Goal: Task Accomplishment & Management: Manage account settings

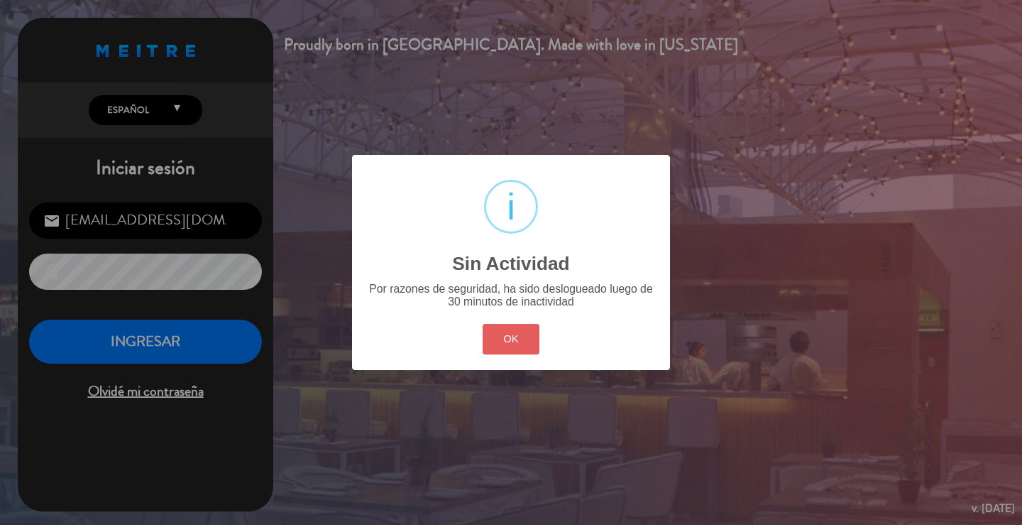
click at [522, 337] on button "OK" at bounding box center [511, 339] width 57 height 31
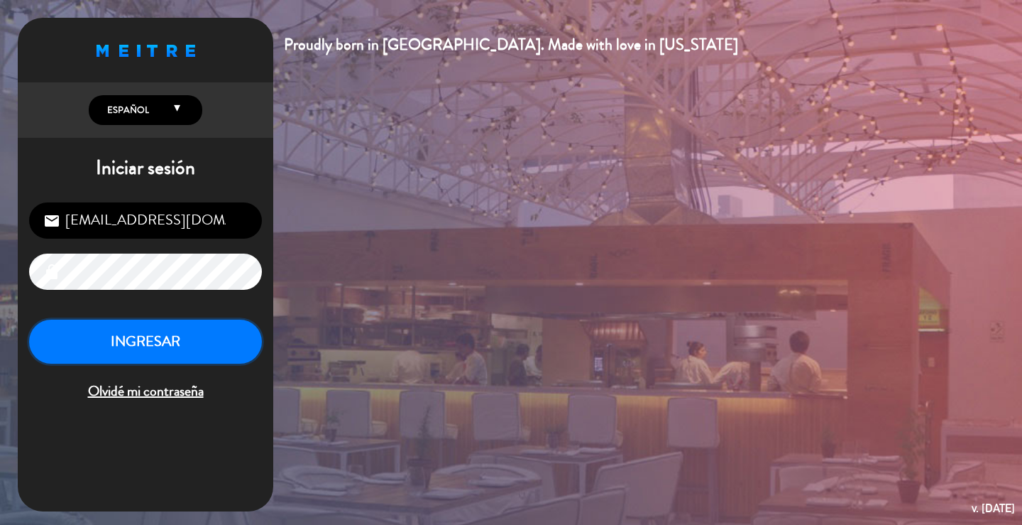
click at [131, 351] on button "INGRESAR" at bounding box center [145, 341] width 233 height 45
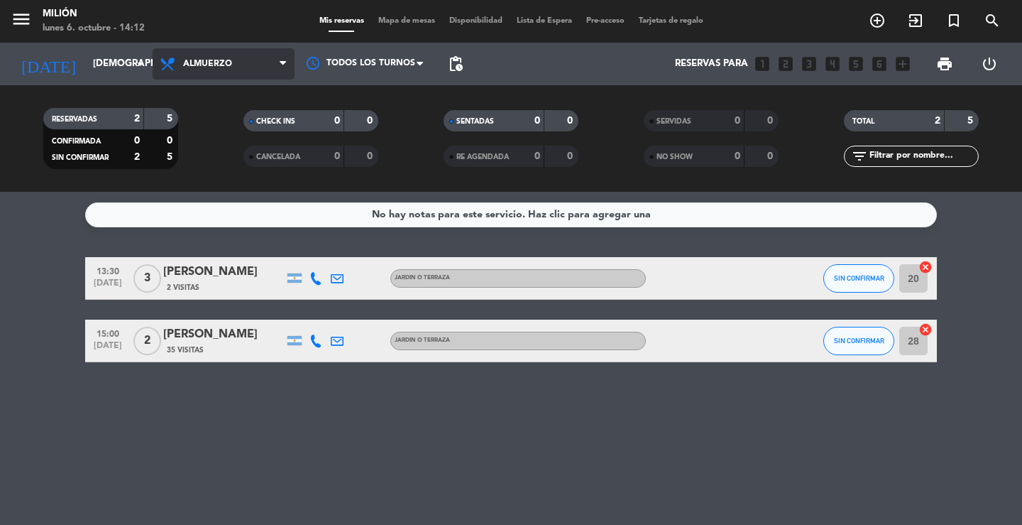
click at [214, 62] on span "Almuerzo" at bounding box center [207, 64] width 49 height 10
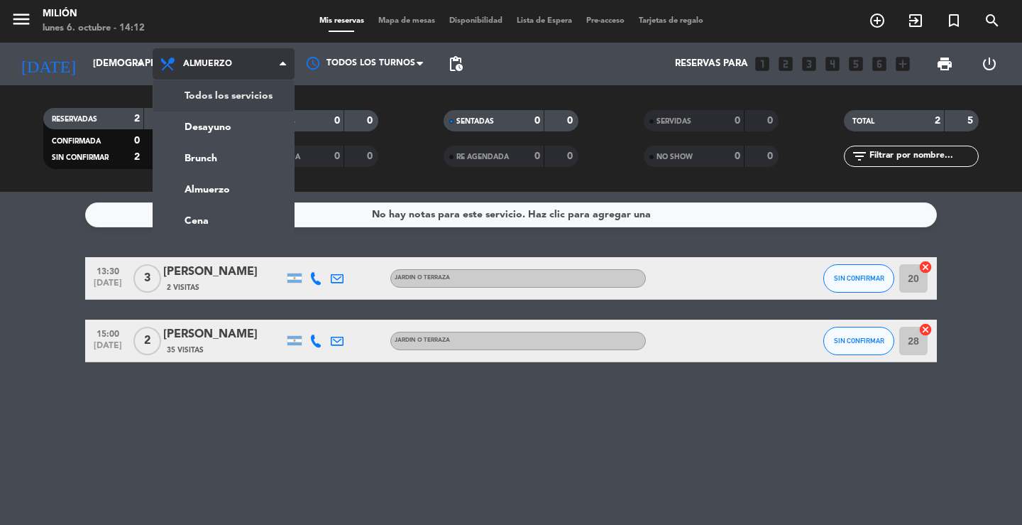
click at [223, 92] on div "menu Milión [DATE] 6. octubre - 14:12 Mis reservas Mapa de mesas Disponibilidad…" at bounding box center [511, 96] width 1022 height 192
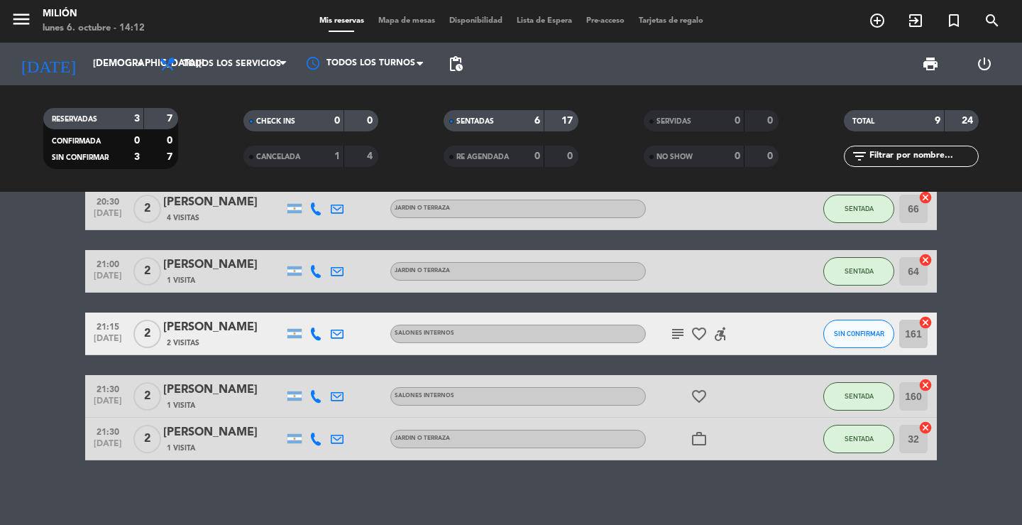
scroll to position [290, 0]
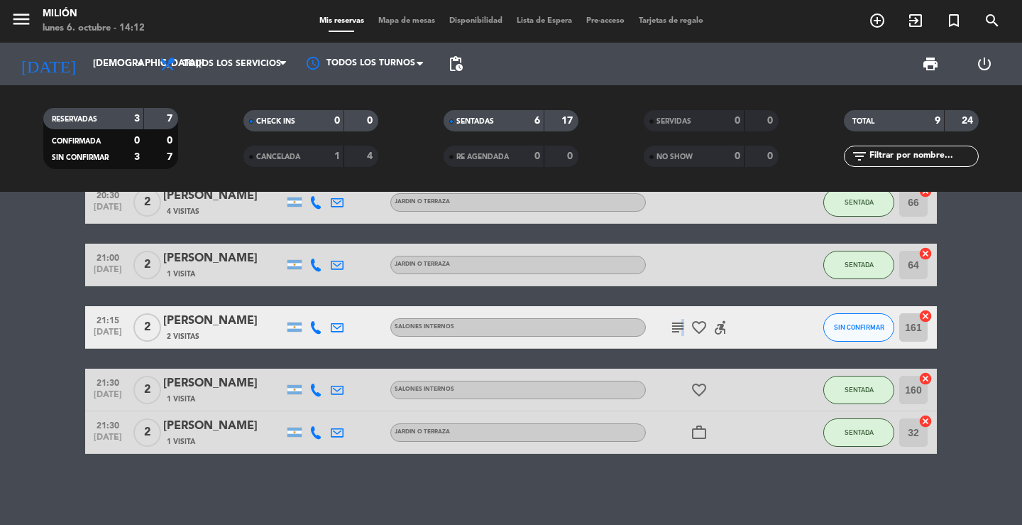
click at [681, 327] on icon "subject" at bounding box center [677, 327] width 17 height 17
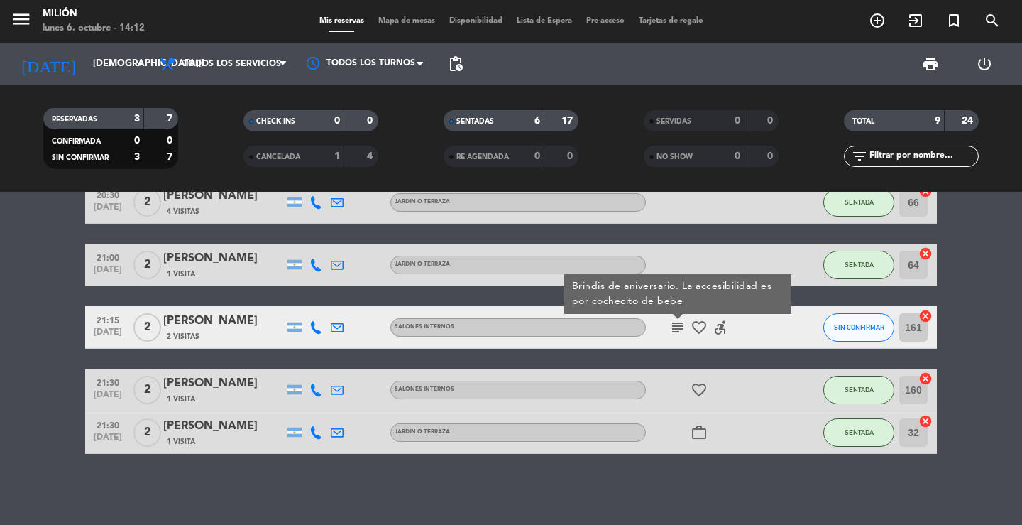
click at [676, 328] on icon "subject" at bounding box center [677, 327] width 17 height 17
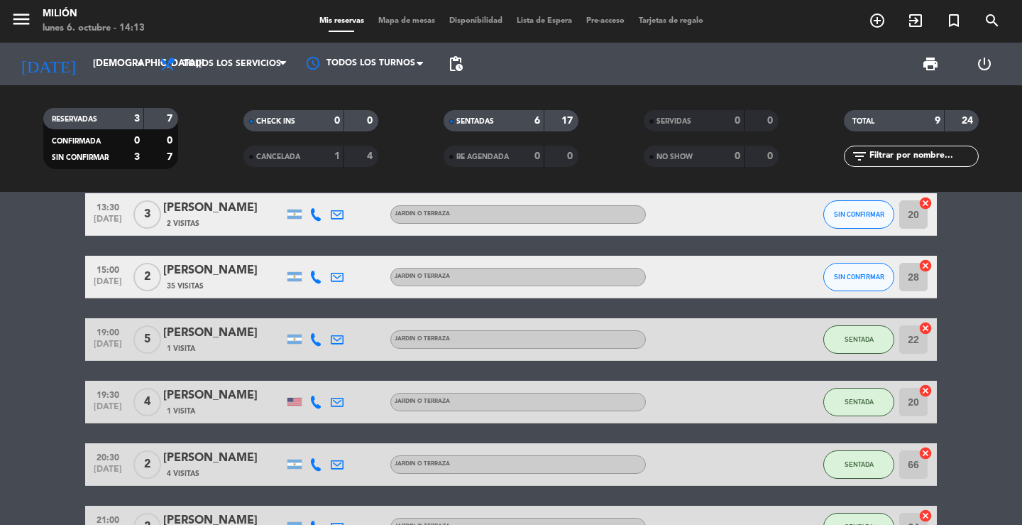
scroll to position [0, 0]
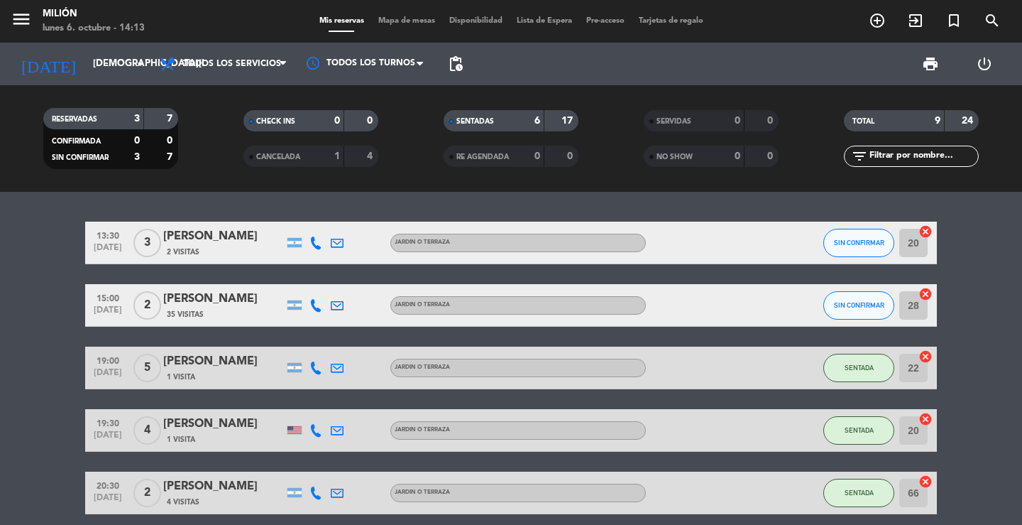
click at [191, 238] on div "[PERSON_NAME]" at bounding box center [223, 236] width 121 height 18
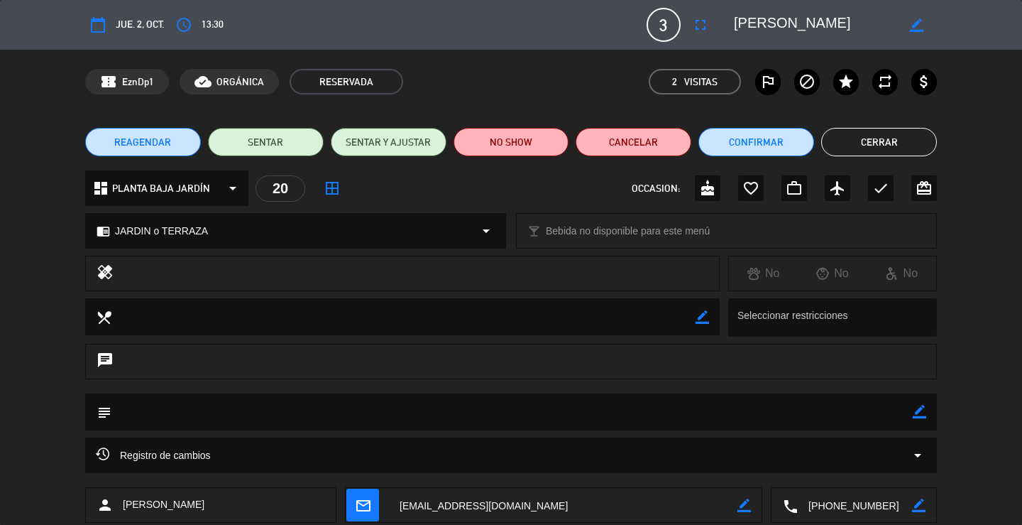
click at [905, 146] on button "Cerrar" at bounding box center [879, 142] width 116 height 28
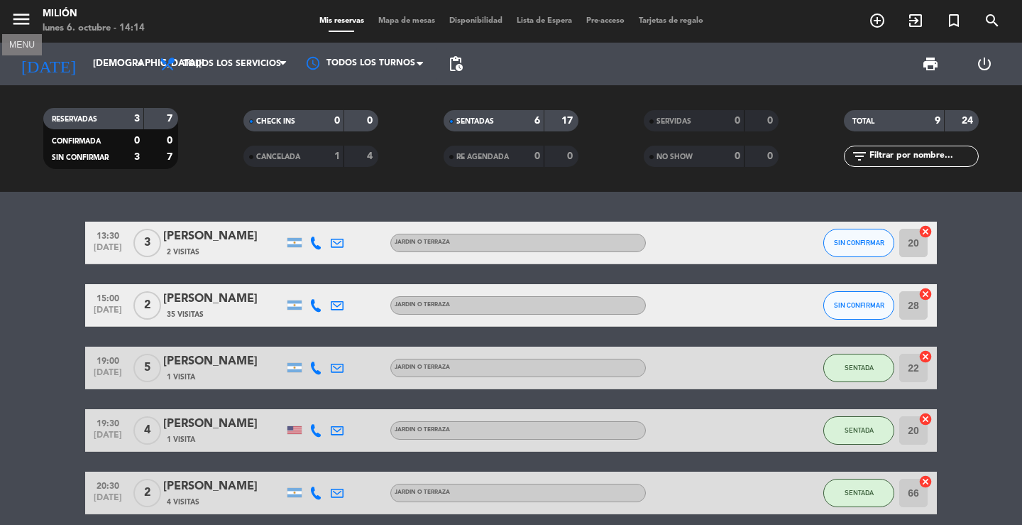
click at [27, 19] on icon "menu" at bounding box center [21, 19] width 21 height 21
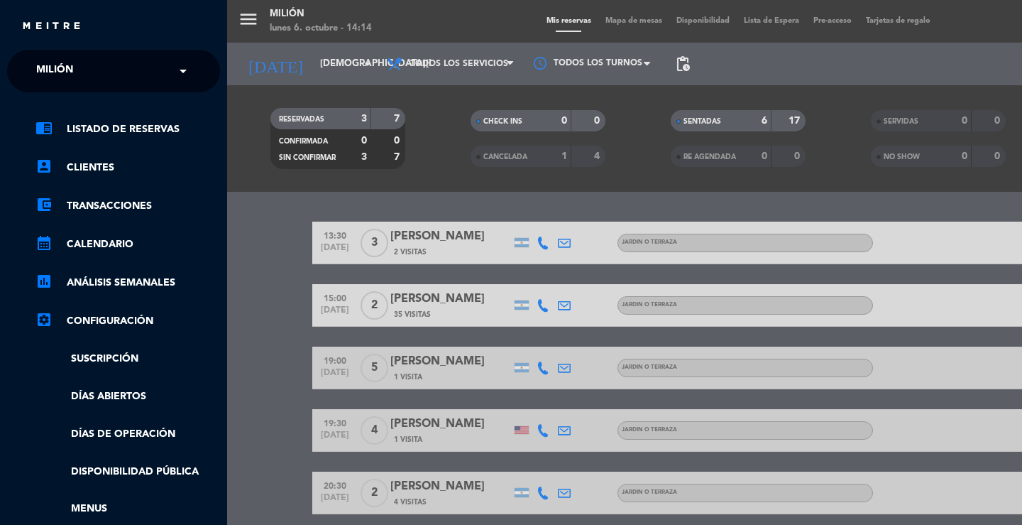
click at [251, 13] on div "menu Milión [DATE] 6. octubre - 14:14 Mis reservas Mapa de mesas Disponibilidad…" at bounding box center [738, 262] width 1022 height 525
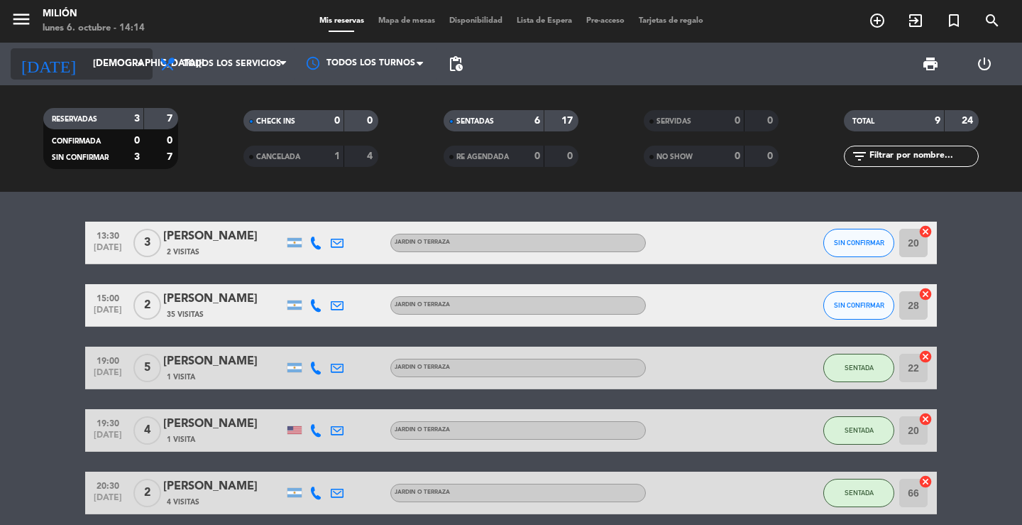
click at [94, 60] on input "[DEMOGRAPHIC_DATA][DATE]" at bounding box center [148, 64] width 125 height 26
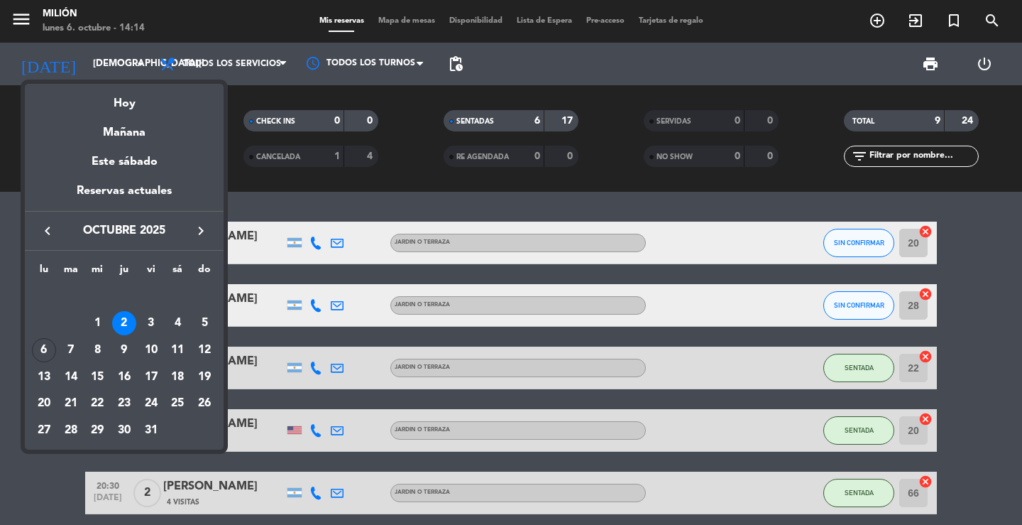
click at [70, 343] on div "7" at bounding box center [71, 350] width 24 height 24
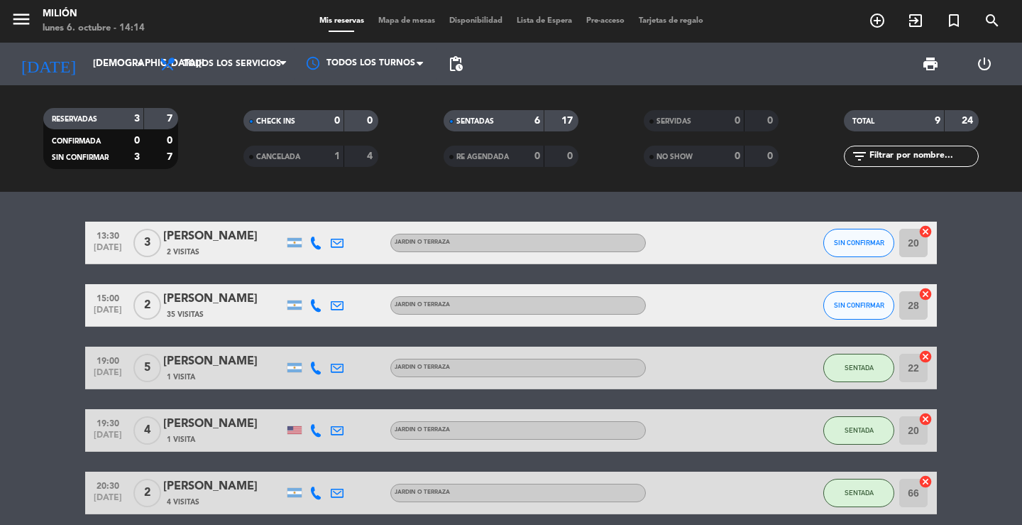
type input "[DATE]"
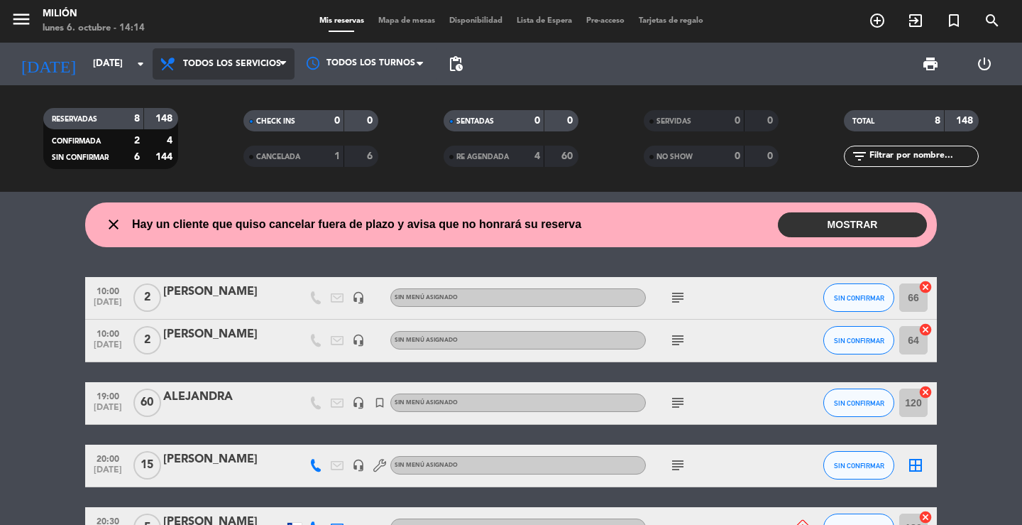
click at [267, 52] on span "Todos los servicios" at bounding box center [224, 63] width 142 height 31
click at [234, 94] on div "menu Milión [DATE] 6. octubre - 14:14 Mis reservas Mapa de mesas Disponibilidad…" at bounding box center [511, 96] width 1022 height 192
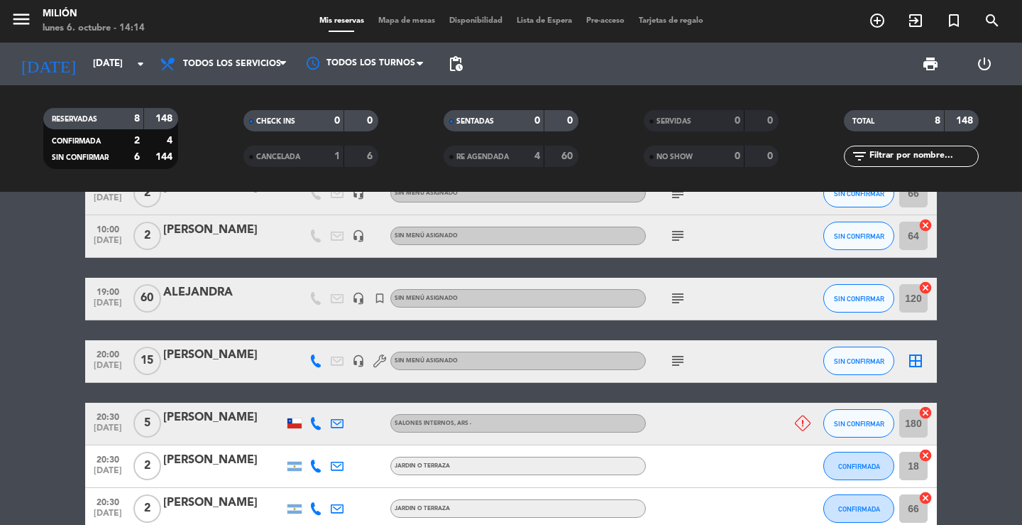
scroll to position [102, 0]
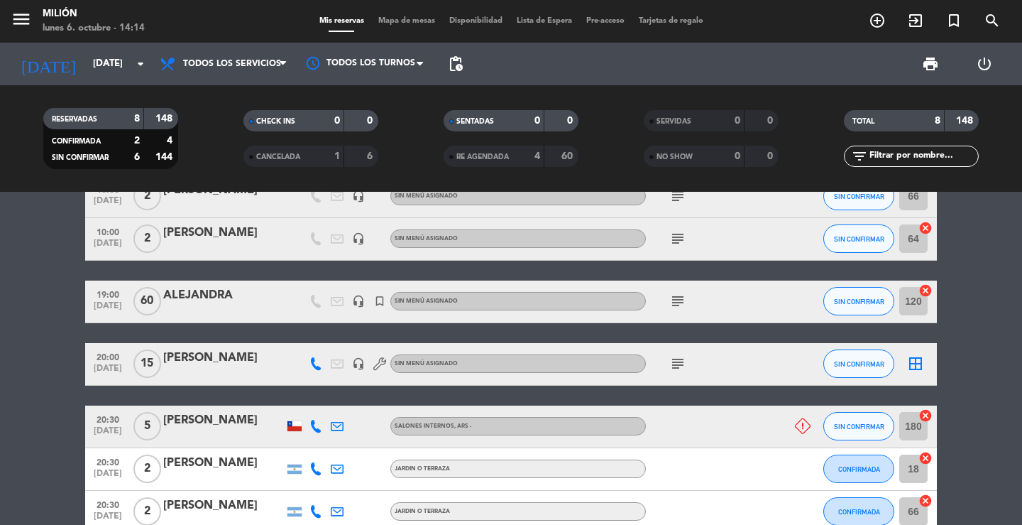
click at [676, 361] on icon "subject" at bounding box center [677, 363] width 17 height 17
click at [675, 298] on icon "subject" at bounding box center [677, 300] width 17 height 17
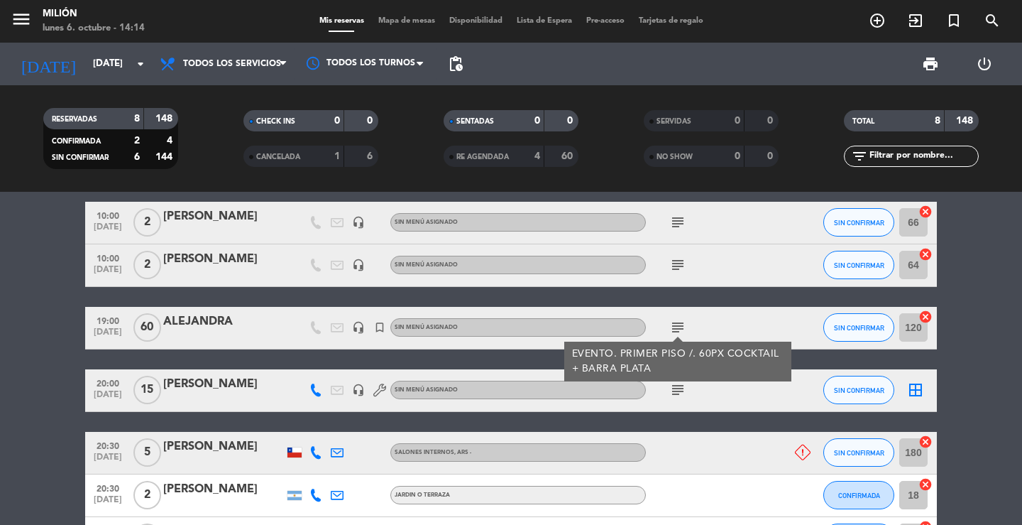
scroll to position [31, 0]
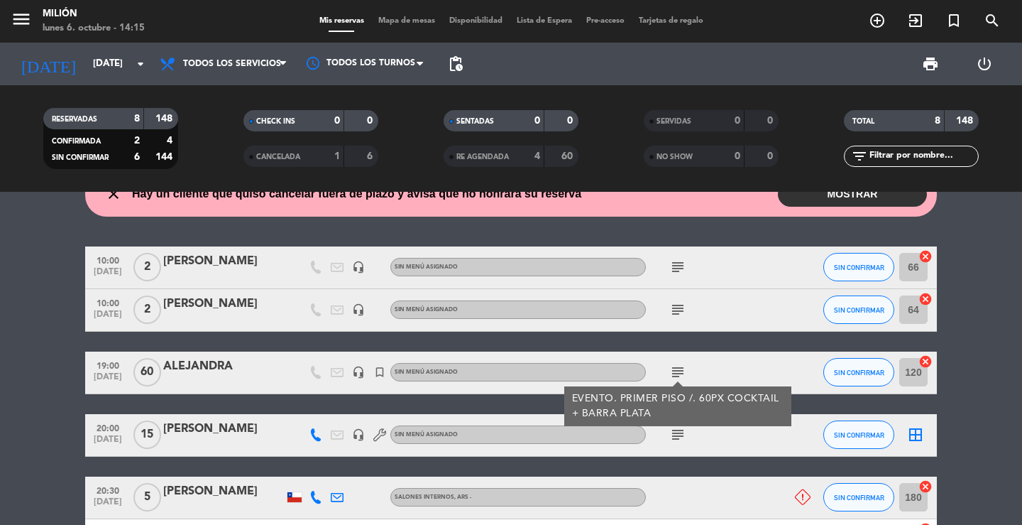
click at [671, 307] on icon "subject" at bounding box center [677, 309] width 17 height 17
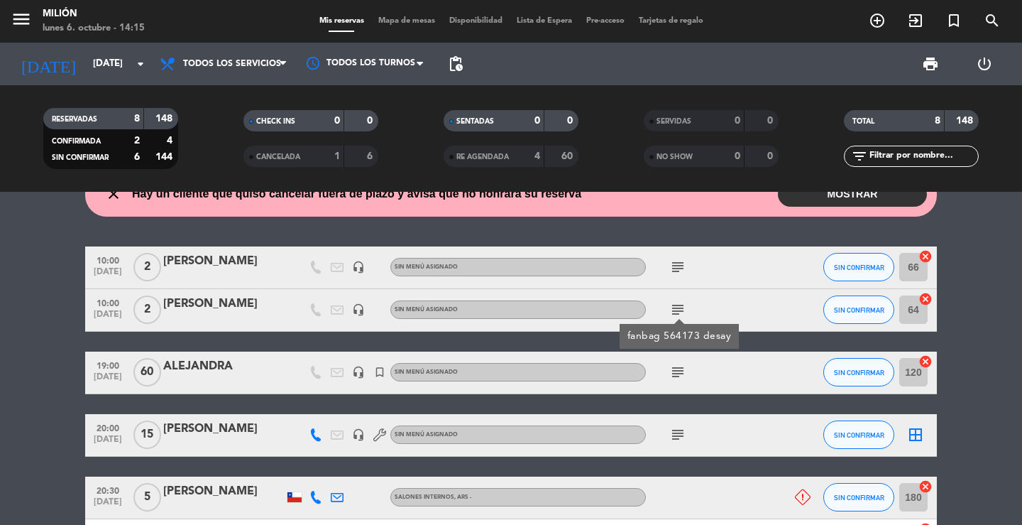
click at [676, 268] on icon "subject" at bounding box center [677, 266] width 17 height 17
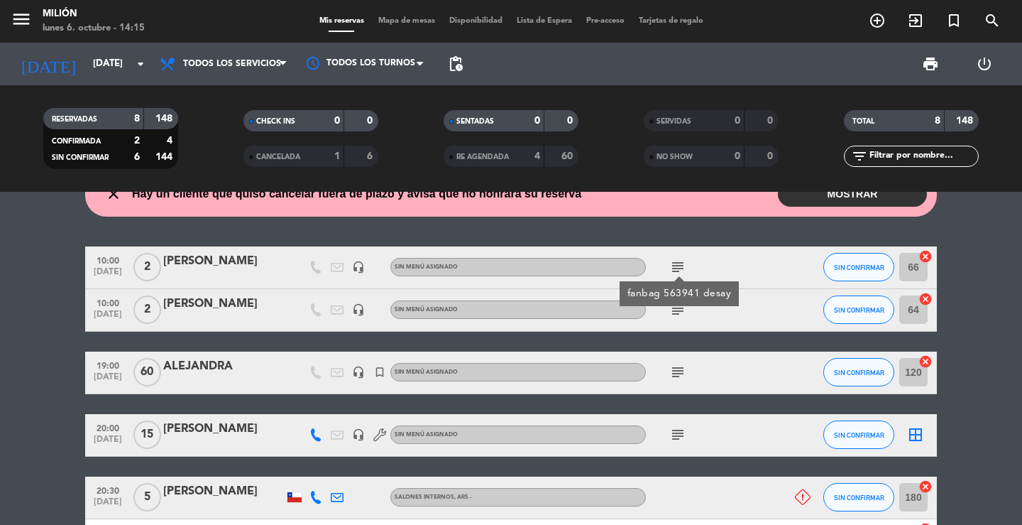
click at [681, 310] on icon "subject" at bounding box center [677, 309] width 17 height 17
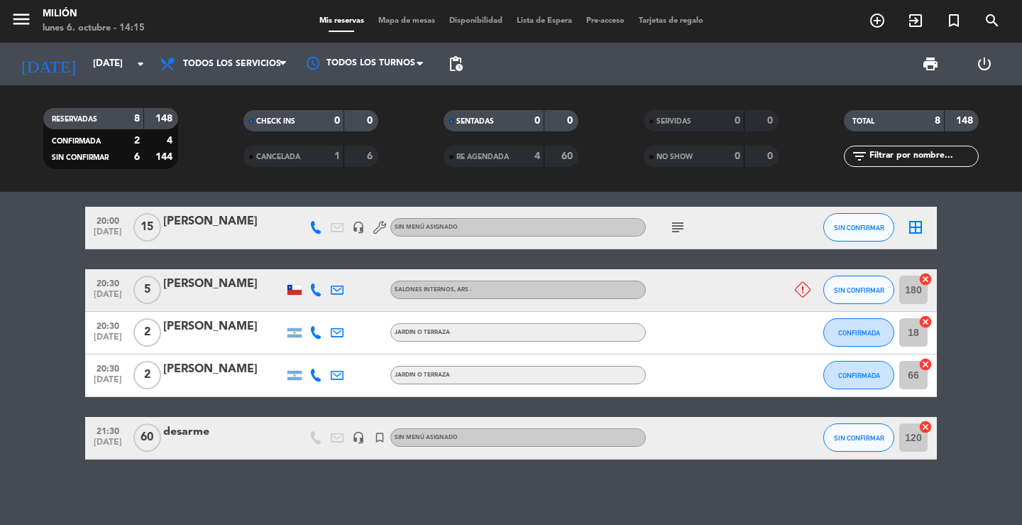
scroll to position [243, 0]
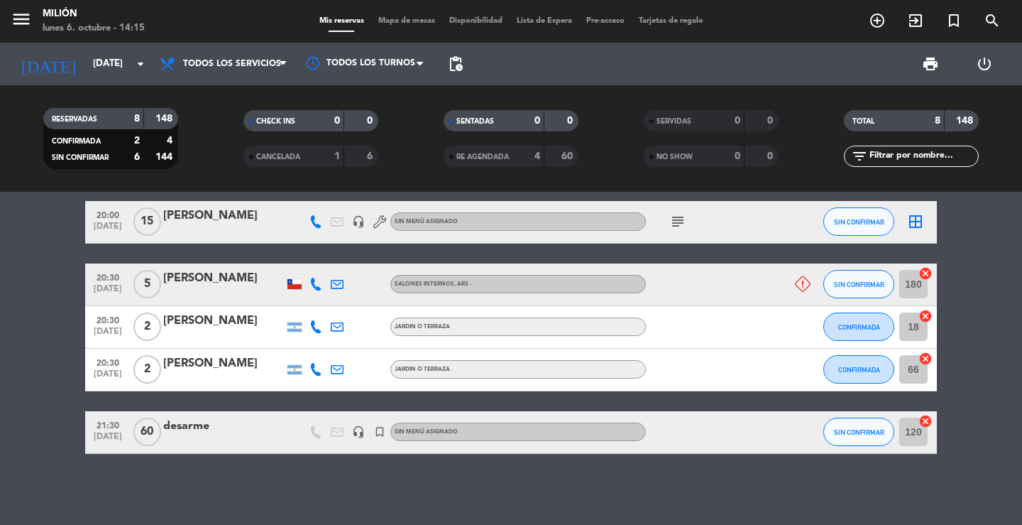
click at [801, 282] on icon at bounding box center [803, 284] width 16 height 16
click at [753, 253] on div "10:00 [DATE] 2 [PERSON_NAME] headset_mic Sin menú asignado subject SIN CONFIRMA…" at bounding box center [511, 243] width 852 height 420
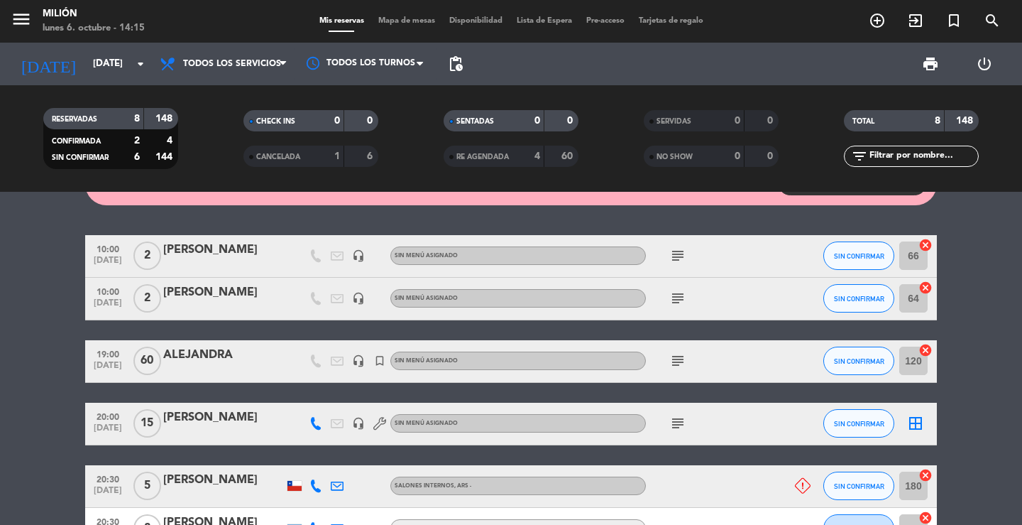
scroll to position [31, 0]
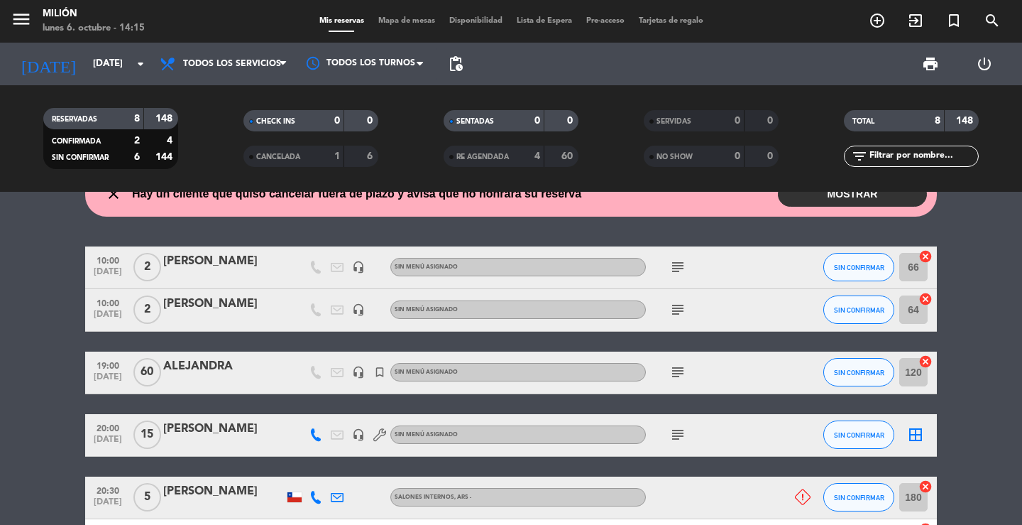
click at [681, 438] on icon "subject" at bounding box center [677, 434] width 17 height 17
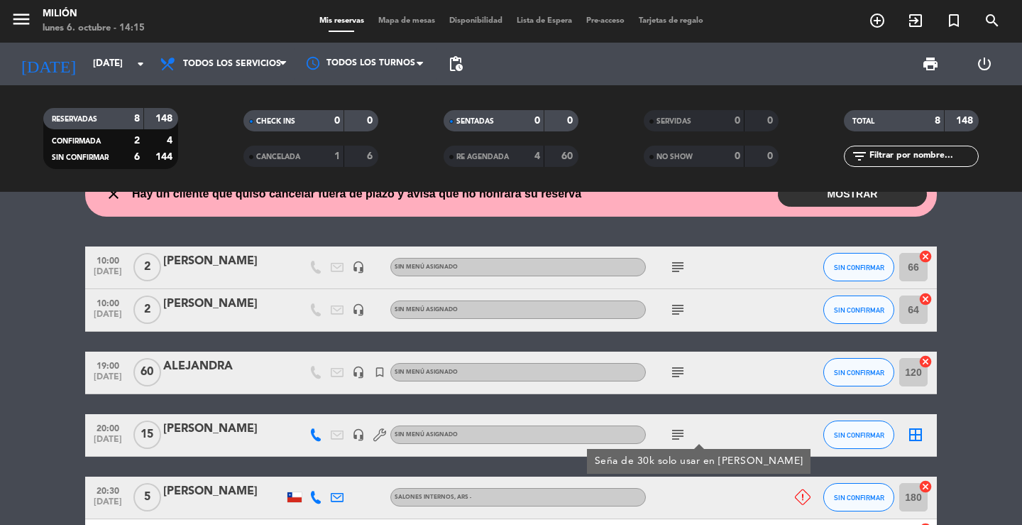
click at [676, 366] on icon "subject" at bounding box center [677, 371] width 17 height 17
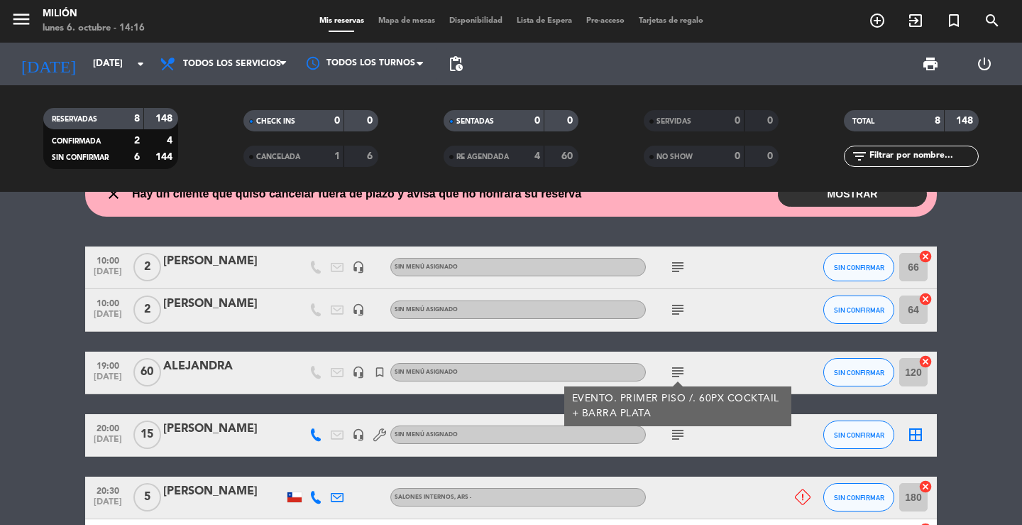
click at [910, 375] on input "120" at bounding box center [913, 372] width 28 height 28
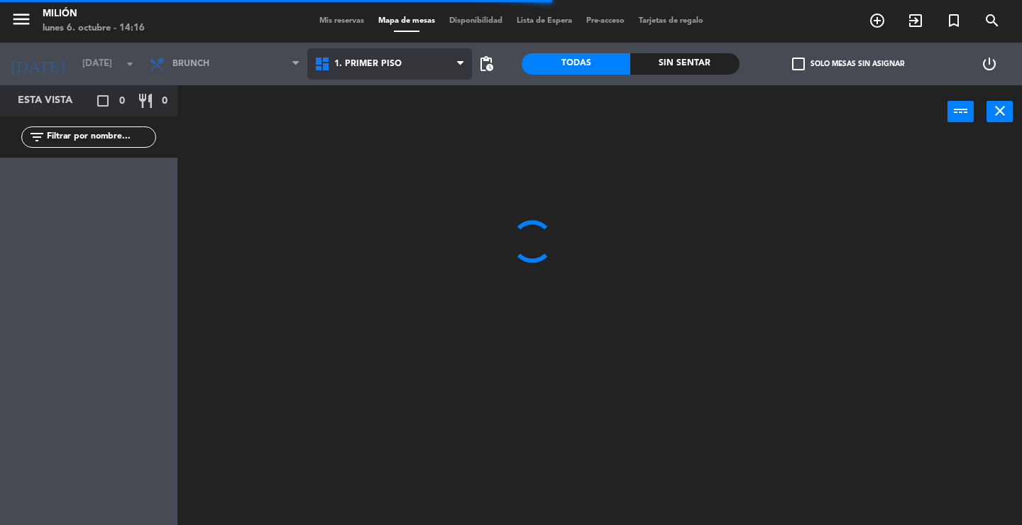
click at [378, 64] on span "1. PRIMER PISO" at bounding box center [367, 64] width 67 height 10
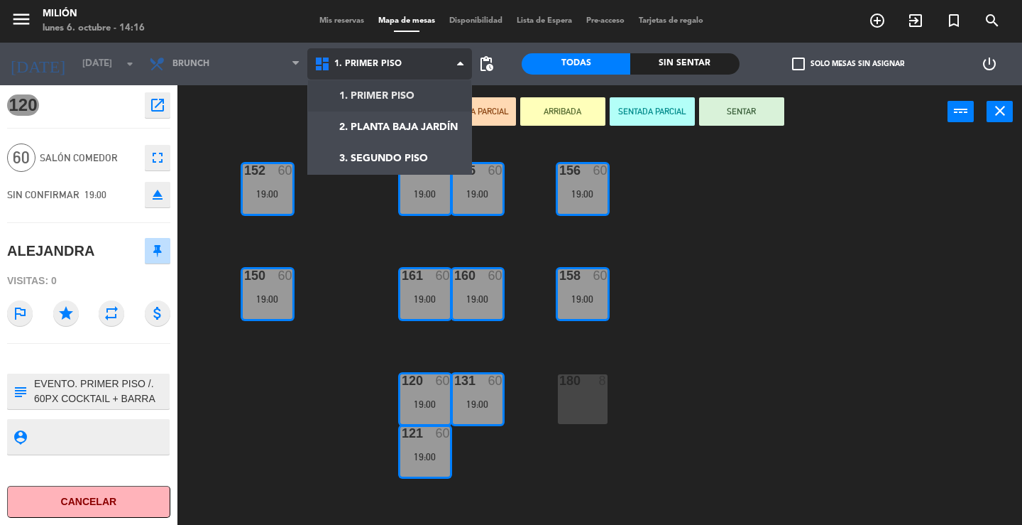
click at [393, 97] on ng-component "menu Milión [DATE] 6. octubre - 14:16 Mis reservas Mapa de mesas Disponibilidad…" at bounding box center [511, 262] width 1022 height 525
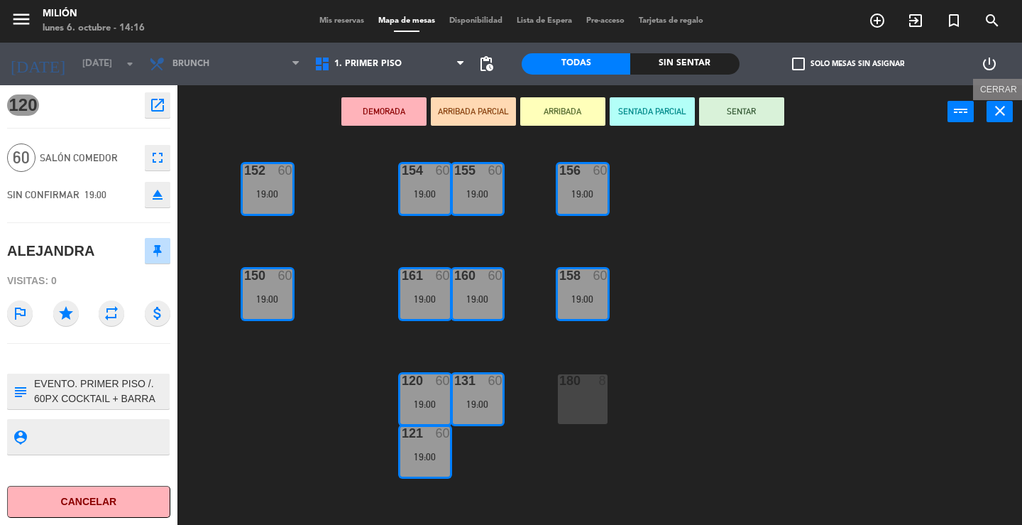
click at [999, 106] on icon "close" at bounding box center [1000, 110] width 17 height 17
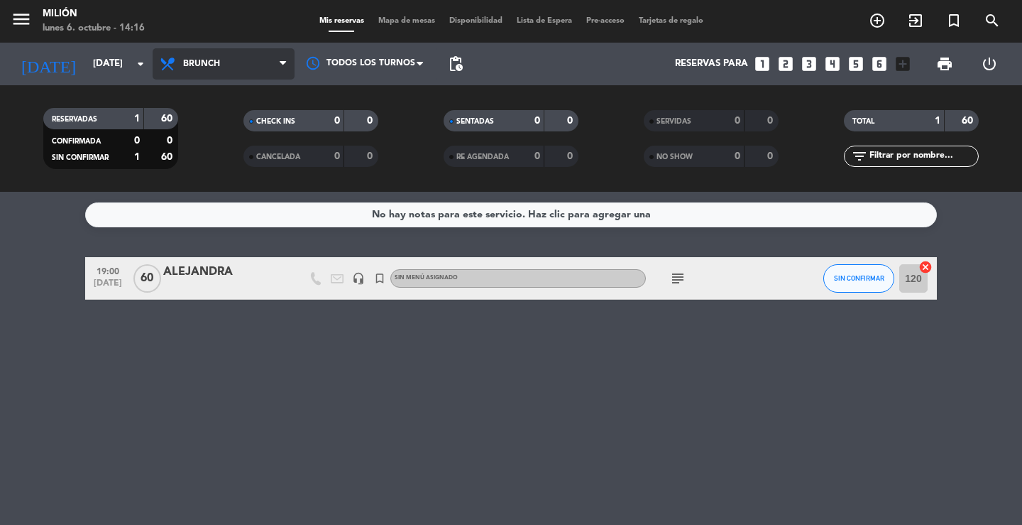
click at [219, 61] on span "Brunch" at bounding box center [201, 64] width 37 height 10
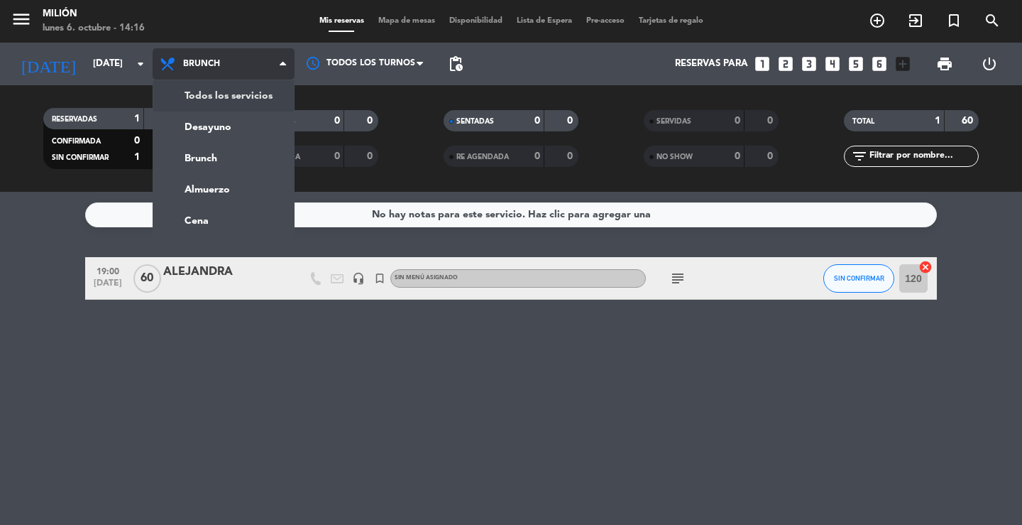
click at [224, 92] on div "menu Milión [DATE] 6. octubre - 14:16 Mis reservas Mapa de mesas Disponibilidad…" at bounding box center [511, 96] width 1022 height 192
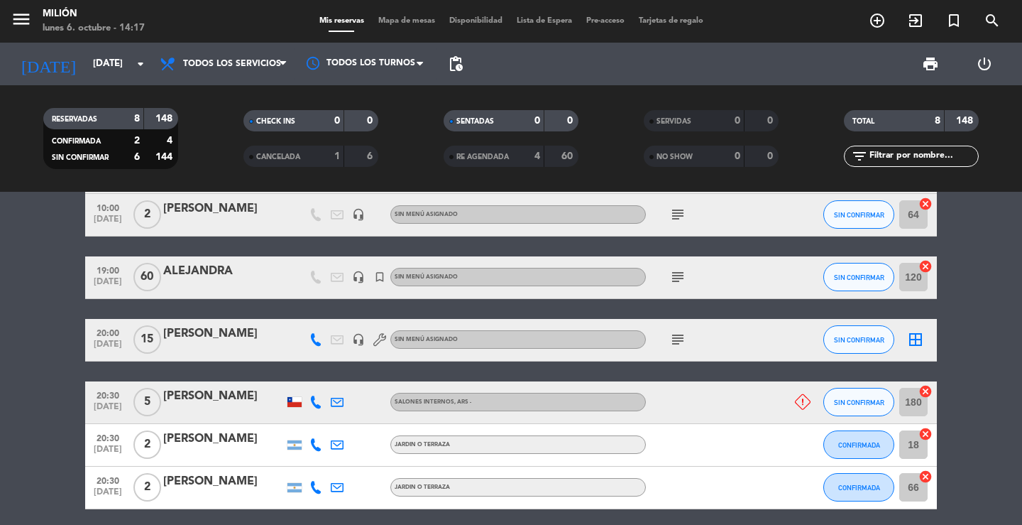
scroll to position [142, 0]
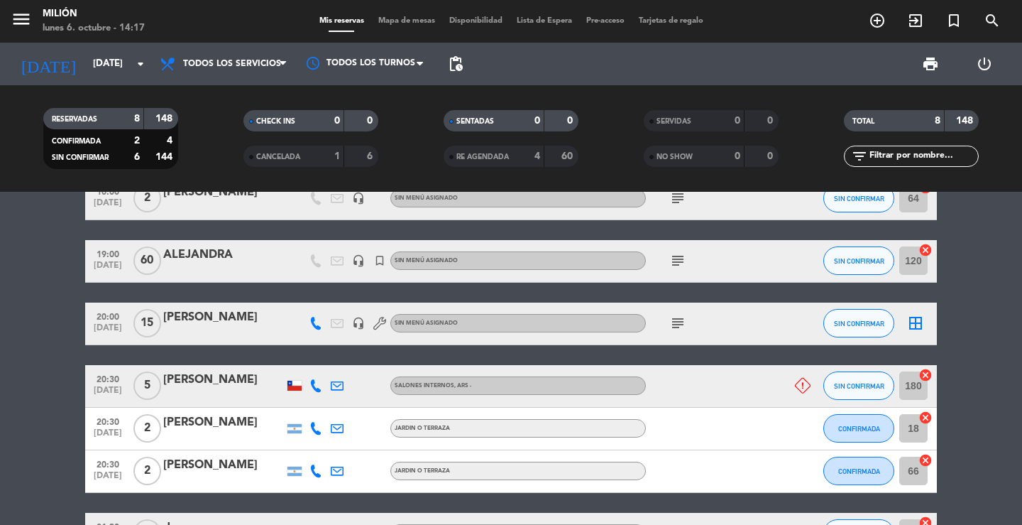
click at [222, 258] on div "ALEJANDRA" at bounding box center [223, 255] width 121 height 18
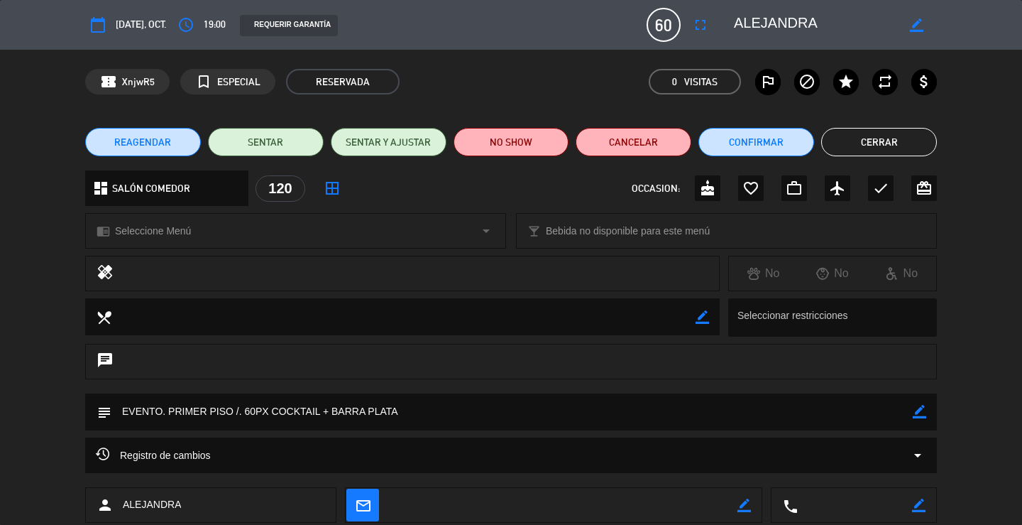
click at [875, 136] on button "Cerrar" at bounding box center [879, 142] width 116 height 28
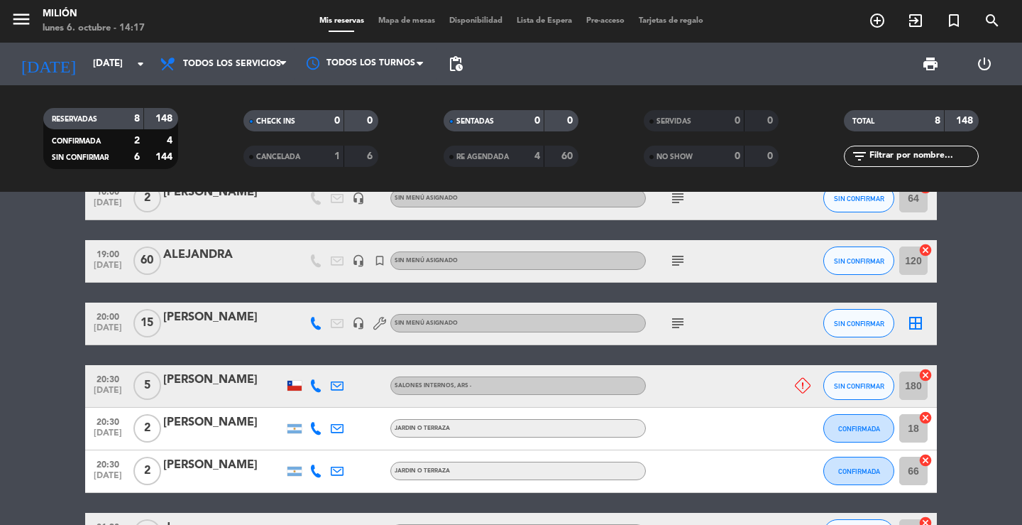
click at [674, 318] on icon "subject" at bounding box center [677, 322] width 17 height 17
click at [678, 258] on icon "subject" at bounding box center [677, 260] width 17 height 17
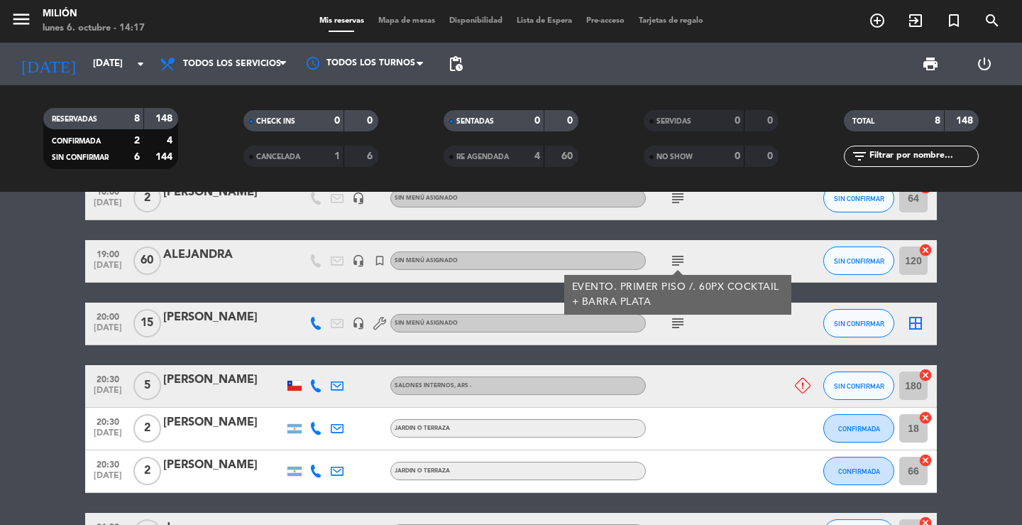
scroll to position [71, 0]
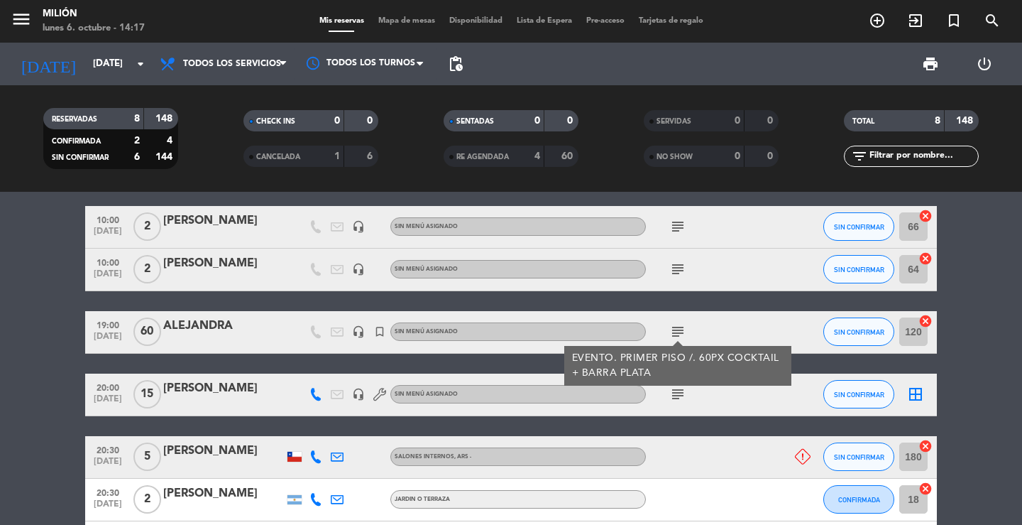
click at [677, 261] on icon "subject" at bounding box center [677, 268] width 17 height 17
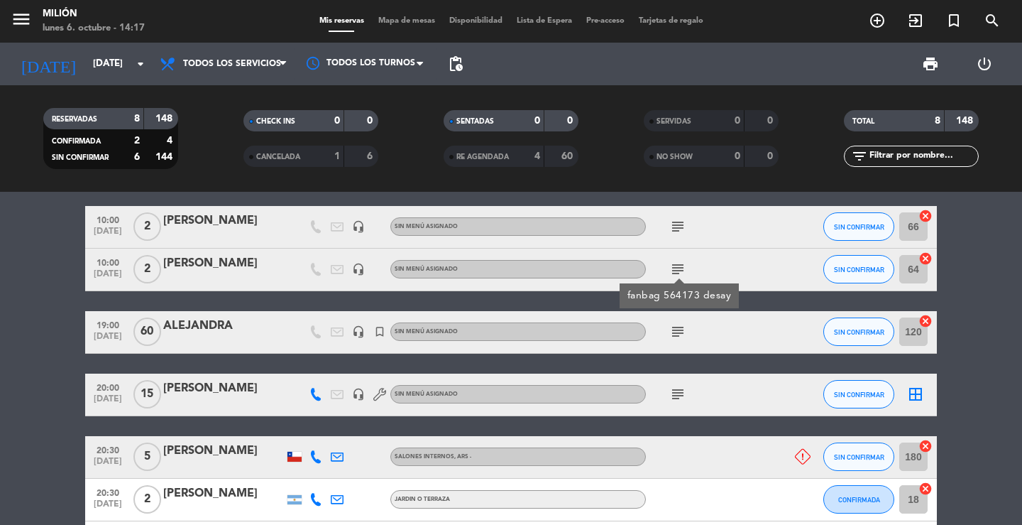
click at [677, 226] on icon "subject" at bounding box center [677, 226] width 17 height 17
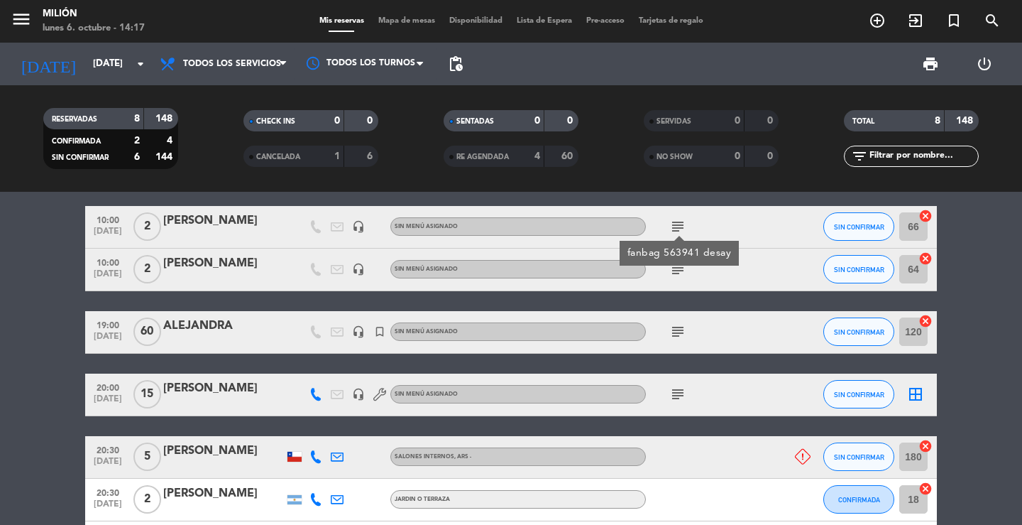
click at [686, 329] on span "subject" at bounding box center [677, 331] width 21 height 17
click at [678, 328] on icon "subject" at bounding box center [677, 331] width 17 height 17
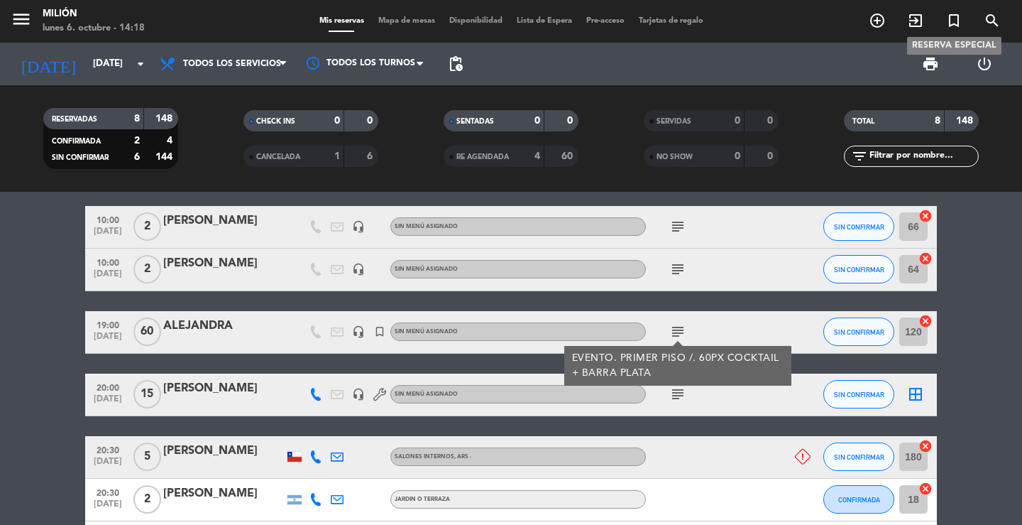
click at [950, 14] on icon "turned_in_not" at bounding box center [953, 20] width 17 height 17
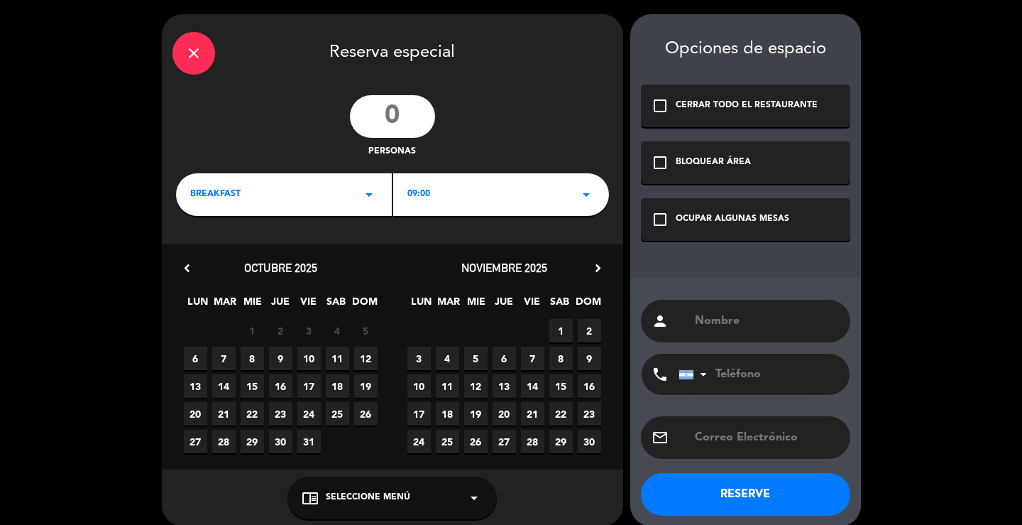
click at [742, 319] on input "text" at bounding box center [766, 321] width 146 height 20
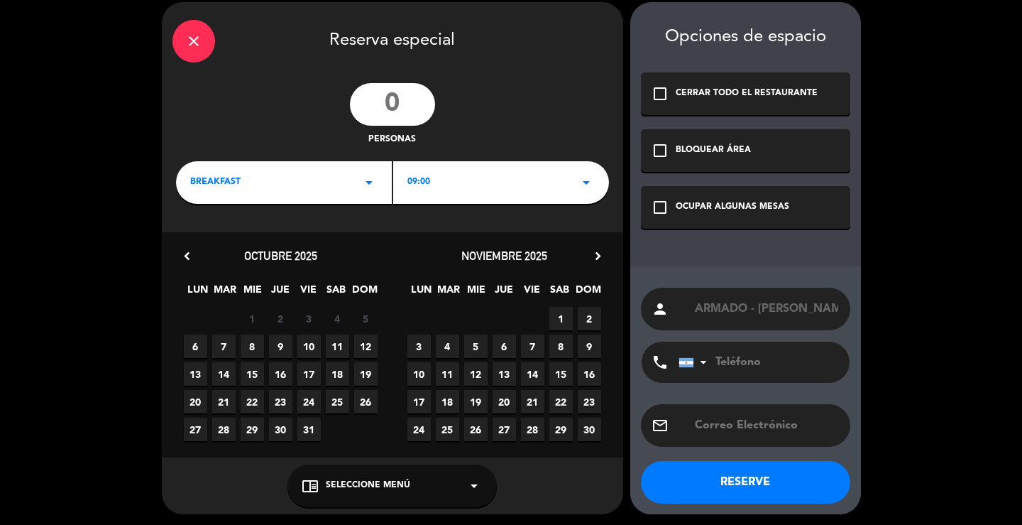
scroll to position [15, 0]
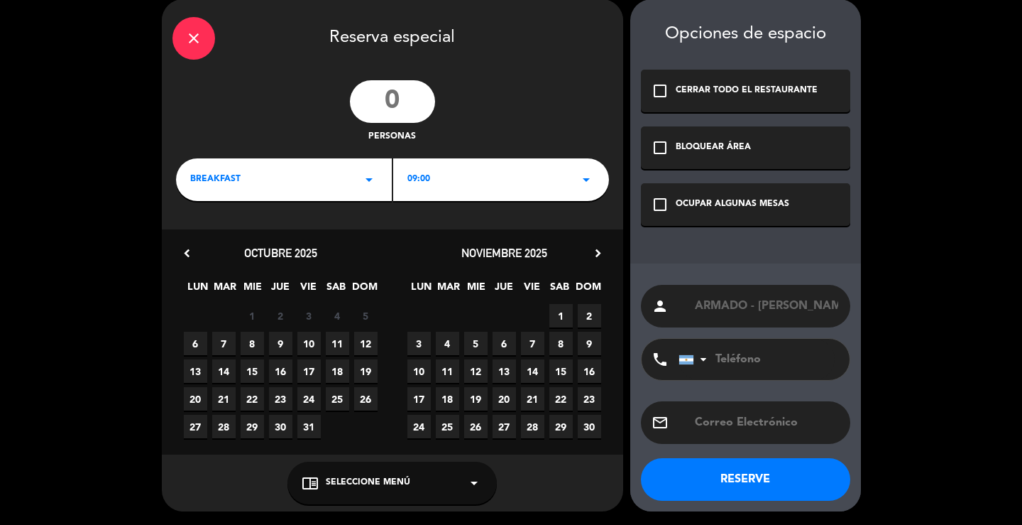
type input "ARMADO - [PERSON_NAME]"
click at [793, 213] on div "check_box_outline_blank OCUPAR ALGUNAS MESAS" at bounding box center [745, 204] width 209 height 43
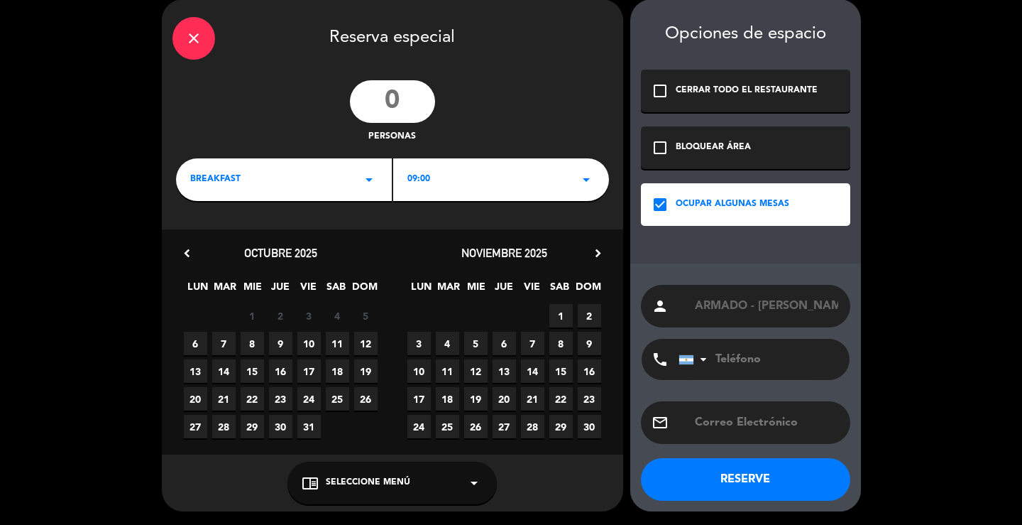
click at [411, 99] on input "number" at bounding box center [392, 101] width 85 height 43
type input "60"
click at [371, 173] on icon "arrow_drop_down" at bounding box center [369, 179] width 17 height 17
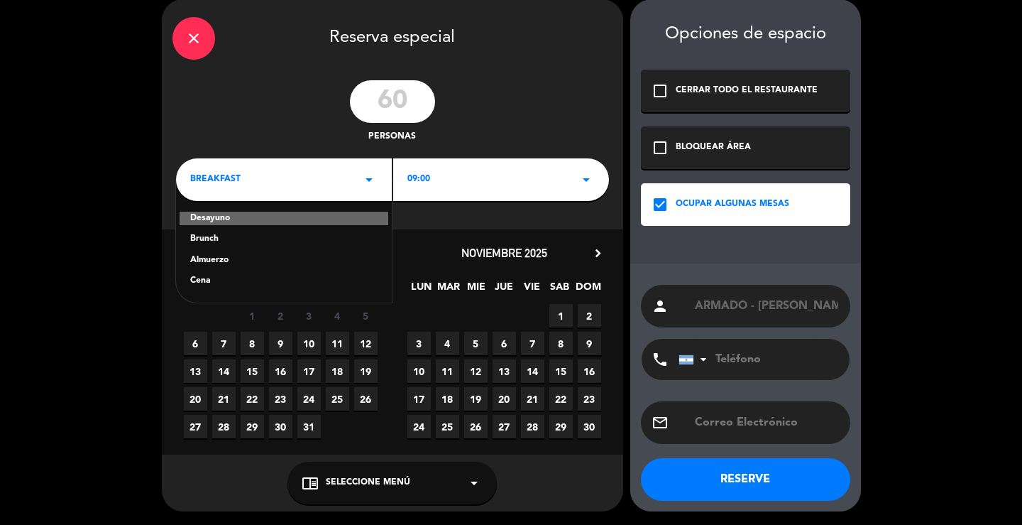
click at [237, 239] on div "Brunch" at bounding box center [283, 239] width 187 height 14
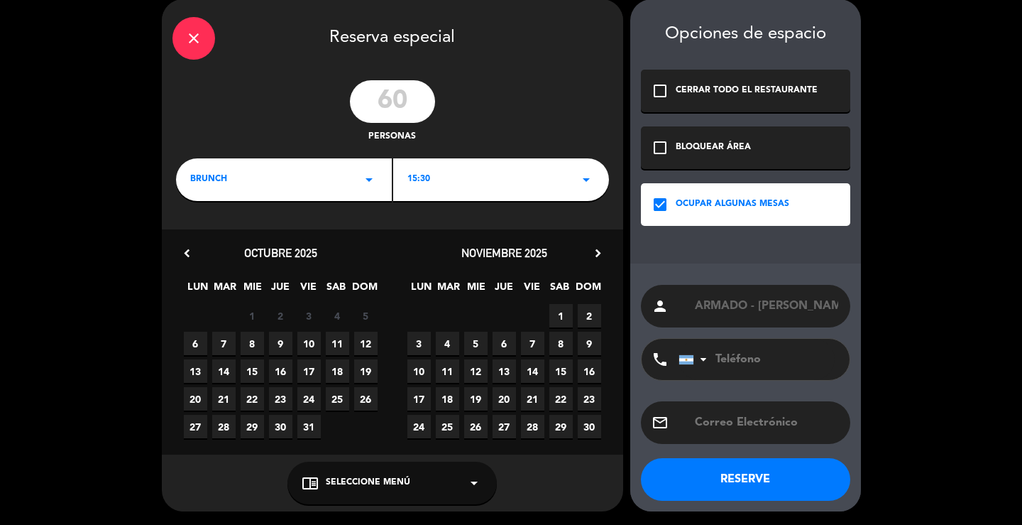
click at [500, 181] on div "15:30 arrow_drop_down" at bounding box center [501, 179] width 216 height 43
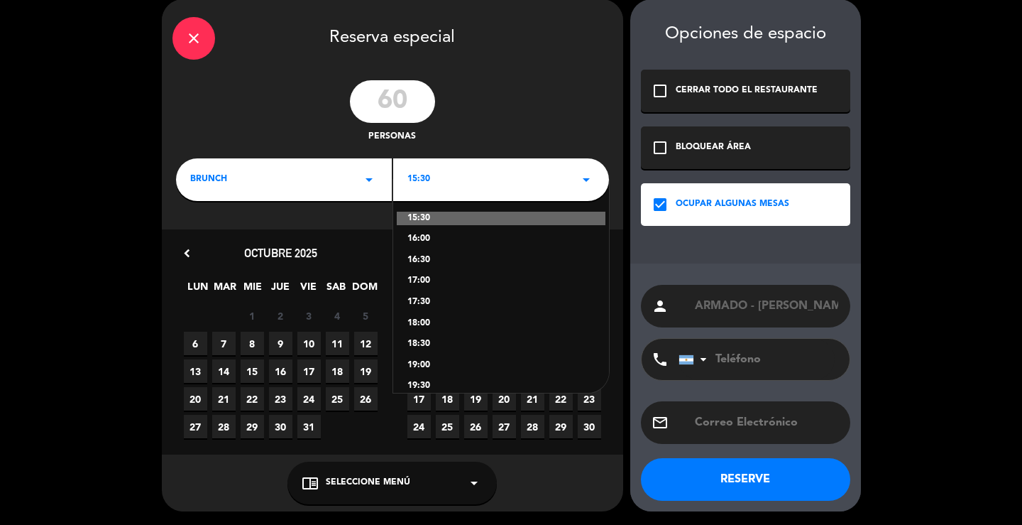
click at [433, 278] on div "17:00" at bounding box center [500, 281] width 187 height 14
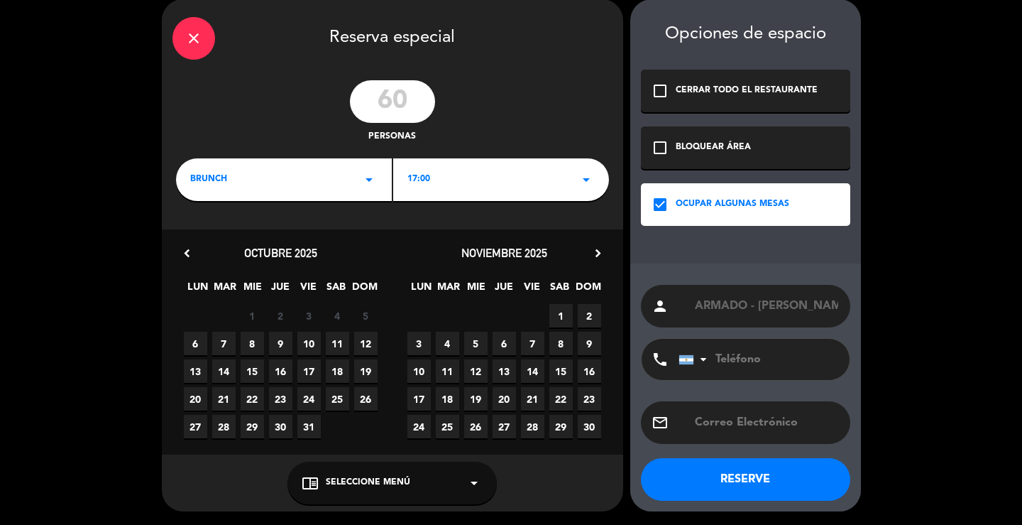
click at [220, 338] on span "7" at bounding box center [223, 342] width 23 height 23
click at [720, 479] on button "RESERVE" at bounding box center [745, 479] width 209 height 43
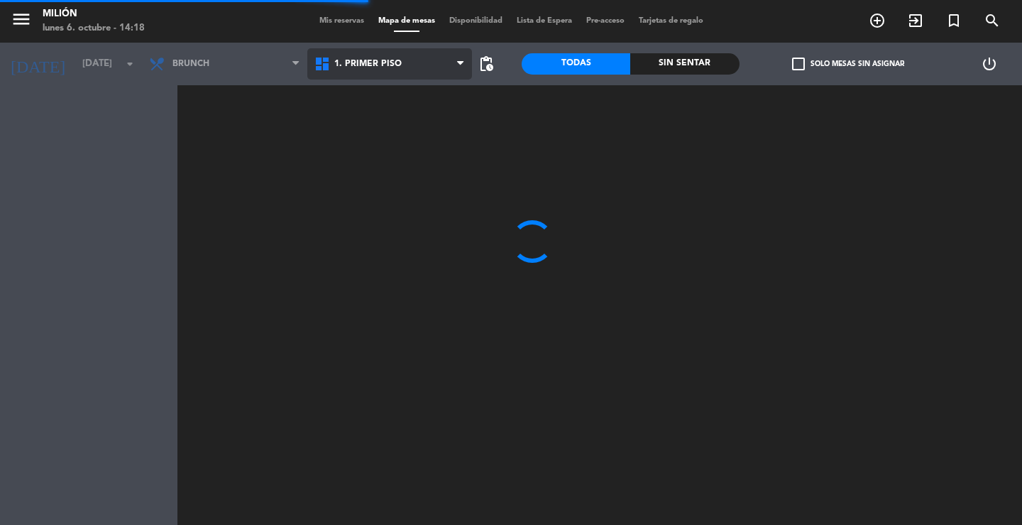
click at [414, 70] on span "1. PRIMER PISO" at bounding box center [389, 63] width 165 height 31
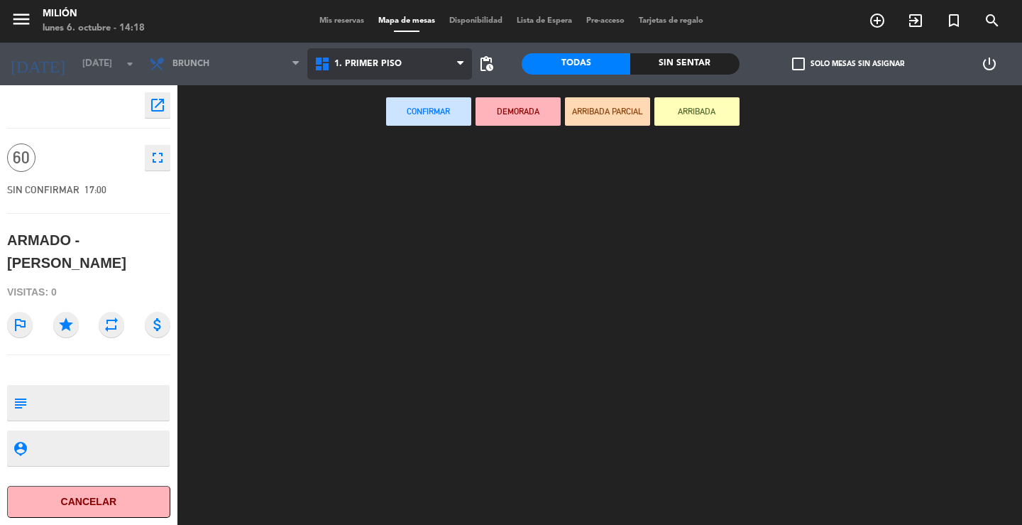
click at [388, 94] on ng-component "menu Milión [DATE] 6. octubre - 14:18 Mis reservas Mapa de mesas Disponibilidad…" at bounding box center [511, 262] width 1022 height 525
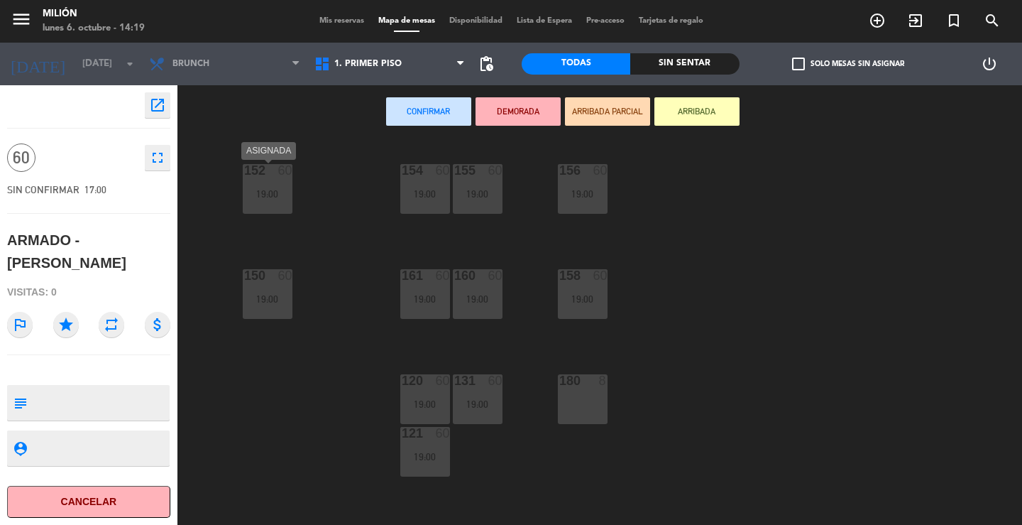
click at [272, 189] on div "19:00" at bounding box center [268, 194] width 50 height 10
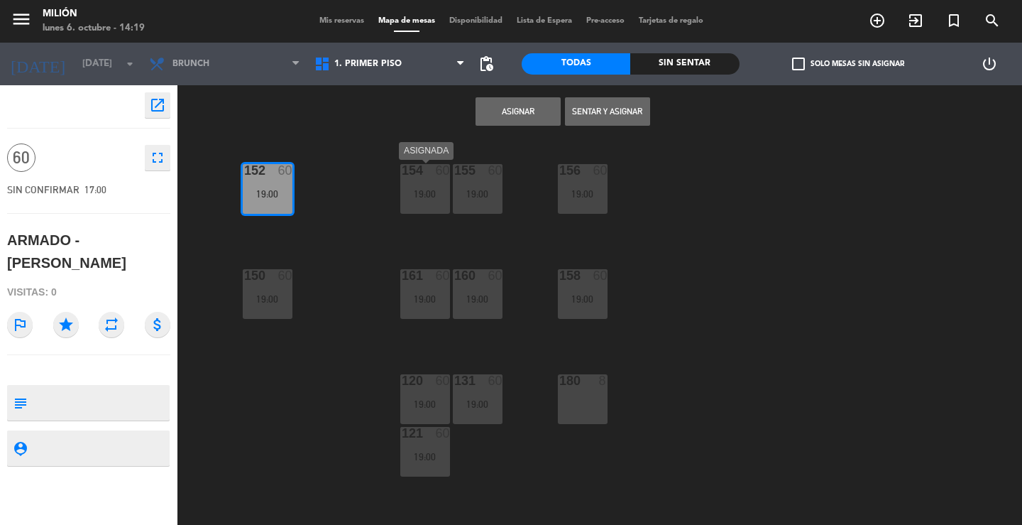
click at [412, 187] on div "154 60 19:00" at bounding box center [425, 189] width 50 height 50
click at [488, 190] on div "19:00" at bounding box center [478, 194] width 50 height 10
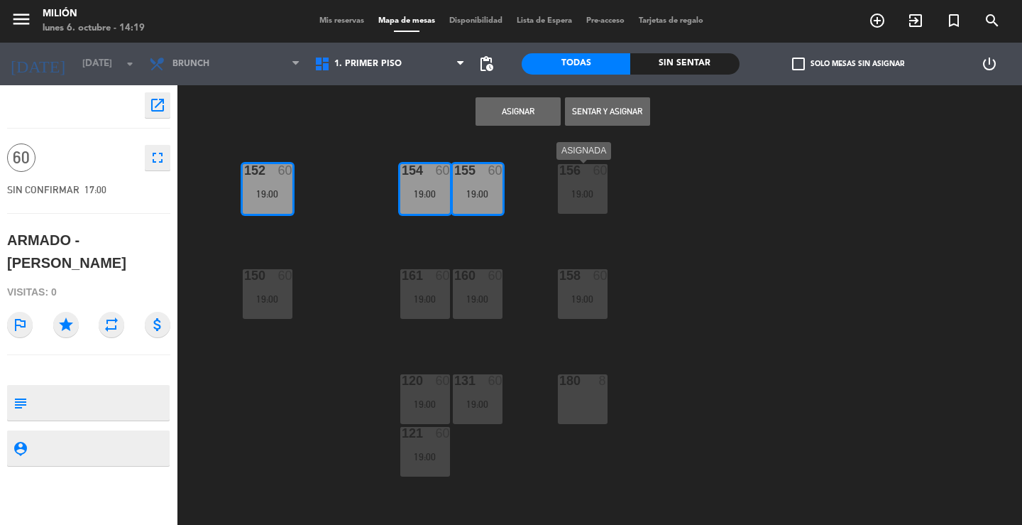
click at [571, 194] on div "19:00" at bounding box center [583, 194] width 50 height 10
click at [588, 301] on div "19:00" at bounding box center [583, 299] width 50 height 10
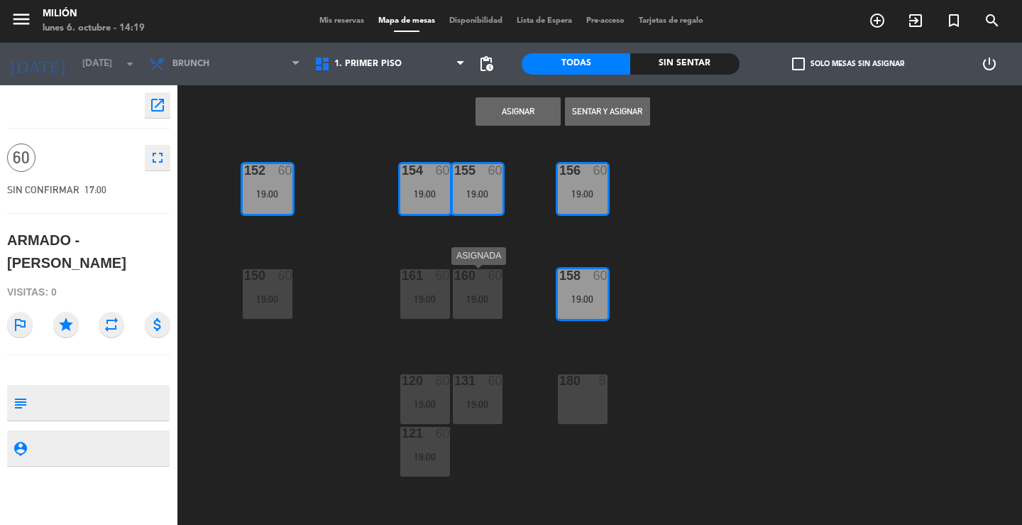
drag, startPoint x: 470, startPoint y: 285, endPoint x: 406, endPoint y: 275, distance: 64.6
click at [469, 285] on div "160 60 19:00" at bounding box center [478, 294] width 50 height 50
drag, startPoint x: 405, startPoint y: 276, endPoint x: 382, endPoint y: 278, distance: 22.8
click at [402, 278] on div "161" at bounding box center [402, 275] width 1 height 13
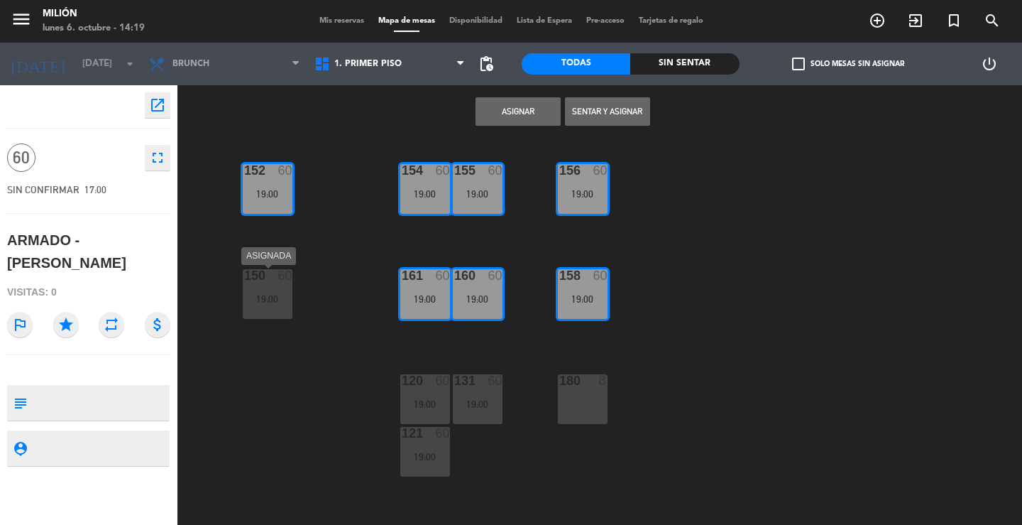
click at [270, 295] on div "19:00" at bounding box center [268, 299] width 50 height 10
click at [451, 409] on div "154 60 19:00 156 60 19:00 152 60 19:00 155 60 19:00 150 60 19:00 158 60 19:00 1…" at bounding box center [604, 331] width 835 height 386
click at [498, 394] on div "131 60 19:00" at bounding box center [478, 399] width 50 height 50
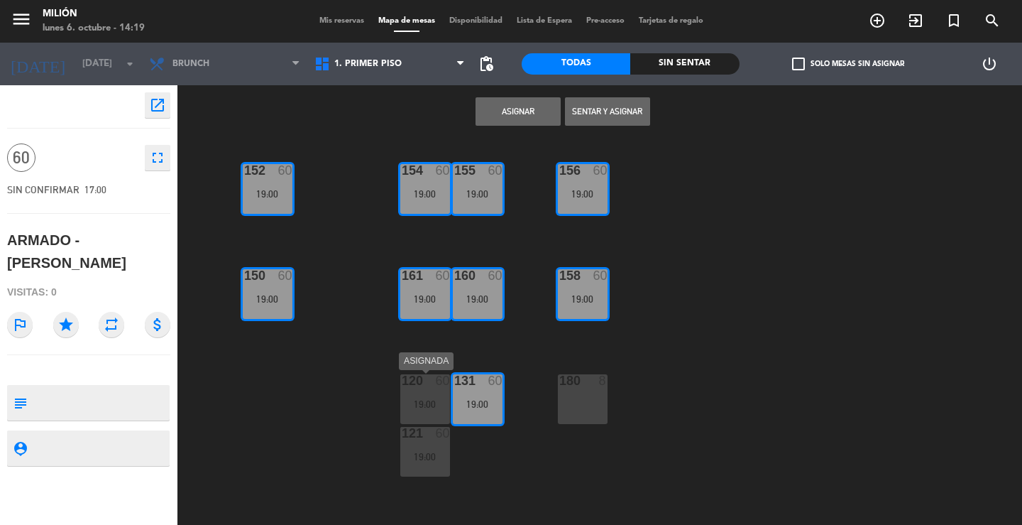
click at [442, 387] on div "60" at bounding box center [443, 380] width 14 height 13
click at [426, 439] on div at bounding box center [424, 433] width 23 height 13
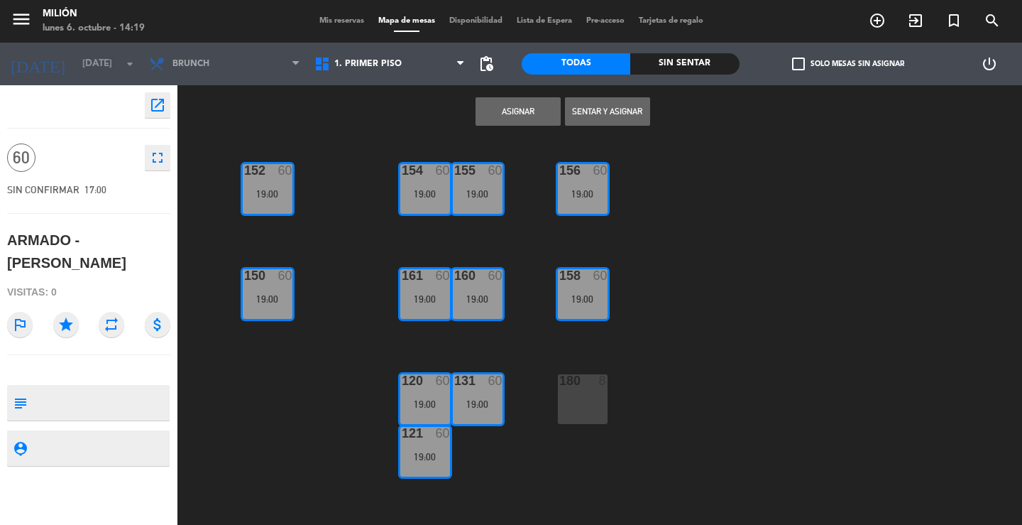
click at [511, 102] on button "Asignar" at bounding box center [518, 111] width 85 height 28
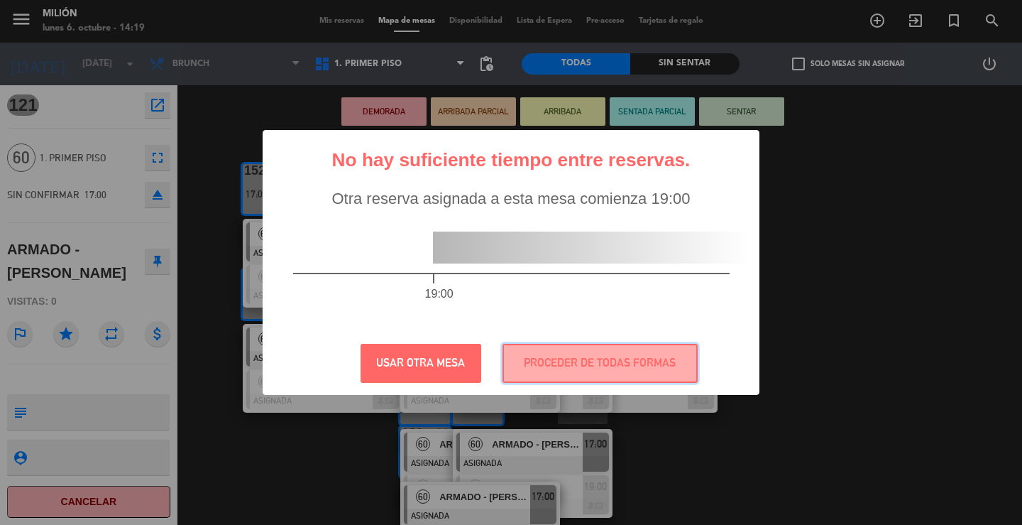
click at [577, 361] on button "PROCEDER DE TODAS FORMAS" at bounding box center [600, 363] width 195 height 39
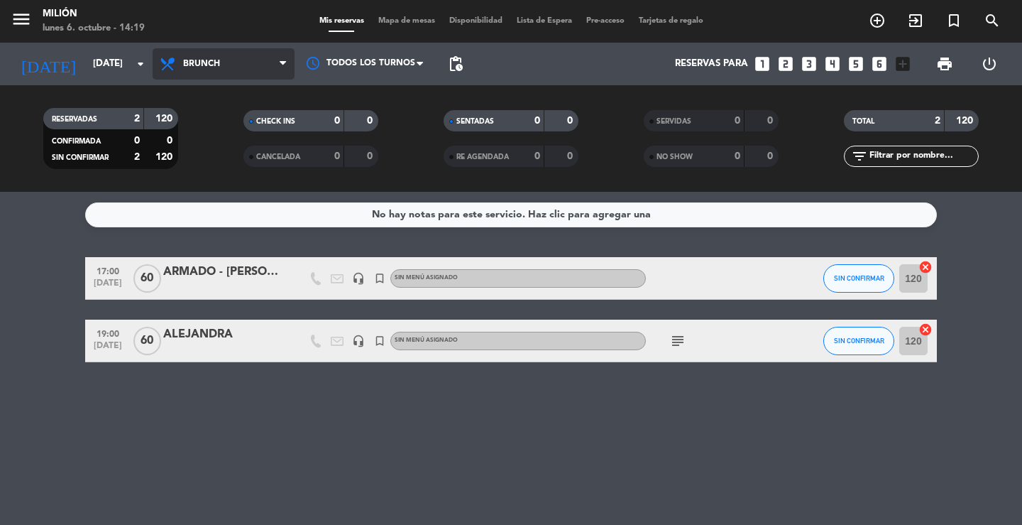
click at [221, 61] on span "Brunch" at bounding box center [224, 63] width 142 height 31
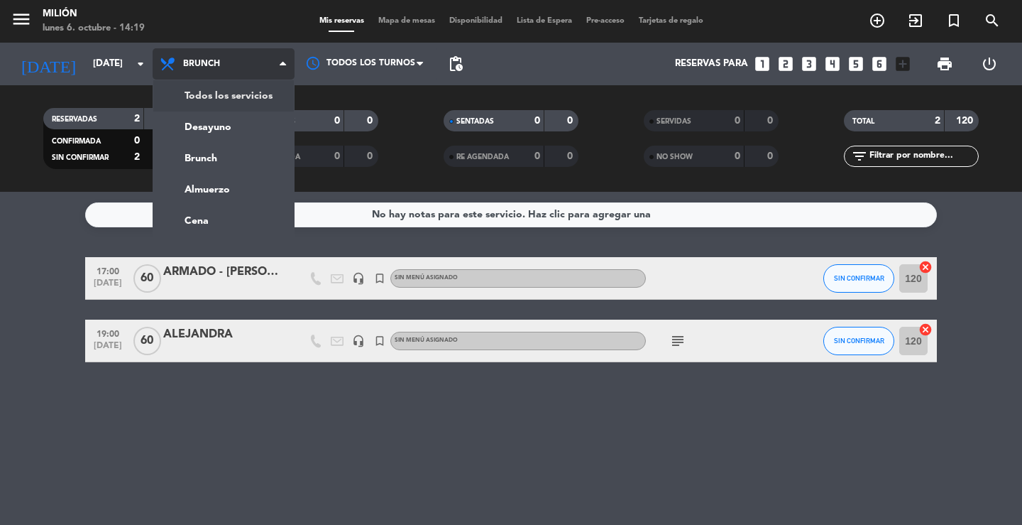
click at [216, 84] on div "Todos los servicios Desayuno Brunch Almuerzo Cena Brunch Todos los servicios De…" at bounding box center [224, 64] width 142 height 43
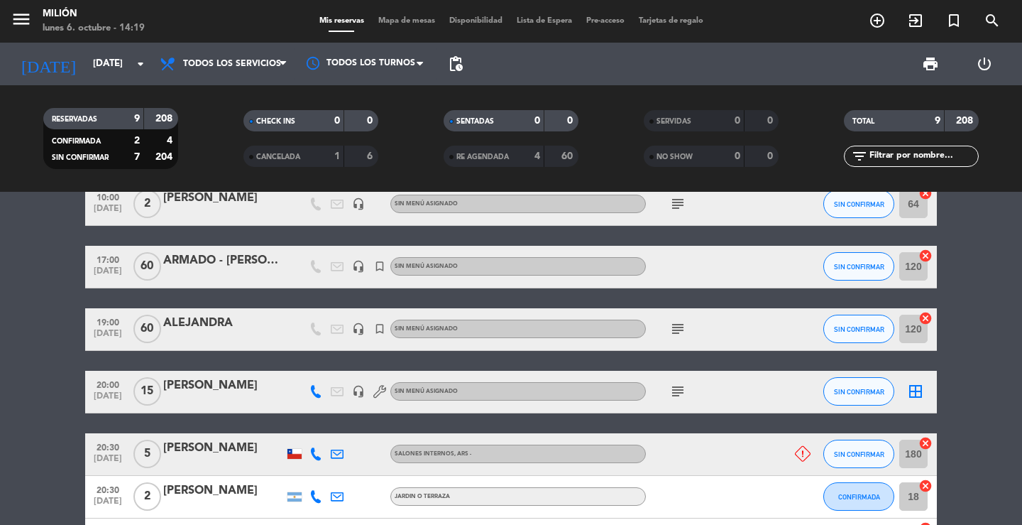
scroll to position [142, 0]
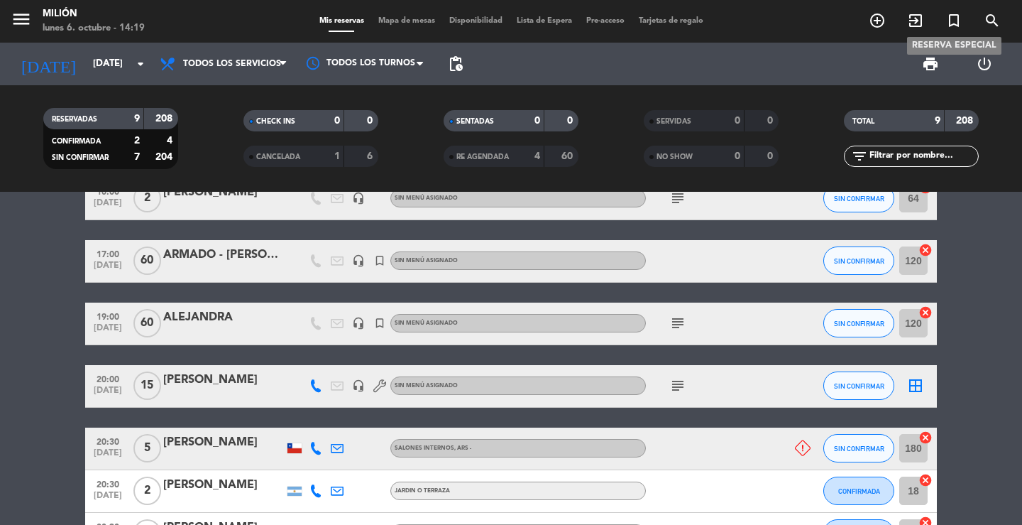
click at [954, 16] on icon "turned_in_not" at bounding box center [953, 20] width 17 height 17
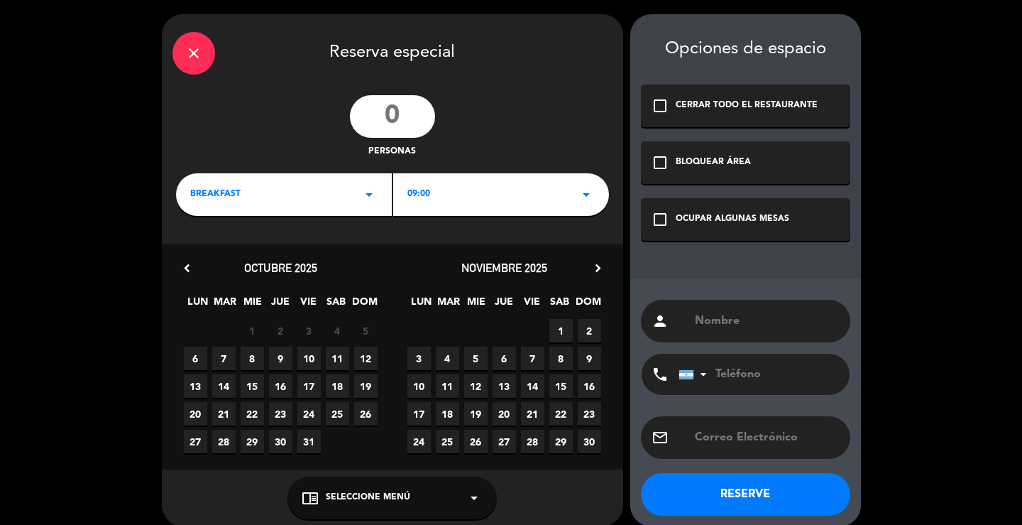
click at [747, 329] on input "text" at bounding box center [766, 321] width 146 height 20
type input "DESARNADO - [PERSON_NAME]"
click at [747, 220] on div "OCUPAR ALGUNAS MESAS" at bounding box center [733, 219] width 114 height 14
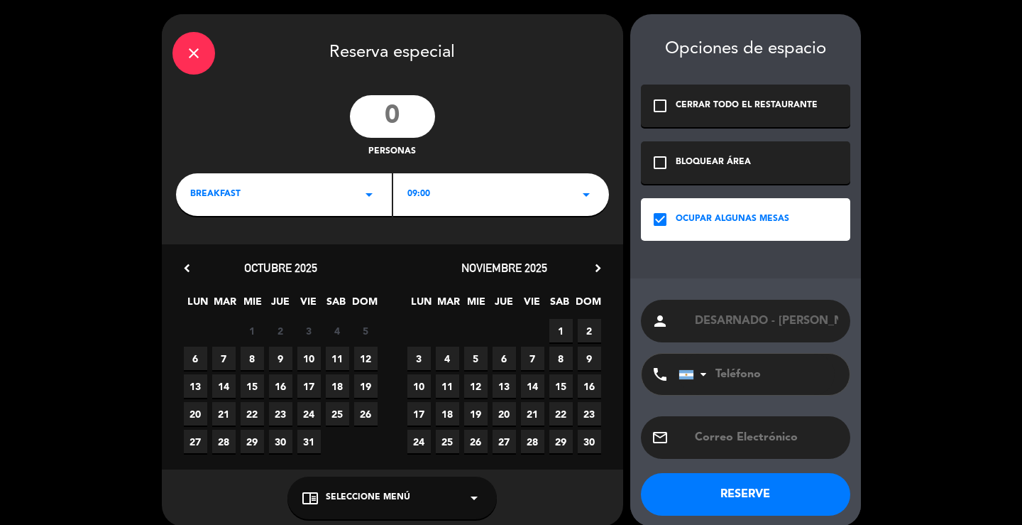
click at [372, 192] on icon "arrow_drop_down" at bounding box center [369, 194] width 17 height 17
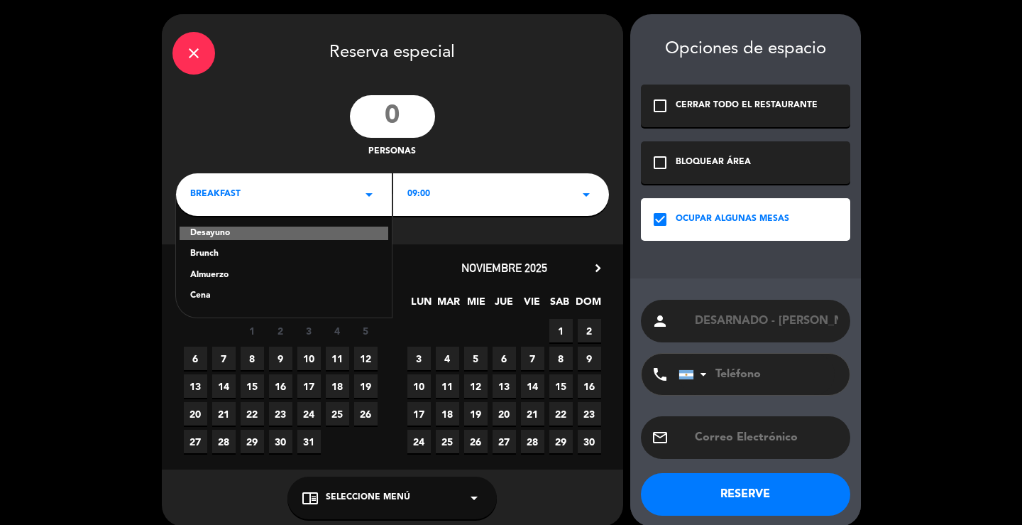
click at [214, 297] on div "Cena" at bounding box center [283, 296] width 187 height 14
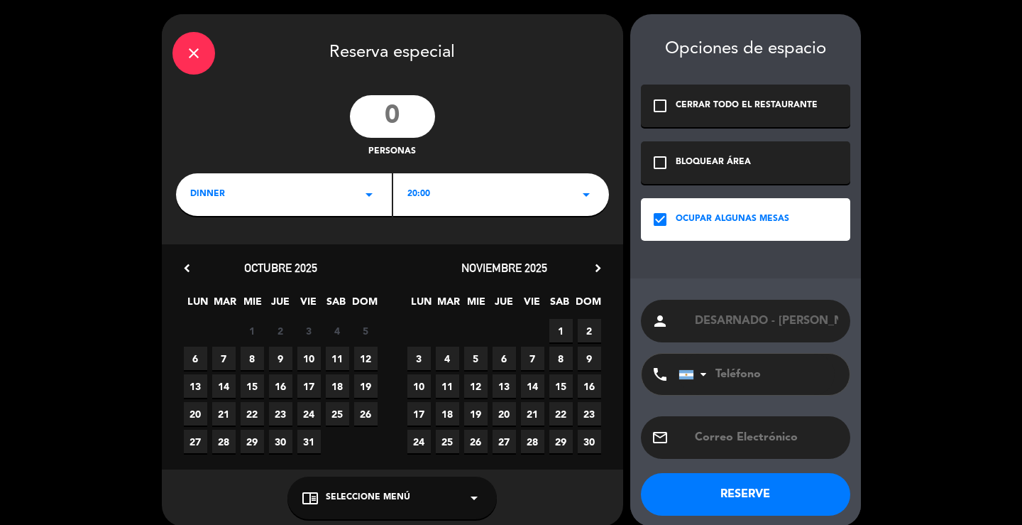
click at [570, 199] on div "20:00 arrow_drop_down" at bounding box center [501, 194] width 216 height 43
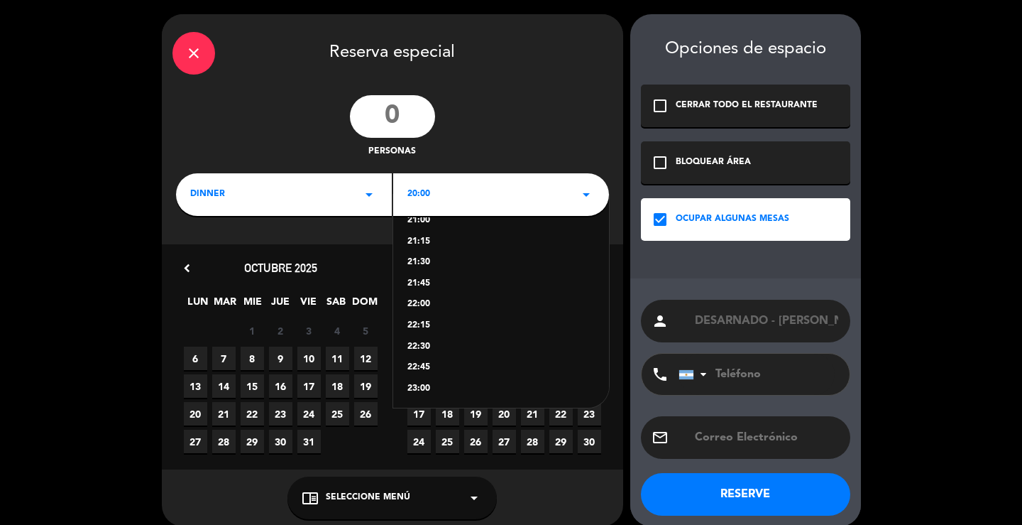
scroll to position [99, 0]
click at [422, 382] on div "23:00" at bounding box center [500, 387] width 187 height 14
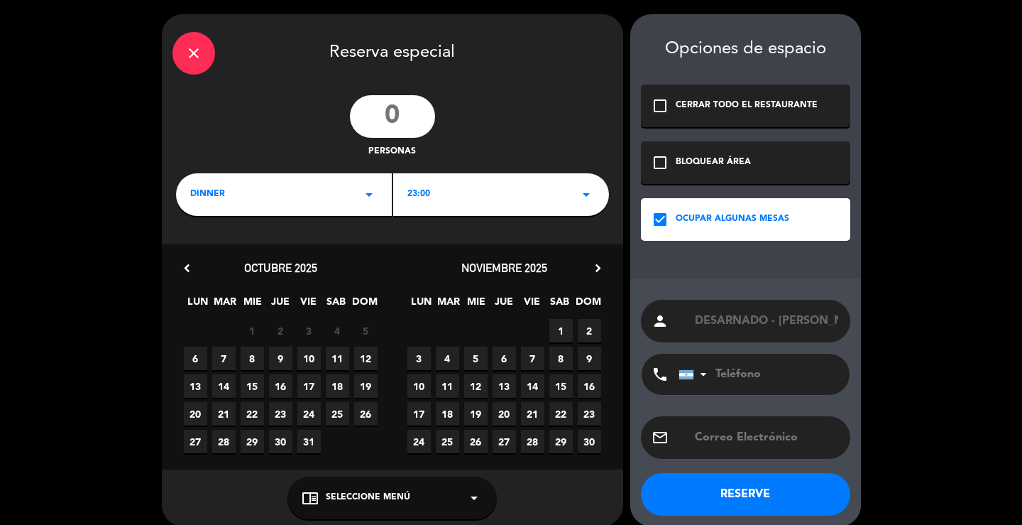
click at [406, 107] on input "number" at bounding box center [392, 116] width 85 height 43
type input "60"
click at [222, 353] on span "7" at bounding box center [223, 357] width 23 height 23
click at [742, 319] on input "DESARNADO - [PERSON_NAME]" at bounding box center [766, 321] width 146 height 20
type input "DESARMADO - [PERSON_NAME]"
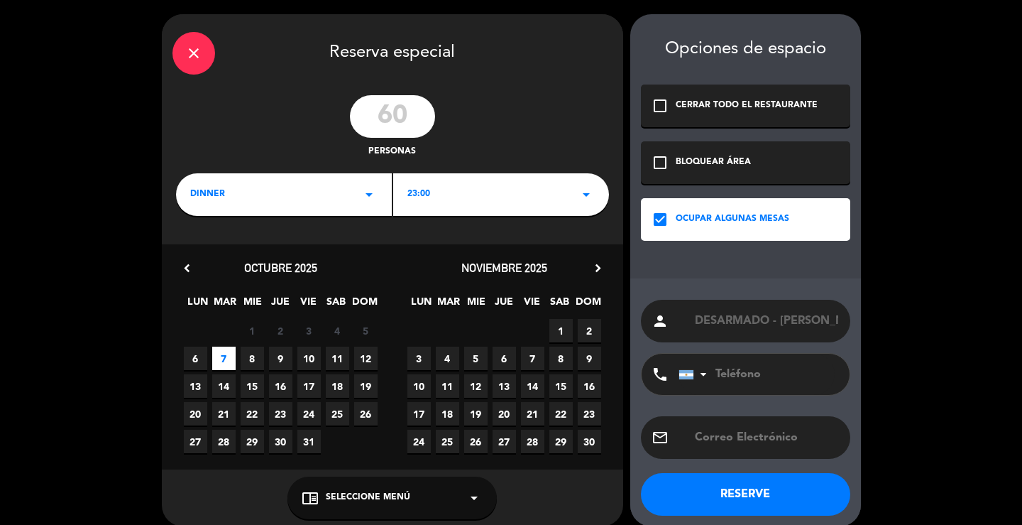
click at [735, 499] on button "RESERVE" at bounding box center [745, 494] width 209 height 43
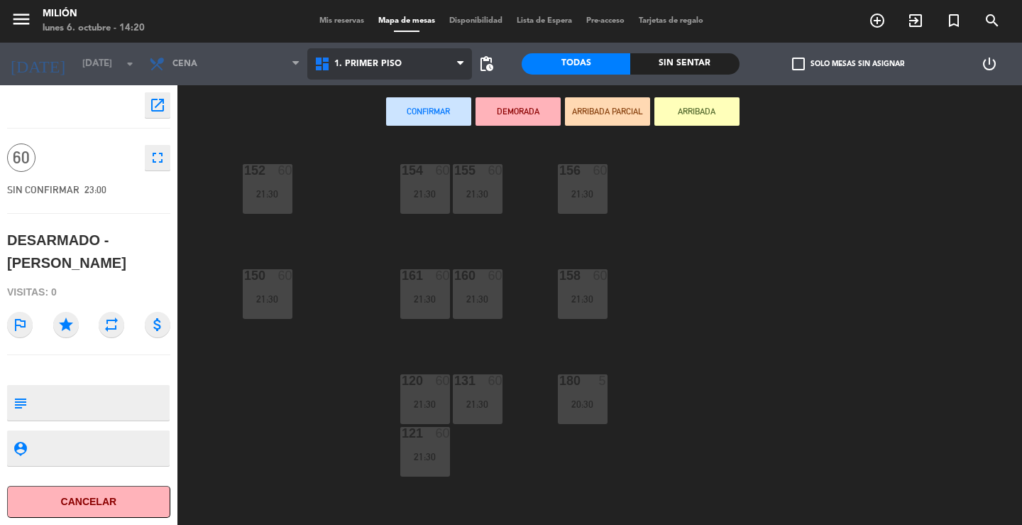
click at [373, 65] on span "1. PRIMER PISO" at bounding box center [367, 64] width 67 height 10
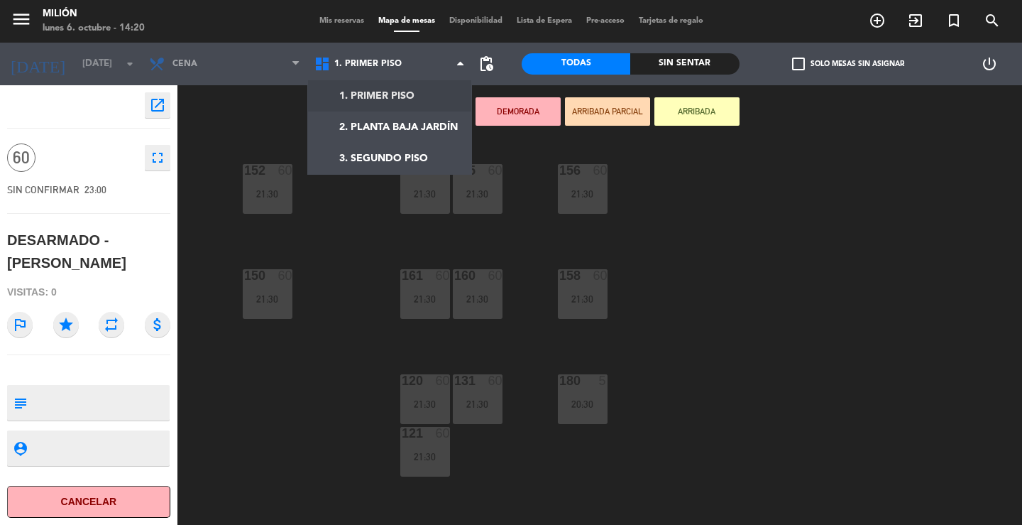
click at [372, 89] on ng-component "menu Milión [DATE] 6. octubre - 14:20 Mis reservas Mapa de mesas Disponibilidad…" at bounding box center [511, 262] width 1022 height 525
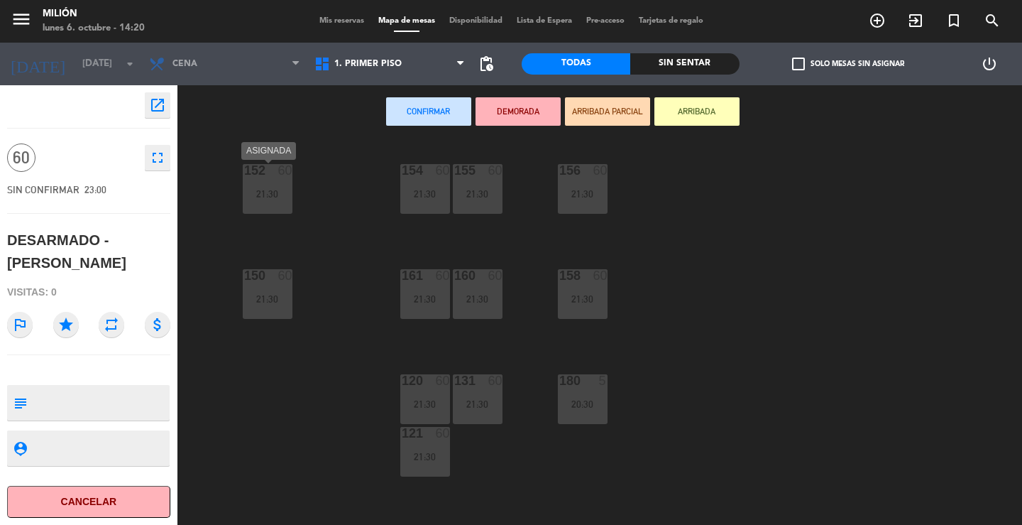
drag, startPoint x: 260, startPoint y: 181, endPoint x: 378, endPoint y: 196, distance: 118.8
click at [262, 182] on div "152 60 21:30" at bounding box center [268, 189] width 50 height 50
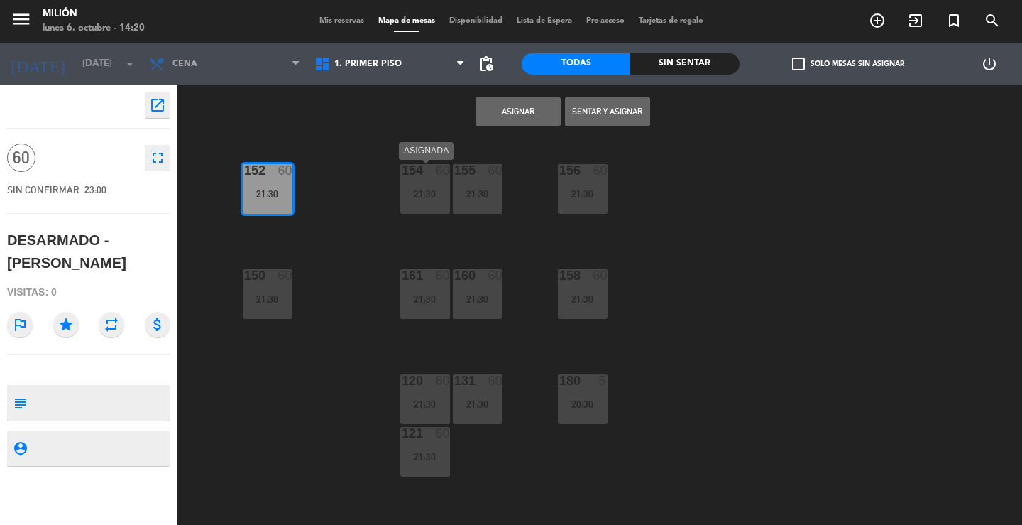
click at [416, 181] on div "154 60 21:30" at bounding box center [425, 189] width 50 height 50
click at [473, 182] on div "155 60 21:30" at bounding box center [478, 189] width 50 height 50
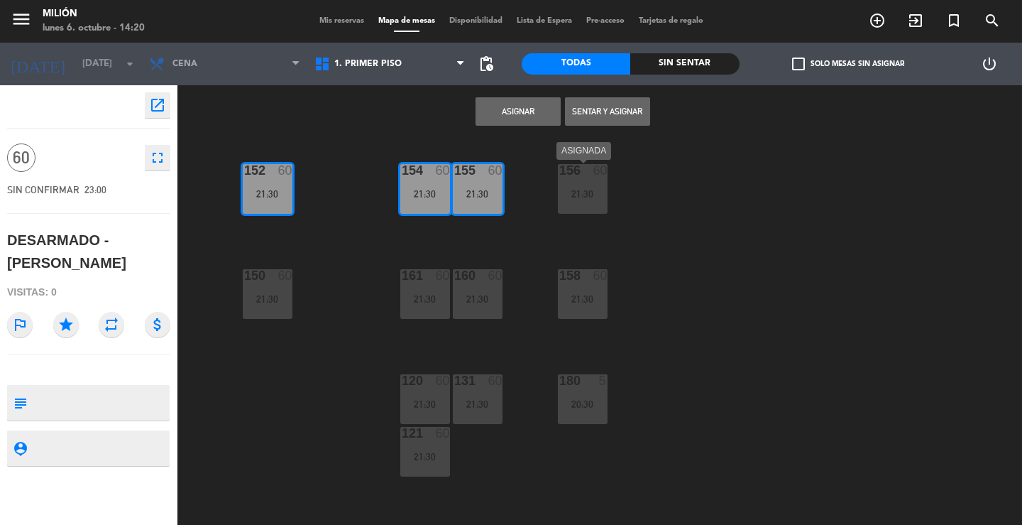
click at [572, 187] on div "156 60 21:30" at bounding box center [583, 189] width 50 height 50
drag, startPoint x: 574, startPoint y: 304, endPoint x: 468, endPoint y: 280, distance: 108.3
click at [574, 304] on div "21:30" at bounding box center [583, 299] width 50 height 10
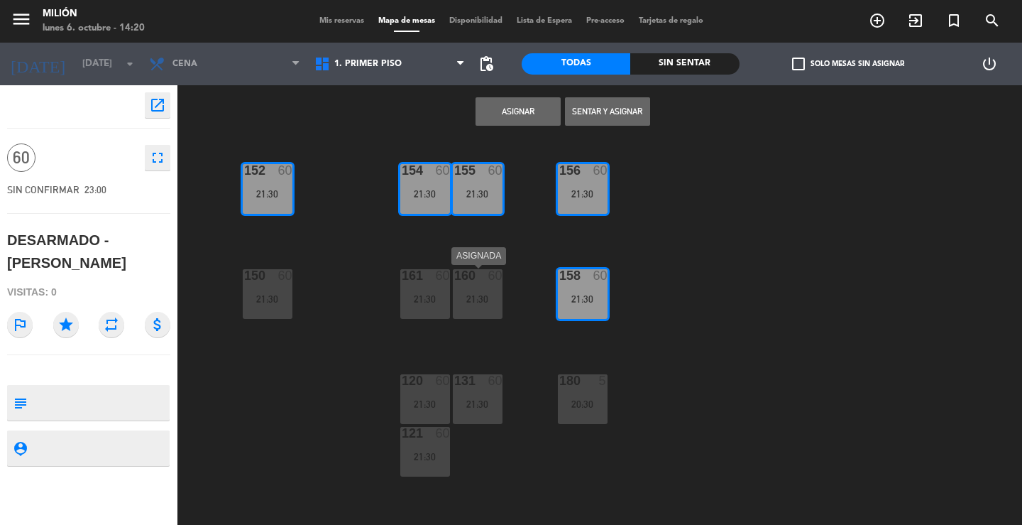
drag, startPoint x: 456, startPoint y: 287, endPoint x: 422, endPoint y: 286, distance: 33.4
click at [456, 287] on div "160 60 21:30" at bounding box center [478, 294] width 50 height 50
drag, startPoint x: 420, startPoint y: 287, endPoint x: 346, endPoint y: 288, distance: 73.8
click at [419, 287] on div "161 60 21:30" at bounding box center [425, 294] width 50 height 50
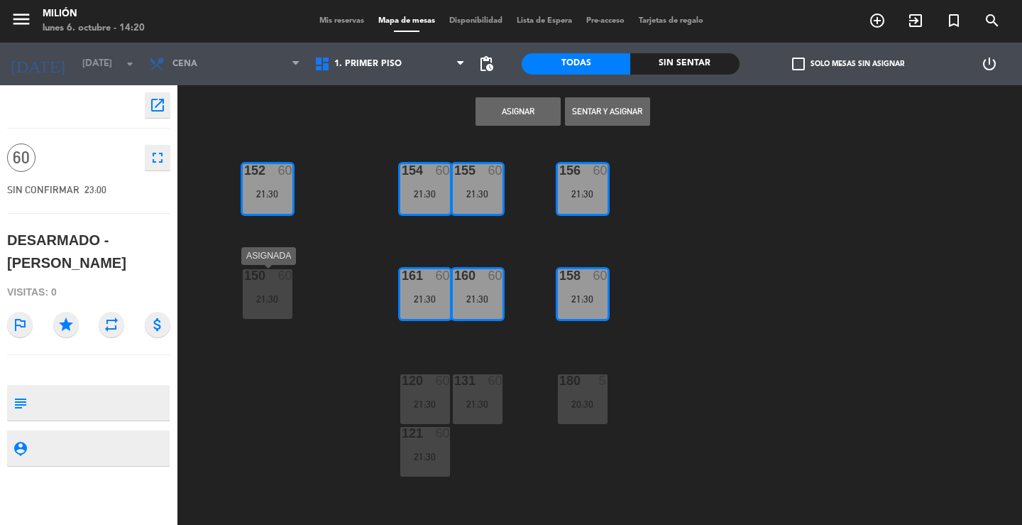
click at [275, 296] on div "21:30" at bounding box center [268, 299] width 50 height 10
click at [426, 405] on div "21:30" at bounding box center [425, 404] width 50 height 10
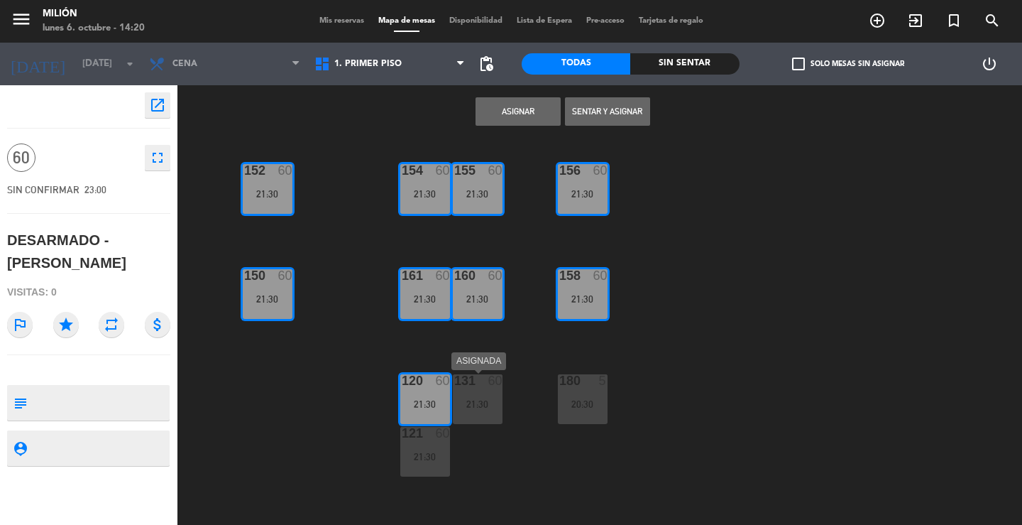
drag, startPoint x: 489, startPoint y: 408, endPoint x: 455, endPoint y: 414, distance: 34.5
click at [489, 410] on div "131 60 21:30" at bounding box center [478, 399] width 50 height 50
click at [441, 438] on div "60" at bounding box center [443, 433] width 14 height 13
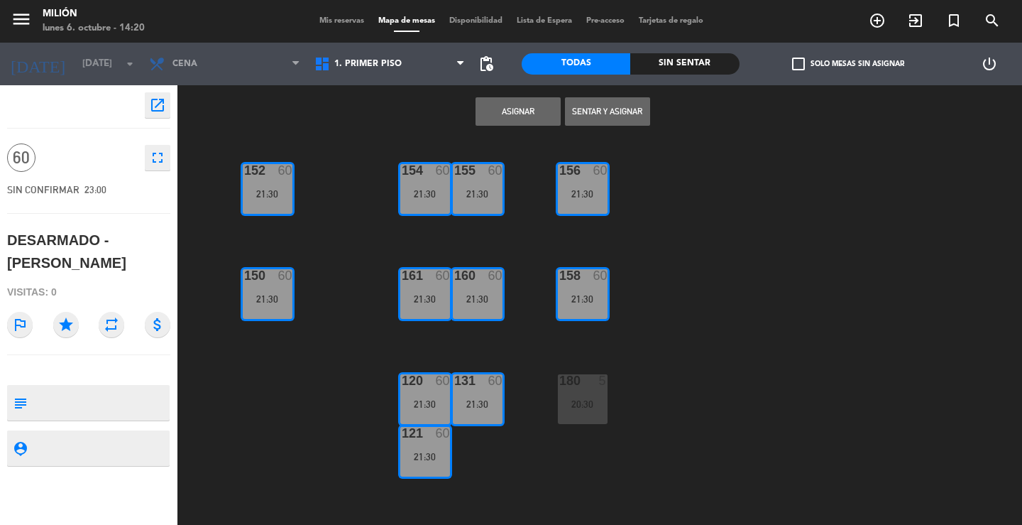
click at [493, 110] on button "Asignar" at bounding box center [518, 111] width 85 height 28
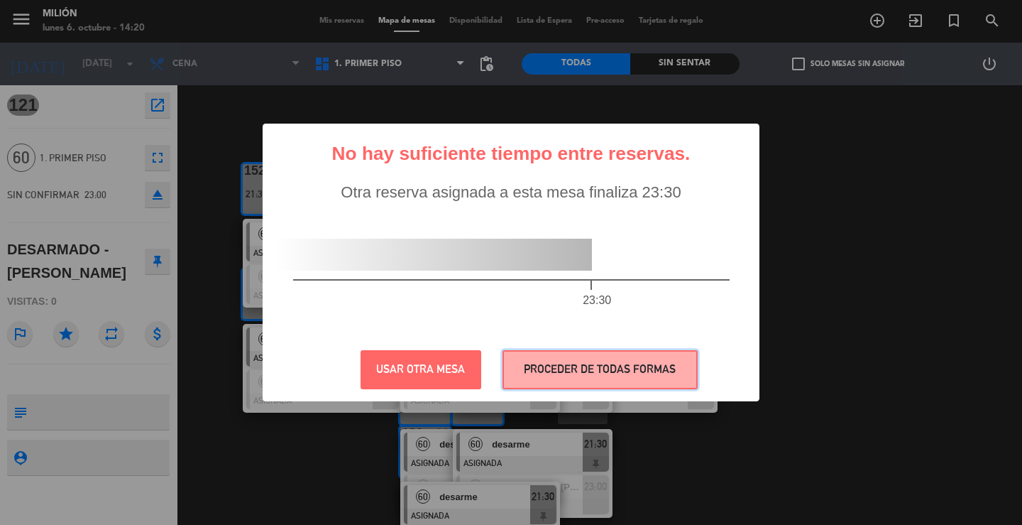
click at [583, 358] on button "PROCEDER DE TODAS FORMAS" at bounding box center [600, 369] width 195 height 39
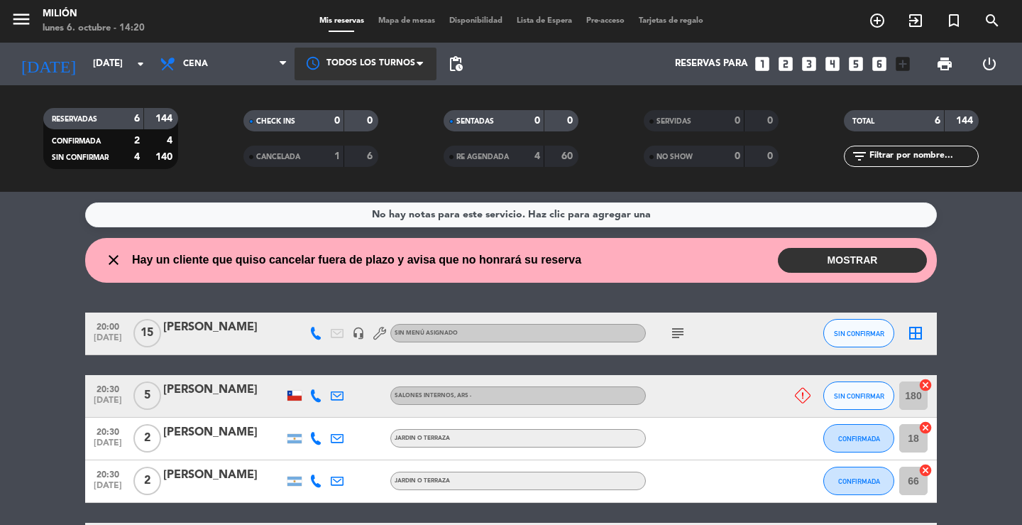
click at [384, 66] on div at bounding box center [366, 64] width 142 height 32
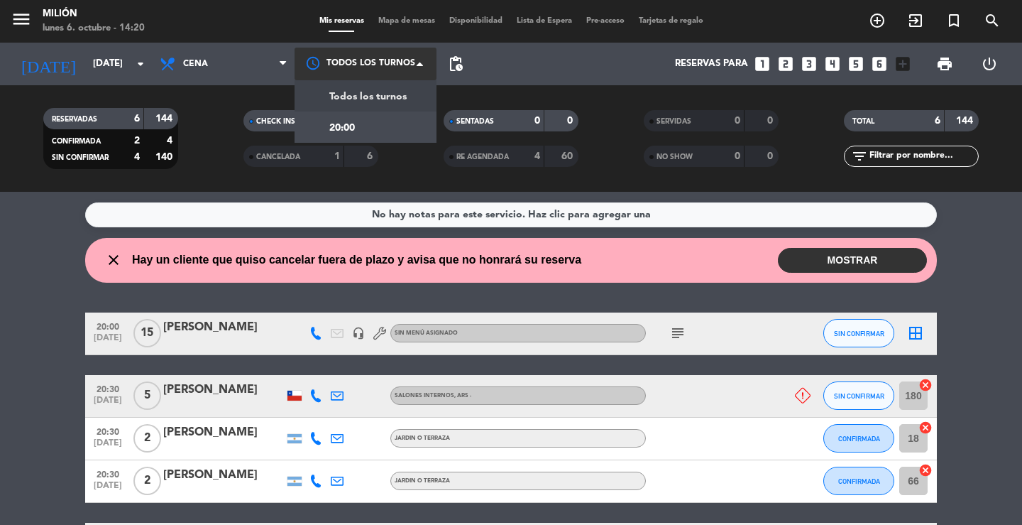
click at [367, 94] on span "Todos los turnos" at bounding box center [367, 97] width 77 height 16
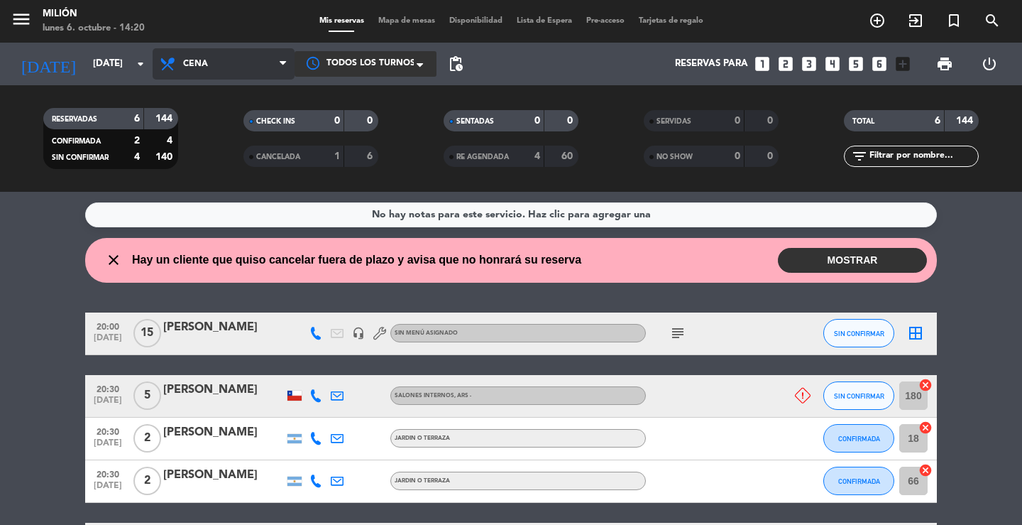
click at [202, 65] on span "Cena" at bounding box center [195, 64] width 25 height 10
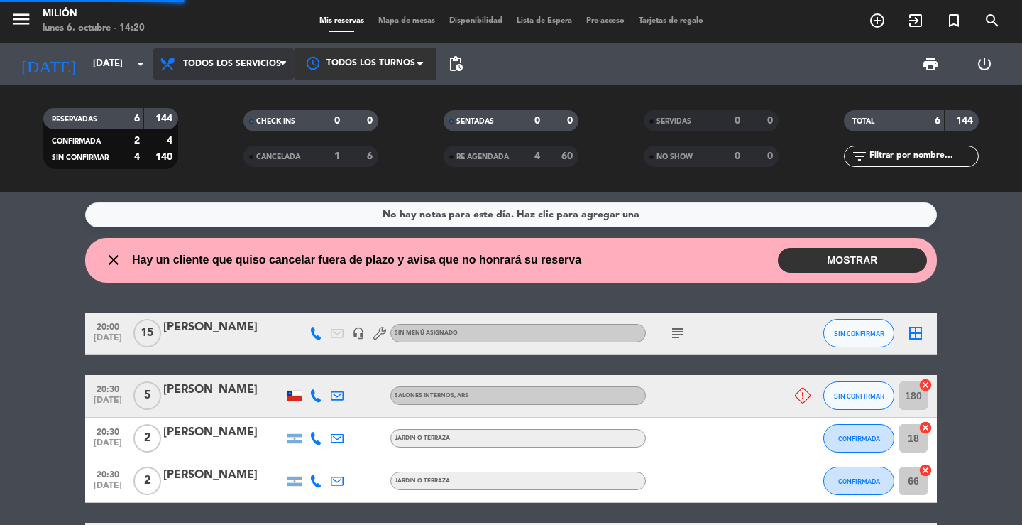
click at [222, 96] on div "menu Milión [DATE] 6. octubre - 14:20 Mis reservas Mapa de mesas Disponibilidad…" at bounding box center [511, 96] width 1022 height 192
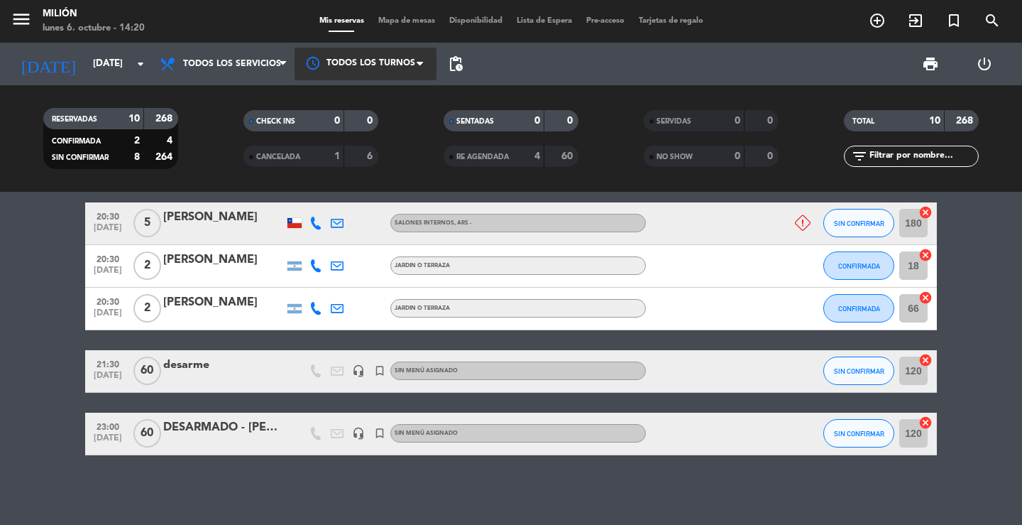
scroll to position [368, 0]
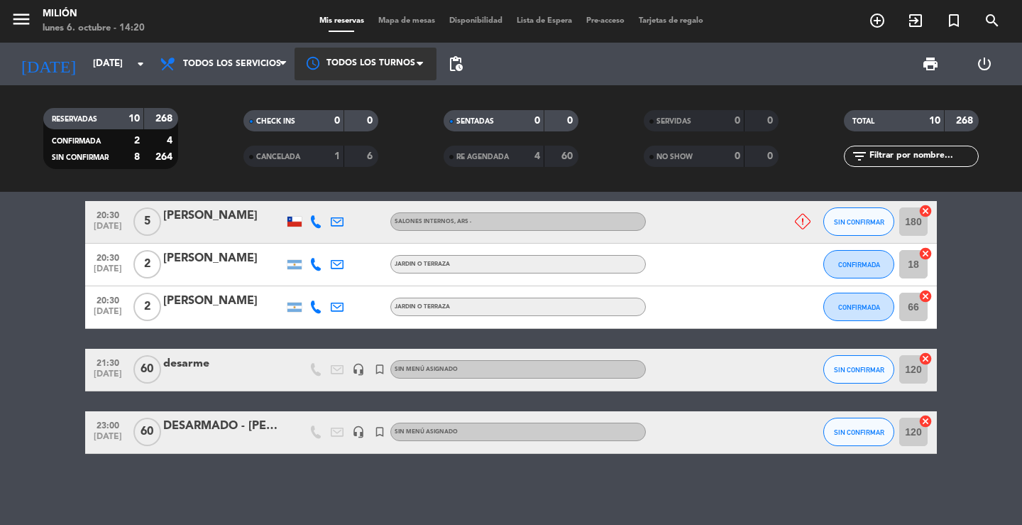
click at [916, 227] on input "180" at bounding box center [913, 221] width 28 height 28
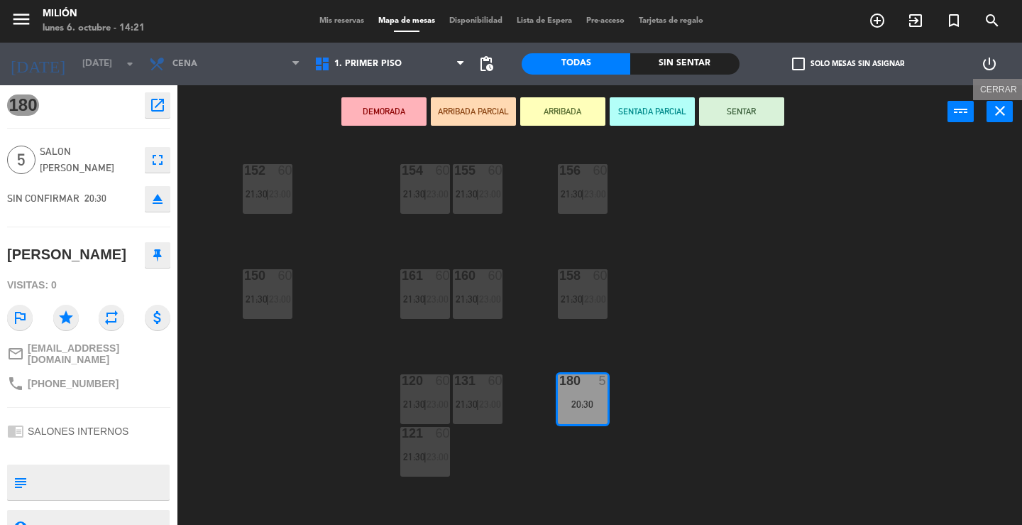
click at [999, 108] on icon "close" at bounding box center [1000, 110] width 17 height 17
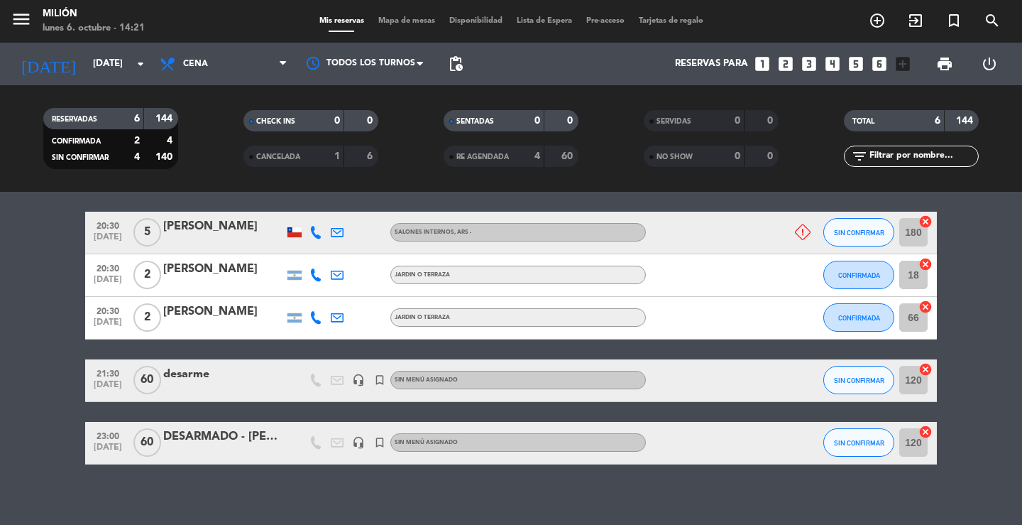
scroll to position [174, 0]
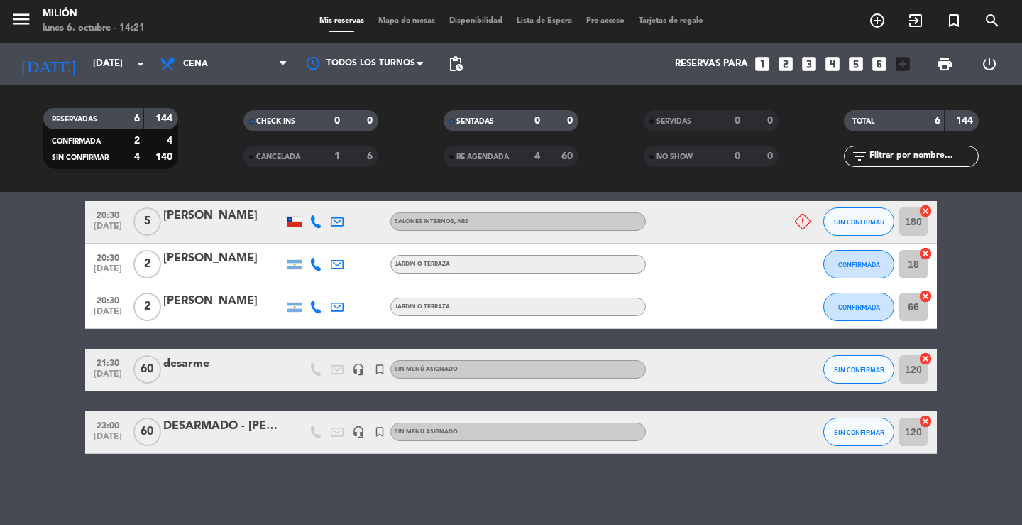
click at [915, 309] on input "66" at bounding box center [913, 306] width 28 height 28
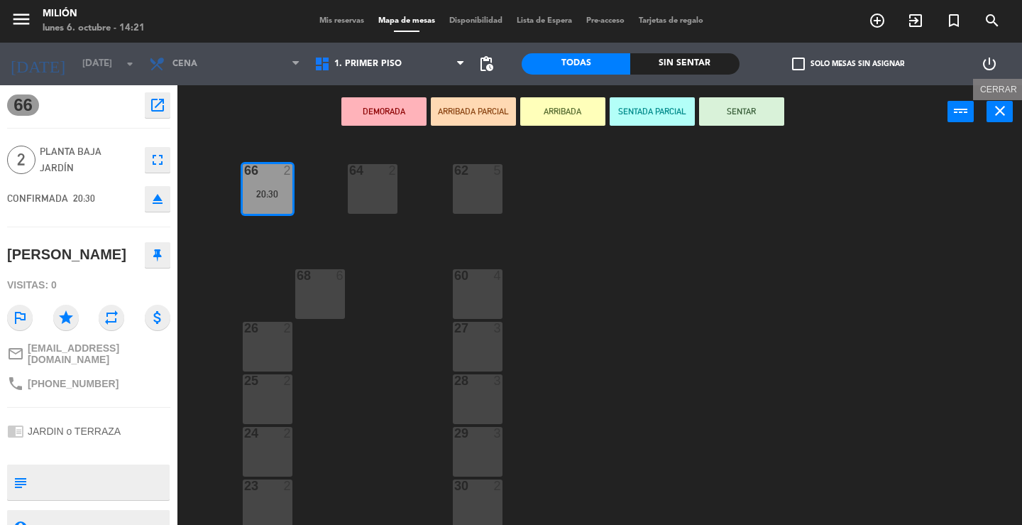
click at [995, 108] on icon "close" at bounding box center [1000, 110] width 17 height 17
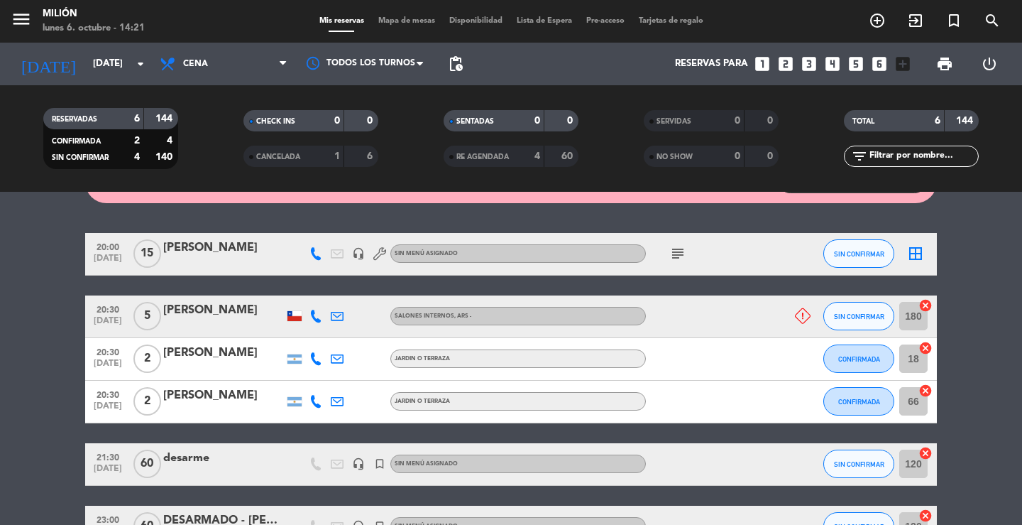
scroll to position [174, 0]
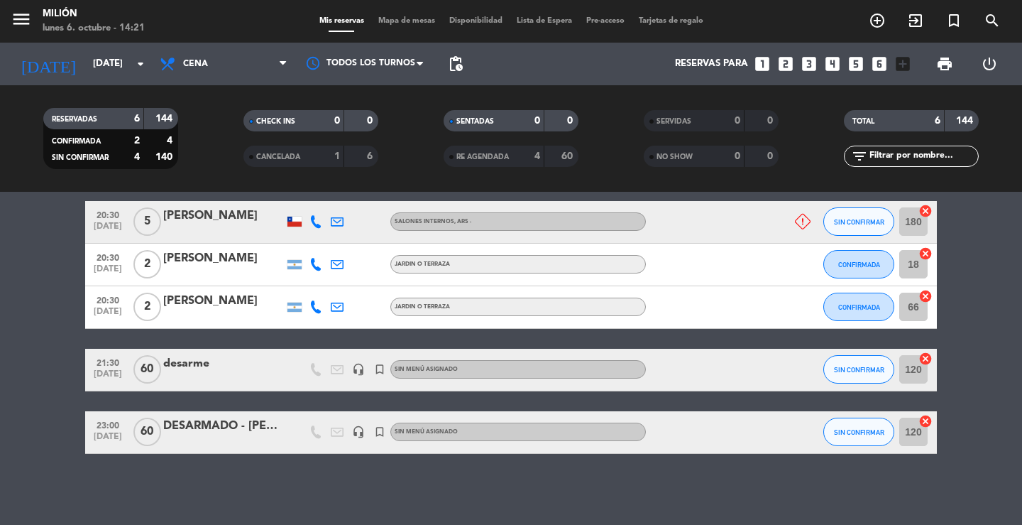
click at [913, 372] on input "120" at bounding box center [913, 369] width 28 height 28
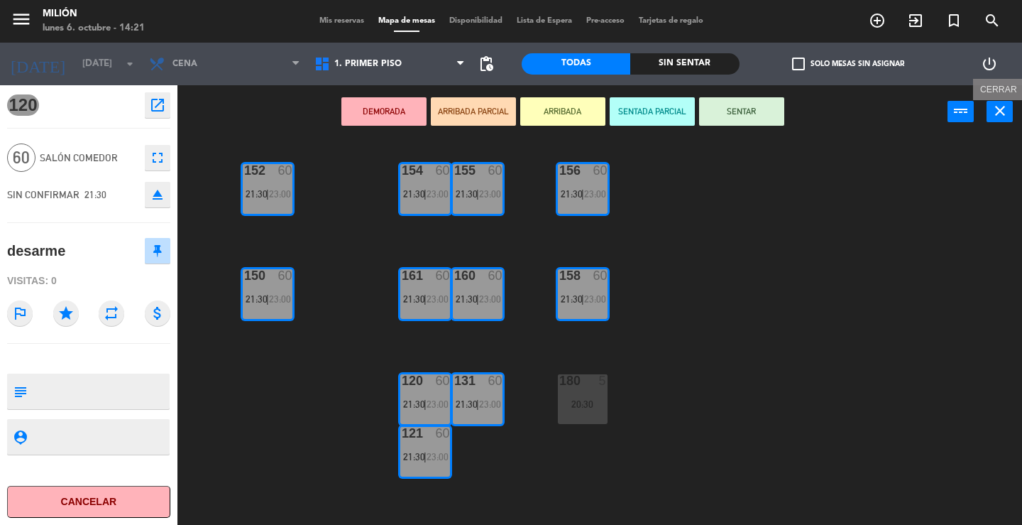
click at [1004, 111] on icon "close" at bounding box center [1000, 110] width 17 height 17
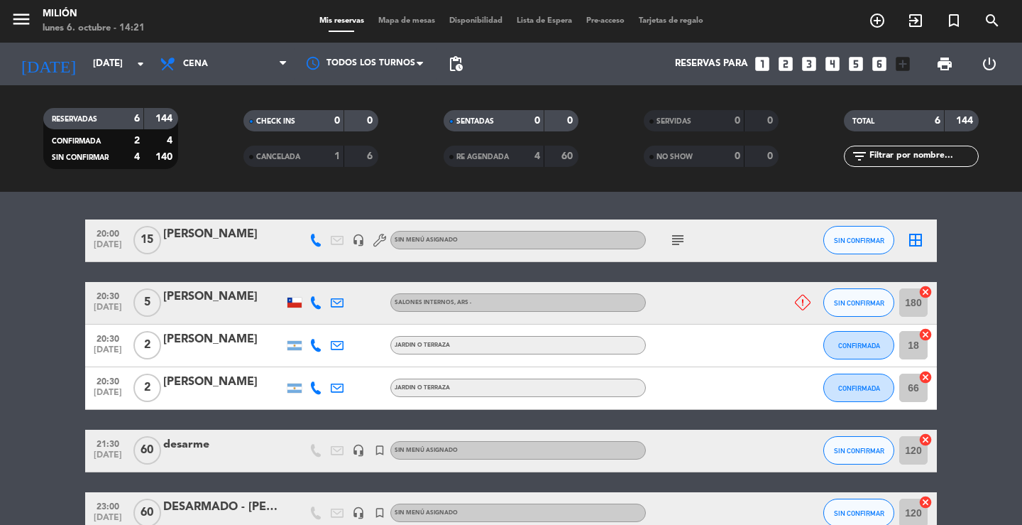
scroll to position [174, 0]
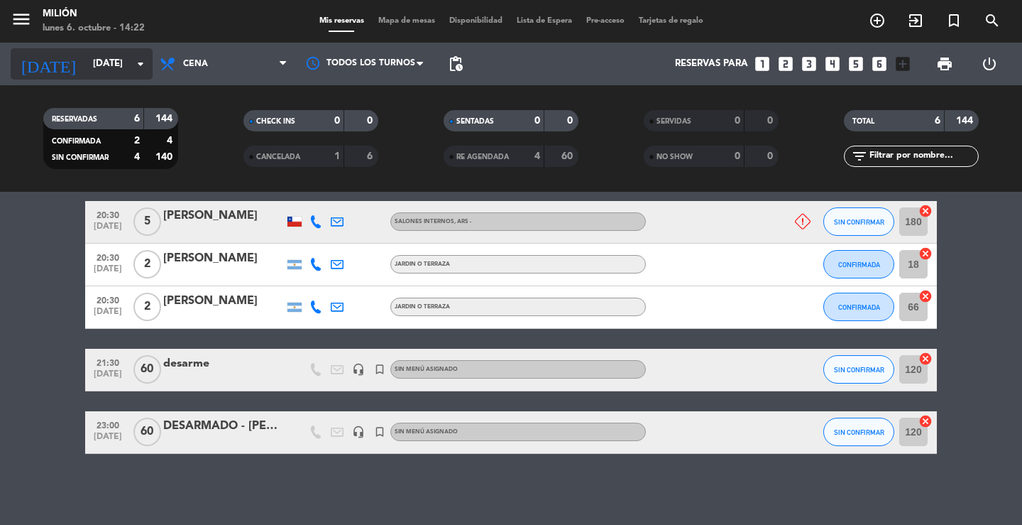
click at [116, 64] on input "[DATE]" at bounding box center [148, 64] width 125 height 26
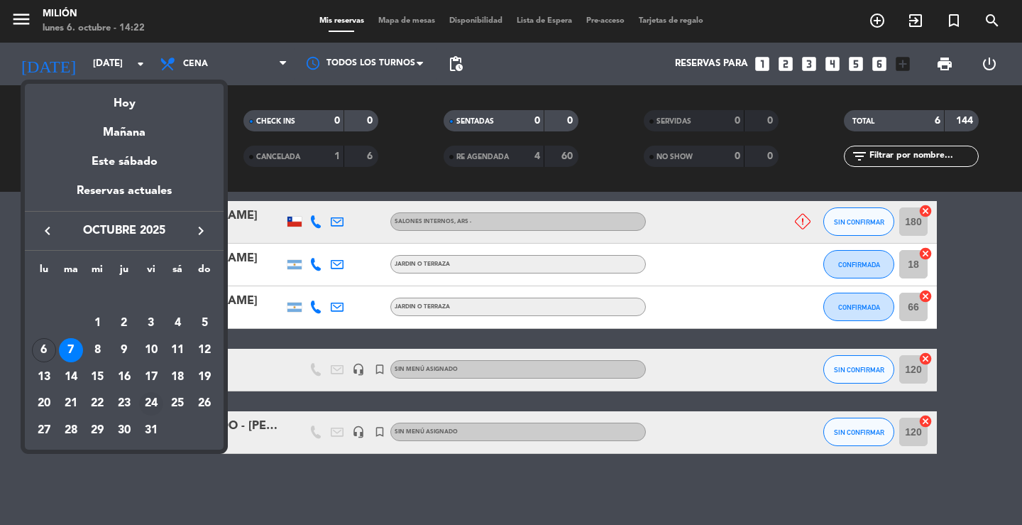
click at [150, 391] on td "24" at bounding box center [151, 403] width 27 height 27
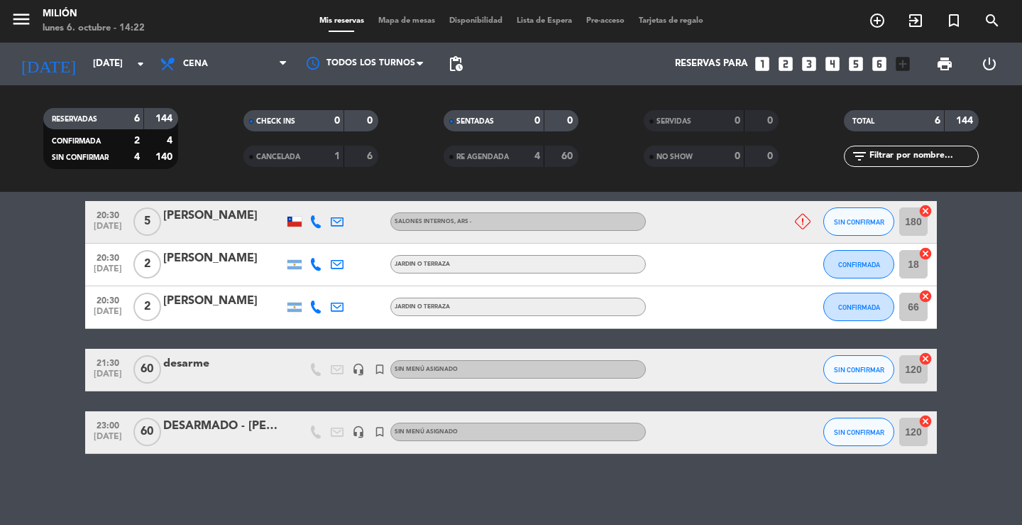
type input "[DATE]"
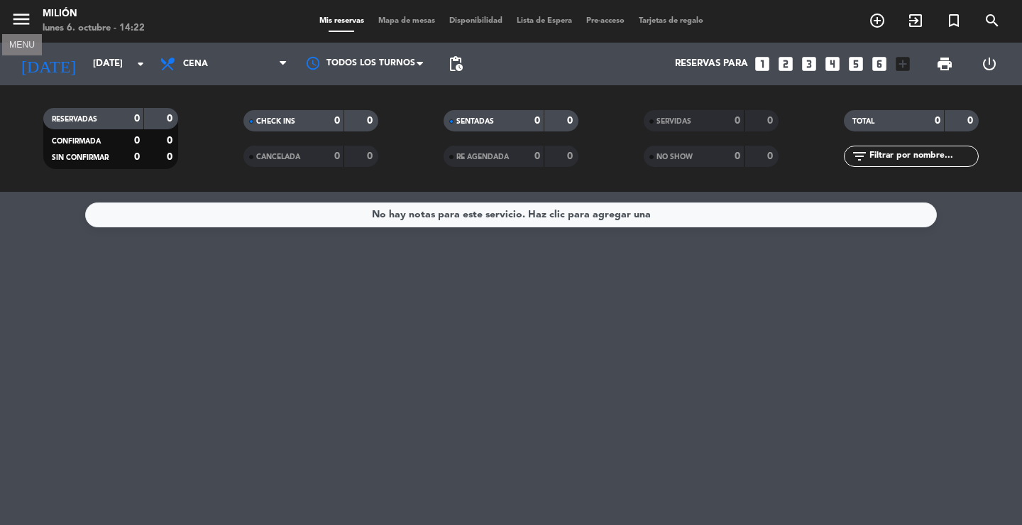
click at [21, 23] on icon "menu" at bounding box center [21, 19] width 21 height 21
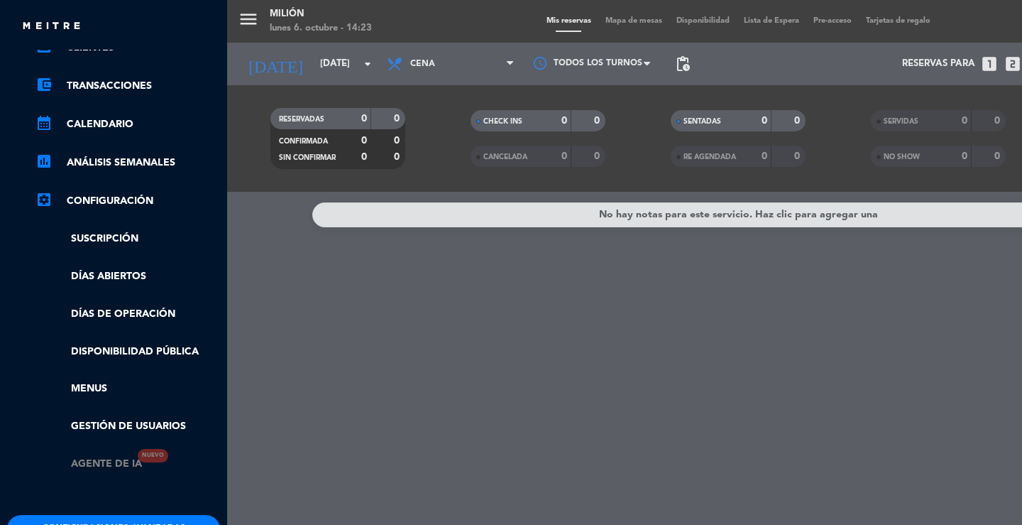
scroll to position [142, 0]
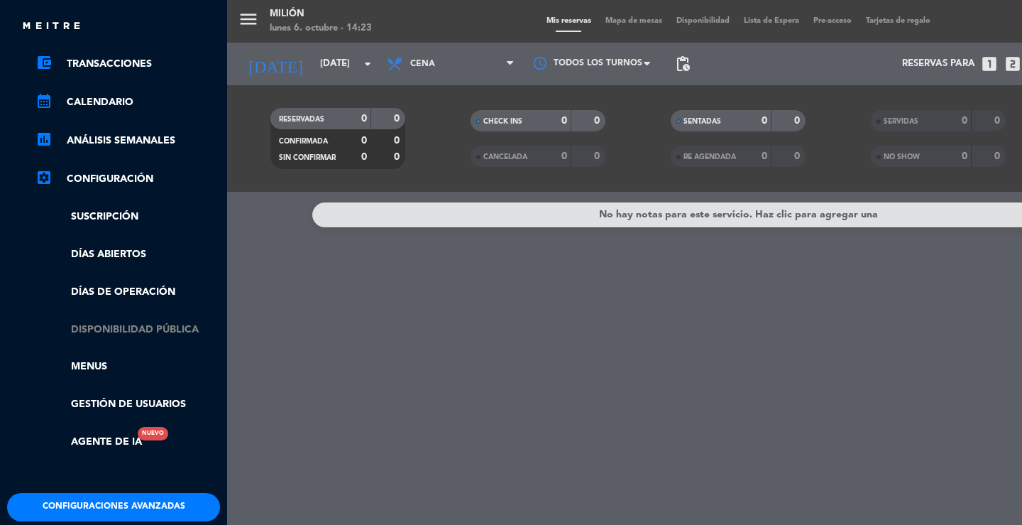
click at [162, 331] on link "Disponibilidad pública" at bounding box center [127, 330] width 185 height 16
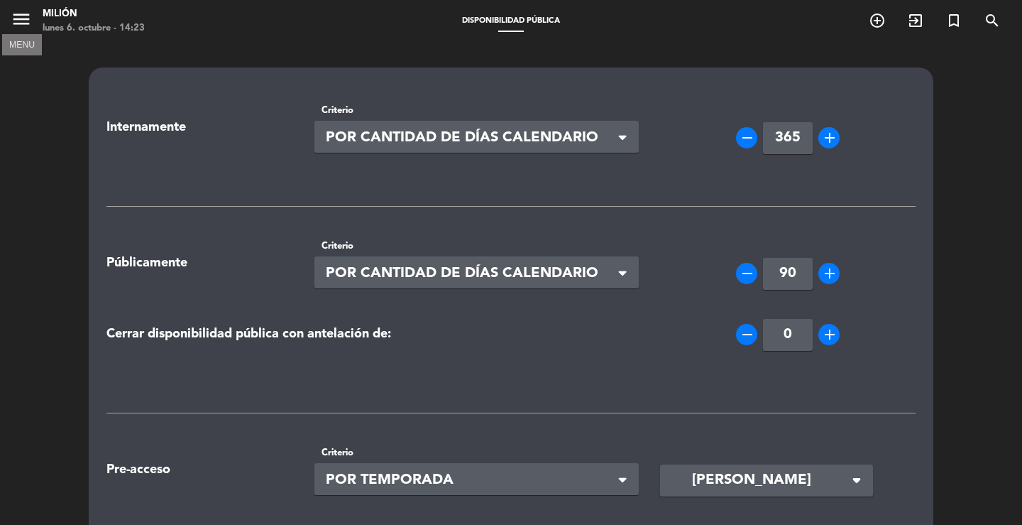
click at [26, 16] on icon "menu" at bounding box center [21, 19] width 21 height 21
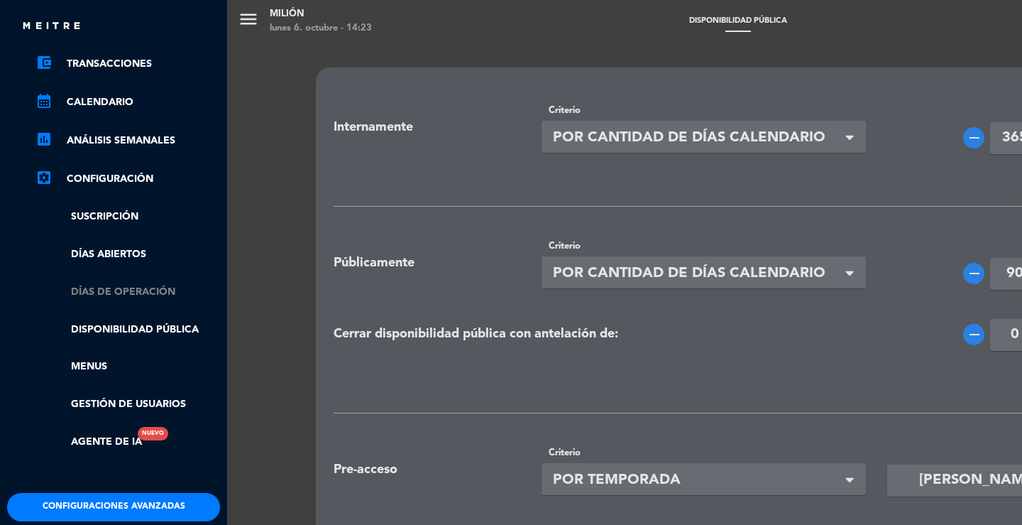
click at [124, 290] on link "Días de Operación" at bounding box center [127, 292] width 185 height 16
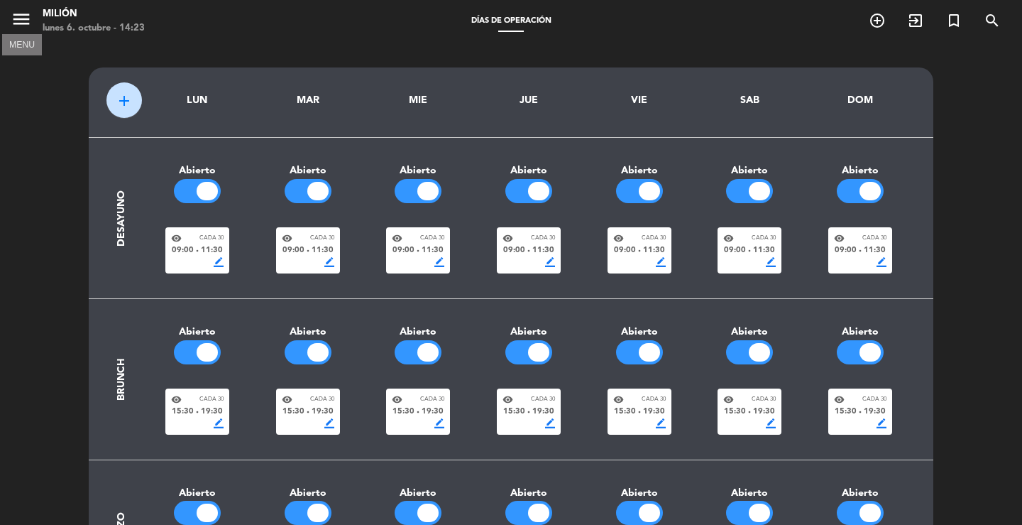
click at [27, 15] on icon "menu" at bounding box center [21, 19] width 21 height 21
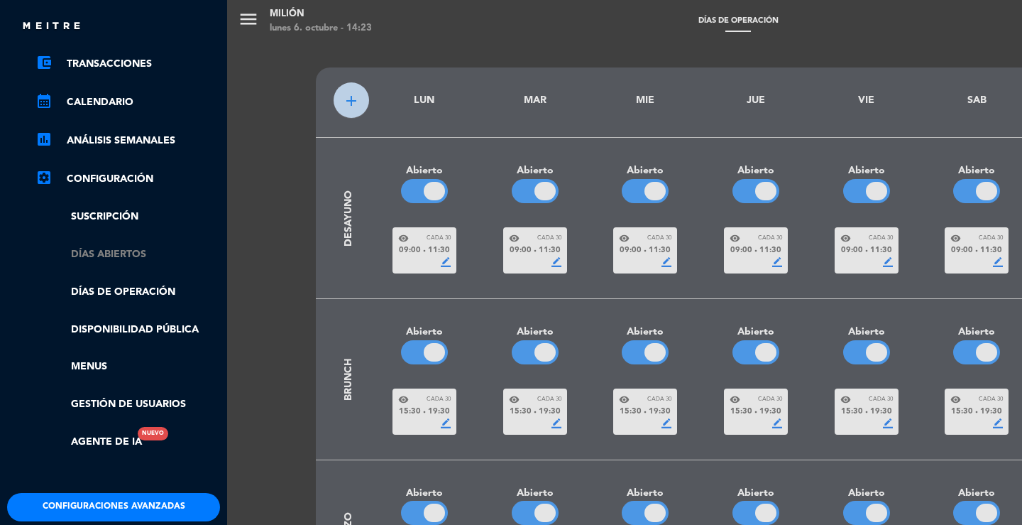
click at [105, 251] on link "Días abiertos" at bounding box center [127, 254] width 185 height 16
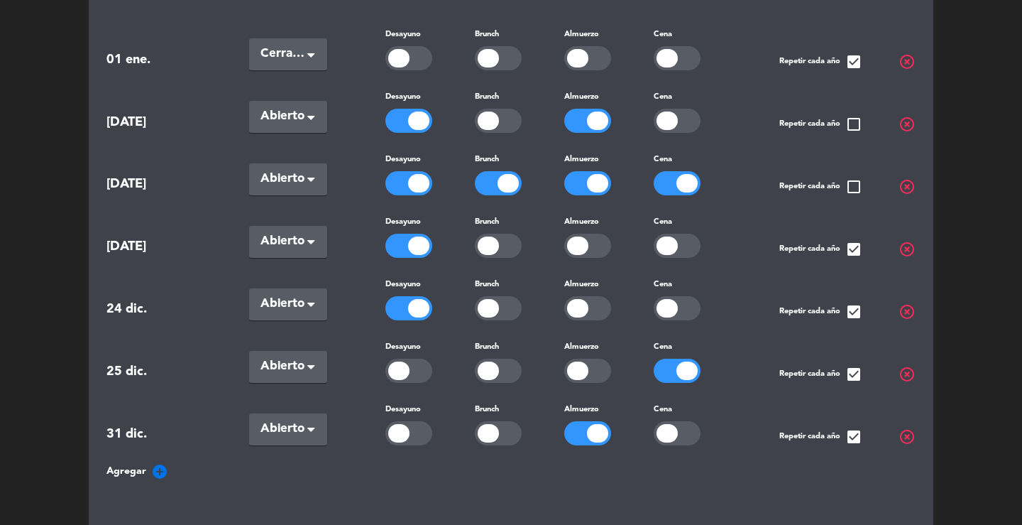
scroll to position [106, 0]
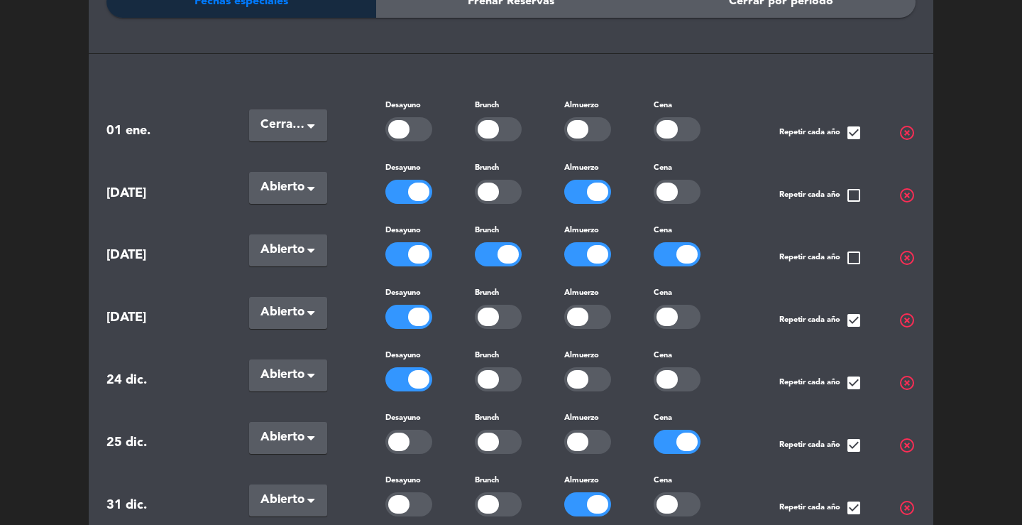
click at [129, 118] on div "[DATE] Seleccionar × Cerradas × Desayuno Brunch Almuerzo Cena Repetir cada año …" at bounding box center [510, 119] width 809 height 45
click at [129, 126] on span "01 ene." at bounding box center [159, 131] width 106 height 21
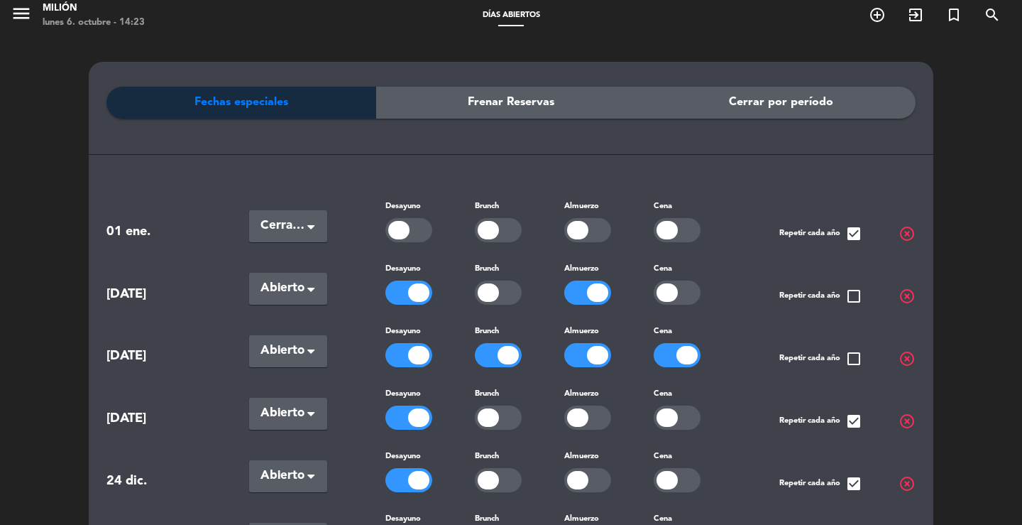
scroll to position [0, 0]
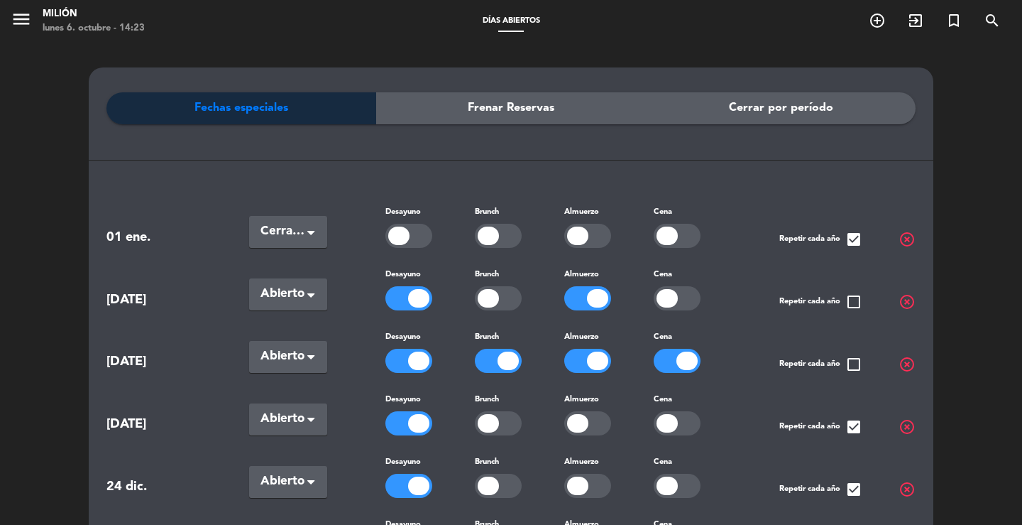
click at [231, 114] on span "Fechas especiales" at bounding box center [241, 108] width 94 height 18
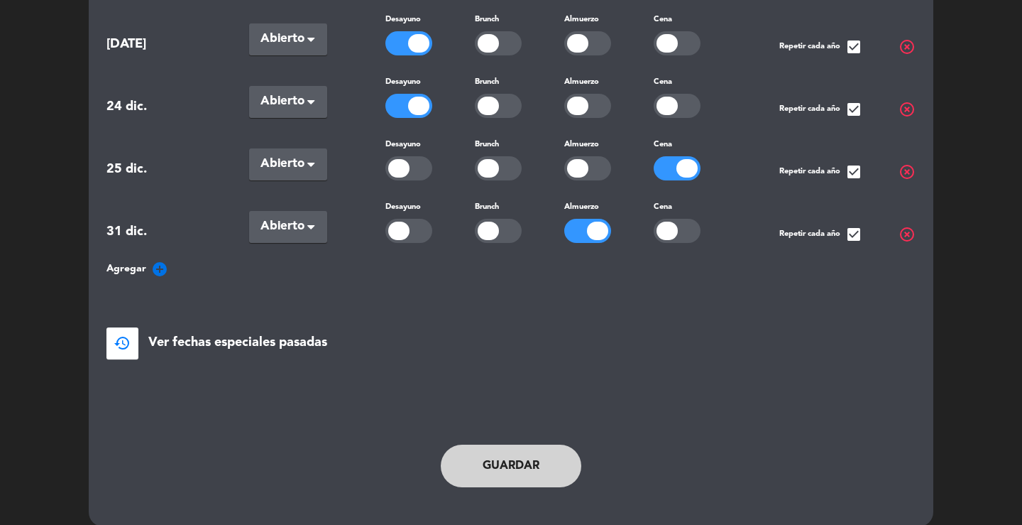
scroll to position [390, 0]
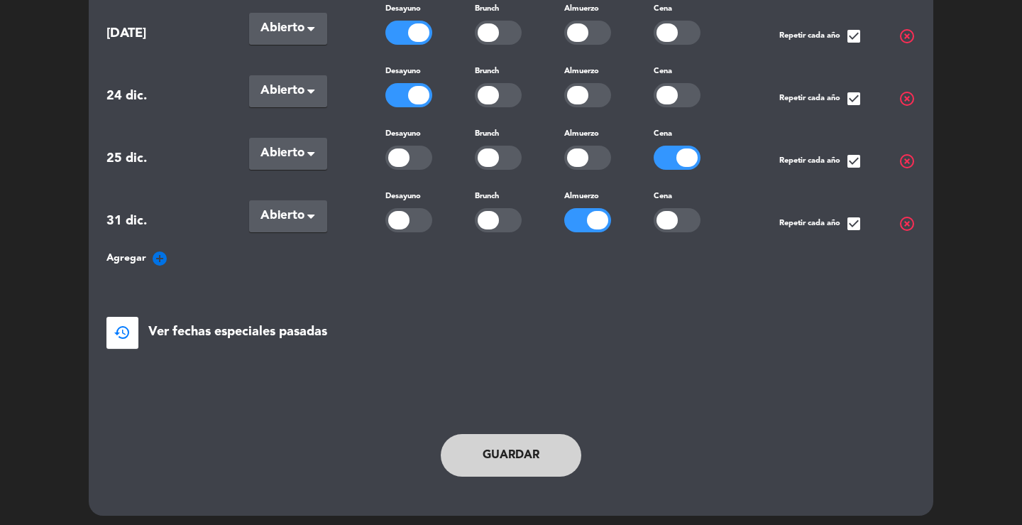
click at [158, 323] on span "Ver fechas especiales pasadas" at bounding box center [237, 332] width 179 height 21
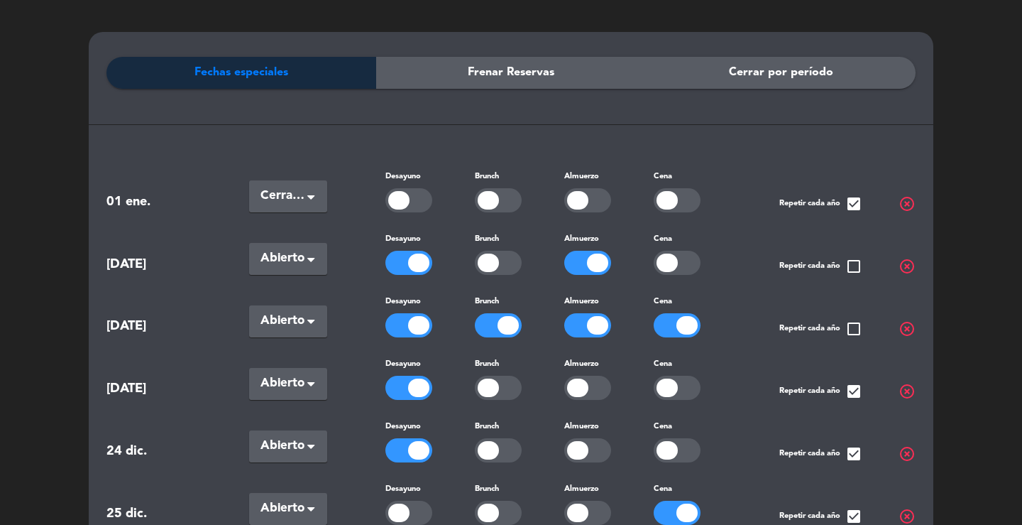
scroll to position [0, 0]
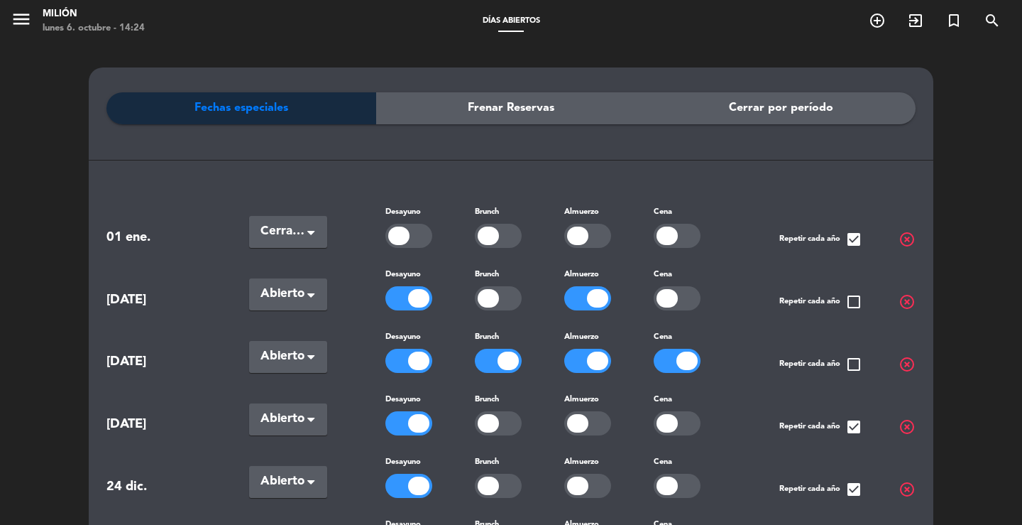
click at [763, 111] on span "Cerrar por período" at bounding box center [781, 108] width 104 height 18
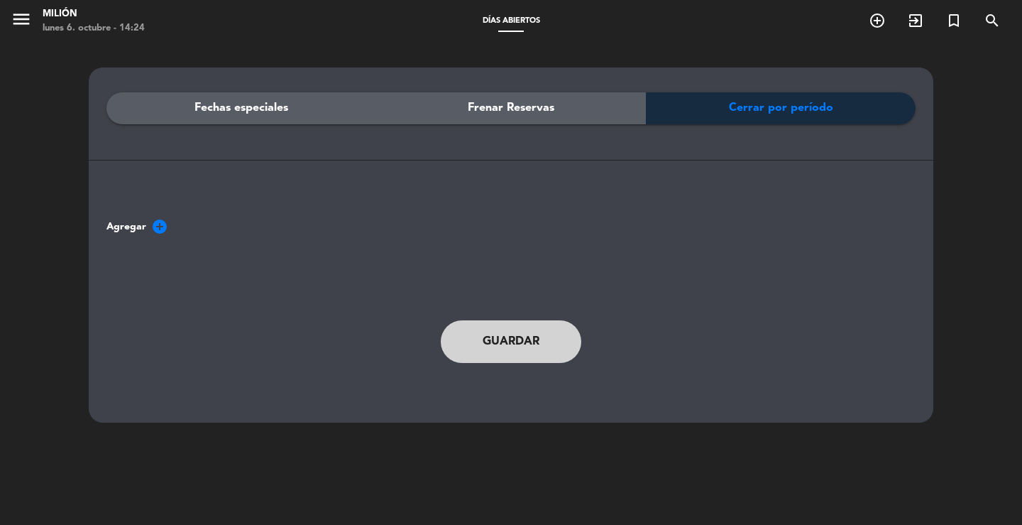
click at [472, 113] on span "Frenar Reservas" at bounding box center [511, 108] width 87 height 18
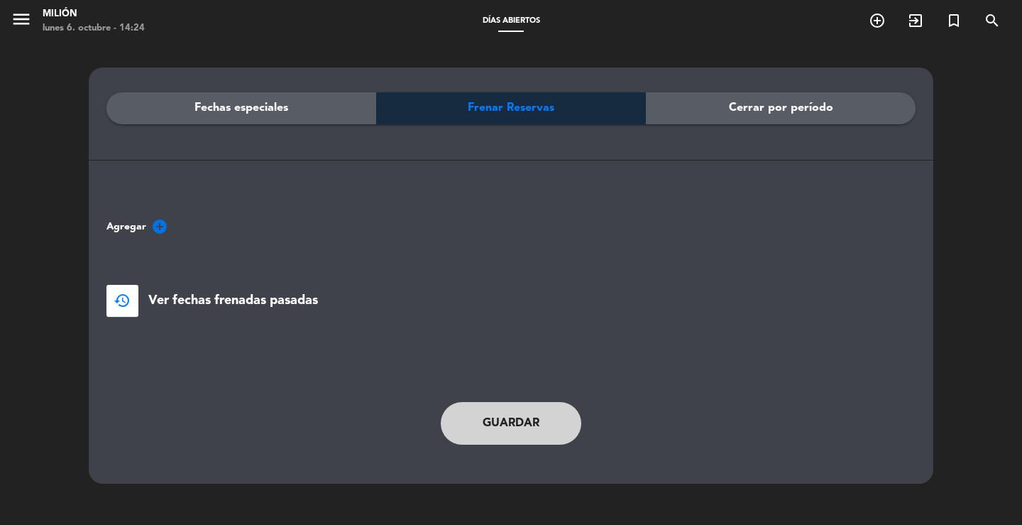
click at [163, 220] on icon "add_circle" at bounding box center [159, 226] width 17 height 17
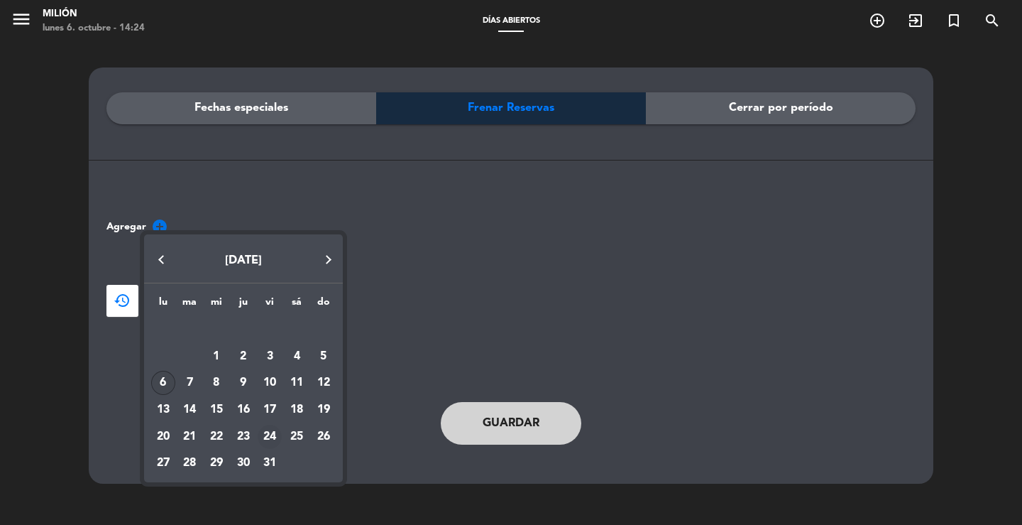
click at [274, 429] on div "24" at bounding box center [270, 436] width 24 height 24
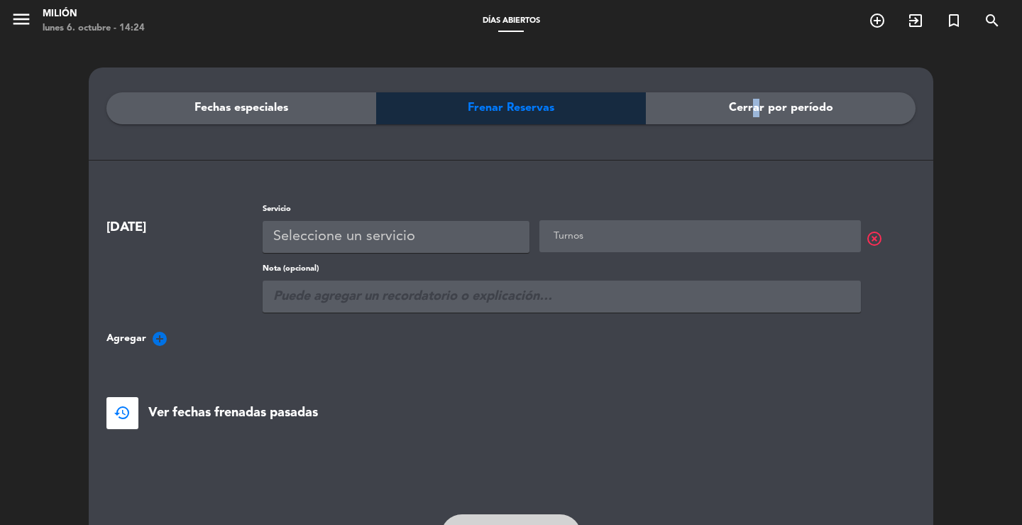
click at [751, 97] on div "Cerrar por período" at bounding box center [781, 108] width 270 height 32
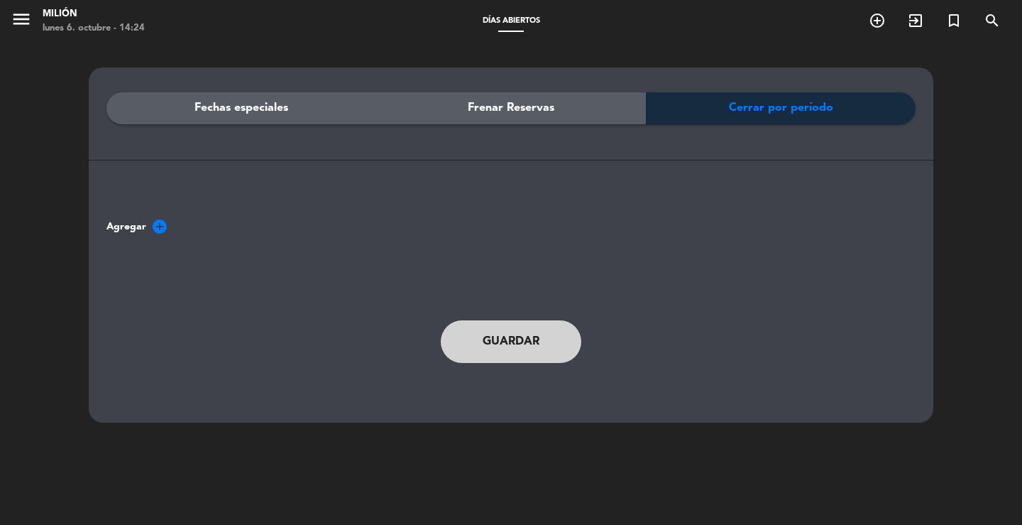
click at [160, 231] on span "add_circle" at bounding box center [159, 226] width 17 height 17
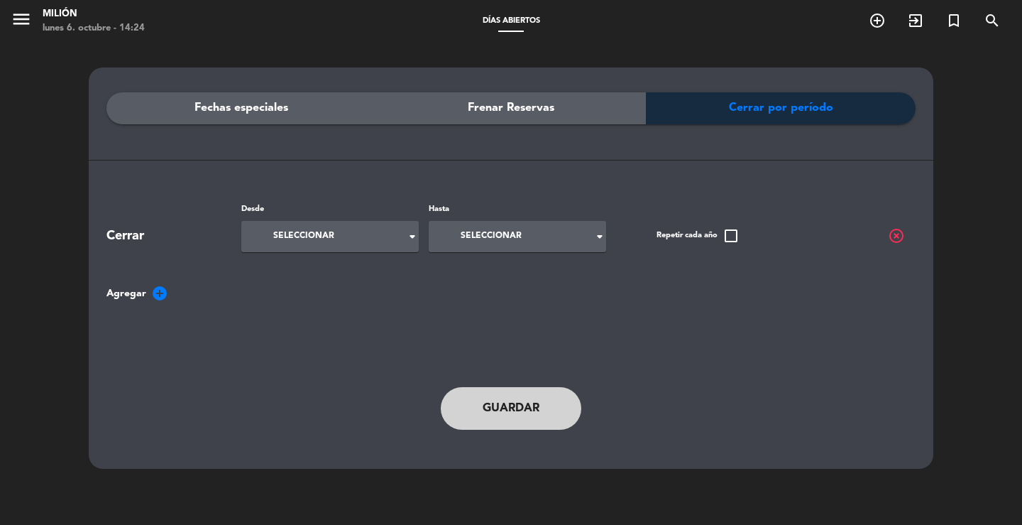
click at [134, 237] on div "Cerrar" at bounding box center [173, 236] width 135 height 21
click at [148, 234] on div "Cerrar" at bounding box center [173, 236] width 135 height 21
click at [341, 233] on input at bounding box center [316, 237] width 126 height 26
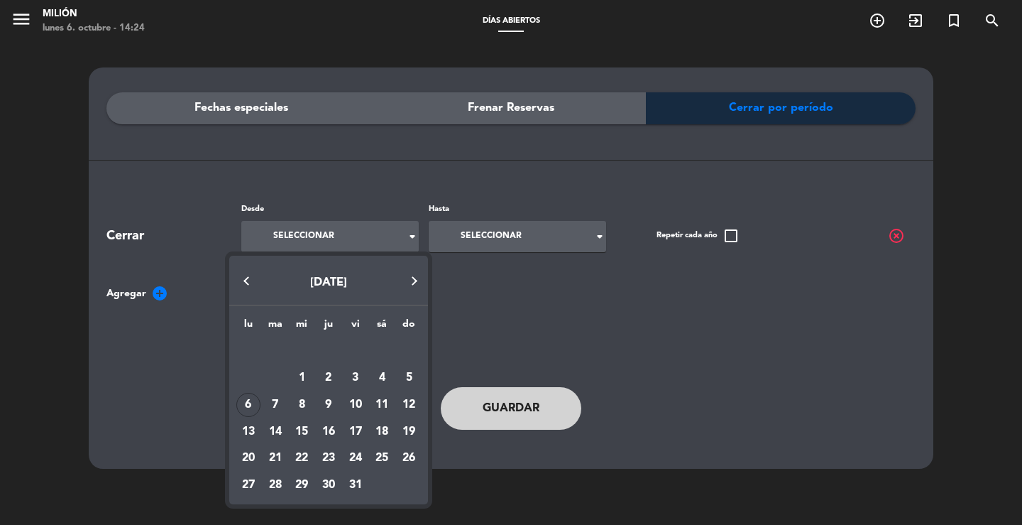
click at [590, 288] on div at bounding box center [511, 262] width 1022 height 525
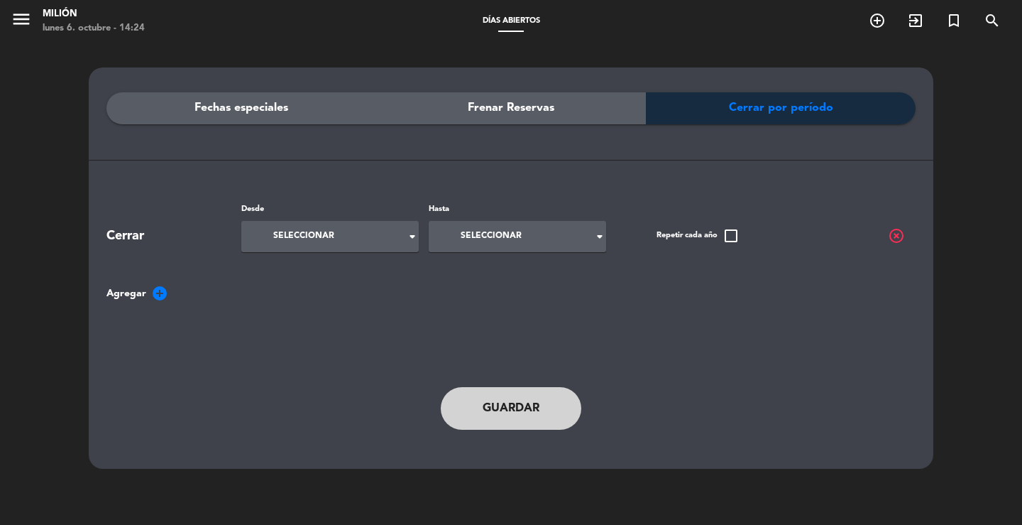
click at [527, 111] on span "Frenar Reservas" at bounding box center [511, 108] width 87 height 18
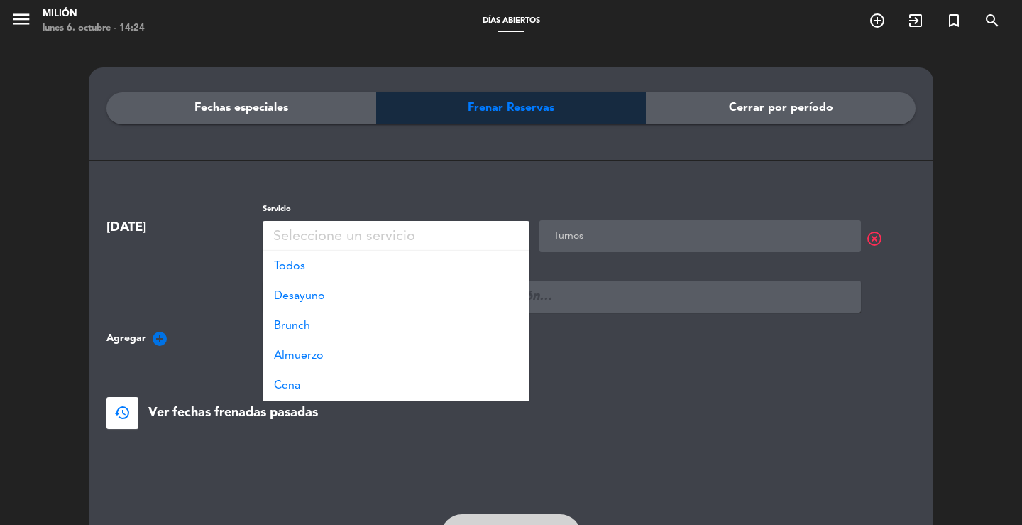
click at [363, 231] on div "Seleccione un servicio" at bounding box center [344, 236] width 142 height 23
click at [338, 407] on div "restore Ver fechas frenadas pasadas" at bounding box center [510, 413] width 809 height 32
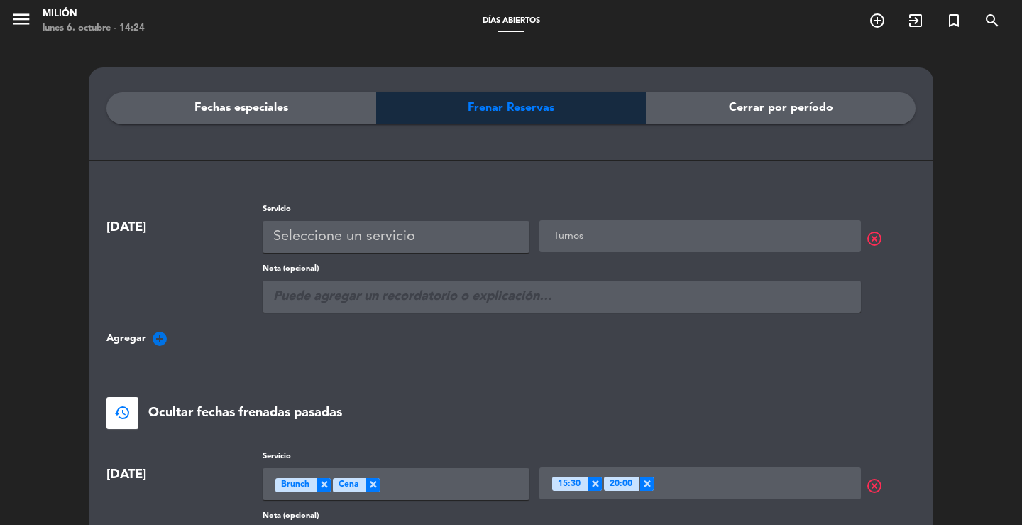
scroll to position [71, 0]
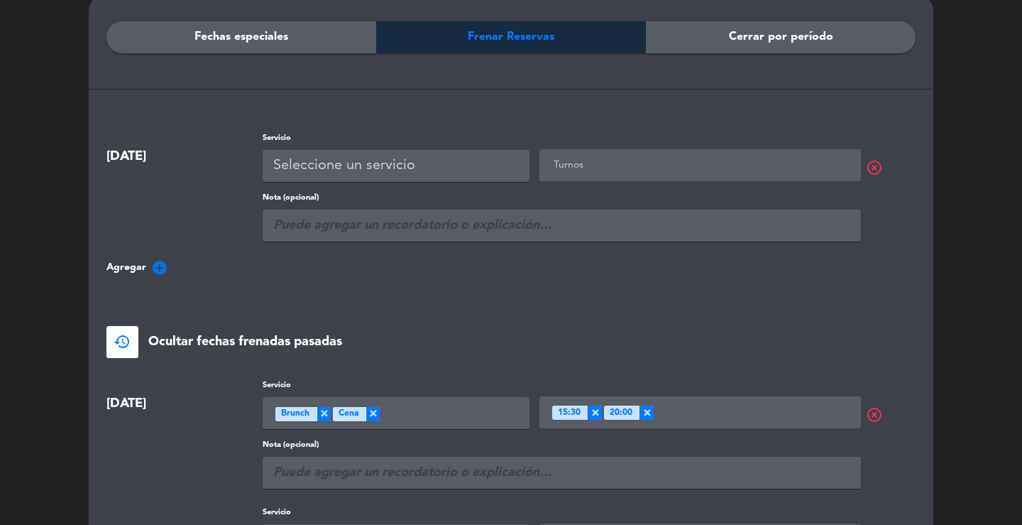
click at [415, 165] on div "Seleccione un servicio" at bounding box center [396, 166] width 267 height 32
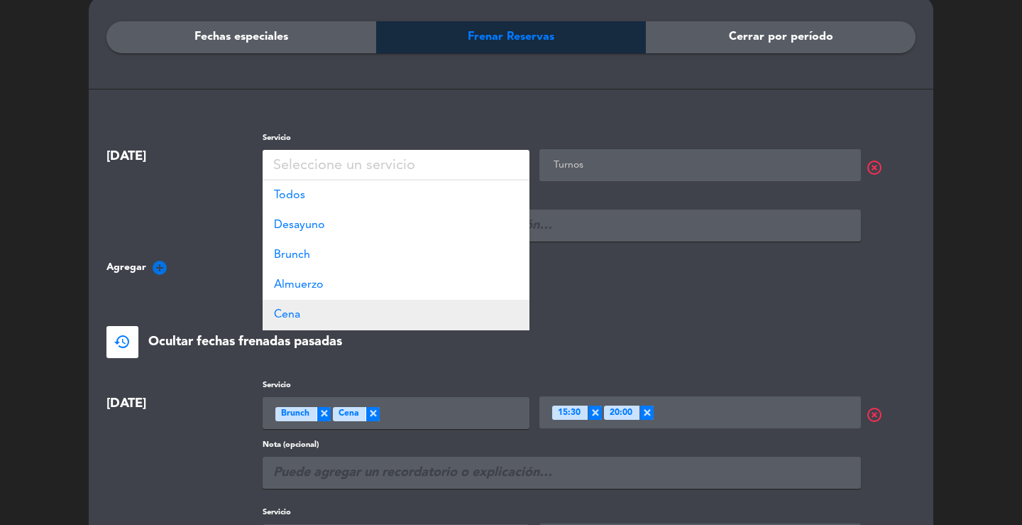
click at [292, 309] on span "Cena" at bounding box center [287, 314] width 26 height 11
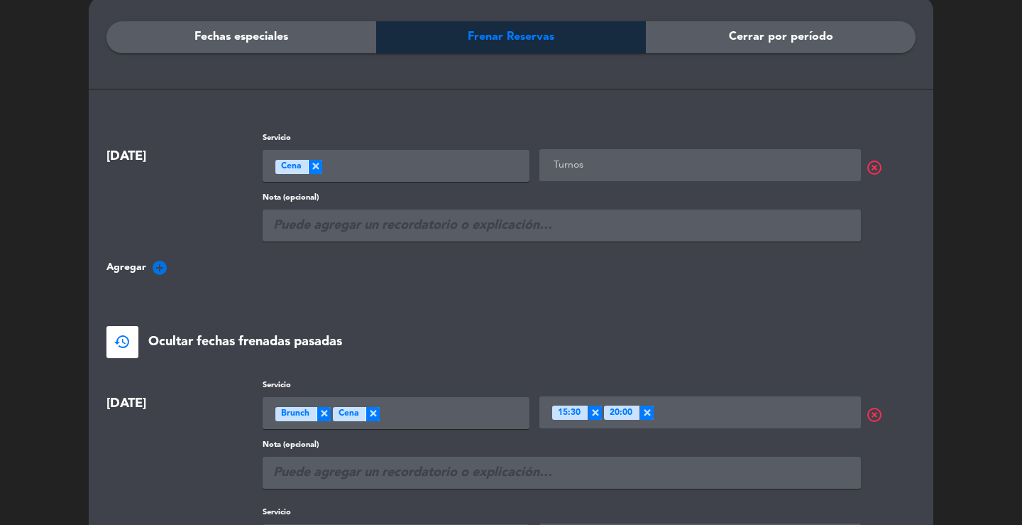
click at [588, 260] on div "Agregar add_circle" at bounding box center [510, 267] width 809 height 17
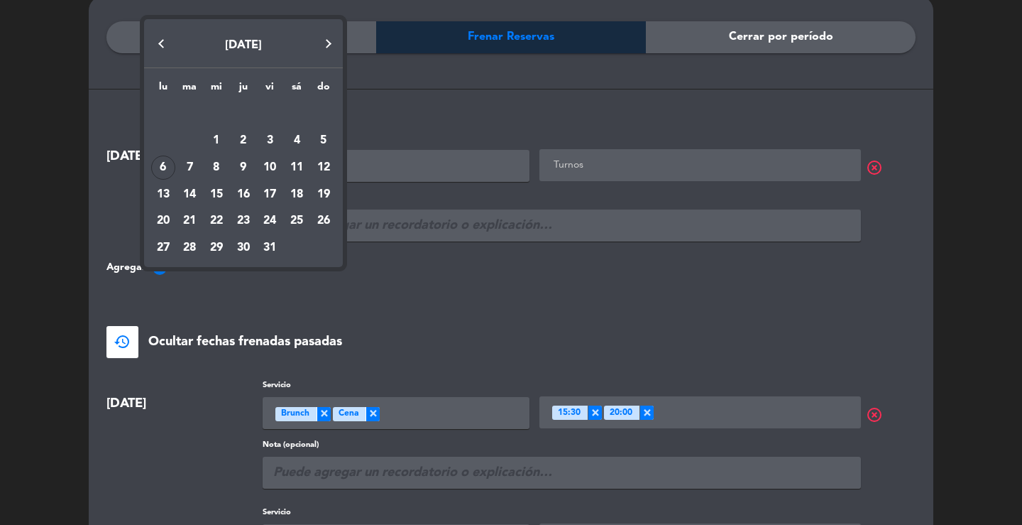
click at [549, 275] on div at bounding box center [511, 262] width 1022 height 525
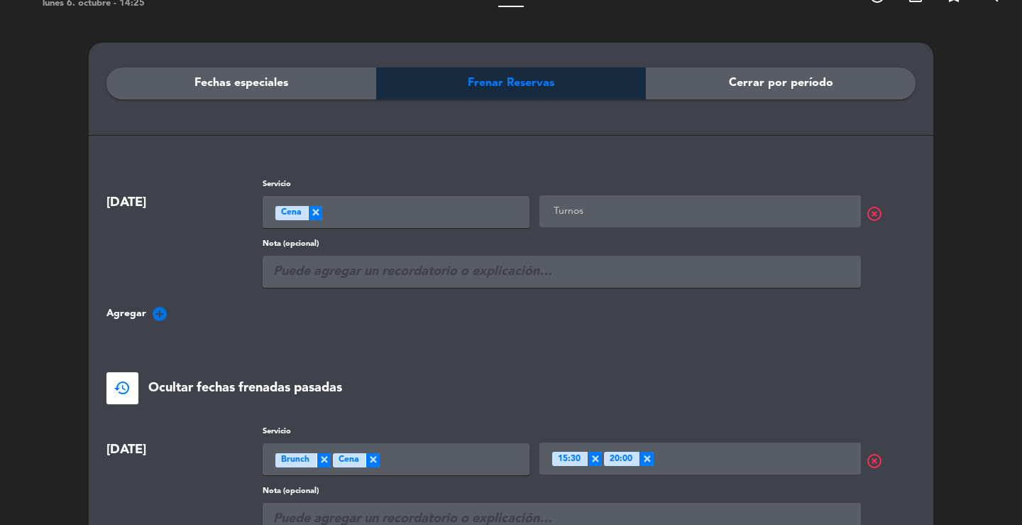
scroll to position [0, 0]
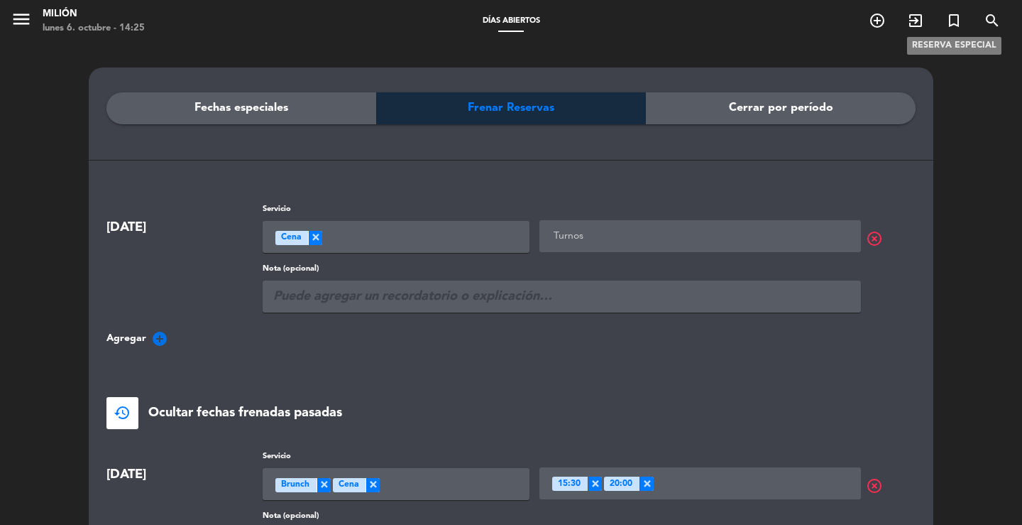
click at [960, 20] on icon "turned_in_not" at bounding box center [953, 20] width 17 height 17
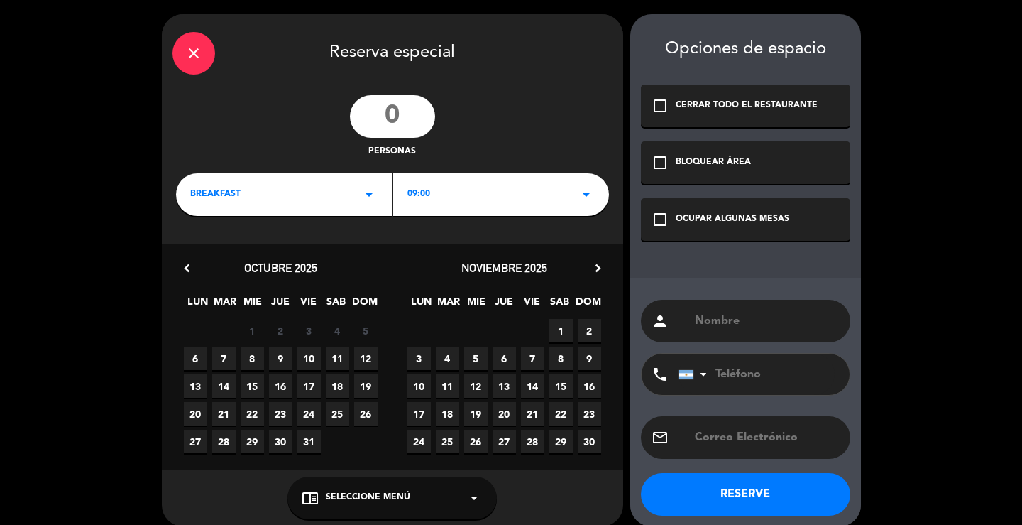
click at [379, 191] on div "BREAKFAST arrow_drop_down" at bounding box center [284, 194] width 216 height 43
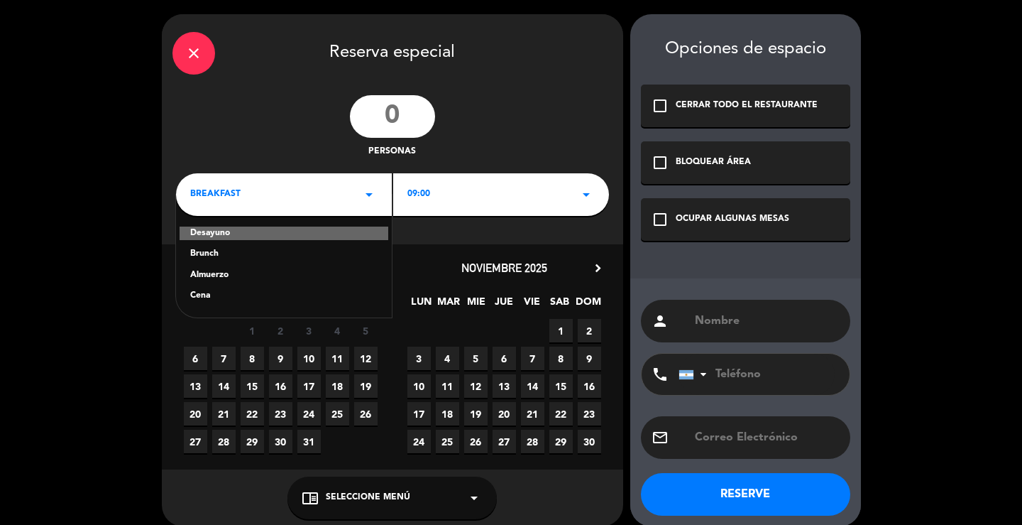
click at [201, 292] on div "Cena" at bounding box center [283, 296] width 187 height 14
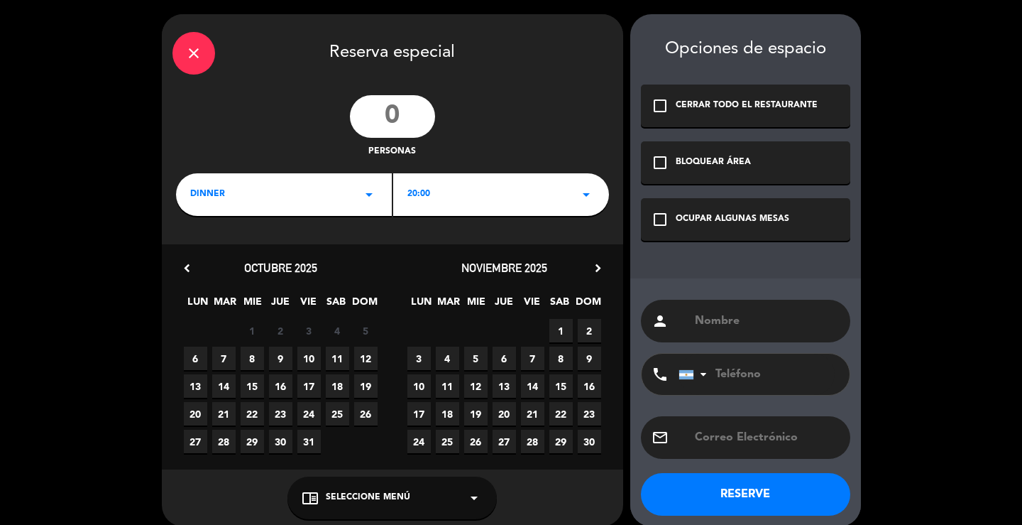
click at [198, 41] on div "close" at bounding box center [193, 53] width 43 height 43
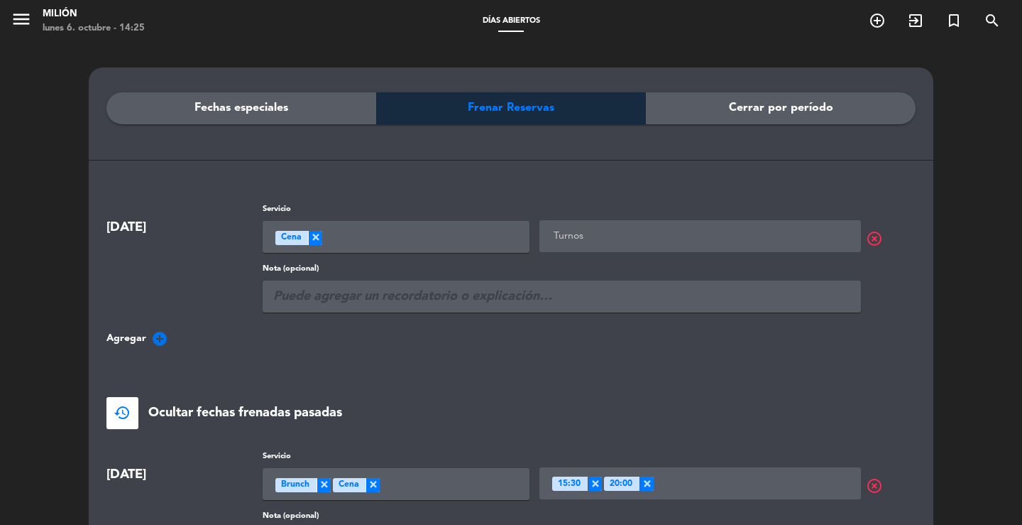
click at [375, 237] on div "Seleccione un servicio × Cena" at bounding box center [396, 237] width 267 height 32
click at [567, 265] on label "Nota (opcional)" at bounding box center [562, 269] width 598 height 13
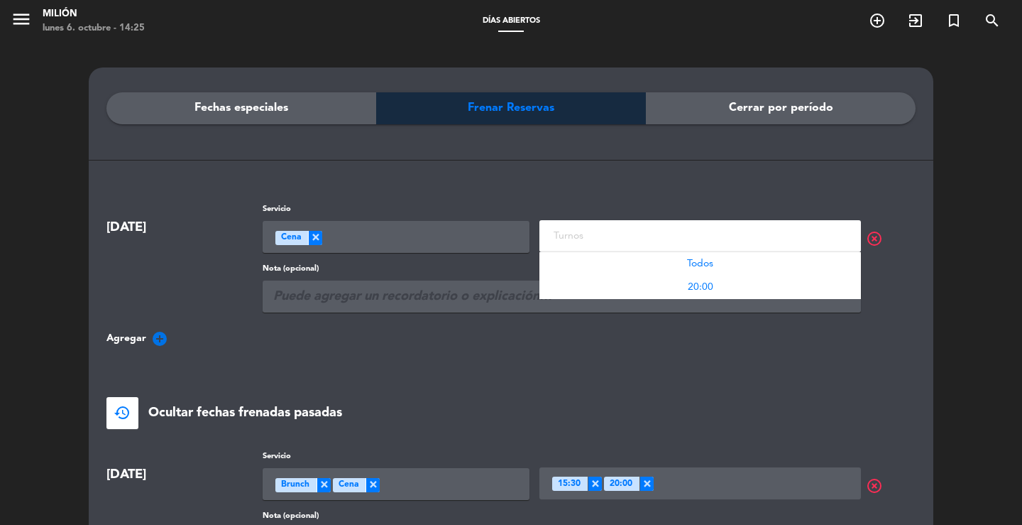
scroll to position [1, 0]
click at [808, 232] on input "text" at bounding box center [701, 235] width 303 height 18
click at [711, 260] on span "Todos" at bounding box center [700, 263] width 26 height 10
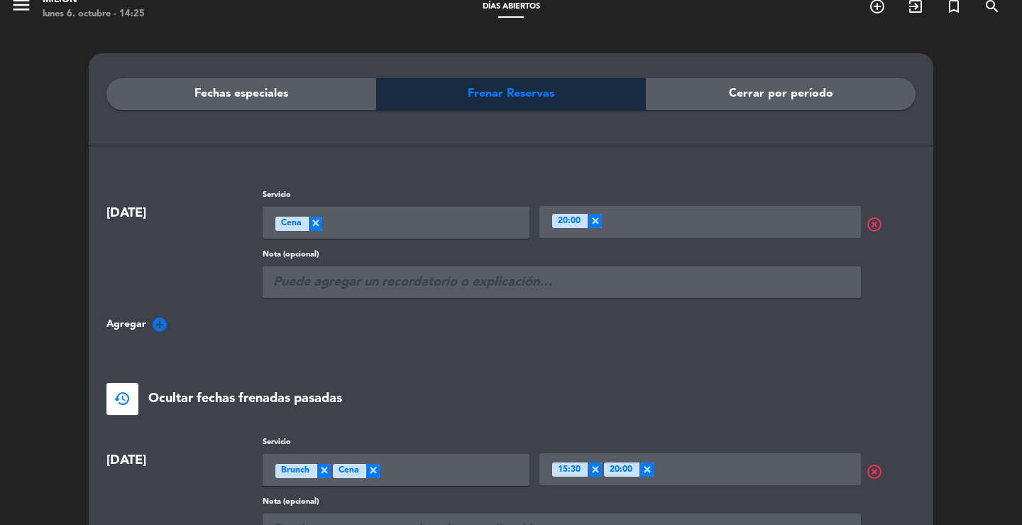
scroll to position [0, 0]
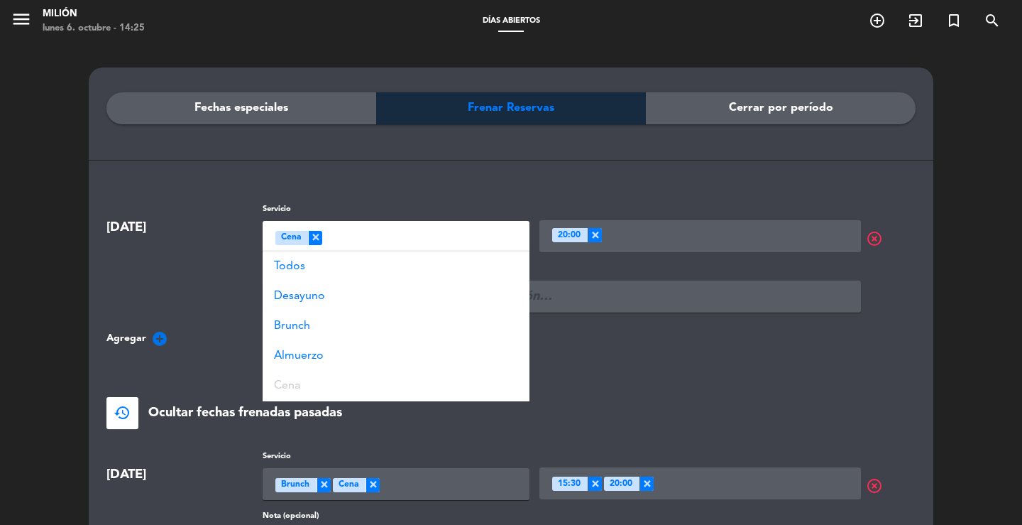
click at [426, 237] on div "Seleccione un servicio × Cena" at bounding box center [396, 237] width 267 height 32
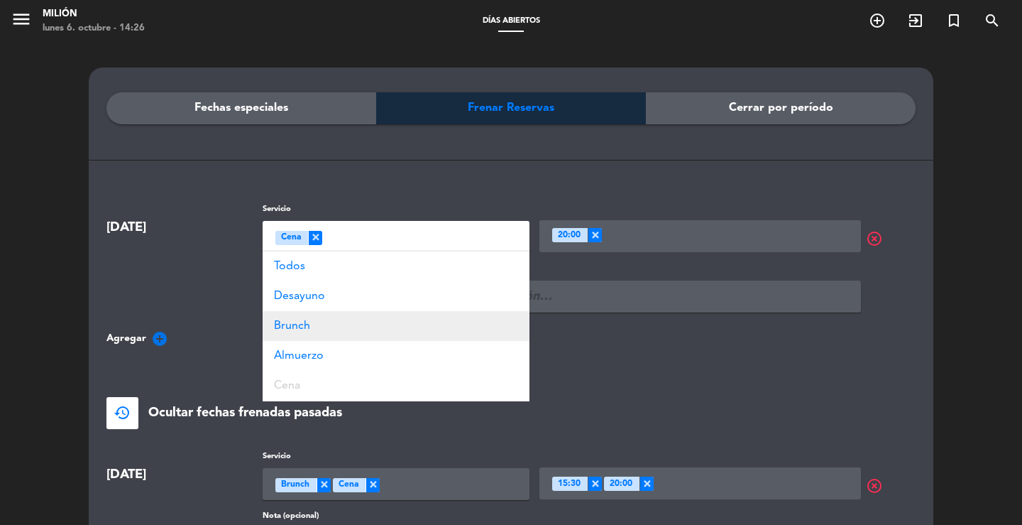
click at [313, 325] on div "Brunch" at bounding box center [396, 326] width 267 height 30
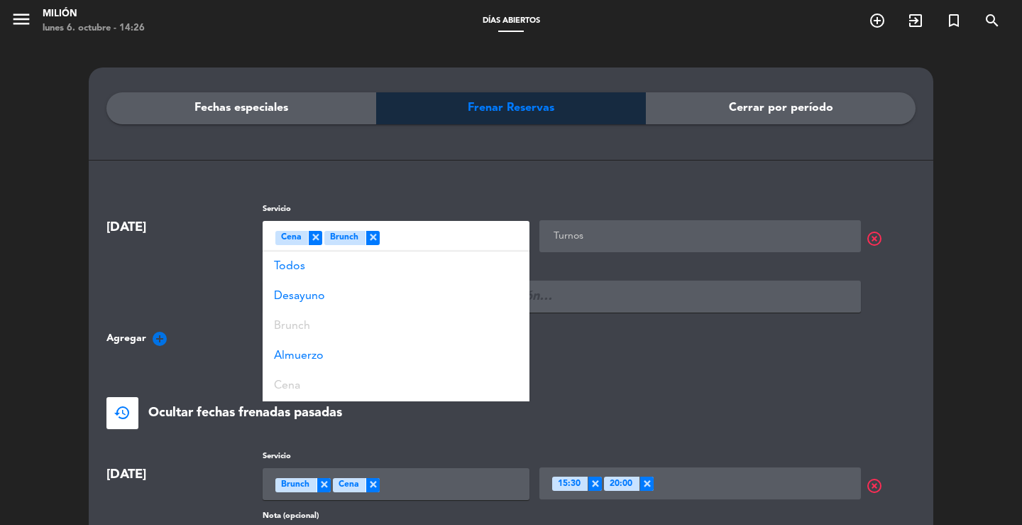
click at [623, 405] on div "restore Ocultar fechas frenadas pasadas" at bounding box center [510, 413] width 809 height 32
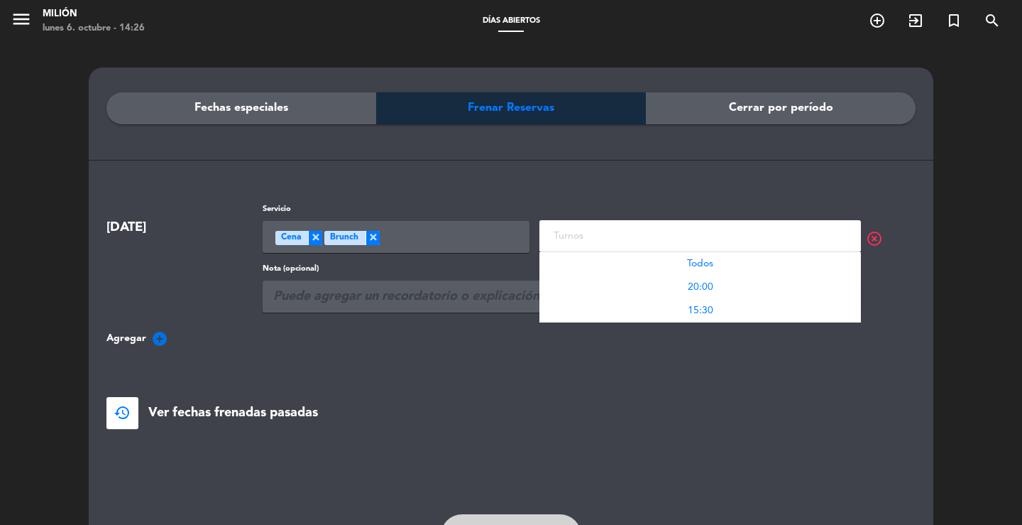
click at [753, 238] on input "text" at bounding box center [701, 235] width 303 height 18
click at [728, 260] on div "Todos" at bounding box center [700, 263] width 322 height 23
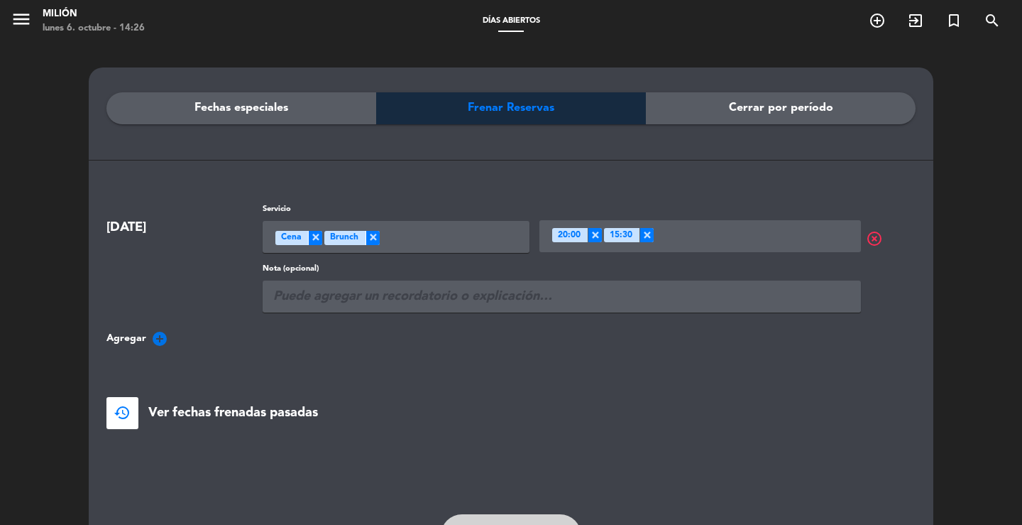
click at [718, 201] on div "Fechas especiales Frenar Reservas Cerrar por período" at bounding box center [510, 147] width 809 height 111
click at [644, 234] on span "×" at bounding box center [647, 235] width 14 height 14
click at [371, 234] on span "×" at bounding box center [373, 238] width 14 height 14
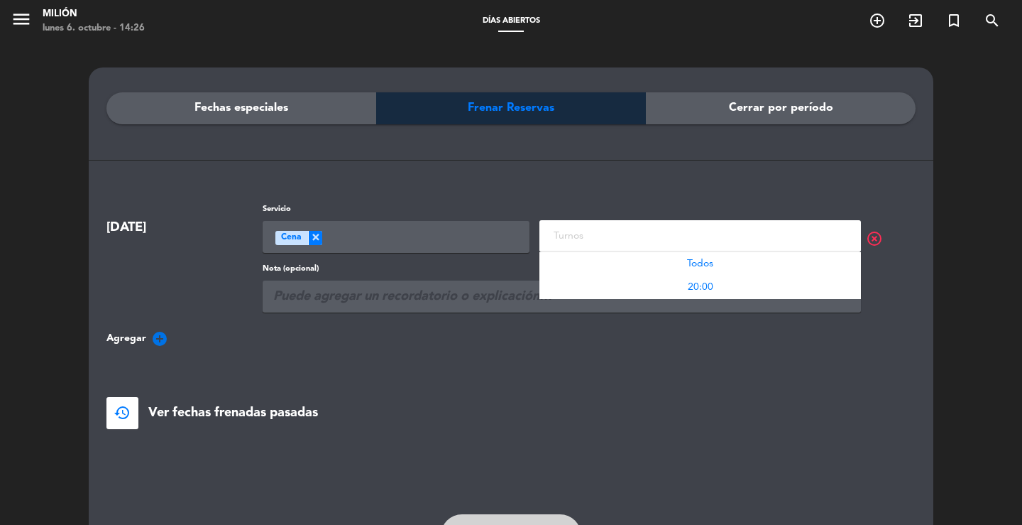
click at [615, 231] on input "text" at bounding box center [701, 235] width 303 height 18
click at [671, 258] on div "Todos" at bounding box center [700, 263] width 322 height 23
click at [557, 343] on div "Agregar add_circle" at bounding box center [510, 338] width 809 height 17
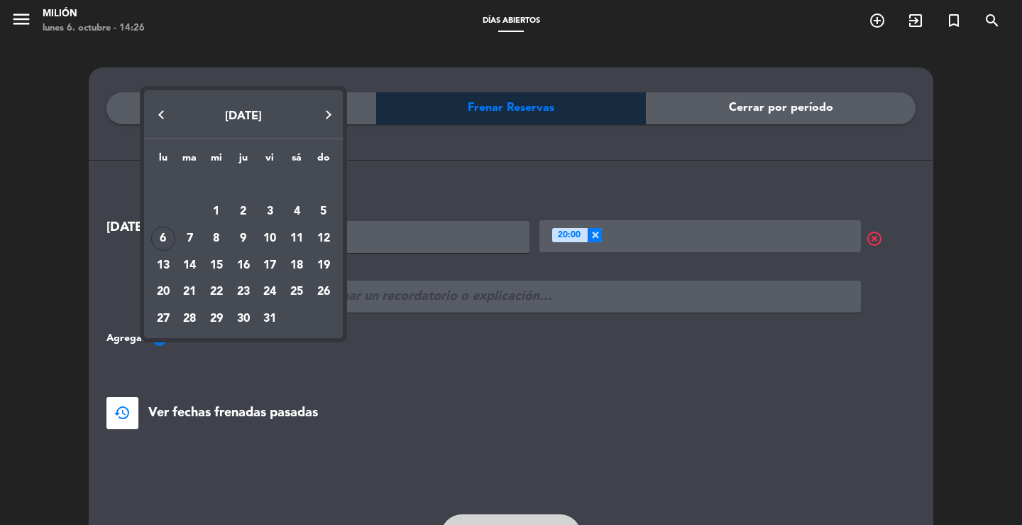
click at [571, 323] on div at bounding box center [511, 262] width 1022 height 525
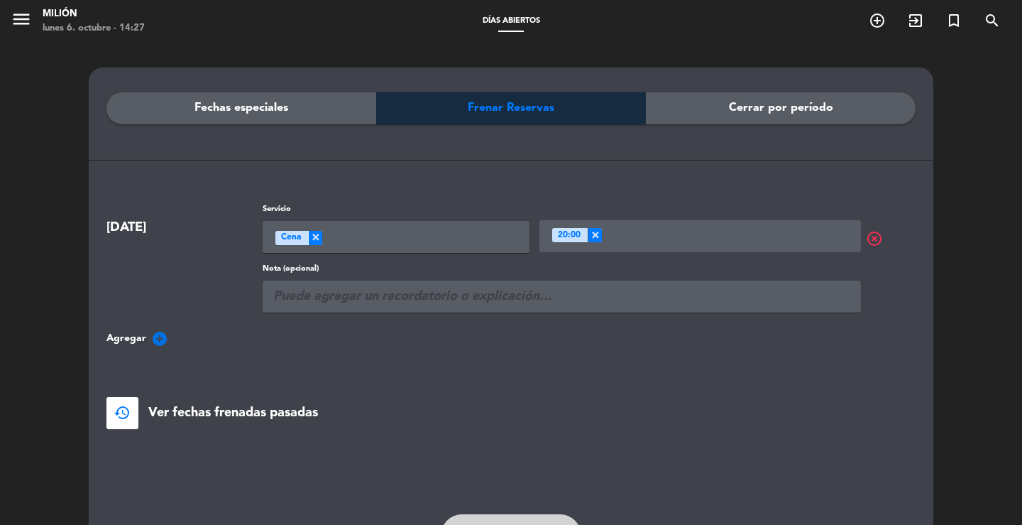
click at [67, 84] on div "Fechas especiales Frenar Reservas Cerrar por período [DATE] Servicio Seleccione…" at bounding box center [511, 326] width 1022 height 567
click at [18, 13] on icon "menu" at bounding box center [21, 19] width 21 height 21
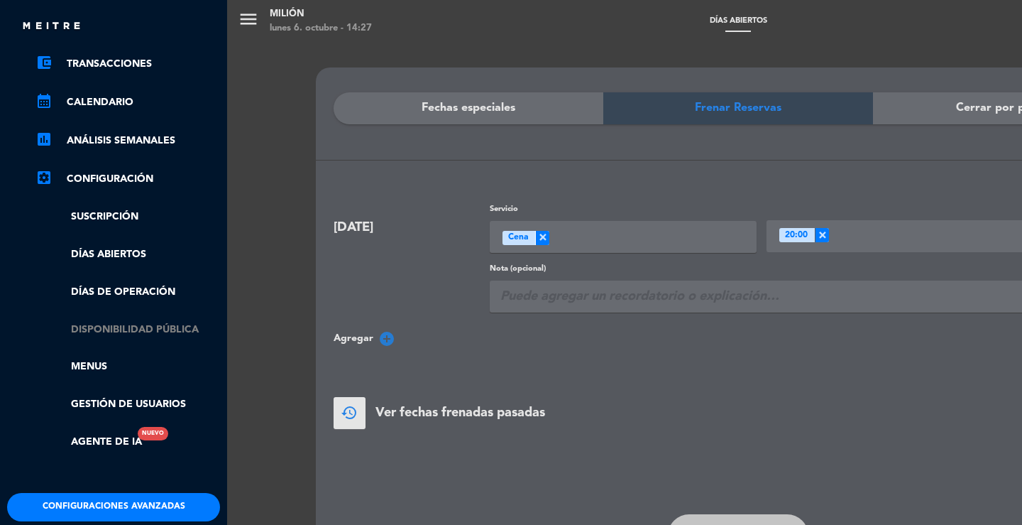
click at [109, 329] on link "Disponibilidad pública" at bounding box center [127, 330] width 185 height 16
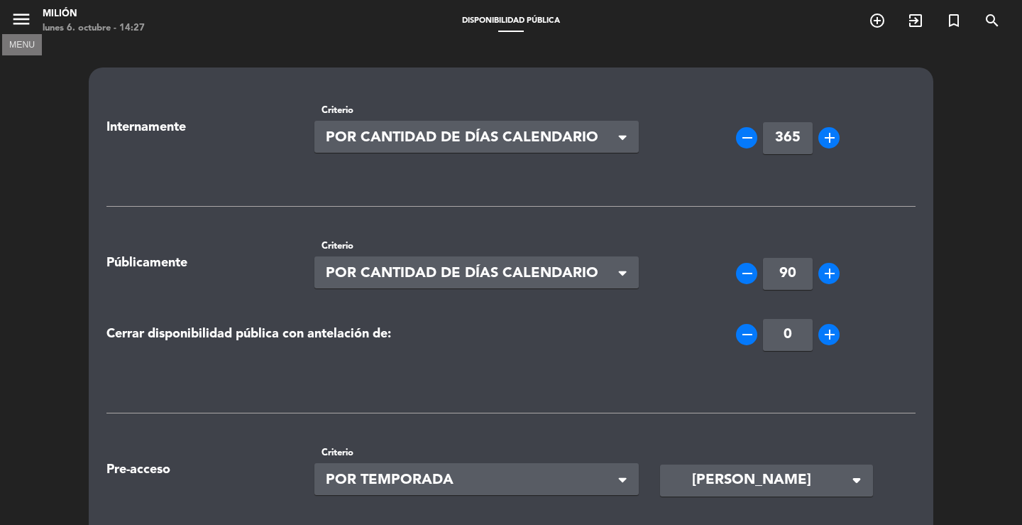
drag, startPoint x: 23, startPoint y: 21, endPoint x: 41, endPoint y: 57, distance: 40.3
click at [23, 21] on icon "menu" at bounding box center [21, 19] width 21 height 21
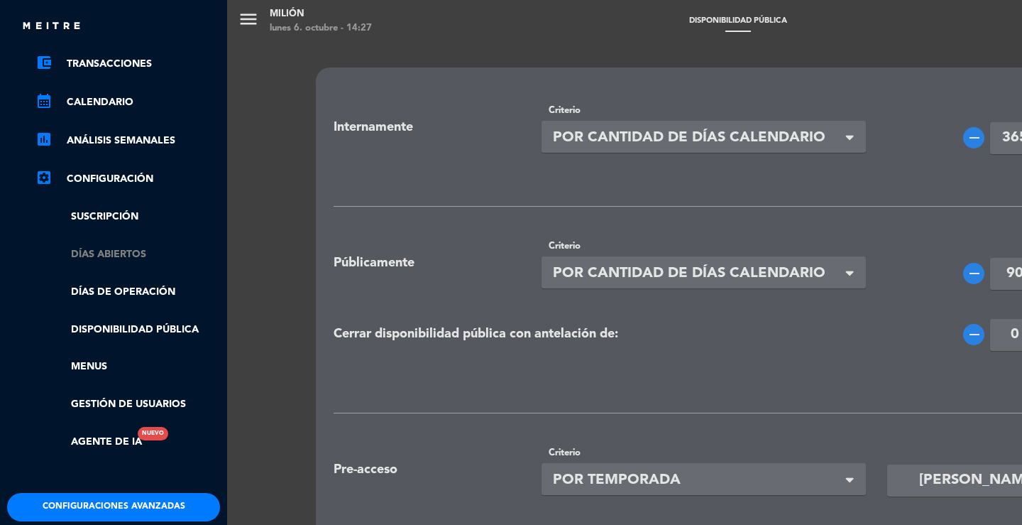
click at [114, 248] on link "Días abiertos" at bounding box center [127, 254] width 185 height 16
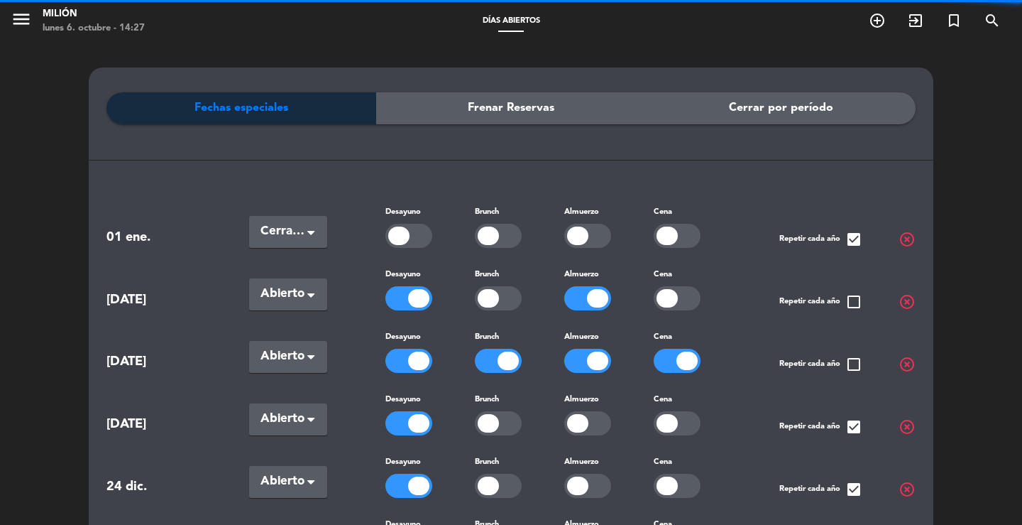
click at [496, 102] on span "Frenar Reservas" at bounding box center [511, 108] width 87 height 18
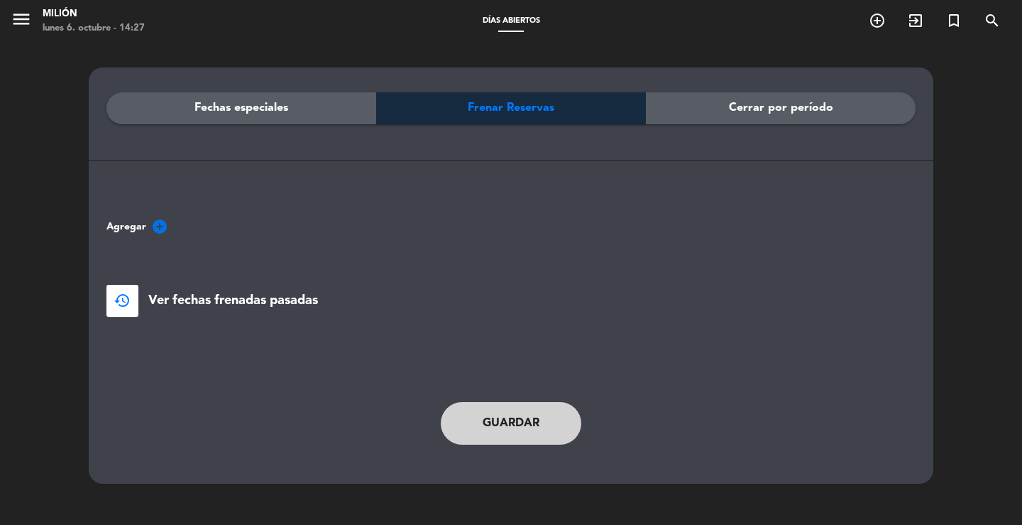
click at [270, 94] on div "Fechas especiales" at bounding box center [241, 108] width 270 height 32
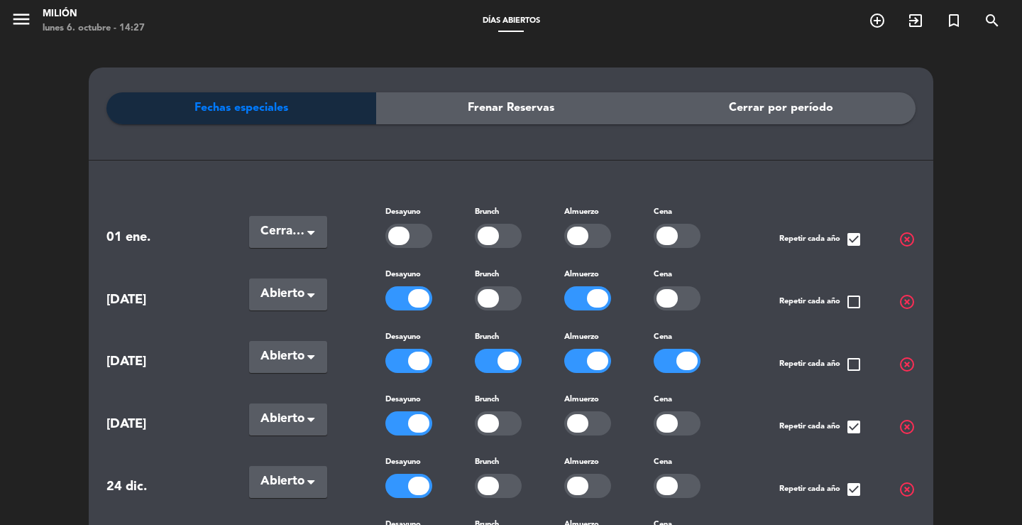
click at [143, 235] on span "01 ene." at bounding box center [159, 237] width 106 height 21
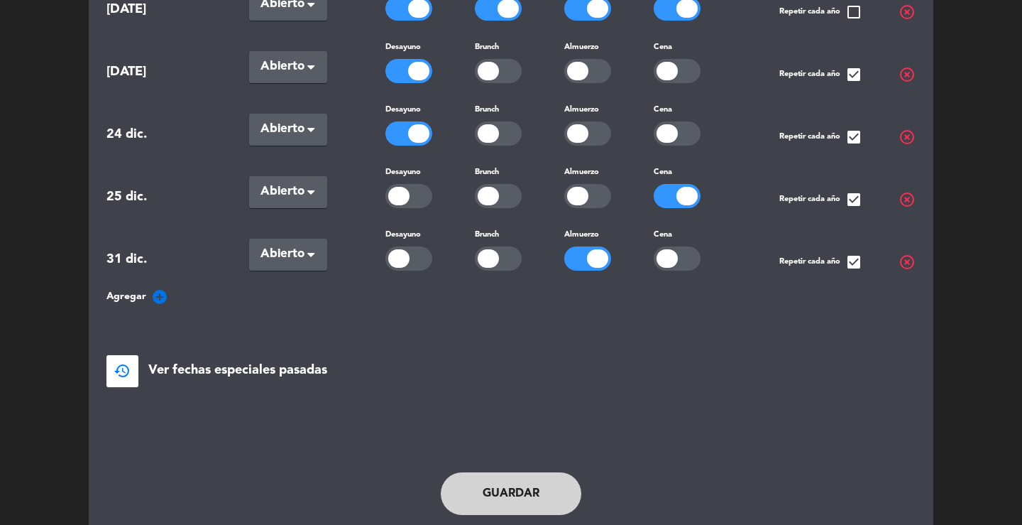
scroll to position [355, 0]
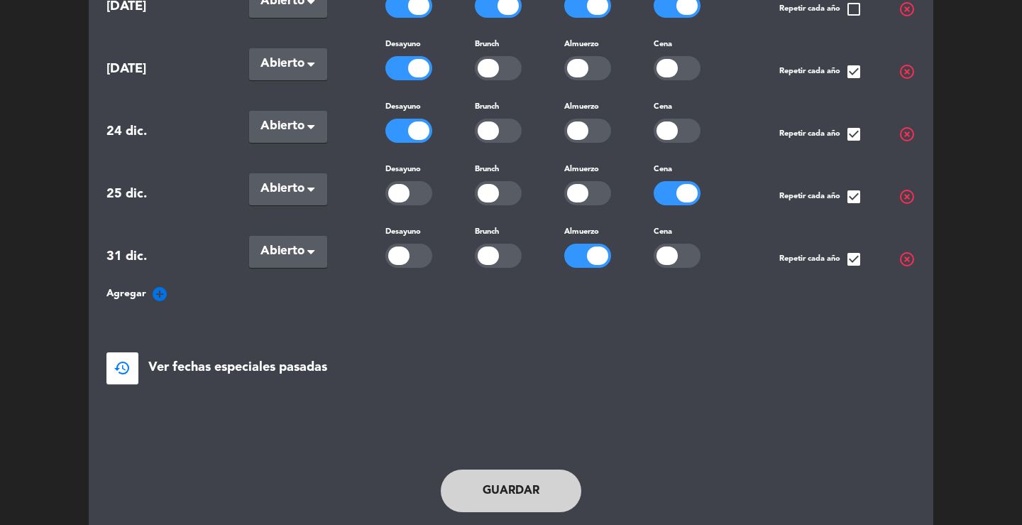
click at [160, 290] on icon "add_circle" at bounding box center [159, 293] width 17 height 17
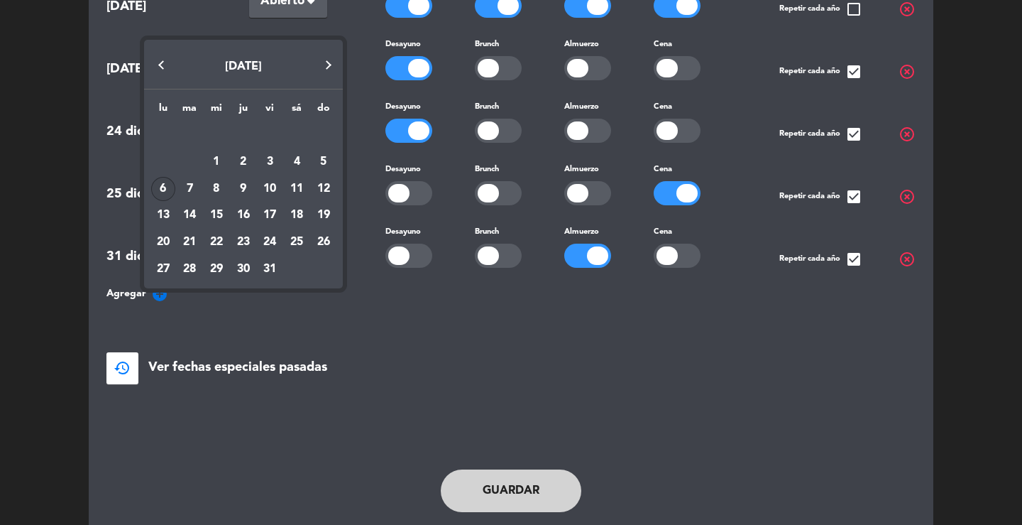
click at [425, 339] on div at bounding box center [511, 262] width 1022 height 525
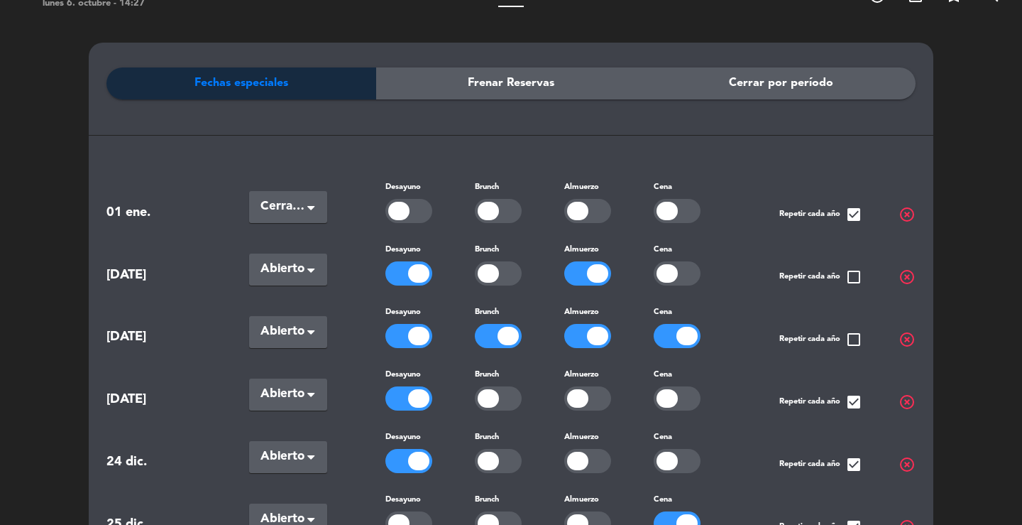
scroll to position [0, 0]
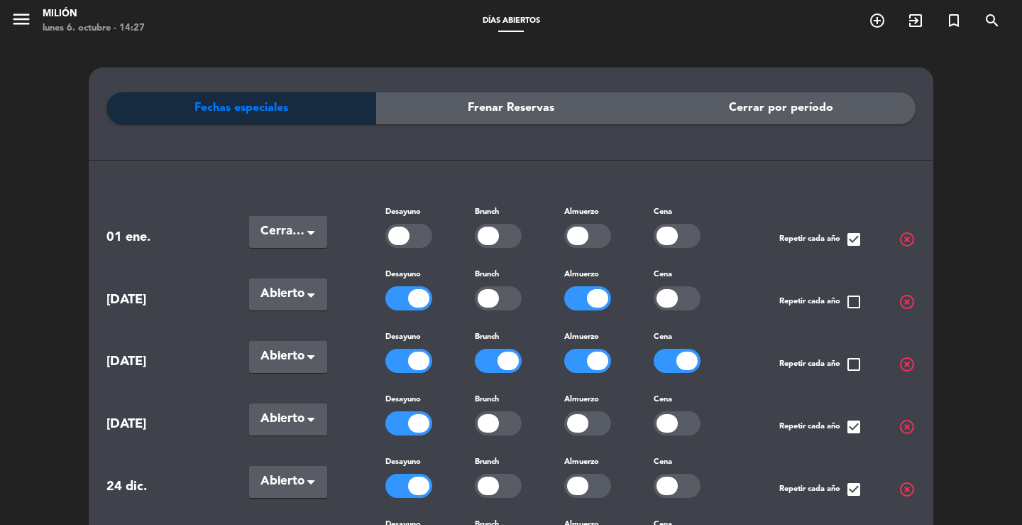
click at [523, 109] on span "Frenar Reservas" at bounding box center [511, 108] width 87 height 18
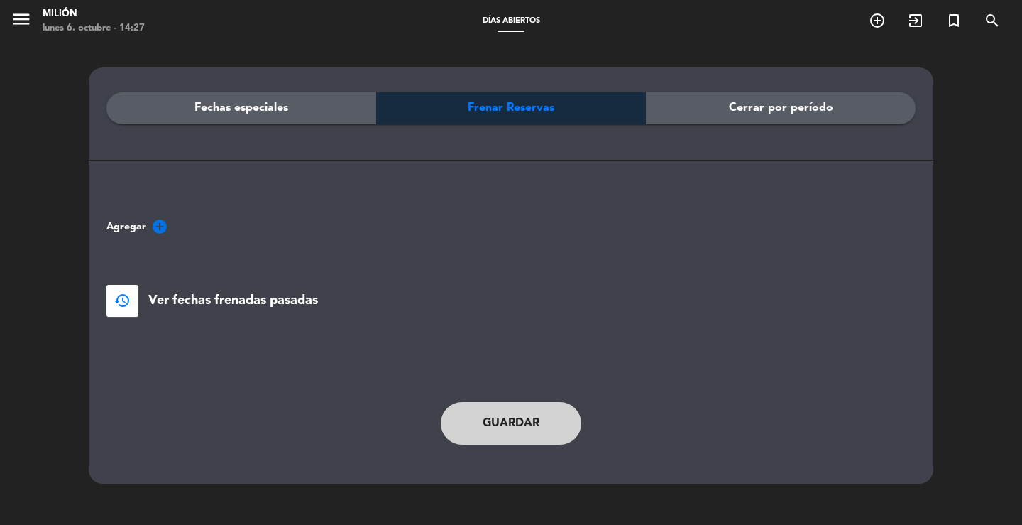
click at [866, 108] on div "Cerrar por período" at bounding box center [781, 108] width 270 height 32
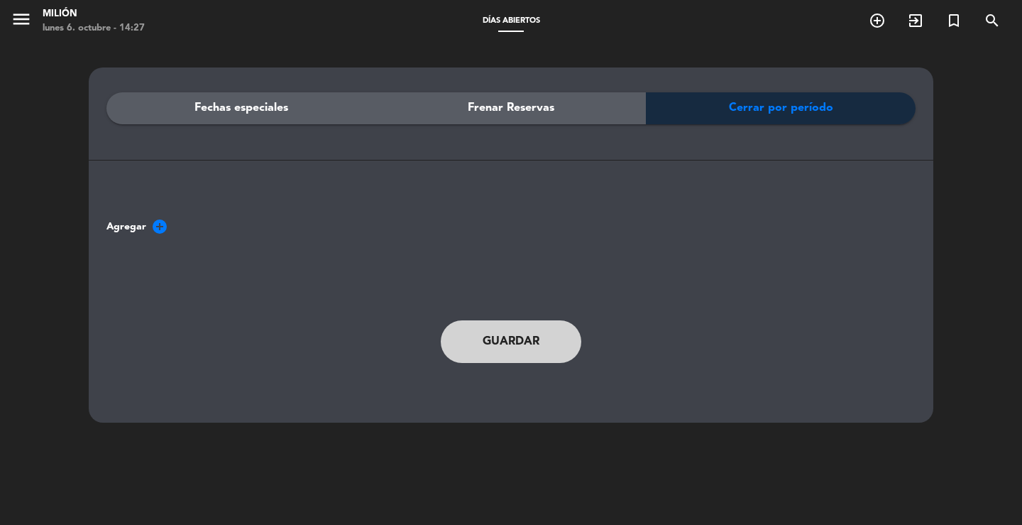
click at [255, 102] on span "Fechas especiales" at bounding box center [241, 108] width 94 height 18
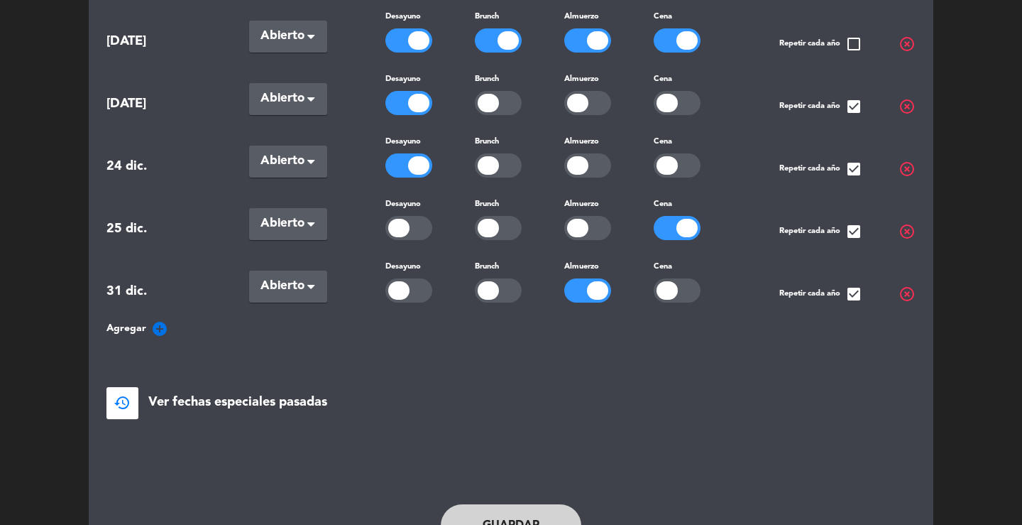
scroll to position [355, 0]
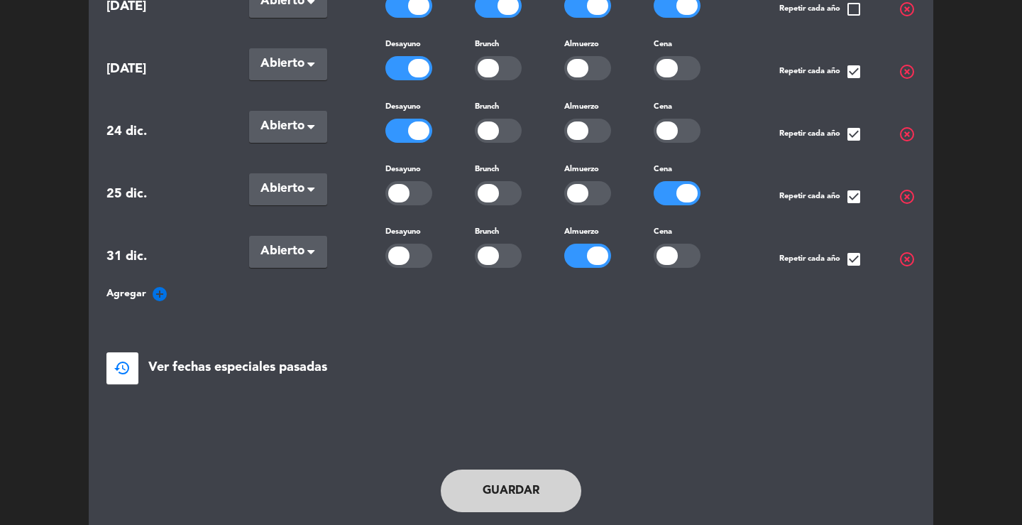
click at [162, 292] on icon "add_circle" at bounding box center [159, 293] width 17 height 17
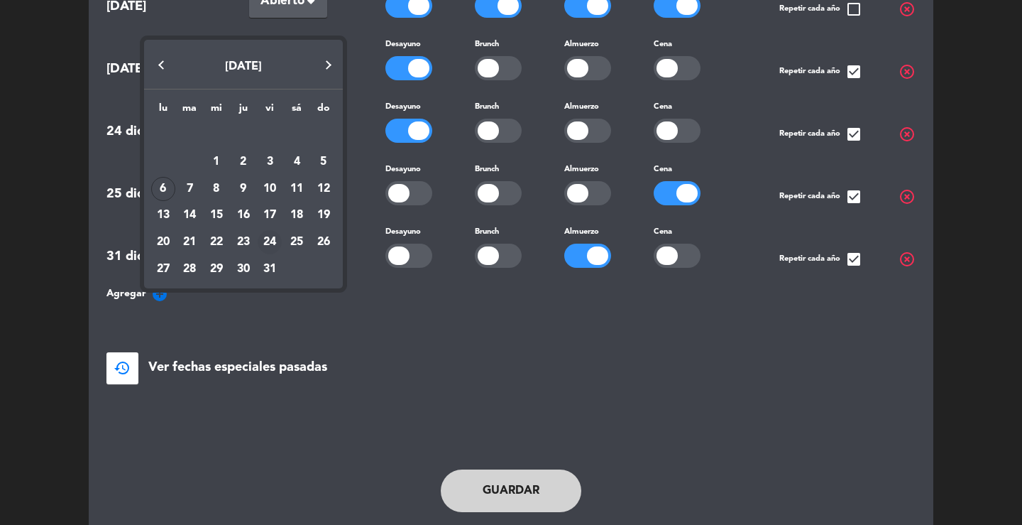
click at [268, 238] on div "24" at bounding box center [270, 242] width 24 height 24
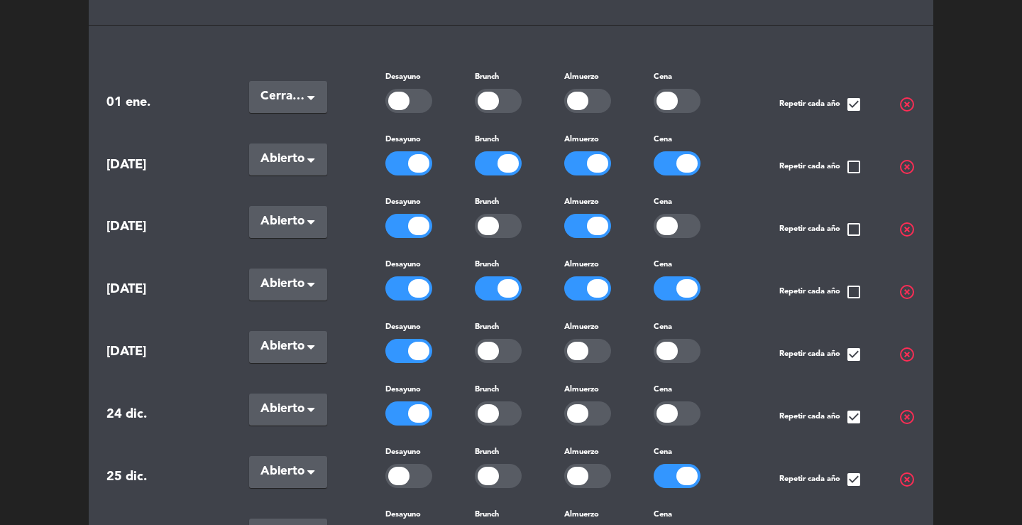
scroll to position [133, 0]
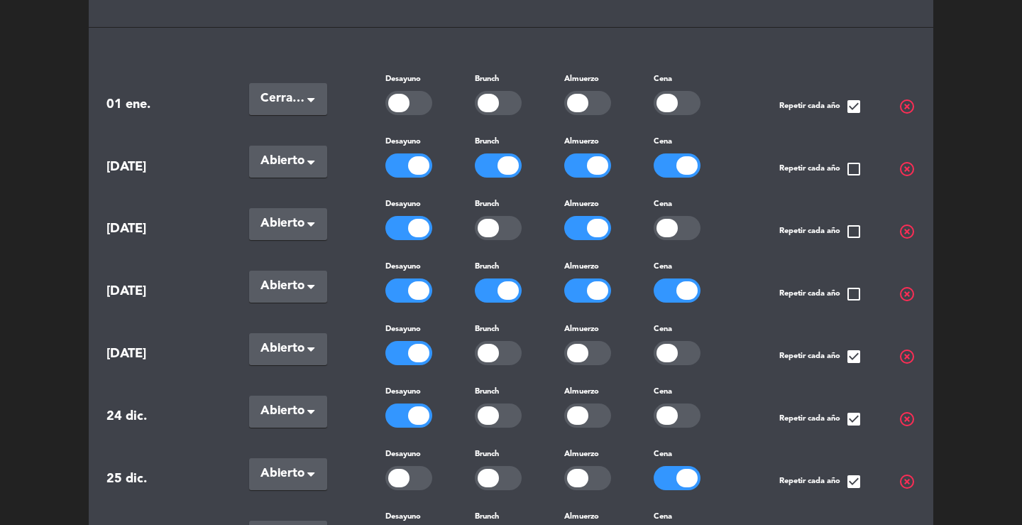
click at [694, 167] on div at bounding box center [686, 165] width 21 height 18
click at [317, 159] on span at bounding box center [314, 162] width 14 height 14
click at [317, 160] on span at bounding box center [314, 162] width 14 height 14
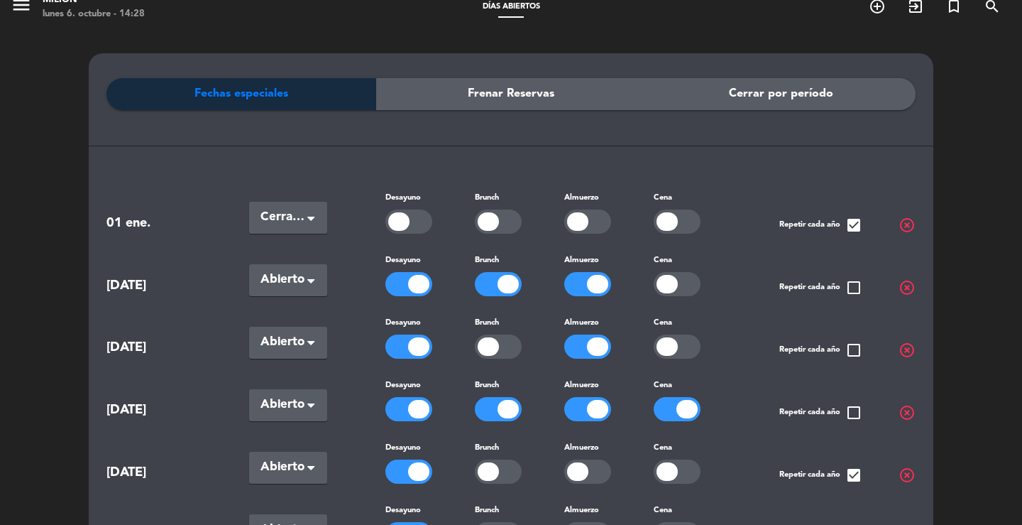
scroll to position [0, 0]
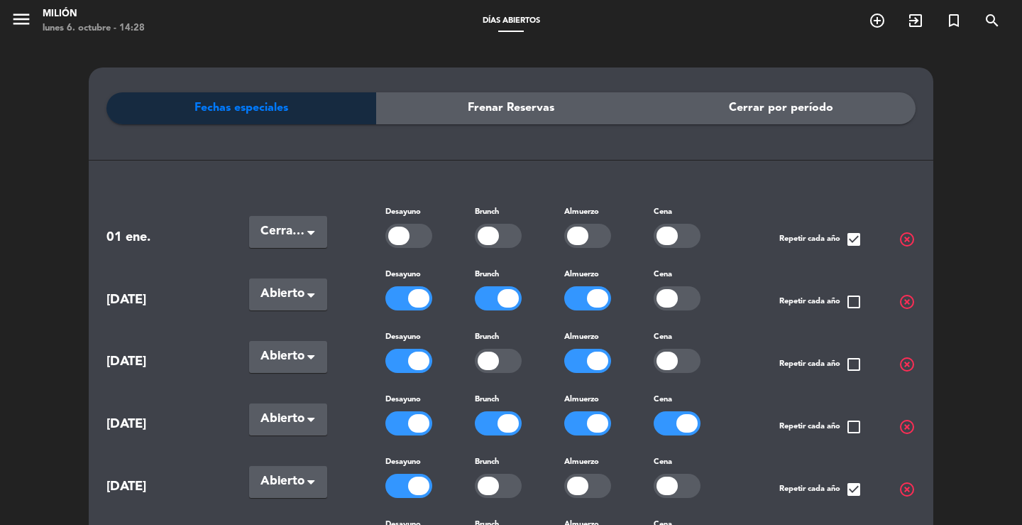
click at [680, 301] on div at bounding box center [677, 298] width 47 height 24
click at [50, 81] on div "Fechas especiales Frenar Reservas Cerrar por período [DATE] Seleccionar × Cerra…" at bounding box center [511, 513] width 1022 height 940
click at [26, 16] on icon "menu" at bounding box center [21, 19] width 21 height 21
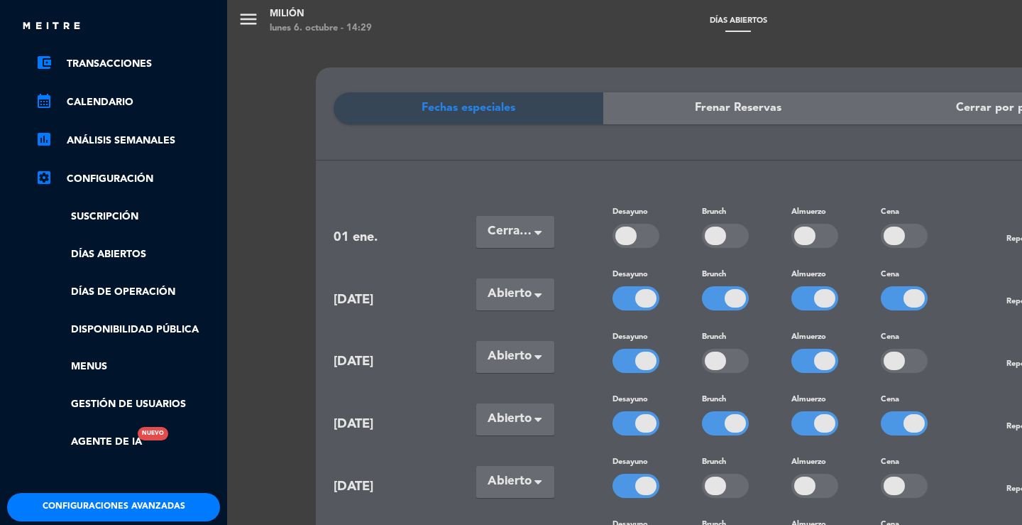
click at [133, 172] on link "settings_applications Configuración" at bounding box center [127, 178] width 185 height 17
click at [131, 180] on link "settings_applications Configuración" at bounding box center [127, 178] width 185 height 17
click at [102, 176] on link "settings_applications Configuración" at bounding box center [127, 178] width 185 height 17
click at [98, 101] on link "calendar_month Calendario" at bounding box center [127, 102] width 185 height 17
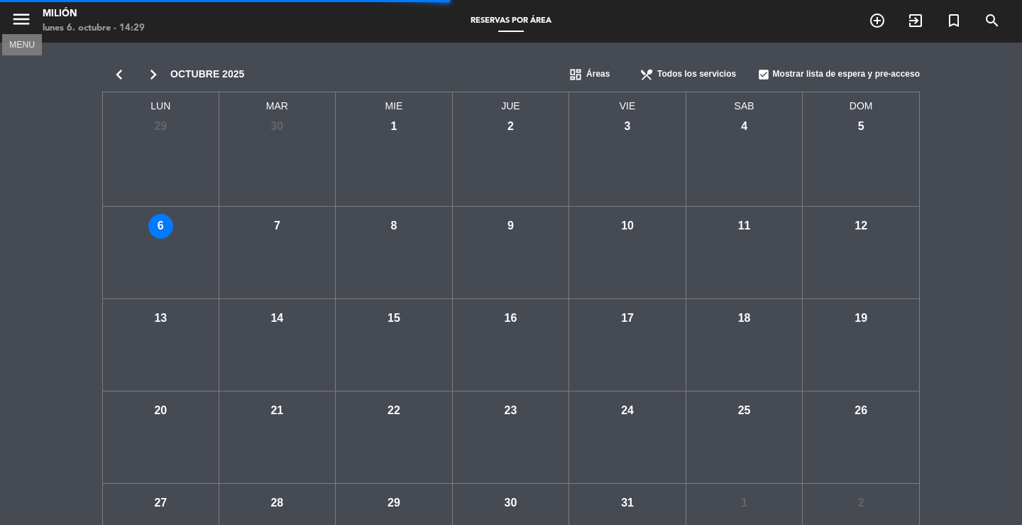
click at [14, 18] on icon "menu" at bounding box center [21, 19] width 21 height 21
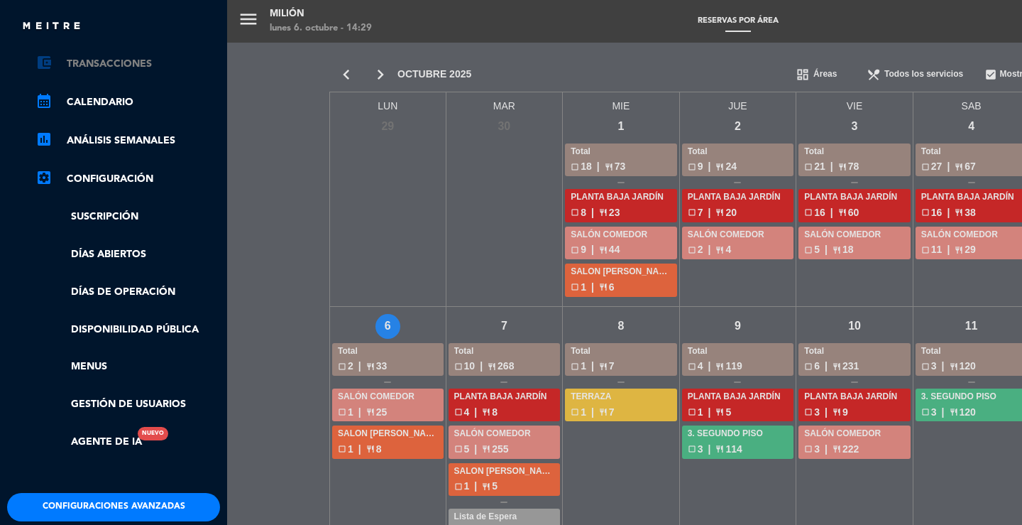
click at [105, 65] on link "account_balance_wallet Transacciones" at bounding box center [127, 63] width 185 height 17
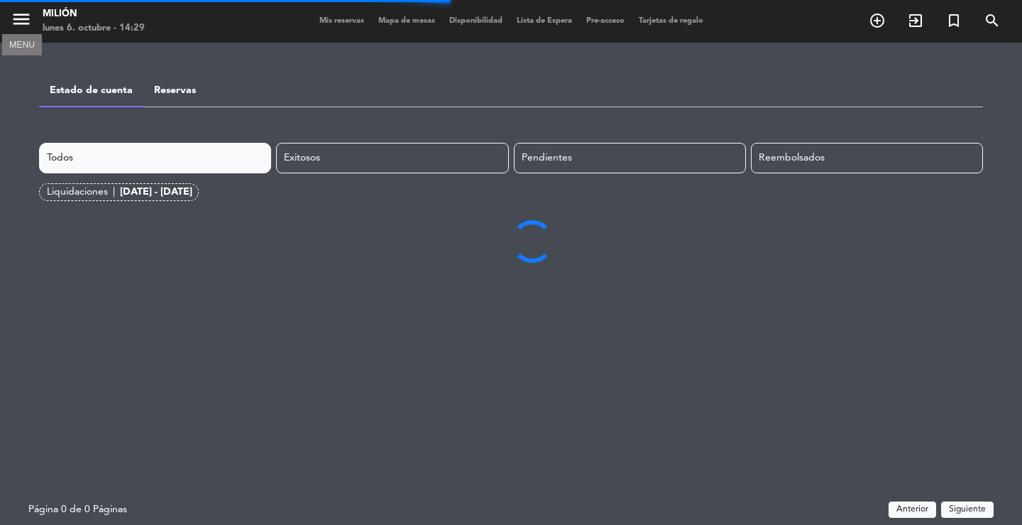
click at [18, 14] on icon "menu" at bounding box center [21, 19] width 21 height 21
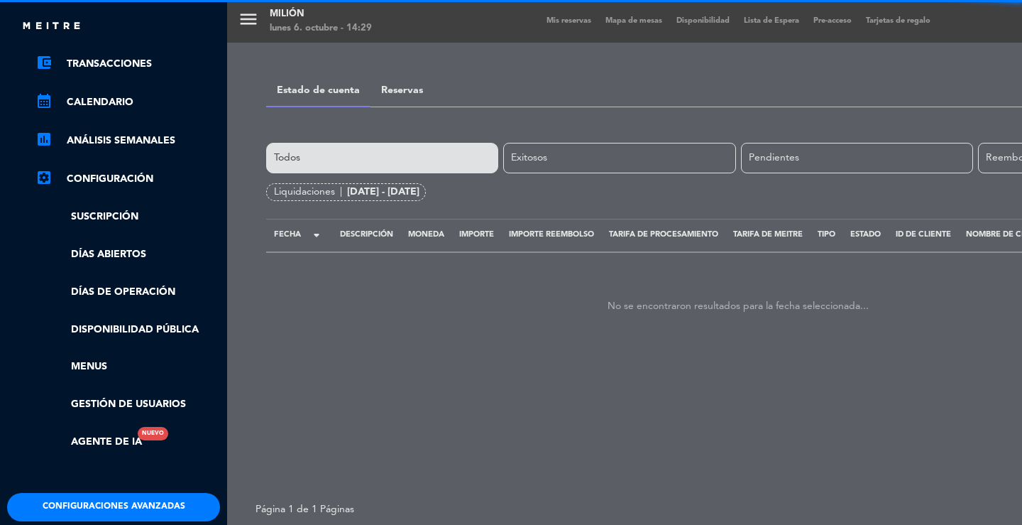
click at [456, 67] on div "menu Milión [DATE] 6. octubre - 14:29 Mis reservas Mapa de mesas Disponibilidad…" at bounding box center [738, 262] width 1022 height 525
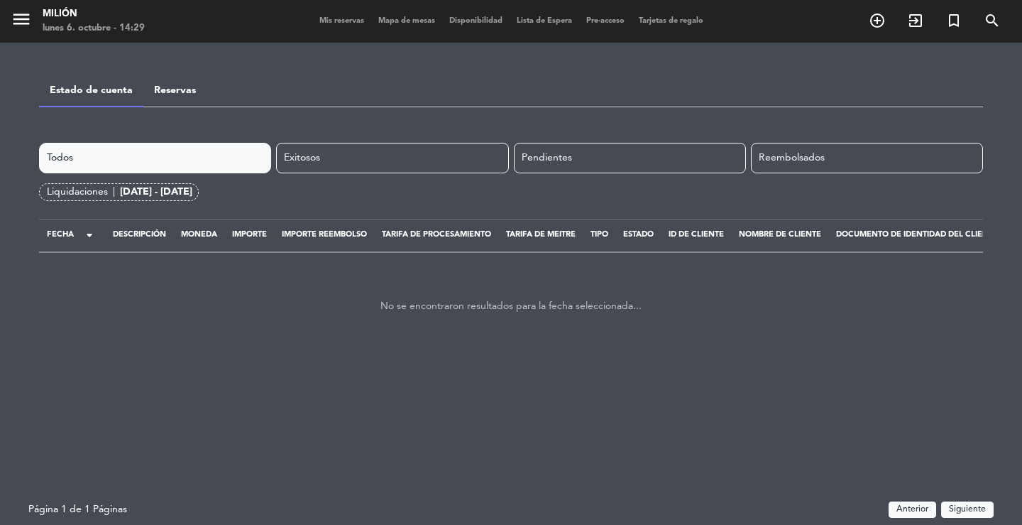
click at [320, 25] on span "Mis reservas" at bounding box center [341, 21] width 59 height 8
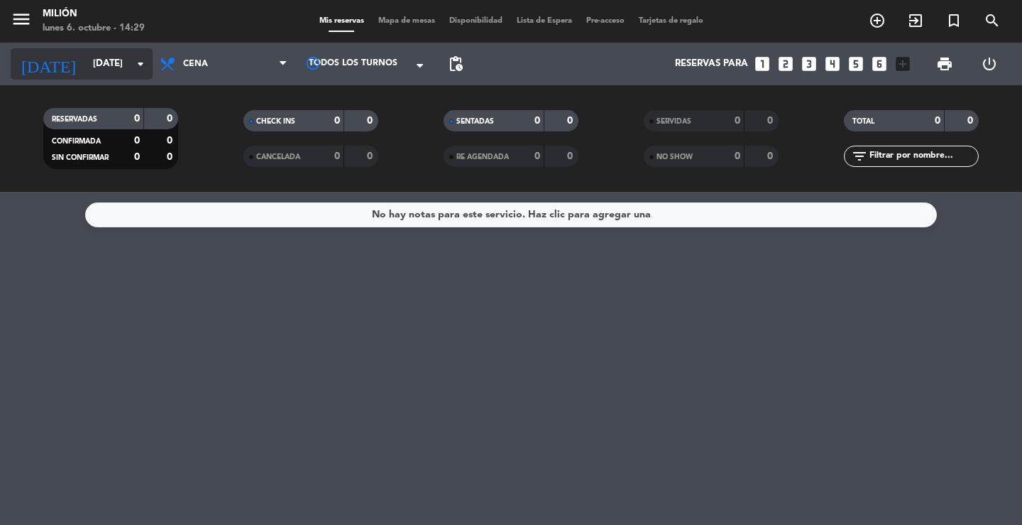
click at [99, 62] on input "[DATE]" at bounding box center [148, 64] width 125 height 26
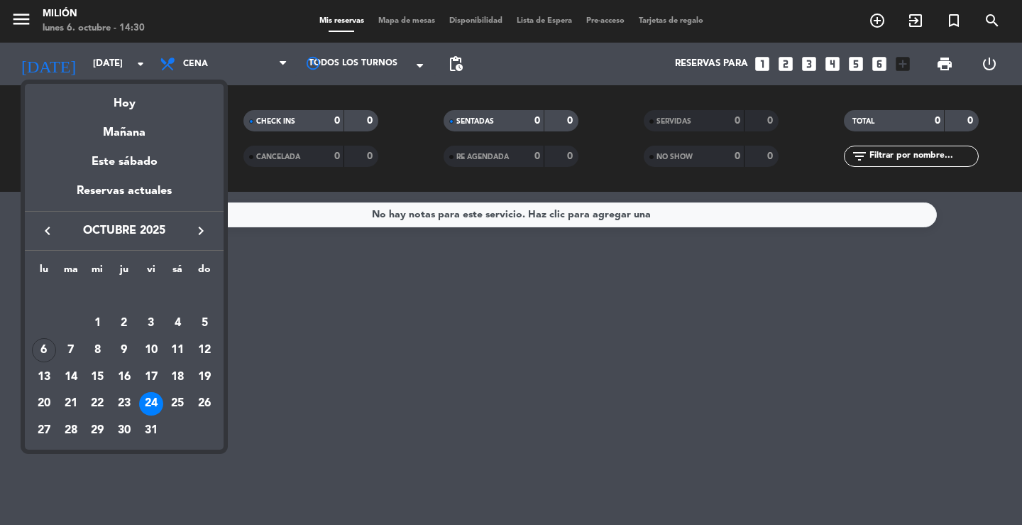
click at [149, 403] on div "24" at bounding box center [151, 404] width 24 height 24
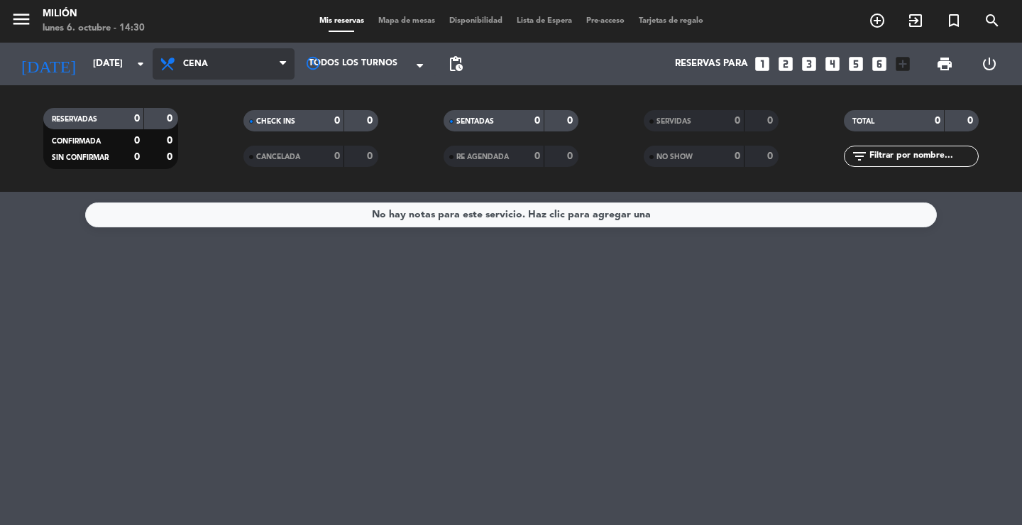
click at [238, 65] on span "Cena" at bounding box center [224, 63] width 142 height 31
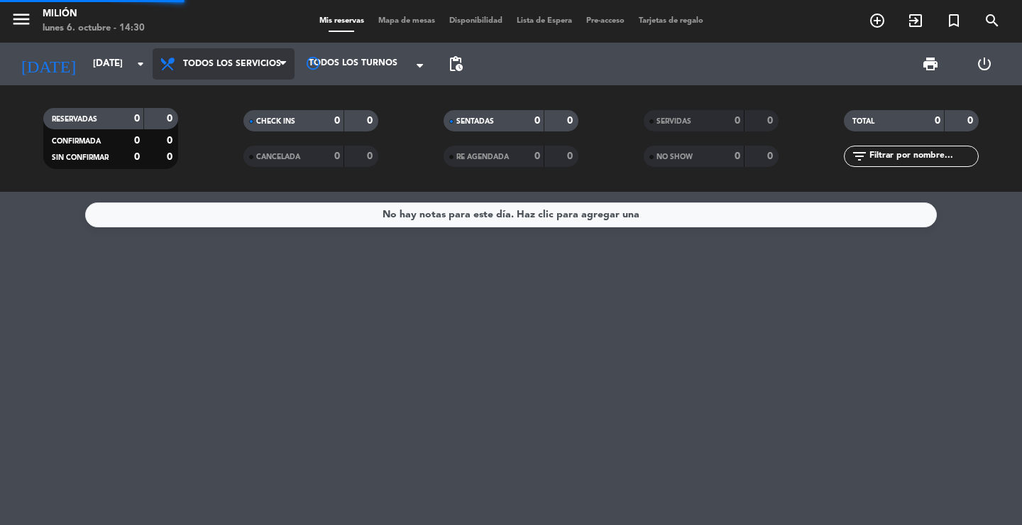
click at [249, 89] on div "menu Milión [DATE] 6. octubre - 14:30 Mis reservas Mapa de mesas Disponibilidad…" at bounding box center [511, 96] width 1022 height 192
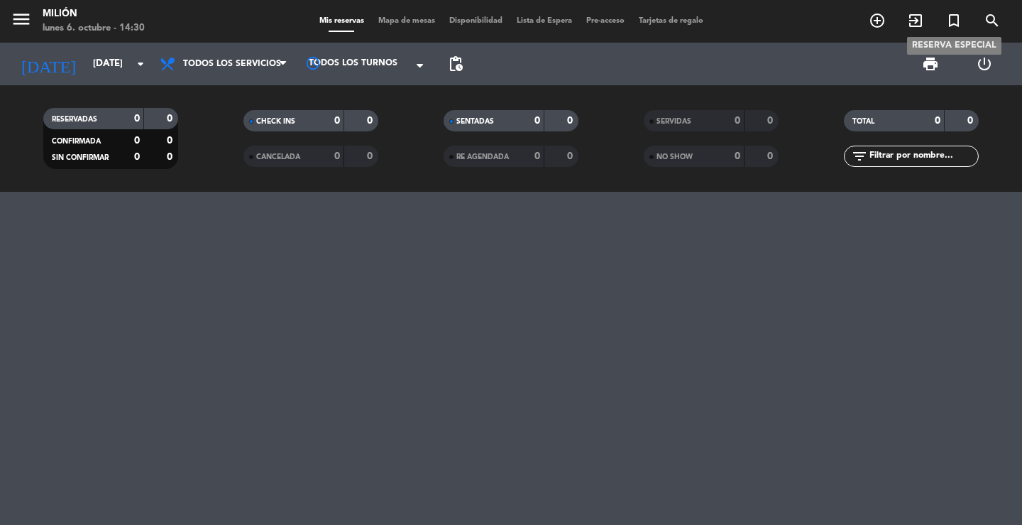
click at [960, 21] on icon "turned_in_not" at bounding box center [953, 20] width 17 height 17
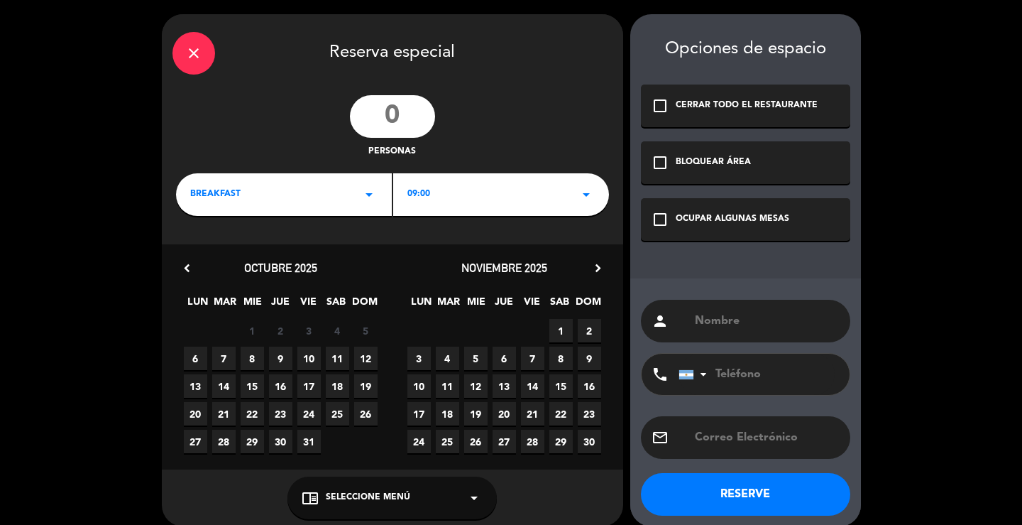
click at [309, 411] on span "24" at bounding box center [308, 413] width 23 height 23
click at [312, 192] on div "BREAKFAST arrow_drop_down" at bounding box center [284, 194] width 216 height 43
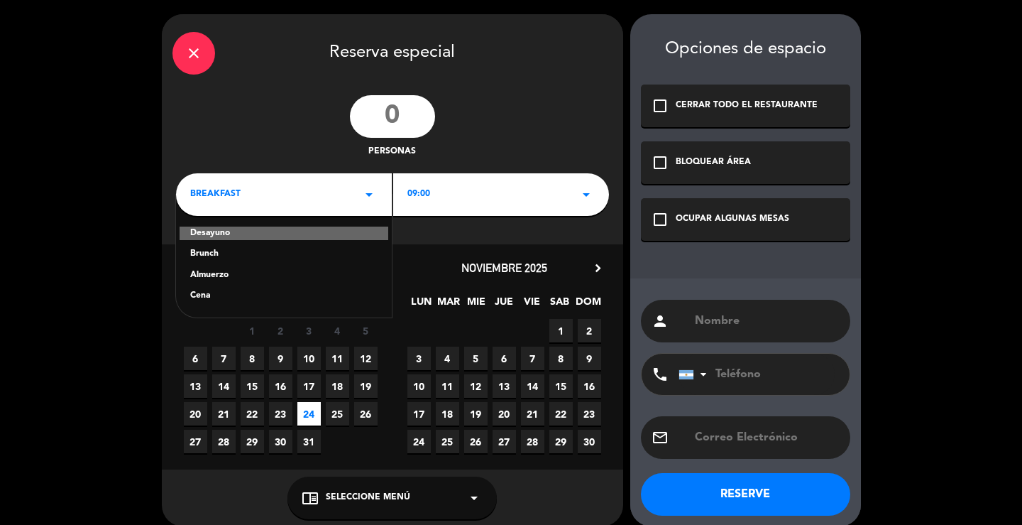
click at [212, 295] on div "Cena" at bounding box center [283, 296] width 187 height 14
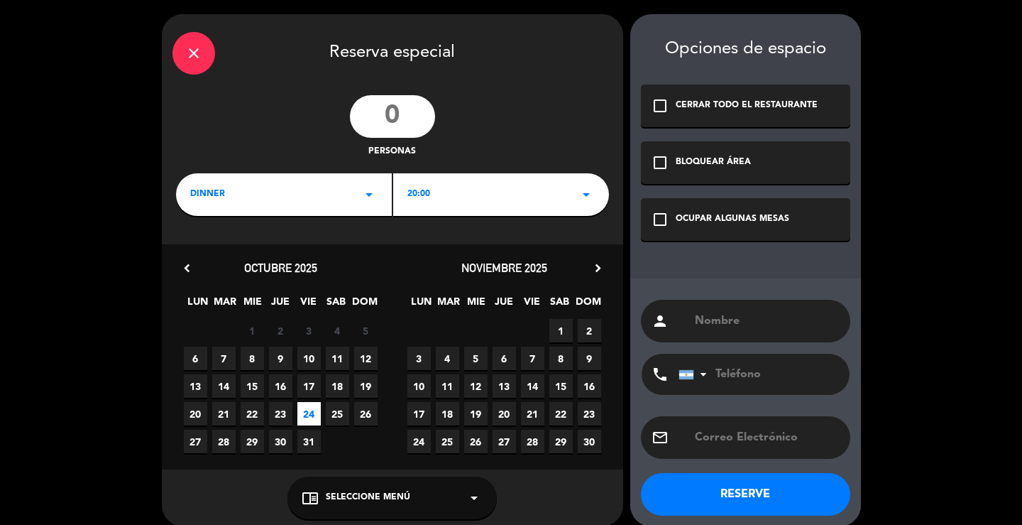
click at [482, 188] on div "20:00 arrow_drop_down" at bounding box center [501, 194] width 216 height 43
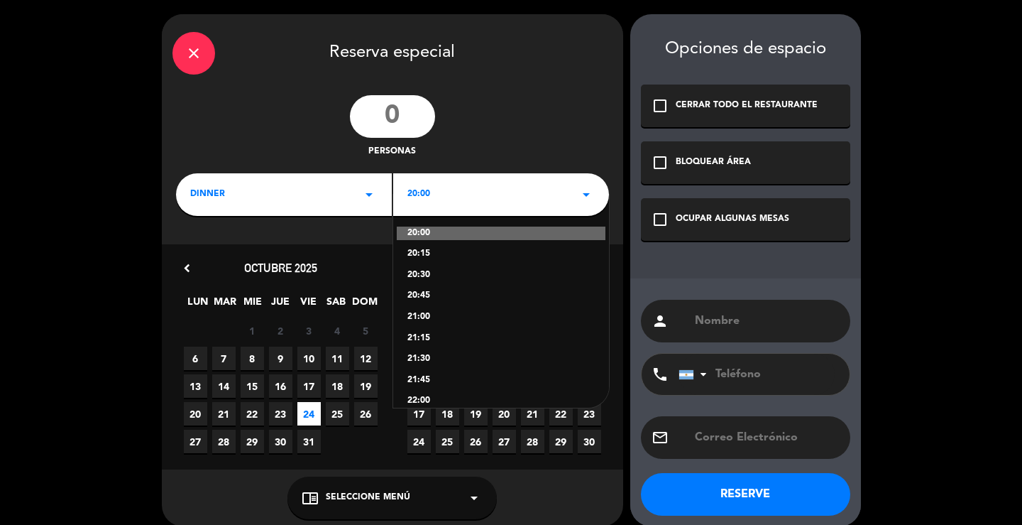
click at [438, 229] on div "20:00" at bounding box center [501, 233] width 209 height 14
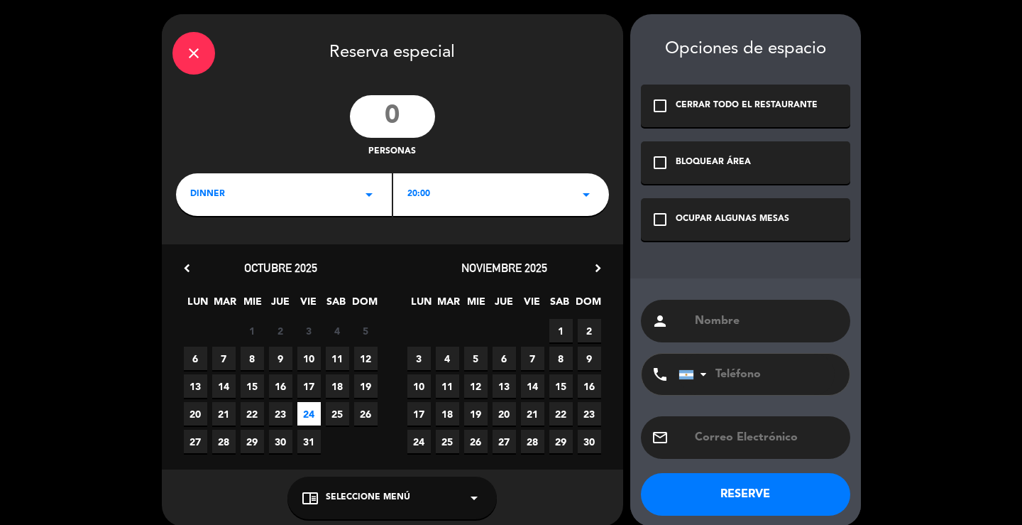
click at [419, 118] on input "number" at bounding box center [392, 116] width 85 height 43
type input "100"
click at [750, 314] on input "text" at bounding box center [766, 321] width 146 height 20
type input "HALLOWEN FEST"
click at [786, 212] on div "check_box_outline_blank OCUPAR ALGUNAS MESAS" at bounding box center [745, 219] width 209 height 43
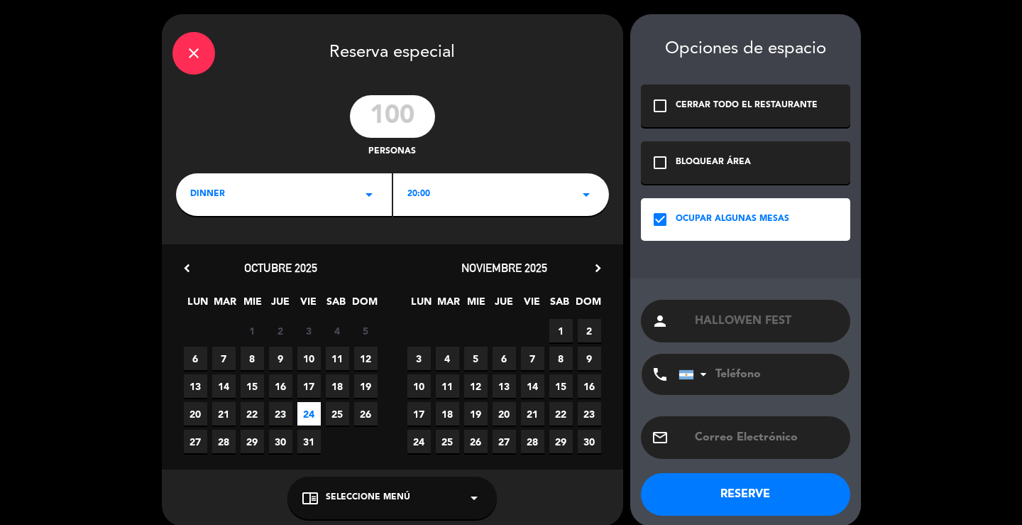
click at [696, 501] on button "RESERVE" at bounding box center [745, 494] width 209 height 43
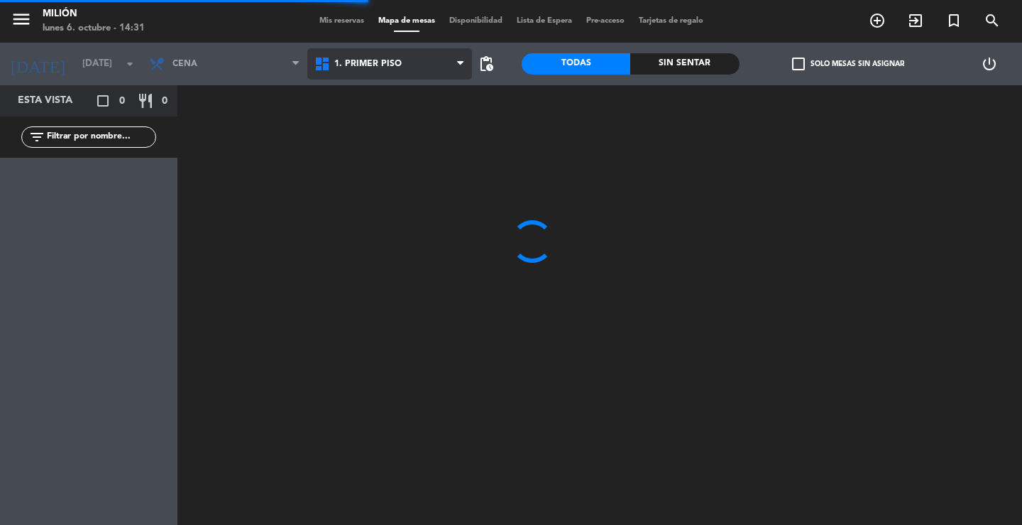
click at [354, 60] on span "1. PRIMER PISO" at bounding box center [367, 64] width 67 height 10
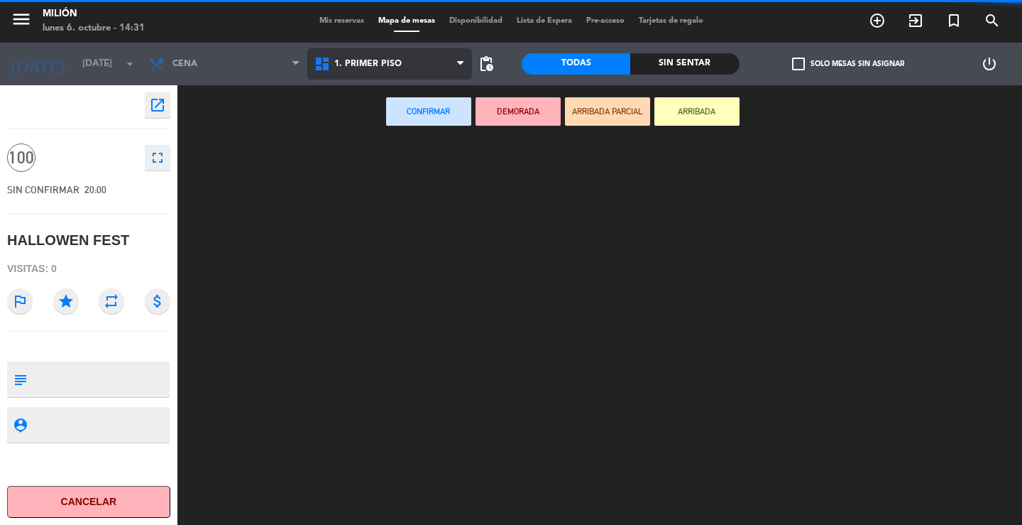
click at [381, 89] on ng-component "menu Milión [DATE] 6. octubre - 14:31 Mis reservas Mapa de mesas Disponibilidad…" at bounding box center [511, 262] width 1022 height 525
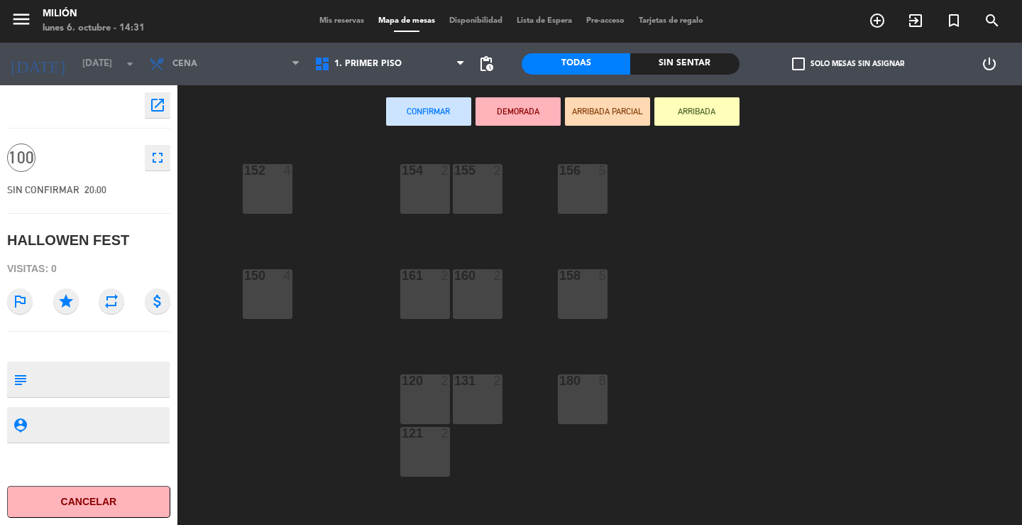
click at [269, 185] on div "152 4" at bounding box center [268, 189] width 50 height 50
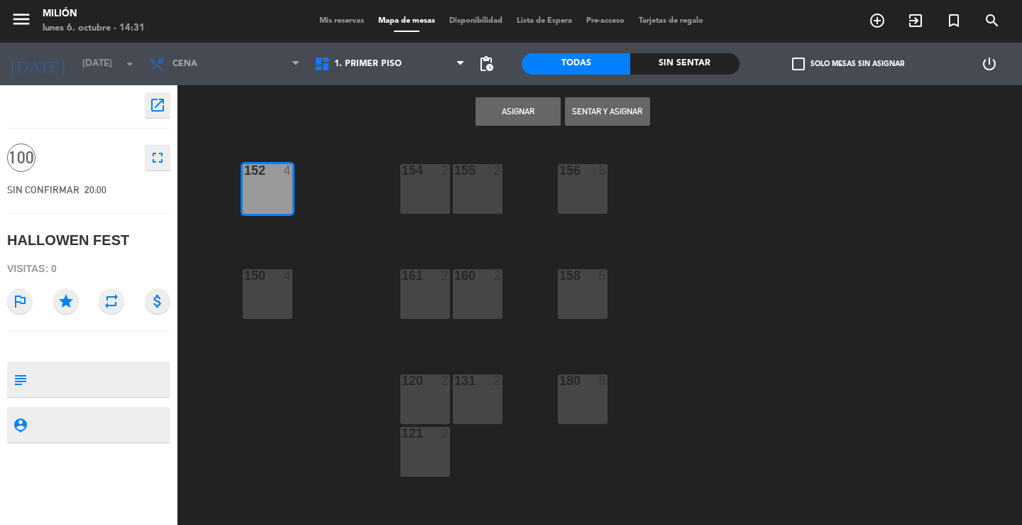
click at [400, 185] on div "154 2 156 5 152 4 155 2 150 4 158 5 160 2 161 2 120 2 131 2 180 8 121 2 108 8 1…" at bounding box center [604, 331] width 835 height 386
click at [428, 181] on div "154 2" at bounding box center [425, 189] width 50 height 50
click at [479, 184] on div "155 2" at bounding box center [478, 189] width 50 height 50
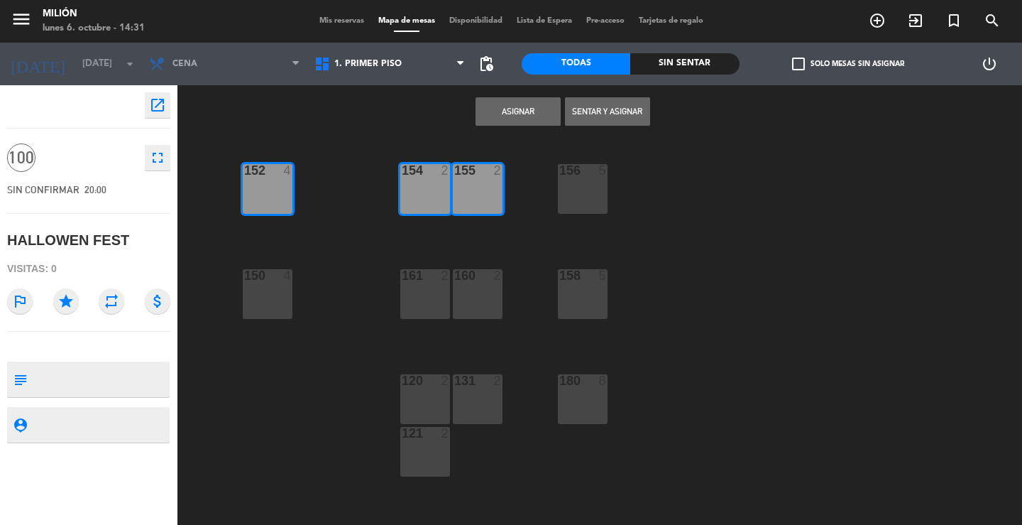
drag, startPoint x: 578, startPoint y: 179, endPoint x: 587, endPoint y: 248, distance: 70.2
click at [578, 182] on div "156 5" at bounding box center [583, 189] width 50 height 50
drag, startPoint x: 574, startPoint y: 283, endPoint x: 609, endPoint y: 349, distance: 74.6
click at [574, 284] on div "158 5" at bounding box center [583, 294] width 50 height 50
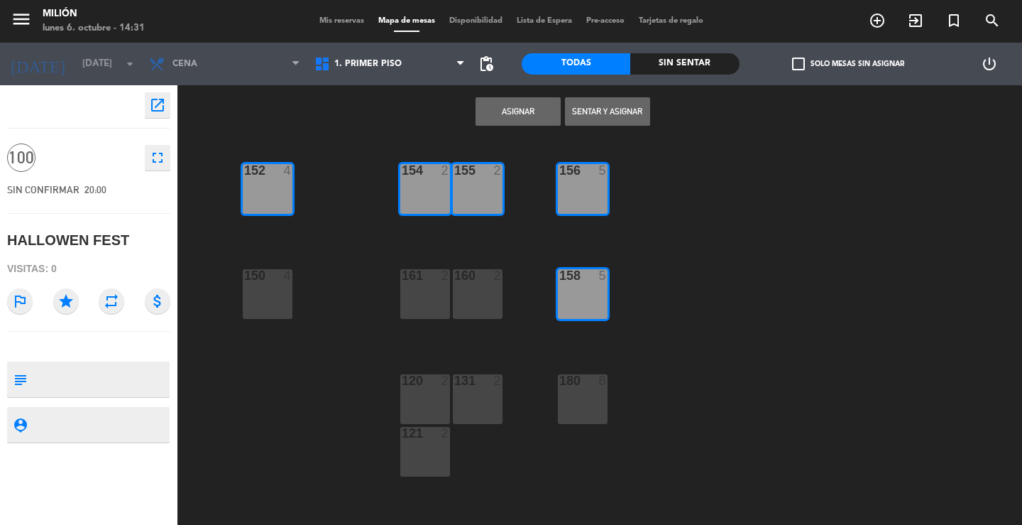
drag, startPoint x: 591, startPoint y: 399, endPoint x: 551, endPoint y: 375, distance: 46.1
click at [593, 397] on div "180 8" at bounding box center [583, 399] width 50 height 50
click at [473, 296] on div "160 2" at bounding box center [478, 294] width 50 height 50
drag, startPoint x: 411, startPoint y: 290, endPoint x: 432, endPoint y: 346, distance: 59.7
click at [415, 294] on div "161 2" at bounding box center [425, 294] width 50 height 50
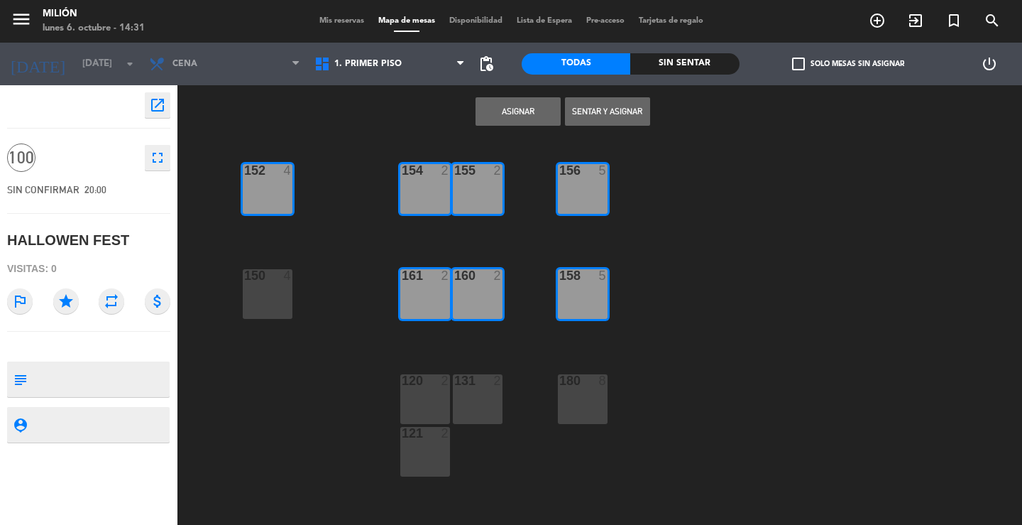
drag, startPoint x: 429, startPoint y: 398, endPoint x: 471, endPoint y: 393, distance: 42.2
click at [433, 398] on div "120 2" at bounding box center [425, 399] width 50 height 50
drag, startPoint x: 480, startPoint y: 395, endPoint x: 452, endPoint y: 424, distance: 40.2
click at [479, 397] on div "131 2" at bounding box center [478, 399] width 50 height 50
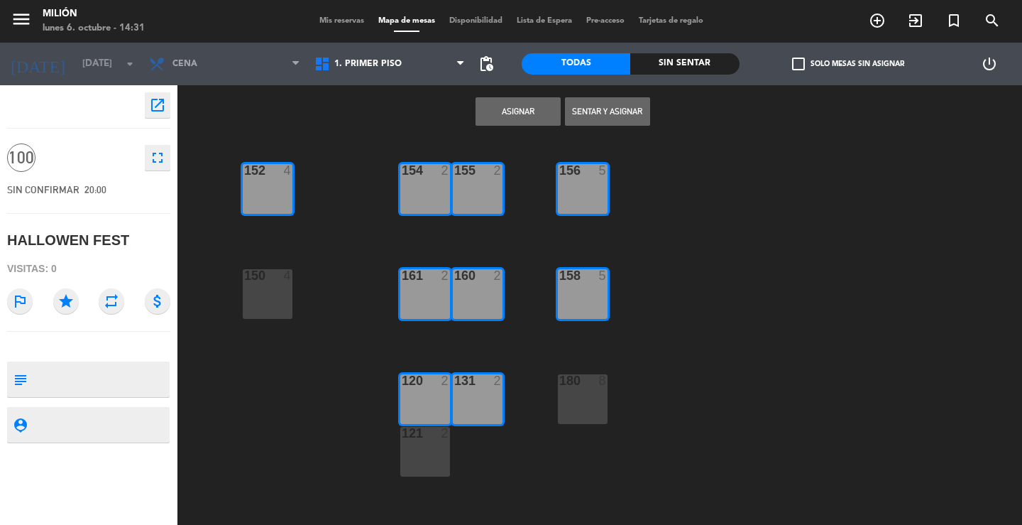
drag, startPoint x: 443, startPoint y: 441, endPoint x: 396, endPoint y: 392, distance: 67.8
click at [442, 441] on div "121 2" at bounding box center [425, 452] width 50 height 50
click at [280, 302] on div "150 4" at bounding box center [268, 294] width 50 height 50
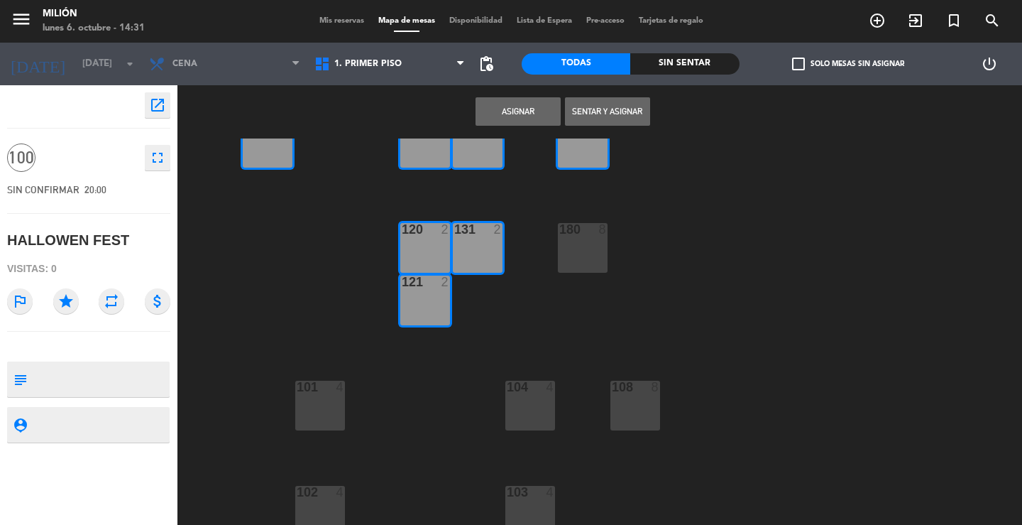
scroll to position [162, 0]
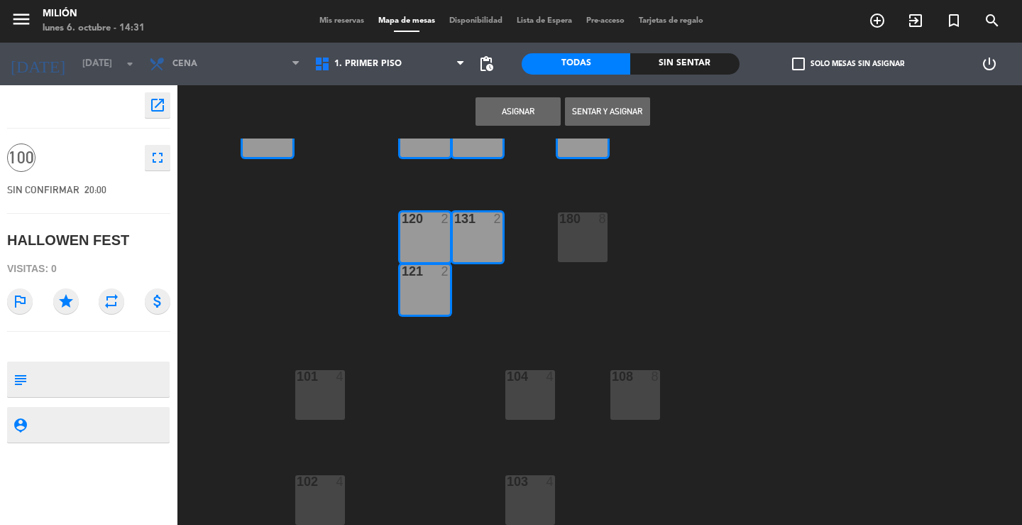
drag, startPoint x: 577, startPoint y: 210, endPoint x: 578, endPoint y: 231, distance: 21.3
click at [578, 226] on div "154 2 156 5 152 4 155 2 150 4 158 5 160 2 161 2 120 2 131 2 180 8 121 2 108 8 1…" at bounding box center [604, 331] width 835 height 386
click at [578, 231] on div "180 8" at bounding box center [583, 237] width 50 height 50
drag, startPoint x: 578, startPoint y: 234, endPoint x: 571, endPoint y: 312, distance: 78.4
click at [578, 235] on div "180 8" at bounding box center [583, 237] width 50 height 50
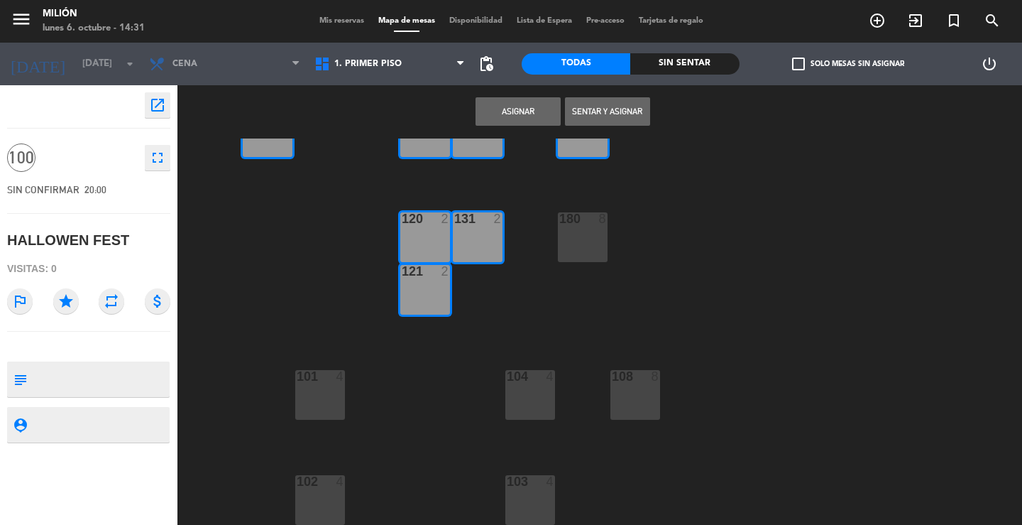
click at [531, 383] on div "104 4" at bounding box center [530, 377] width 50 height 14
drag, startPoint x: 534, startPoint y: 388, endPoint x: 569, endPoint y: 378, distance: 36.9
click at [534, 389] on div "104 4" at bounding box center [530, 395] width 50 height 50
click at [613, 380] on div "108" at bounding box center [612, 376] width 1 height 13
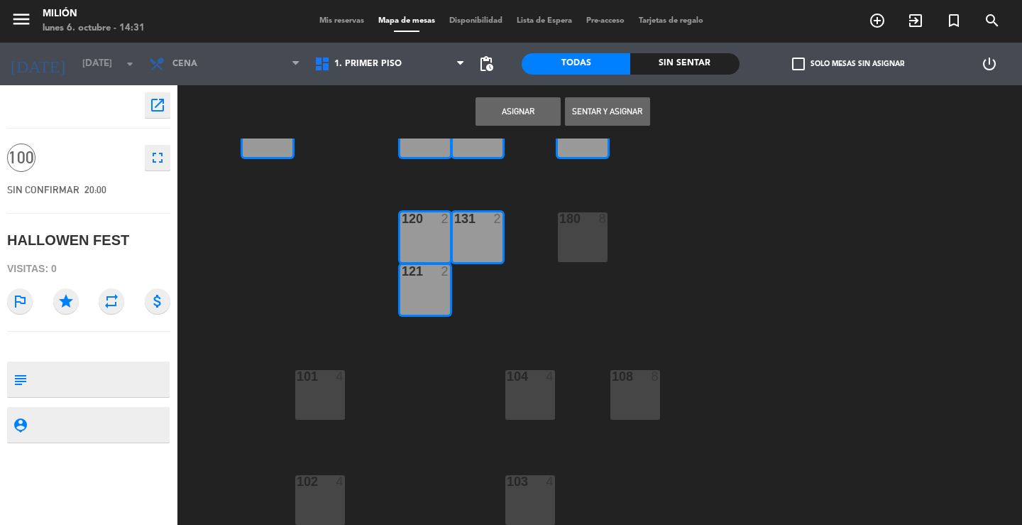
drag, startPoint x: 618, startPoint y: 382, endPoint x: 571, endPoint y: 448, distance: 81.4
click at [615, 389] on div "108 8" at bounding box center [635, 395] width 50 height 50
click at [530, 484] on div at bounding box center [529, 481] width 23 height 13
click at [533, 487] on div at bounding box center [529, 481] width 23 height 13
click at [310, 392] on div "101 4" at bounding box center [320, 395] width 50 height 50
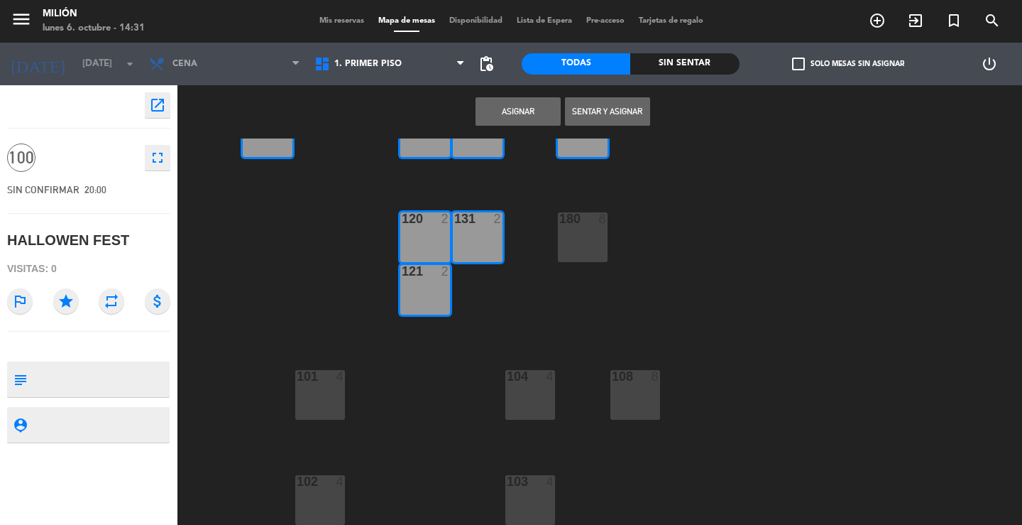
click at [317, 396] on div "101 4" at bounding box center [320, 395] width 50 height 50
drag, startPoint x: 319, startPoint y: 397, endPoint x: 331, endPoint y: 409, distance: 17.1
click at [327, 407] on div "101 4" at bounding box center [320, 395] width 50 height 50
drag, startPoint x: 322, startPoint y: 397, endPoint x: 385, endPoint y: 407, distance: 63.9
click at [380, 415] on div "154 2 156 5 152 4 155 2 150 4 158 5 160 2 161 2 120 2 131 2 180 8 121 2 108 8 1…" at bounding box center [604, 331] width 835 height 386
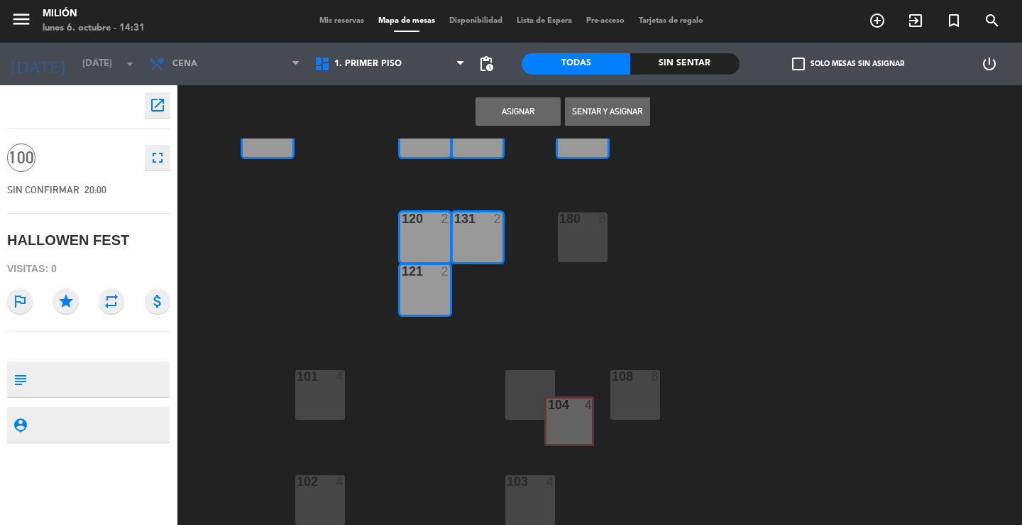
drag, startPoint x: 534, startPoint y: 389, endPoint x: 544, endPoint y: 434, distance: 46.0
click at [574, 416] on div "154 2 156 5 152 4 155 2 150 4 158 5 160 2 161 2 120 2 131 2 180 8 121 2 108 8 1…" at bounding box center [604, 331] width 835 height 386
drag, startPoint x: 321, startPoint y: 486, endPoint x: 353, endPoint y: 488, distance: 32.1
click at [358, 495] on div "154 2 156 5 152 4 155 2 150 4 158 5 160 2 161 2 120 2 131 2 180 8 121 2 108 8 1…" at bounding box center [604, 331] width 835 height 386
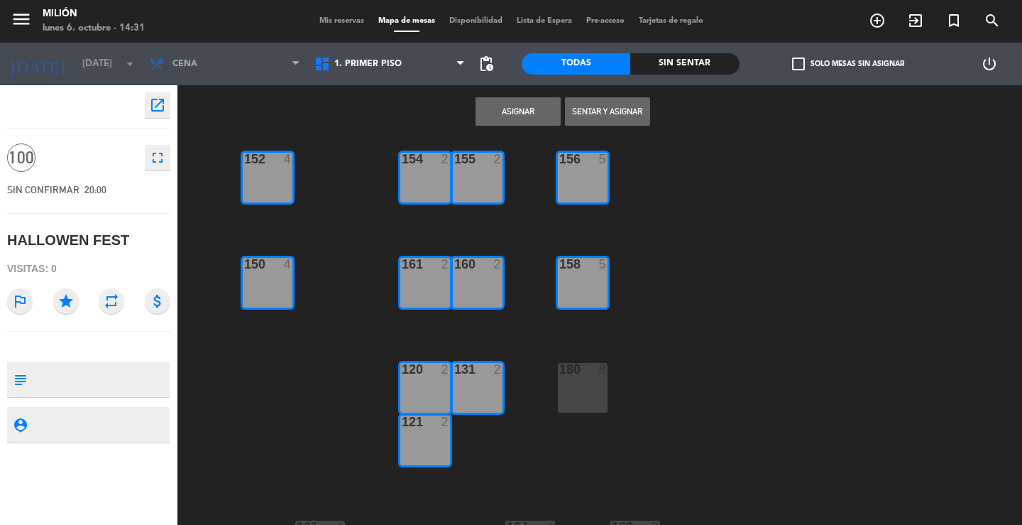
scroll to position [0, 0]
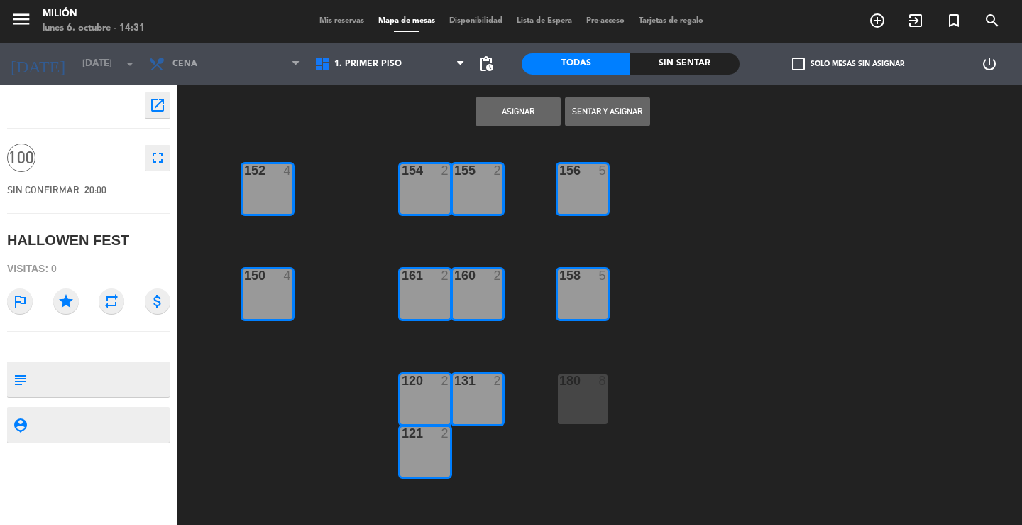
click at [511, 114] on button "Asignar" at bounding box center [518, 111] width 85 height 28
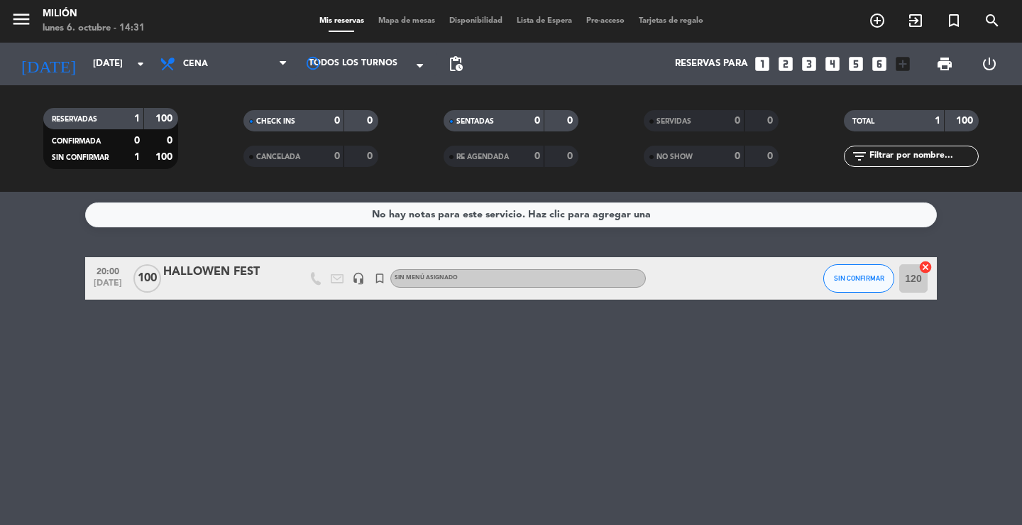
click at [247, 279] on div "HALLOWEN FEST" at bounding box center [223, 272] width 121 height 18
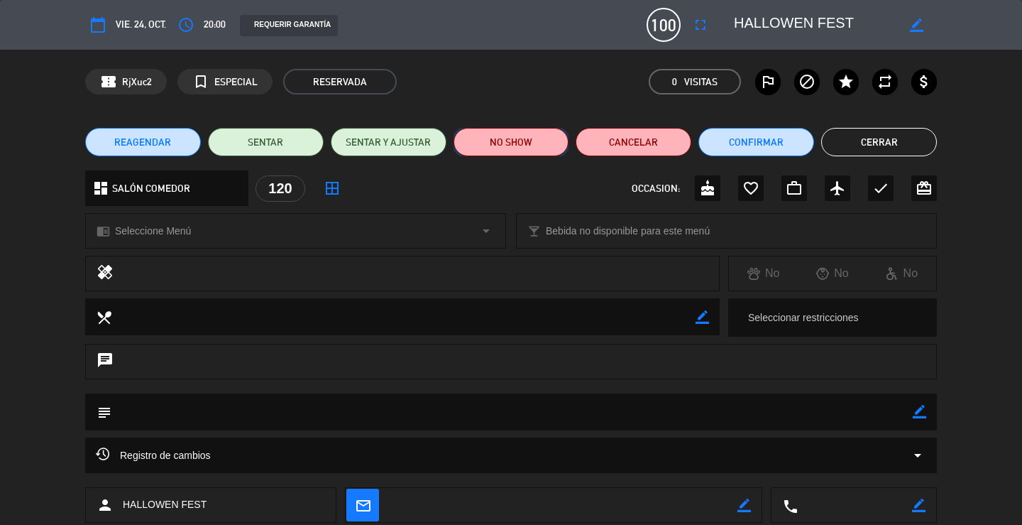
click at [513, 151] on button "NO SHOW" at bounding box center [512, 142] width 116 height 28
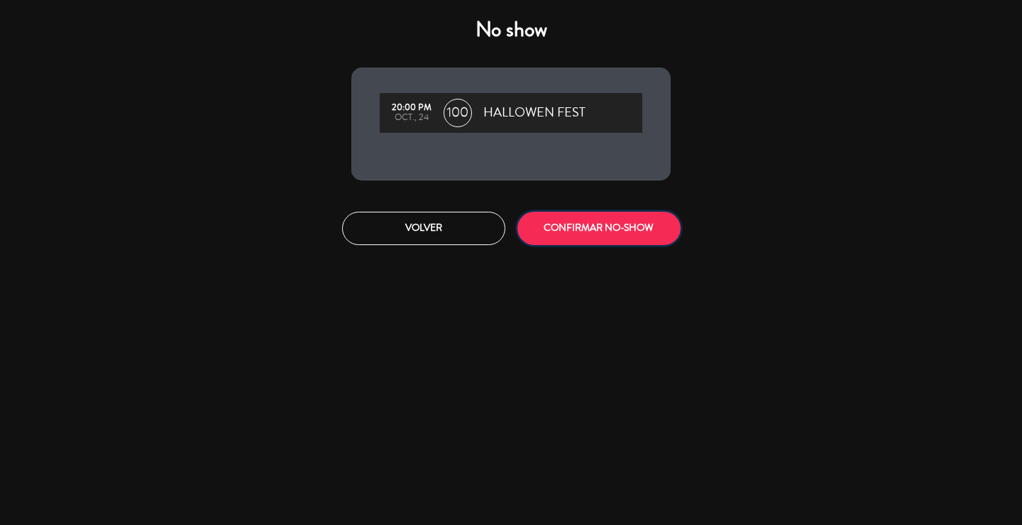
click at [587, 223] on button "CONFIRMAR NO-SHOW" at bounding box center [598, 228] width 163 height 33
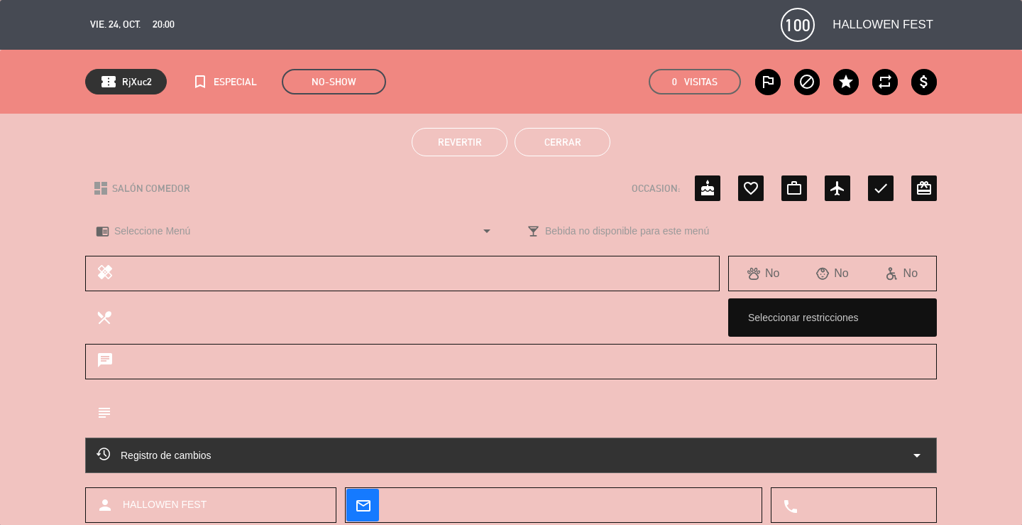
click at [580, 136] on button "Cerrar" at bounding box center [563, 142] width 96 height 28
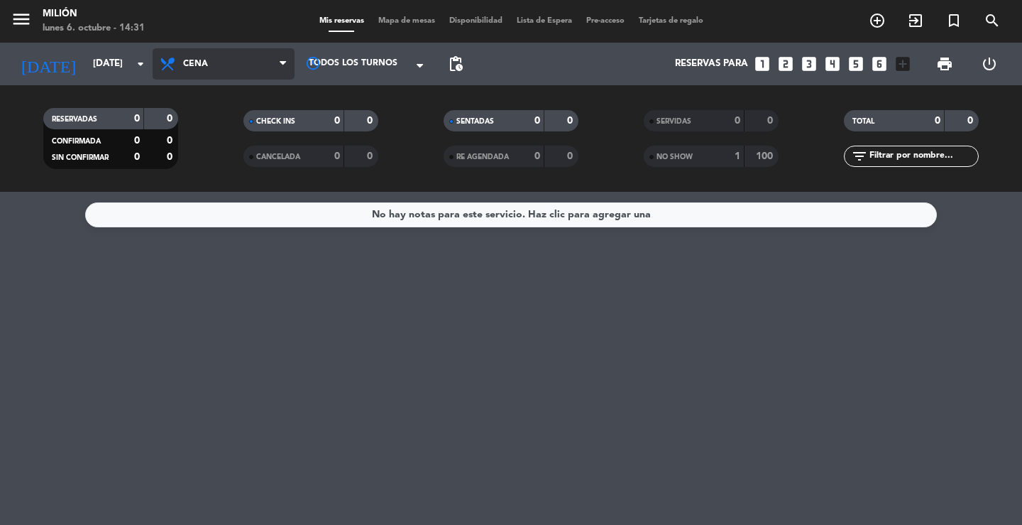
click at [217, 63] on span "Cena" at bounding box center [224, 63] width 142 height 31
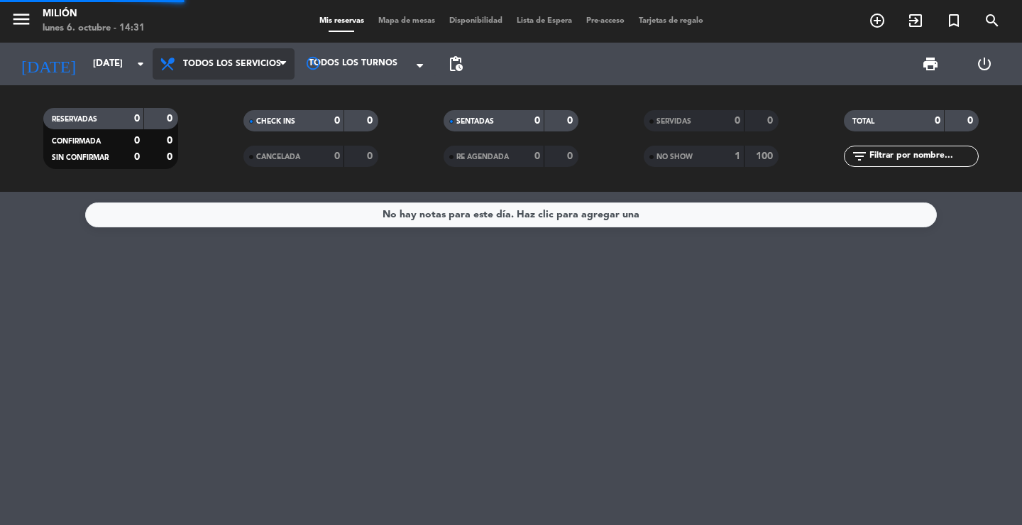
click at [230, 89] on div "menu Milión [DATE] 6. octubre - 14:31 Mis reservas Mapa de mesas Disponibilidad…" at bounding box center [511, 96] width 1022 height 192
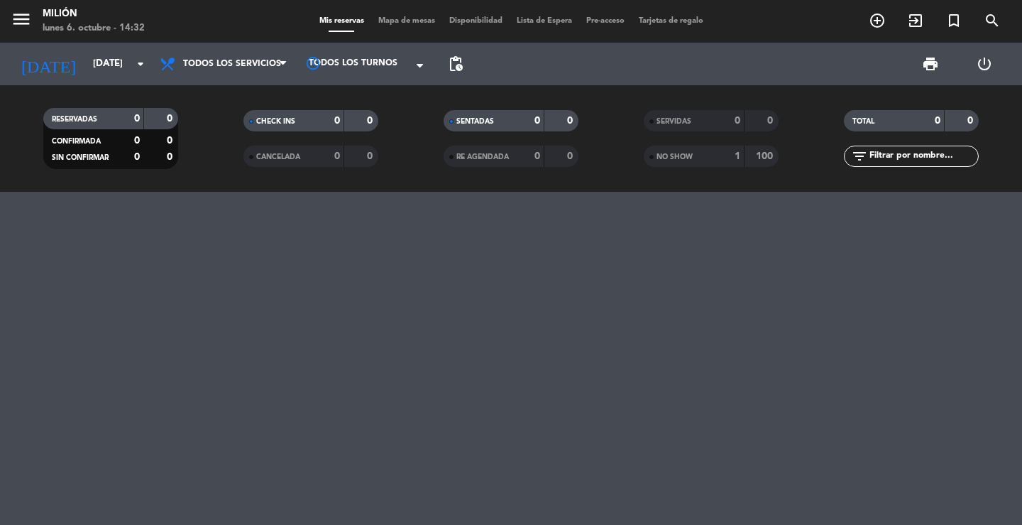
click at [488, 19] on span "Disponibilidad" at bounding box center [475, 21] width 67 height 8
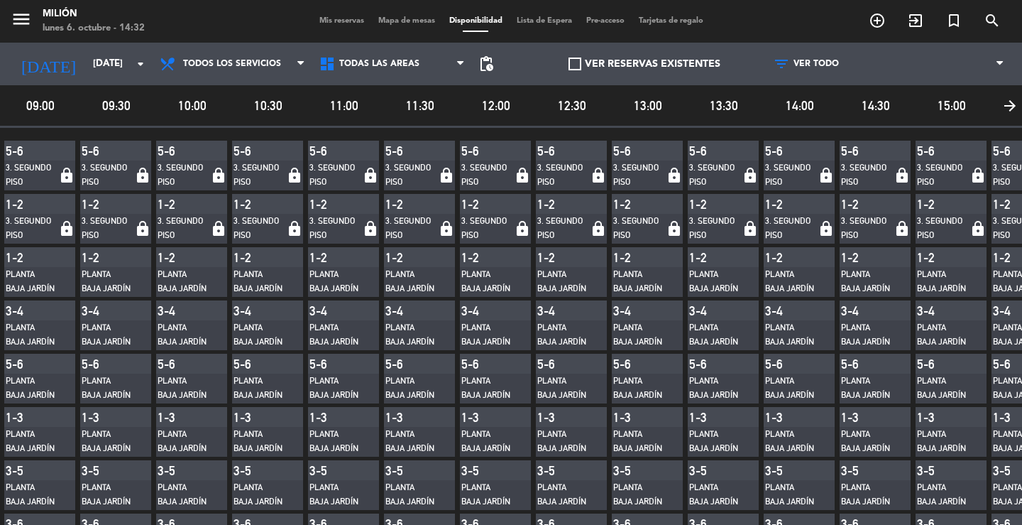
click at [336, 18] on span "Mis reservas" at bounding box center [341, 21] width 59 height 8
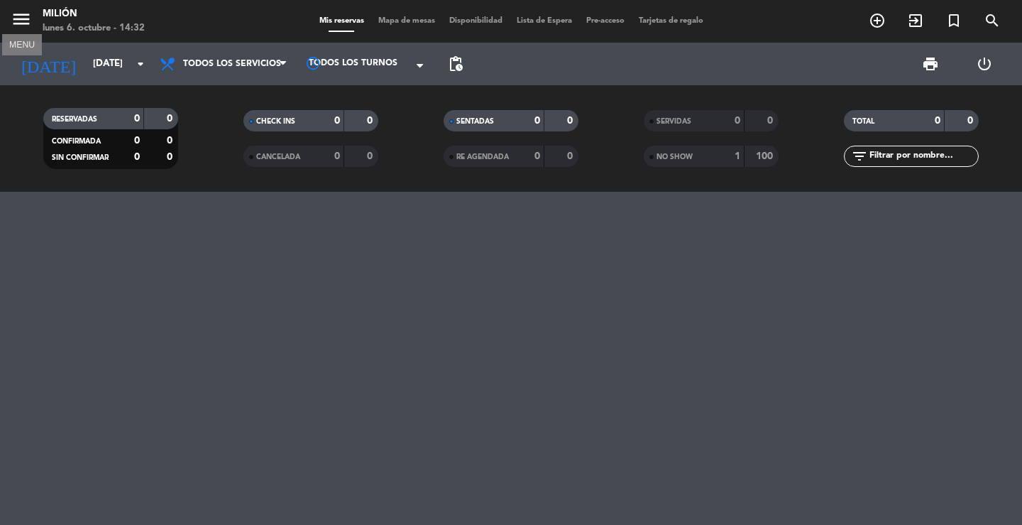
click at [27, 10] on icon "menu" at bounding box center [21, 19] width 21 height 21
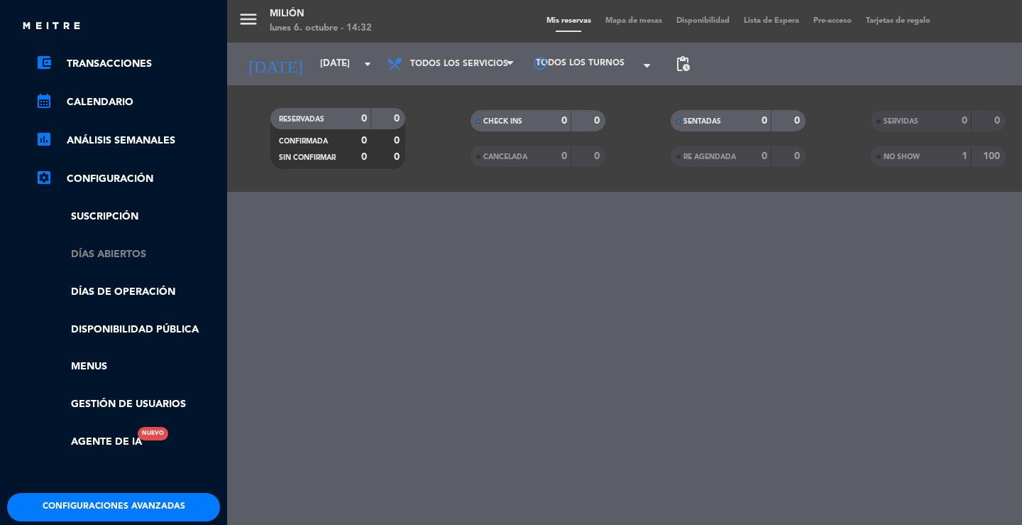
click at [107, 252] on link "Días abiertos" at bounding box center [127, 254] width 185 height 16
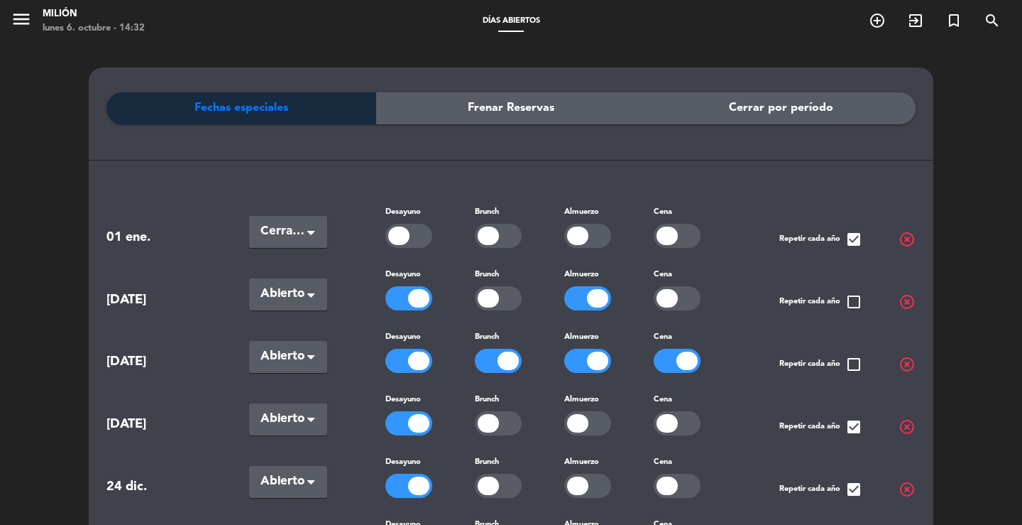
click at [498, 102] on span "Frenar Reservas" at bounding box center [511, 108] width 87 height 18
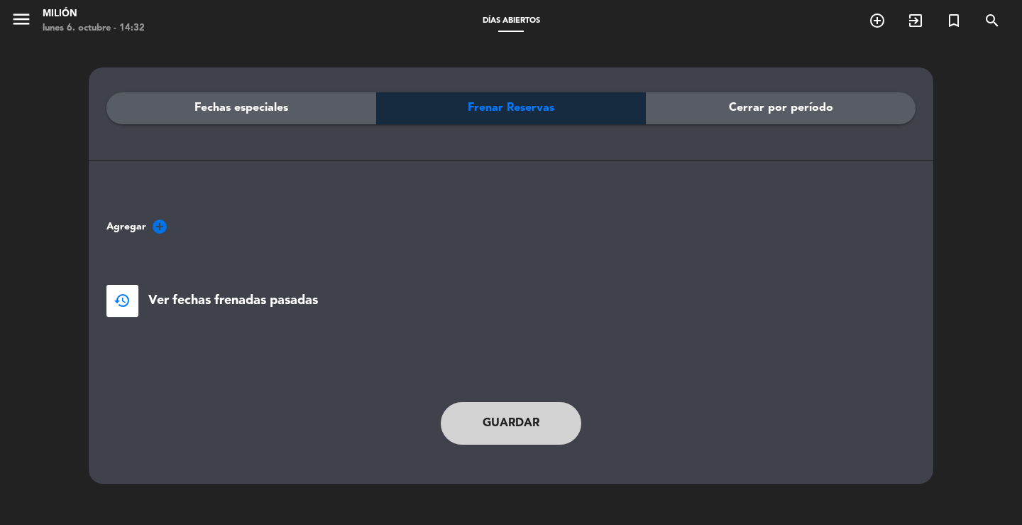
click at [161, 225] on icon "add_circle" at bounding box center [159, 226] width 17 height 17
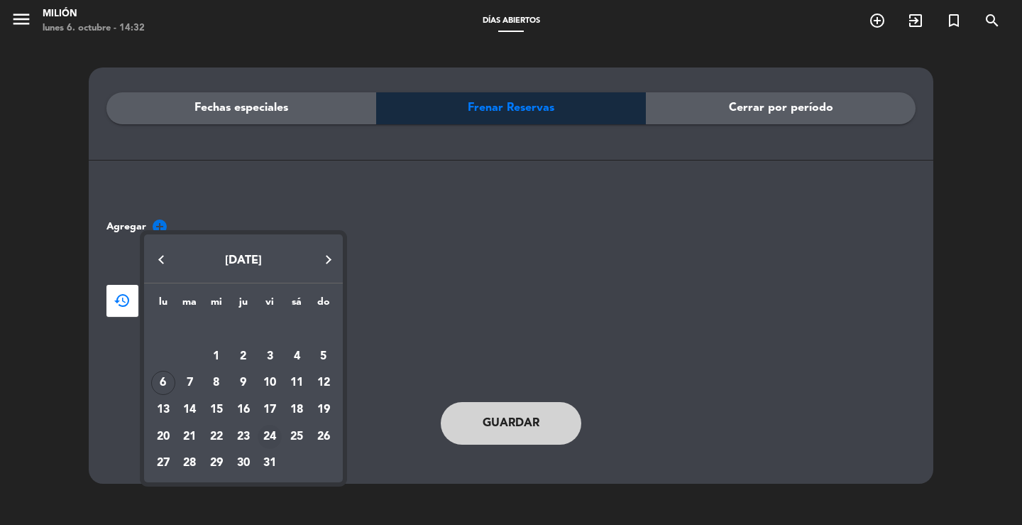
click at [273, 439] on div "24" at bounding box center [270, 436] width 24 height 24
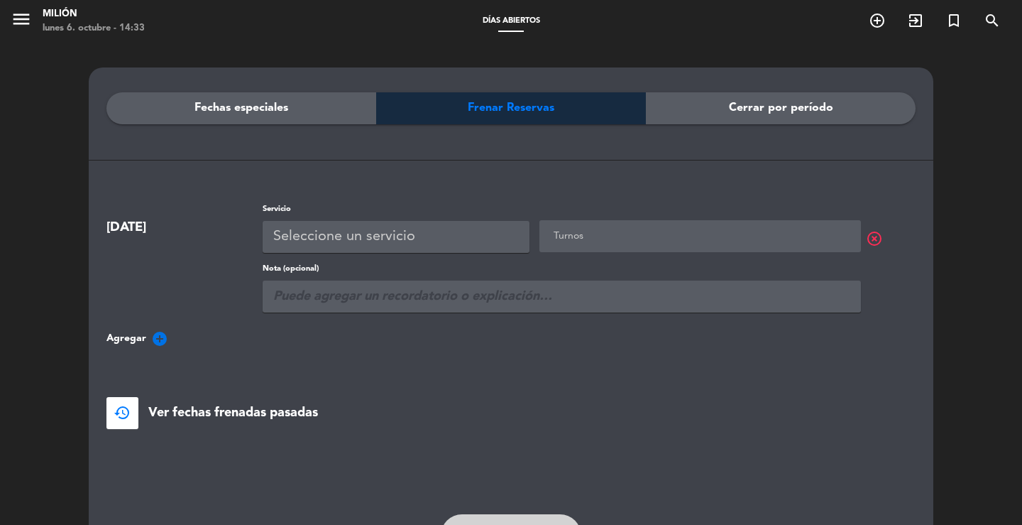
click at [192, 407] on span "Ver fechas frenadas pasadas" at bounding box center [233, 412] width 170 height 21
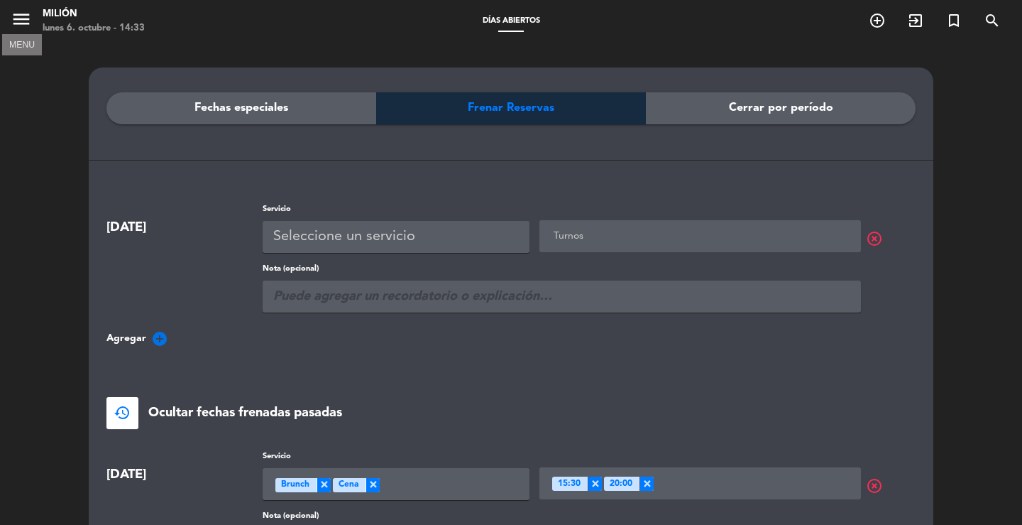
click at [16, 13] on icon "menu" at bounding box center [21, 19] width 21 height 21
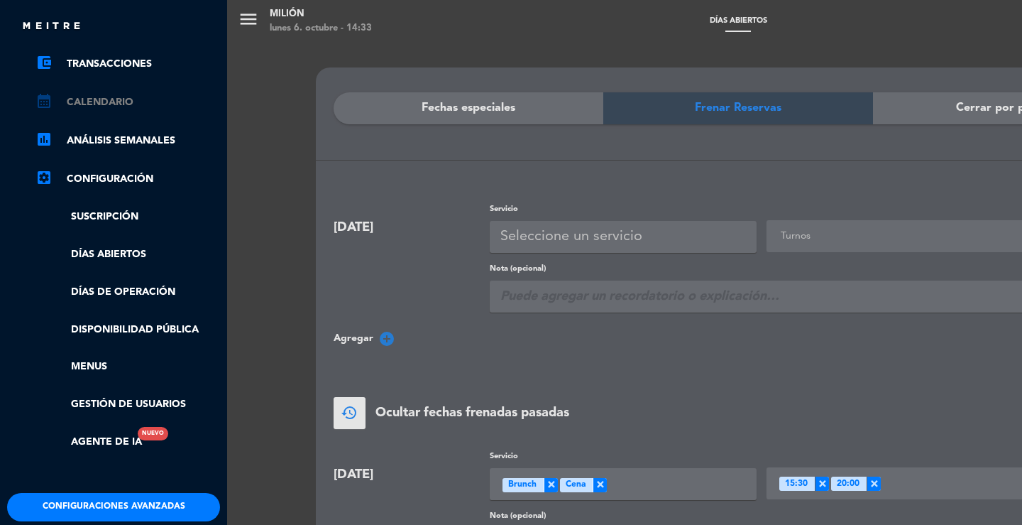
click at [99, 101] on link "calendar_month Calendario" at bounding box center [127, 102] width 185 height 17
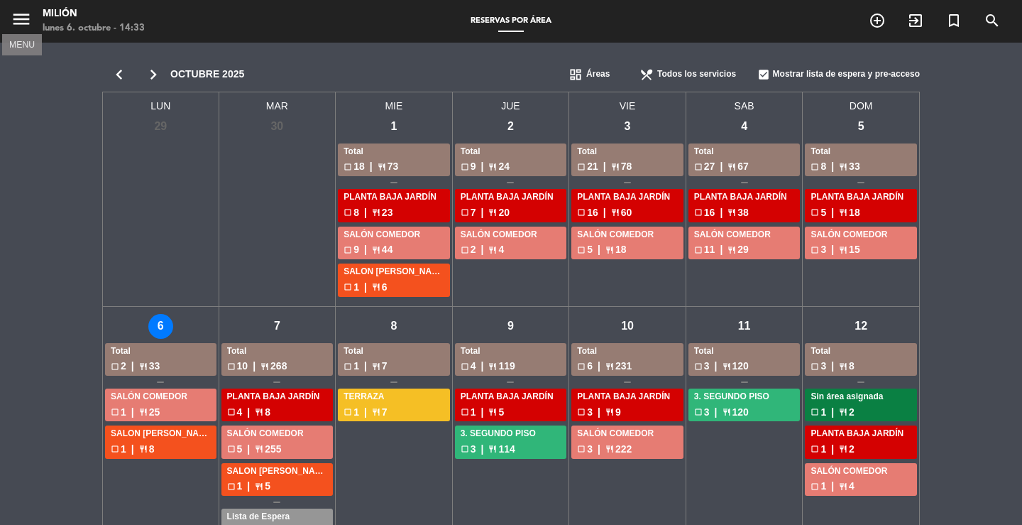
click at [21, 18] on icon "menu" at bounding box center [21, 19] width 21 height 21
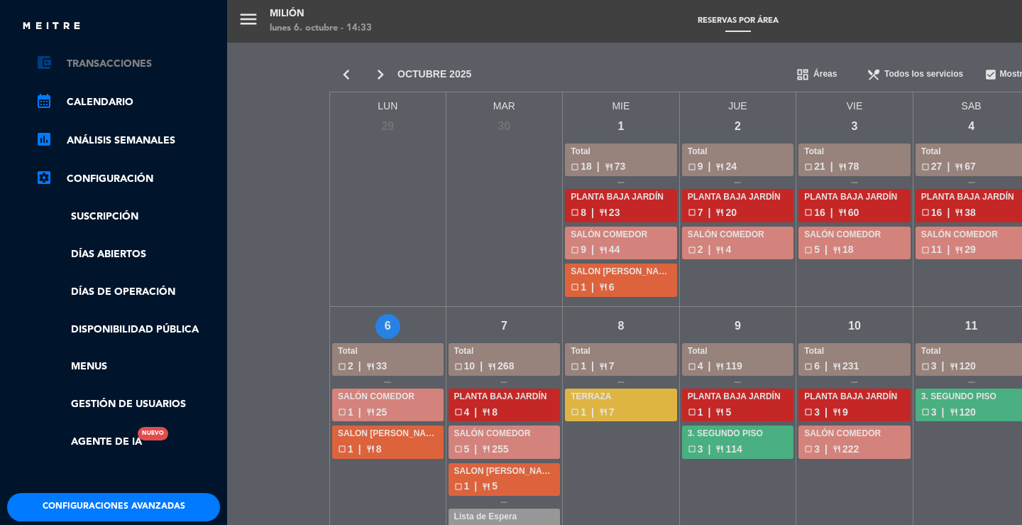
click at [70, 60] on link "account_balance_wallet Transacciones" at bounding box center [127, 63] width 185 height 17
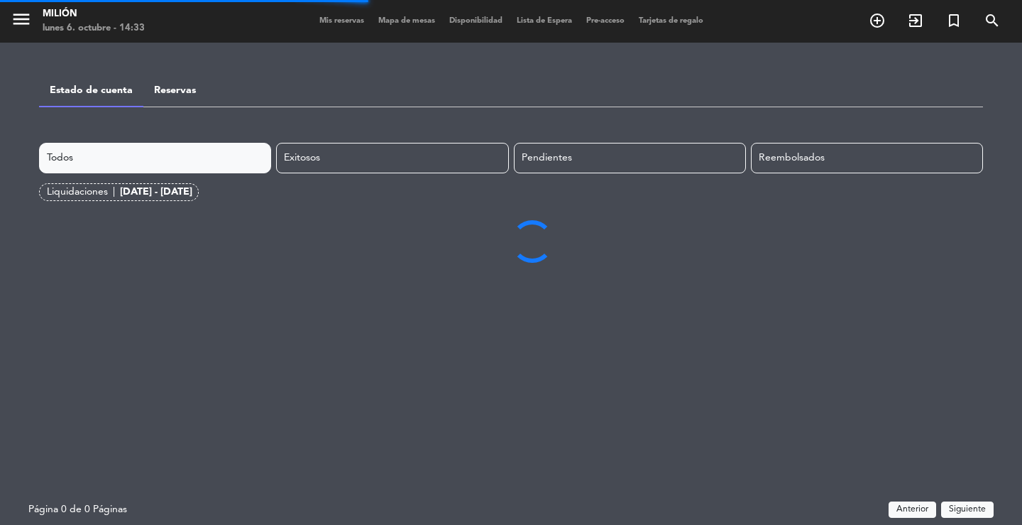
click at [346, 14] on div "menu Milión [DATE] 6. octubre - 14:33 Mis reservas Mapa de mesas Disponibilidad…" at bounding box center [511, 21] width 1022 height 43
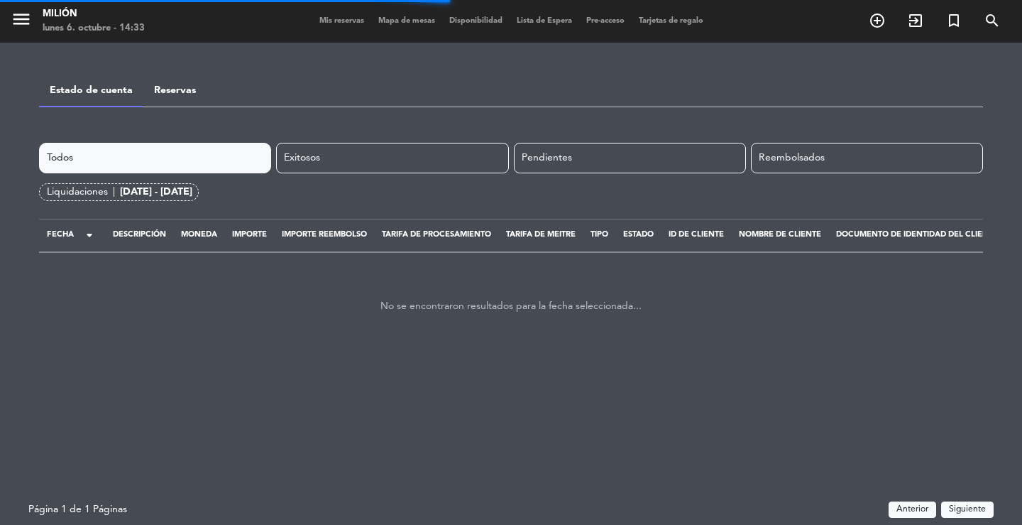
click at [344, 23] on span "Mis reservas" at bounding box center [341, 21] width 59 height 8
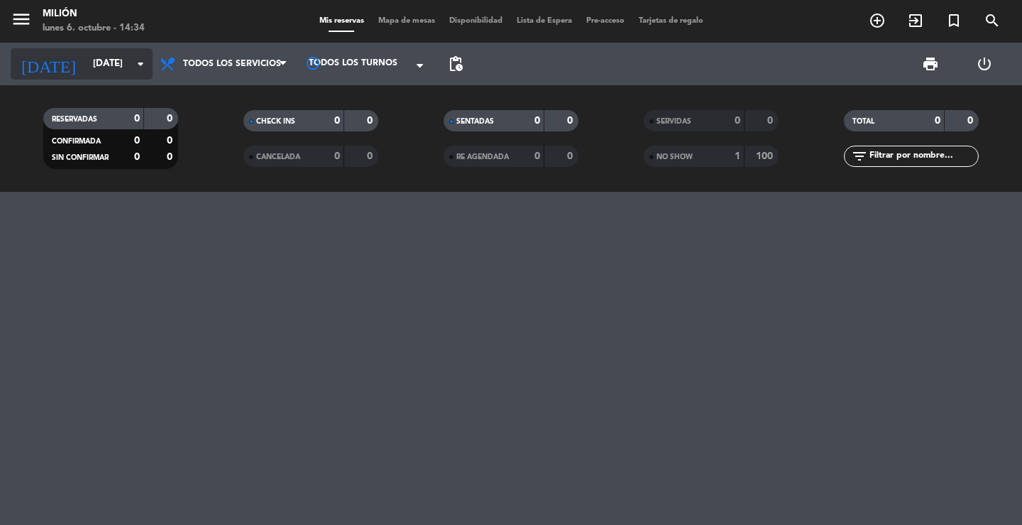
click at [131, 62] on input "[DATE]" at bounding box center [148, 64] width 125 height 26
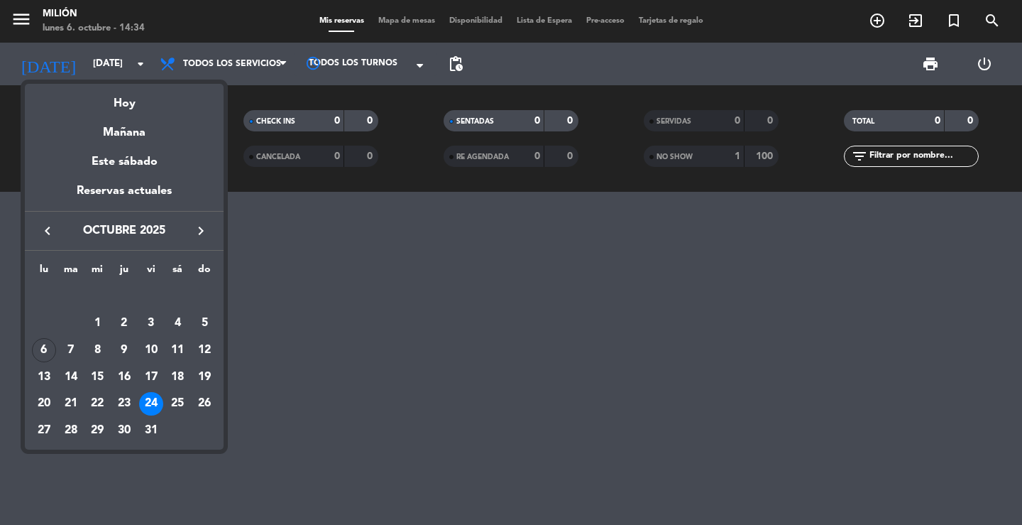
click at [277, 263] on div at bounding box center [511, 262] width 1022 height 525
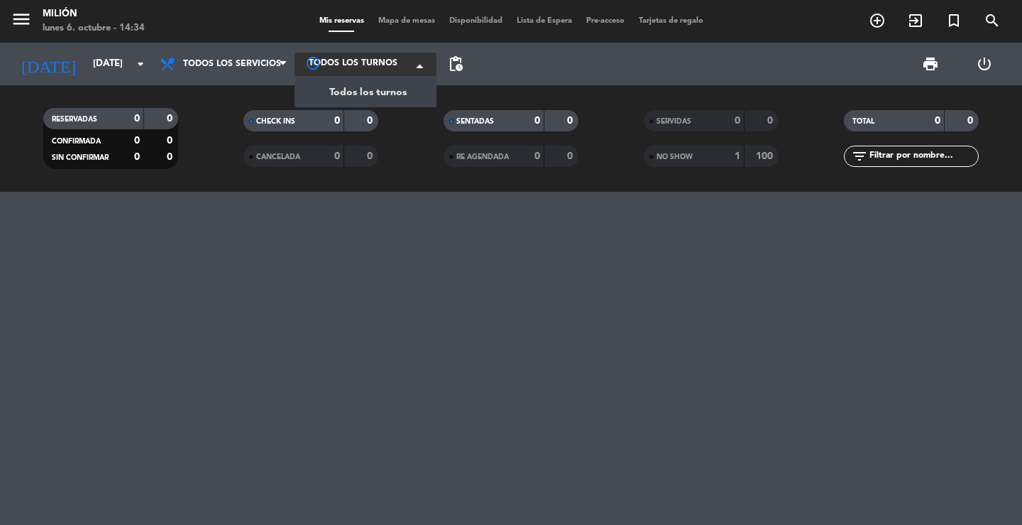
click at [422, 72] on span at bounding box center [424, 66] width 14 height 14
click at [422, 66] on span at bounding box center [424, 66] width 14 height 14
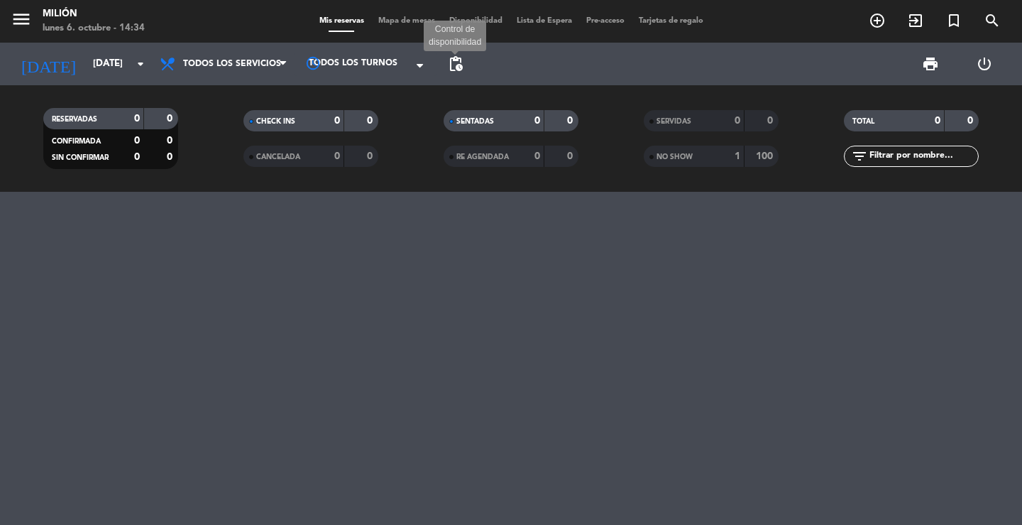
click at [461, 61] on span "pending_actions" at bounding box center [455, 63] width 17 height 17
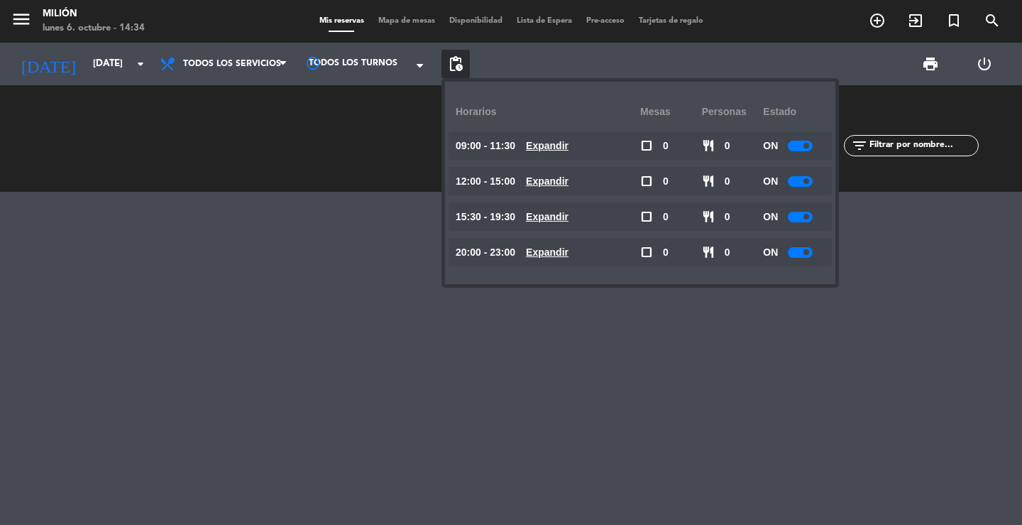
click at [309, 294] on div at bounding box center [511, 358] width 1022 height 333
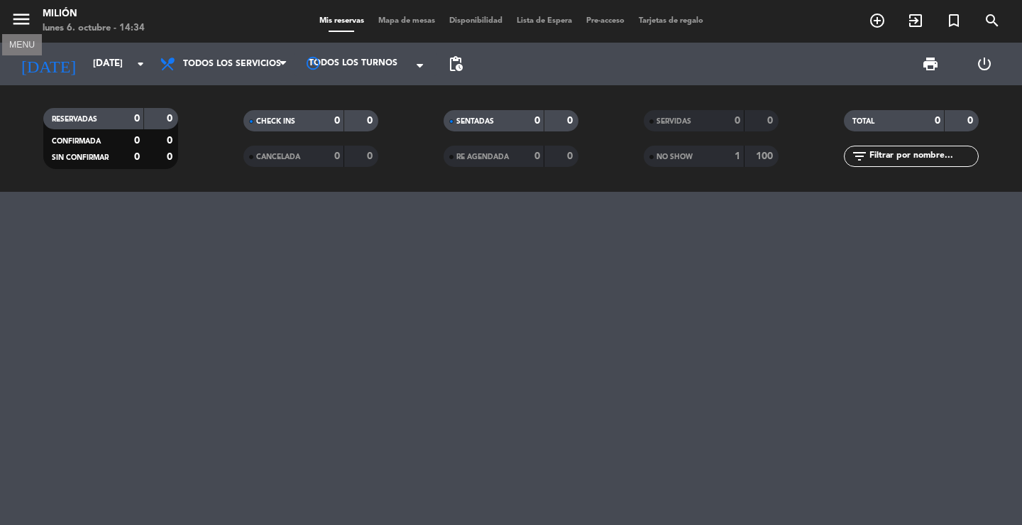
click at [30, 22] on icon "menu" at bounding box center [21, 19] width 21 height 21
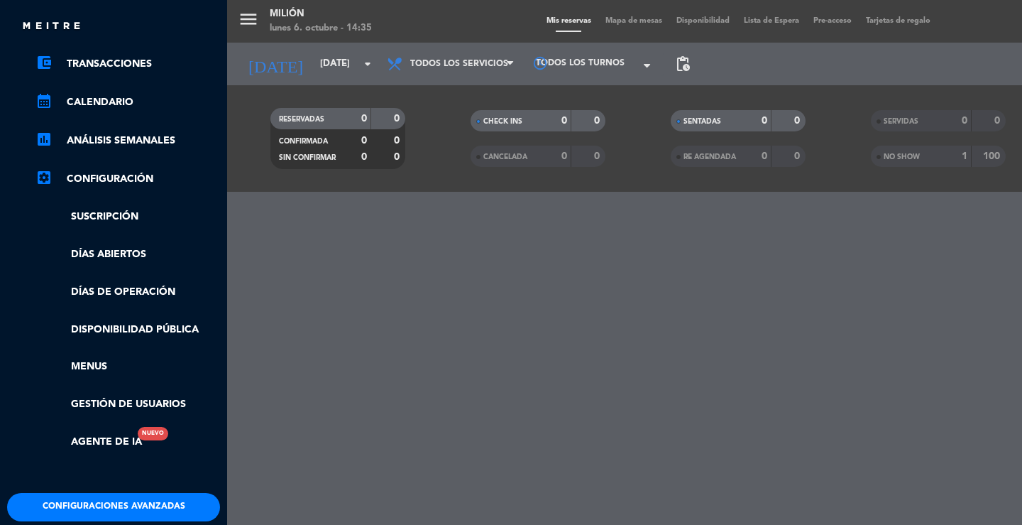
click at [141, 313] on ul "chrome_reader_mode Listado de Reservas account_box Clientes account_balance_wal…" at bounding box center [113, 214] width 213 height 471
click at [134, 328] on link "Disponibilidad pública" at bounding box center [127, 330] width 185 height 16
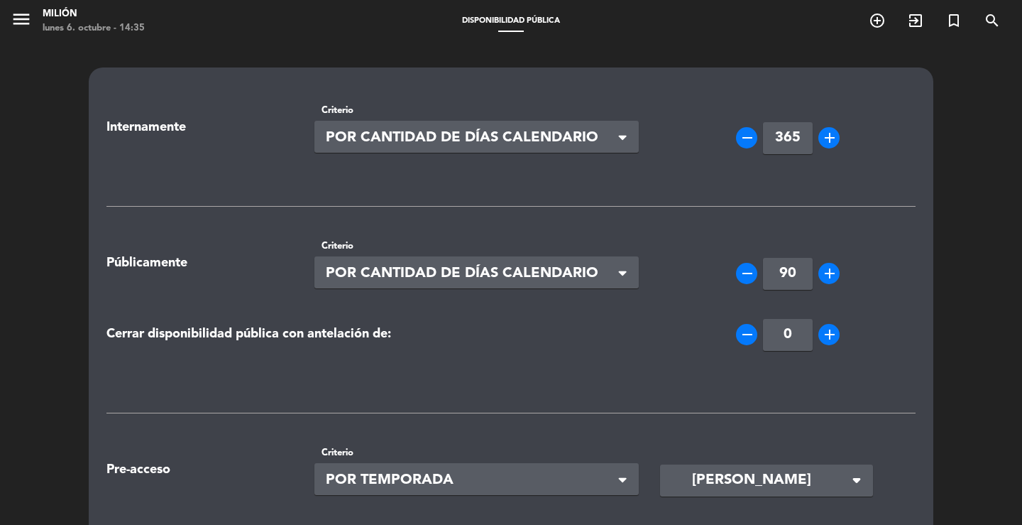
click at [602, 271] on span "POR CANTIDAD DE DÍAS CALENDARIO" at bounding box center [471, 273] width 291 height 23
click at [618, 270] on div "Seleccionar × POR CANTIDAD DE DÍAS CALENDARIO" at bounding box center [476, 272] width 325 height 32
click at [18, 13] on icon "menu" at bounding box center [21, 19] width 21 height 21
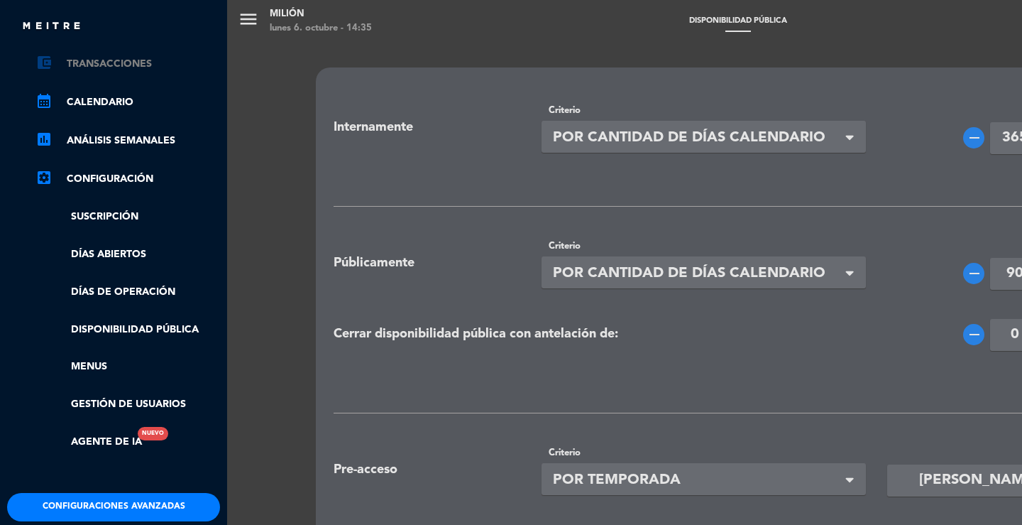
click at [72, 64] on link "account_balance_wallet Transacciones" at bounding box center [127, 63] width 185 height 17
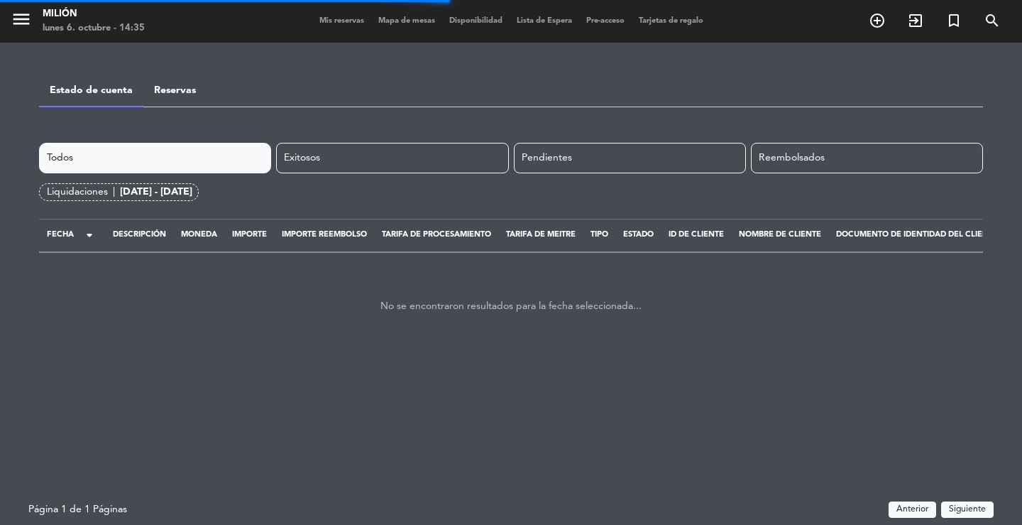
click at [322, 31] on div "menu Milión [DATE] 6. octubre - 14:35 Mis reservas Mapa de mesas Disponibilidad…" at bounding box center [511, 21] width 1022 height 43
click at [331, 22] on span "Mis reservas" at bounding box center [341, 21] width 59 height 8
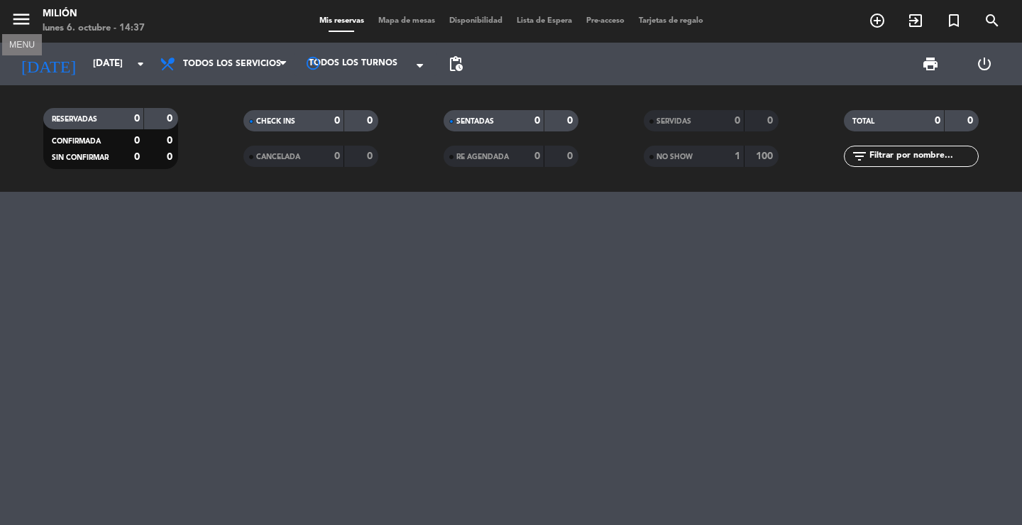
click at [25, 23] on icon "menu" at bounding box center [21, 19] width 21 height 21
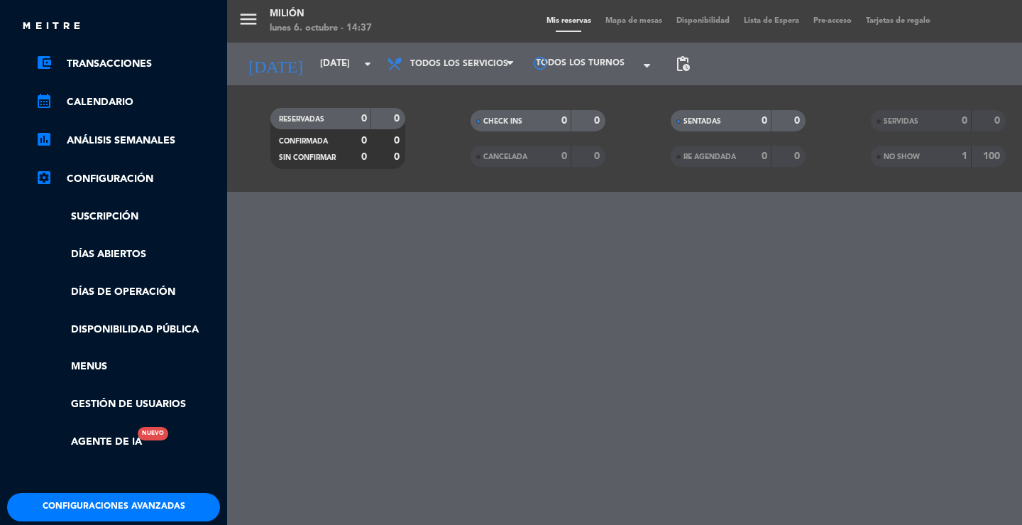
click at [251, 19] on div "menu Milión [DATE] 6. octubre - 14:37 Mis reservas Mapa de mesas Disponibilidad…" at bounding box center [738, 262] width 1022 height 525
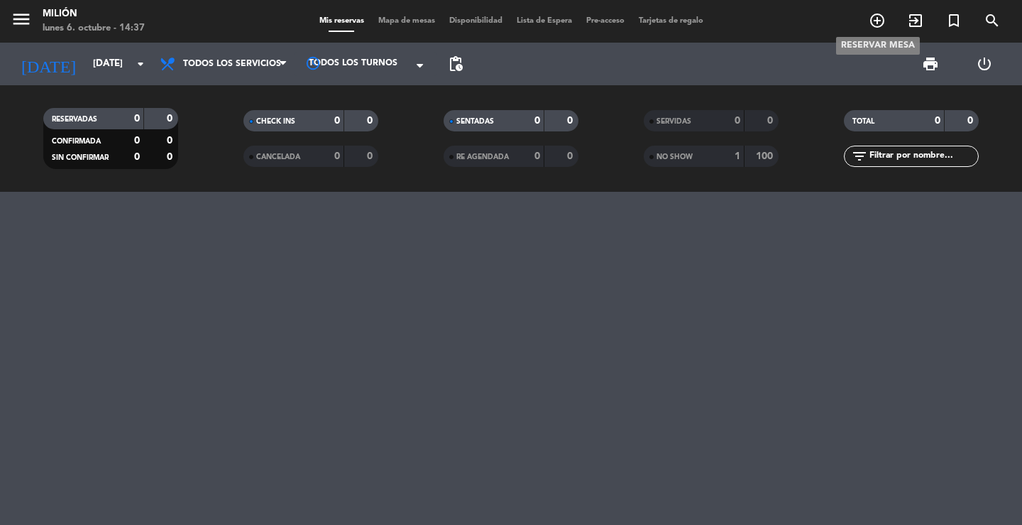
click at [881, 14] on icon "add_circle_outline" at bounding box center [877, 20] width 17 height 17
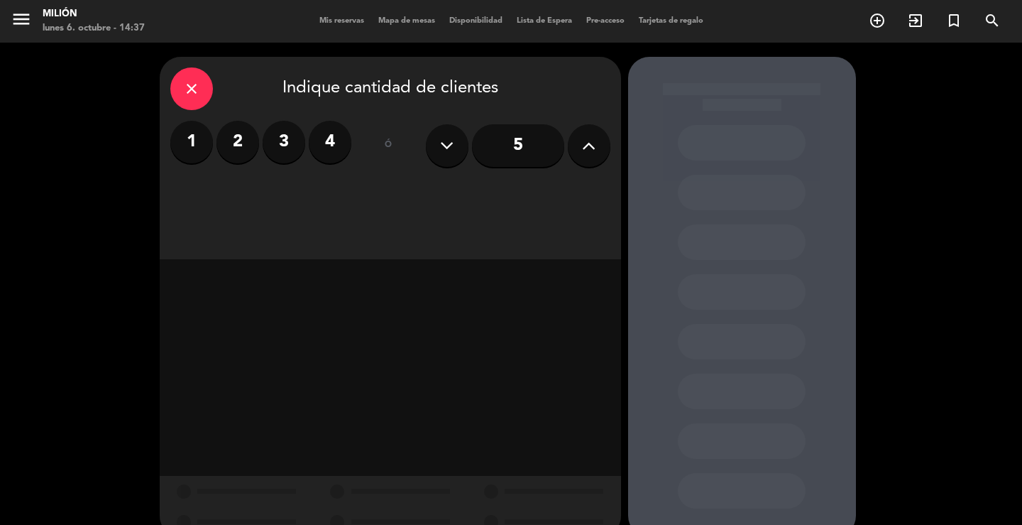
click at [200, 87] on div "close" at bounding box center [191, 88] width 43 height 43
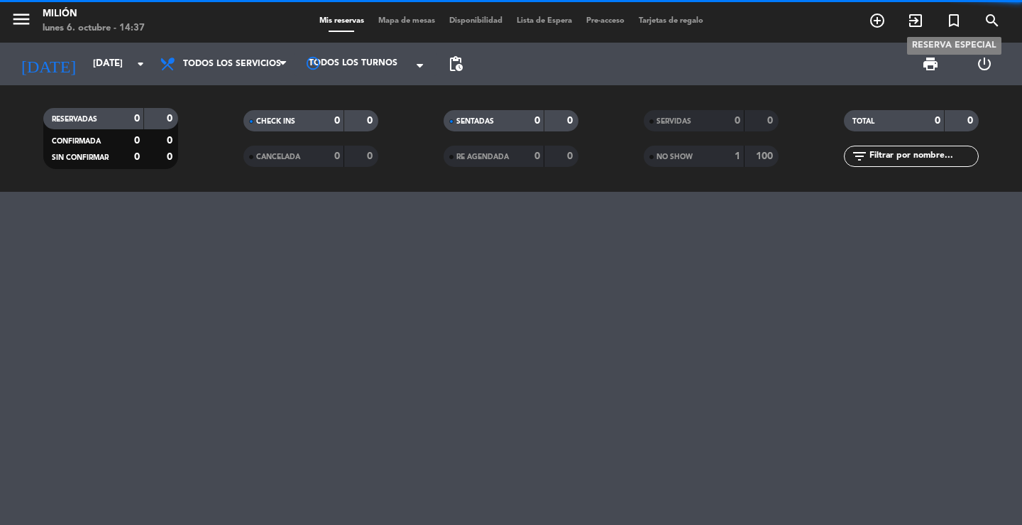
click at [961, 25] on icon "turned_in_not" at bounding box center [953, 20] width 17 height 17
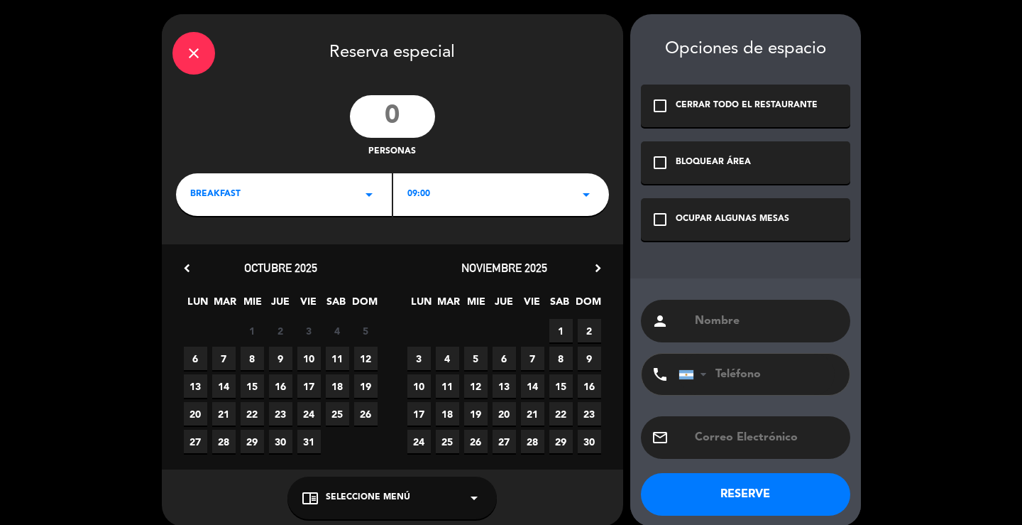
click at [676, 217] on div "OCUPAR ALGUNAS MESAS" at bounding box center [733, 219] width 114 height 14
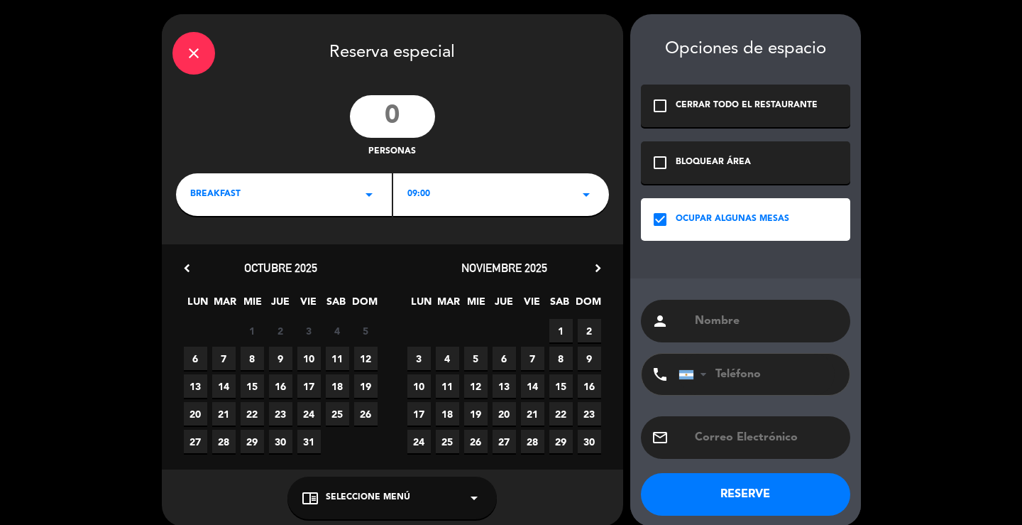
click at [739, 323] on input "text" at bounding box center [766, 321] width 146 height 20
type input "HALLOWEN"
click at [401, 112] on input "number" at bounding box center [392, 116] width 85 height 43
type input "100"
click at [357, 192] on div "BREAKFAST arrow_drop_down" at bounding box center [284, 194] width 216 height 43
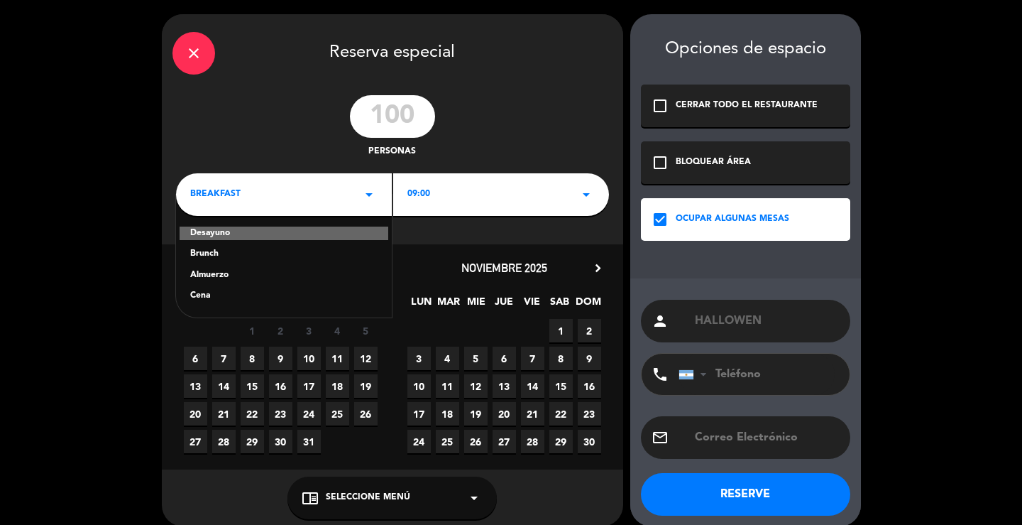
drag, startPoint x: 198, startPoint y: 297, endPoint x: 248, endPoint y: 268, distance: 57.9
click at [199, 296] on div "Cena" at bounding box center [283, 296] width 187 height 14
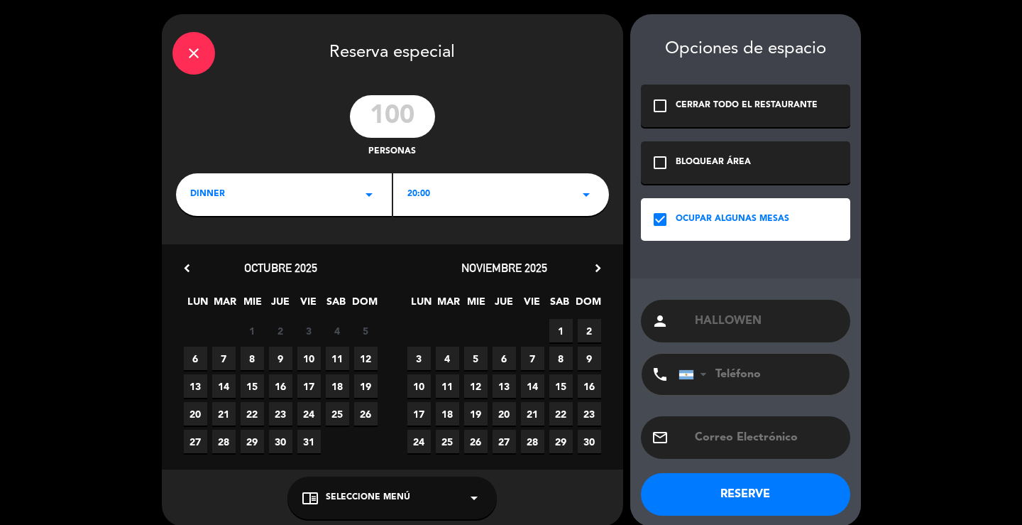
click at [507, 188] on div "20:00 arrow_drop_down" at bounding box center [501, 194] width 216 height 43
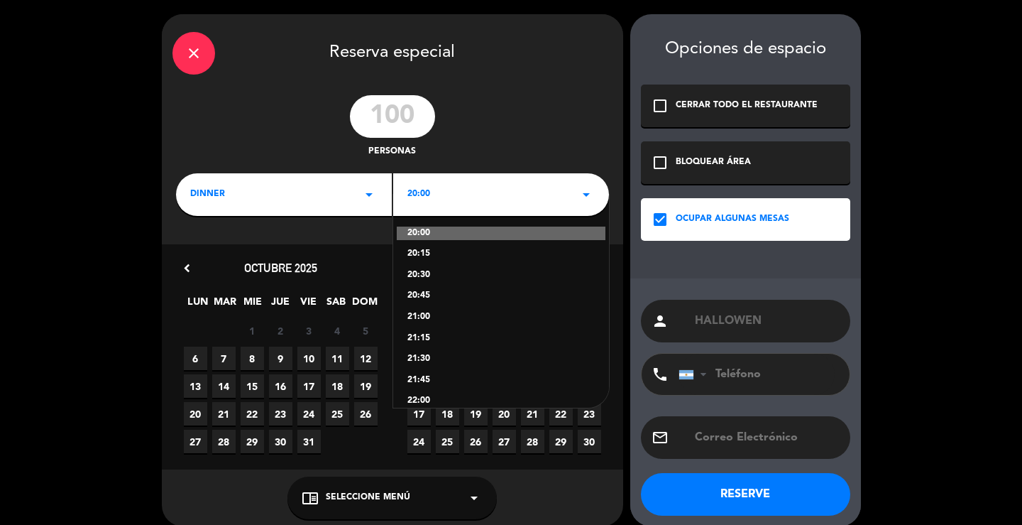
click at [553, 191] on div "20:00 arrow_drop_down" at bounding box center [501, 194] width 216 height 43
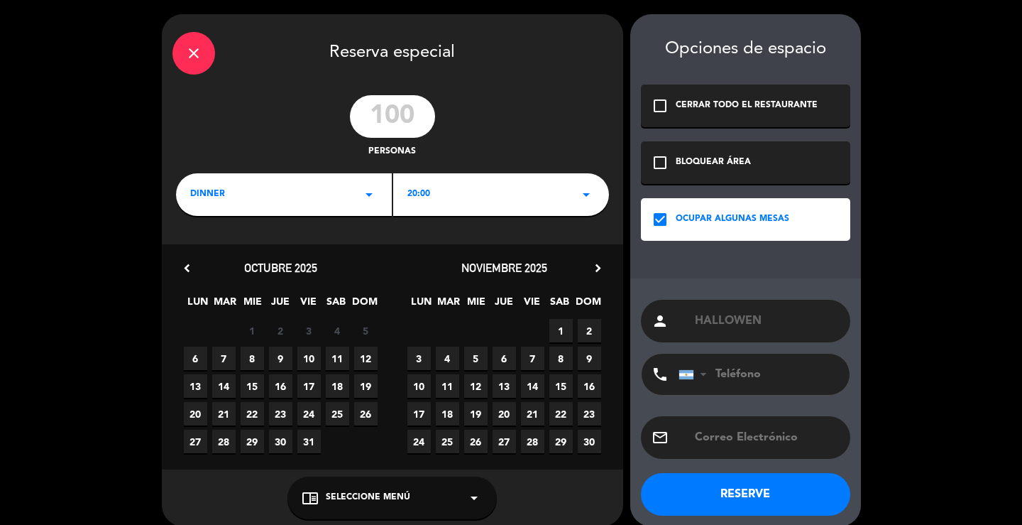
drag, startPoint x: 305, startPoint y: 412, endPoint x: 448, endPoint y: 406, distance: 142.8
click at [305, 412] on span "24" at bounding box center [308, 413] width 23 height 23
click at [742, 479] on button "RESERVE" at bounding box center [745, 494] width 209 height 43
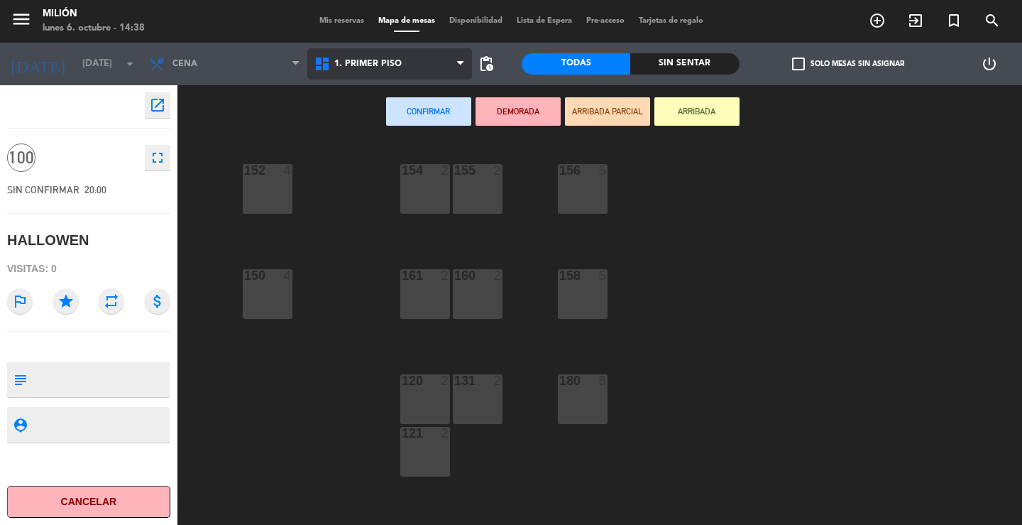
click at [372, 60] on span "1. PRIMER PISO" at bounding box center [367, 64] width 67 height 10
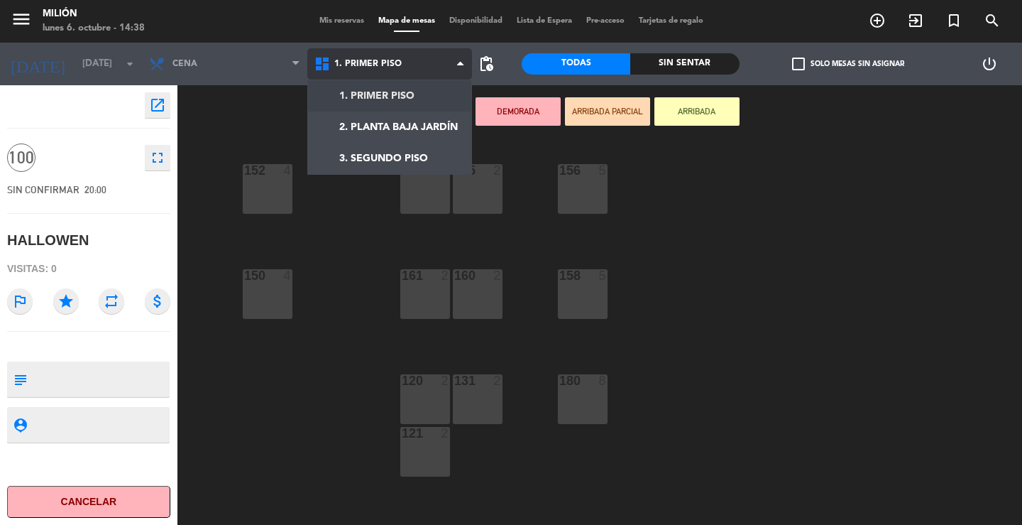
click at [392, 91] on ng-component "menu Milión [DATE] 6. octubre - 14:38 Mis reservas Mapa de mesas Disponibilidad…" at bounding box center [511, 262] width 1022 height 525
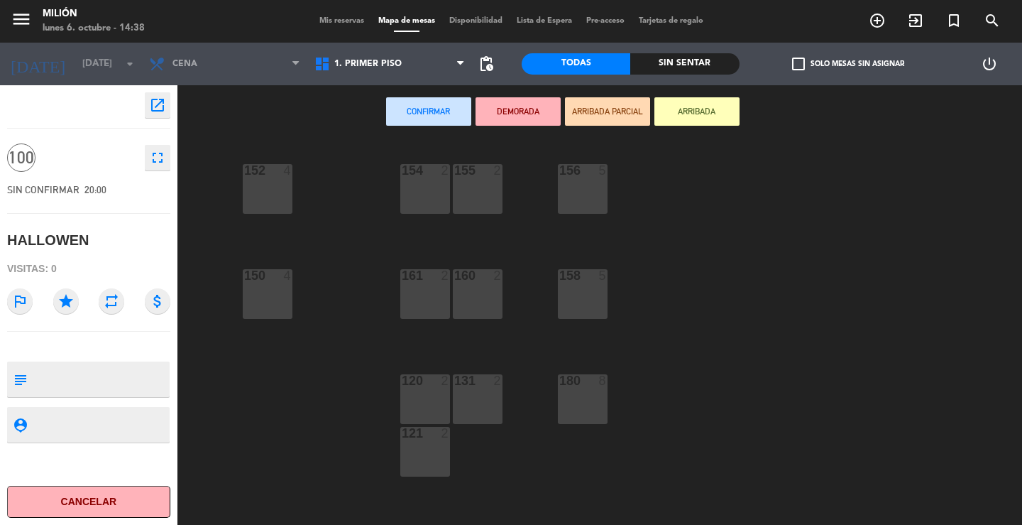
click at [261, 177] on div "152 4" at bounding box center [267, 170] width 71 height 13
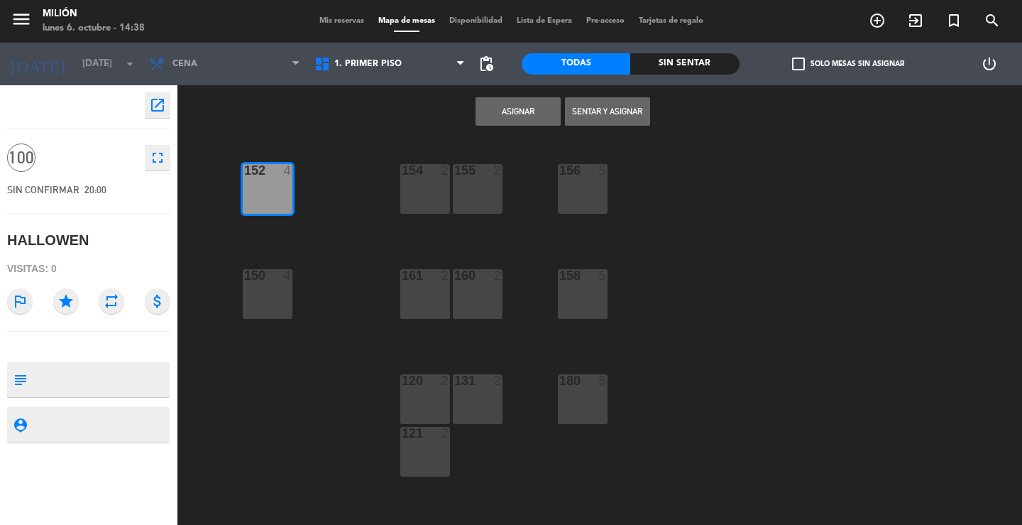
click at [417, 178] on div "154 2" at bounding box center [425, 189] width 50 height 50
drag, startPoint x: 469, startPoint y: 185, endPoint x: 481, endPoint y: 185, distance: 12.1
click at [471, 186] on div "155 2" at bounding box center [478, 189] width 50 height 50
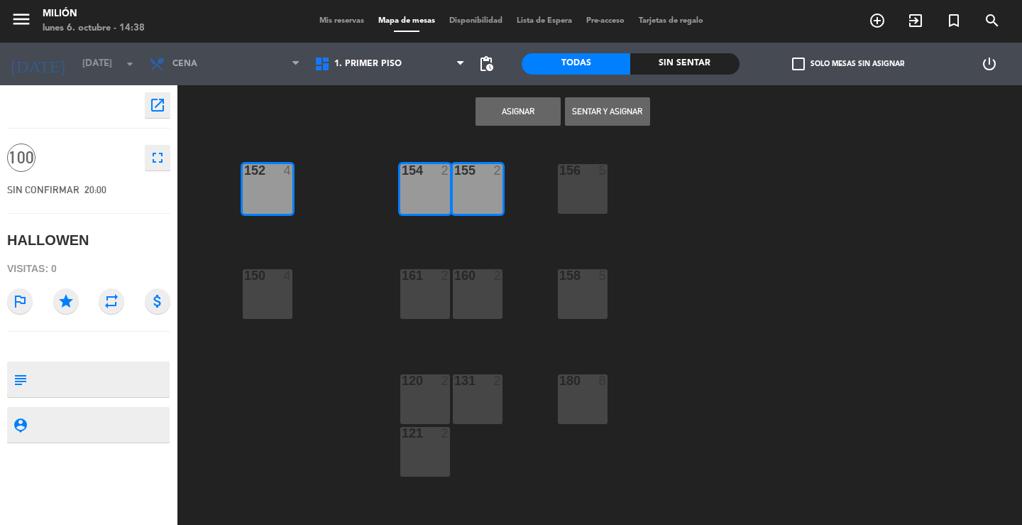
click at [600, 177] on div "5" at bounding box center [603, 170] width 9 height 13
click at [602, 275] on div "5" at bounding box center [603, 275] width 9 height 13
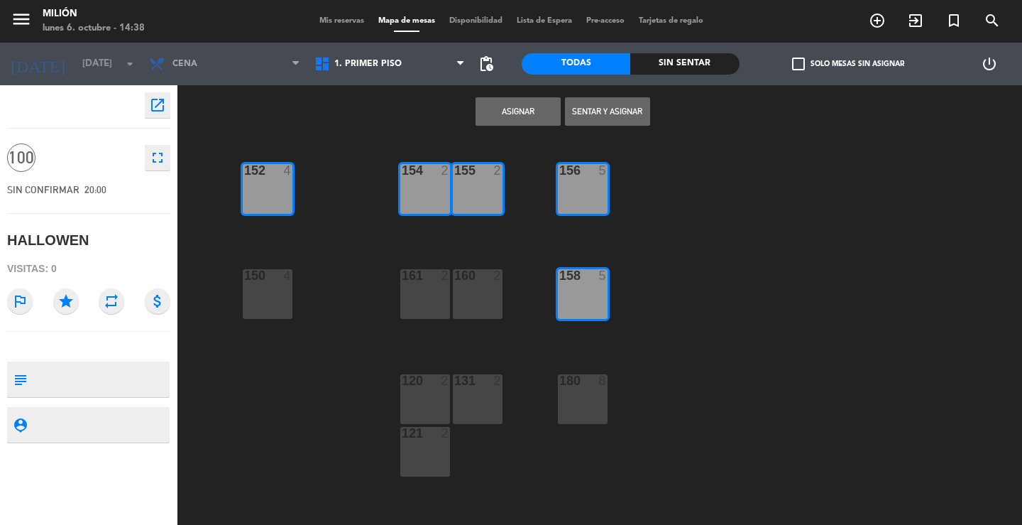
click at [483, 298] on div "160 2" at bounding box center [478, 294] width 50 height 50
click at [430, 295] on div "161 2" at bounding box center [425, 294] width 50 height 50
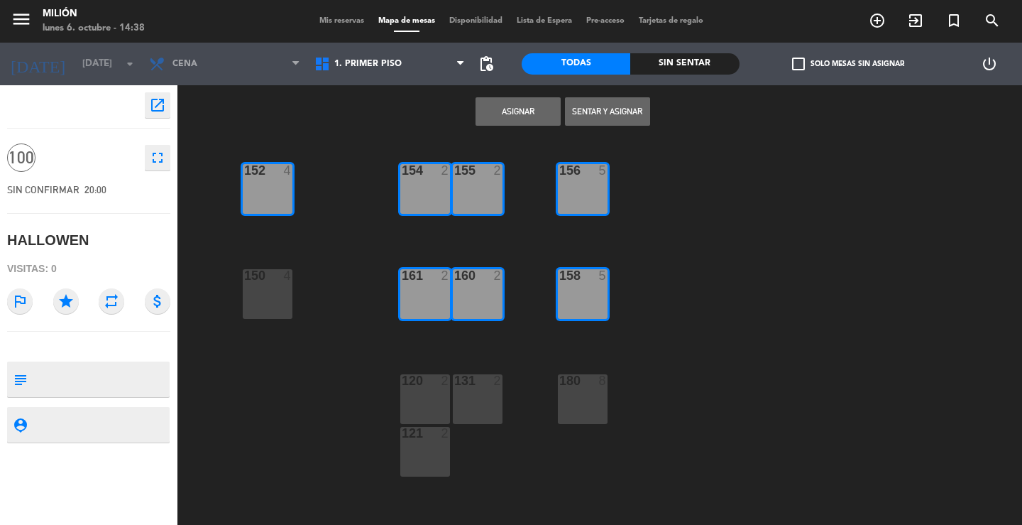
drag, startPoint x: 413, startPoint y: 384, endPoint x: 441, endPoint y: 388, distance: 27.9
click at [415, 385] on div at bounding box center [424, 380] width 23 height 13
drag, startPoint x: 461, startPoint y: 390, endPoint x: 444, endPoint y: 394, distance: 17.6
click at [466, 390] on div "131 2" at bounding box center [478, 399] width 50 height 50
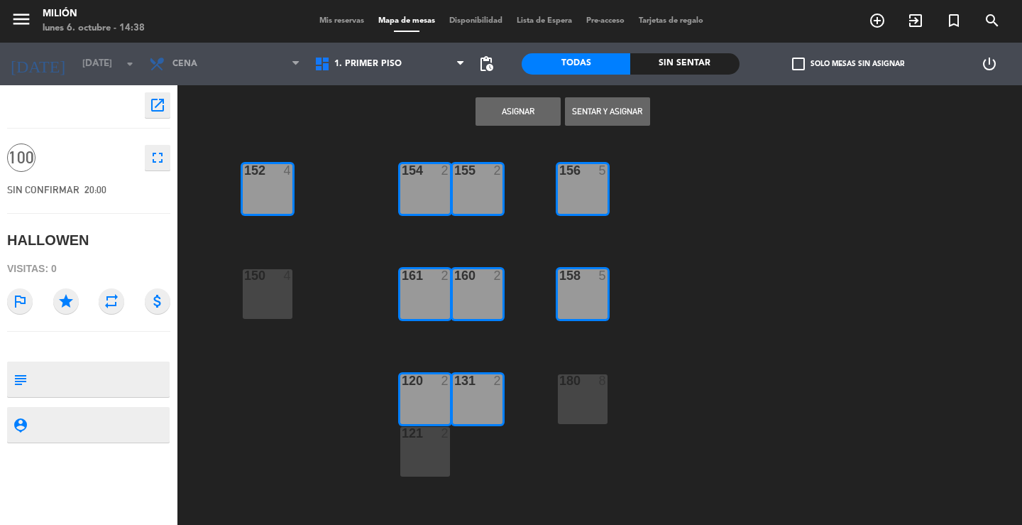
click at [430, 429] on div at bounding box center [424, 433] width 23 height 13
click at [263, 294] on div "150 4" at bounding box center [268, 294] width 50 height 50
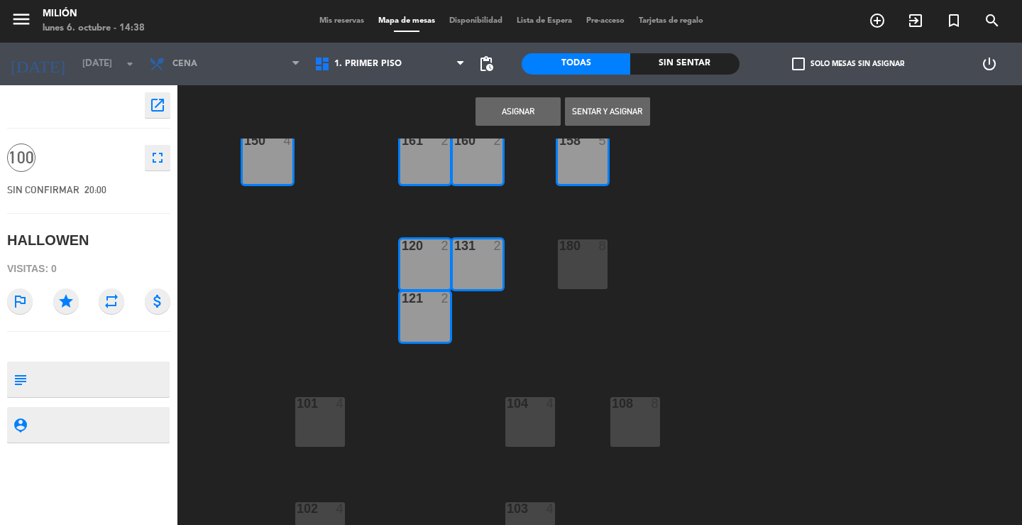
scroll to position [162, 0]
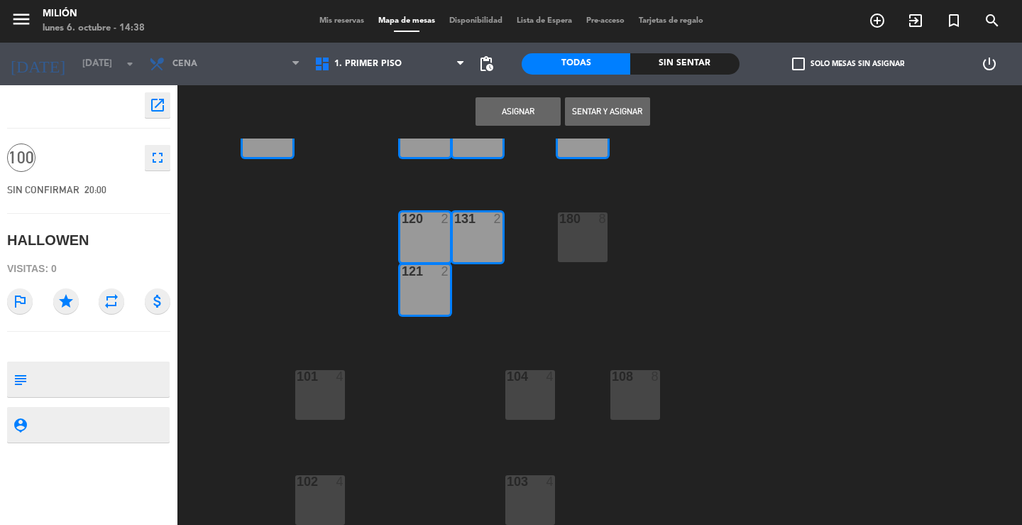
drag, startPoint x: 603, startPoint y: 233, endPoint x: 590, endPoint y: 238, distance: 14.0
click at [602, 233] on div "180 8" at bounding box center [583, 237] width 50 height 50
click at [588, 239] on div "180 8" at bounding box center [583, 237] width 50 height 50
drag, startPoint x: 640, startPoint y: 388, endPoint x: 624, endPoint y: 390, distance: 15.8
click at [638, 389] on div "108 8" at bounding box center [635, 395] width 50 height 50
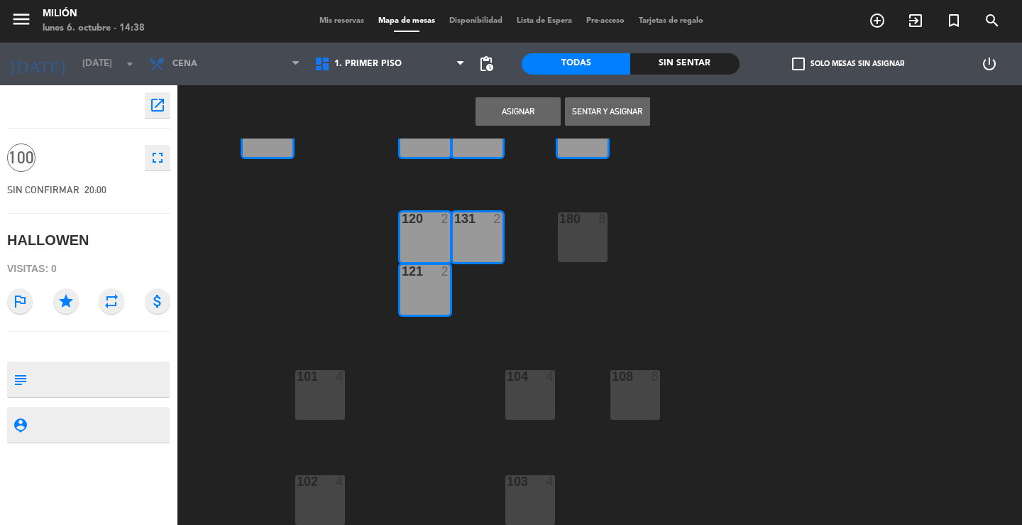
click at [511, 395] on div "104 4" at bounding box center [530, 395] width 50 height 50
drag, startPoint x: 525, startPoint y: 492, endPoint x: 326, endPoint y: 454, distance: 202.4
click at [506, 491] on div "103 4" at bounding box center [530, 500] width 50 height 50
click at [320, 488] on div "102 4" at bounding box center [320, 482] width 50 height 14
click at [314, 396] on div "101 4" at bounding box center [320, 395] width 50 height 50
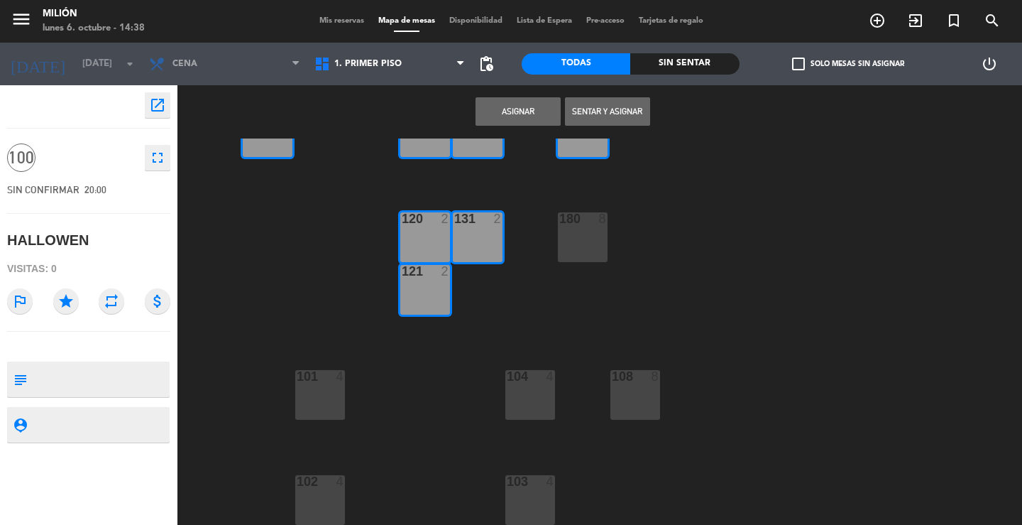
click at [798, 59] on span "check_box_outline_blank" at bounding box center [798, 63] width 13 height 13
click at [848, 64] on input "check_box_outline_blank Solo mesas sin asignar" at bounding box center [848, 64] width 0 height 0
click at [477, 236] on div "131 2" at bounding box center [478, 237] width 50 height 50
click at [417, 232] on div "120 2" at bounding box center [425, 237] width 50 height 50
click at [422, 280] on div "121 2" at bounding box center [425, 290] width 50 height 50
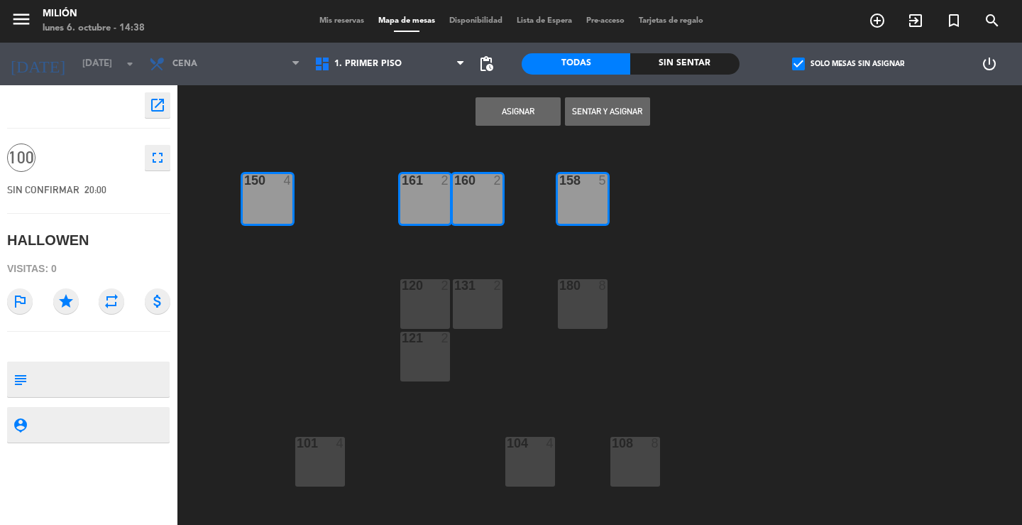
scroll to position [0, 0]
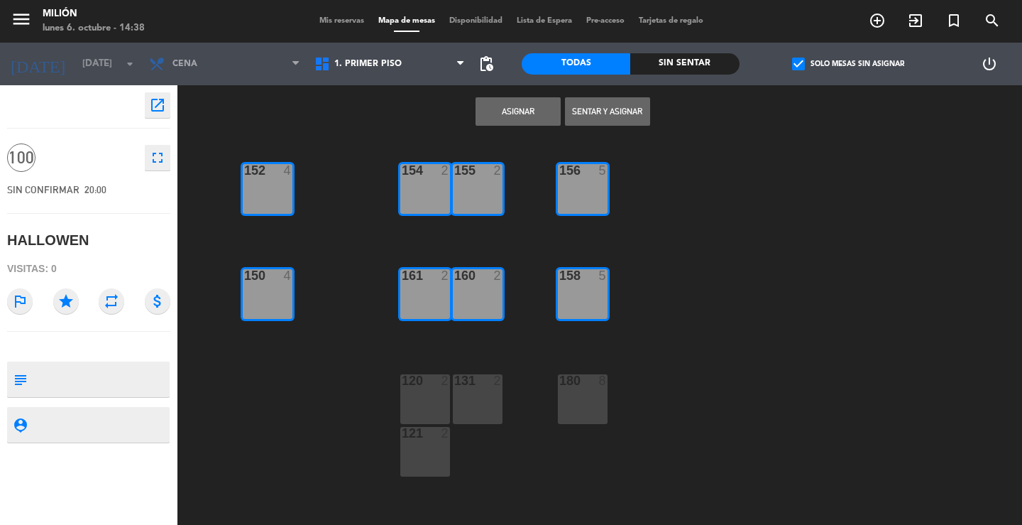
drag, startPoint x: 577, startPoint y: 292, endPoint x: 507, endPoint y: 280, distance: 71.4
click at [568, 294] on div "158 5" at bounding box center [583, 294] width 50 height 50
click at [473, 292] on div "160 2" at bounding box center [478, 294] width 50 height 50
click at [427, 280] on div at bounding box center [424, 275] width 23 height 13
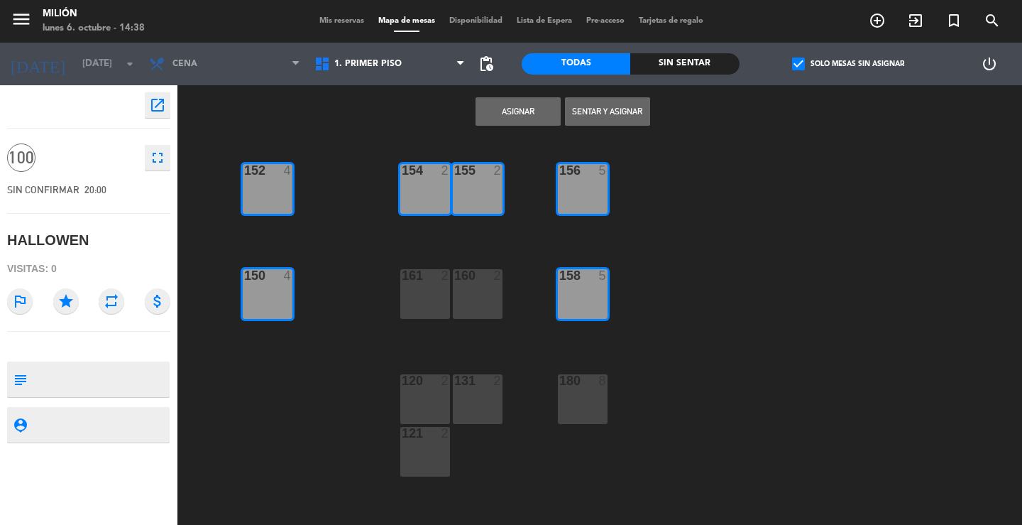
drag, startPoint x: 276, startPoint y: 281, endPoint x: 265, endPoint y: 244, distance: 38.4
click at [276, 282] on div "150 4" at bounding box center [268, 276] width 50 height 14
drag, startPoint x: 271, startPoint y: 175, endPoint x: 417, endPoint y: 197, distance: 147.8
click at [273, 178] on div "152 4" at bounding box center [268, 189] width 50 height 50
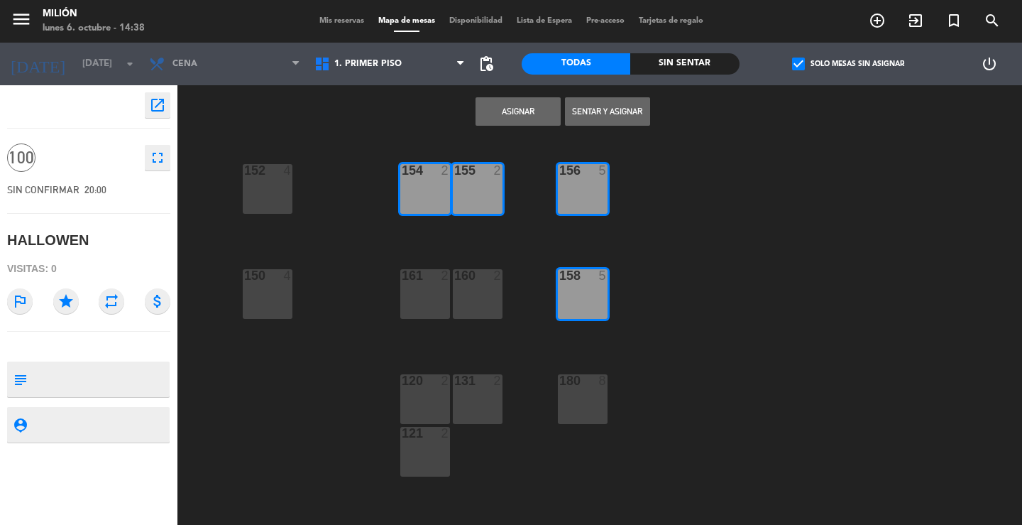
drag, startPoint x: 405, startPoint y: 189, endPoint x: 304, endPoint y: 173, distance: 102.7
click at [401, 192] on div "154 2" at bounding box center [425, 189] width 50 height 50
click at [410, 192] on div "154 2" at bounding box center [425, 189] width 50 height 50
drag, startPoint x: 278, startPoint y: 196, endPoint x: 706, endPoint y: 147, distance: 430.1
click at [292, 196] on div "152 4" at bounding box center [268, 189] width 50 height 50
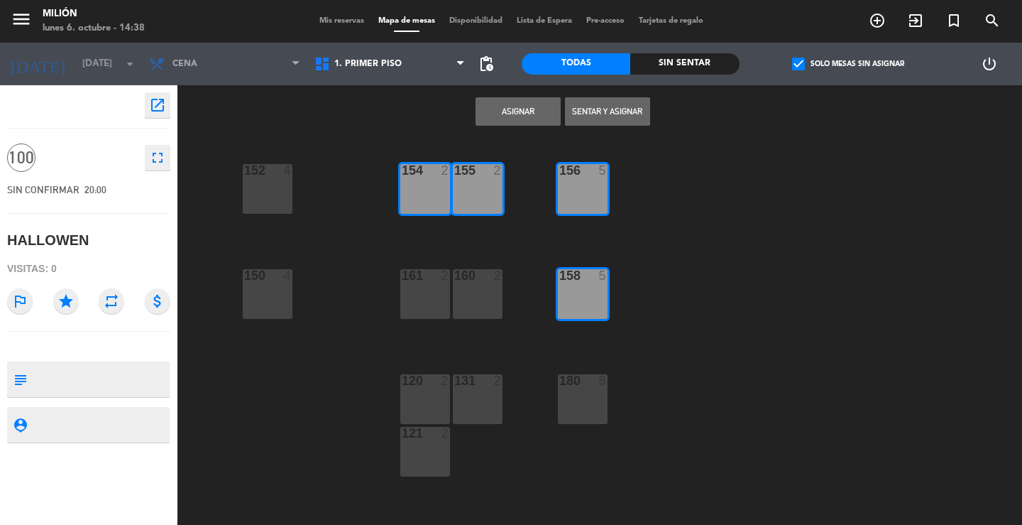
click at [793, 65] on span "check_box" at bounding box center [798, 63] width 13 height 13
click at [848, 64] on input "check_box Solo mesas sin asignar" at bounding box center [848, 64] width 0 height 0
drag, startPoint x: 261, startPoint y: 175, endPoint x: 263, endPoint y: 207, distance: 31.3
click at [263, 185] on div "152 4 152 4" at bounding box center [268, 189] width 50 height 50
click at [267, 286] on div "150 4" at bounding box center [268, 294] width 50 height 50
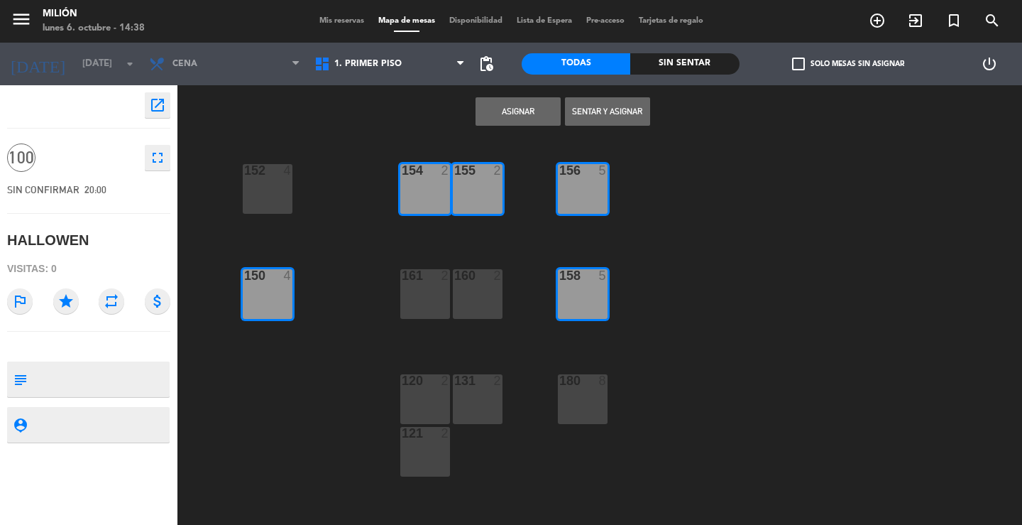
click at [265, 201] on div "152 4" at bounding box center [268, 189] width 50 height 50
click at [417, 292] on div "161 2" at bounding box center [425, 294] width 50 height 50
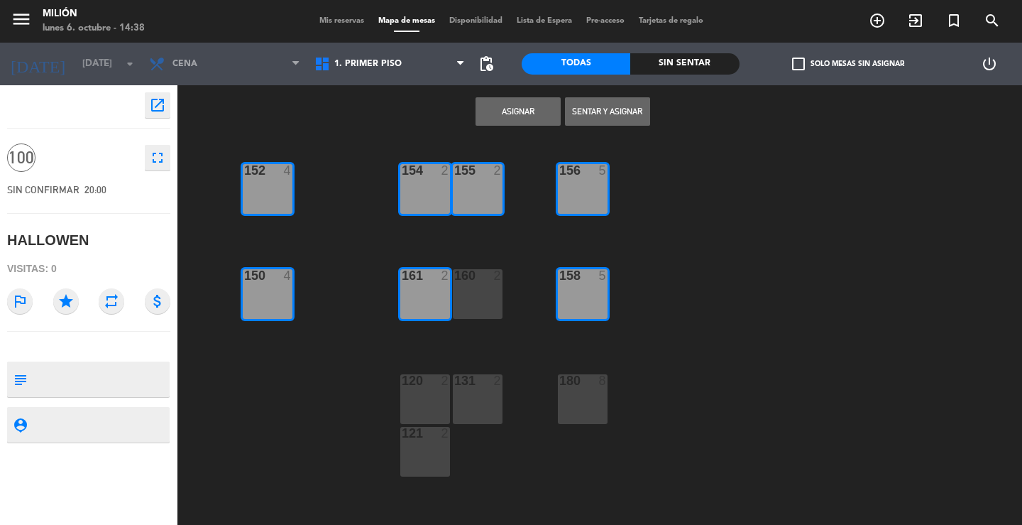
drag, startPoint x: 468, startPoint y: 297, endPoint x: 464, endPoint y: 307, distance: 10.8
click at [469, 297] on div "160 2" at bounding box center [478, 294] width 50 height 50
click at [468, 389] on div "131 2" at bounding box center [478, 399] width 50 height 50
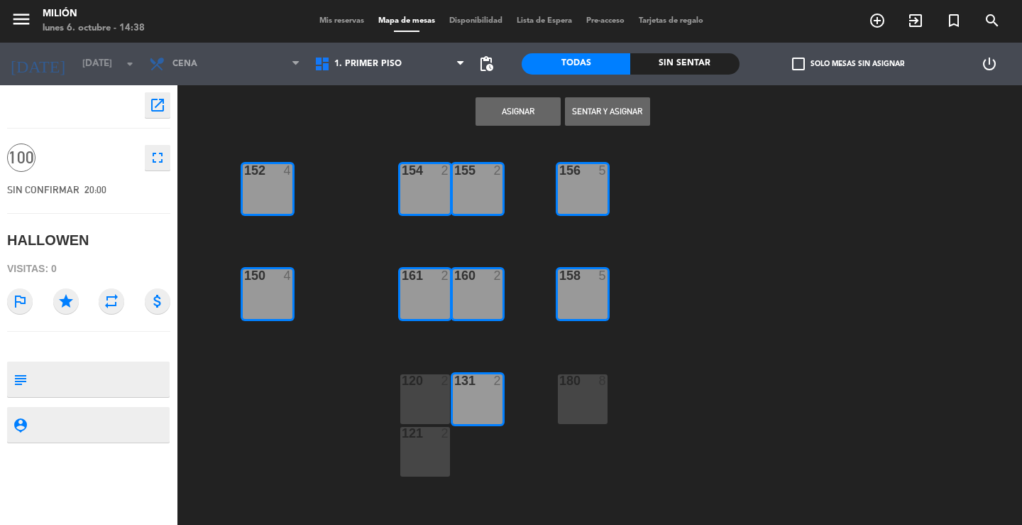
click at [426, 393] on div "120 2" at bounding box center [425, 399] width 50 height 50
drag, startPoint x: 429, startPoint y: 442, endPoint x: 497, endPoint y: 418, distance: 71.6
click at [431, 442] on div "121 2" at bounding box center [425, 452] width 50 height 50
click at [572, 383] on div at bounding box center [582, 380] width 23 height 13
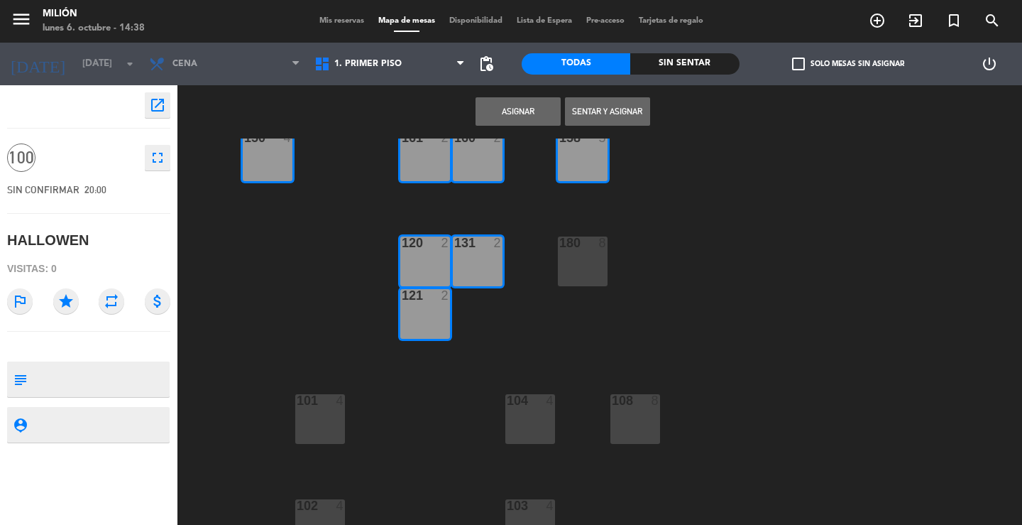
scroll to position [162, 0]
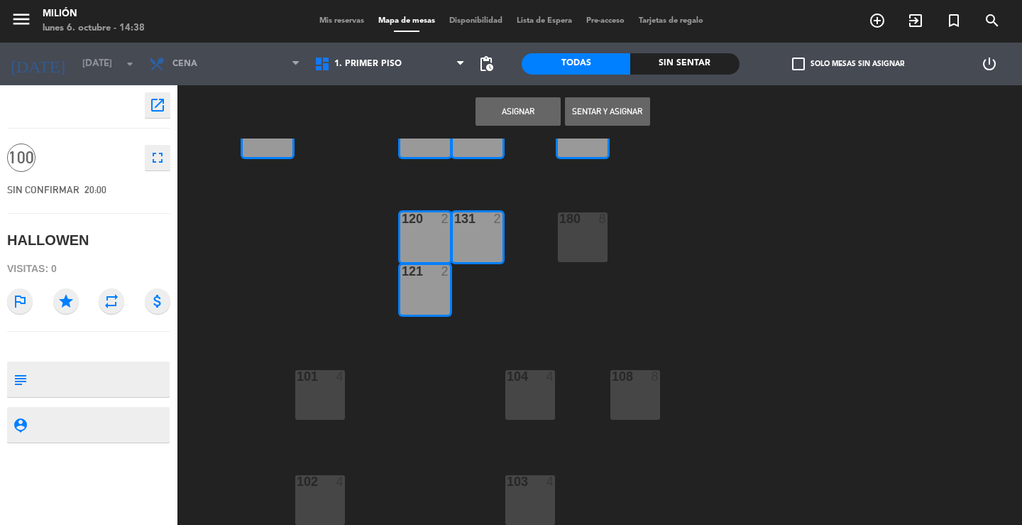
click at [588, 234] on div "180 8" at bounding box center [583, 237] width 50 height 50
click at [584, 234] on div "180 8" at bounding box center [583, 237] width 50 height 50
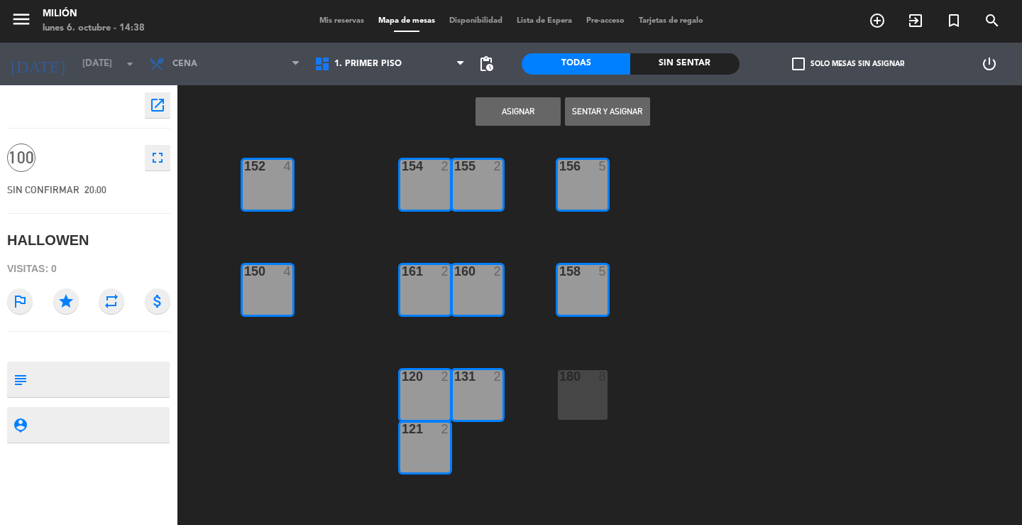
scroll to position [0, 0]
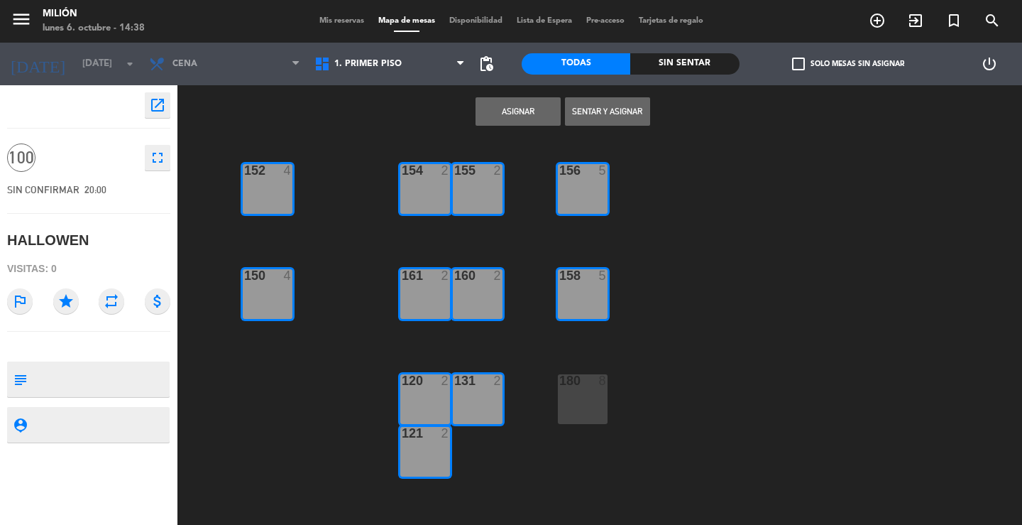
click at [571, 58] on div "Todas" at bounding box center [576, 63] width 109 height 21
click at [369, 67] on span "1. PRIMER PISO" at bounding box center [367, 64] width 67 height 10
click at [689, 164] on div "154 2 156 5 152 4 155 2 150 4 158 5 160 2 161 2 120 2 131 2 180 8 121 2 108 8 1…" at bounding box center [604, 331] width 835 height 386
click at [520, 110] on button "Asignar" at bounding box center [518, 111] width 85 height 28
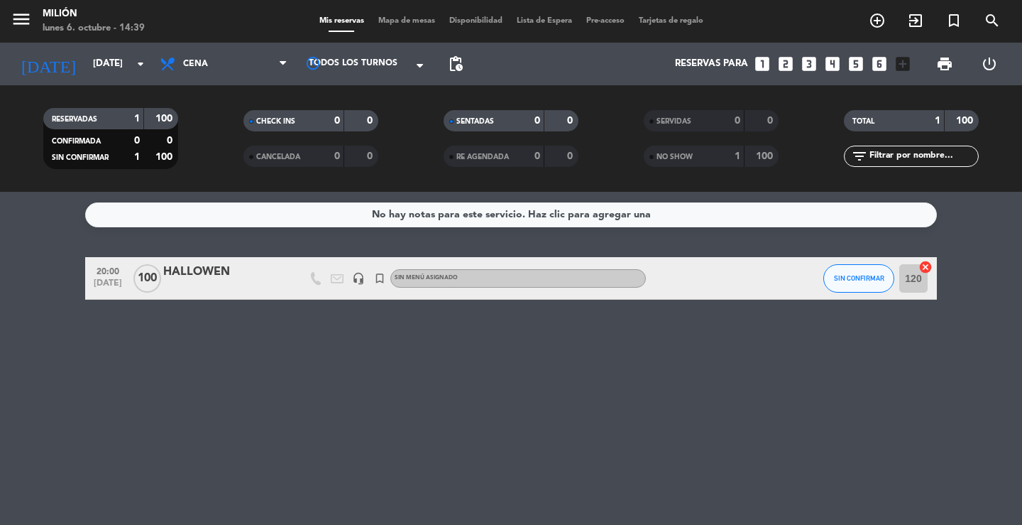
click at [252, 282] on div at bounding box center [223, 287] width 121 height 11
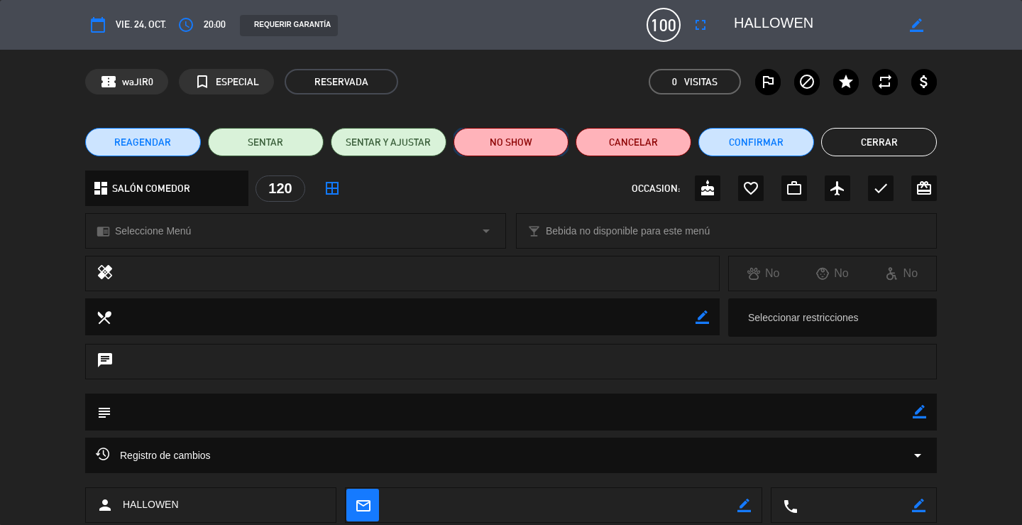
click at [529, 146] on button "NO SHOW" at bounding box center [512, 142] width 116 height 28
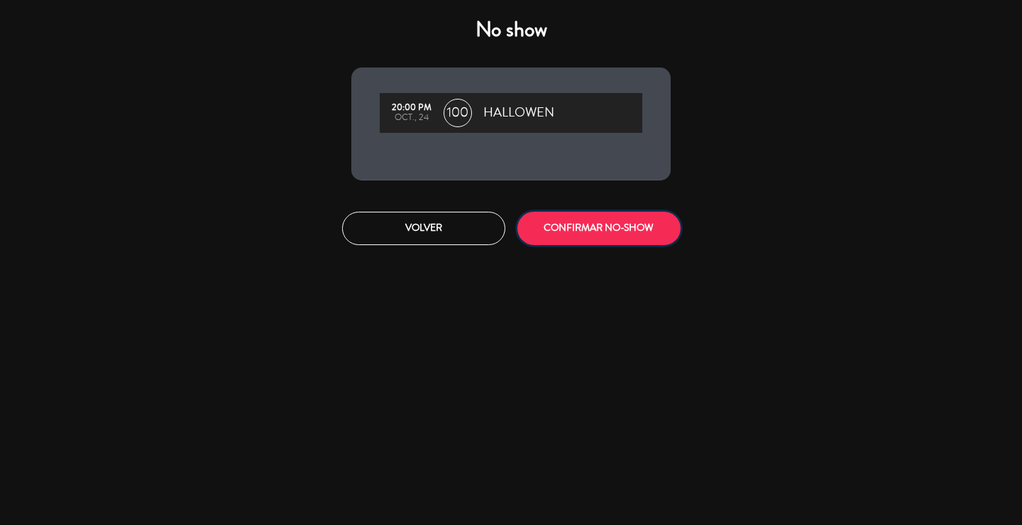
click at [555, 225] on button "CONFIRMAR NO-SHOW" at bounding box center [598, 228] width 163 height 33
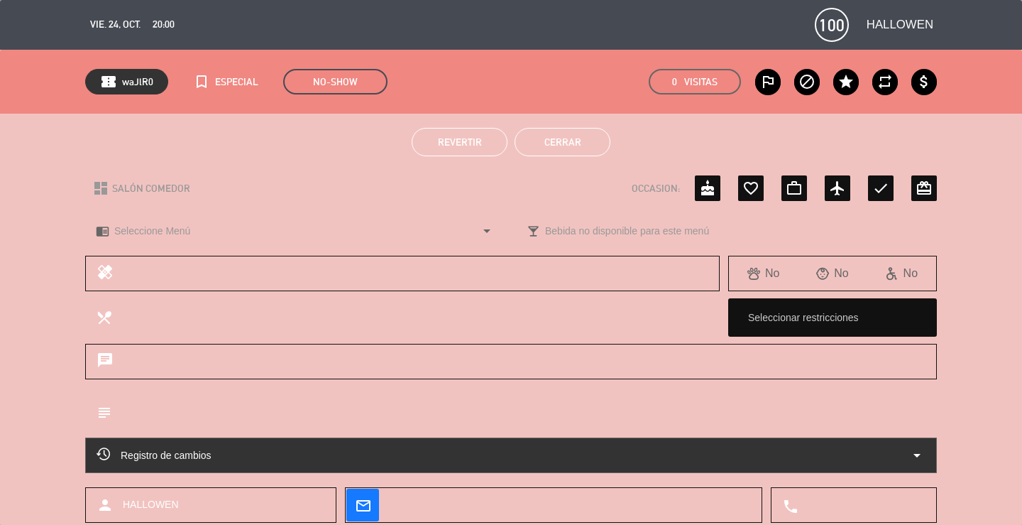
click at [569, 140] on button "Cerrar" at bounding box center [563, 142] width 96 height 28
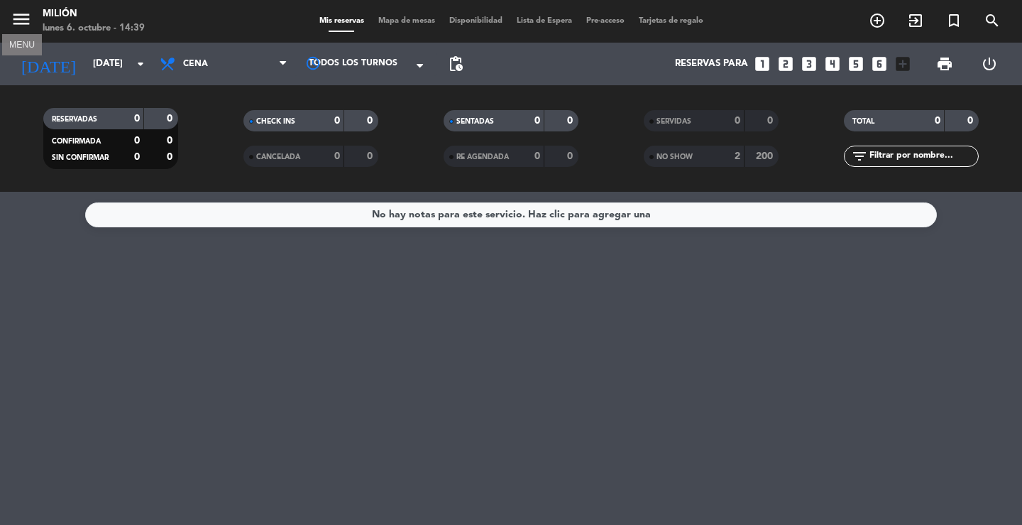
click at [23, 14] on icon "menu" at bounding box center [21, 19] width 21 height 21
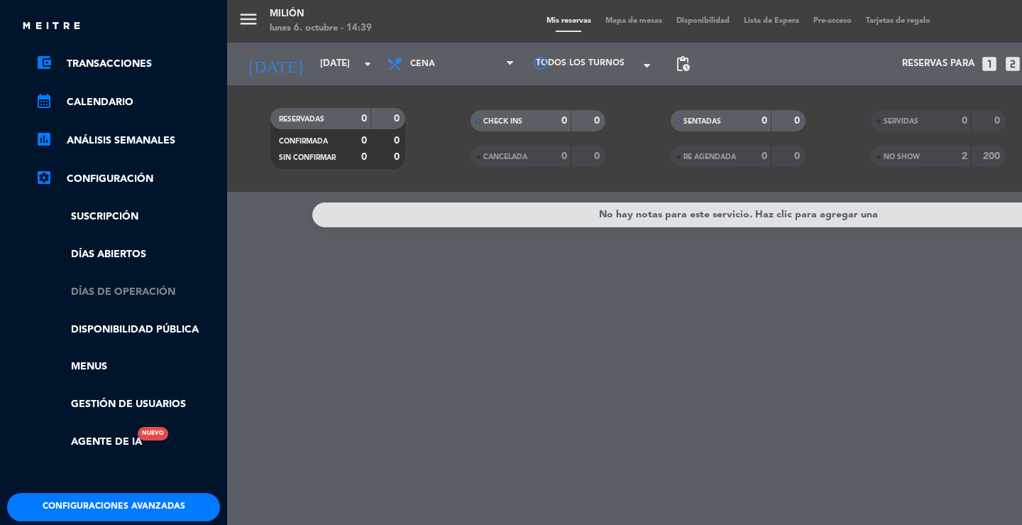
click at [121, 294] on link "Días de Operación" at bounding box center [127, 292] width 185 height 16
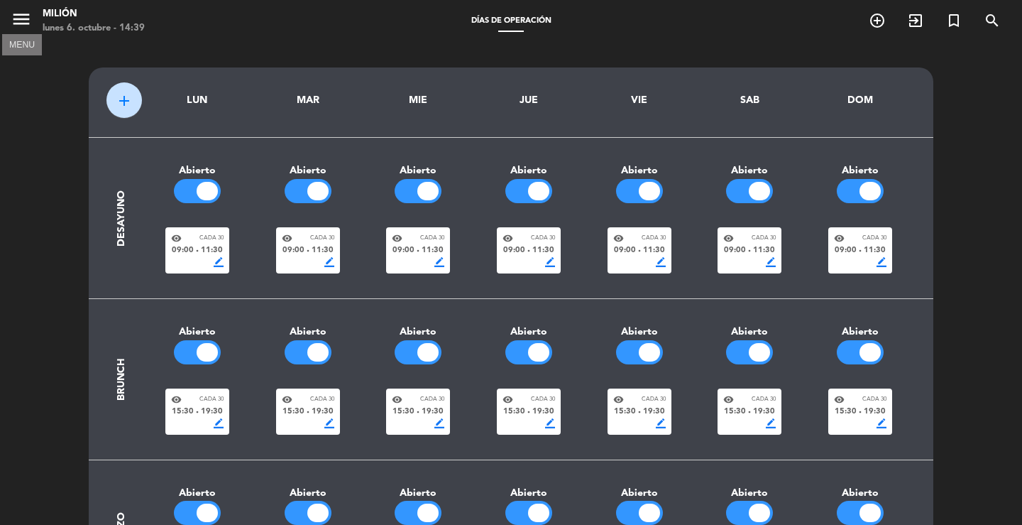
click at [18, 16] on icon "menu" at bounding box center [21, 19] width 21 height 21
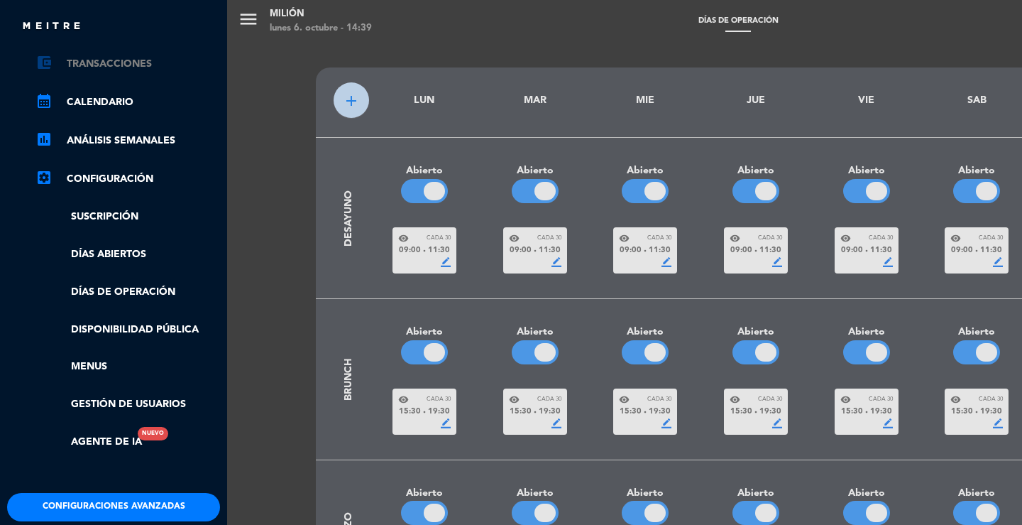
click at [109, 65] on link "account_balance_wallet Transacciones" at bounding box center [127, 63] width 185 height 17
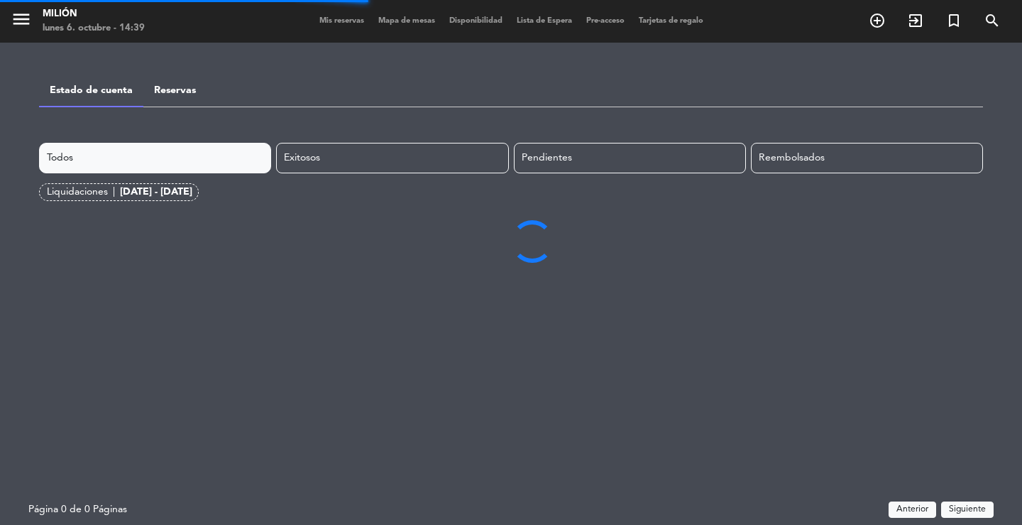
click at [337, 22] on span "Mis reservas" at bounding box center [341, 21] width 59 height 8
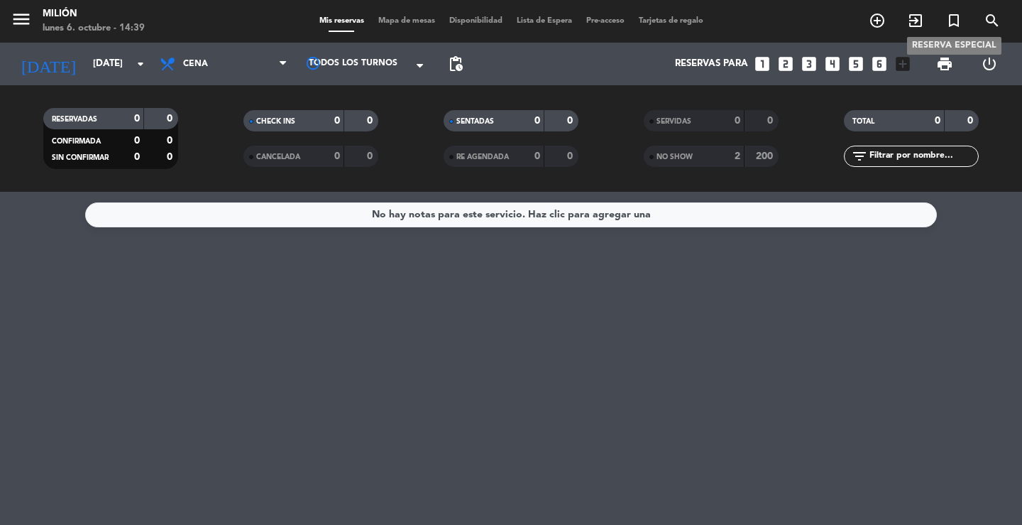
click at [957, 20] on icon "turned_in_not" at bounding box center [953, 20] width 17 height 17
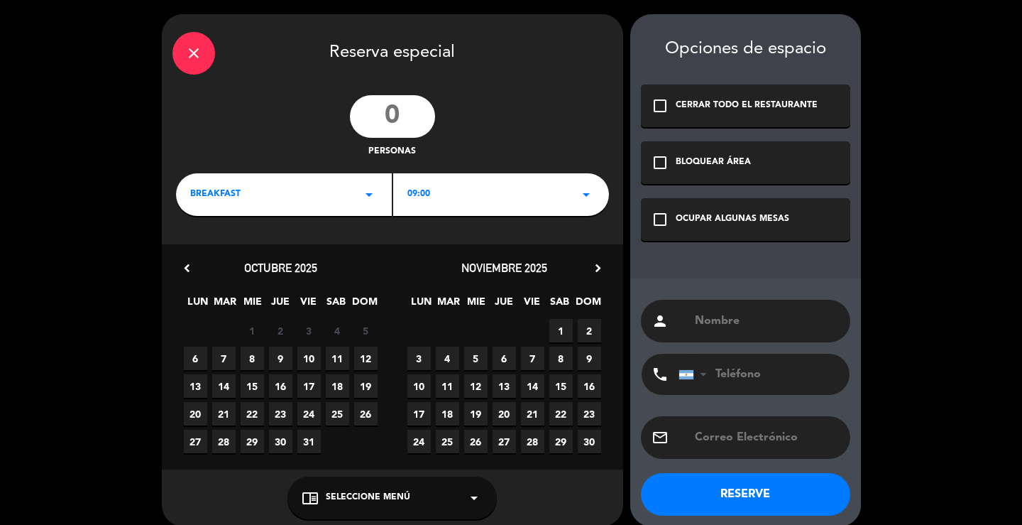
click at [655, 160] on icon "check_box_outline_blank" at bounding box center [660, 162] width 17 height 17
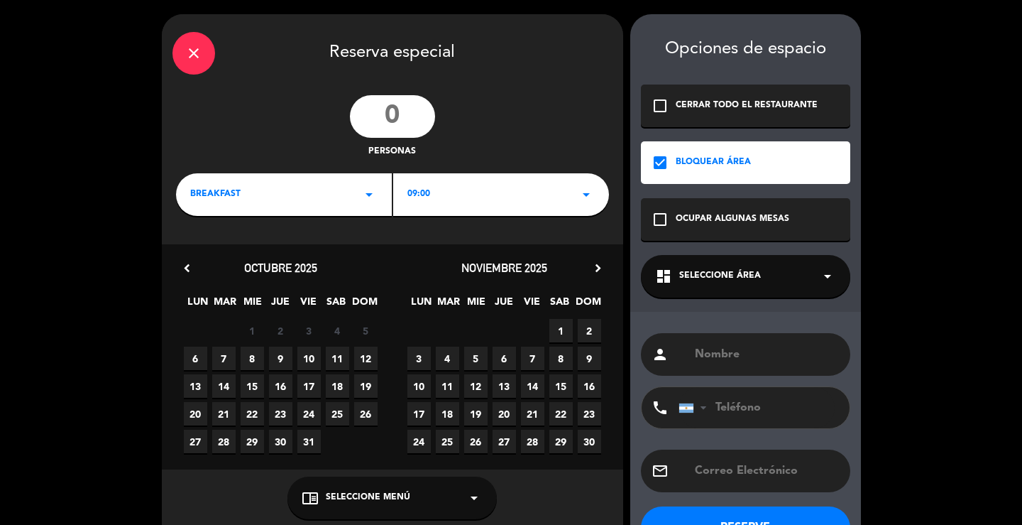
click at [731, 362] on input "text" at bounding box center [766, 354] width 146 height 20
type input "HALLO"
click at [794, 277] on div "dashboard Seleccione Área arrow_drop_down" at bounding box center [745, 276] width 209 height 43
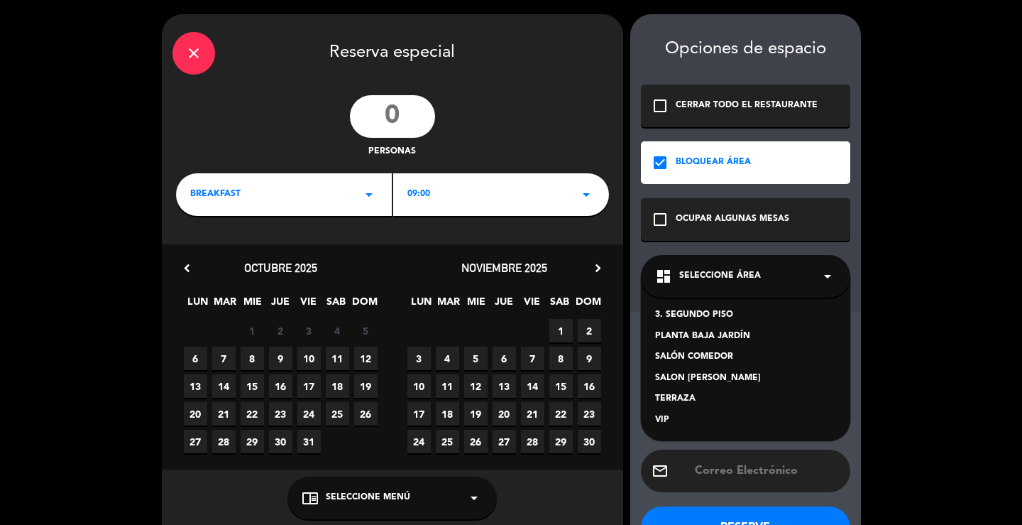
click at [675, 356] on div "SALÓN COMEDOR" at bounding box center [745, 357] width 181 height 14
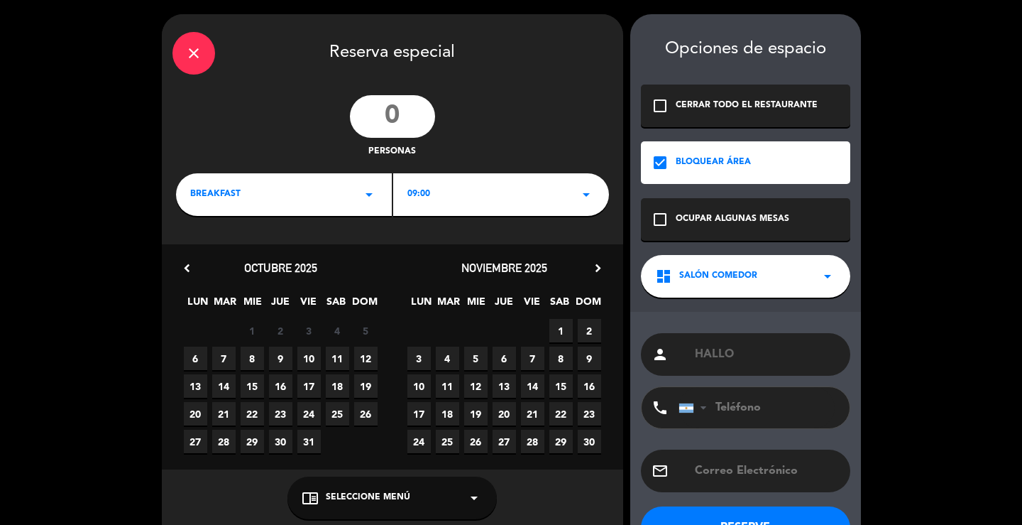
click at [800, 277] on div "dashboard SALÓN COMEDOR arrow_drop_down" at bounding box center [745, 276] width 209 height 43
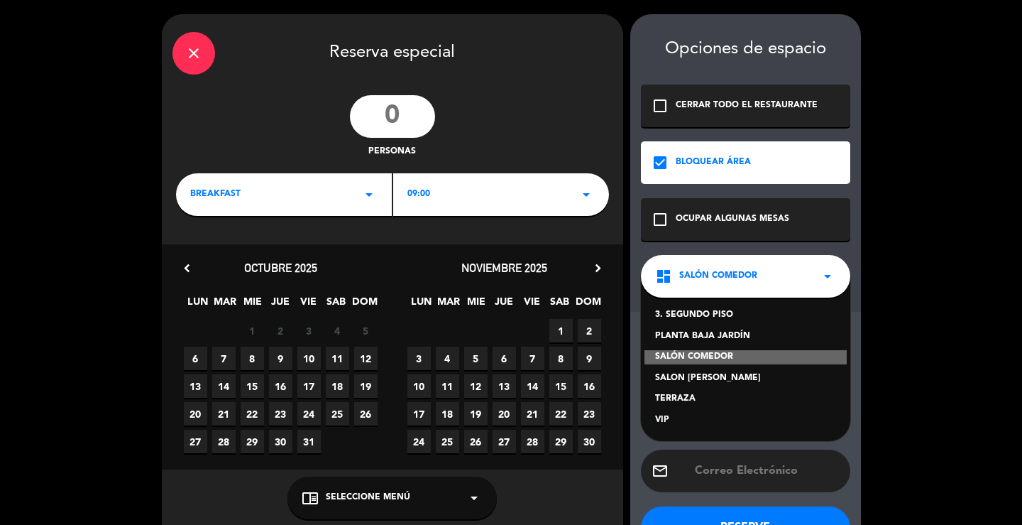
click at [710, 378] on div "SALON [PERSON_NAME]" at bounding box center [745, 378] width 181 height 14
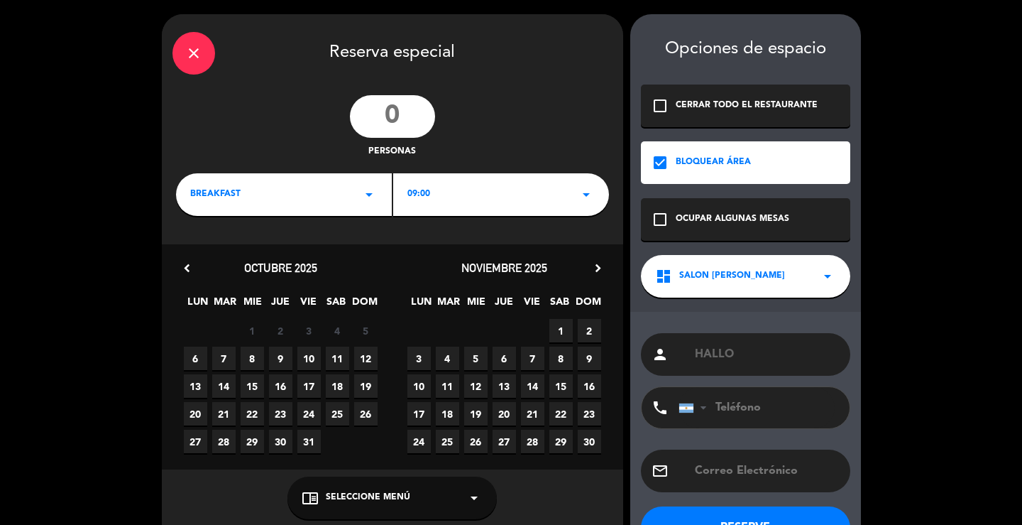
drag, startPoint x: 813, startPoint y: 280, endPoint x: 806, endPoint y: 289, distance: 11.6
click at [813, 280] on div "dashboard SALON [PERSON_NAME]" at bounding box center [745, 276] width 209 height 43
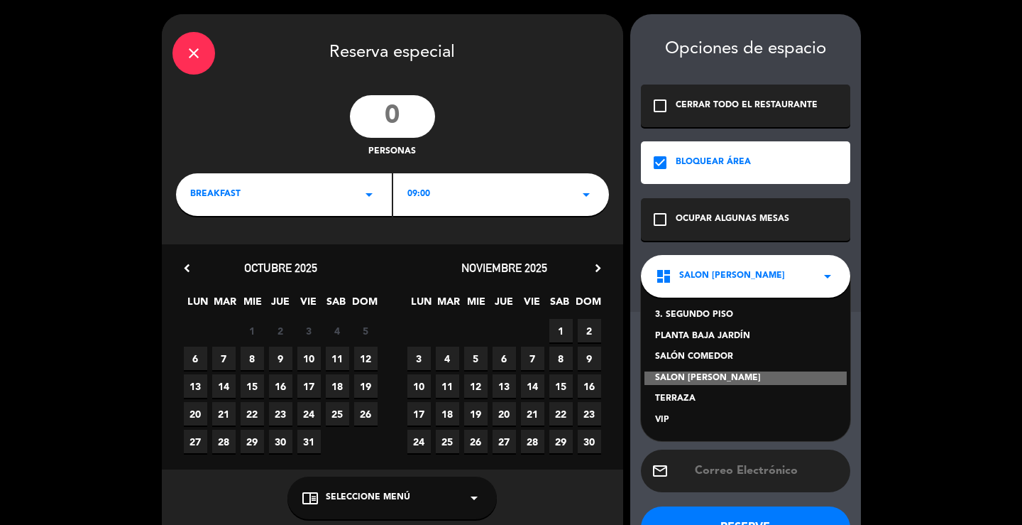
click at [693, 397] on div "TERRAZA" at bounding box center [745, 399] width 181 height 14
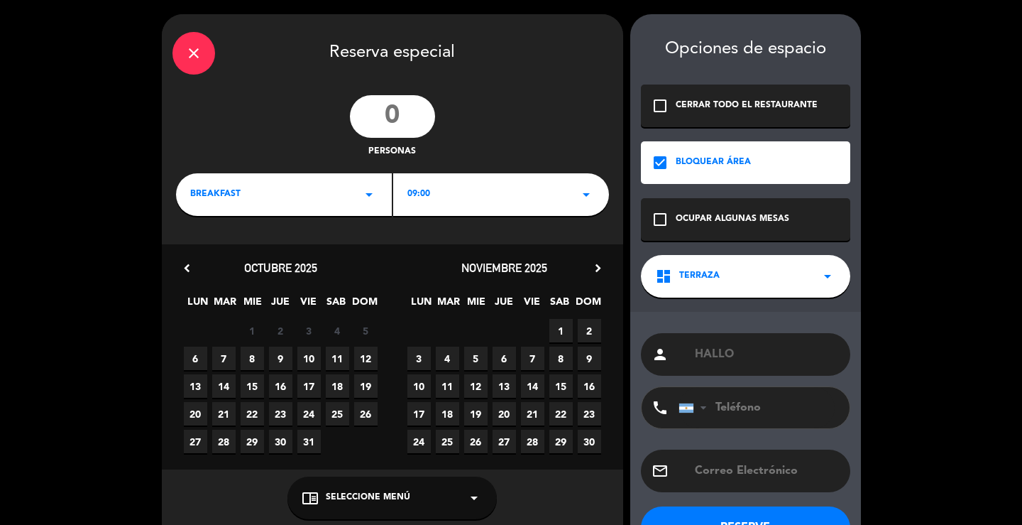
drag, startPoint x: 789, startPoint y: 268, endPoint x: 778, endPoint y: 282, distance: 17.2
click at [786, 275] on div "dashboard TERRAZA arrow_drop_down" at bounding box center [745, 276] width 209 height 43
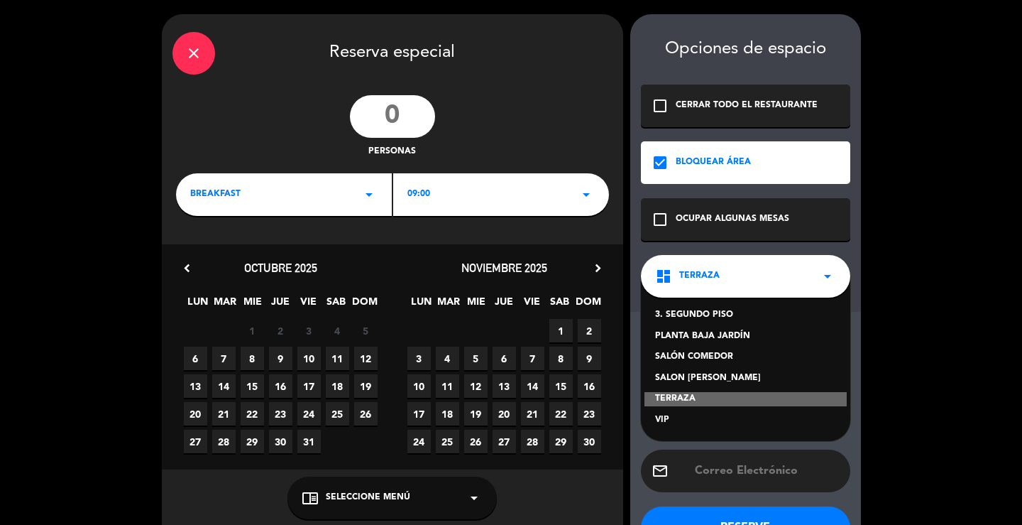
click at [696, 354] on div "SALÓN COMEDOR" at bounding box center [745, 357] width 181 height 14
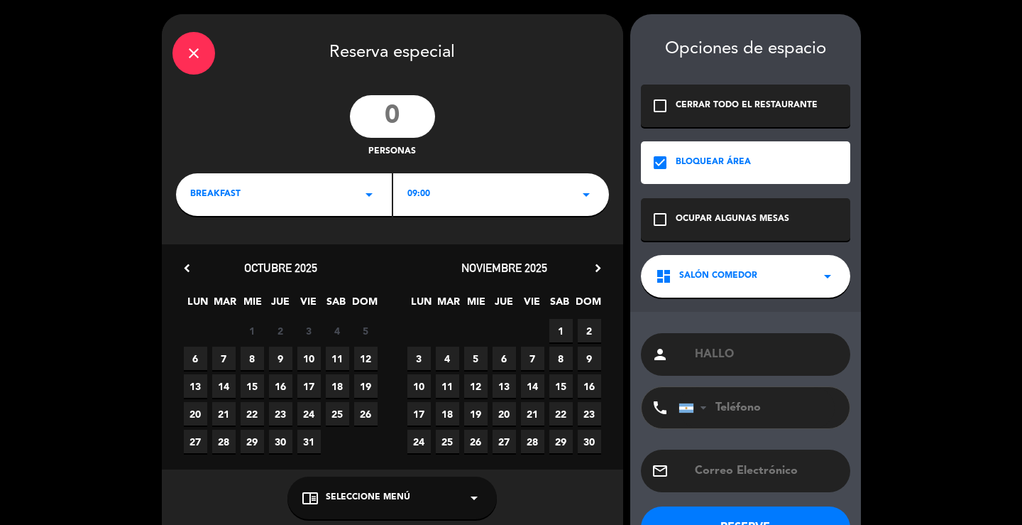
click at [807, 273] on div "dashboard SALÓN COMEDOR arrow_drop_down" at bounding box center [745, 276] width 209 height 43
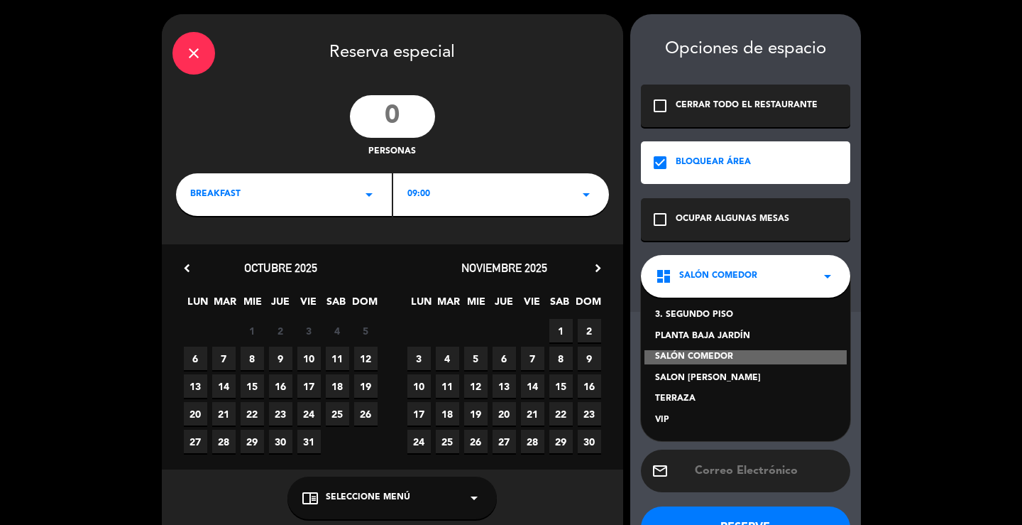
click at [824, 275] on icon "arrow_drop_down" at bounding box center [827, 276] width 17 height 17
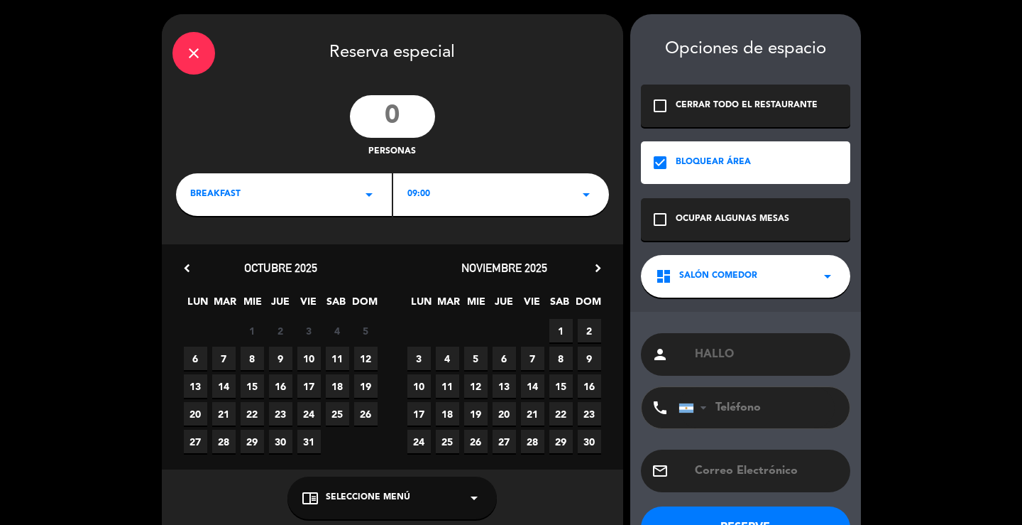
click at [405, 104] on input "number" at bounding box center [392, 116] width 85 height 43
type input "100"
click at [361, 203] on div "BREAKFAST arrow_drop_down" at bounding box center [284, 194] width 216 height 43
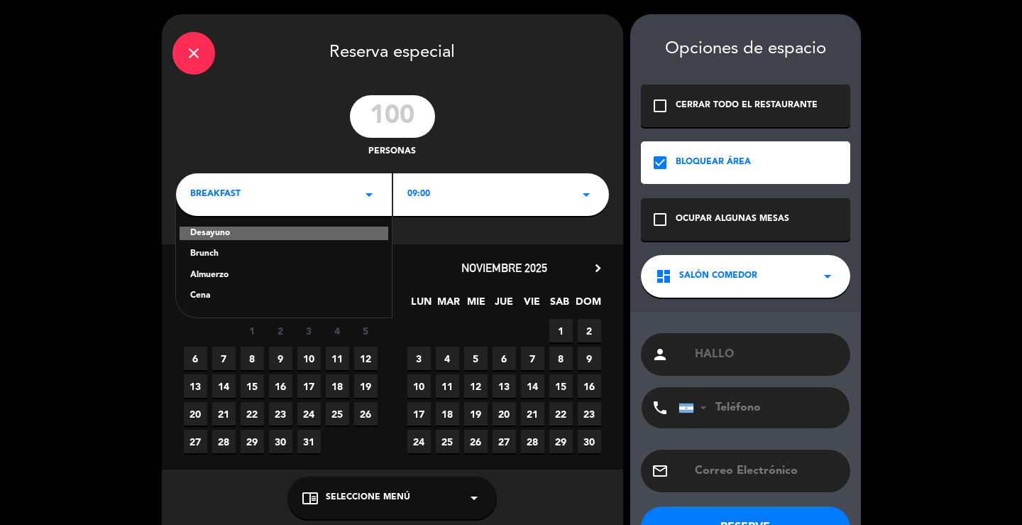
click at [214, 295] on div "Cena" at bounding box center [283, 296] width 187 height 14
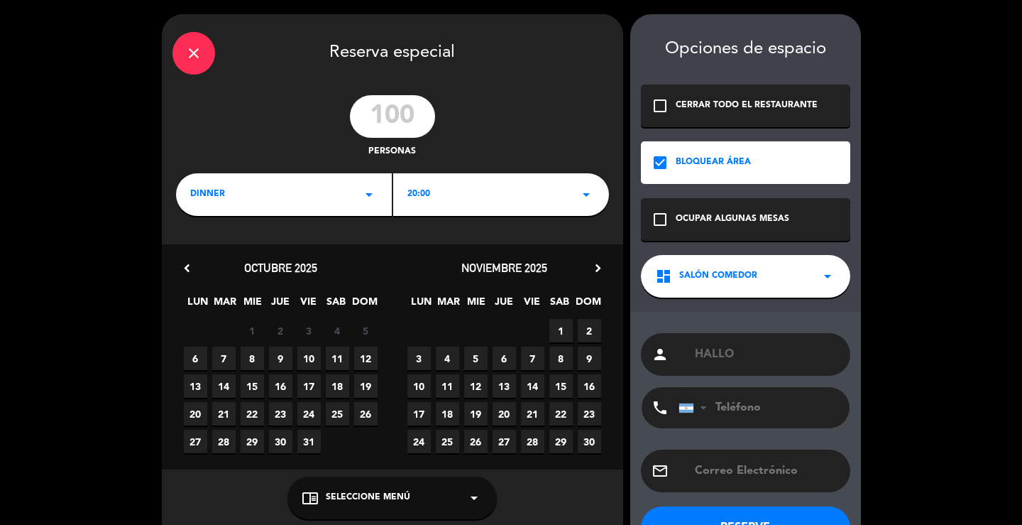
click at [307, 413] on span "24" at bounding box center [308, 413] width 23 height 23
click at [748, 353] on input "HALLO" at bounding box center [766, 354] width 146 height 20
type input "HALLOWEN FEST"
click at [796, 281] on div "dashboard SALÓN COMEDOR arrow_drop_down" at bounding box center [745, 276] width 209 height 43
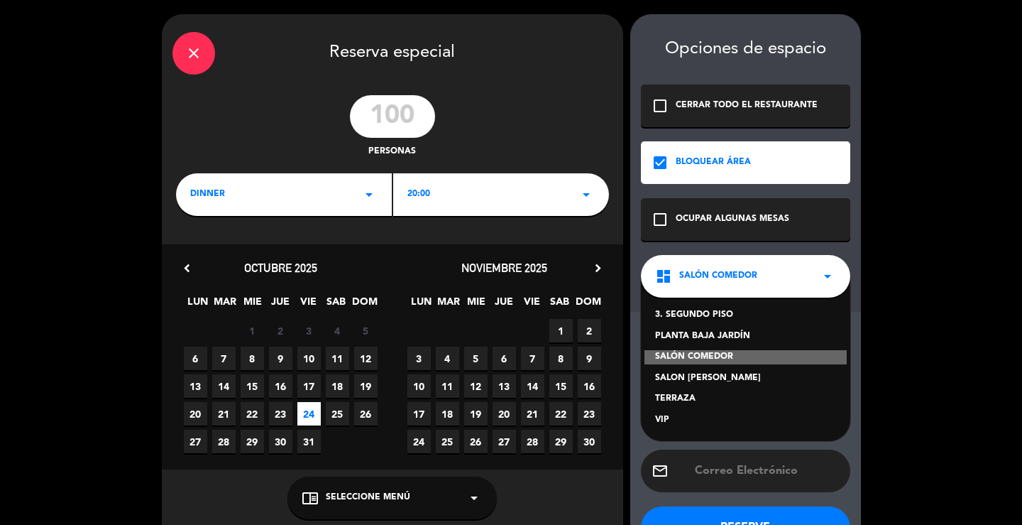
click at [736, 354] on div "SALÓN COMEDOR" at bounding box center [745, 357] width 202 height 14
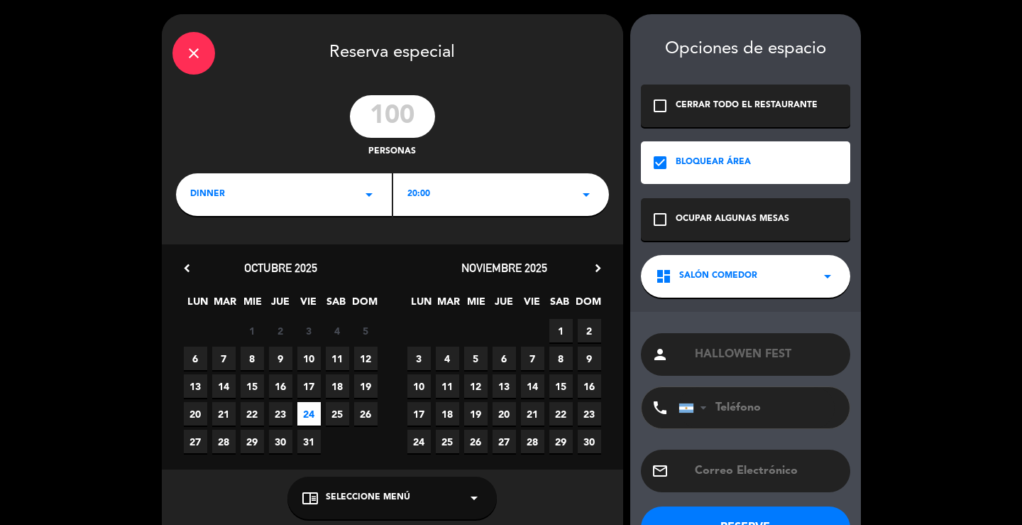
scroll to position [49, 0]
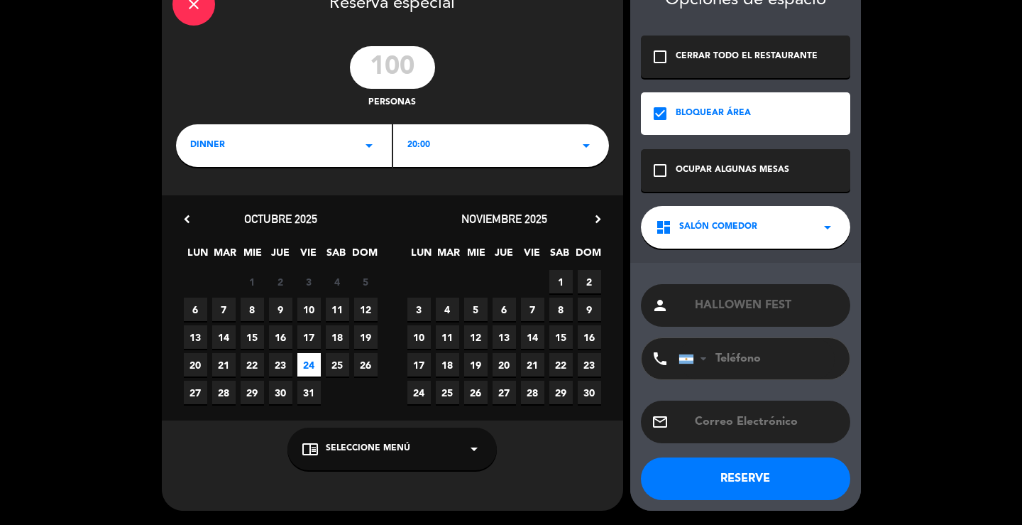
click at [730, 478] on button "RESERVE" at bounding box center [745, 478] width 209 height 43
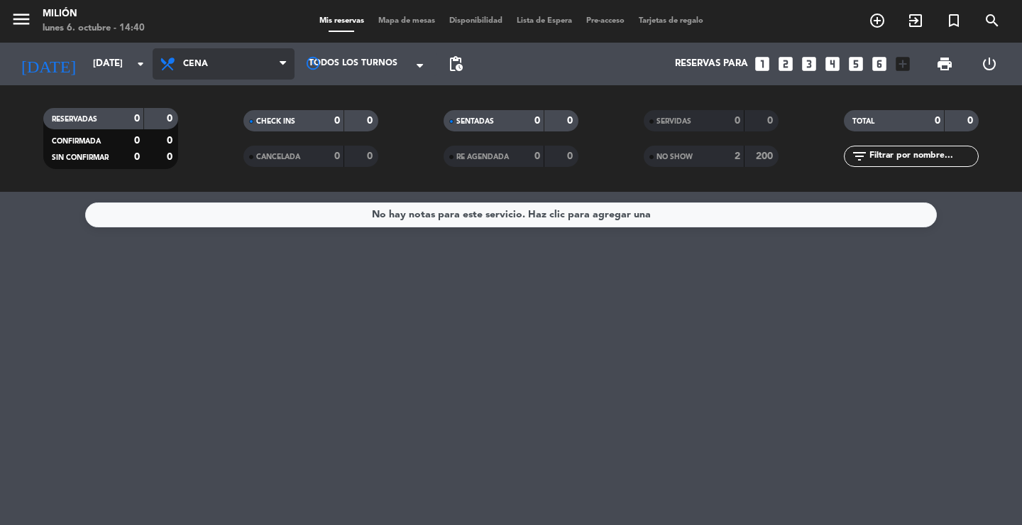
click at [247, 67] on span "Cena" at bounding box center [224, 63] width 142 height 31
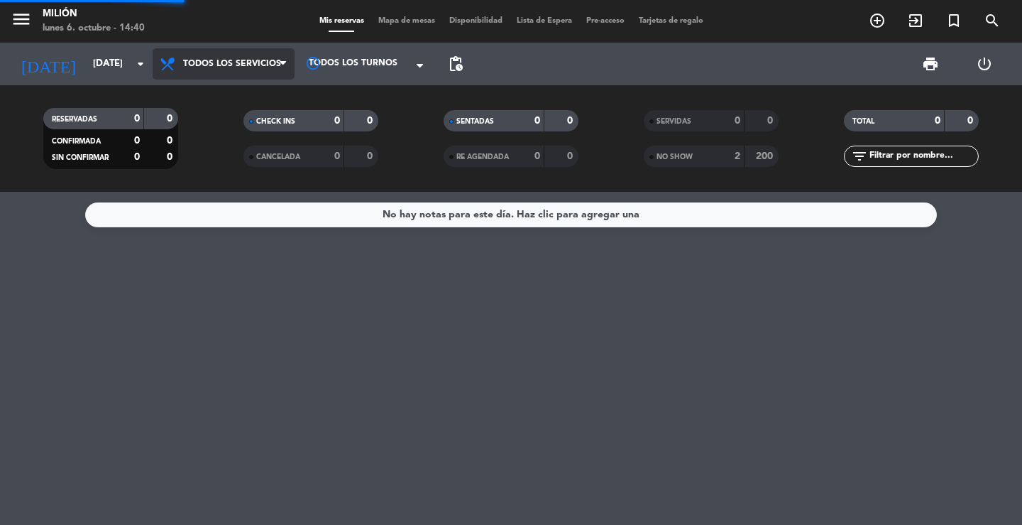
click at [263, 99] on div "menu Milión [DATE] 6. octubre - 14:40 Mis reservas Mapa de mesas Disponibilidad…" at bounding box center [511, 96] width 1022 height 192
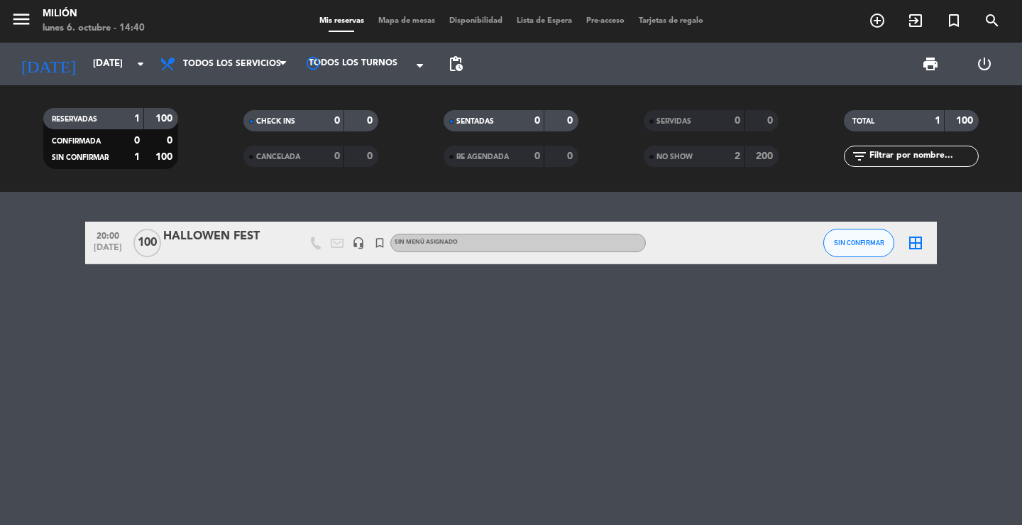
click at [921, 243] on icon "border_all" at bounding box center [915, 242] width 17 height 17
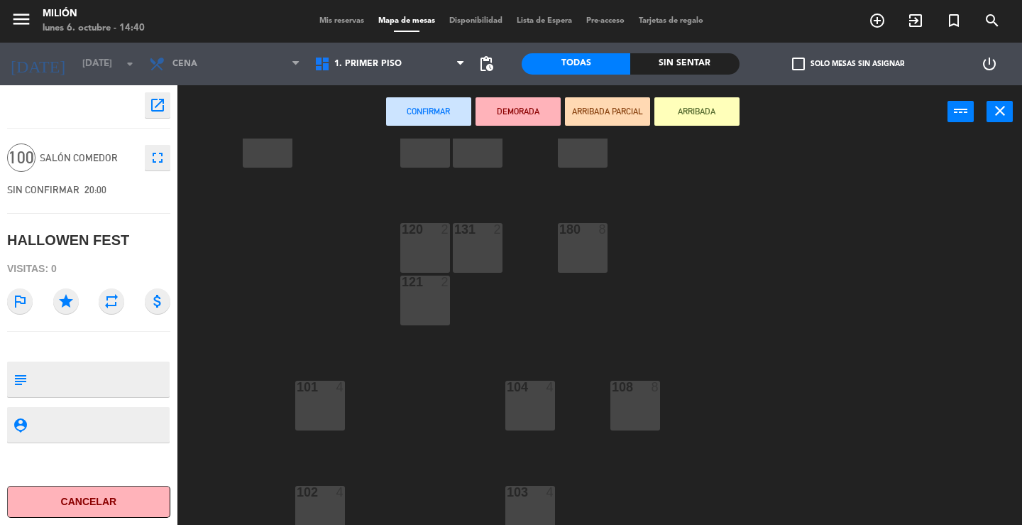
scroll to position [162, 0]
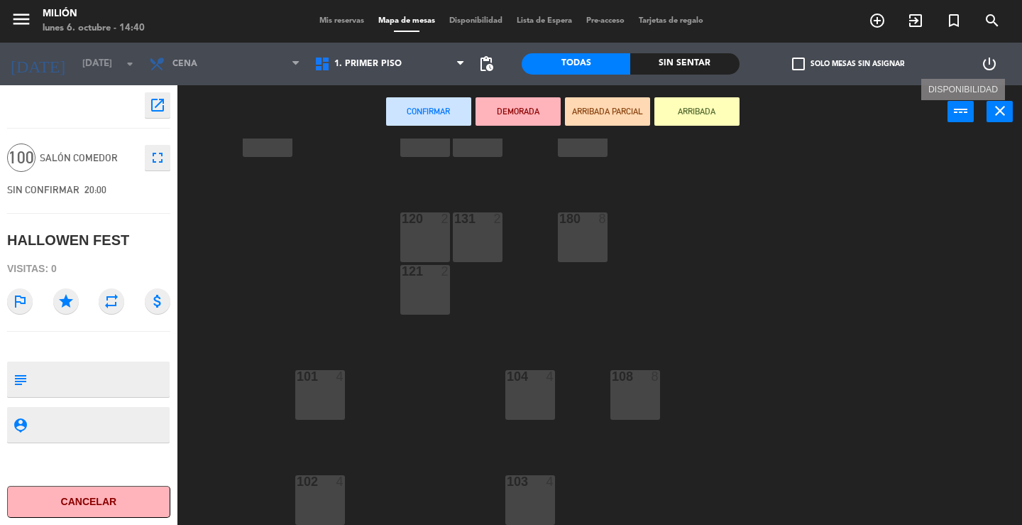
click at [964, 111] on icon "power_input" at bounding box center [961, 110] width 17 height 17
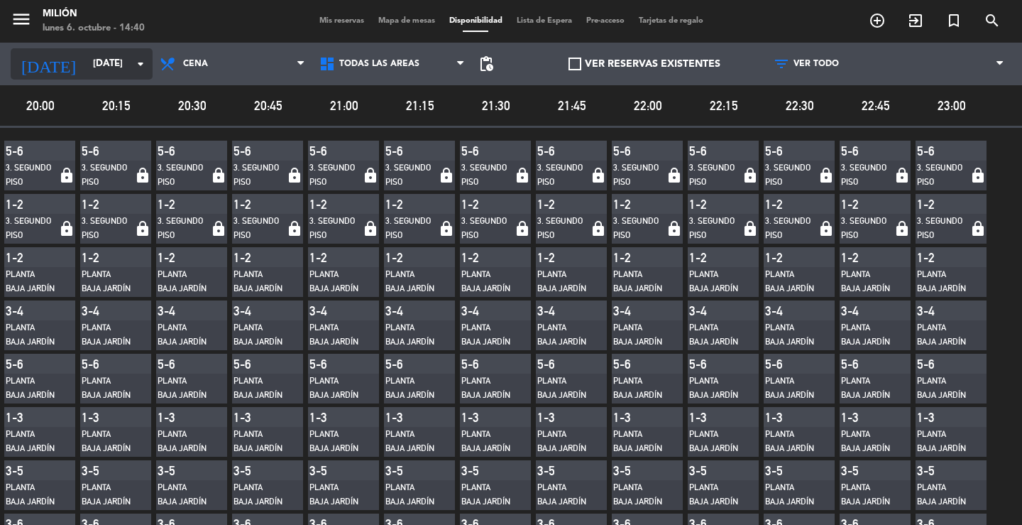
click at [101, 59] on input "[DATE]" at bounding box center [148, 64] width 125 height 26
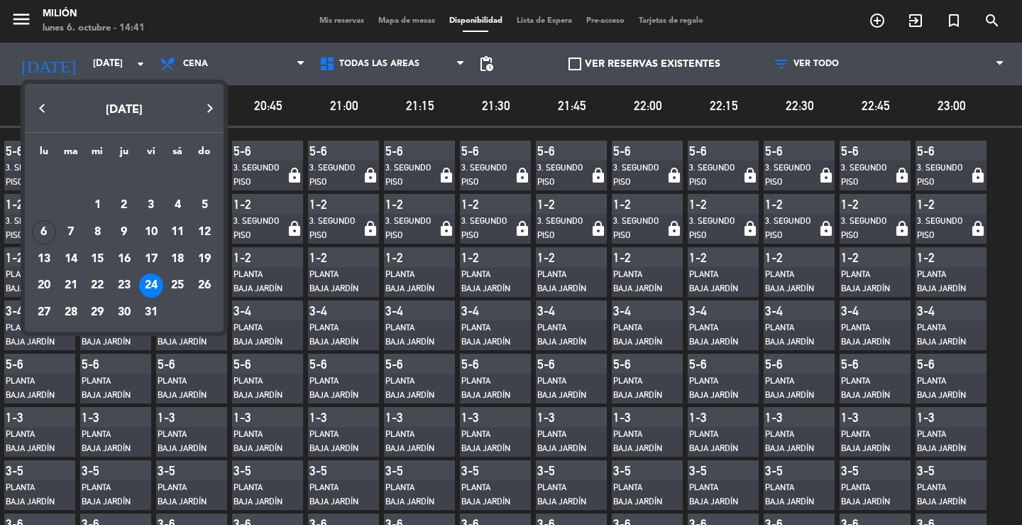
click at [136, 65] on div at bounding box center [511, 262] width 1022 height 525
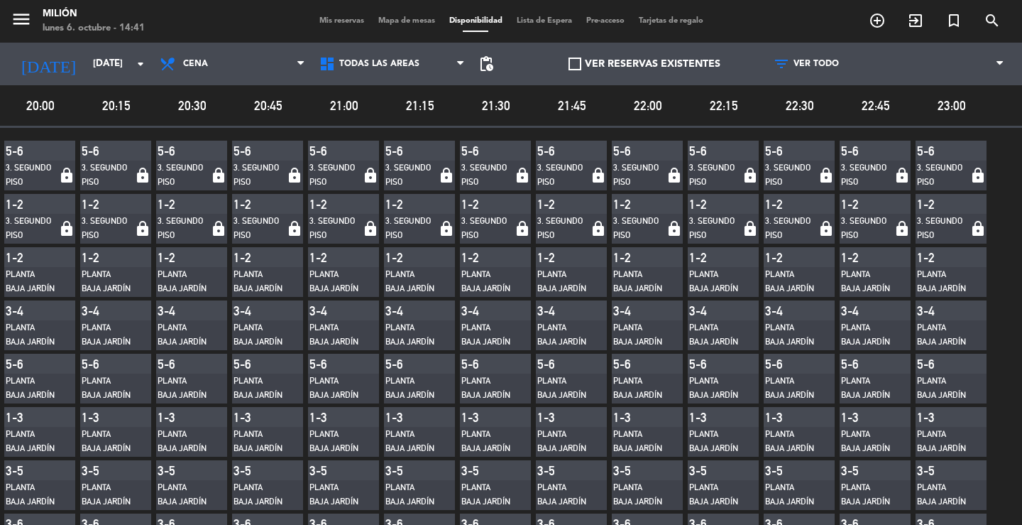
click at [331, 23] on span "Mis reservas" at bounding box center [341, 21] width 59 height 8
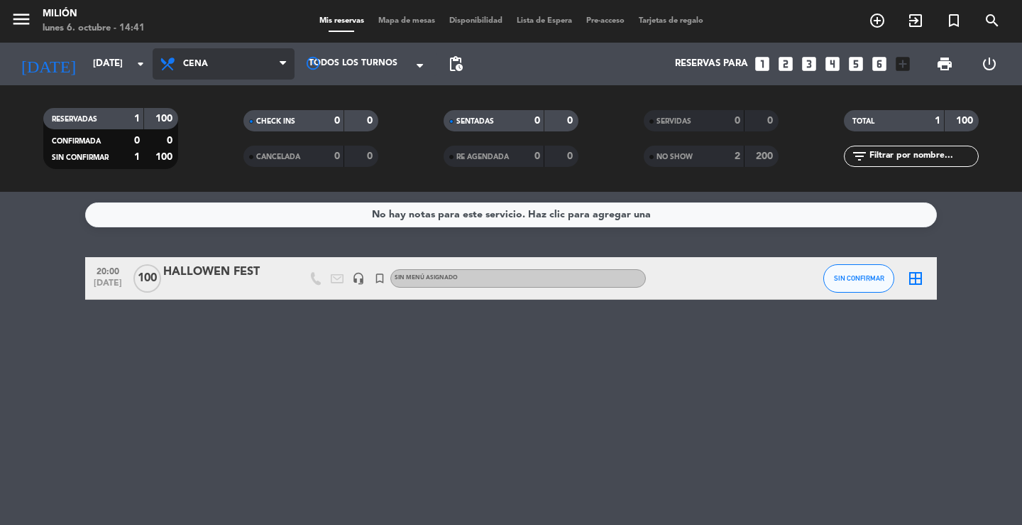
click at [221, 67] on span "Cena" at bounding box center [224, 63] width 142 height 31
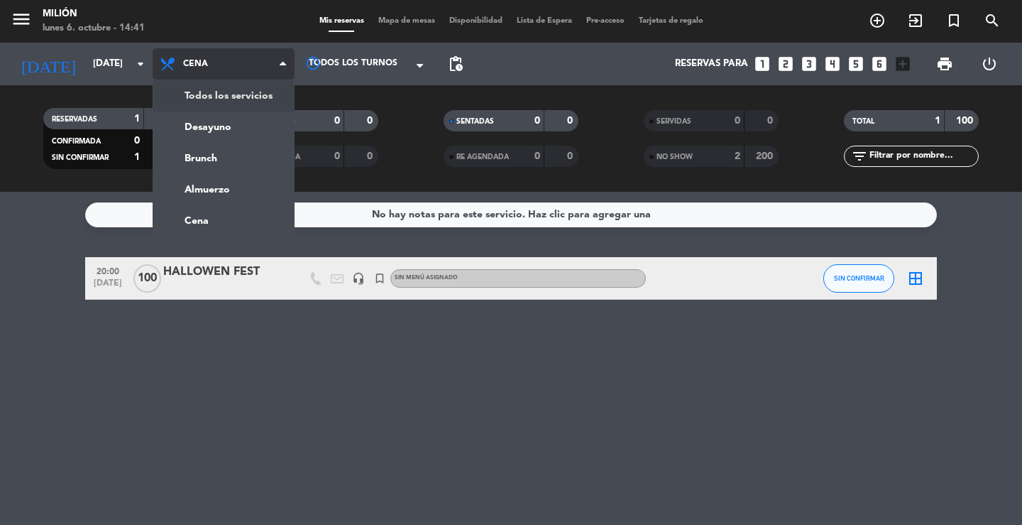
click at [214, 89] on div "menu Milión [DATE] 6. octubre - 14:41 Mis reservas Mapa de mesas Disponibilidad…" at bounding box center [511, 96] width 1022 height 192
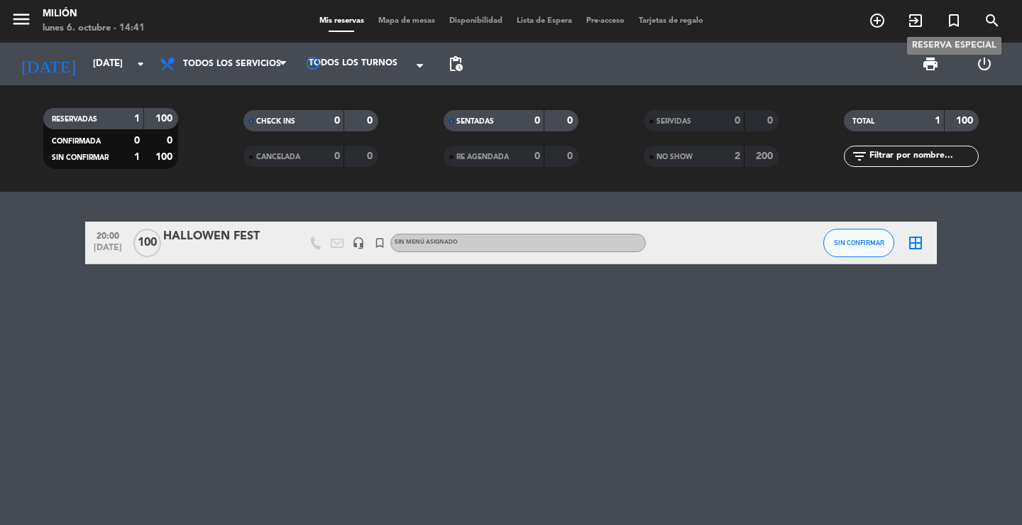
click at [952, 18] on icon "turned_in_not" at bounding box center [953, 20] width 17 height 17
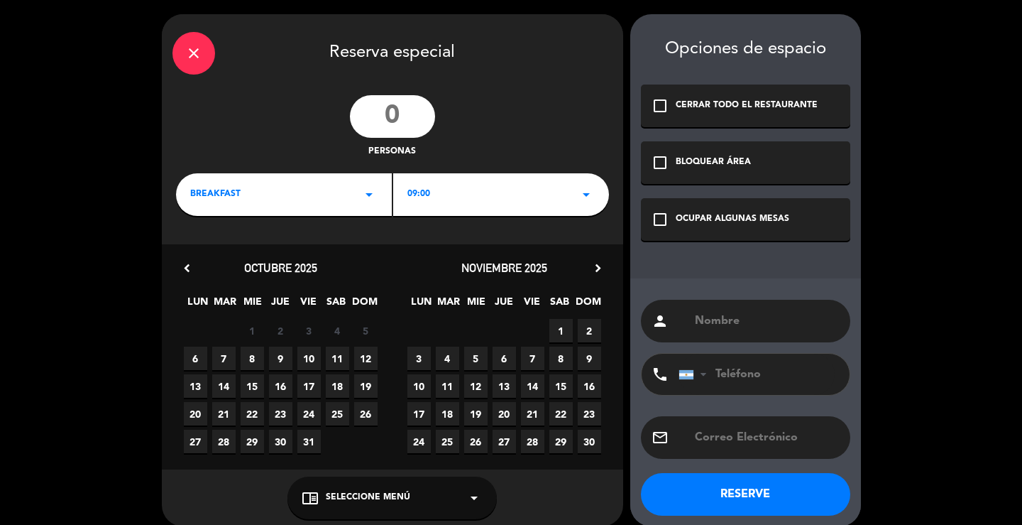
click at [768, 163] on div "check_box_outline_blank BLOQUEAR ÁREA" at bounding box center [745, 162] width 209 height 43
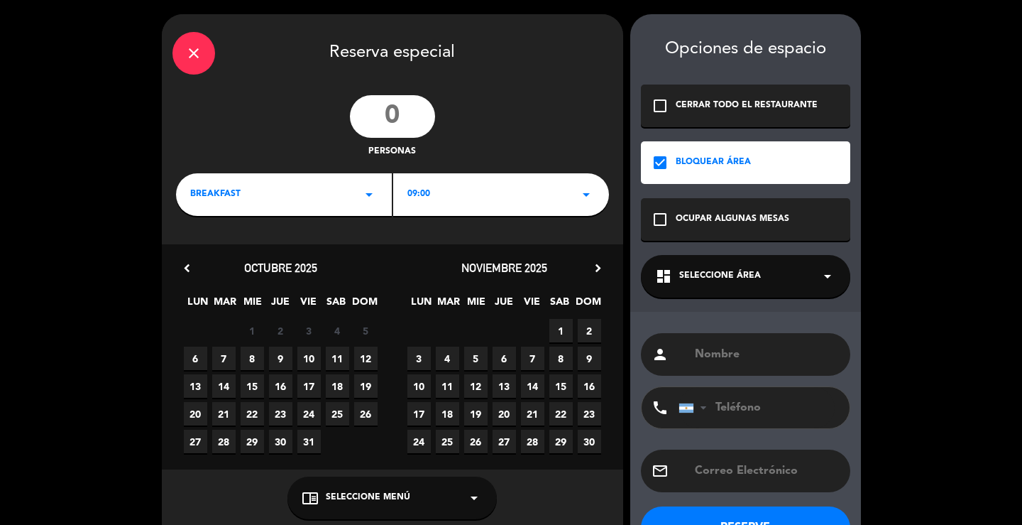
click at [723, 266] on div "dashboard Seleccione Área arrow_drop_down" at bounding box center [745, 276] width 209 height 43
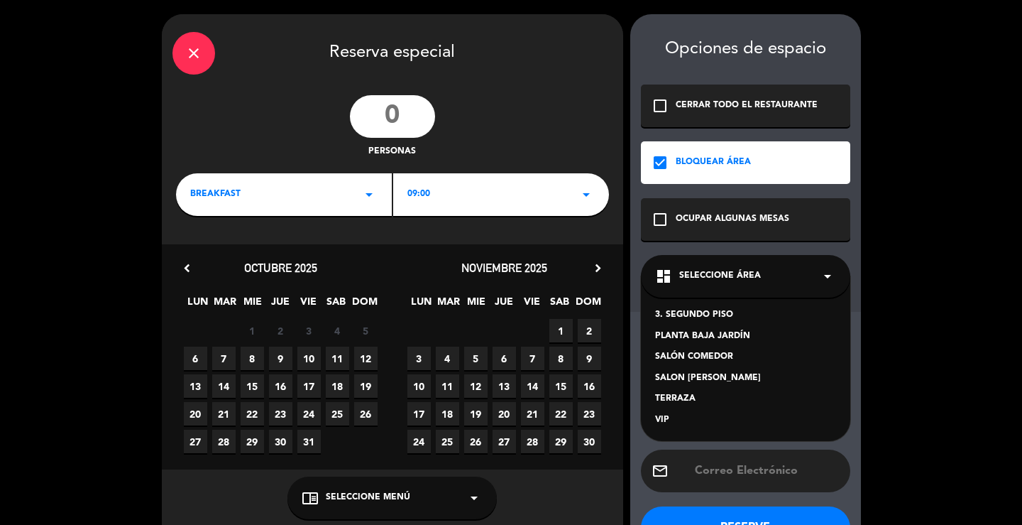
click at [664, 375] on div "SALON [PERSON_NAME]" at bounding box center [745, 378] width 181 height 14
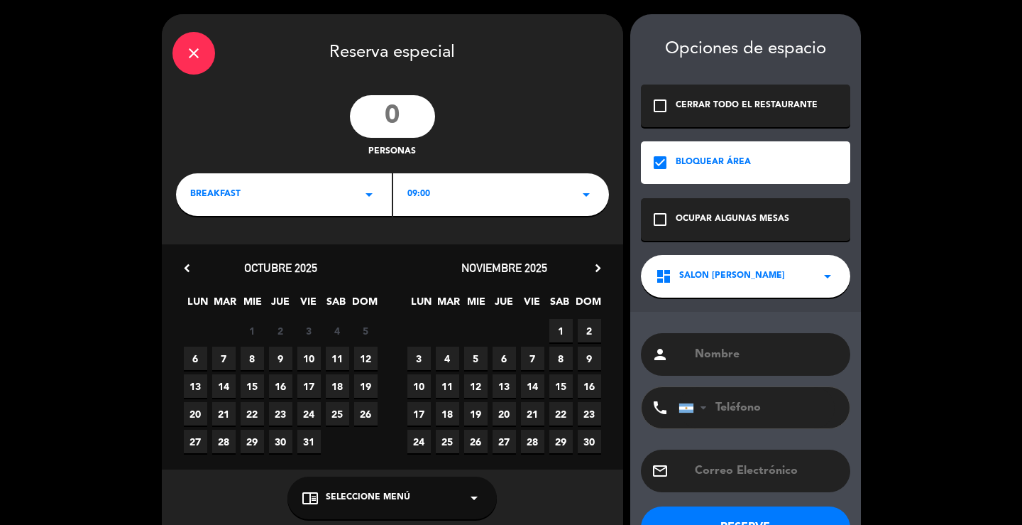
click at [738, 351] on input "text" at bounding box center [766, 354] width 146 height 20
type input "HALLOWEN FEST"
click at [397, 111] on input "number" at bounding box center [392, 116] width 85 height 43
type input "100"
click at [373, 199] on icon "arrow_drop_down" at bounding box center [369, 194] width 17 height 17
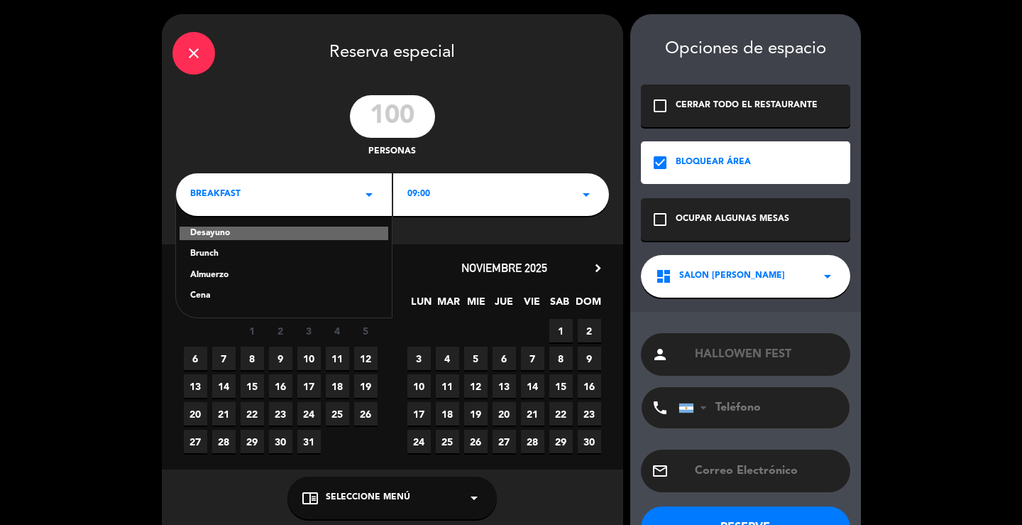
click at [216, 292] on div "Cena" at bounding box center [283, 296] width 187 height 14
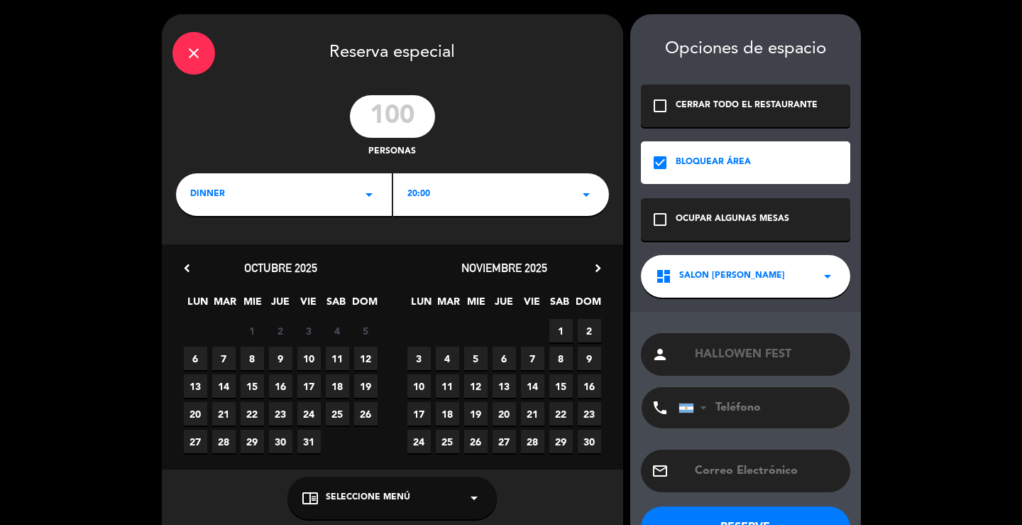
click at [314, 412] on span "24" at bounding box center [308, 413] width 23 height 23
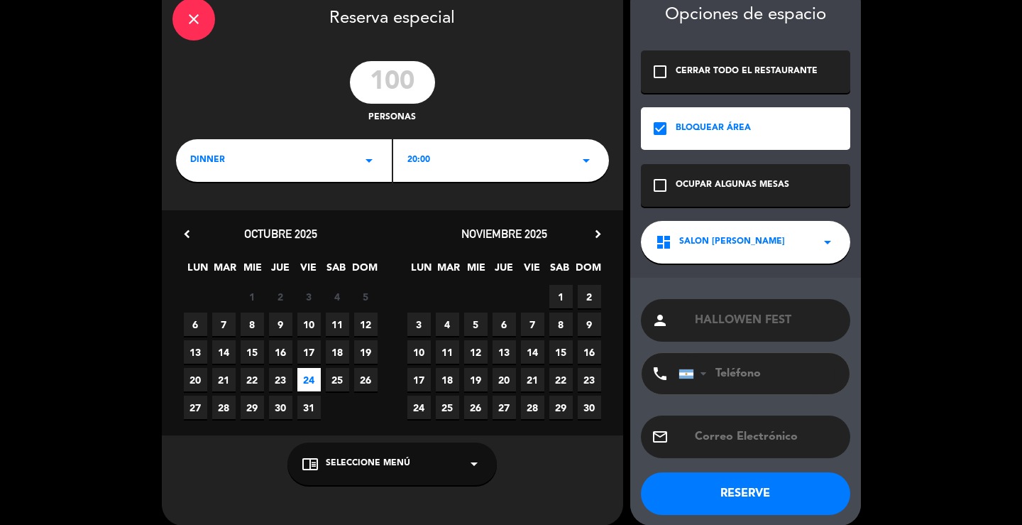
scroll to position [49, 0]
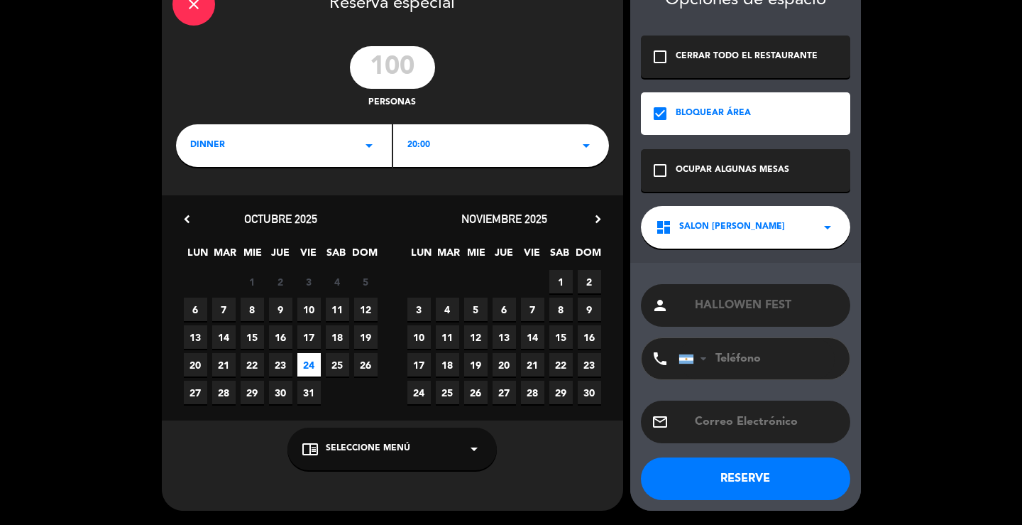
click at [816, 309] on input "HALLOWEN FEST" at bounding box center [766, 305] width 146 height 20
type input "HALLOWEN FEST (salon [PERSON_NAME])"
click at [739, 474] on button "RESERVE" at bounding box center [745, 478] width 209 height 43
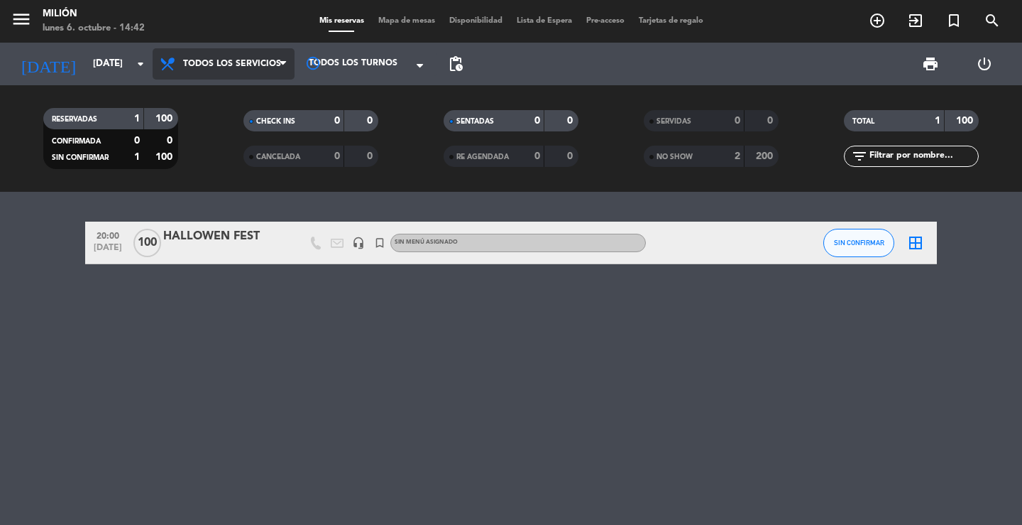
click at [232, 64] on span "Todos los servicios" at bounding box center [232, 64] width 98 height 10
click at [209, 91] on div "menu Milión [DATE] 6. octubre - 14:42 Mis reservas Mapa de mesas Disponibilidad…" at bounding box center [511, 96] width 1022 height 192
click at [225, 67] on span "Todos los servicios" at bounding box center [232, 64] width 98 height 10
click at [219, 97] on div "menu Milión [DATE] 6. octubre - 14:42 Mis reservas Mapa de mesas Disponibilidad…" at bounding box center [511, 96] width 1022 height 192
click at [250, 241] on div "HALLOWEN FEST" at bounding box center [223, 236] width 121 height 18
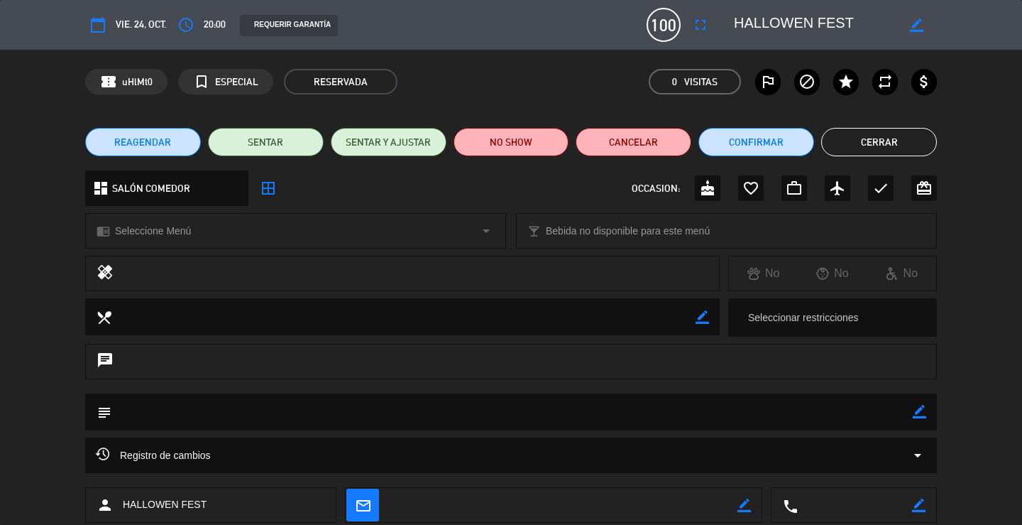
click at [171, 187] on span "SALÓN COMEDOR" at bounding box center [151, 188] width 78 height 16
click at [273, 187] on icon "border_all" at bounding box center [268, 188] width 17 height 17
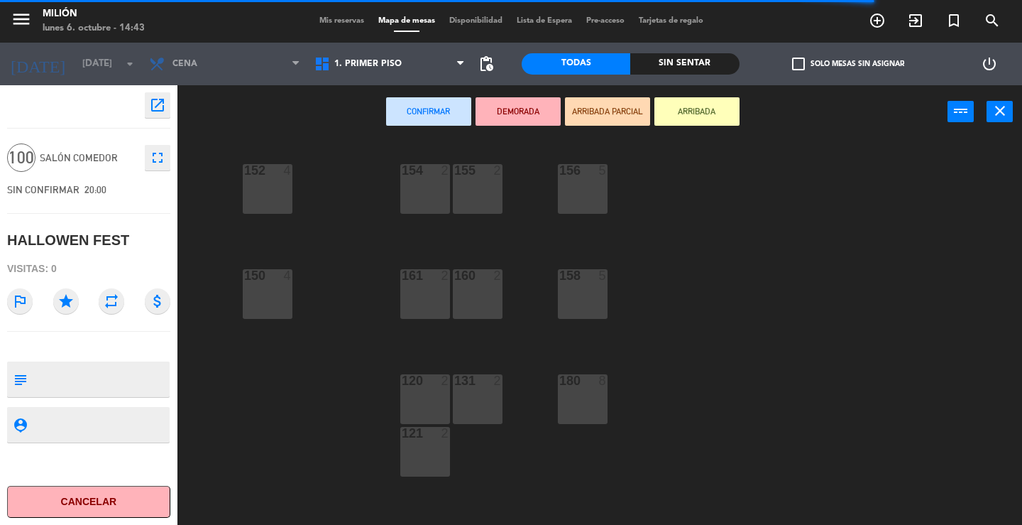
click at [416, 192] on div "154 2" at bounding box center [425, 189] width 50 height 50
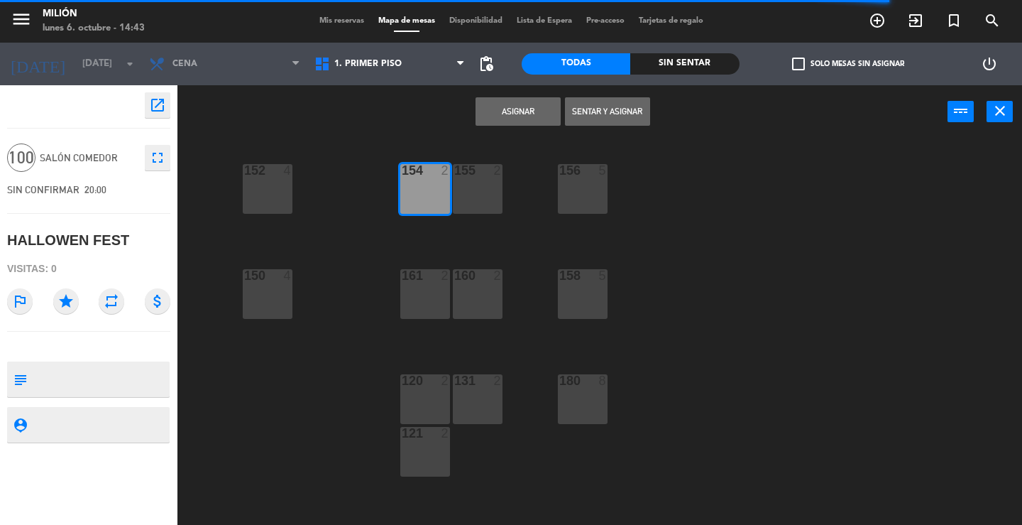
drag, startPoint x: 280, startPoint y: 201, endPoint x: 314, endPoint y: 197, distance: 34.3
click at [279, 202] on div "152 4" at bounding box center [268, 189] width 50 height 50
click at [445, 189] on div "154 2" at bounding box center [425, 189] width 50 height 50
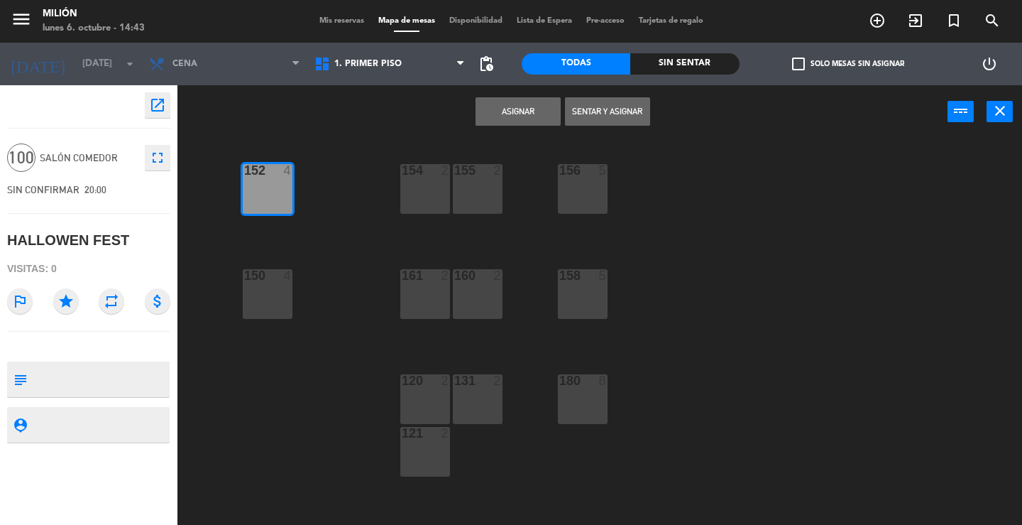
click at [469, 189] on div "155 2" at bounding box center [478, 189] width 50 height 50
click at [434, 197] on div "154 2" at bounding box center [425, 189] width 50 height 50
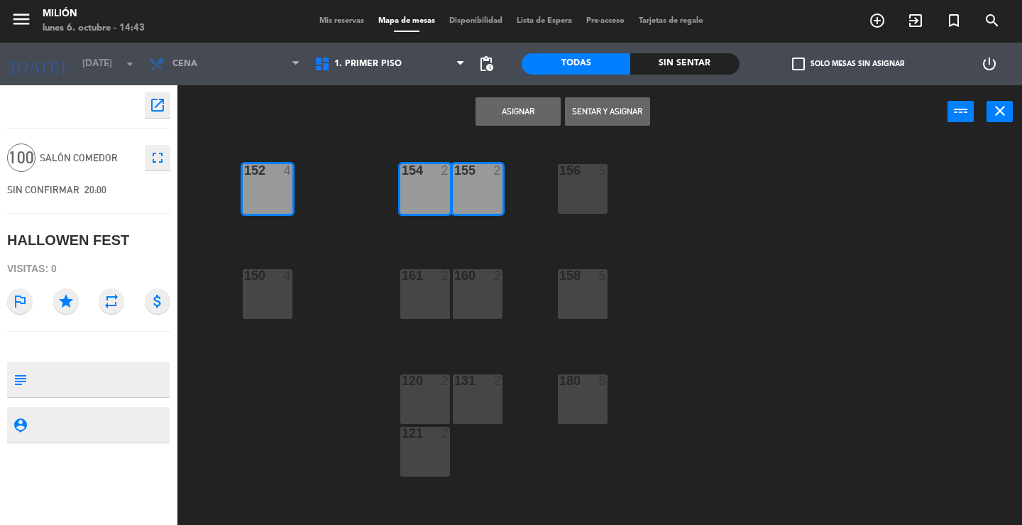
click at [468, 200] on div "155 2" at bounding box center [478, 189] width 50 height 50
drag, startPoint x: 418, startPoint y: 198, endPoint x: 408, endPoint y: 200, distance: 10.2
click at [414, 200] on div "154 2" at bounding box center [425, 189] width 50 height 50
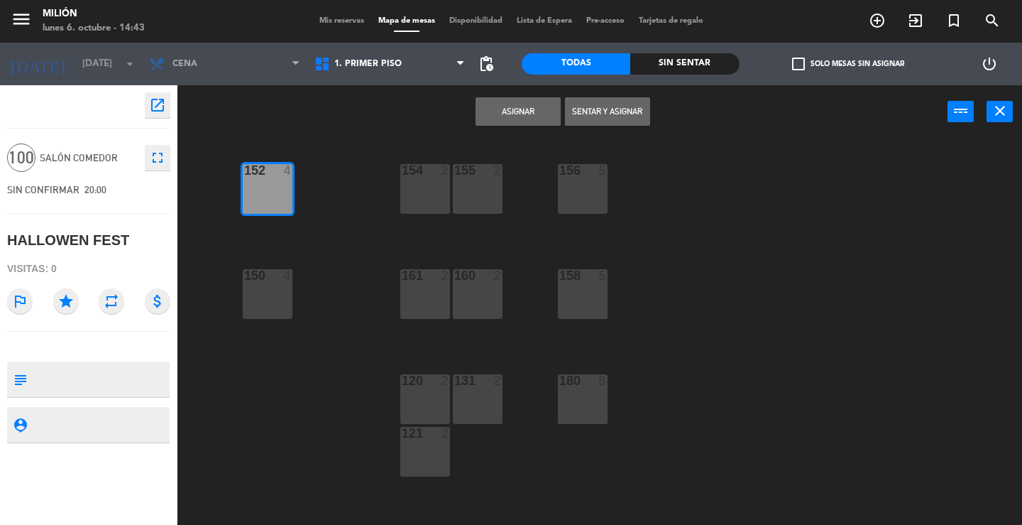
drag, startPoint x: 275, startPoint y: 207, endPoint x: 303, endPoint y: 197, distance: 30.1
click at [275, 207] on div "152 4" at bounding box center [268, 189] width 50 height 50
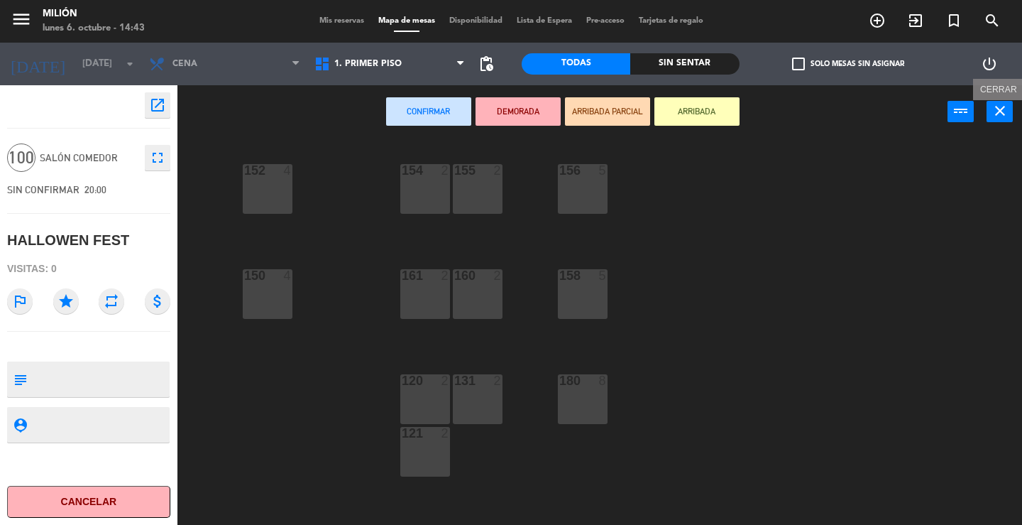
click at [998, 109] on icon "close" at bounding box center [1000, 110] width 17 height 17
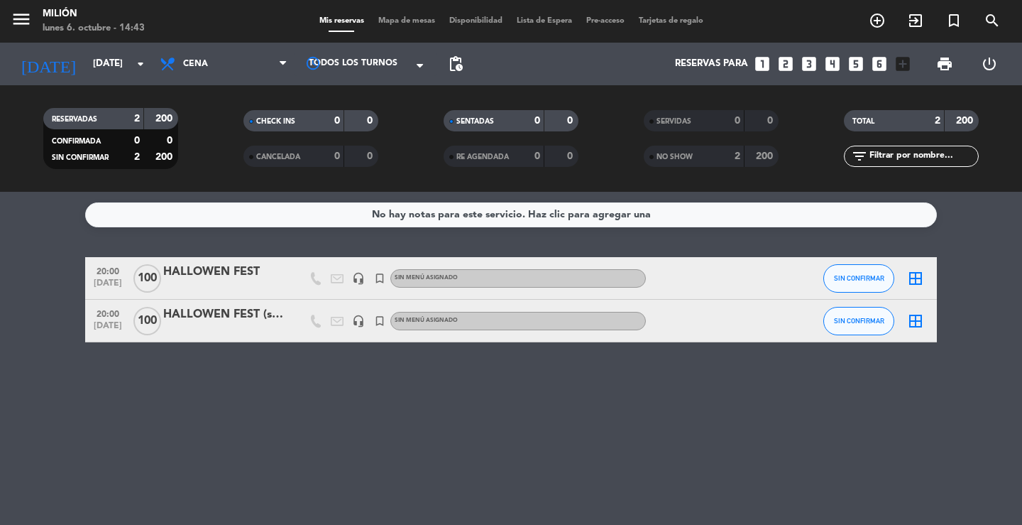
click at [278, 268] on div "HALLOWEN FEST" at bounding box center [223, 272] width 121 height 18
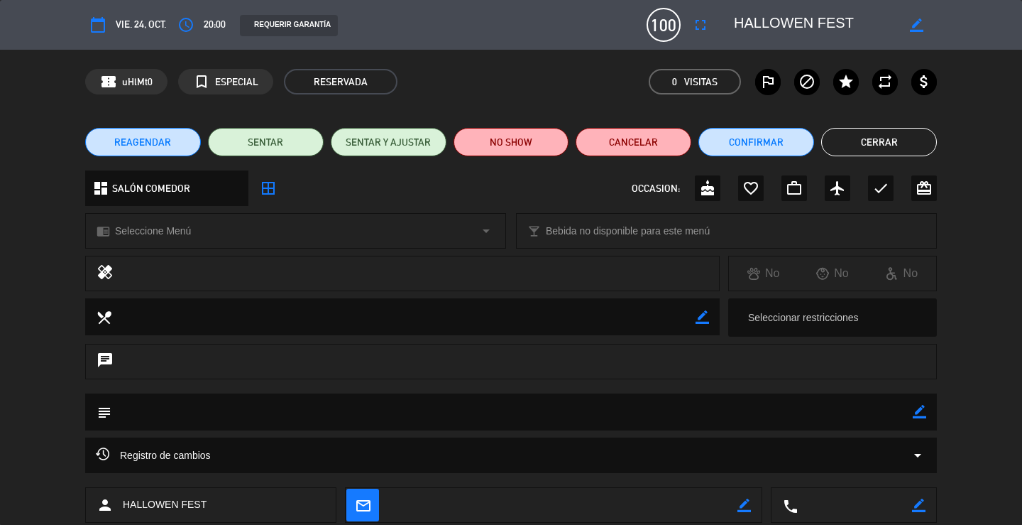
click at [921, 25] on icon "border_color" at bounding box center [916, 24] width 13 height 13
click at [872, 25] on textarea at bounding box center [815, 25] width 163 height 26
type textarea "HALLOWEN FEST (salon comedor)"
drag, startPoint x: 216, startPoint y: 406, endPoint x: 229, endPoint y: 405, distance: 12.1
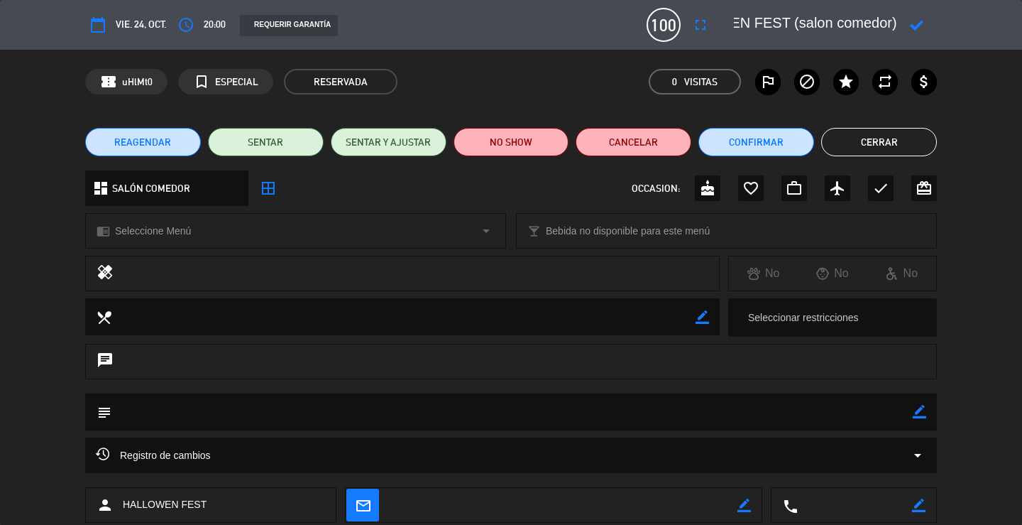
click at [217, 406] on textarea at bounding box center [511, 411] width 801 height 36
click at [916, 27] on icon at bounding box center [916, 24] width 13 height 13
click at [920, 407] on icon "border_color" at bounding box center [919, 411] width 13 height 13
click at [871, 412] on textarea at bounding box center [511, 411] width 801 height 36
type textarea "n"
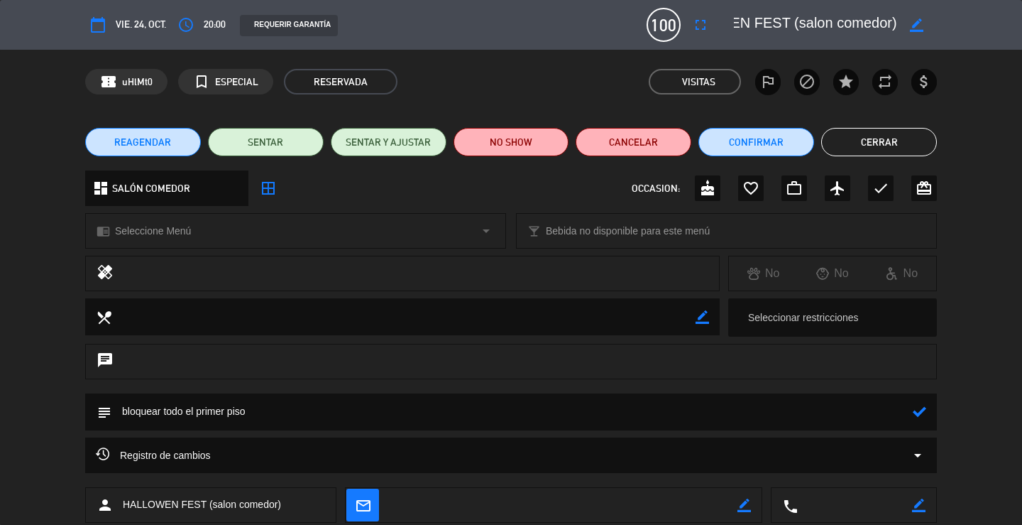
drag, startPoint x: 265, startPoint y: 406, endPoint x: 119, endPoint y: 412, distance: 145.6
click at [119, 412] on textarea at bounding box center [511, 411] width 801 height 36
click at [918, 412] on icon at bounding box center [919, 411] width 13 height 13
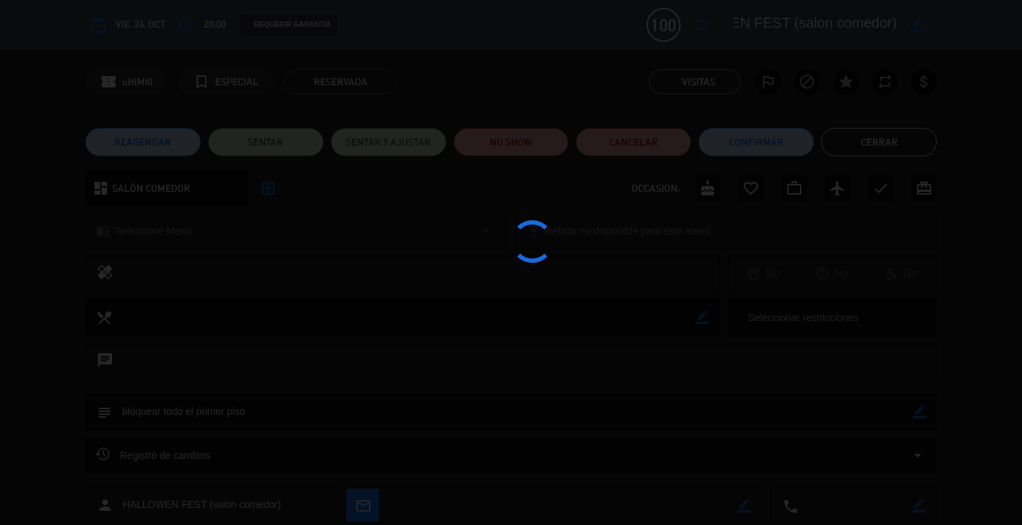
click at [681, 308] on div at bounding box center [511, 262] width 1022 height 525
click at [679, 302] on div at bounding box center [511, 262] width 1022 height 525
click at [693, 296] on div at bounding box center [511, 262] width 1022 height 525
click at [720, 271] on div at bounding box center [511, 262] width 1022 height 525
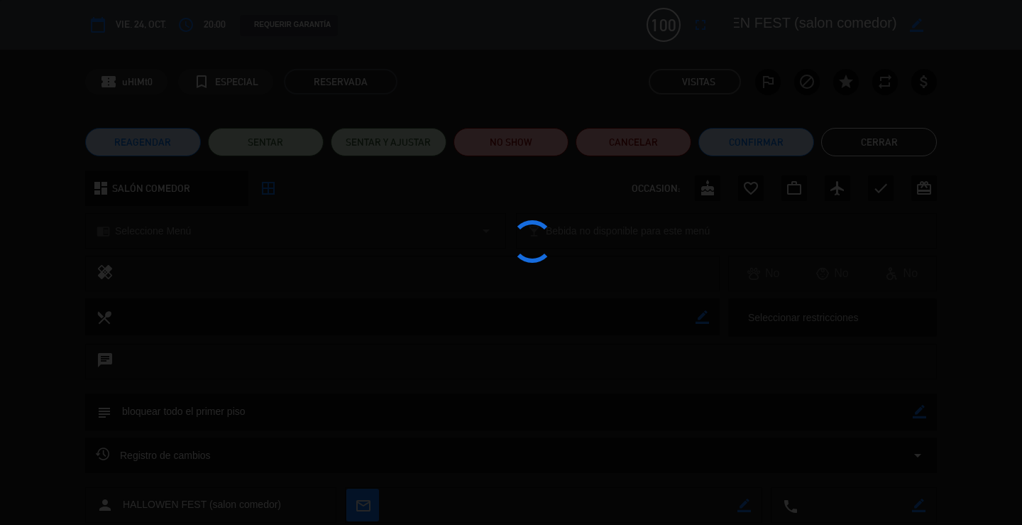
click at [730, 264] on div at bounding box center [511, 262] width 1022 height 525
click at [660, 189] on div at bounding box center [511, 262] width 1022 height 525
click at [659, 266] on div at bounding box center [511, 262] width 1022 height 525
click at [657, 266] on div at bounding box center [511, 262] width 1022 height 525
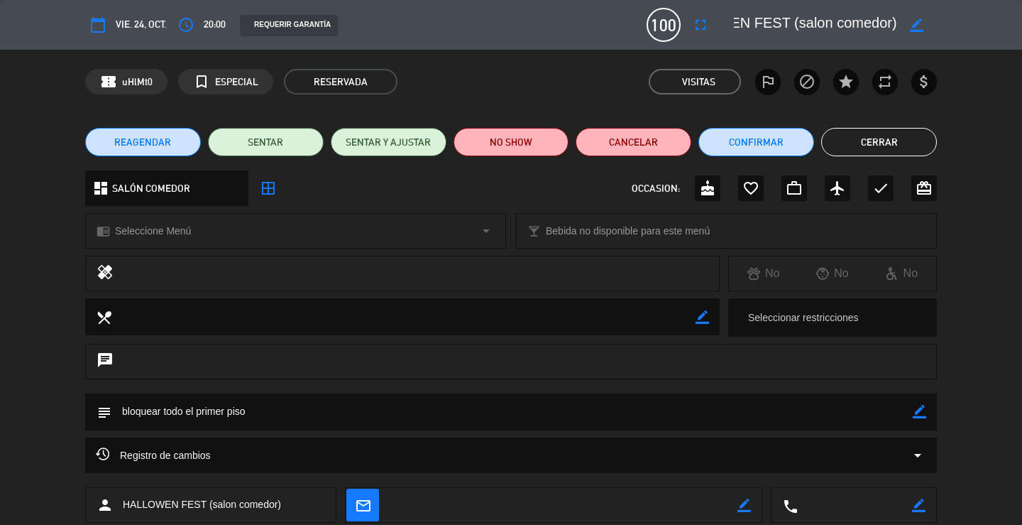
click at [914, 411] on icon "border_color" at bounding box center [919, 411] width 13 height 13
click at [482, 417] on textarea at bounding box center [511, 411] width 801 height 36
drag, startPoint x: 363, startPoint y: 409, endPoint x: 132, endPoint y: 404, distance: 231.4
click at [116, 410] on textarea at bounding box center [511, 411] width 801 height 36
type textarea "bloquear todo el primer piso. - de 23:00 a 03:00hrs"
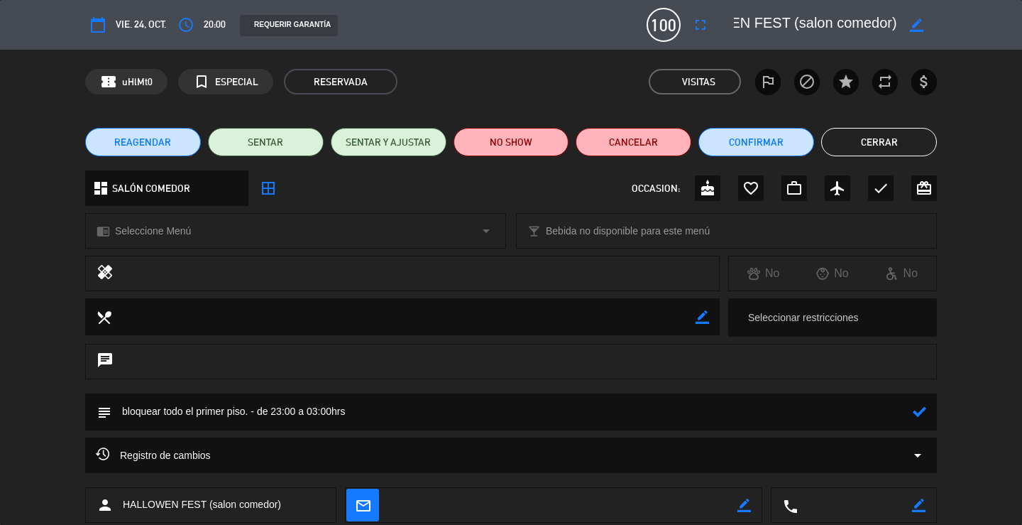
click at [923, 414] on icon at bounding box center [919, 411] width 13 height 13
click at [869, 133] on button "Cerrar" at bounding box center [879, 142] width 116 height 28
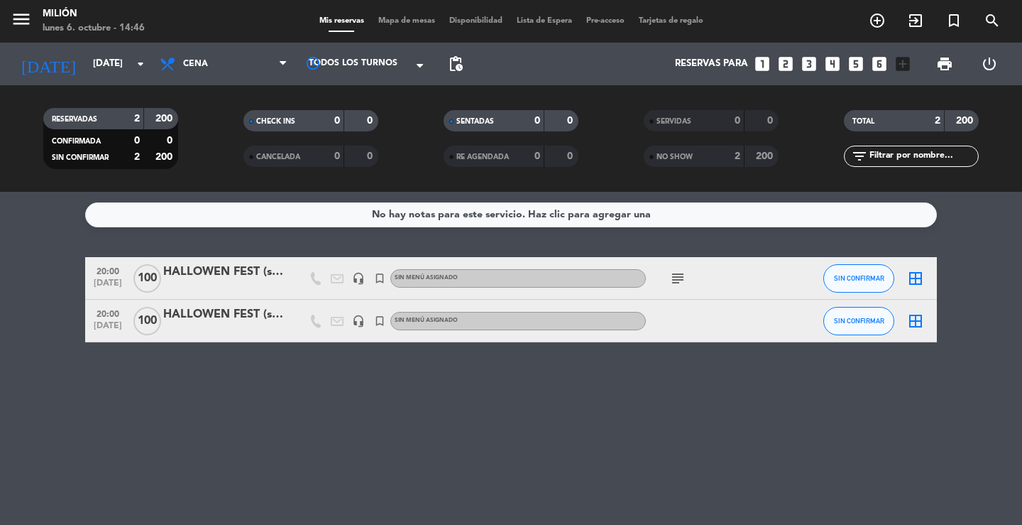
click at [221, 316] on div "HALLOWEN FEST (salon [PERSON_NAME])" at bounding box center [223, 314] width 121 height 18
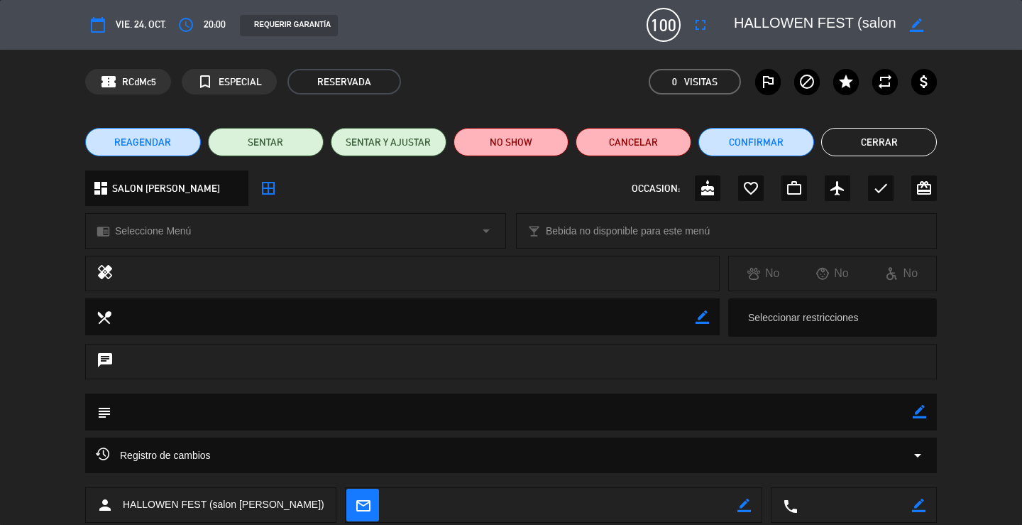
click at [928, 410] on div "subject border_color" at bounding box center [511, 411] width 852 height 37
click at [920, 410] on icon "border_color" at bounding box center [919, 411] width 13 height 13
click at [855, 405] on textarea at bounding box center [511, 411] width 801 height 36
paste textarea "bloquear todo el primer piso. - de 23:00 a 03:00hrs"
type textarea "bloquear todo el primer piso. - de 23:00 a 03:00hrs"
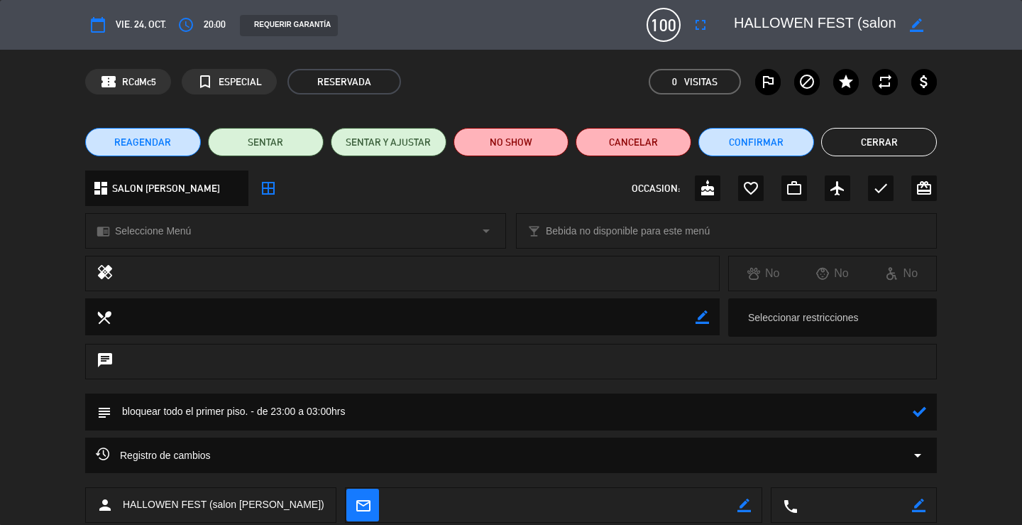
click at [921, 414] on icon at bounding box center [919, 411] width 13 height 13
click at [909, 131] on button "Cerrar" at bounding box center [879, 142] width 116 height 28
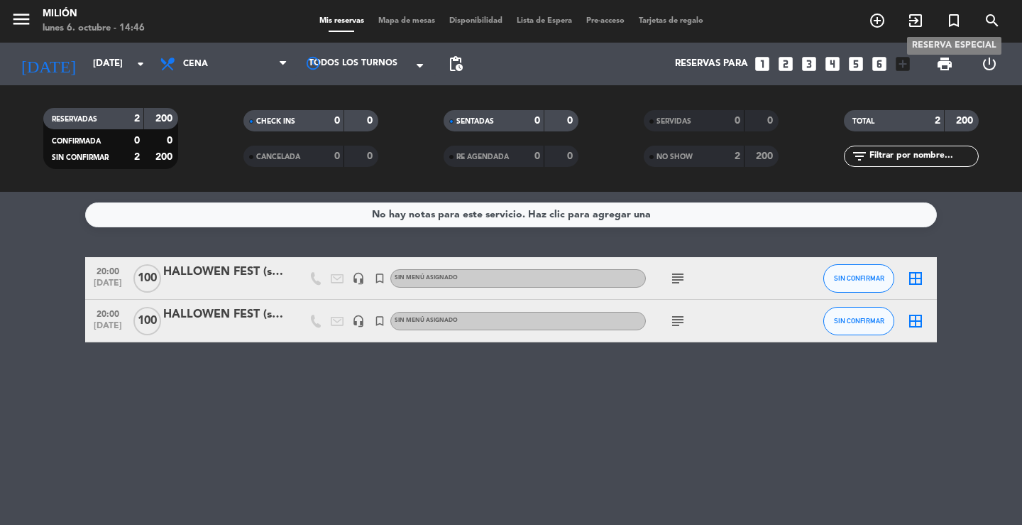
click at [954, 21] on icon "turned_in_not" at bounding box center [953, 20] width 17 height 17
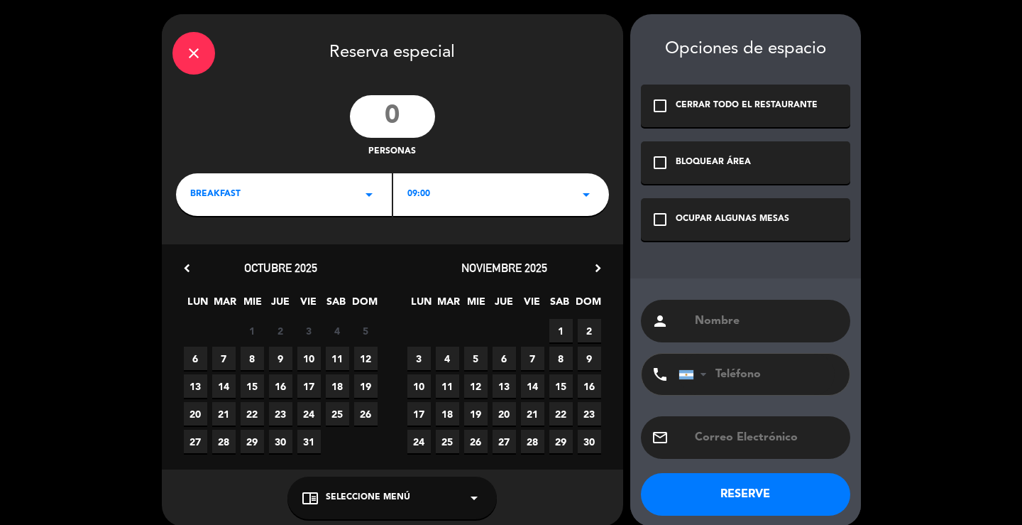
click at [662, 158] on icon "check_box_outline_blank" at bounding box center [660, 162] width 17 height 17
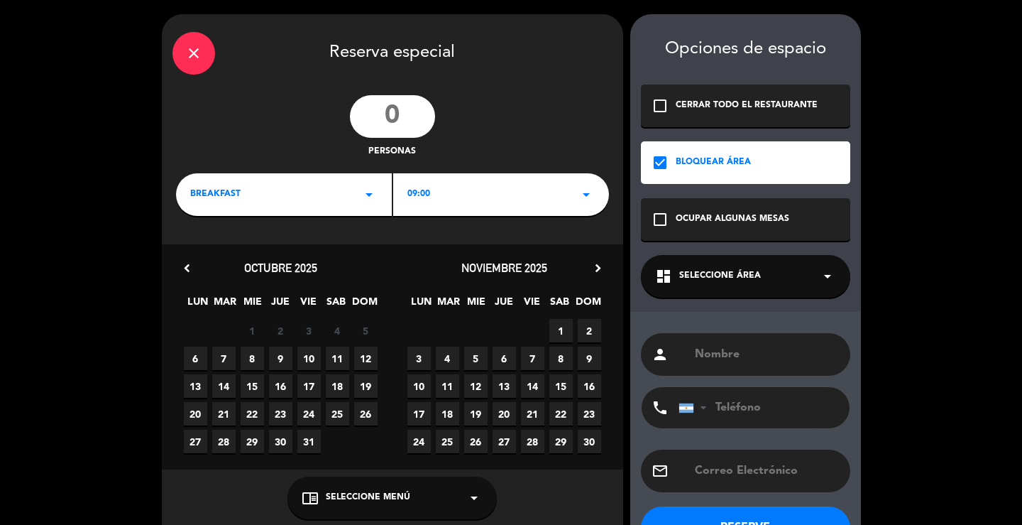
click at [730, 272] on span "Seleccione Área" at bounding box center [720, 276] width 82 height 14
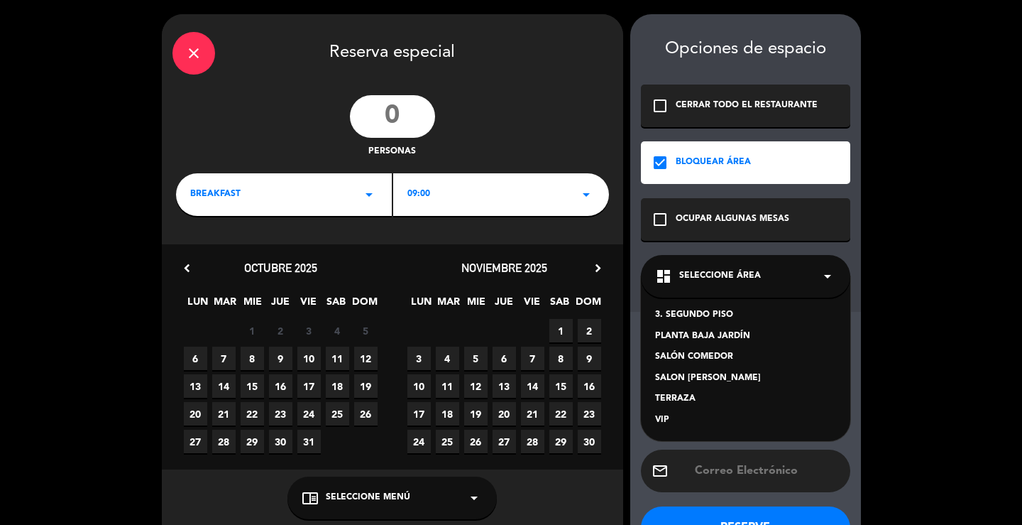
click at [684, 397] on div "TERRAZA" at bounding box center [745, 399] width 181 height 14
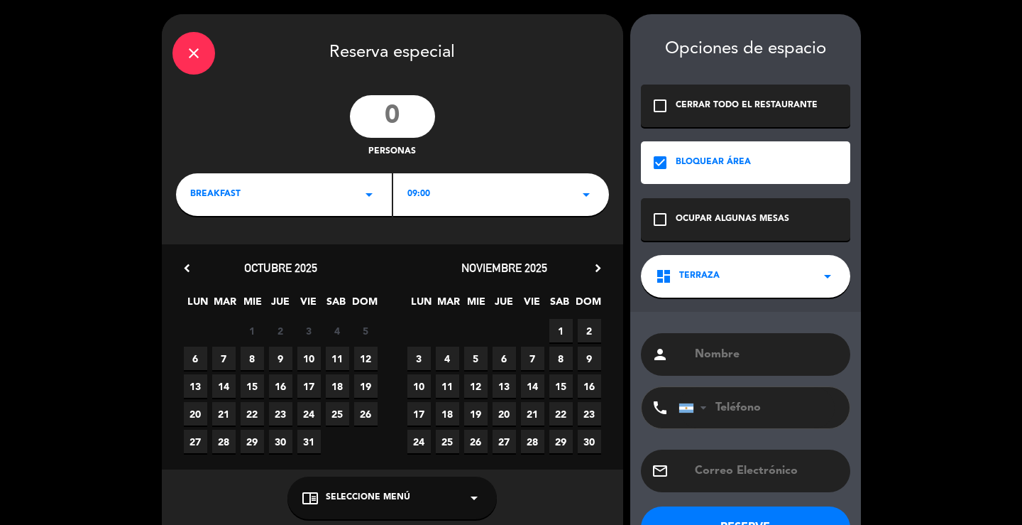
click at [724, 353] on input "text" at bounding box center [766, 354] width 146 height 20
type input "HALLOWEN FEST (terraza)"
click at [405, 111] on input "number" at bounding box center [392, 116] width 85 height 43
type input "100"
click at [370, 191] on icon "arrow_drop_down" at bounding box center [369, 194] width 17 height 17
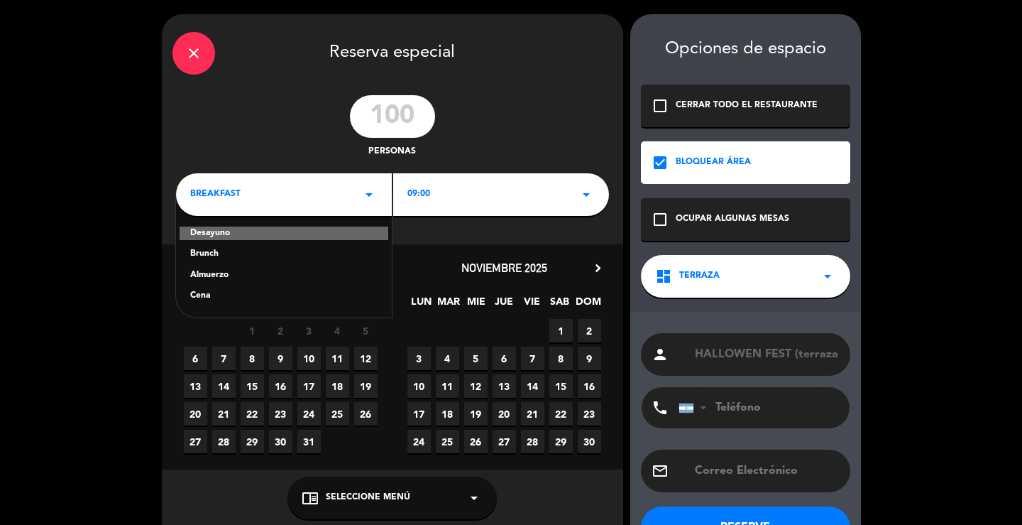
click at [251, 292] on div "Cena" at bounding box center [283, 296] width 187 height 14
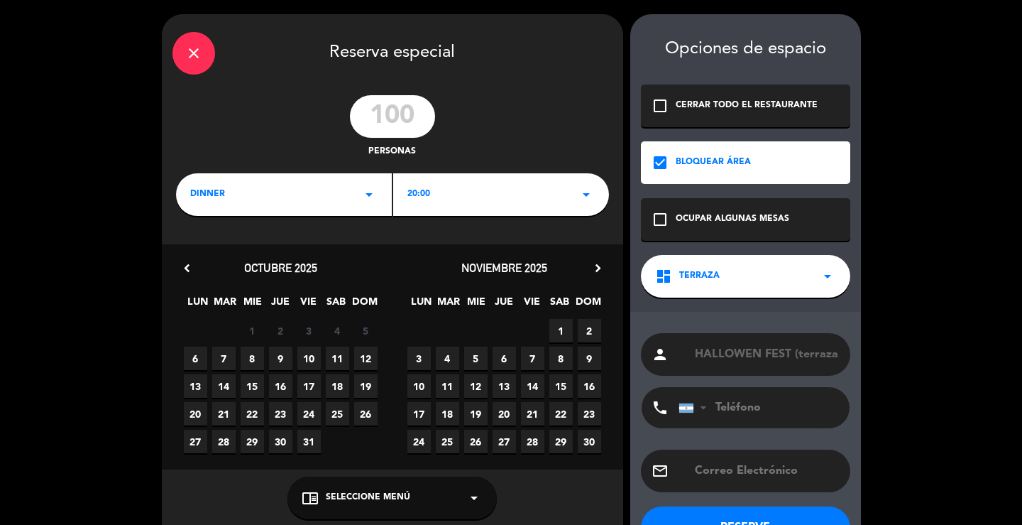
scroll to position [49, 0]
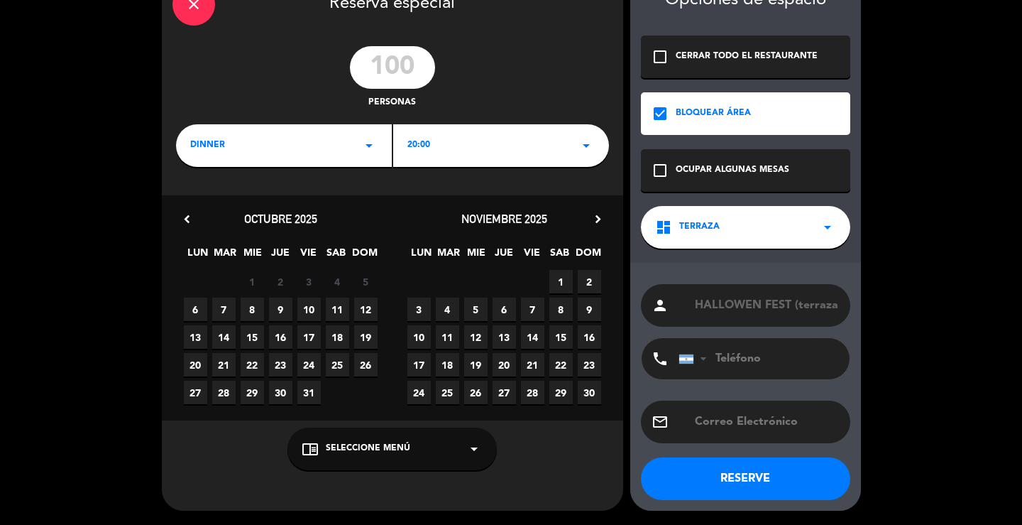
click at [307, 368] on span "24" at bounding box center [308, 364] width 23 height 23
click at [750, 479] on button "RESERVE" at bounding box center [745, 478] width 209 height 43
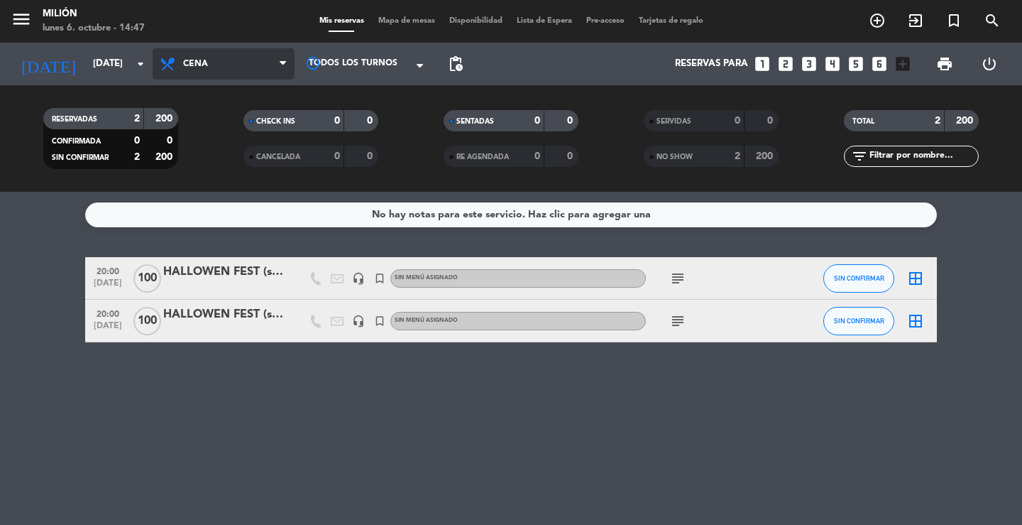
click at [208, 62] on span "Cena" at bounding box center [224, 63] width 142 height 31
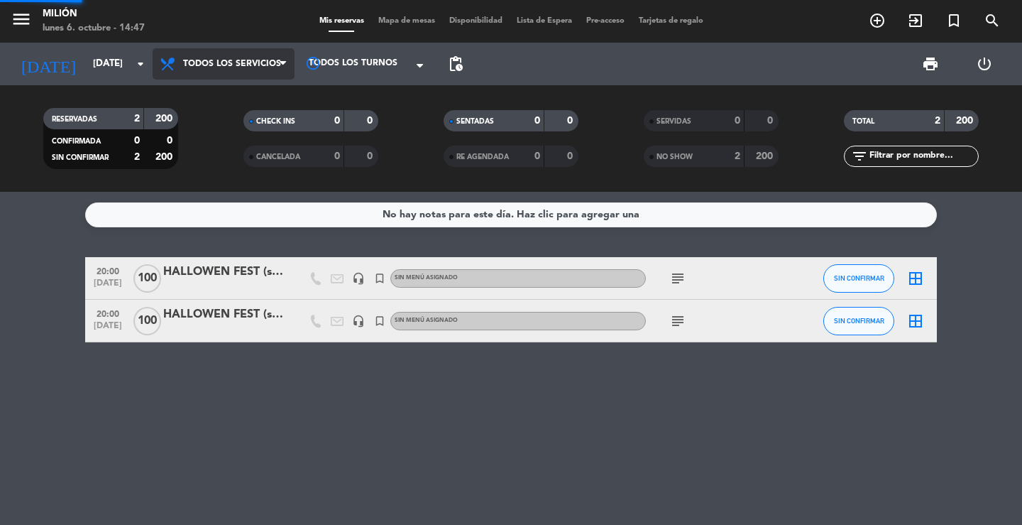
click at [219, 87] on div "menu Milión [DATE] 6. octubre - 14:47 Mis reservas Mapa de mesas Disponibilidad…" at bounding box center [511, 96] width 1022 height 192
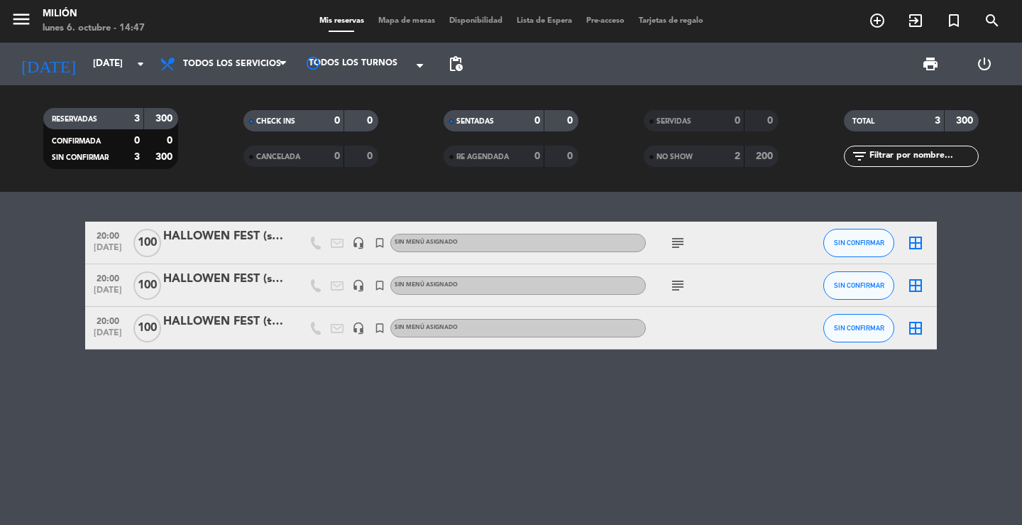
click at [271, 322] on div "HALLOWEN FEST (terraza)" at bounding box center [223, 321] width 121 height 18
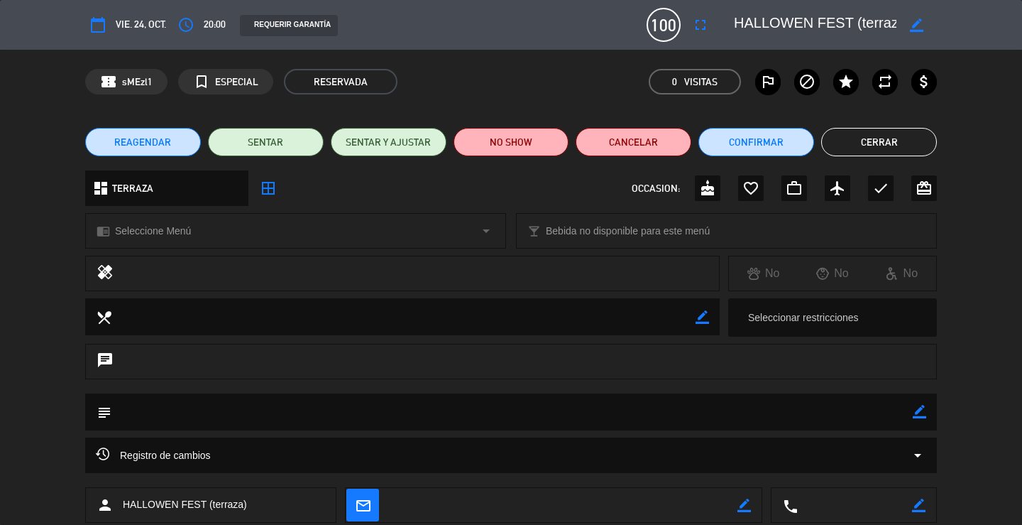
scroll to position [84, 0]
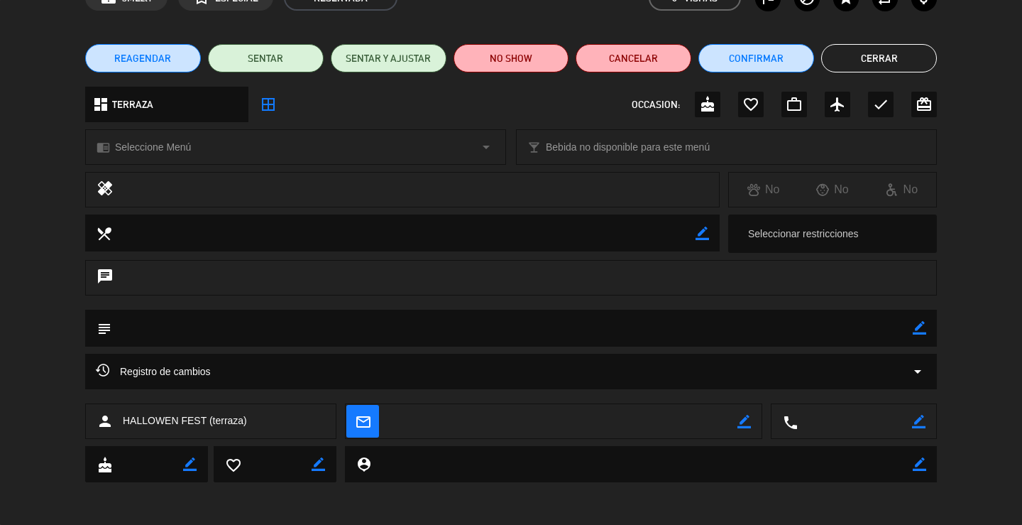
click at [921, 328] on icon "border_color" at bounding box center [919, 327] width 13 height 13
click at [834, 327] on textarea at bounding box center [511, 327] width 801 height 36
paste textarea "bloquear todo el primer piso. - de 23:00 a 03:00hrs"
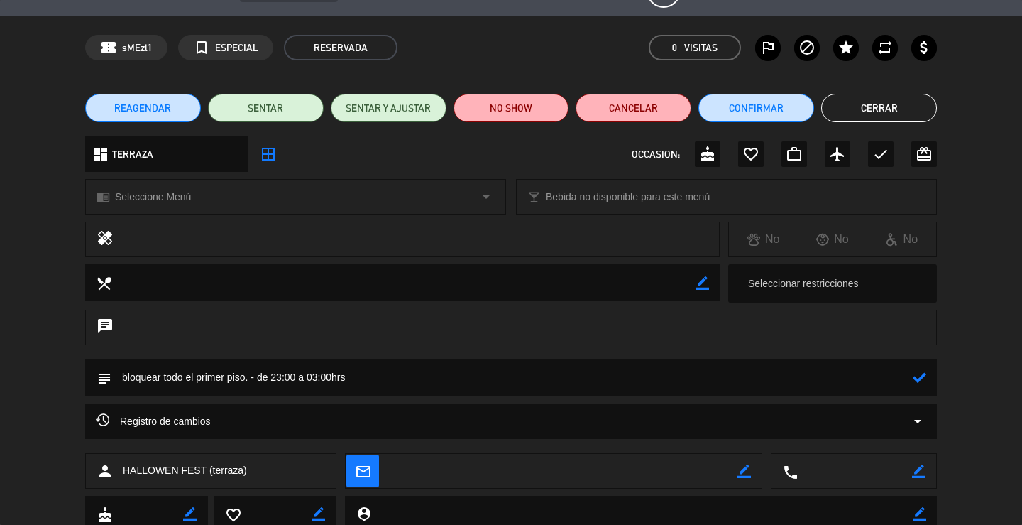
scroll to position [0, 0]
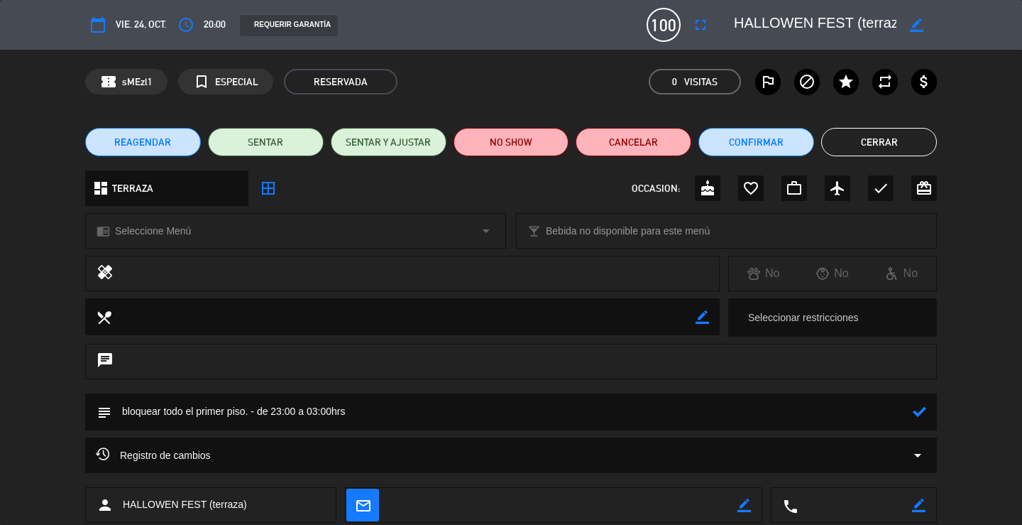
type textarea "bloquear todo el primer piso. - de 23:00 a 03:00hrs"
click at [918, 409] on icon at bounding box center [919, 411] width 13 height 13
click at [897, 141] on button "Cerrar" at bounding box center [879, 142] width 116 height 28
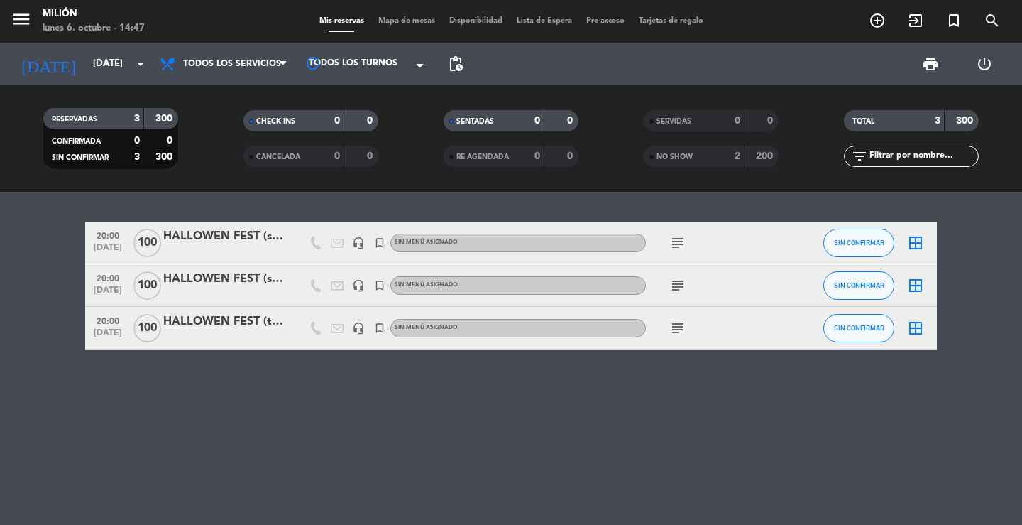
click at [915, 243] on icon "border_all" at bounding box center [915, 242] width 17 height 17
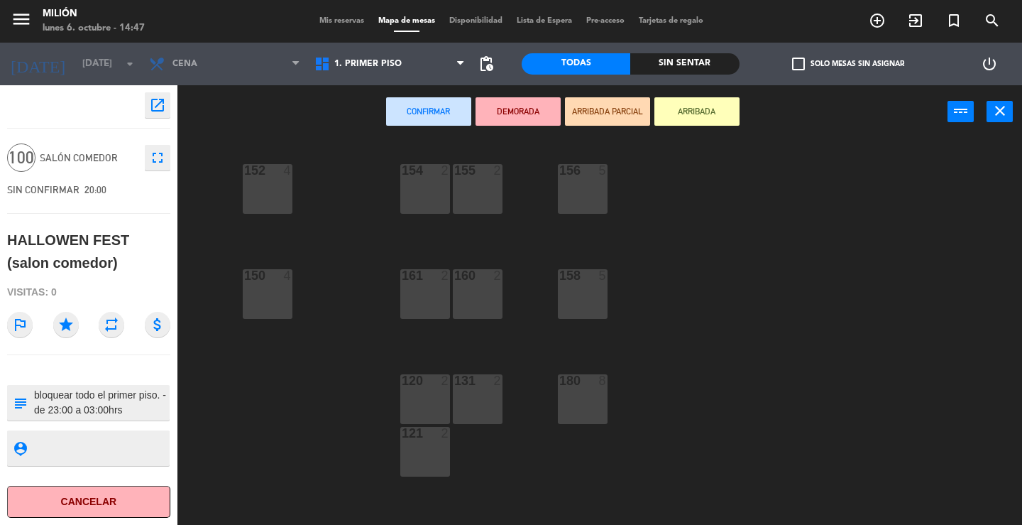
click at [153, 154] on icon "fullscreen" at bounding box center [157, 157] width 17 height 17
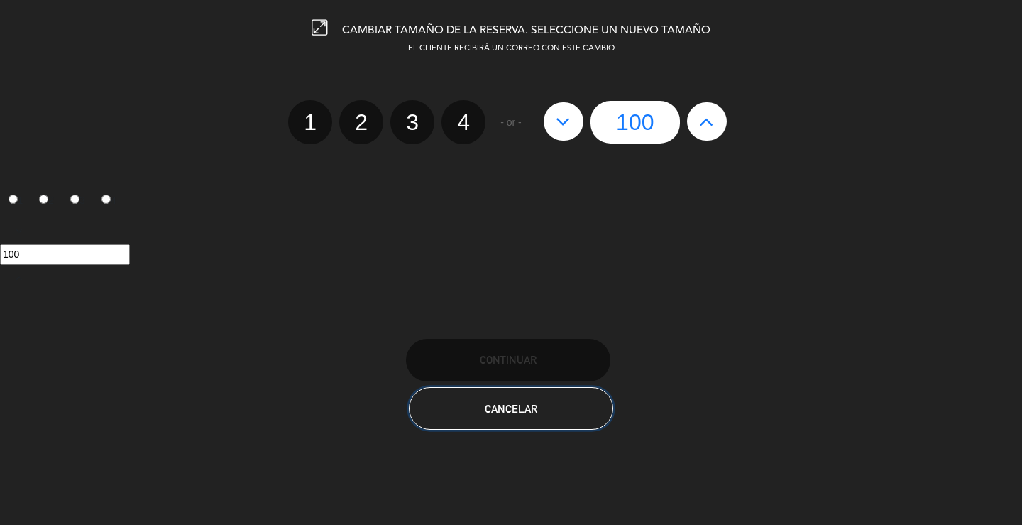
click at [478, 412] on button "Cancelar" at bounding box center [511, 408] width 204 height 43
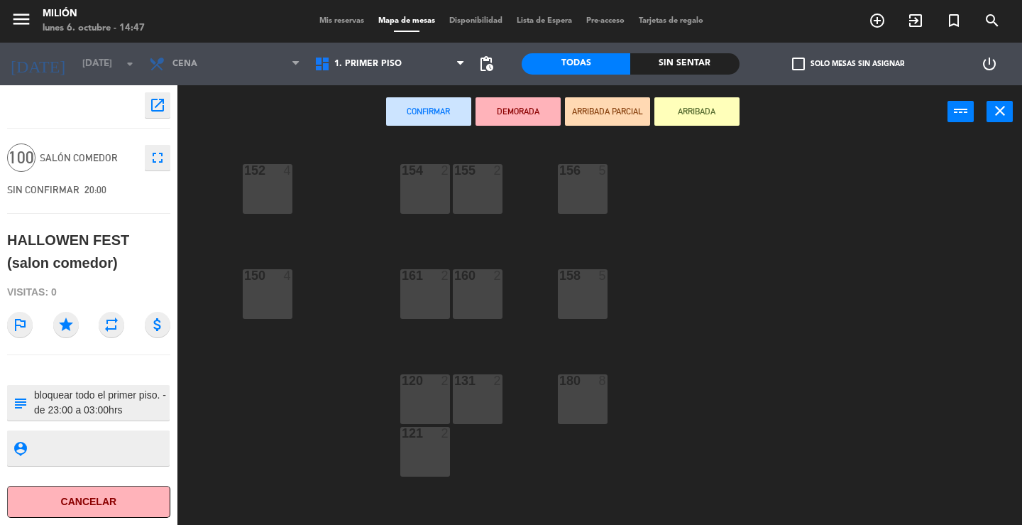
click at [50, 158] on span "SALÓN COMEDOR" at bounding box center [89, 158] width 98 height 16
click at [412, 56] on span "1. PRIMER PISO" at bounding box center [389, 63] width 165 height 31
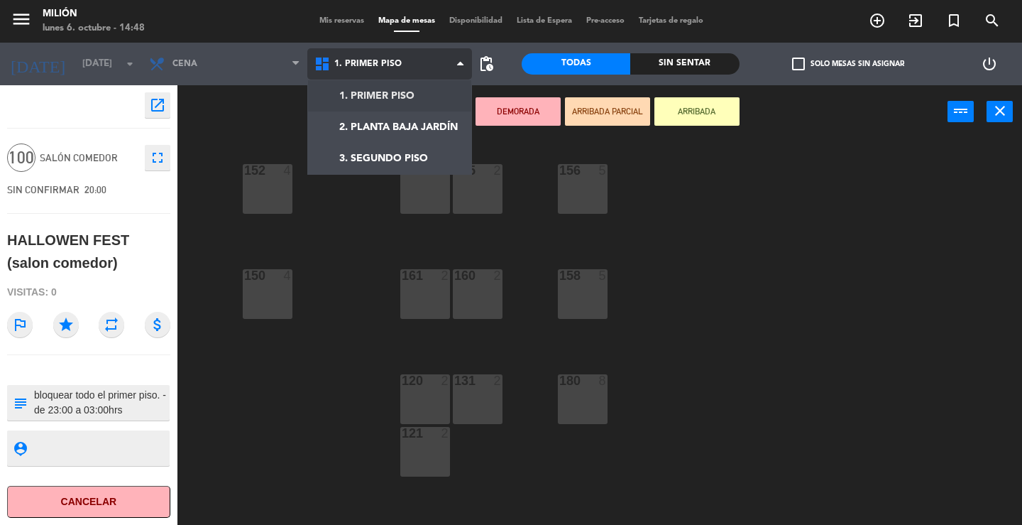
click at [378, 96] on ng-component "menu Milión [DATE] 6. octubre - 14:48 Mis reservas Mapa de mesas Disponibilidad…" at bounding box center [511, 262] width 1022 height 525
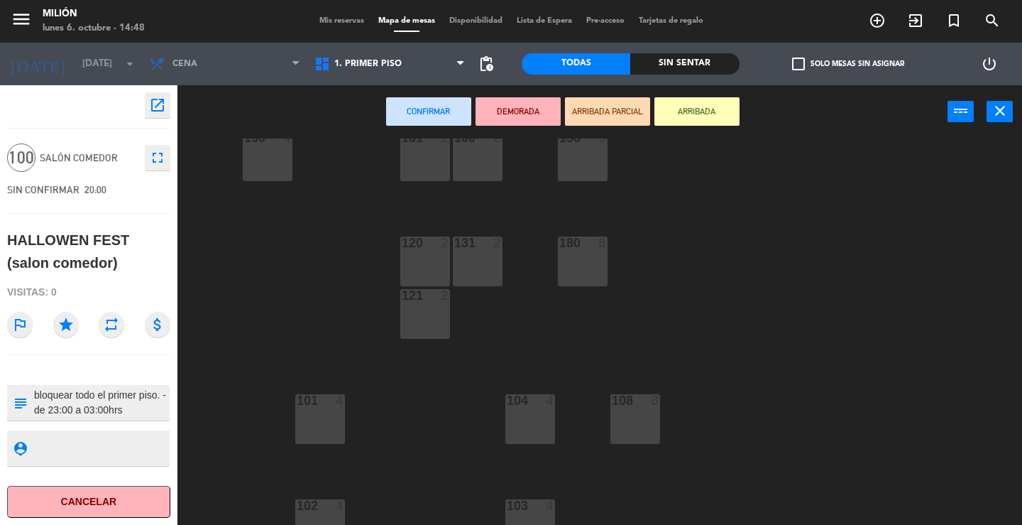
scroll to position [162, 0]
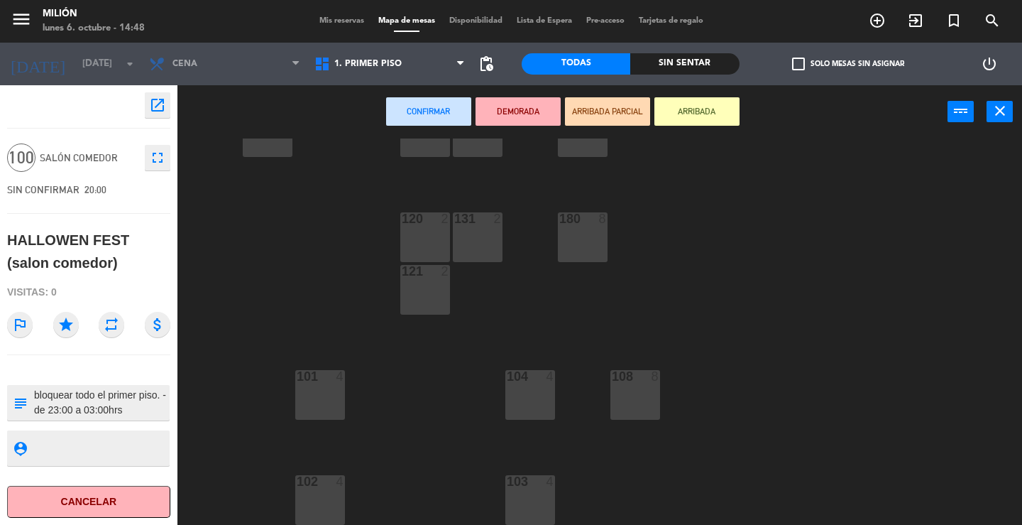
click at [488, 238] on div "131 2" at bounding box center [478, 237] width 50 height 50
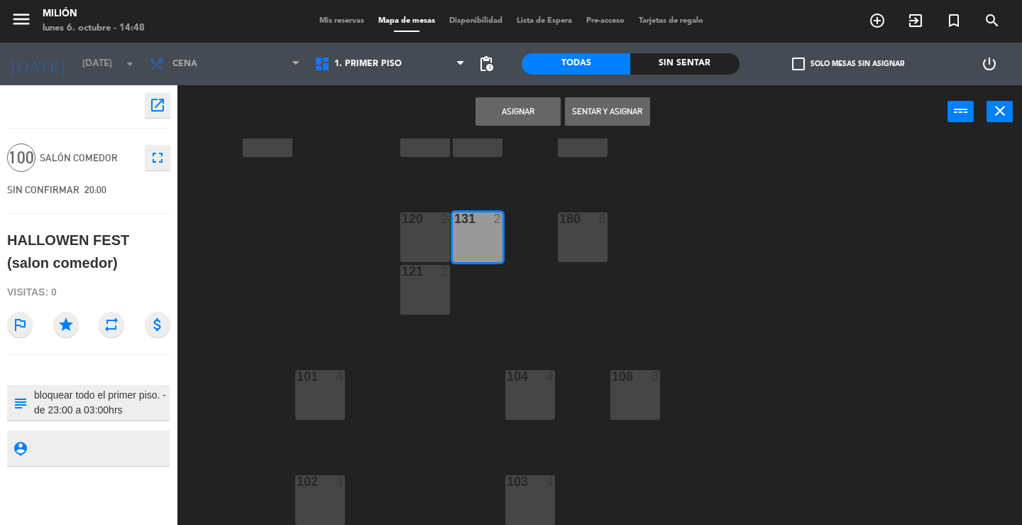
click at [488, 238] on div "131 2" at bounding box center [478, 237] width 50 height 50
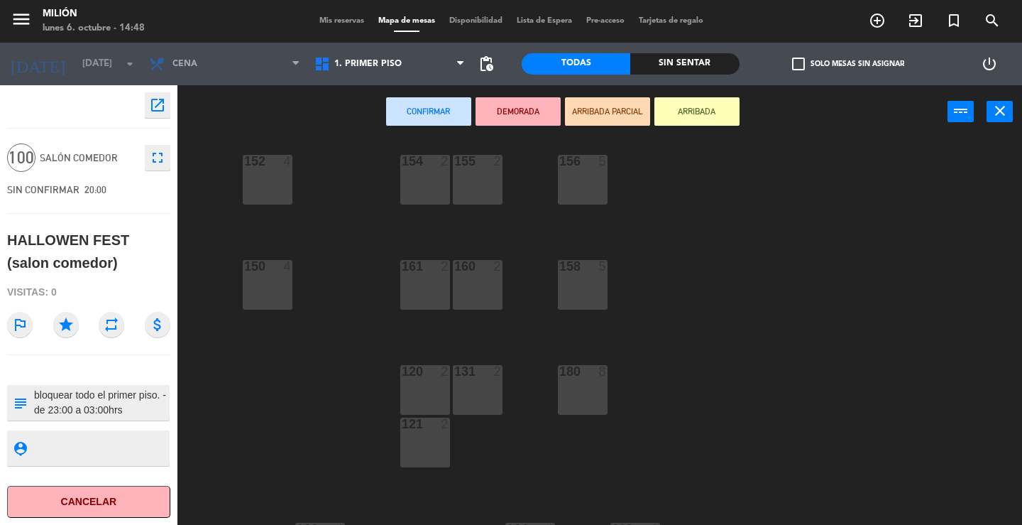
scroll to position [0, 0]
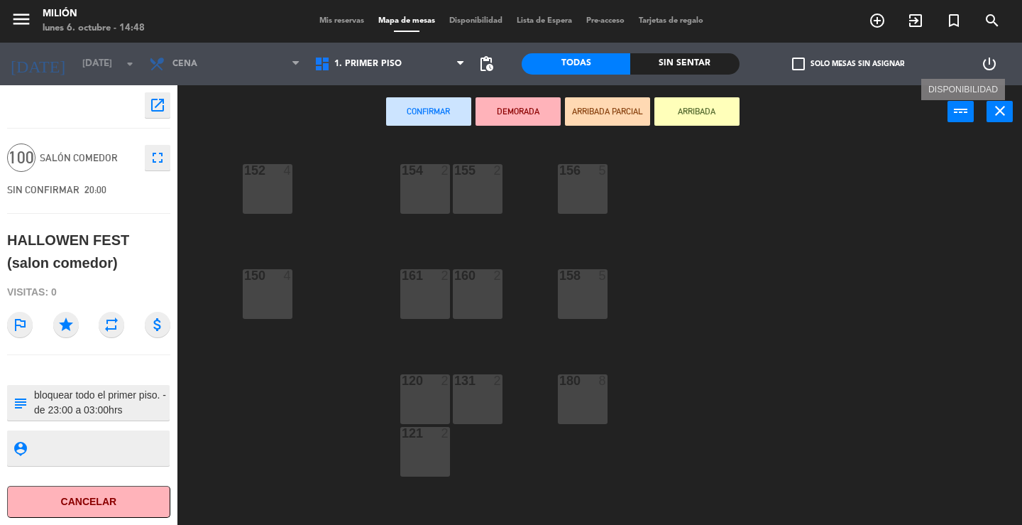
click at [963, 113] on icon "power_input" at bounding box center [961, 110] width 17 height 17
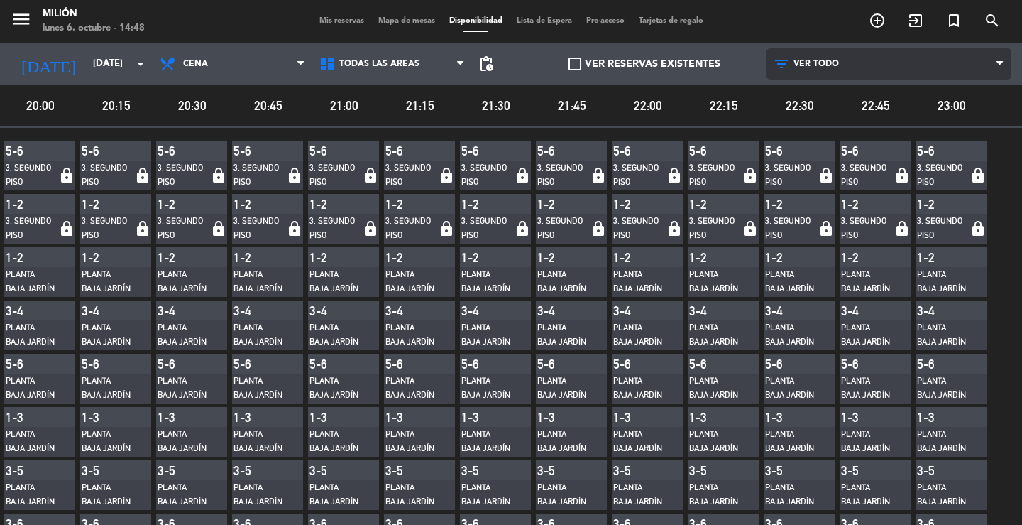
click at [838, 60] on span "VER TODO" at bounding box center [889, 63] width 245 height 31
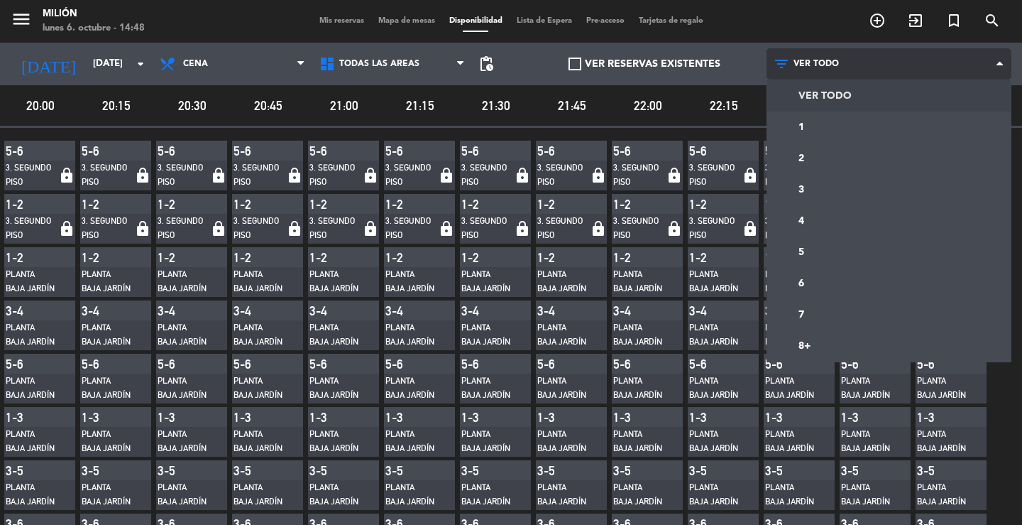
click at [821, 89] on main "menu Milión [DATE] 6. octubre - 14:48 Mis reservas Mapa de mesas Disponibilidad…" at bounding box center [511, 262] width 1022 height 525
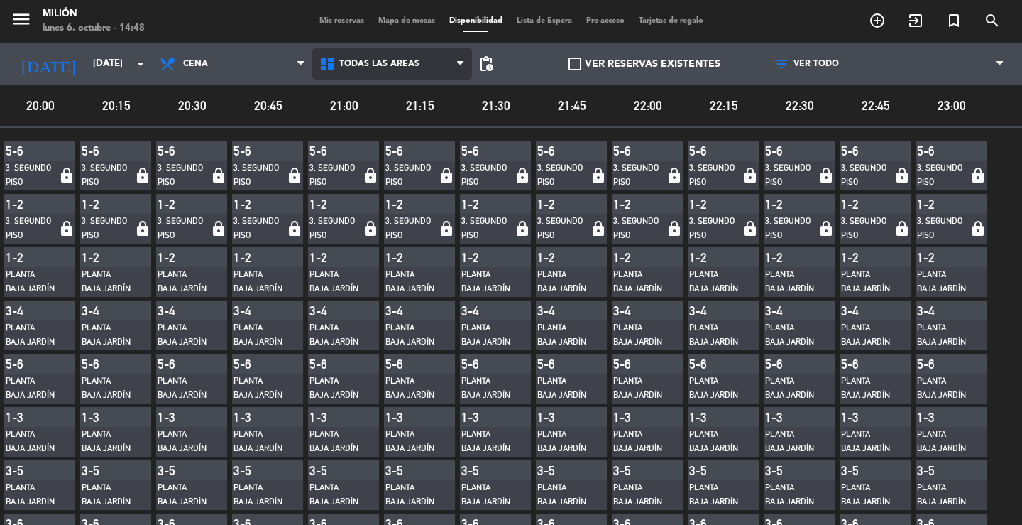
click at [387, 63] on span "Todas las áreas" at bounding box center [379, 64] width 80 height 10
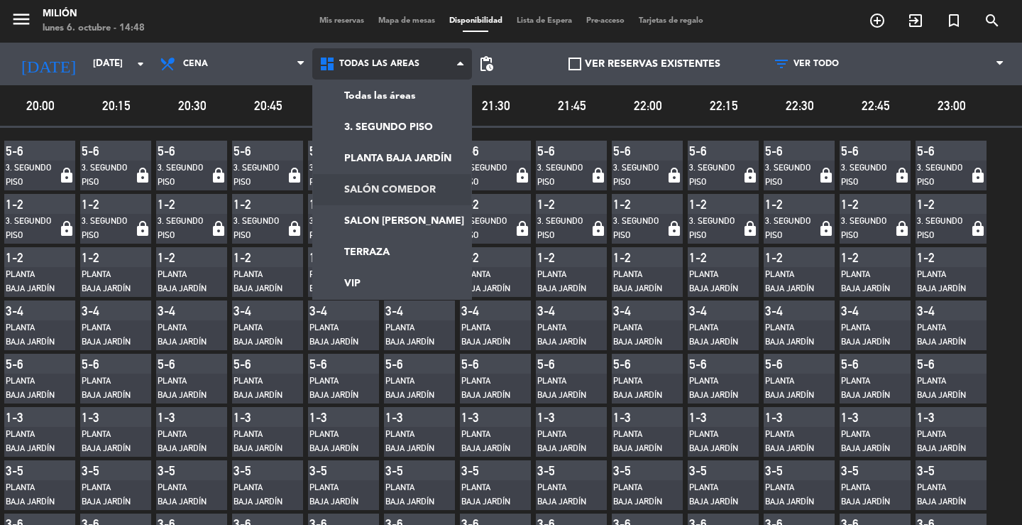
click at [386, 191] on main "menu Milión [DATE] 6. octubre - 14:48 Mis reservas Mapa de mesas Disponibilidad…" at bounding box center [511, 262] width 1022 height 525
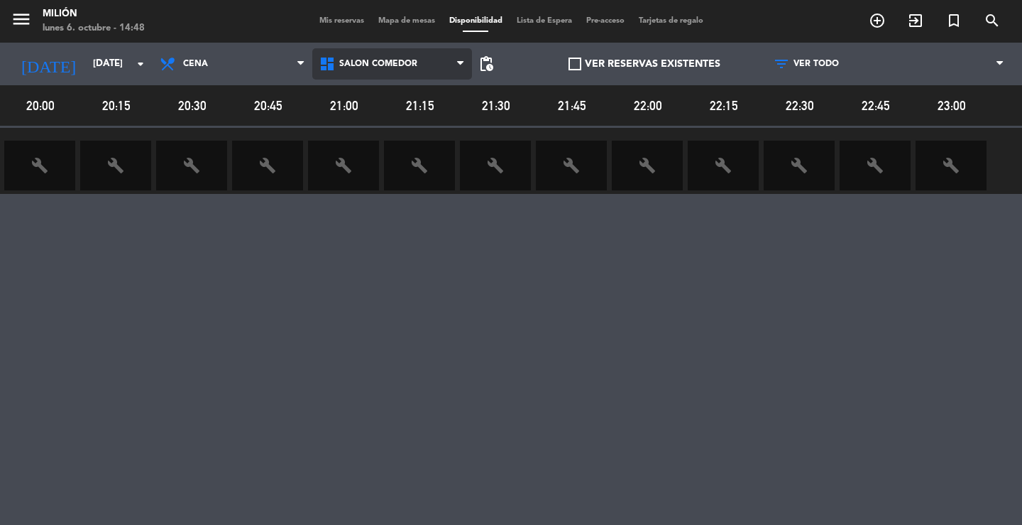
click at [376, 57] on span "SALÓN COMEDOR" at bounding box center [392, 63] width 160 height 31
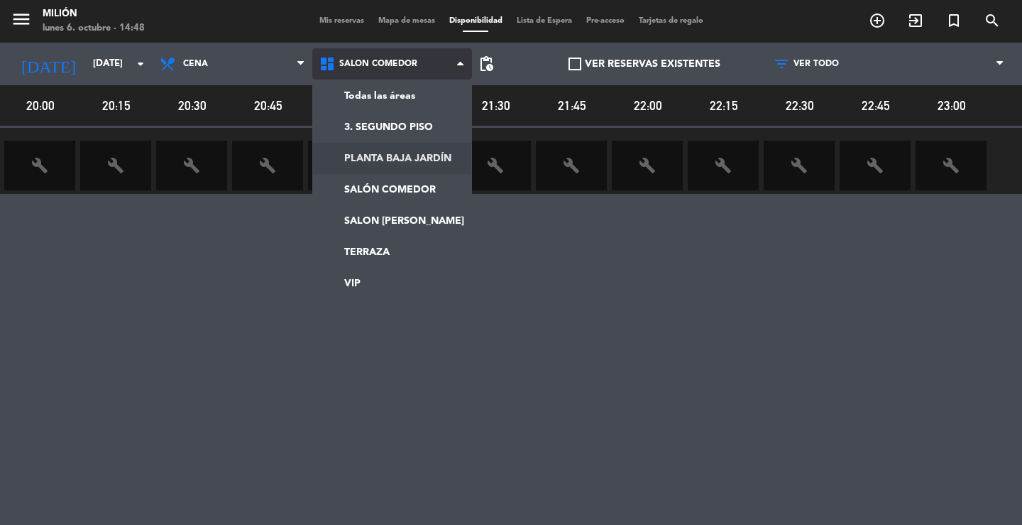
click at [370, 150] on main "menu Milión [DATE] 6. octubre - 14:48 Mis reservas Mapa de mesas Disponibilidad…" at bounding box center [511, 262] width 1022 height 525
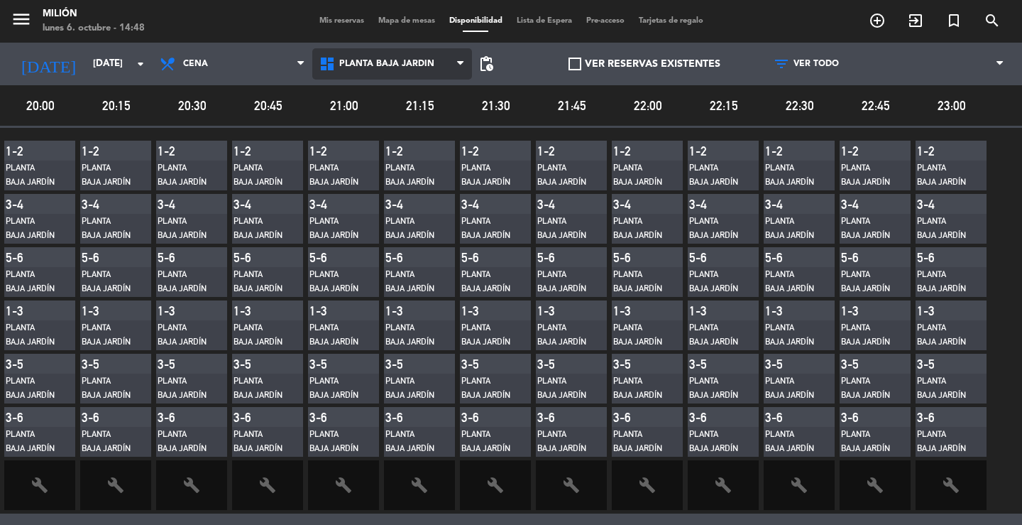
click at [388, 60] on span "PLANTA BAJA JARDÍN" at bounding box center [386, 64] width 95 height 10
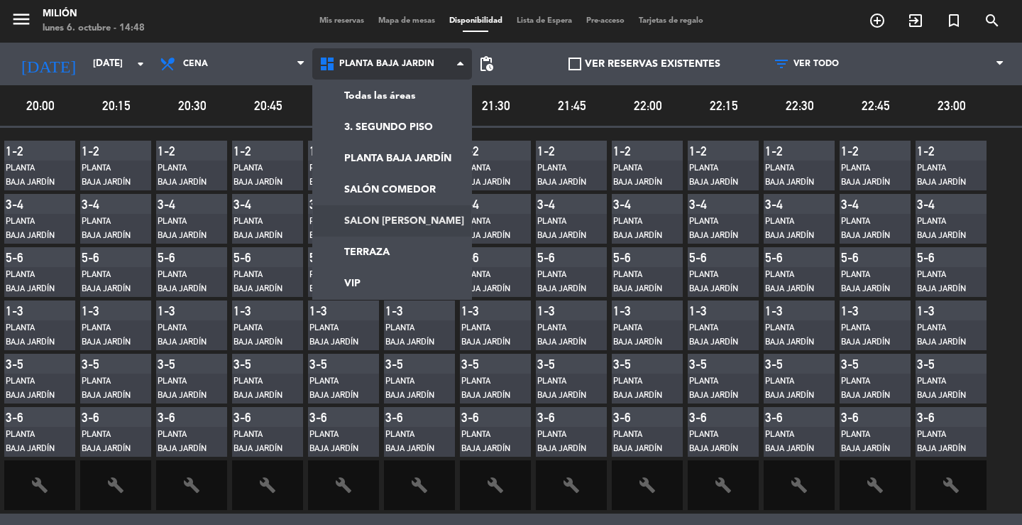
click at [383, 218] on main "menu Milión [DATE] 6. octubre - 14:48 Mis reservas Mapa de mesas Disponibilidad…" at bounding box center [511, 262] width 1022 height 525
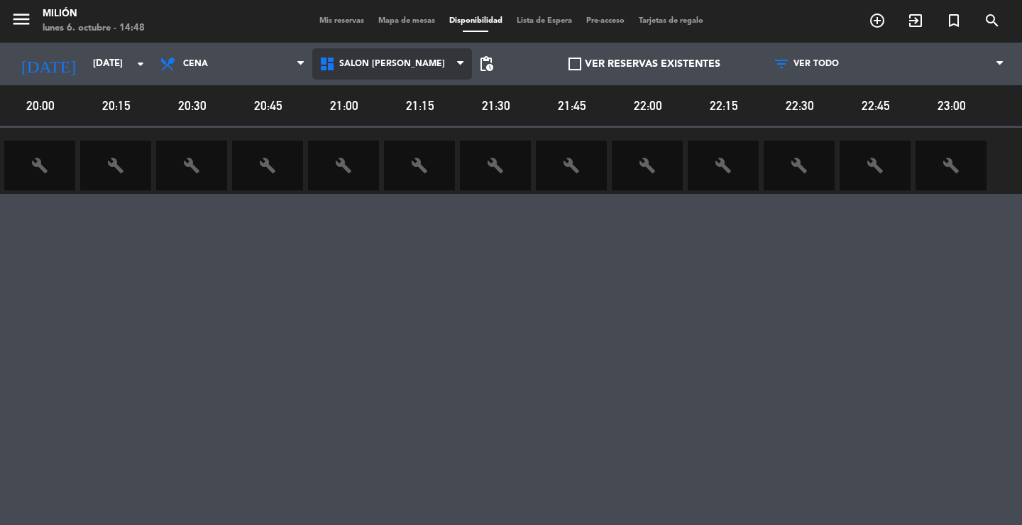
click at [373, 57] on span "SALON [PERSON_NAME]" at bounding box center [392, 63] width 160 height 31
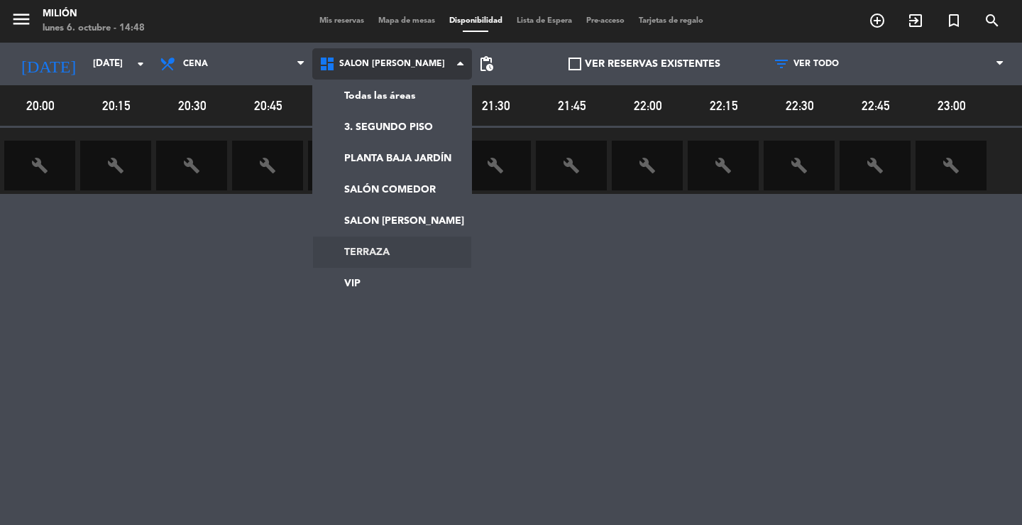
click at [358, 247] on main "menu Milión [DATE] 6. octubre - 14:48 Mis reservas Mapa de mesas Disponibilidad…" at bounding box center [511, 262] width 1022 height 525
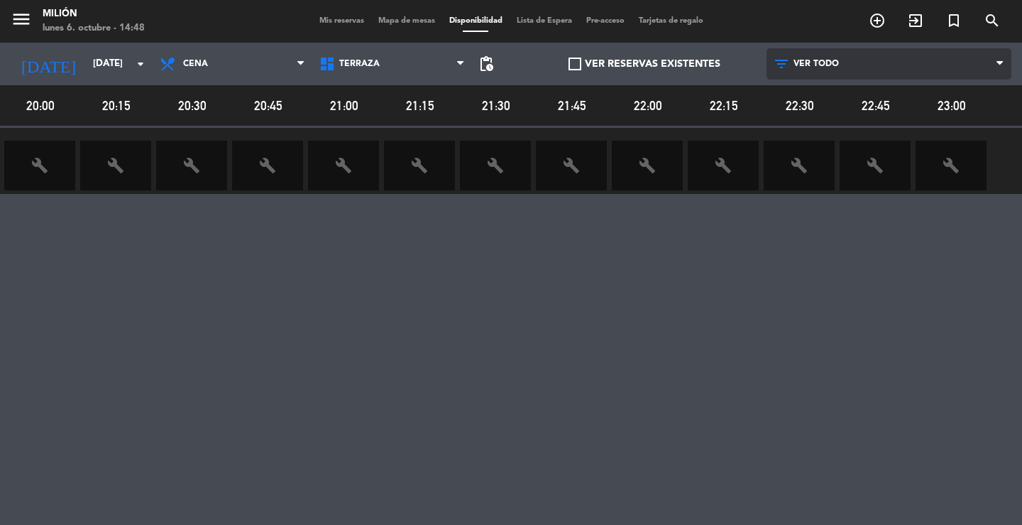
click at [984, 57] on span "VER TODO" at bounding box center [889, 63] width 245 height 31
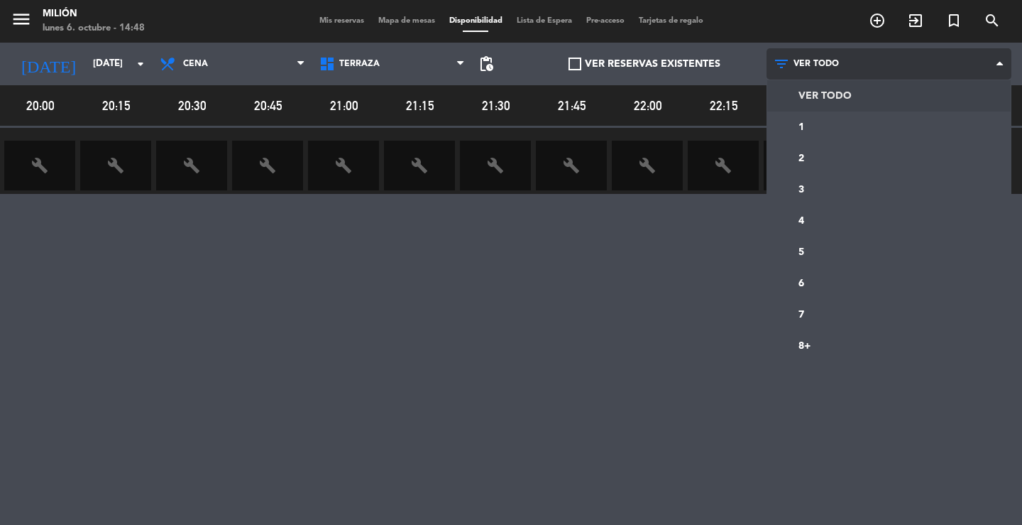
click at [997, 58] on icon at bounding box center [1000, 63] width 6 height 11
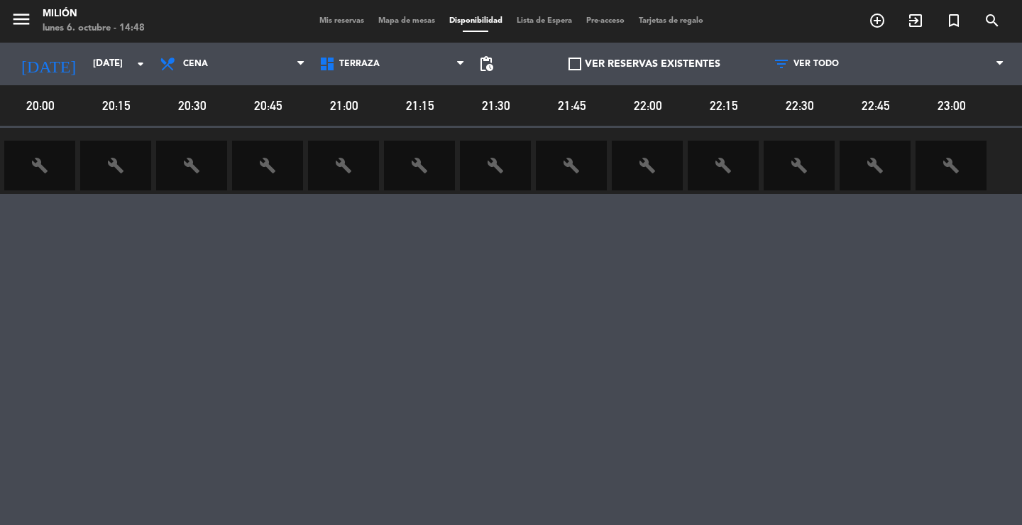
click at [339, 22] on span "Mis reservas" at bounding box center [341, 21] width 59 height 8
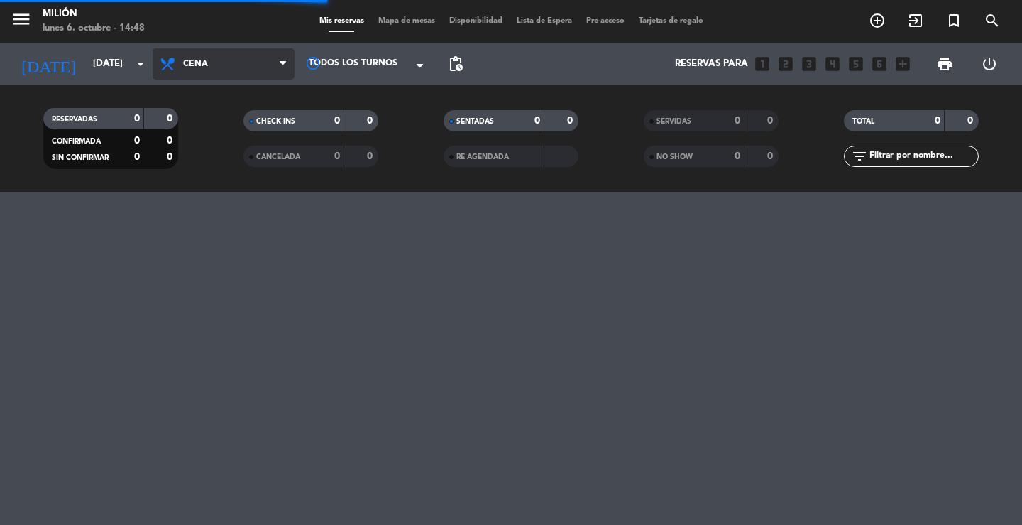
click at [185, 56] on span "Cena" at bounding box center [224, 63] width 142 height 31
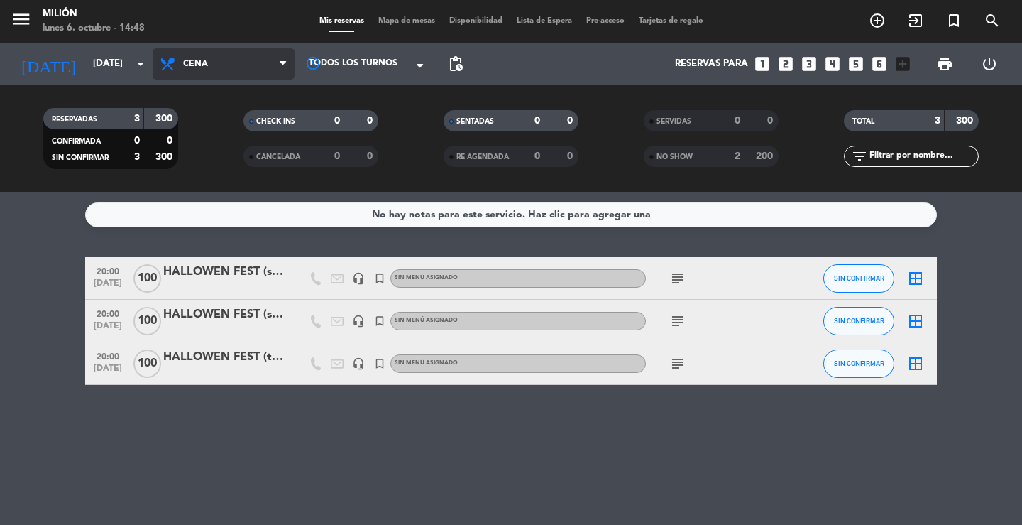
click at [233, 51] on span "Cena" at bounding box center [224, 63] width 142 height 31
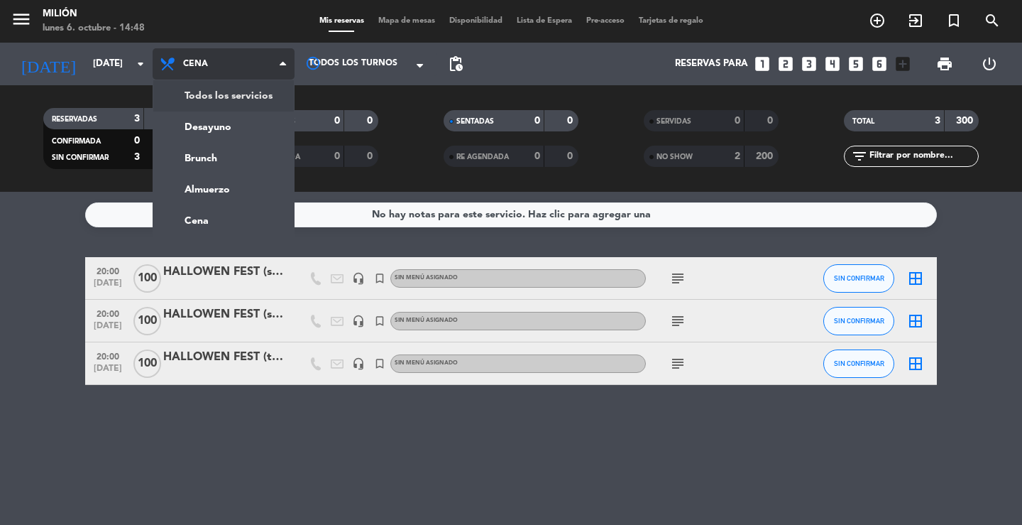
click at [228, 97] on div "menu Milión [DATE] 6. octubre - 14:48 Mis reservas Mapa de mesas Disponibilidad…" at bounding box center [511, 96] width 1022 height 192
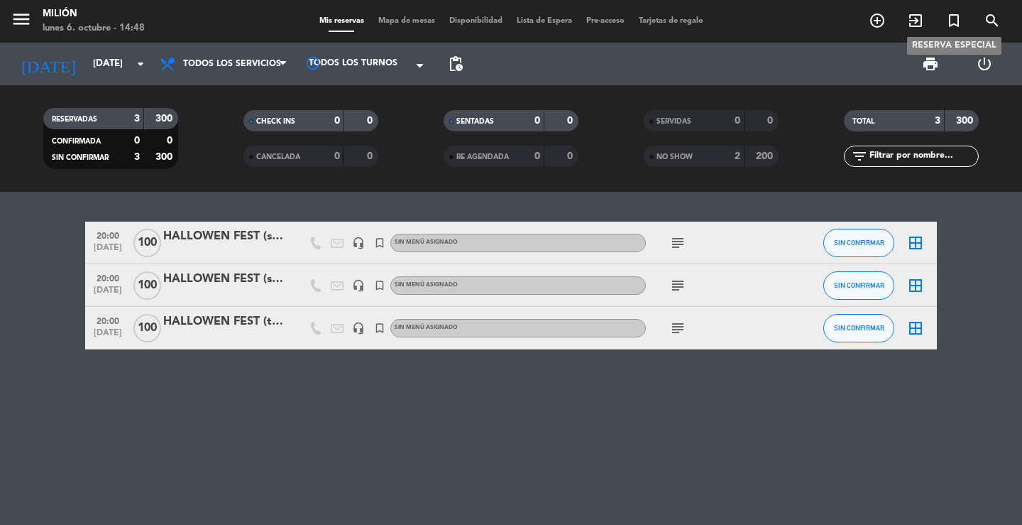
click at [957, 16] on icon "turned_in_not" at bounding box center [953, 20] width 17 height 17
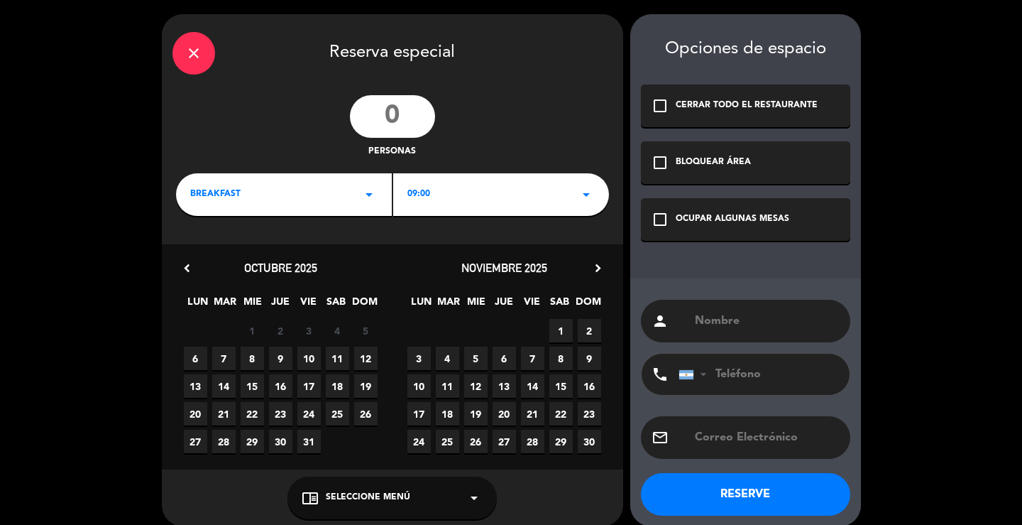
click at [718, 323] on input "text" at bounding box center [766, 321] width 146 height 20
type input "nla"
click at [384, 100] on input "number" at bounding box center [392, 116] width 85 height 43
type input "1"
click at [356, 191] on div "BREAKFAST arrow_drop_down" at bounding box center [284, 194] width 216 height 43
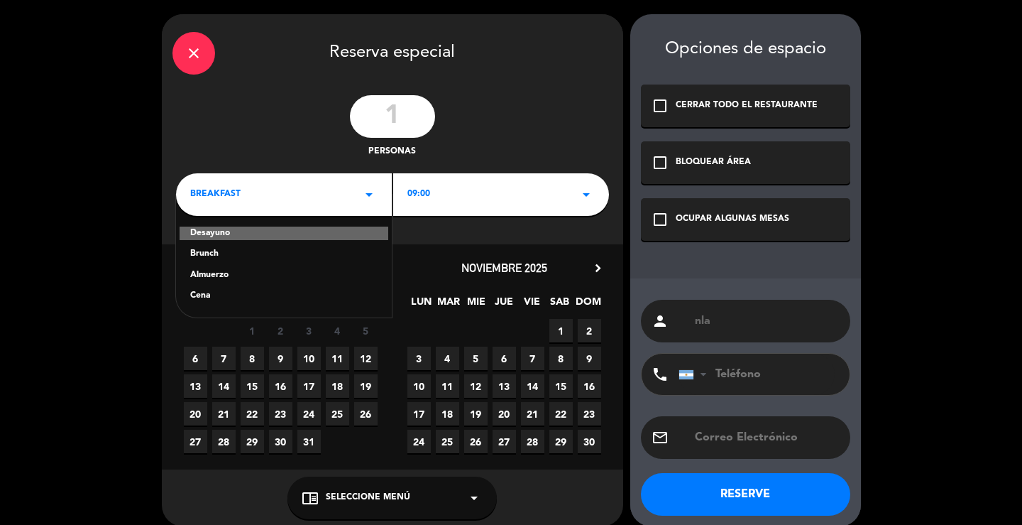
click at [209, 295] on div "Cena" at bounding box center [283, 296] width 187 height 14
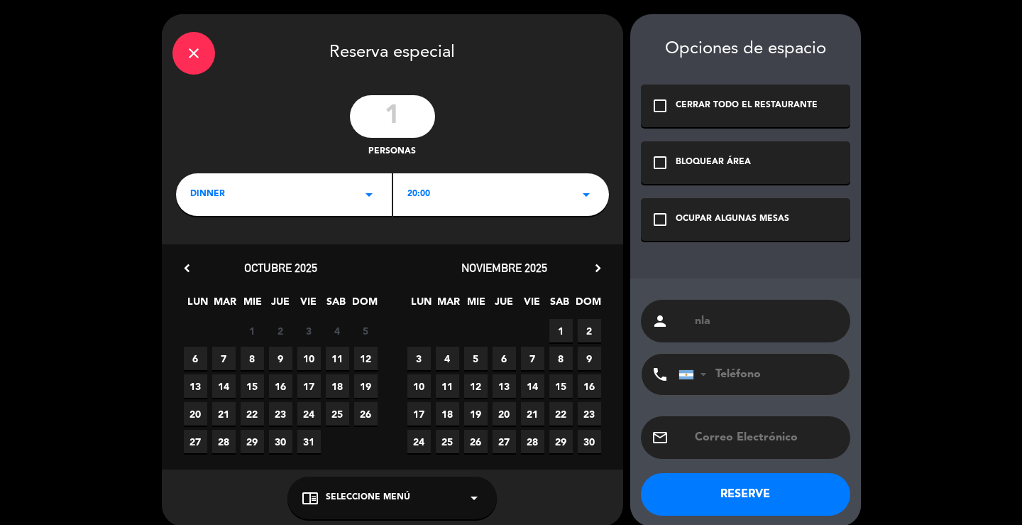
click at [468, 187] on div "20:00 arrow_drop_down" at bounding box center [501, 194] width 216 height 43
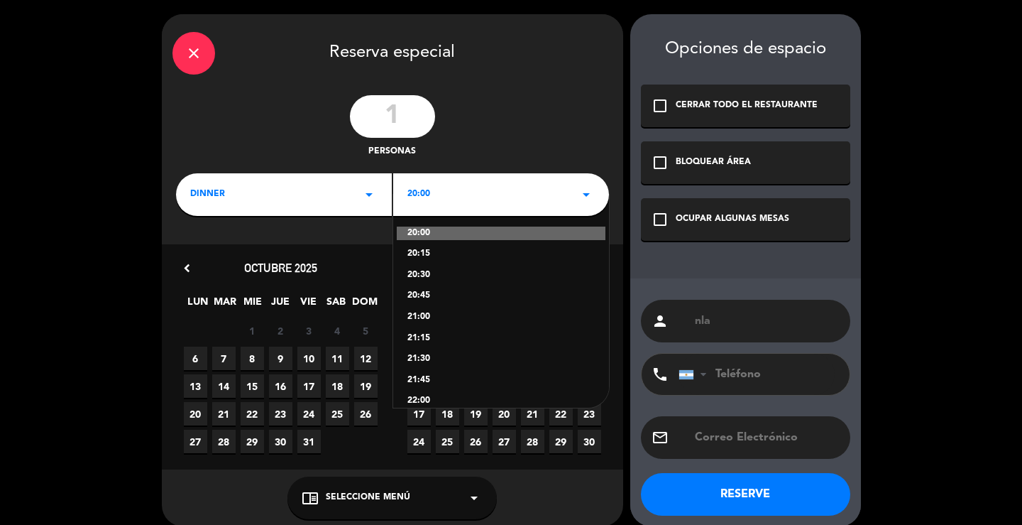
click at [437, 336] on div "21:15" at bounding box center [500, 338] width 187 height 14
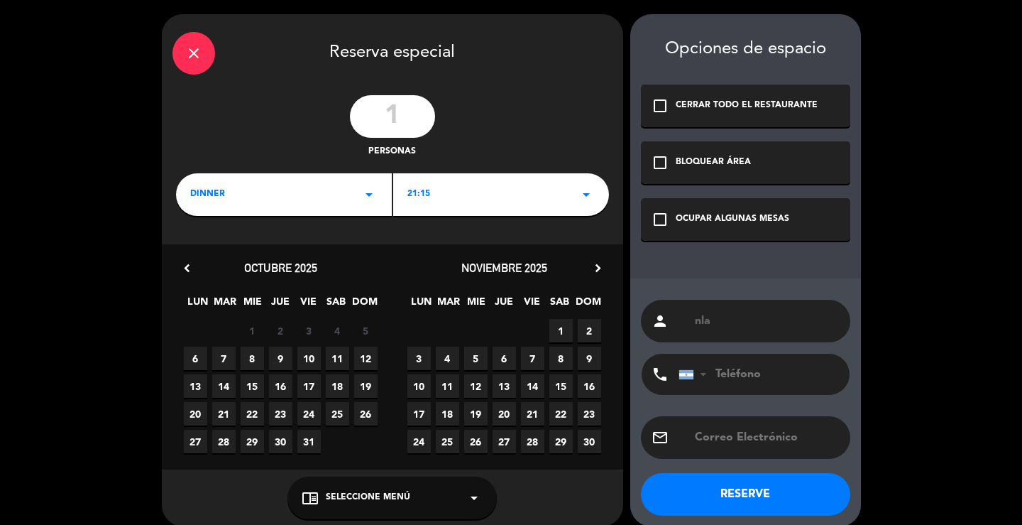
click at [308, 415] on span "24" at bounding box center [308, 413] width 23 height 23
click at [327, 199] on div "dinner arrow_drop_down" at bounding box center [284, 194] width 216 height 43
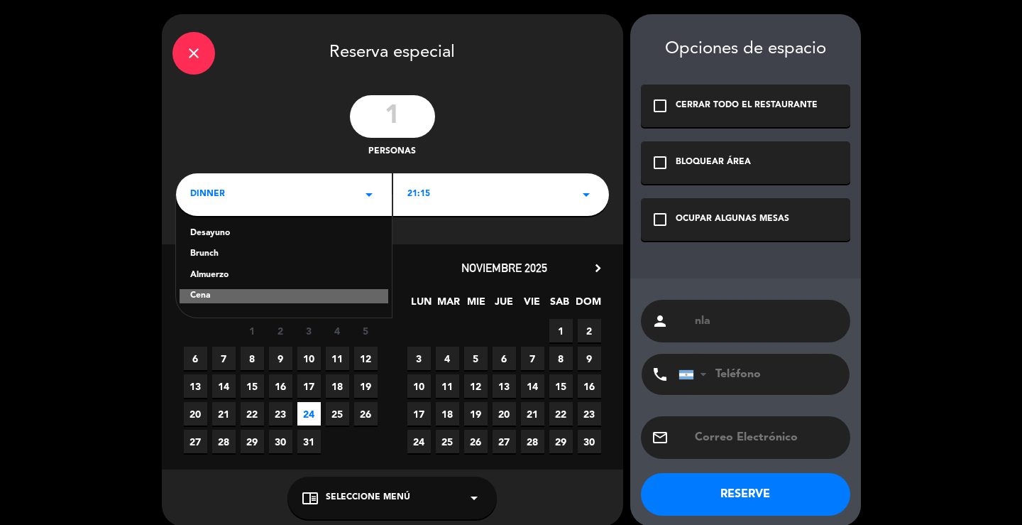
click at [214, 292] on div "Cena" at bounding box center [284, 296] width 209 height 14
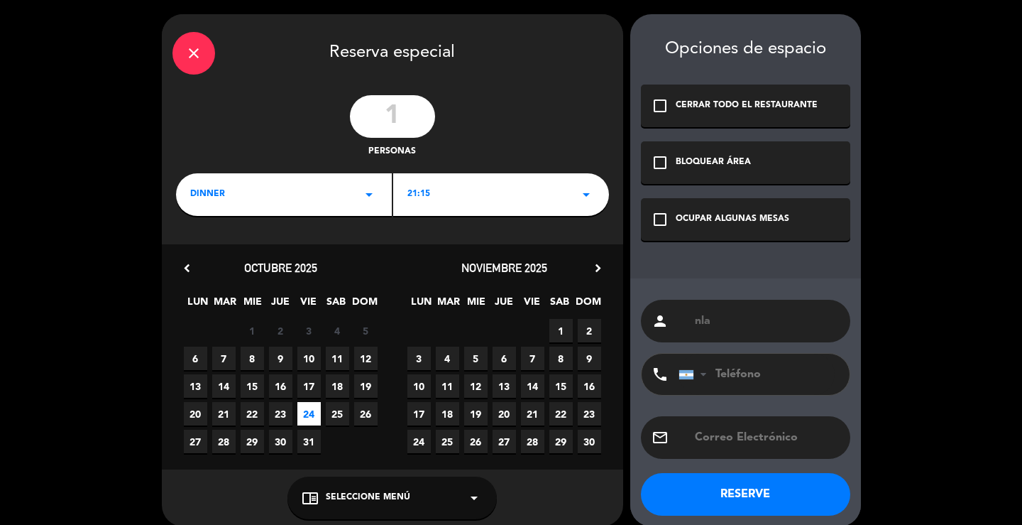
click at [476, 186] on div "21:15 arrow_drop_down" at bounding box center [501, 194] width 216 height 43
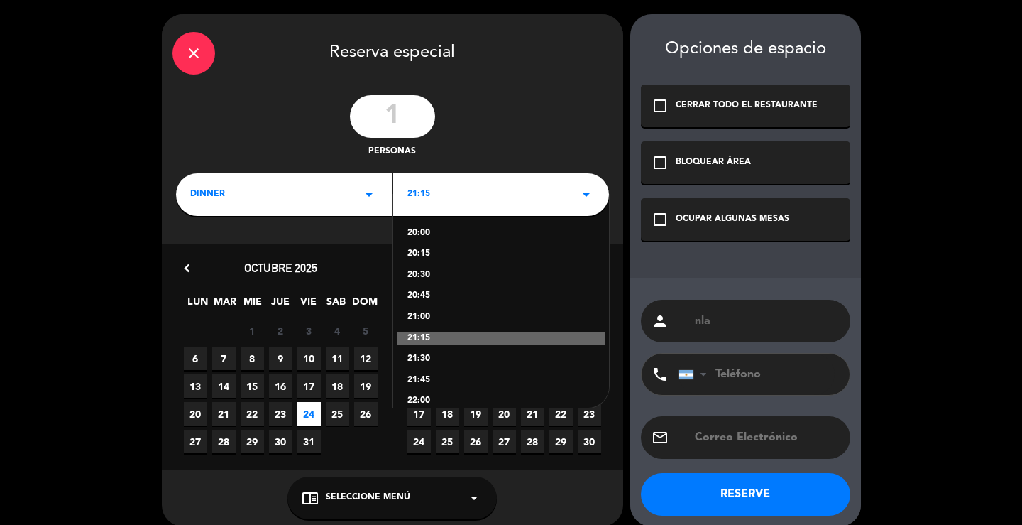
click at [429, 292] on div "20:45" at bounding box center [500, 296] width 187 height 14
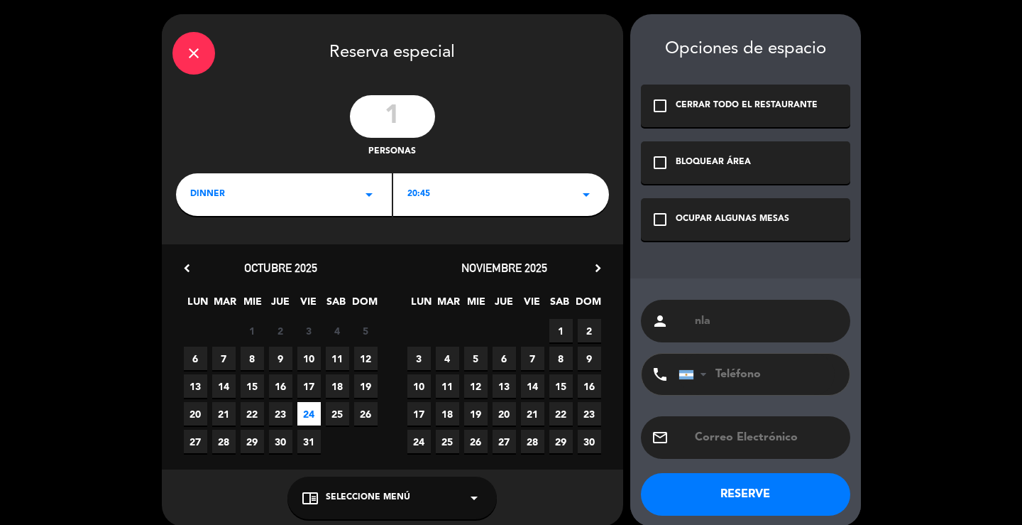
click at [734, 224] on div "OCUPAR ALGUNAS MESAS" at bounding box center [733, 219] width 114 height 14
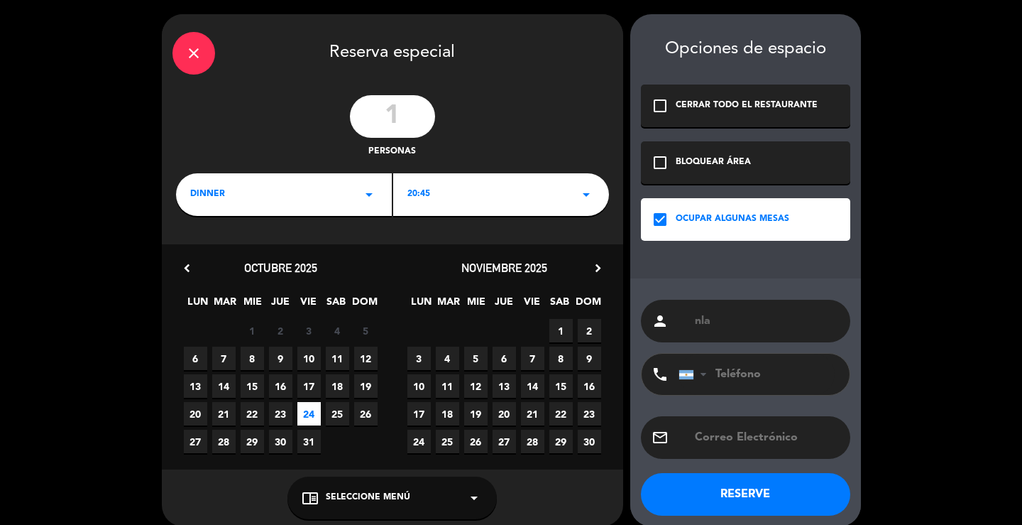
click at [709, 481] on button "RESERVE" at bounding box center [745, 494] width 209 height 43
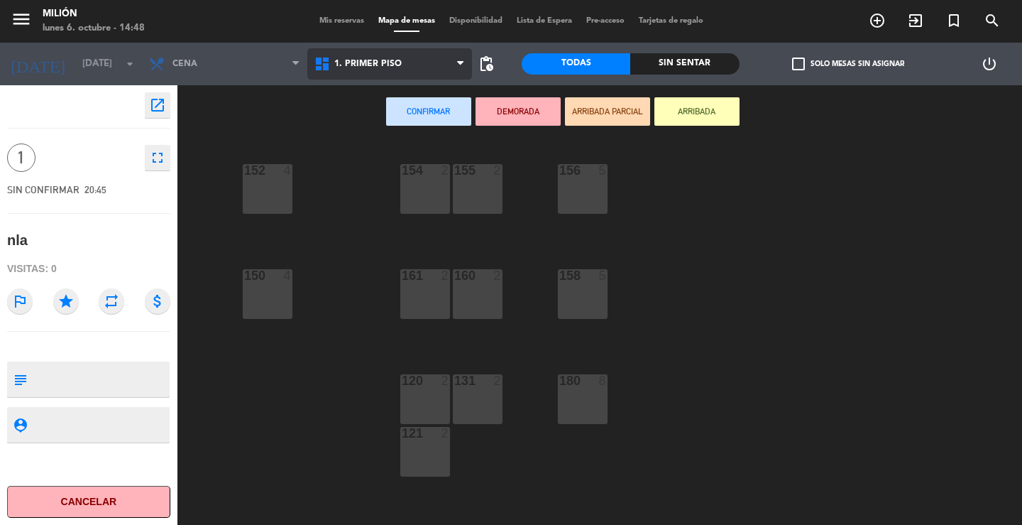
click at [413, 65] on span "1. PRIMER PISO" at bounding box center [389, 63] width 165 height 31
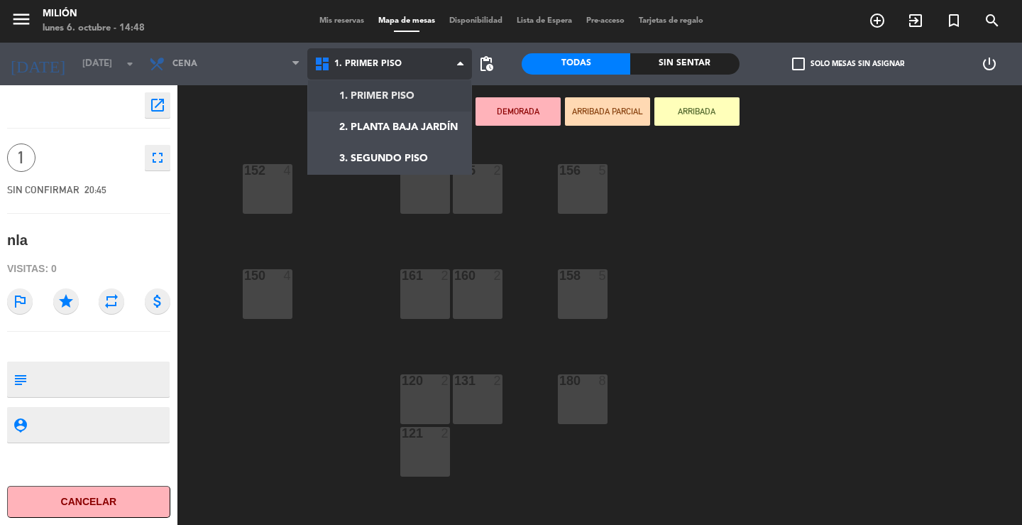
click at [411, 97] on ng-component "menu Milión [DATE] 6. octubre - 14:48 Mis reservas Mapa de mesas Disponibilidad…" at bounding box center [511, 262] width 1022 height 525
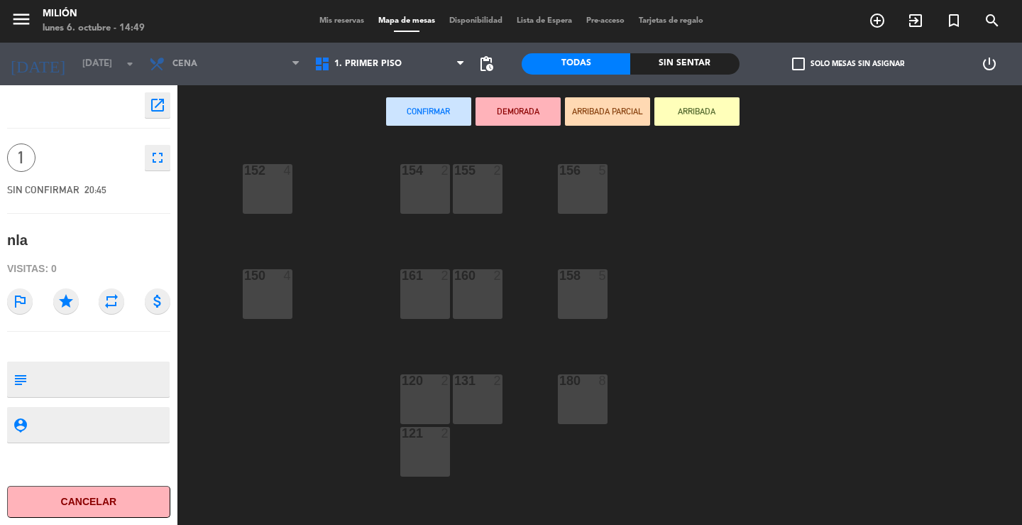
click at [439, 202] on div "154 2" at bounding box center [425, 189] width 50 height 50
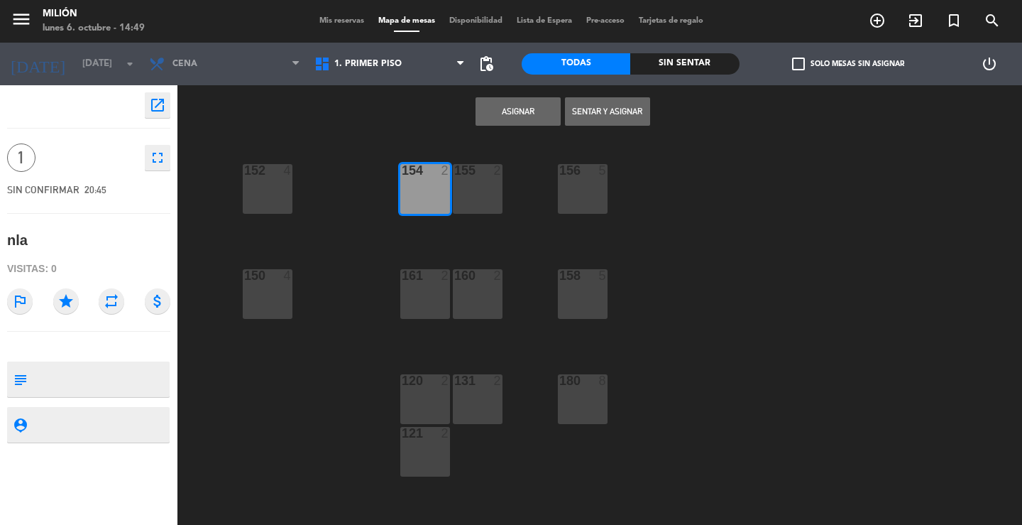
click at [471, 193] on div "155 2" at bounding box center [478, 189] width 50 height 50
click at [501, 109] on button "Asignar" at bounding box center [518, 111] width 85 height 28
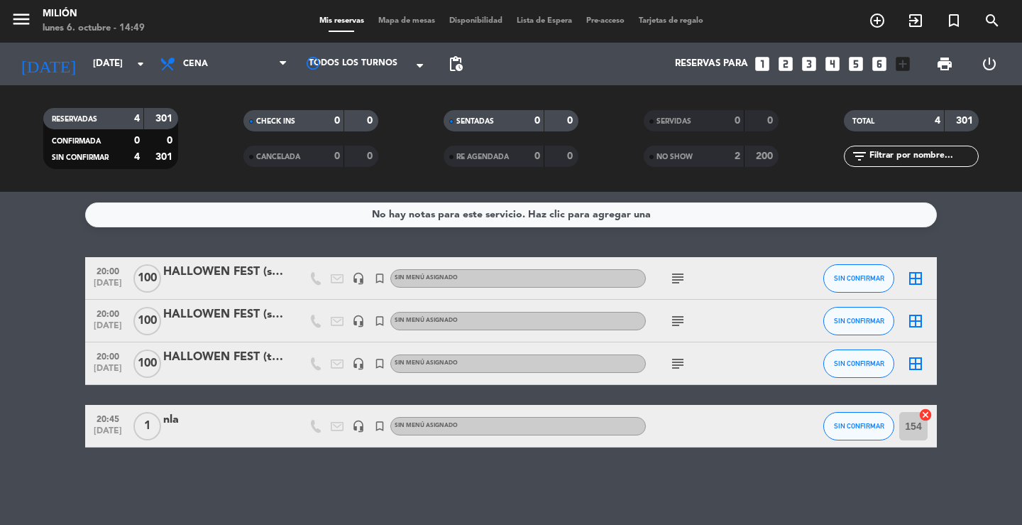
click at [772, 429] on div at bounding box center [710, 426] width 128 height 42
click at [278, 412] on div "nla" at bounding box center [223, 419] width 121 height 18
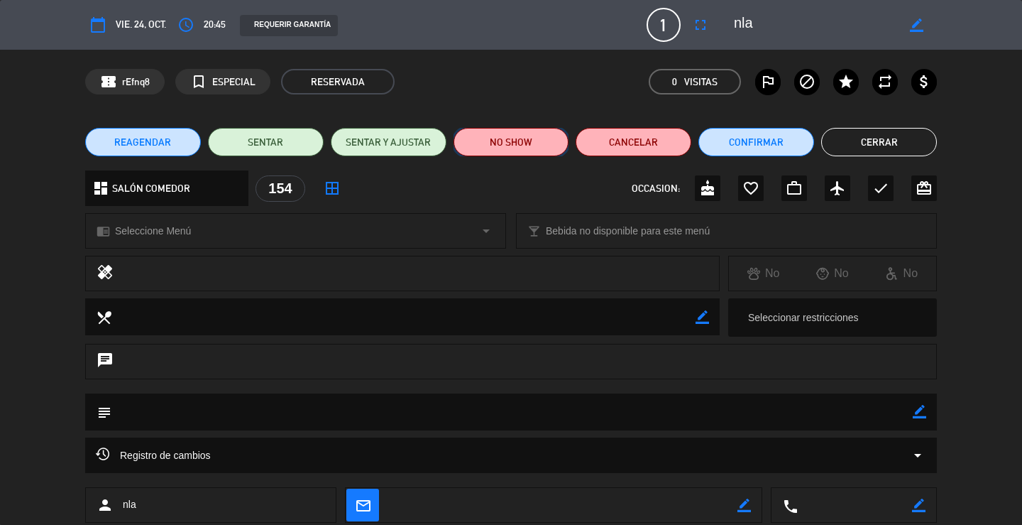
click at [506, 139] on button "NO SHOW" at bounding box center [512, 142] width 116 height 28
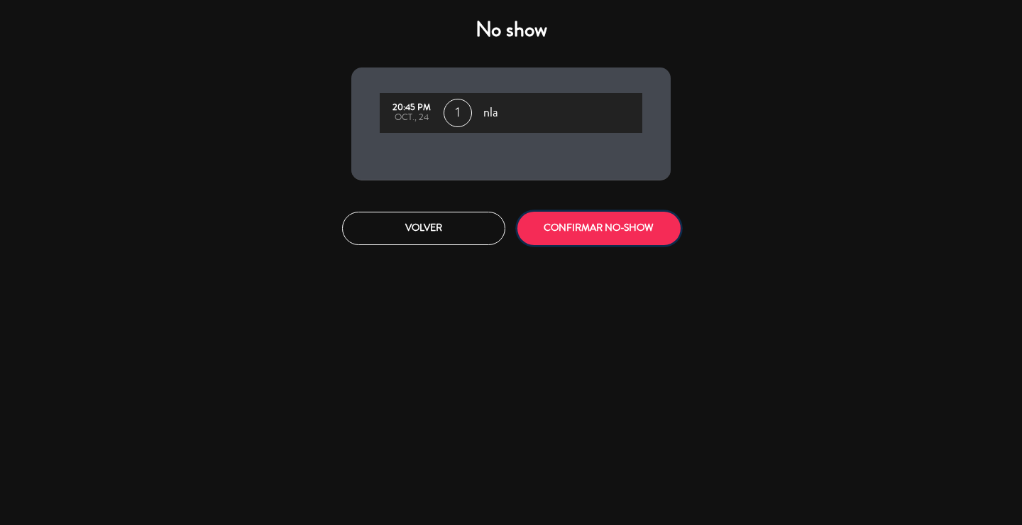
click at [567, 228] on button "CONFIRMAR NO-SHOW" at bounding box center [598, 228] width 163 height 33
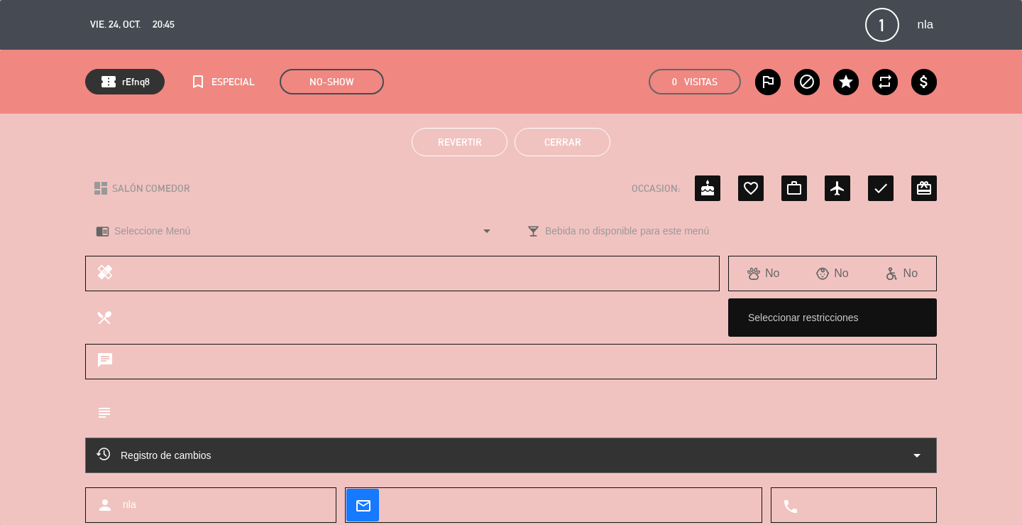
click at [584, 142] on button "Cerrar" at bounding box center [563, 142] width 96 height 28
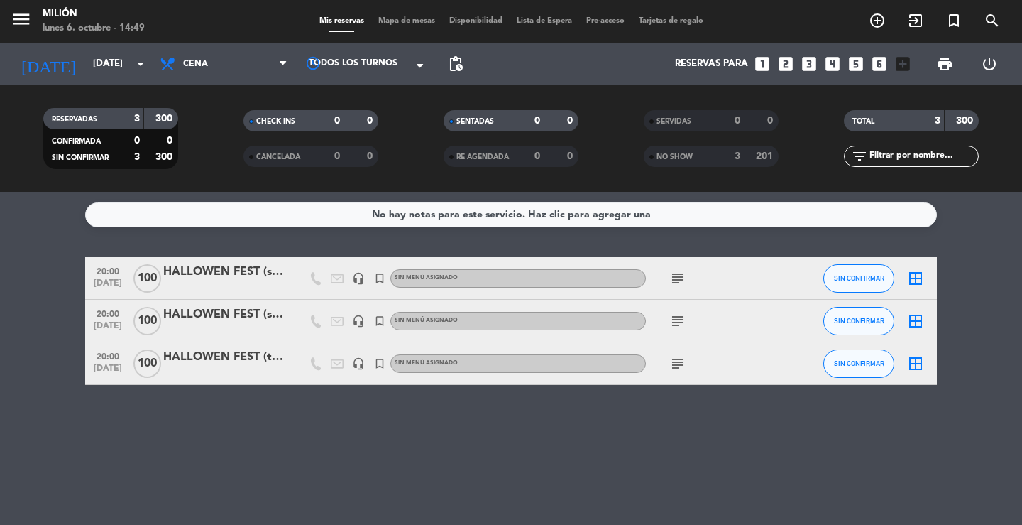
click at [681, 275] on icon "subject" at bounding box center [677, 278] width 17 height 17
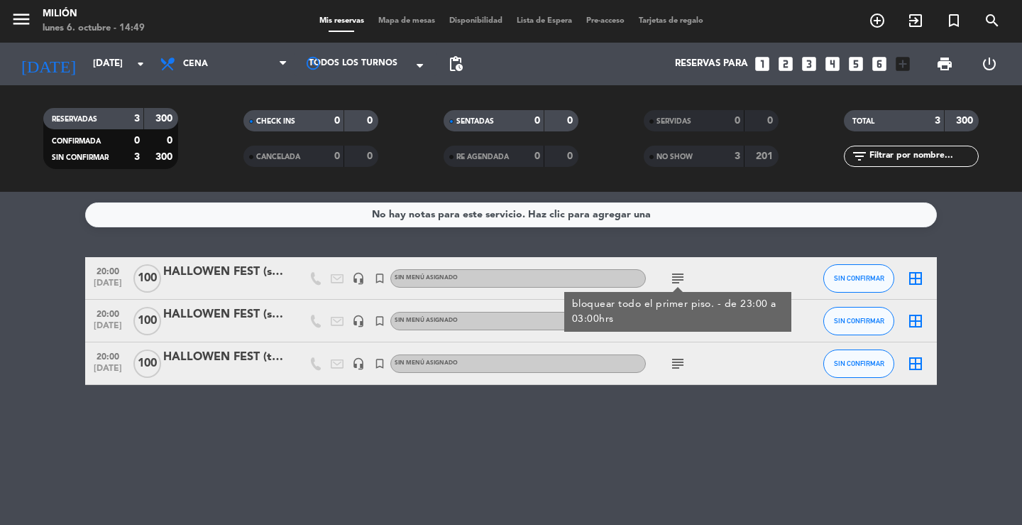
click at [685, 275] on icon "subject" at bounding box center [677, 278] width 17 height 17
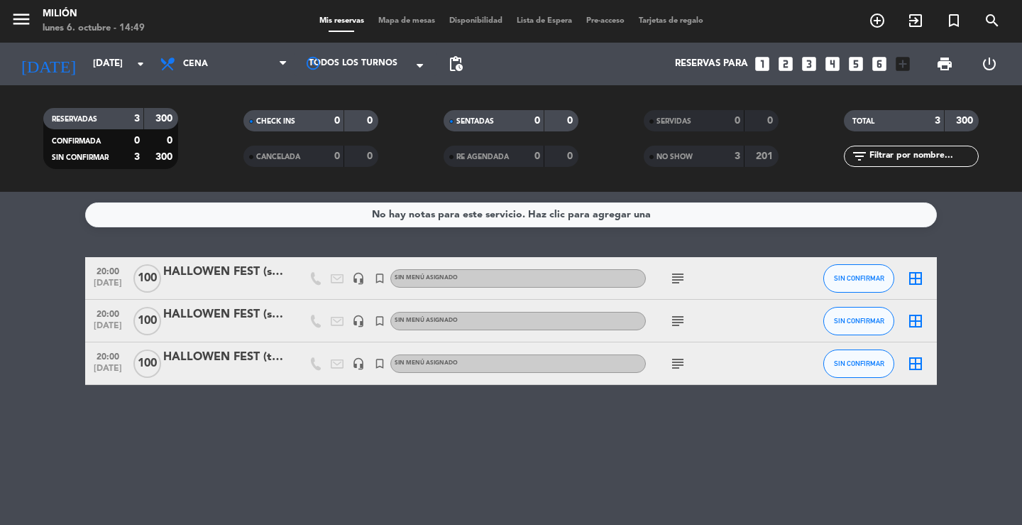
click at [671, 320] on icon "subject" at bounding box center [677, 320] width 17 height 17
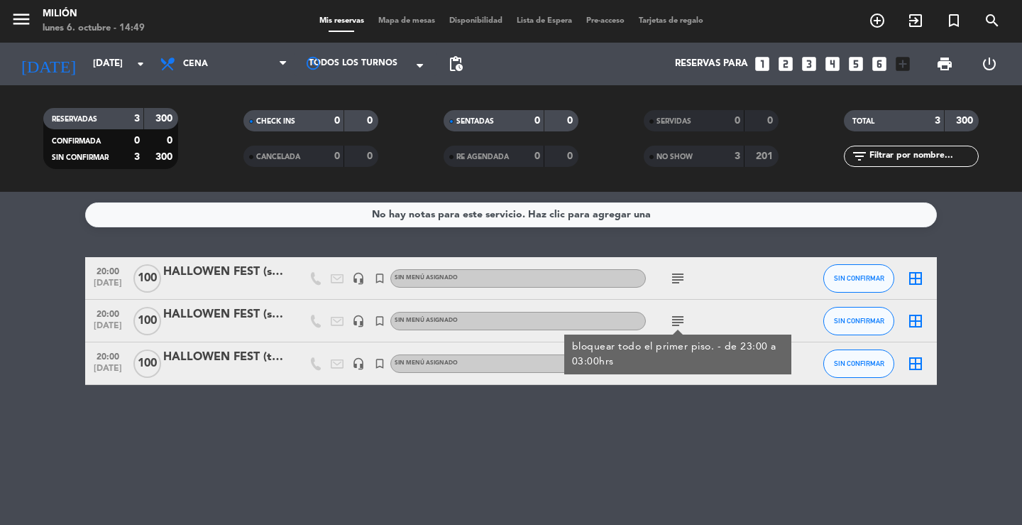
drag, startPoint x: 671, startPoint y: 320, endPoint x: 674, endPoint y: 338, distance: 17.9
click at [671, 322] on icon "subject" at bounding box center [677, 320] width 17 height 17
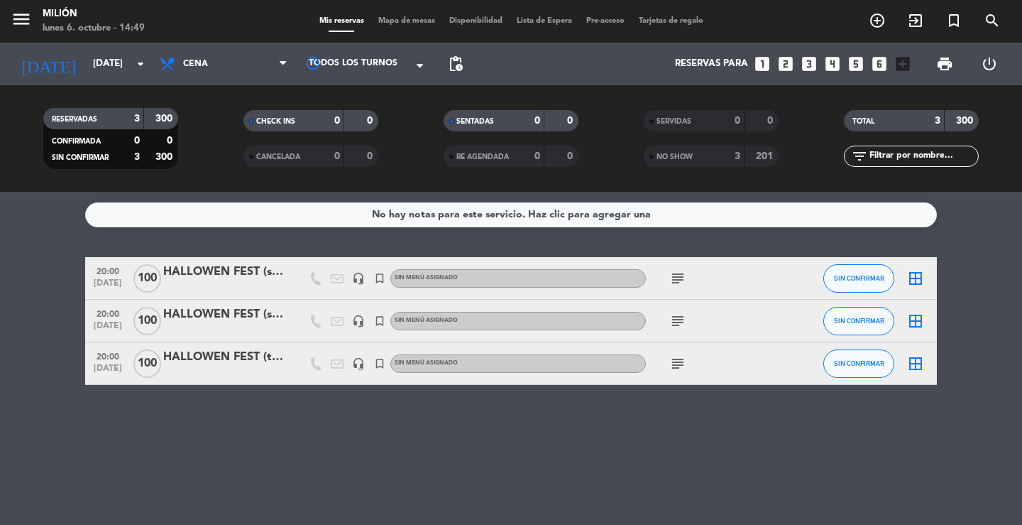
click at [670, 368] on icon "subject" at bounding box center [677, 363] width 17 height 17
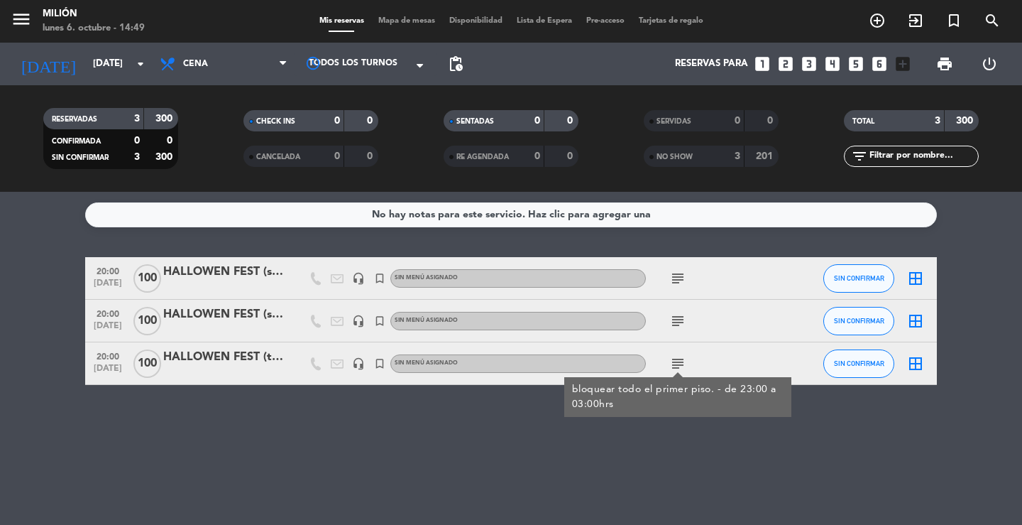
click at [676, 363] on icon "subject" at bounding box center [677, 363] width 17 height 17
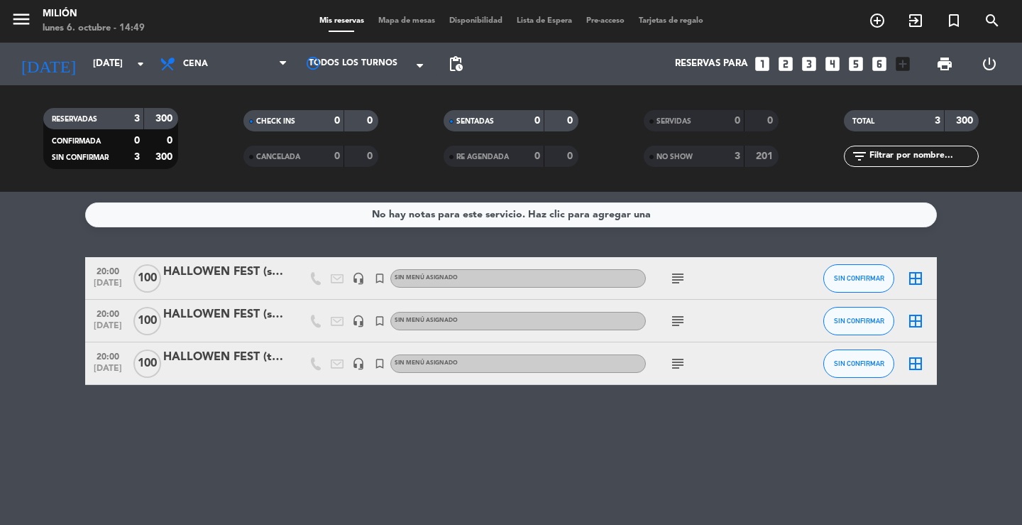
click at [602, 439] on div "No hay notas para este servicio. Haz clic para agregar una 20:00 [DATE] 100 HAL…" at bounding box center [511, 358] width 1022 height 333
click at [119, 54] on input "[DATE]" at bounding box center [148, 64] width 125 height 26
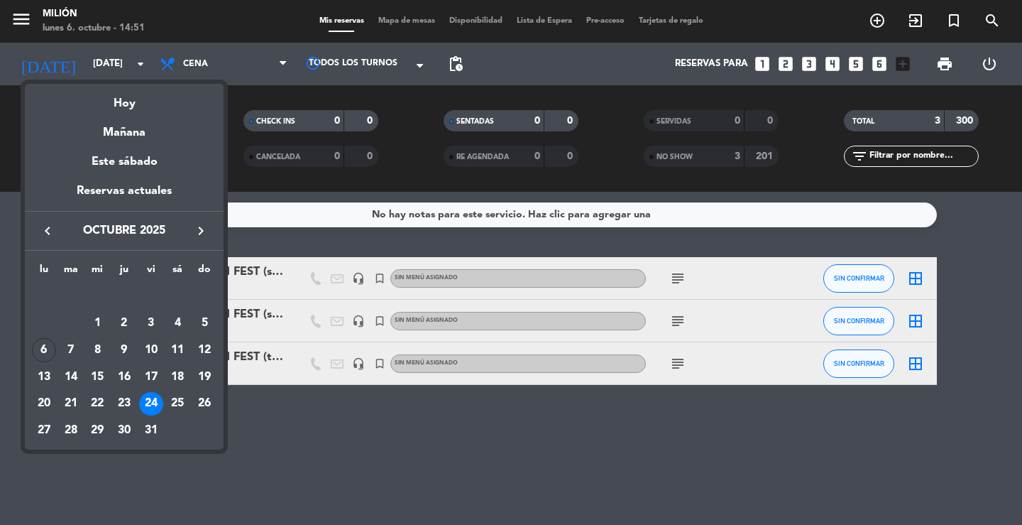
click at [75, 346] on div "7" at bounding box center [71, 350] width 24 height 24
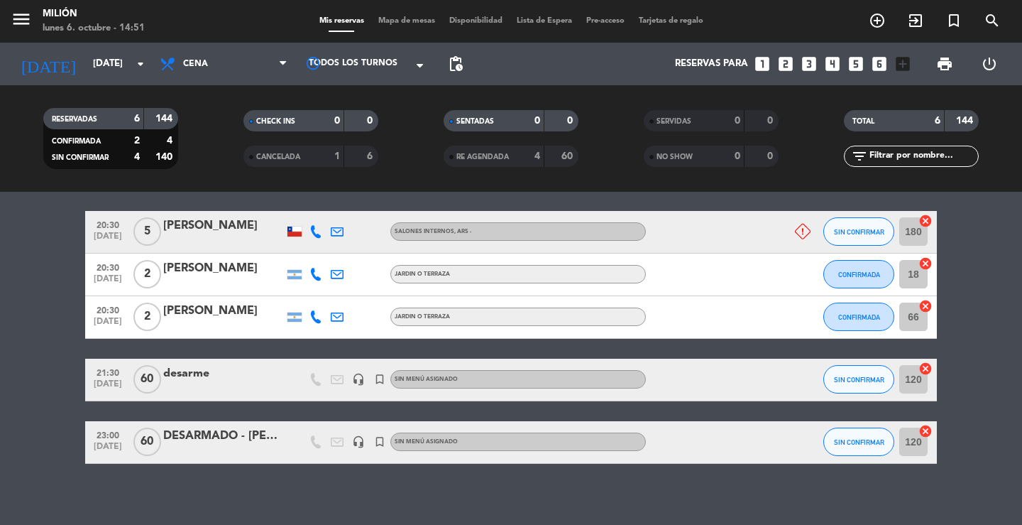
scroll to position [174, 0]
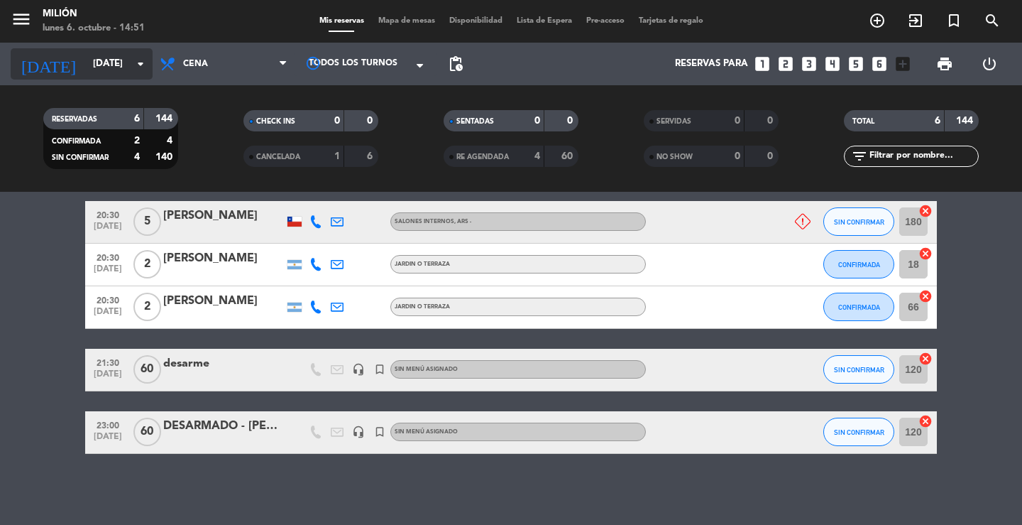
click at [103, 66] on input "[DATE]" at bounding box center [148, 64] width 125 height 26
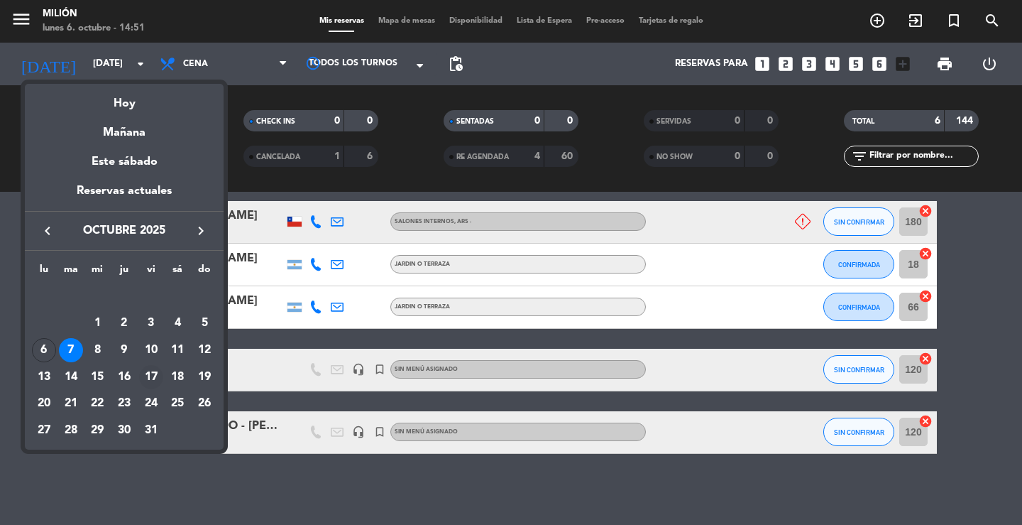
click at [155, 369] on div "17" at bounding box center [151, 377] width 24 height 24
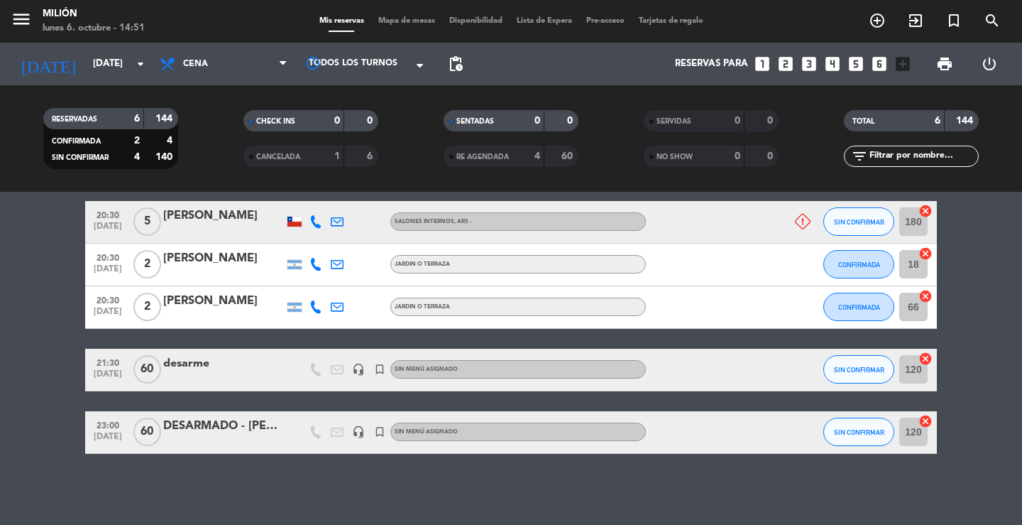
type input "[DATE]"
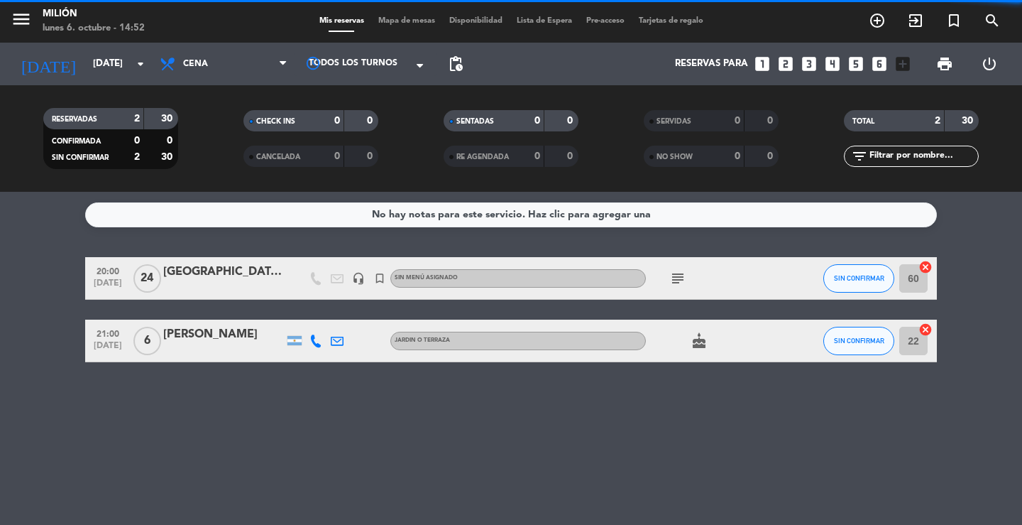
scroll to position [0, 0]
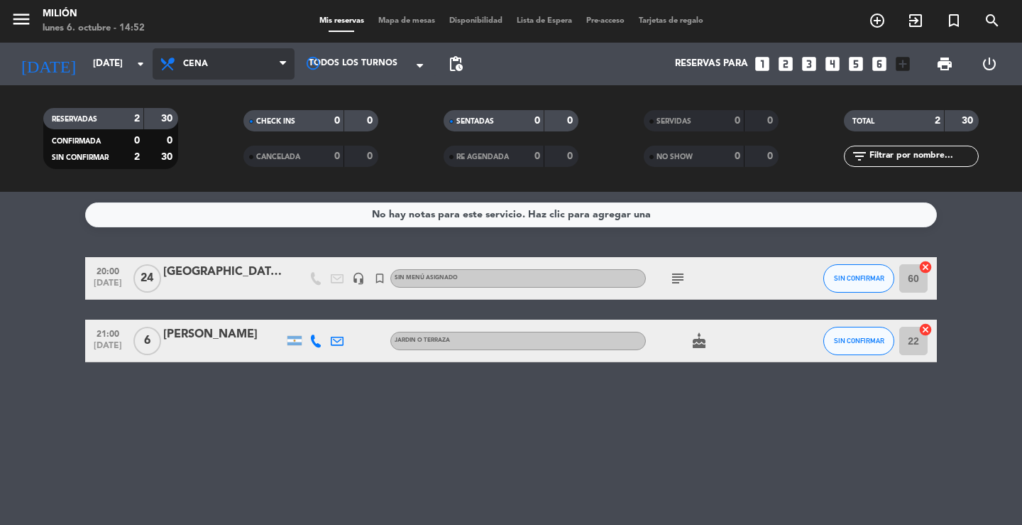
click at [201, 59] on span "Cena" at bounding box center [195, 64] width 25 height 10
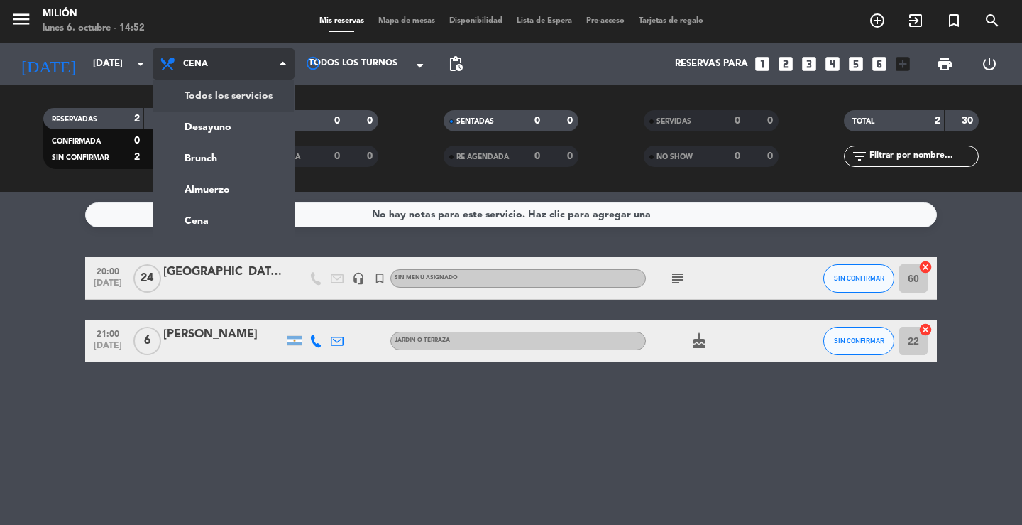
click at [216, 90] on div "menu Milión [DATE] 6. octubre - 14:52 Mis reservas Mapa de mesas Disponibilidad…" at bounding box center [511, 96] width 1022 height 192
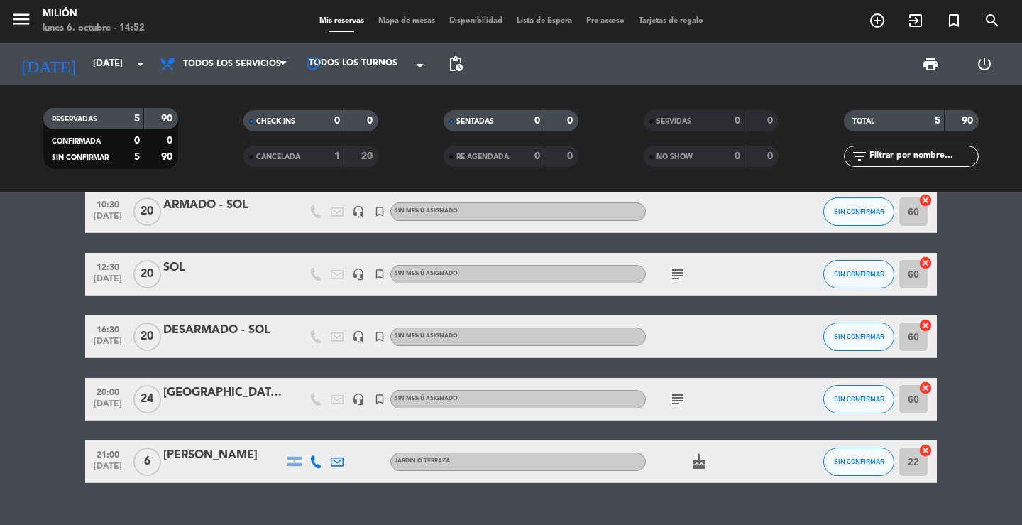
scroll to position [60, 0]
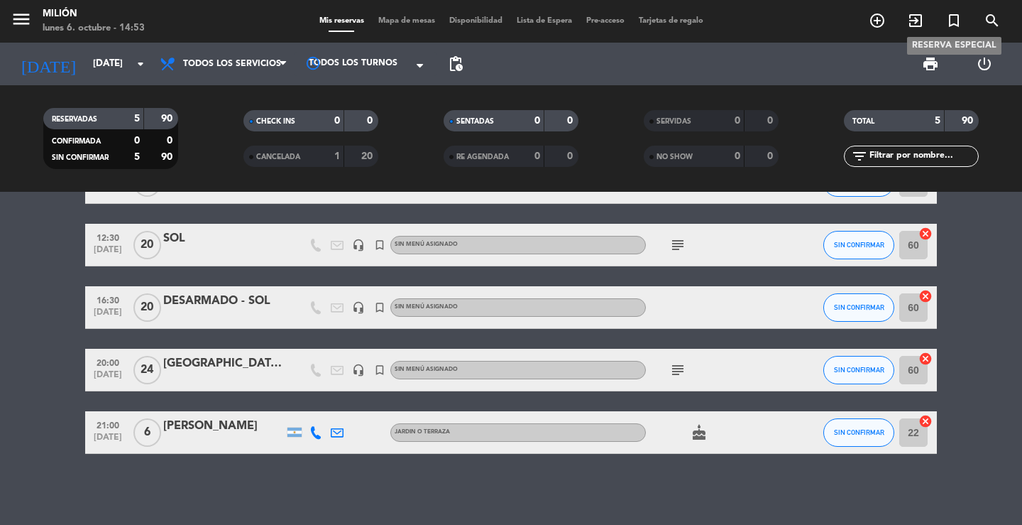
click at [960, 21] on icon "turned_in_not" at bounding box center [953, 20] width 17 height 17
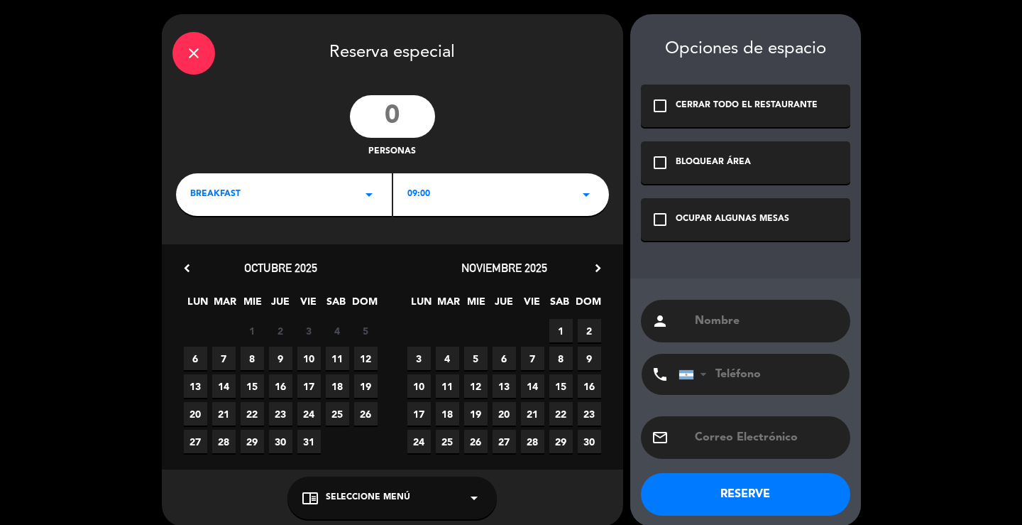
click at [400, 112] on input "number" at bounding box center [392, 116] width 85 height 43
type input "24"
click at [771, 311] on input "text" at bounding box center [766, 321] width 146 height 20
type input "ARMADO - [GEOGRAPHIC_DATA]"
click at [732, 217] on div "OCUPAR ALGUNAS MESAS" at bounding box center [733, 219] width 114 height 14
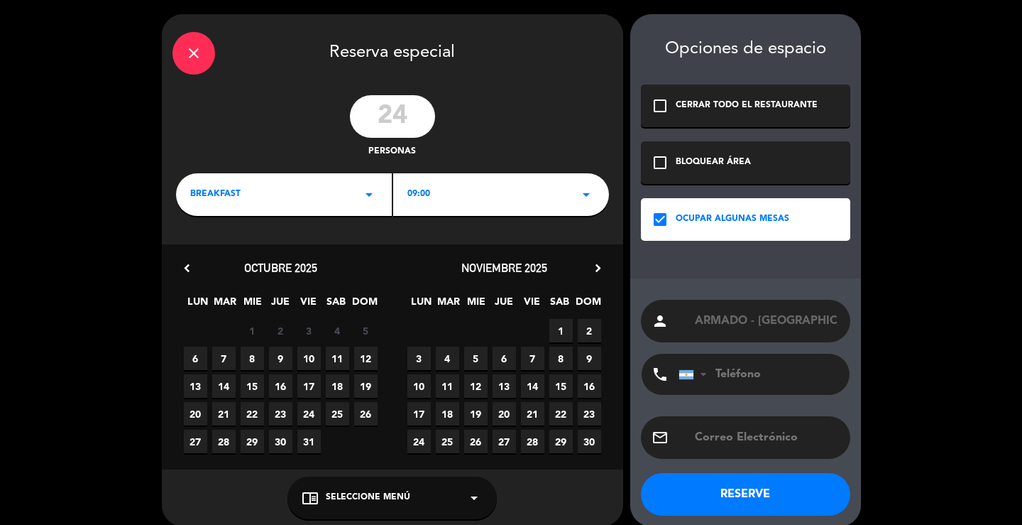
click at [522, 187] on div "09:00 arrow_drop_down" at bounding box center [501, 194] width 216 height 43
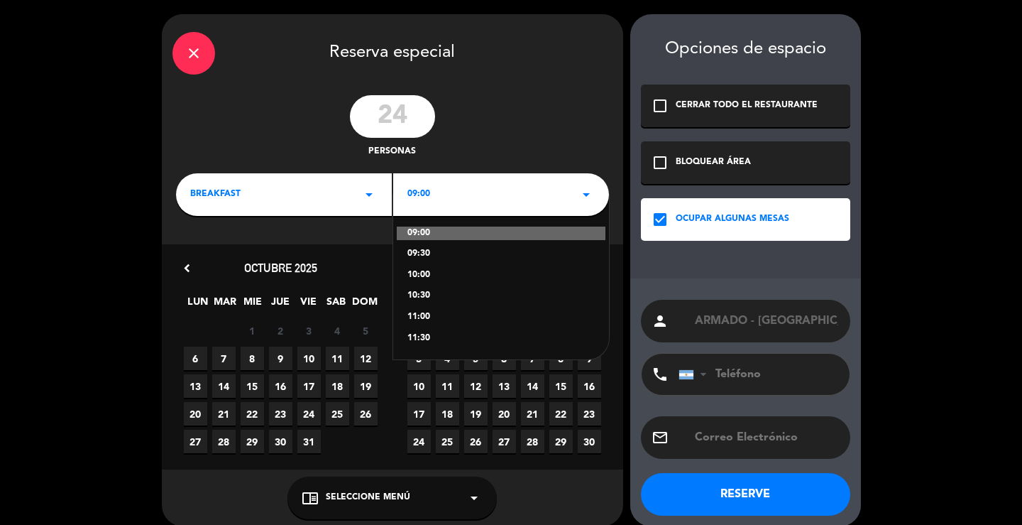
click at [366, 195] on icon "arrow_drop_down" at bounding box center [369, 194] width 17 height 17
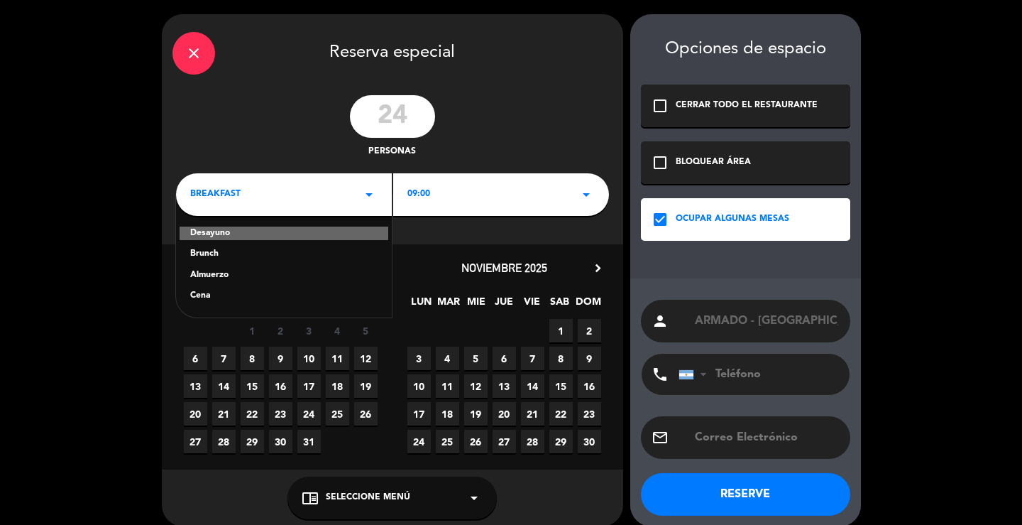
click at [209, 253] on div "Brunch" at bounding box center [283, 254] width 187 height 14
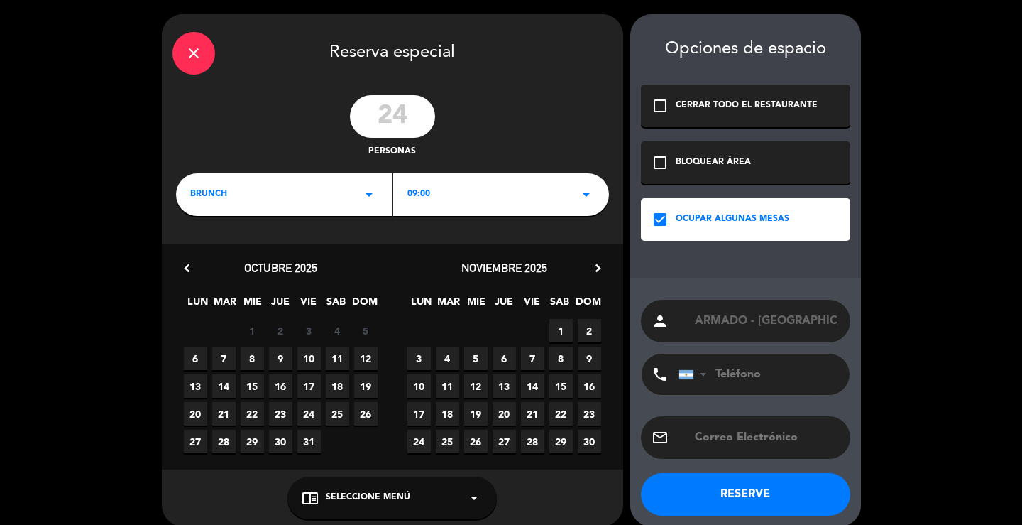
click at [554, 194] on div "09:00 arrow_drop_down" at bounding box center [501, 194] width 216 height 43
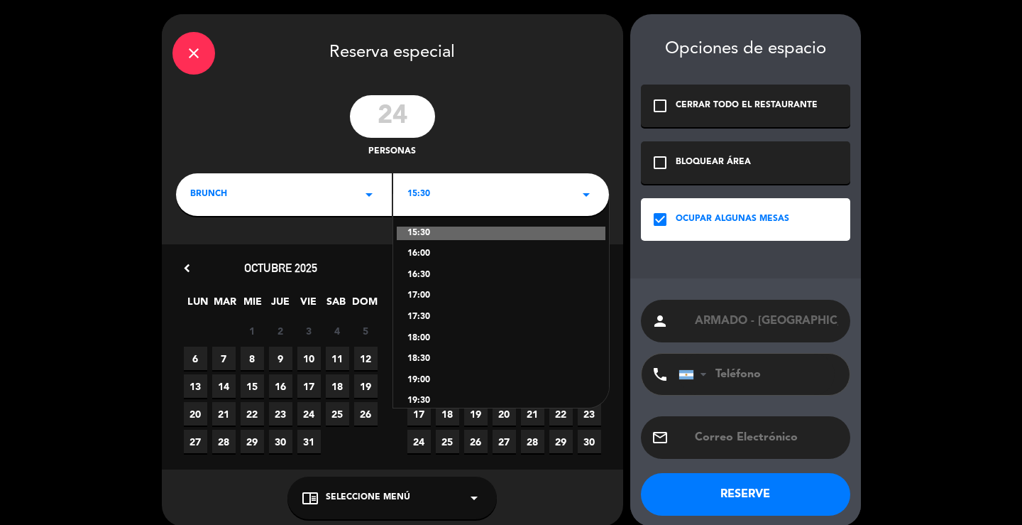
click at [432, 334] on div "18:00" at bounding box center [500, 338] width 187 height 14
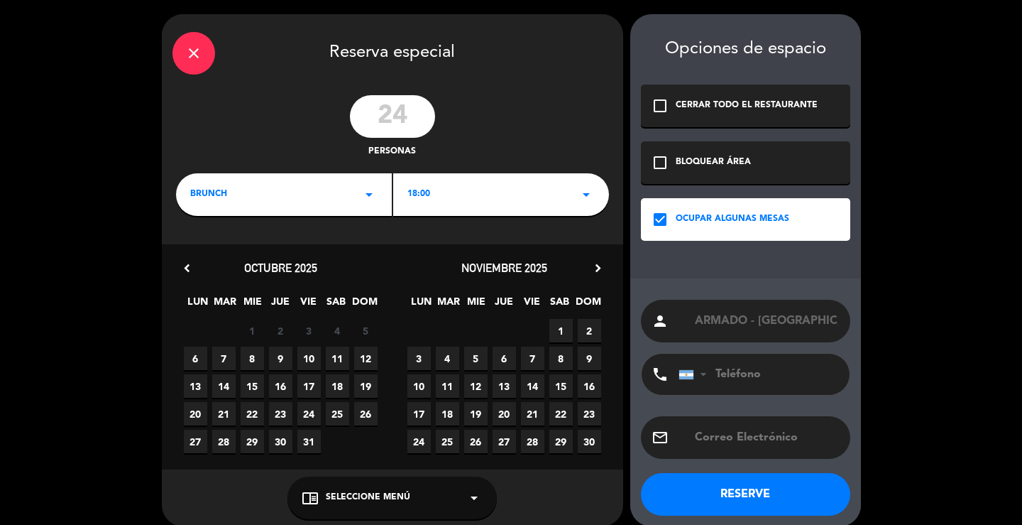
click at [310, 384] on span "17" at bounding box center [308, 385] width 23 height 23
click at [203, 63] on div "close" at bounding box center [193, 53] width 43 height 43
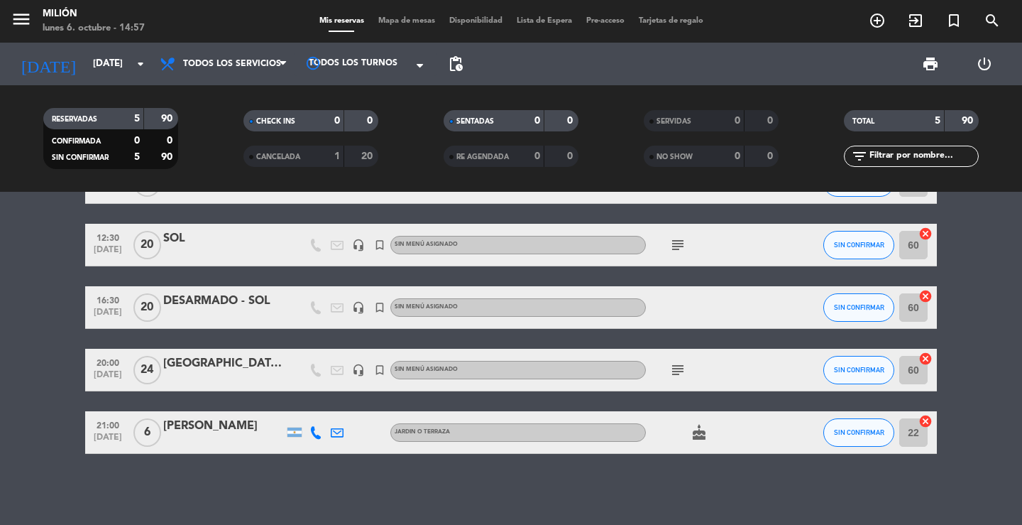
click at [916, 374] on input "60" at bounding box center [913, 370] width 28 height 28
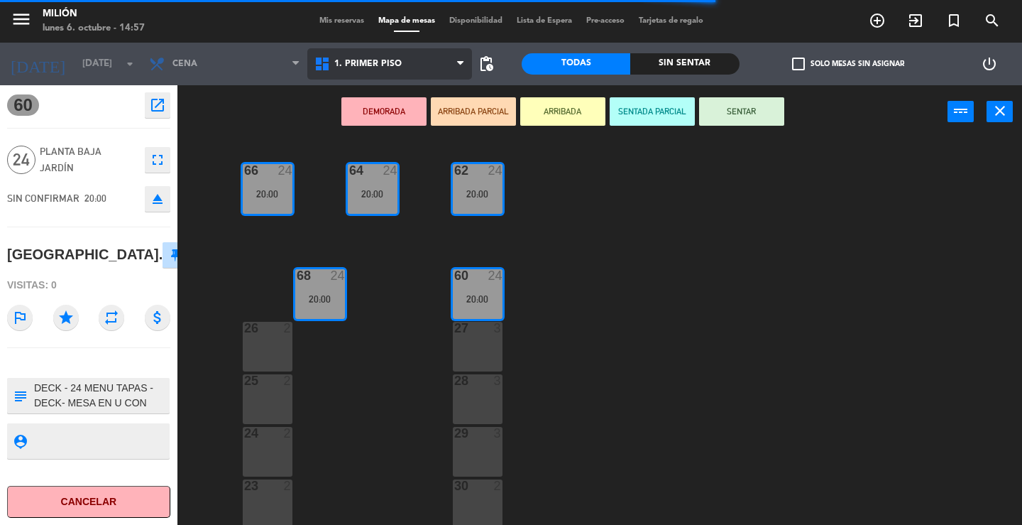
click at [341, 57] on span "1. PRIMER PISO" at bounding box center [389, 63] width 165 height 31
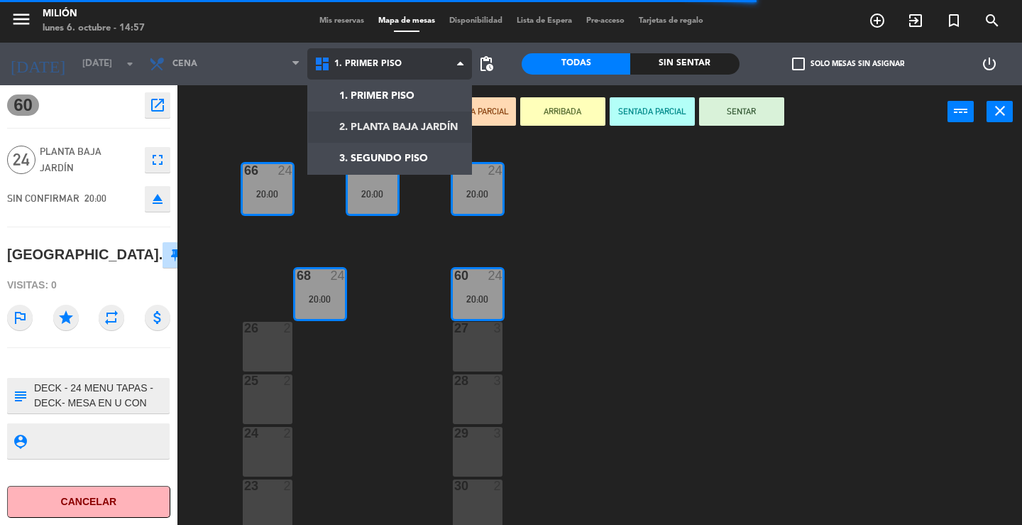
click at [371, 122] on ng-component "menu Milión [DATE] 6. octubre - 14:57 Mis reservas Mapa de mesas Disponibilidad…" at bounding box center [511, 262] width 1022 height 525
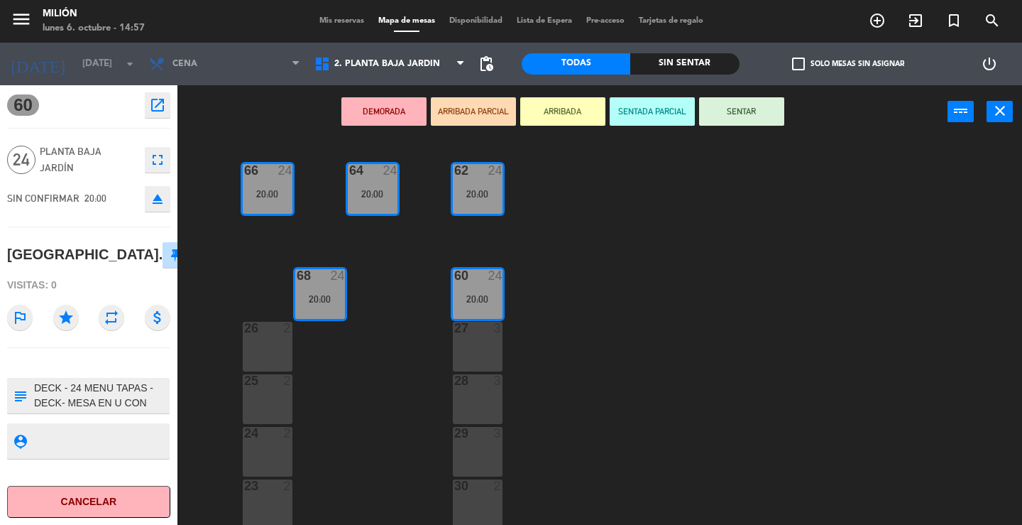
click at [1014, 104] on div "DEMORADA ARRIBADA PARCIAL ARRIBADA SENTADA PARCIAL SENTAR power_input close" at bounding box center [599, 112] width 845 height 54
click at [1007, 109] on icon "close" at bounding box center [1000, 110] width 17 height 17
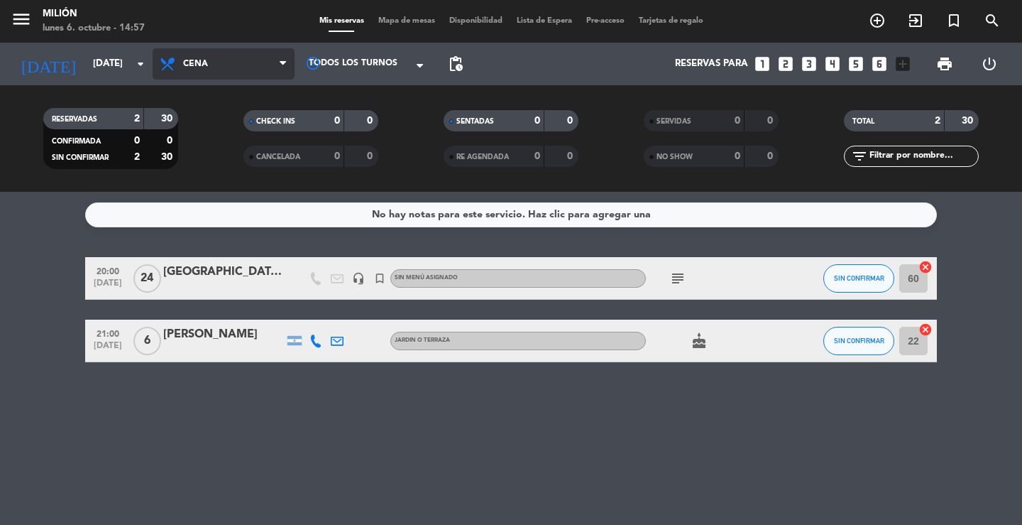
click at [185, 62] on span "Cena" at bounding box center [195, 64] width 25 height 10
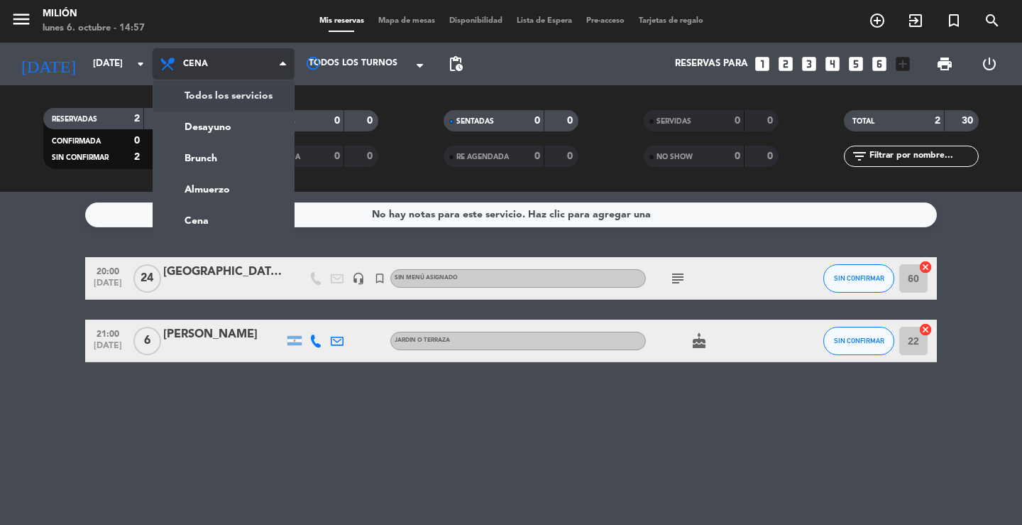
click at [192, 91] on div "menu Milión [DATE] 6. octubre - 14:57 Mis reservas Mapa de mesas Disponibilidad…" at bounding box center [511, 96] width 1022 height 192
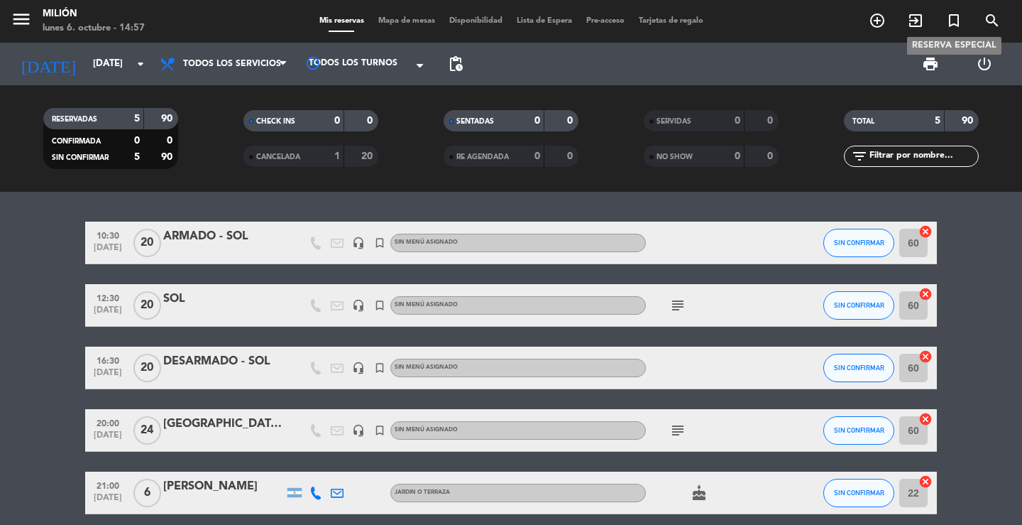
click at [958, 17] on icon "turned_in_not" at bounding box center [953, 20] width 17 height 17
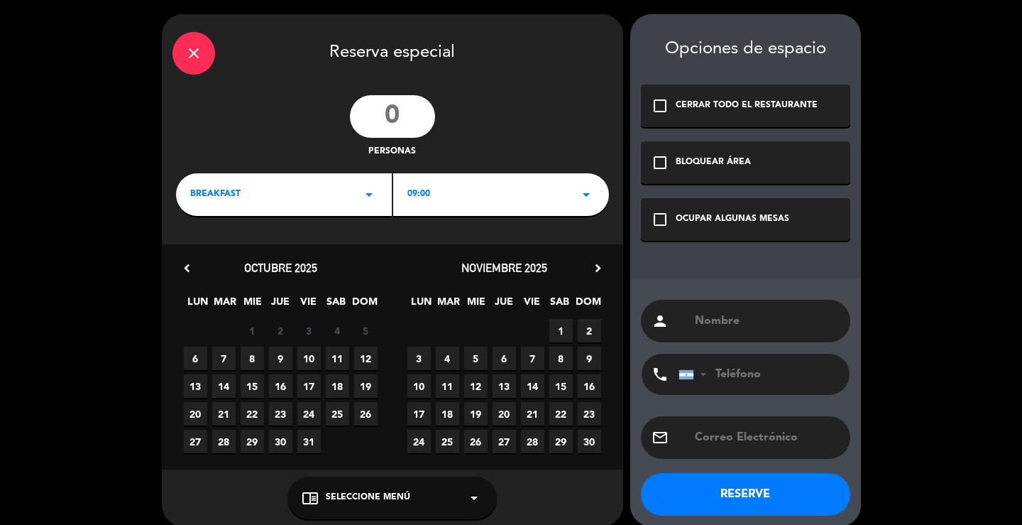
drag, startPoint x: 713, startPoint y: 312, endPoint x: 706, endPoint y: 314, distance: 7.4
click at [712, 312] on input "text" at bounding box center [766, 321] width 146 height 20
click at [401, 110] on input "number" at bounding box center [392, 116] width 85 height 43
type input "24"
drag, startPoint x: 314, startPoint y: 388, endPoint x: 331, endPoint y: 267, distance: 122.0
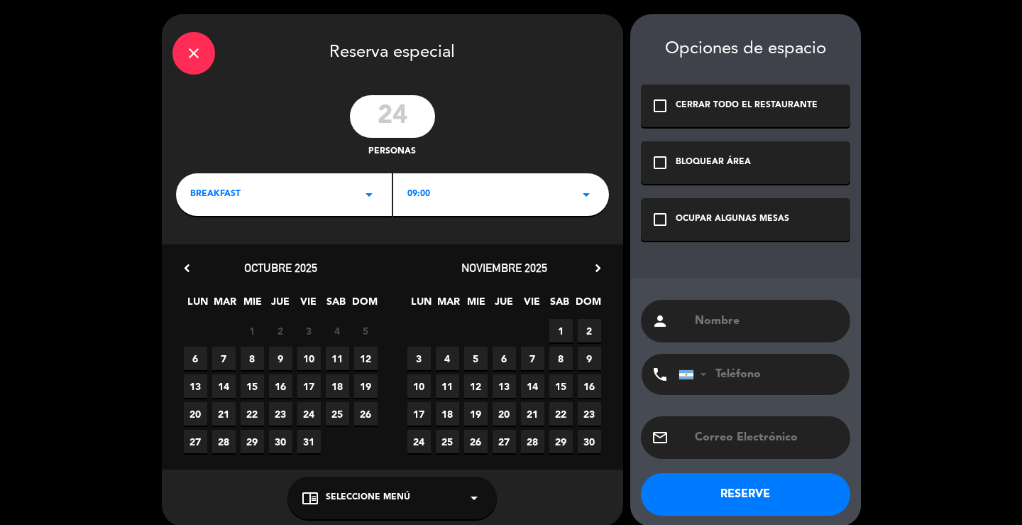
click at [313, 388] on span "17" at bounding box center [308, 385] width 23 height 23
drag, startPoint x: 371, startPoint y: 197, endPoint x: 377, endPoint y: 138, distance: 58.5
click at [371, 195] on icon "arrow_drop_down" at bounding box center [369, 194] width 17 height 17
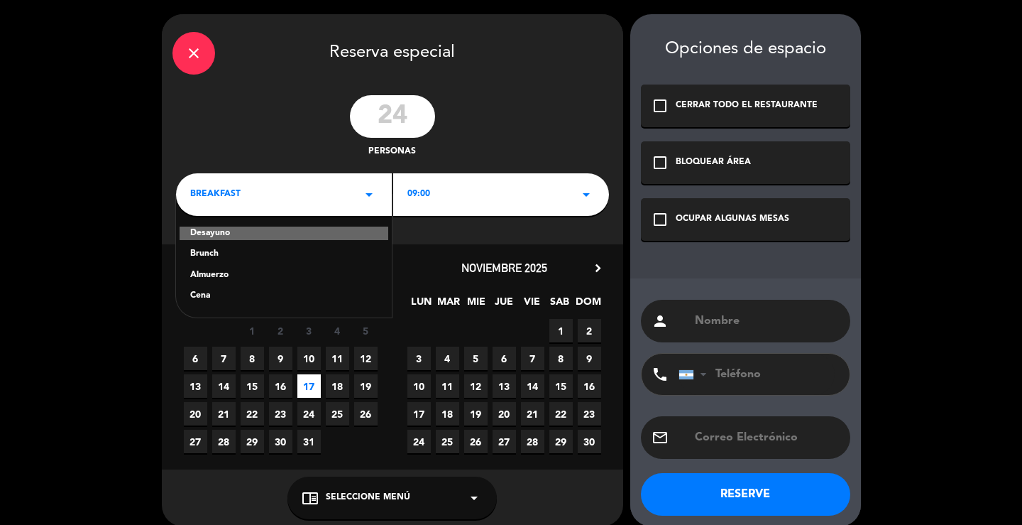
click at [214, 252] on div "Brunch" at bounding box center [283, 254] width 187 height 14
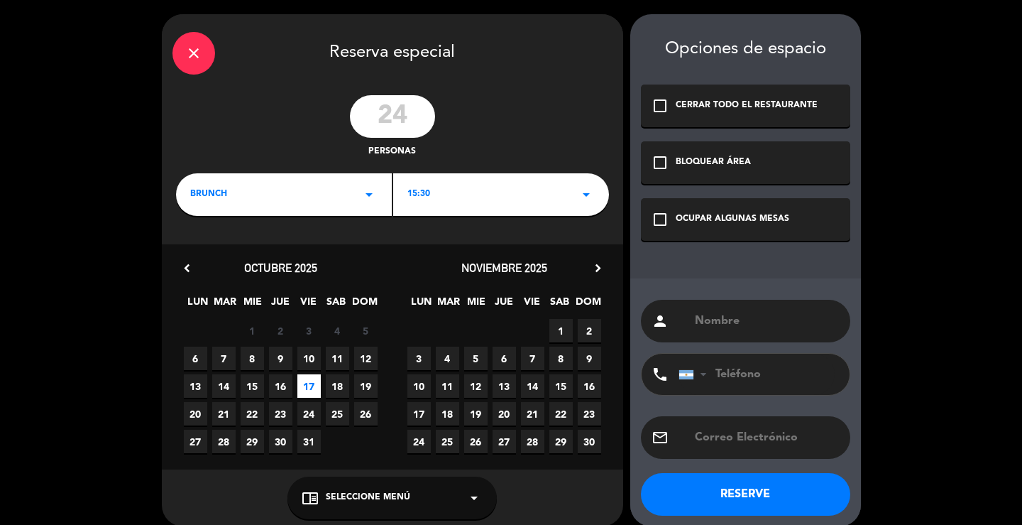
click at [466, 189] on div "15:30 arrow_drop_down" at bounding box center [501, 194] width 216 height 43
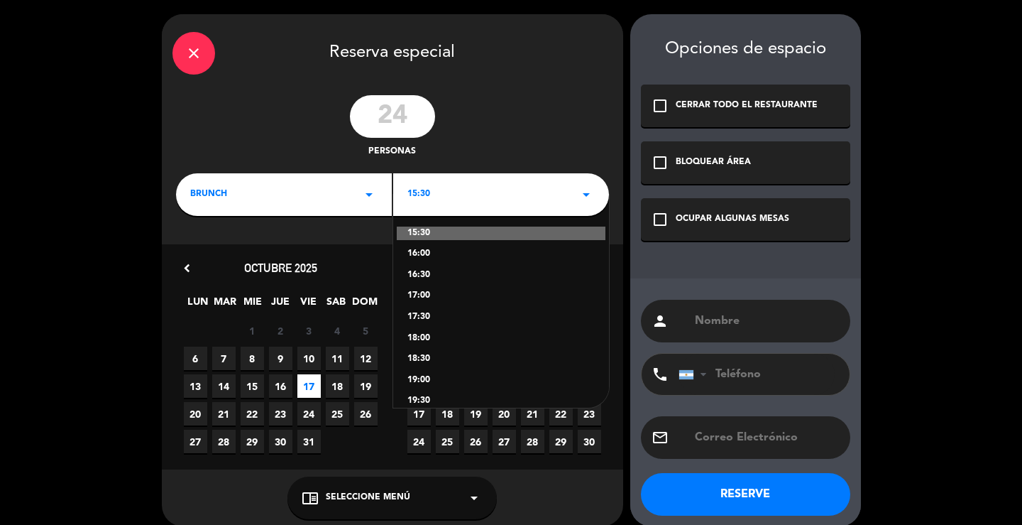
click at [439, 331] on div "18:00" at bounding box center [500, 338] width 187 height 14
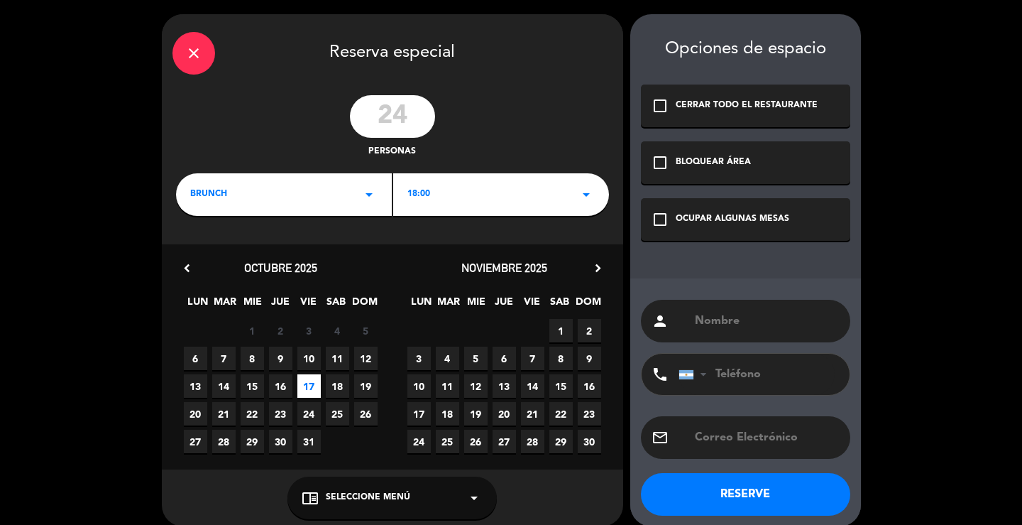
click at [700, 312] on input "text" at bounding box center [766, 321] width 146 height 20
type input "ARMADO - [GEOGRAPHIC_DATA]"
click at [715, 209] on div "check_box_outline_blank OCUPAR ALGUNAS MESAS" at bounding box center [745, 219] width 209 height 43
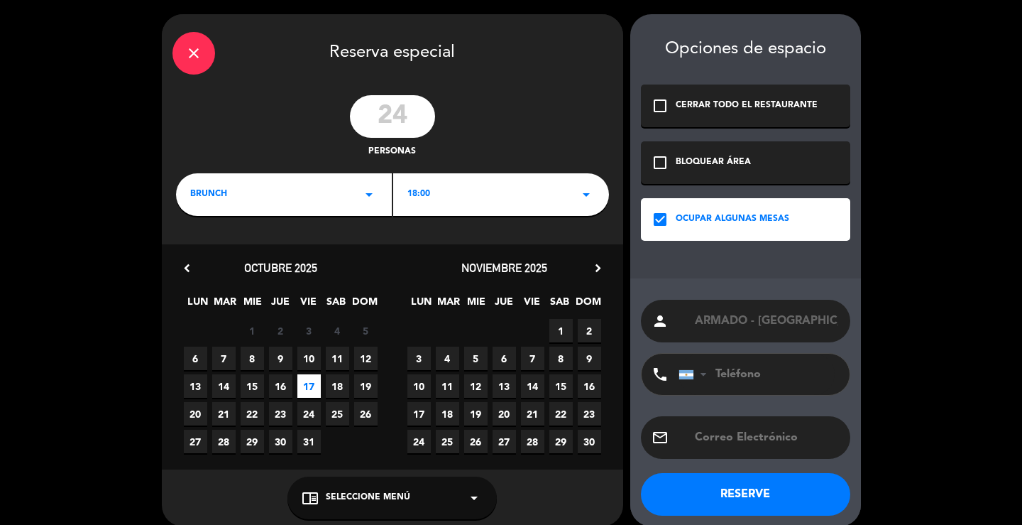
click at [675, 484] on button "RESERVE" at bounding box center [745, 494] width 209 height 43
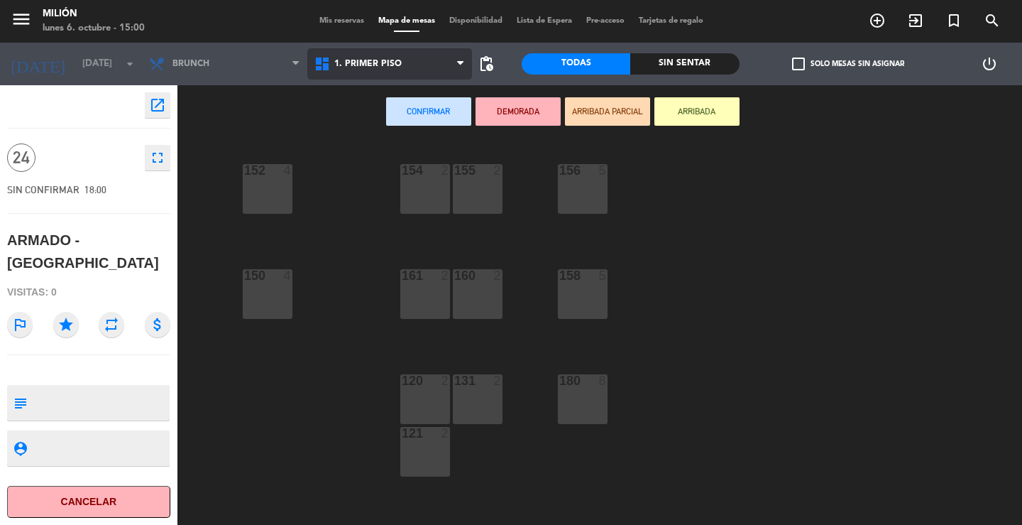
click at [376, 55] on span "1. PRIMER PISO" at bounding box center [389, 63] width 165 height 31
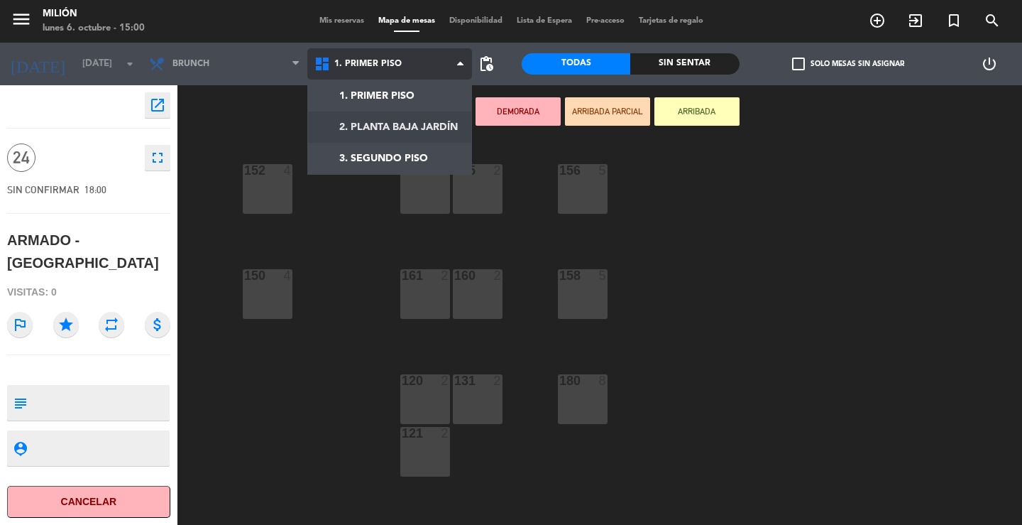
click at [393, 121] on ng-component "menu Milión [DATE] 6. octubre - 15:00 Mis reservas Mapa de mesas Disponibilidad…" at bounding box center [511, 262] width 1022 height 525
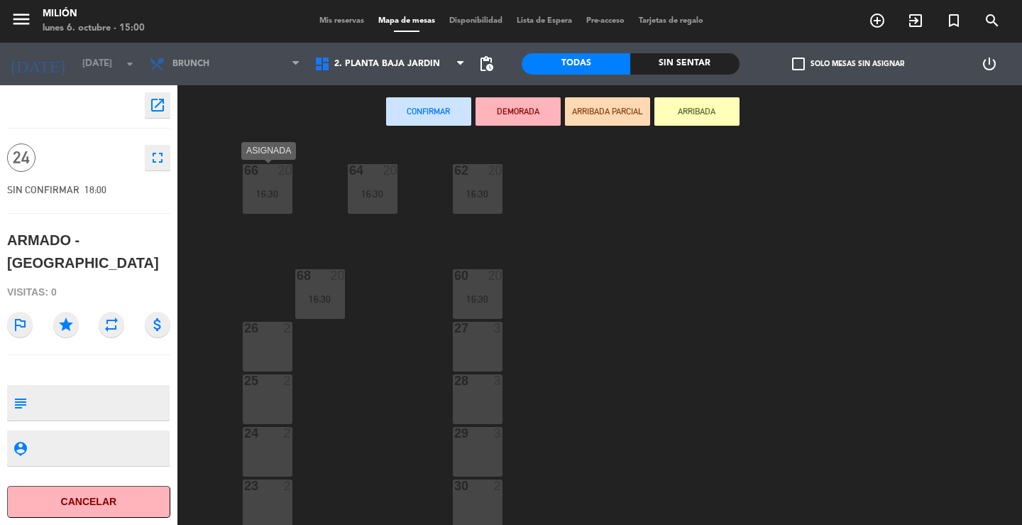
click at [267, 186] on div "66 20 16:30" at bounding box center [268, 189] width 50 height 50
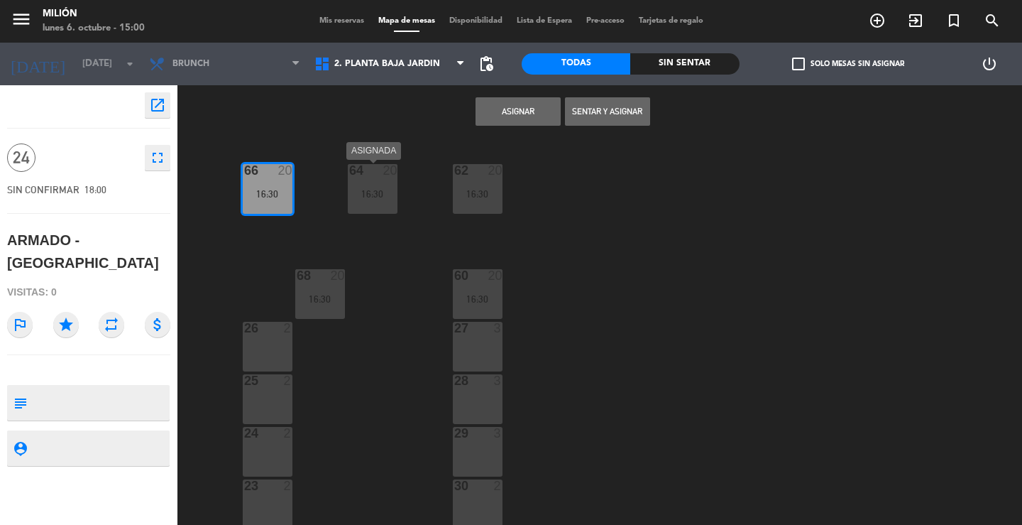
click at [364, 181] on div "64 20 16:30" at bounding box center [373, 189] width 50 height 50
click at [476, 191] on div "16:30" at bounding box center [478, 194] width 50 height 10
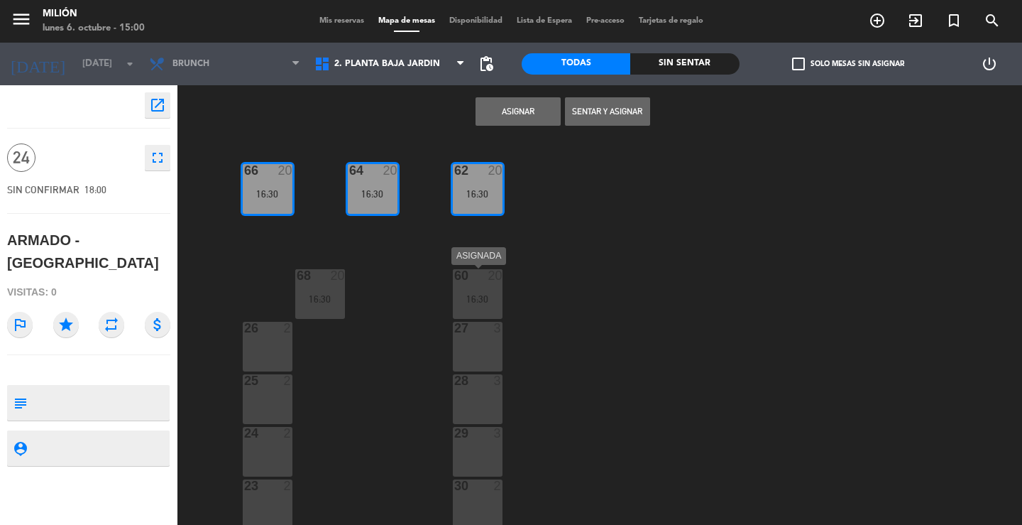
click at [499, 299] on div "16:30" at bounding box center [478, 299] width 50 height 10
drag, startPoint x: 307, startPoint y: 295, endPoint x: 404, endPoint y: 218, distance: 123.3
click at [310, 290] on div "68 20 16:30" at bounding box center [320, 294] width 50 height 50
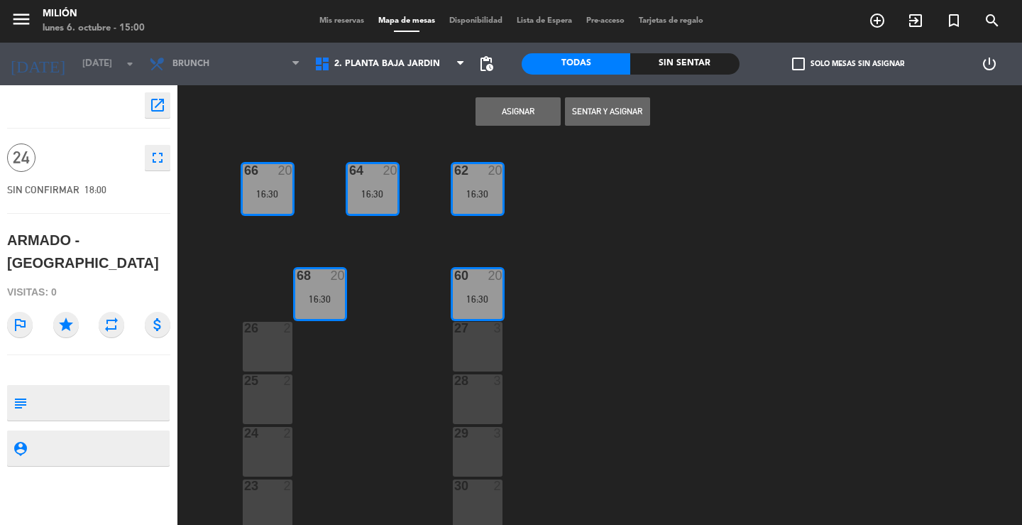
click at [514, 108] on button "Asignar" at bounding box center [518, 111] width 85 height 28
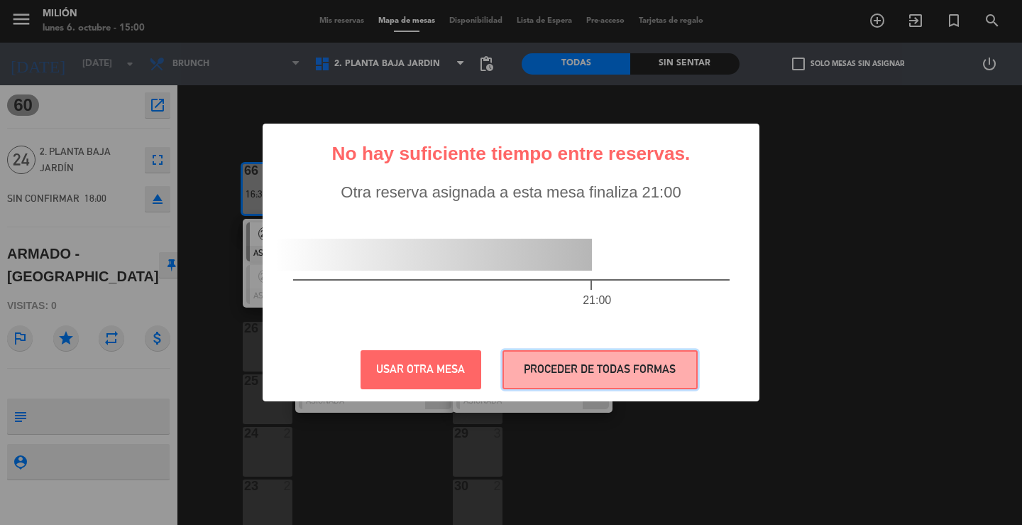
click at [581, 365] on button "PROCEDER DE TODAS FORMAS" at bounding box center [600, 369] width 195 height 39
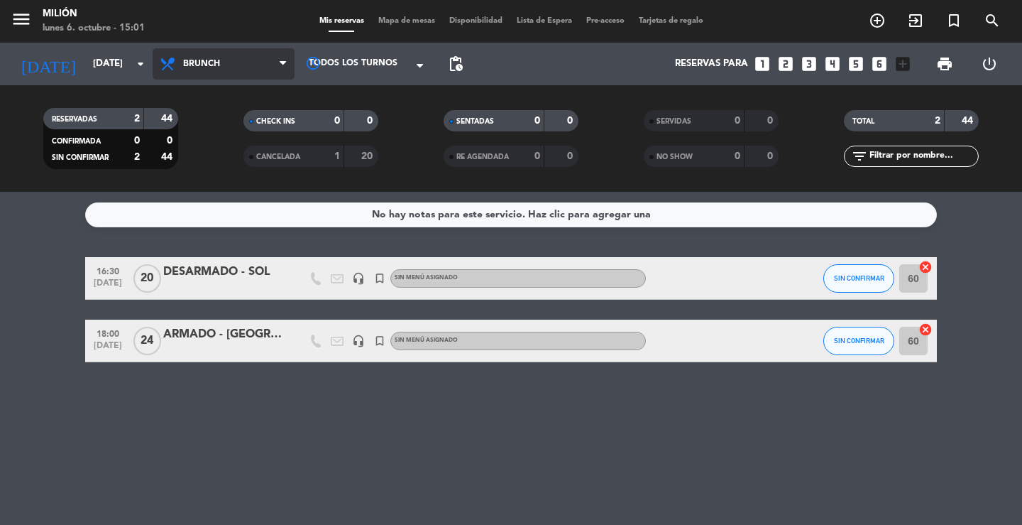
click at [236, 60] on span "Brunch" at bounding box center [224, 63] width 142 height 31
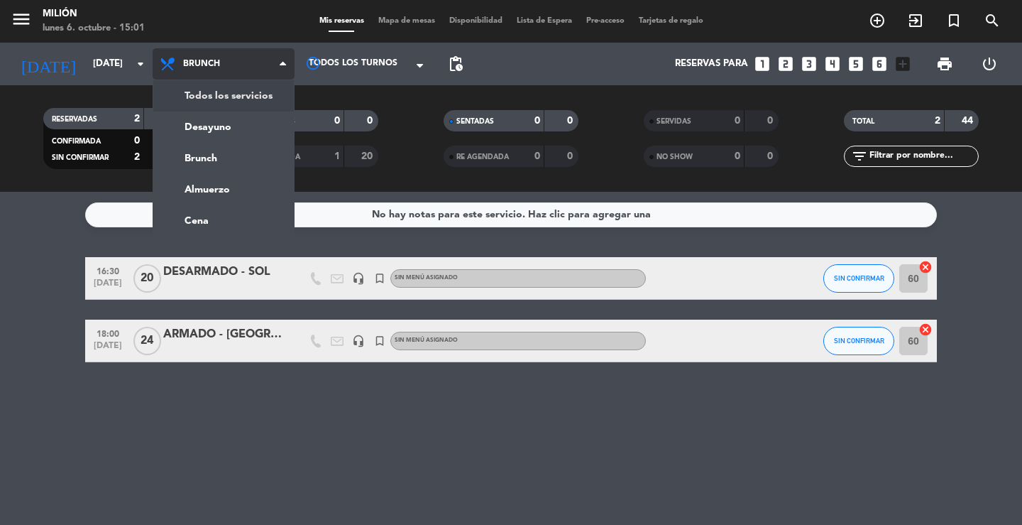
click at [234, 89] on div "menu Milión [DATE] 6. octubre - 15:01 Mis reservas Mapa de mesas Disponibilidad…" at bounding box center [511, 96] width 1022 height 192
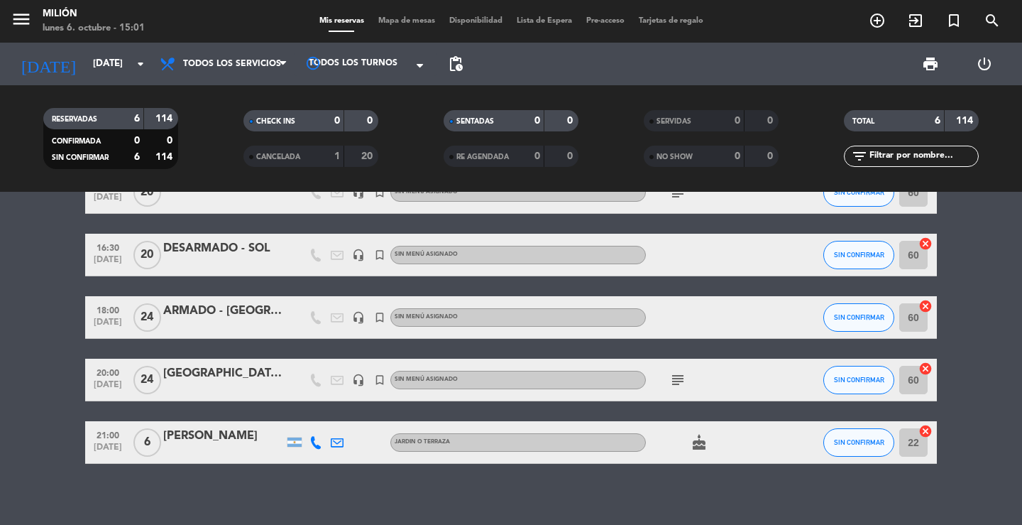
scroll to position [123, 0]
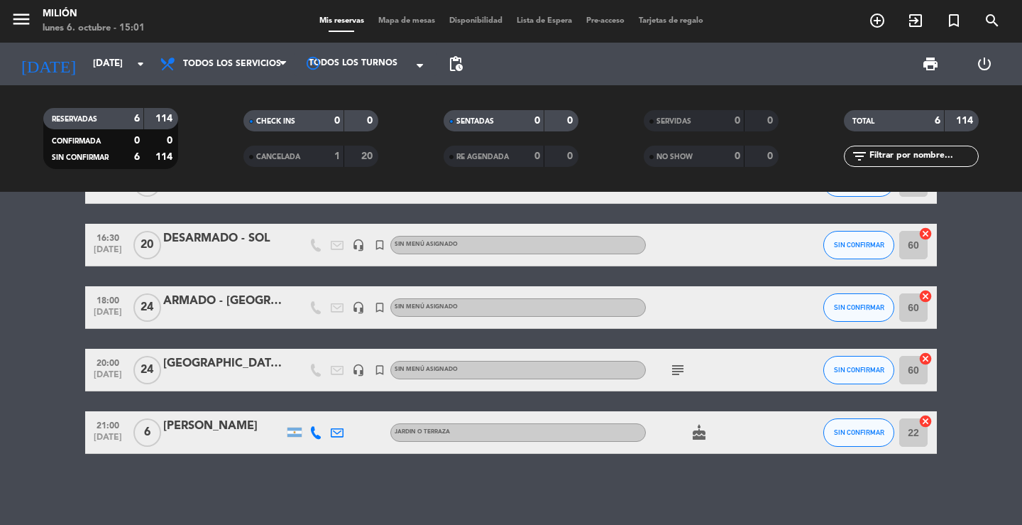
click at [677, 369] on icon "subject" at bounding box center [677, 369] width 17 height 17
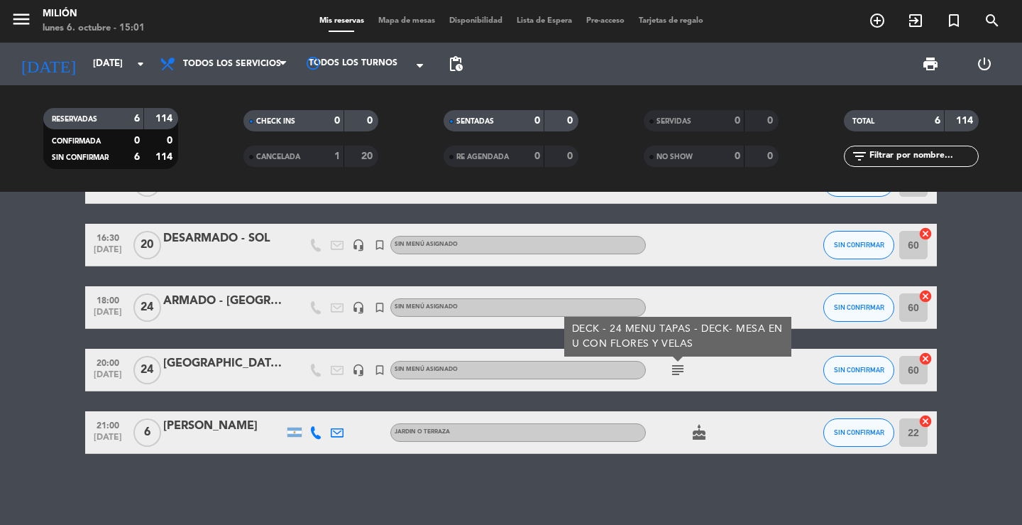
click at [677, 369] on icon "subject" at bounding box center [677, 369] width 17 height 17
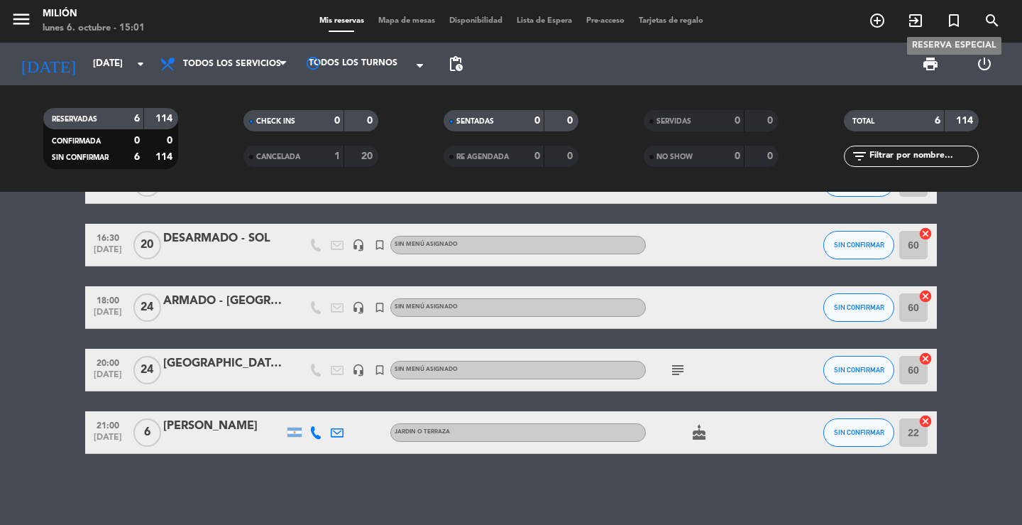
click at [960, 19] on icon "turned_in_not" at bounding box center [953, 20] width 17 height 17
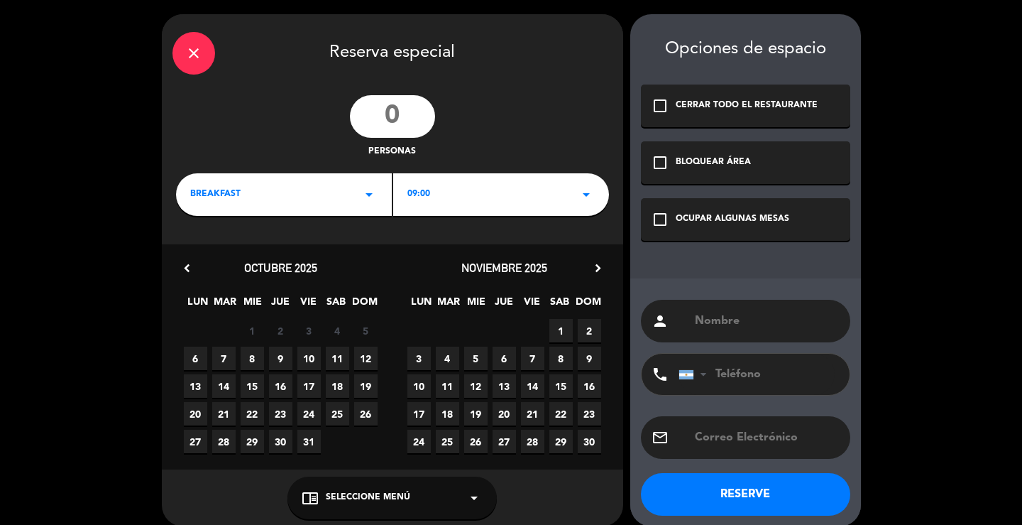
click at [417, 115] on input "number" at bounding box center [392, 116] width 85 height 43
type input "24"
click at [312, 383] on span "17" at bounding box center [308, 385] width 23 height 23
click at [363, 196] on icon "arrow_drop_down" at bounding box center [369, 194] width 17 height 17
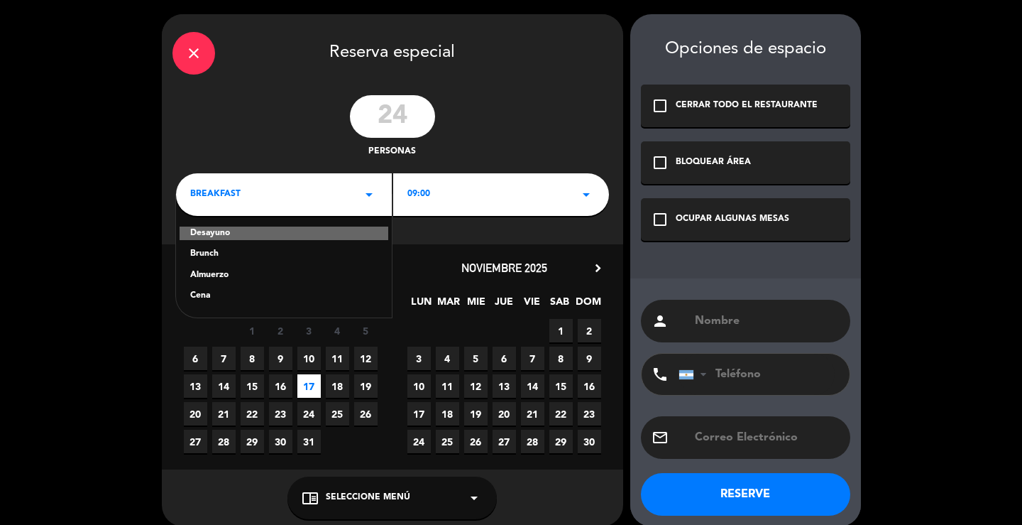
click at [729, 309] on div "person" at bounding box center [745, 321] width 209 height 43
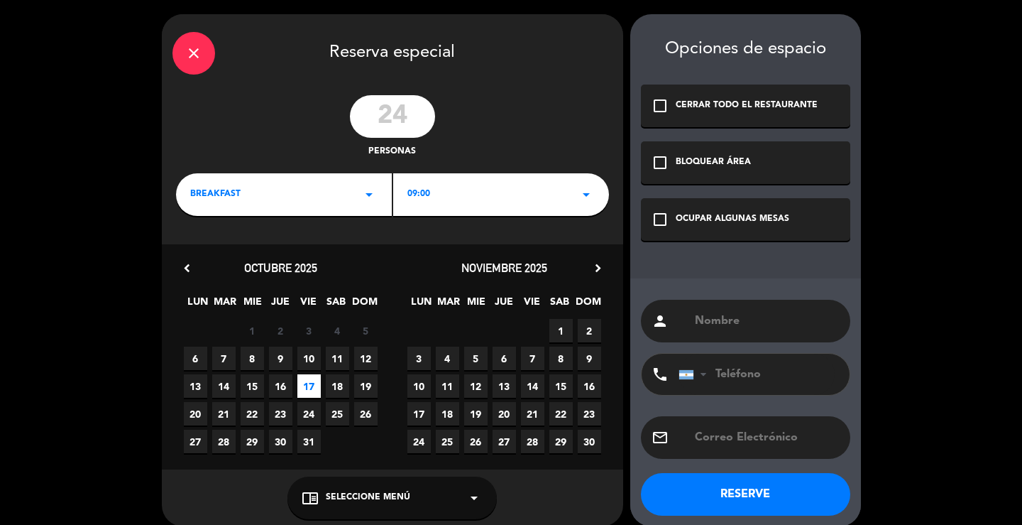
click at [733, 315] on input "text" at bounding box center [766, 321] width 146 height 20
click at [707, 319] on input "DESARMADO - [GEOGRAPHIC_DATA]" at bounding box center [766, 321] width 146 height 20
type input "DESARMADO - [GEOGRAPHIC_DATA]"
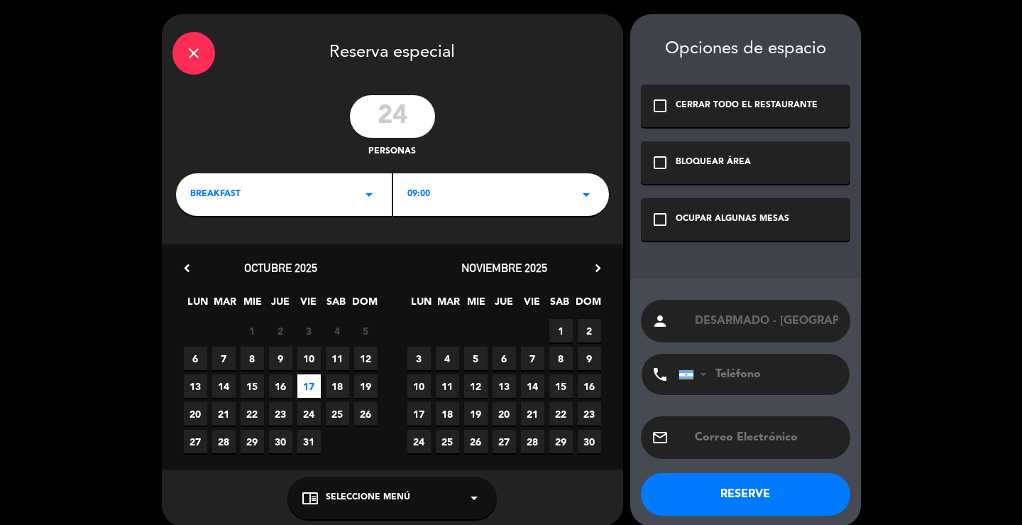
click at [683, 221] on div "OCUPAR ALGUNAS MESAS" at bounding box center [733, 219] width 114 height 14
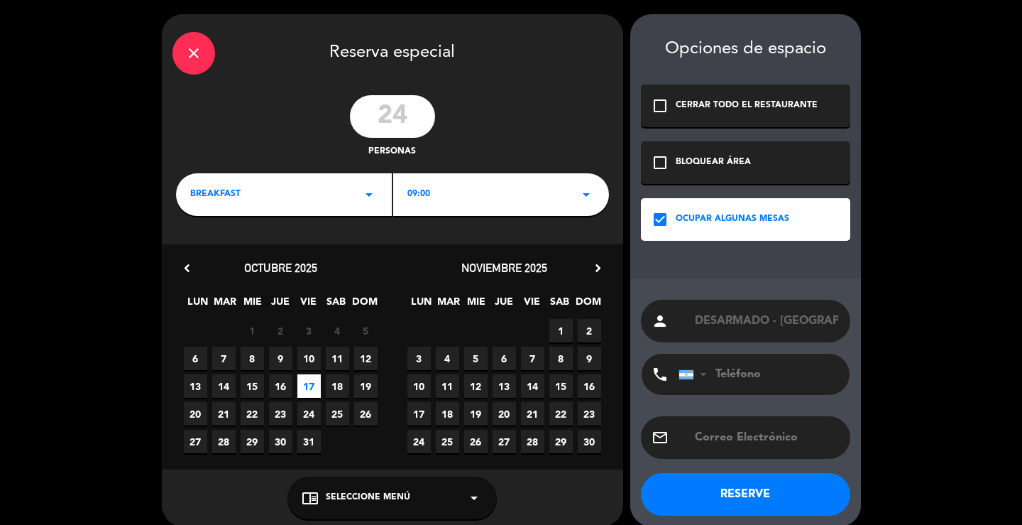
click at [347, 200] on div "BREAKFAST arrow_drop_down" at bounding box center [284, 194] width 216 height 43
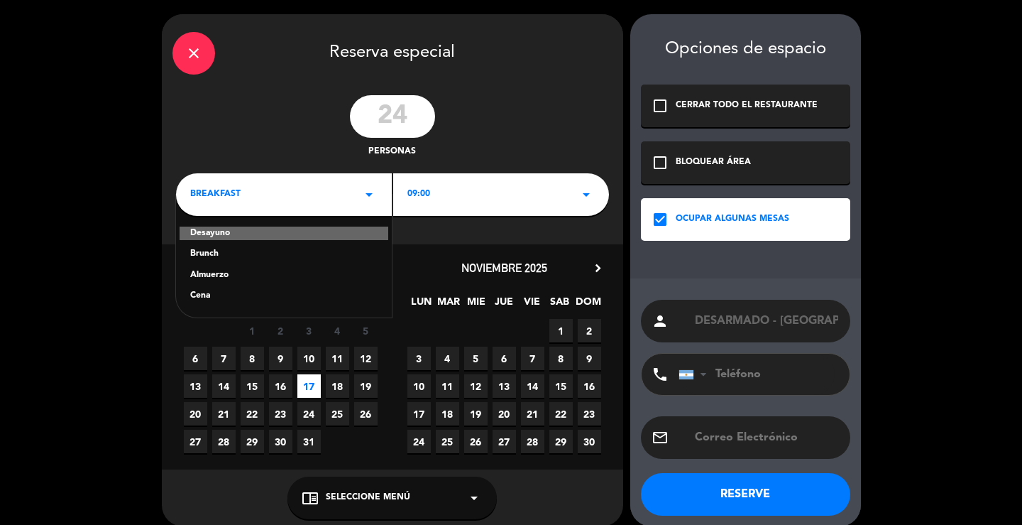
drag, startPoint x: 258, startPoint y: 295, endPoint x: 279, endPoint y: 284, distance: 24.1
click at [258, 295] on div "Cena" at bounding box center [283, 296] width 187 height 14
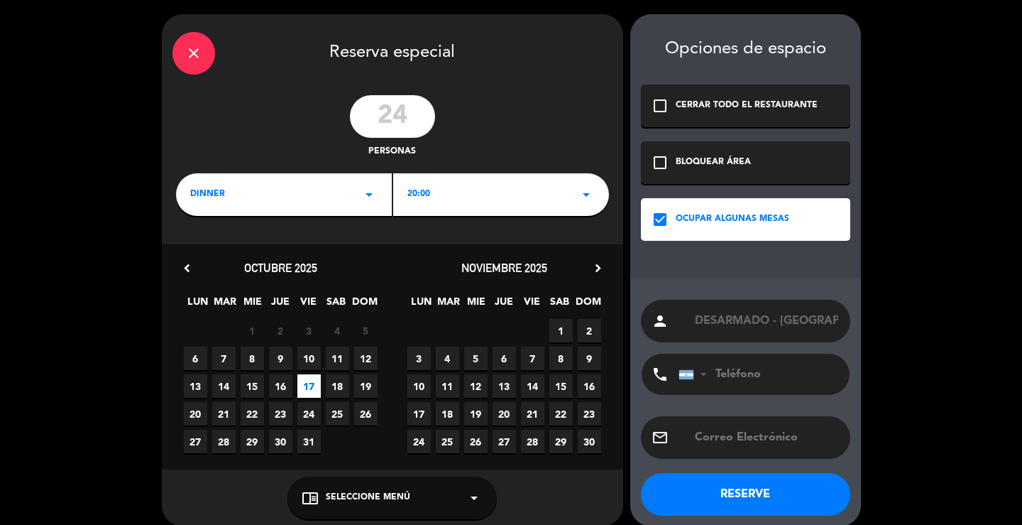
click at [508, 199] on div "20:00 arrow_drop_down" at bounding box center [501, 194] width 216 height 43
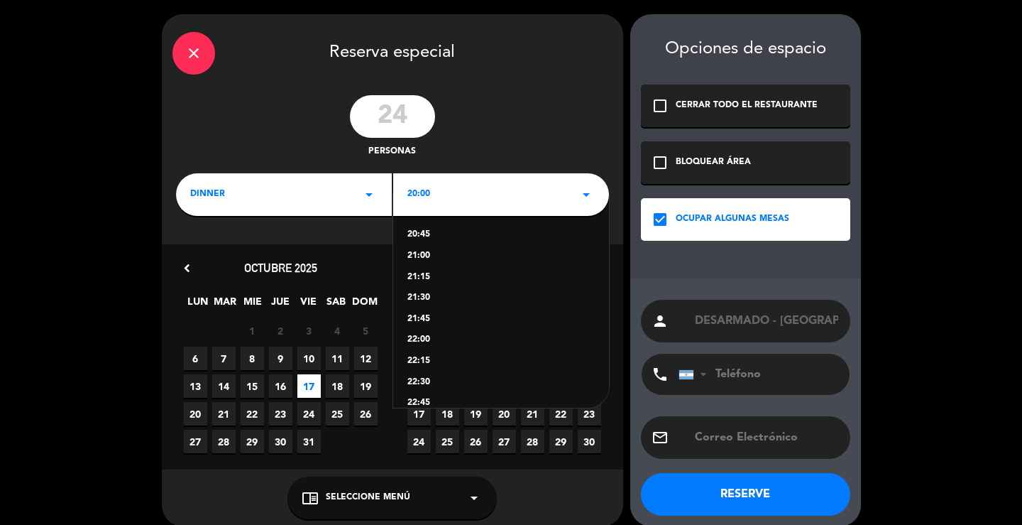
scroll to position [99, 0]
click at [432, 387] on div "23:00" at bounding box center [500, 387] width 187 height 14
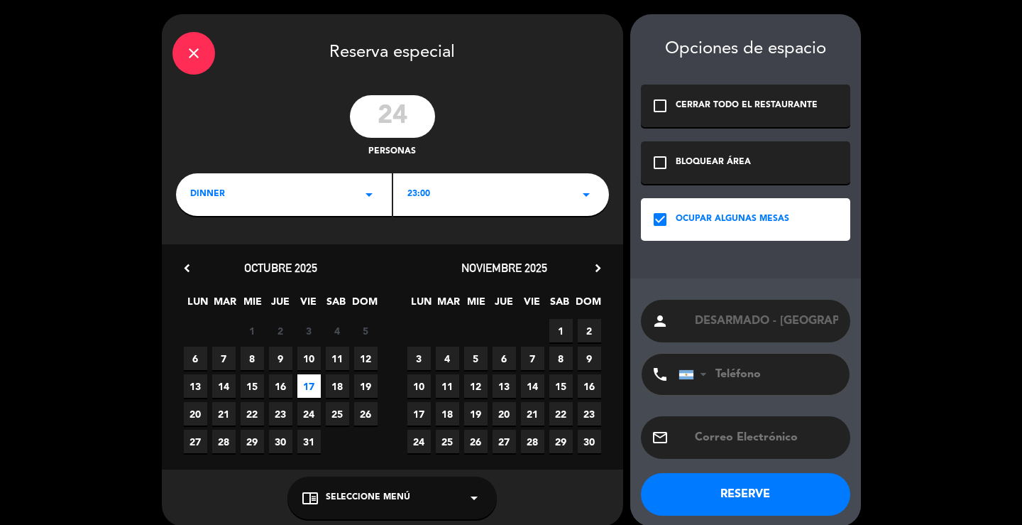
click at [693, 482] on button "RESERVE" at bounding box center [745, 494] width 209 height 43
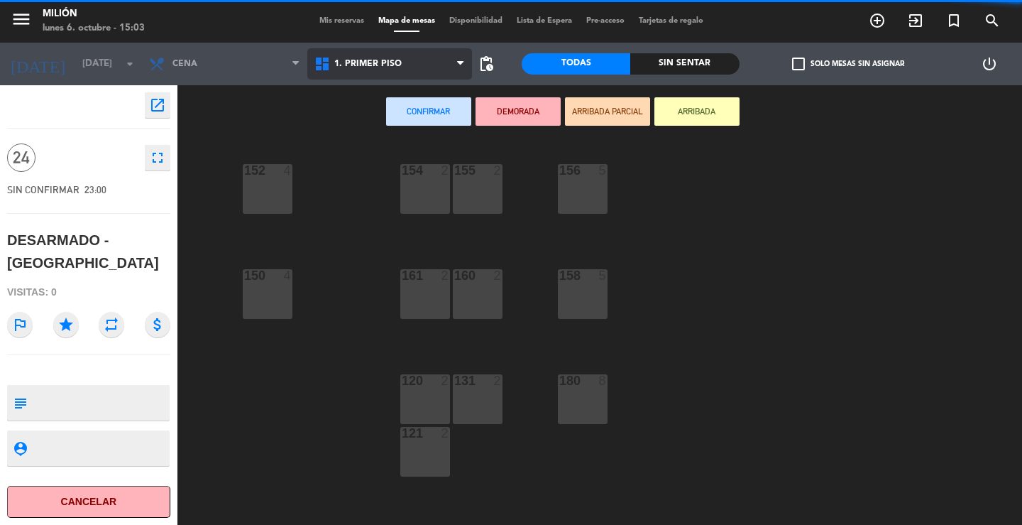
click at [368, 70] on span "1. PRIMER PISO" at bounding box center [389, 63] width 165 height 31
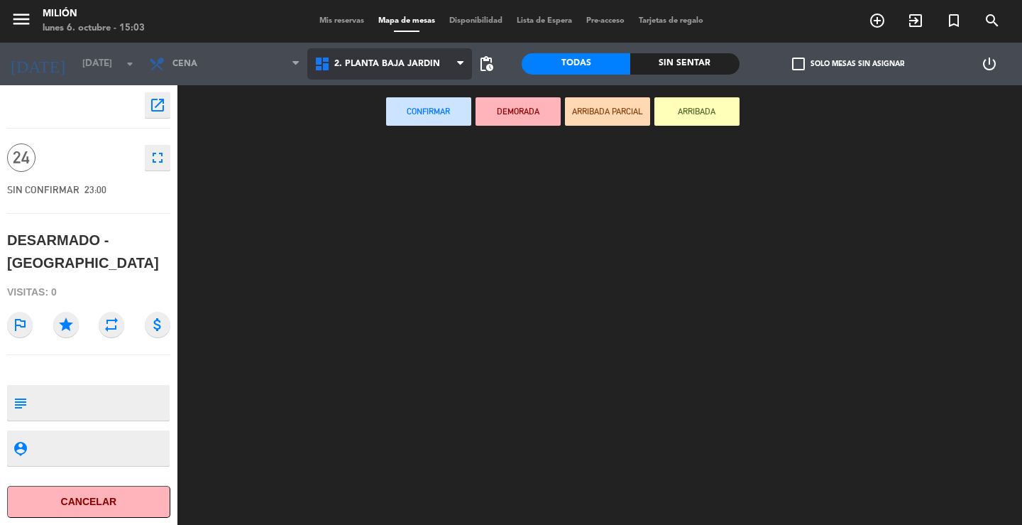
click at [381, 125] on ng-component "menu Milión [DATE] 6. octubre - 15:03 Mis reservas Mapa de mesas Disponibilidad…" at bounding box center [511, 262] width 1022 height 525
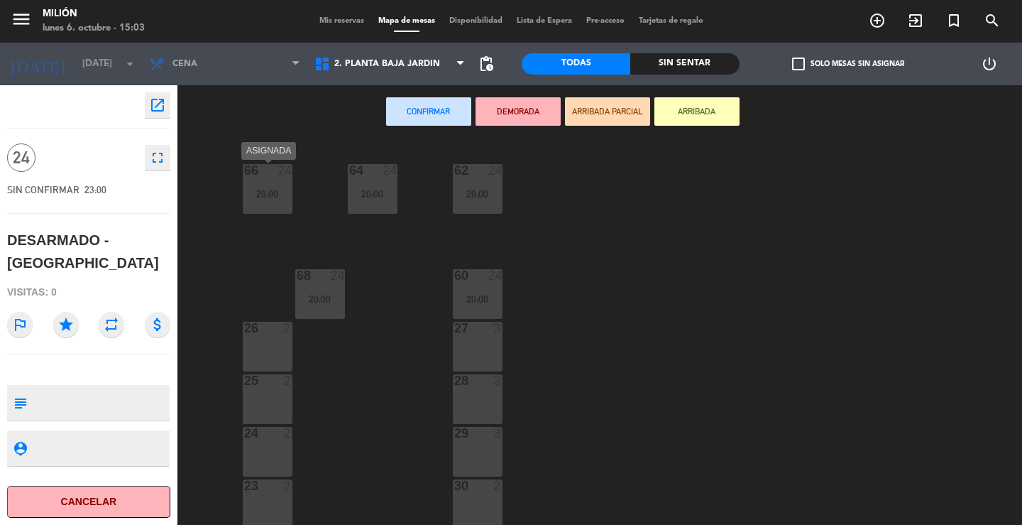
click at [263, 187] on div "66 24 20:00" at bounding box center [268, 189] width 50 height 50
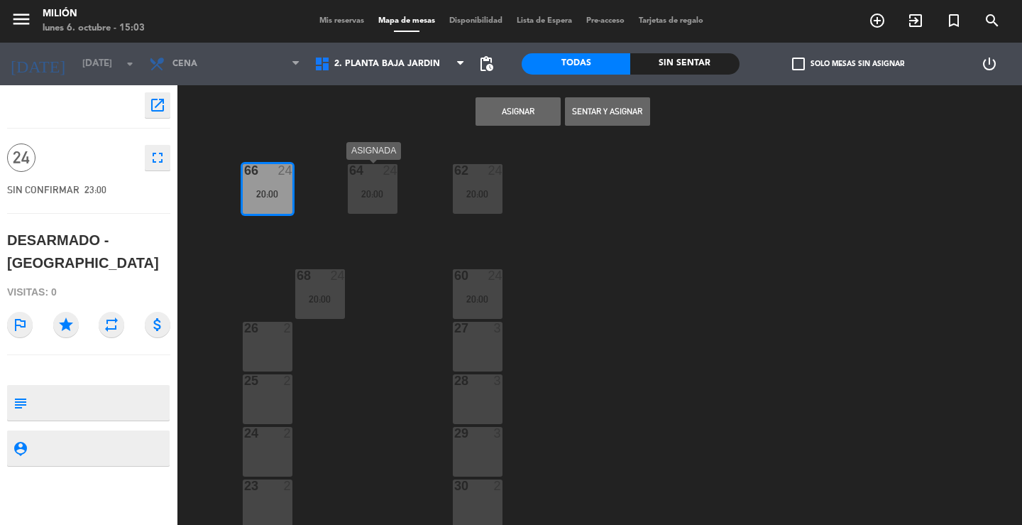
click at [366, 189] on div "64 24 20:00" at bounding box center [373, 189] width 50 height 50
drag, startPoint x: 461, startPoint y: 180, endPoint x: 463, endPoint y: 236, distance: 56.8
click at [462, 181] on div "62 24 20:00" at bounding box center [478, 189] width 50 height 50
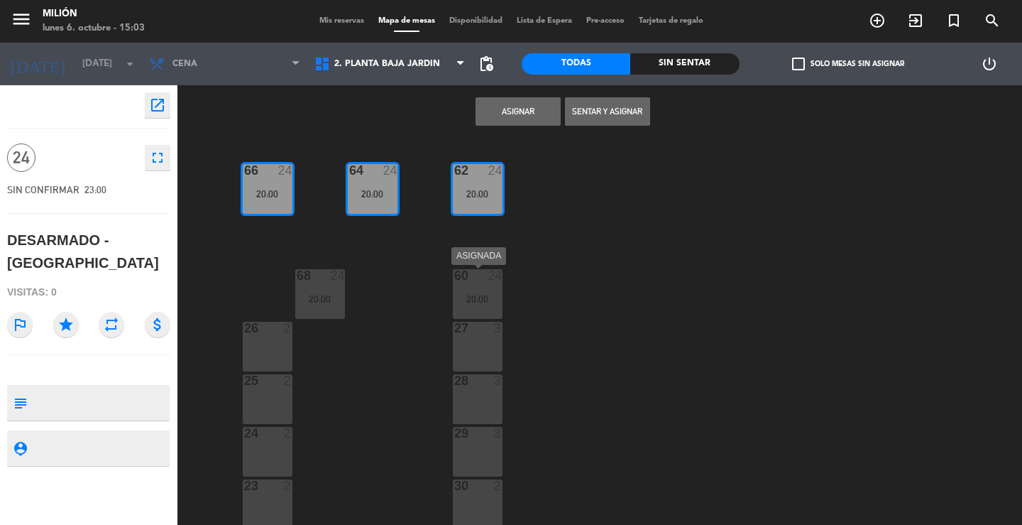
click at [478, 290] on div "60 24 20:00" at bounding box center [478, 294] width 50 height 50
click at [295, 305] on div "68 24 20:00" at bounding box center [320, 294] width 50 height 50
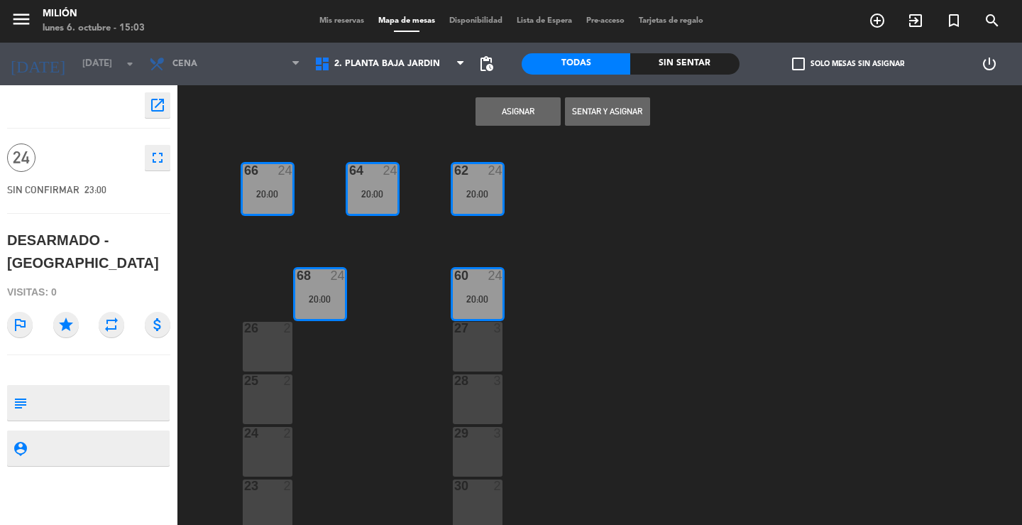
click at [522, 107] on button "Asignar" at bounding box center [518, 111] width 85 height 28
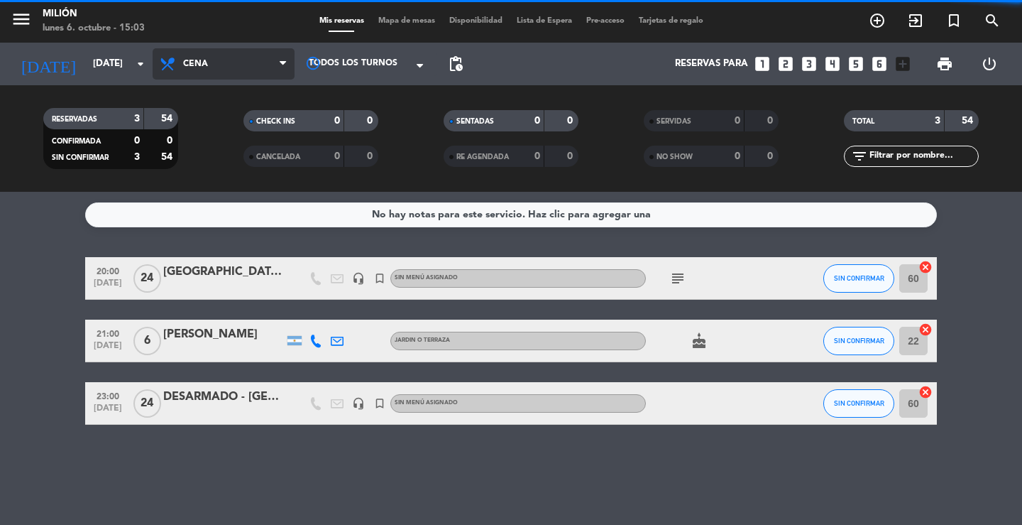
click at [207, 60] on span "Cena" at bounding box center [195, 64] width 25 height 10
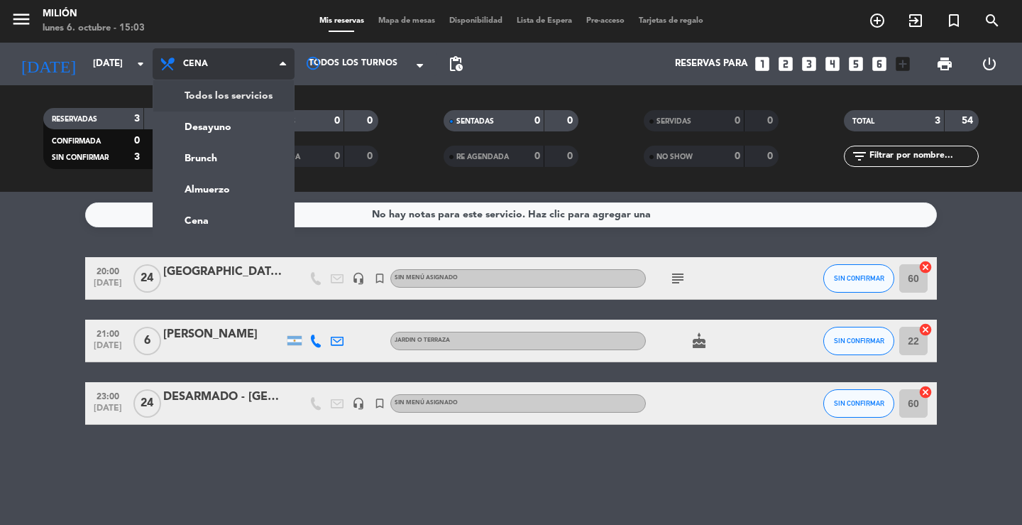
click at [216, 94] on div "menu Milión [DATE] 6. octubre - 15:03 Mis reservas Mapa de mesas Disponibilidad…" at bounding box center [511, 96] width 1022 height 192
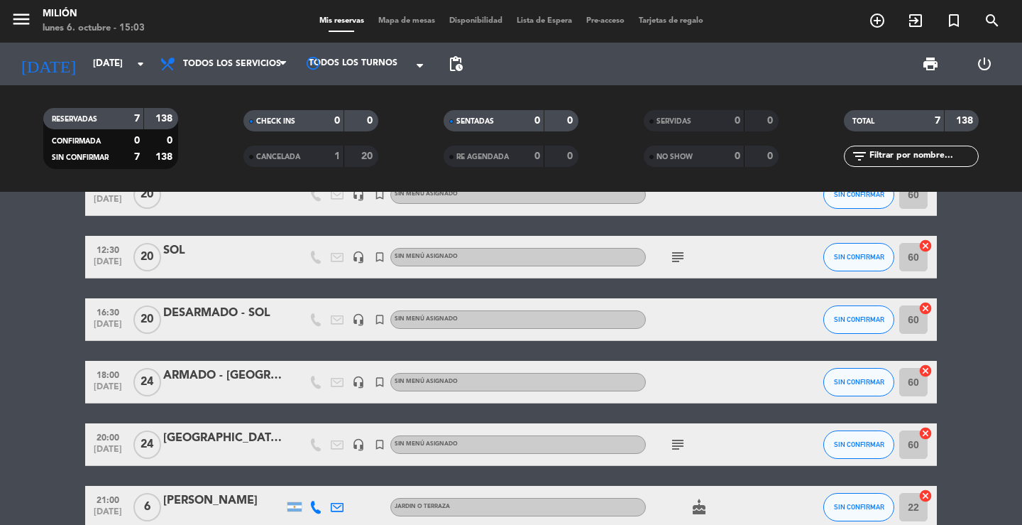
scroll to position [142, 0]
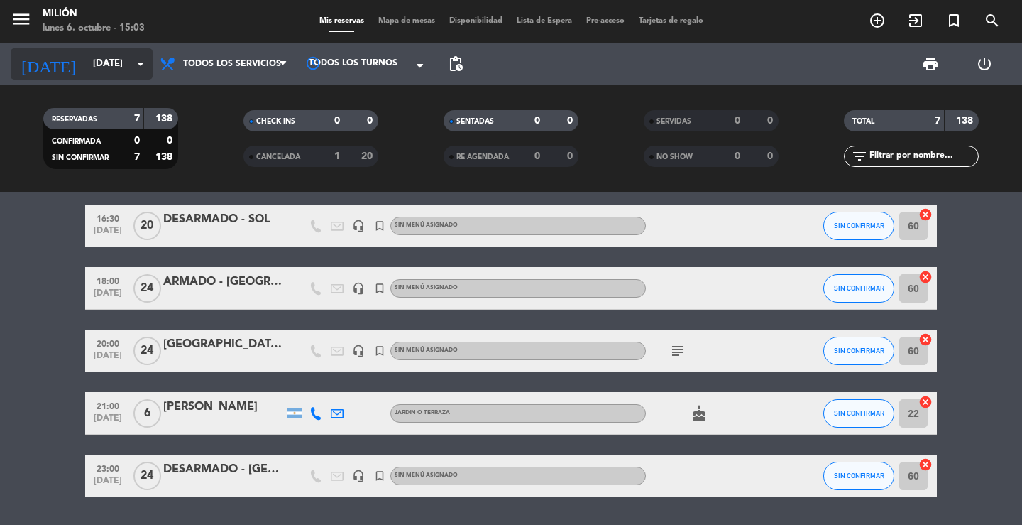
click at [89, 53] on input "[DATE]" at bounding box center [148, 64] width 125 height 26
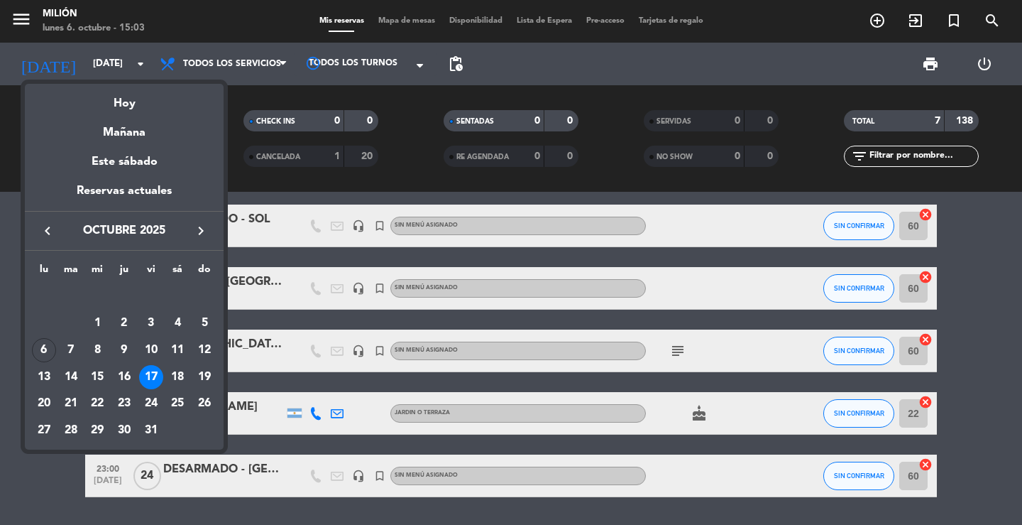
click at [201, 232] on icon "keyboard_arrow_right" at bounding box center [200, 230] width 17 height 17
click at [176, 296] on div "1" at bounding box center [177, 297] width 24 height 24
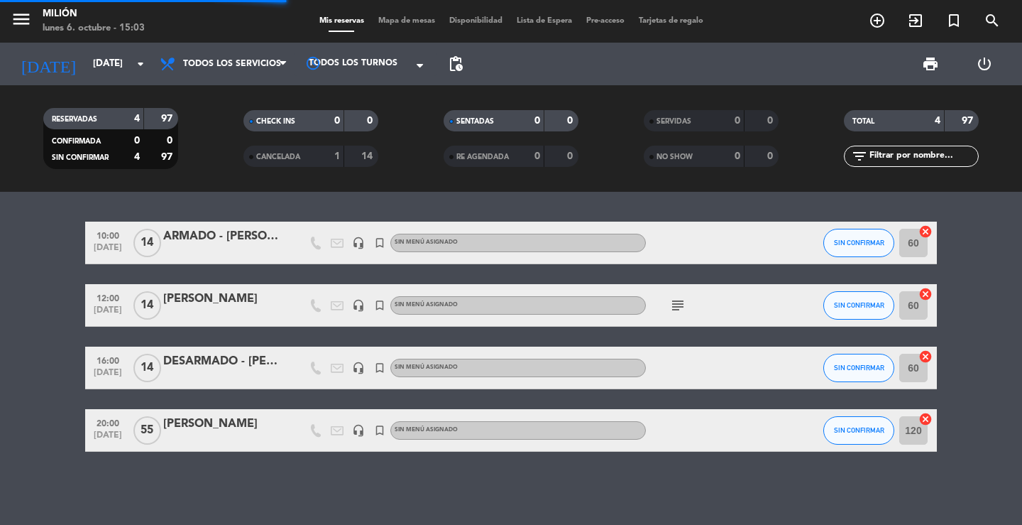
scroll to position [0, 0]
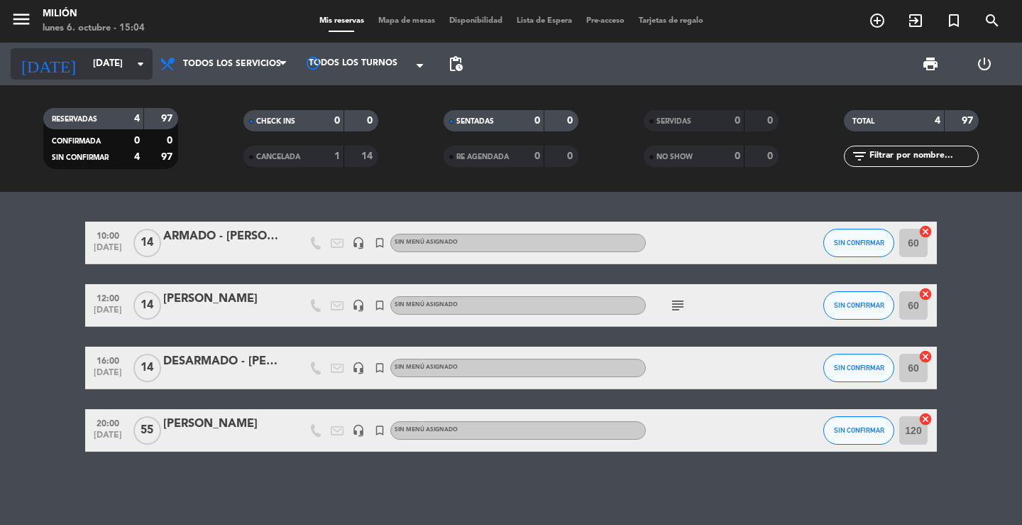
click at [123, 66] on input "[DATE]" at bounding box center [148, 64] width 125 height 26
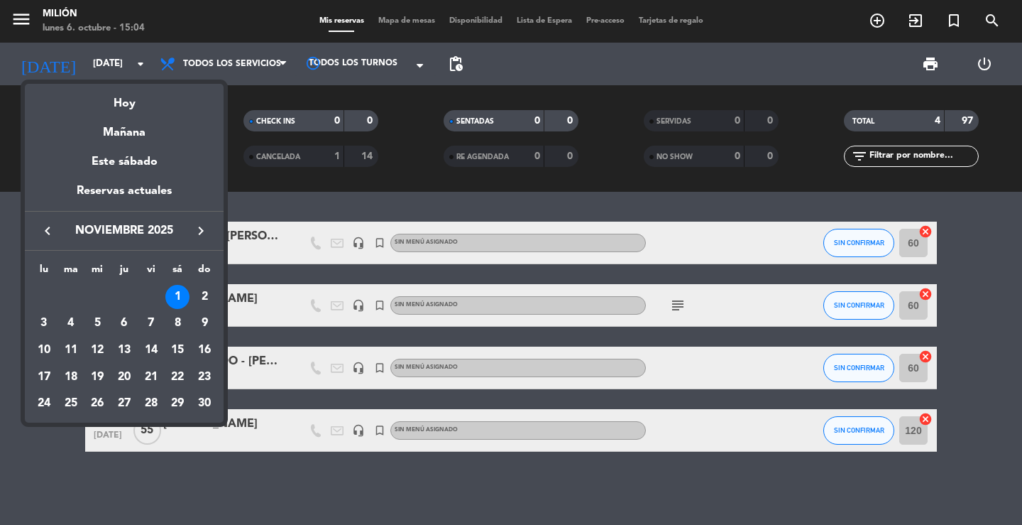
drag, startPoint x: 97, startPoint y: 327, endPoint x: 177, endPoint y: 245, distance: 114.9
click at [96, 327] on div "5" at bounding box center [97, 323] width 24 height 24
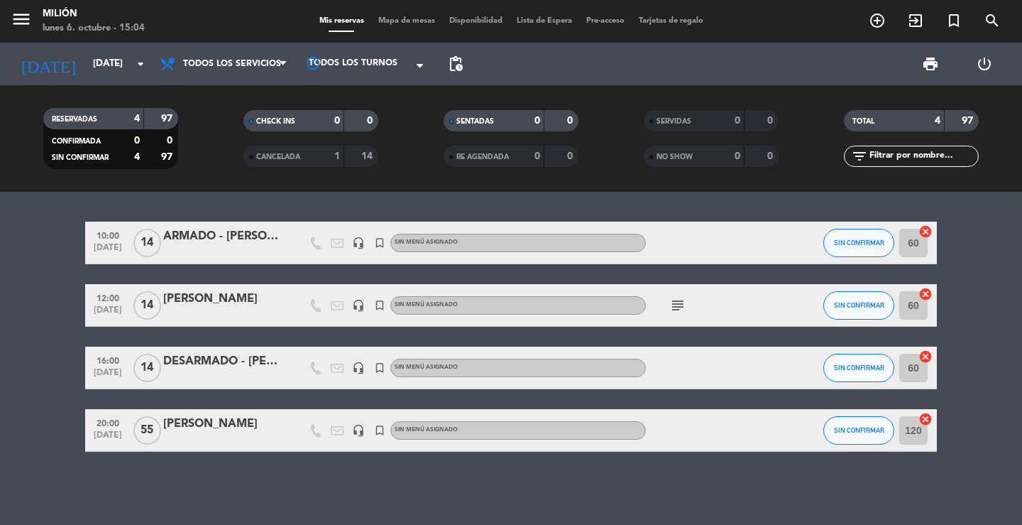
type input "[DATE]"
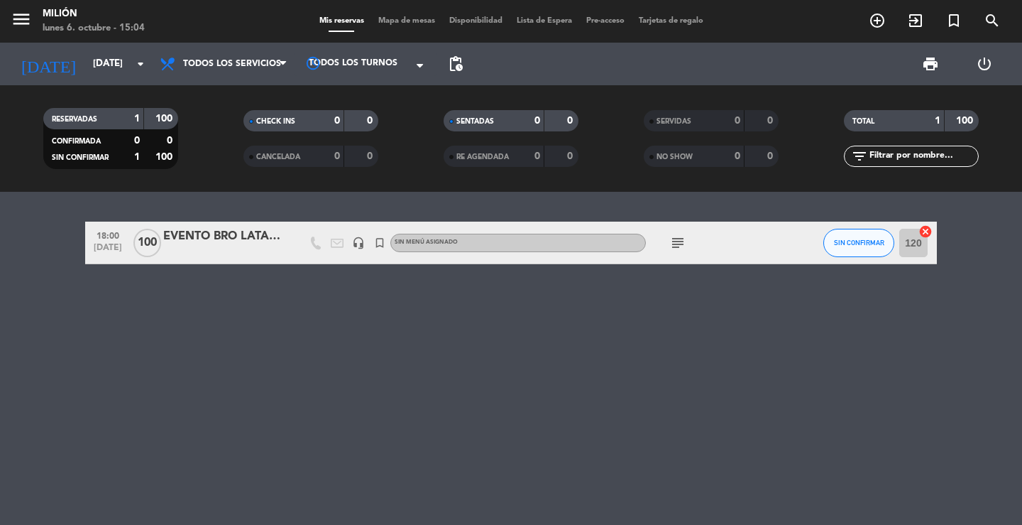
click at [672, 239] on icon "subject" at bounding box center [677, 242] width 17 height 17
click at [245, 236] on div "EVENTO BRO LATAM - MERCEDES" at bounding box center [223, 236] width 121 height 18
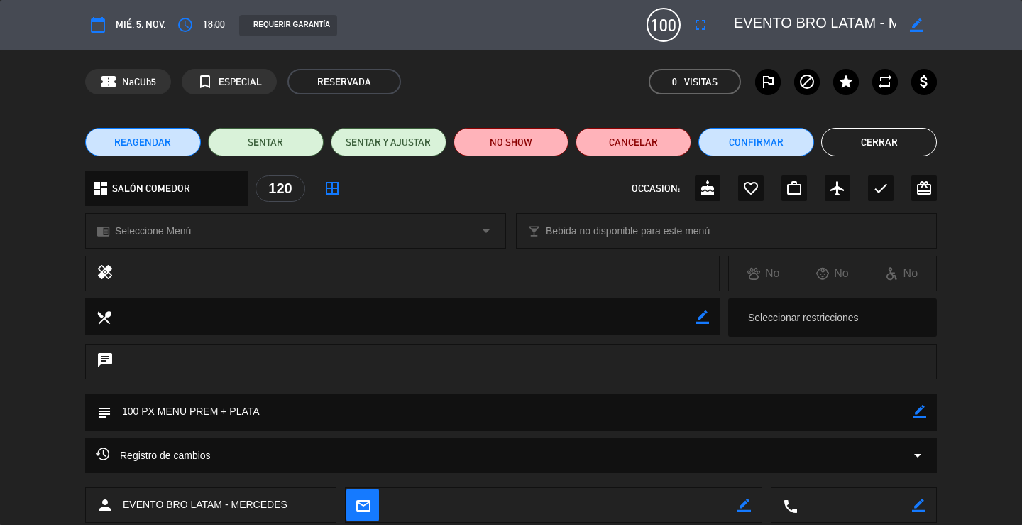
click at [921, 23] on icon "border_color" at bounding box center [916, 24] width 13 height 13
click at [796, 22] on textarea at bounding box center [815, 25] width 163 height 26
click at [788, 26] on textarea at bounding box center [815, 25] width 163 height 26
drag, startPoint x: 895, startPoint y: 24, endPoint x: 816, endPoint y: 32, distance: 79.2
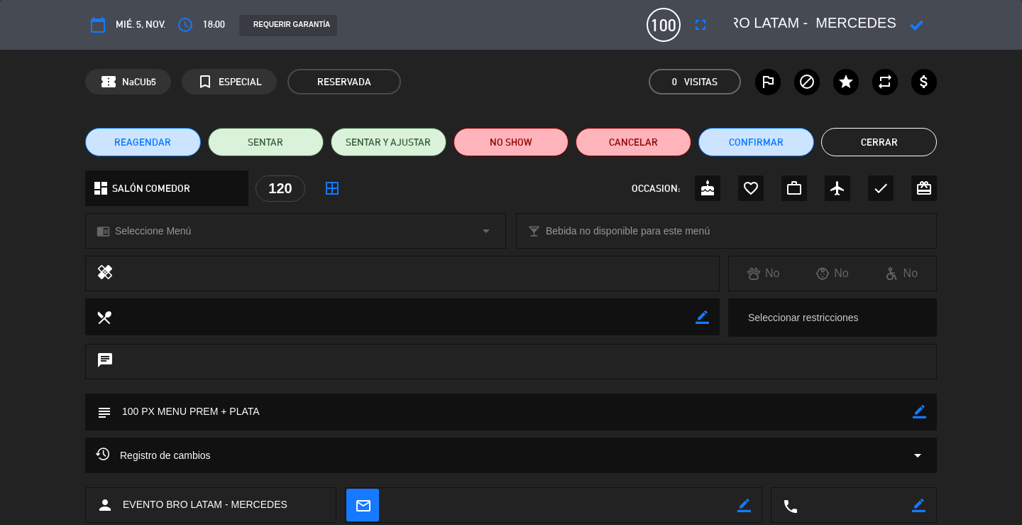
click at [816, 32] on textarea at bounding box center [815, 25] width 163 height 26
click at [734, 26] on textarea at bounding box center [815, 25] width 163 height 26
paste textarea "MERCEDES"
type textarea "MERCEDES - EVENTO BRO LATAM"
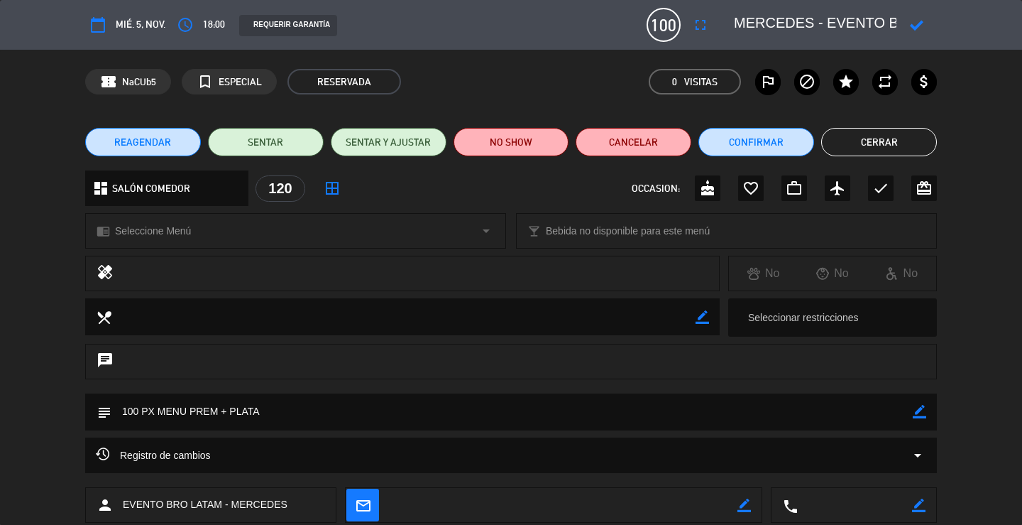
click at [916, 21] on icon at bounding box center [916, 24] width 13 height 13
click at [904, 144] on button "Cerrar" at bounding box center [879, 142] width 116 height 28
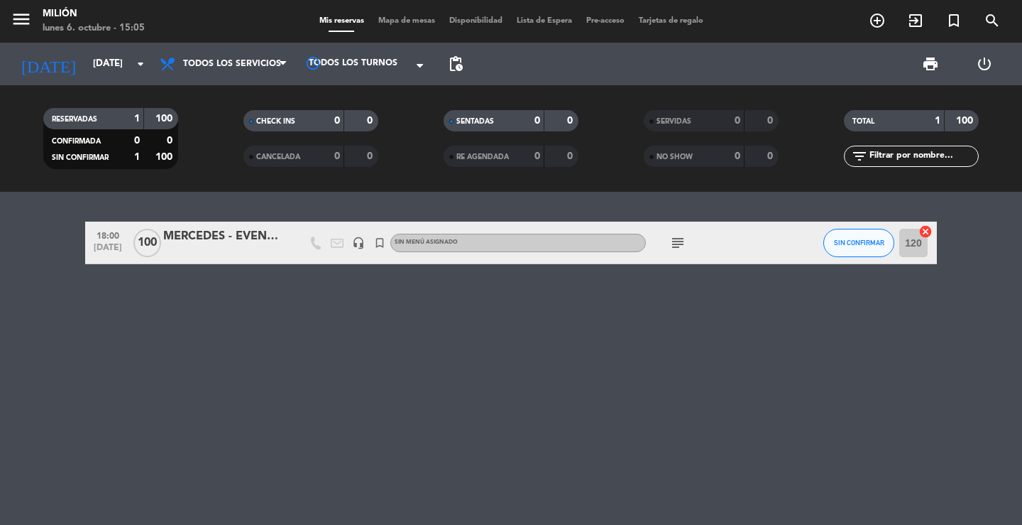
click at [916, 246] on input "120" at bounding box center [913, 243] width 28 height 28
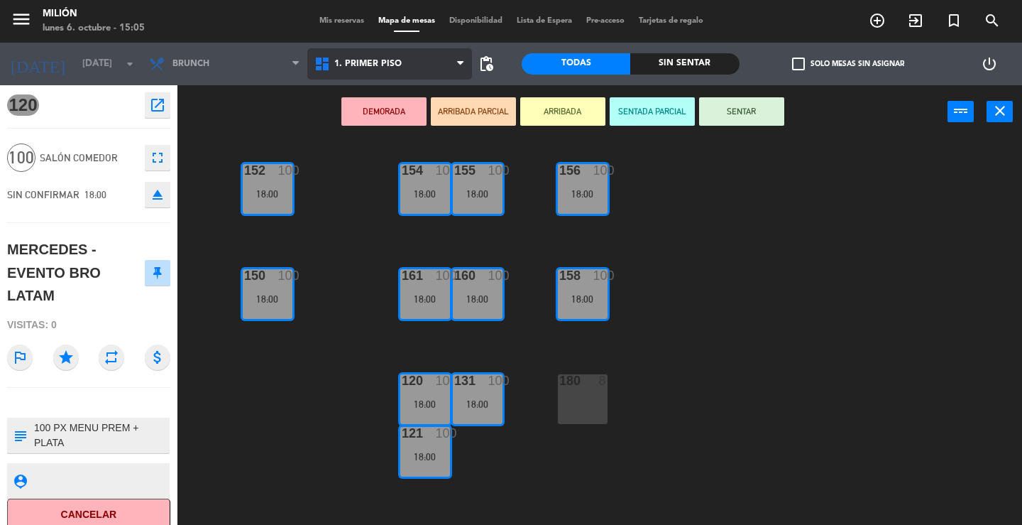
click at [375, 60] on span "1. PRIMER PISO" at bounding box center [367, 64] width 67 height 10
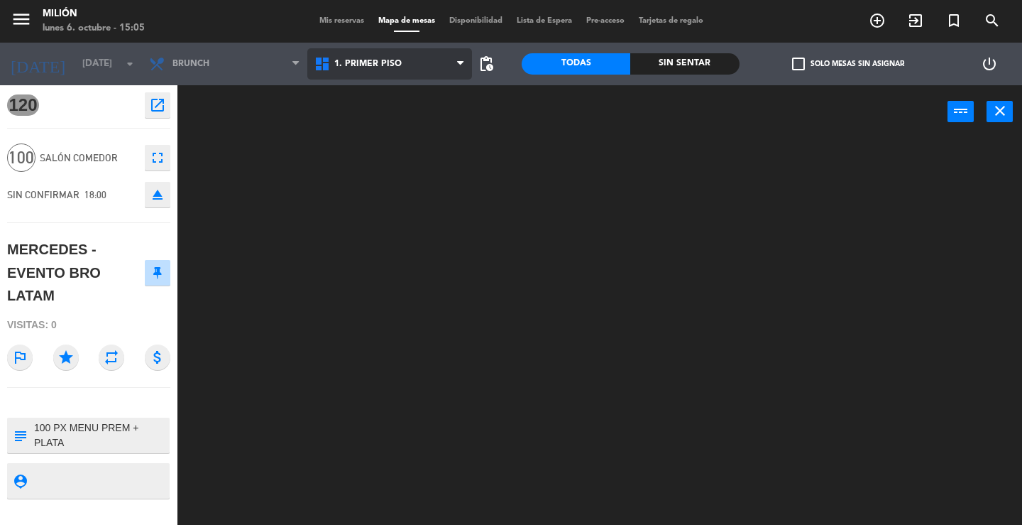
click at [378, 90] on ng-component "menu Milión [DATE] 6. octubre - 15:05 Mis reservas Mapa de mesas Disponibilidad…" at bounding box center [511, 262] width 1022 height 525
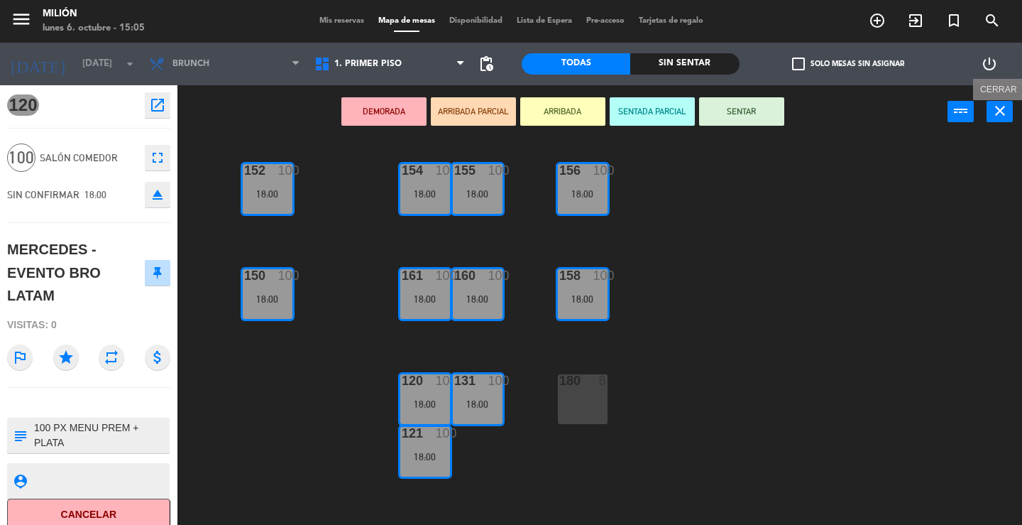
click at [1007, 112] on icon "close" at bounding box center [1000, 110] width 17 height 17
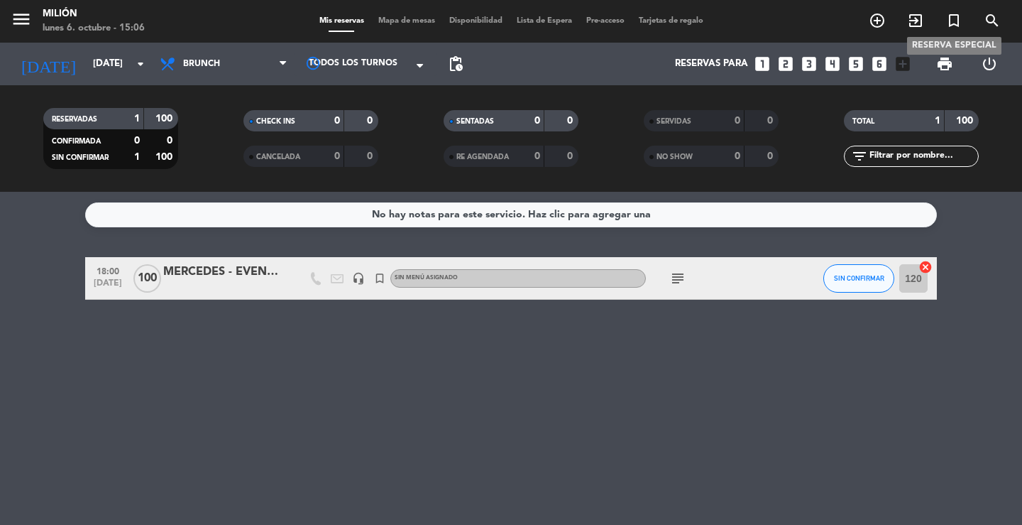
click at [958, 22] on icon "turned_in_not" at bounding box center [953, 20] width 17 height 17
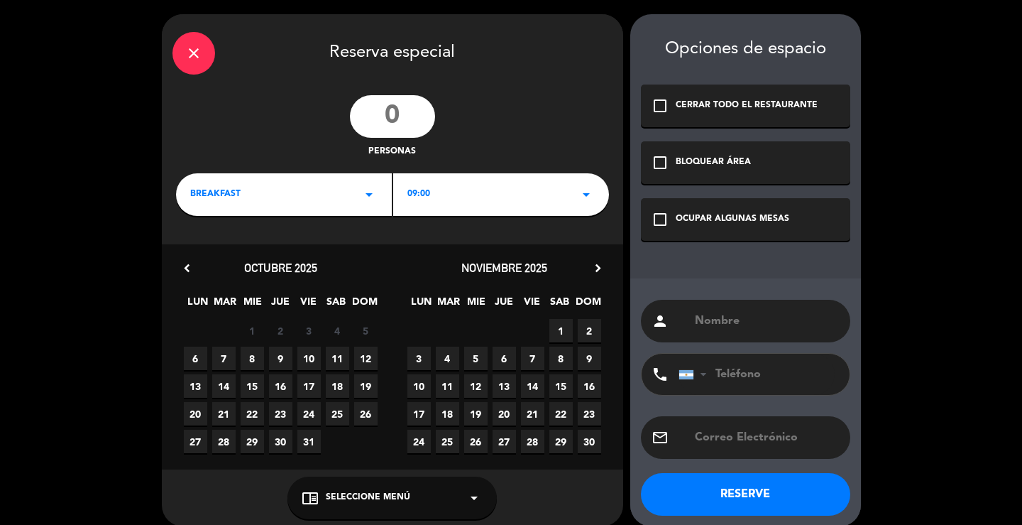
click at [197, 55] on icon "close" at bounding box center [193, 53] width 17 height 17
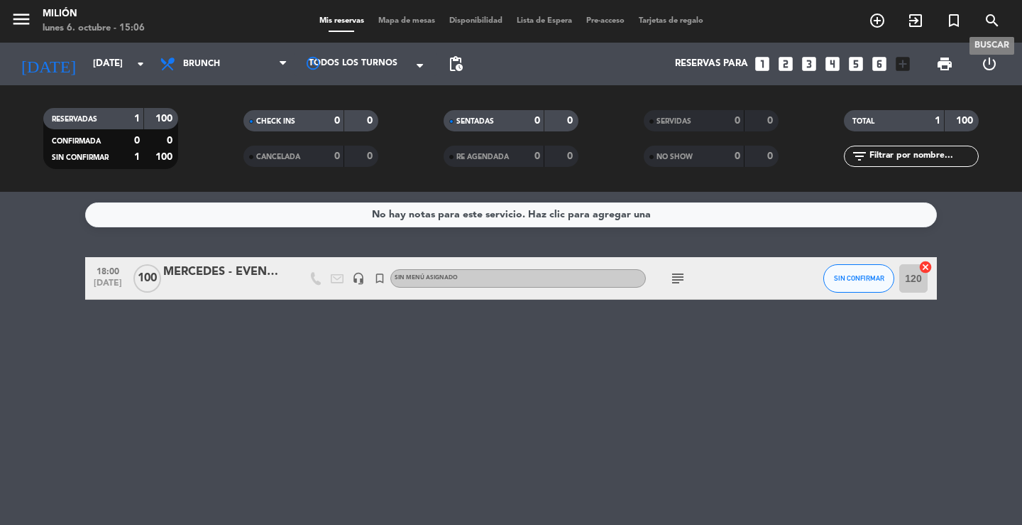
click at [997, 16] on icon "search" at bounding box center [992, 20] width 17 height 17
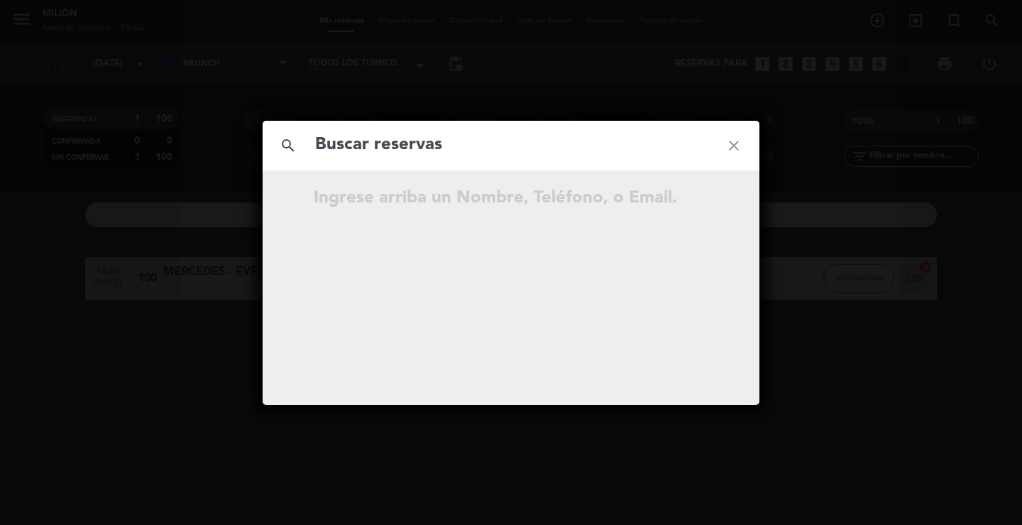
click at [732, 144] on icon "close" at bounding box center [733, 145] width 51 height 51
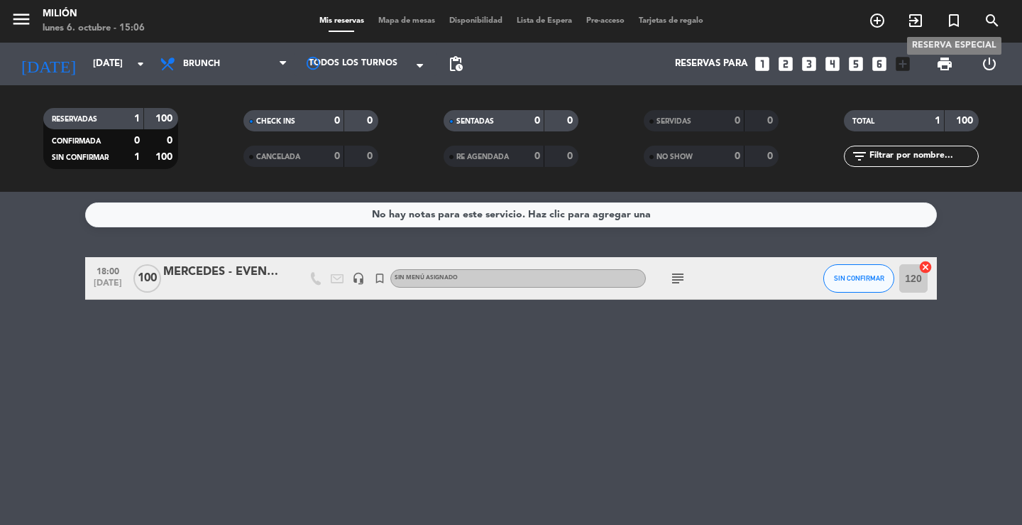
click at [962, 19] on span "turned_in_not" at bounding box center [954, 21] width 38 height 24
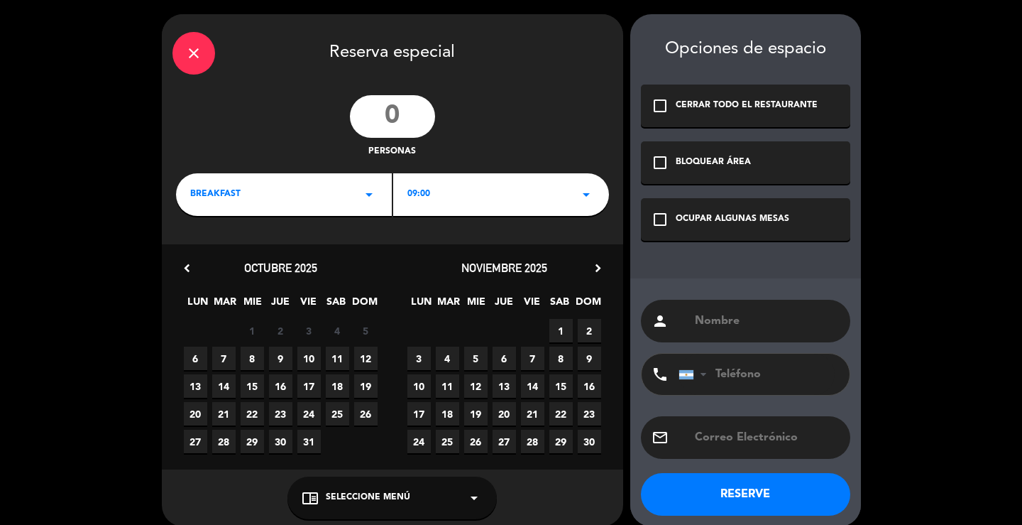
click at [400, 116] on input "number" at bounding box center [392, 116] width 85 height 43
type input "100"
click at [371, 201] on icon "arrow_drop_down" at bounding box center [369, 194] width 17 height 17
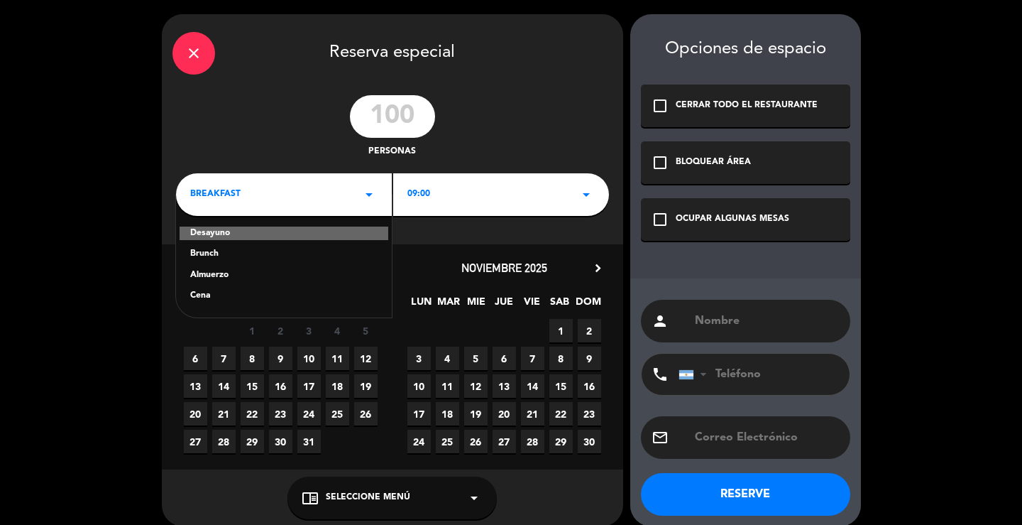
click at [234, 256] on div "Brunch" at bounding box center [283, 254] width 187 height 14
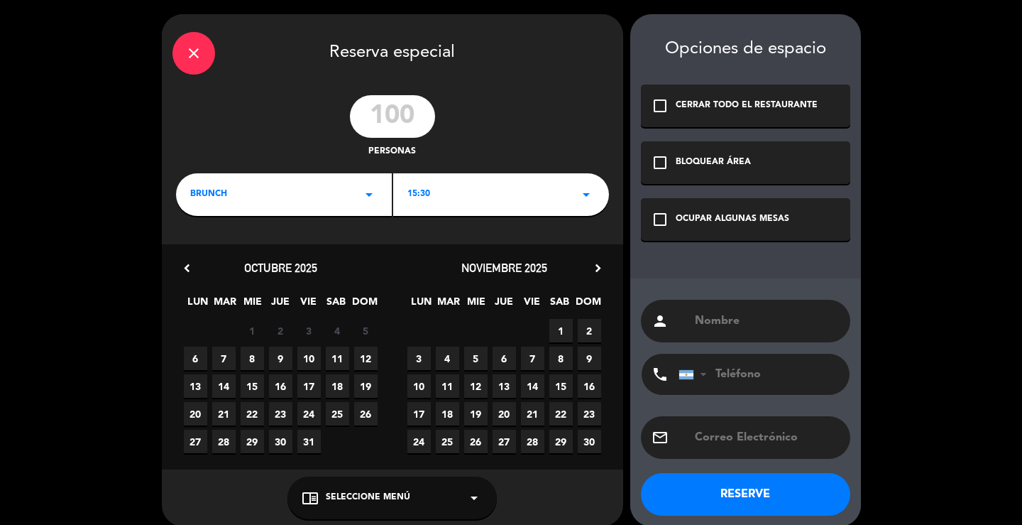
click at [368, 188] on icon "arrow_drop_down" at bounding box center [369, 194] width 17 height 17
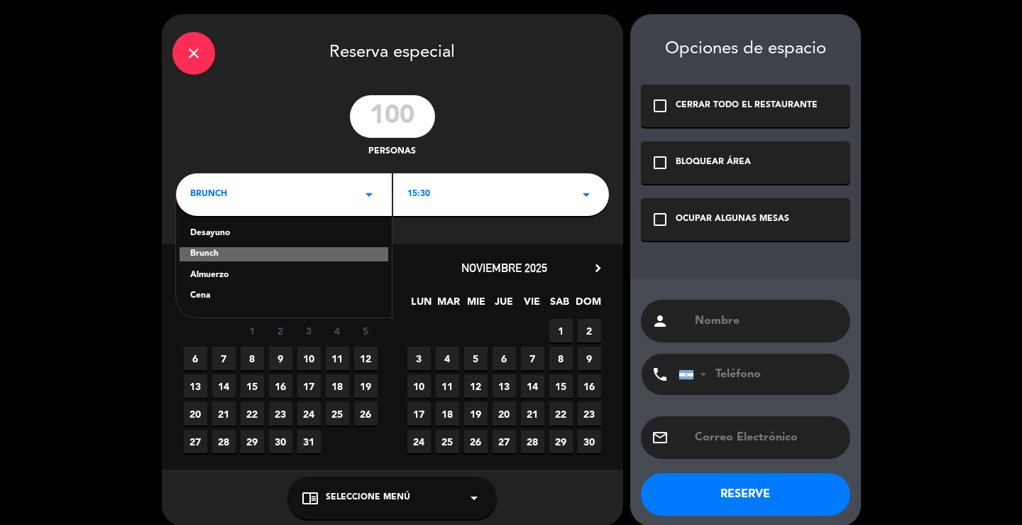
click at [362, 192] on icon "arrow_drop_down" at bounding box center [369, 194] width 17 height 17
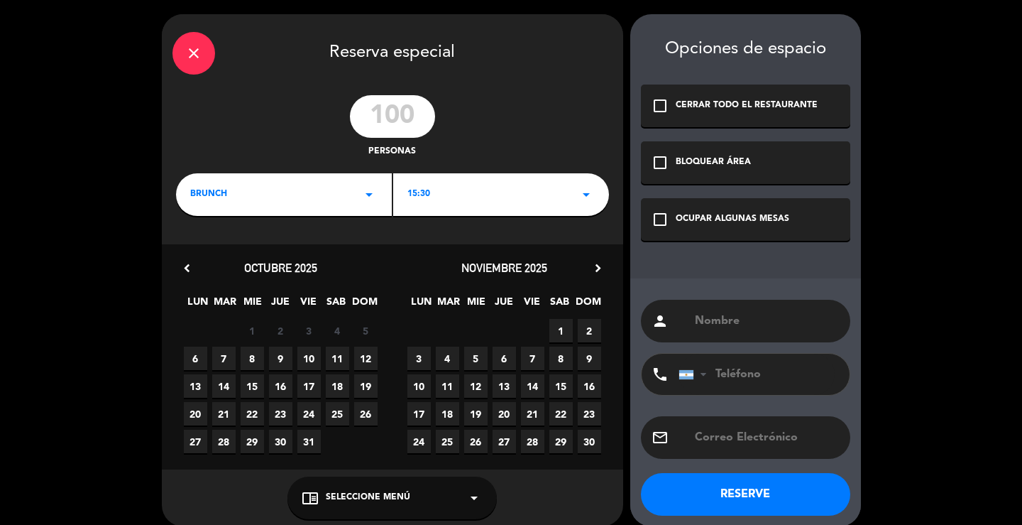
click at [475, 185] on div "15:30 arrow_drop_down" at bounding box center [501, 194] width 216 height 43
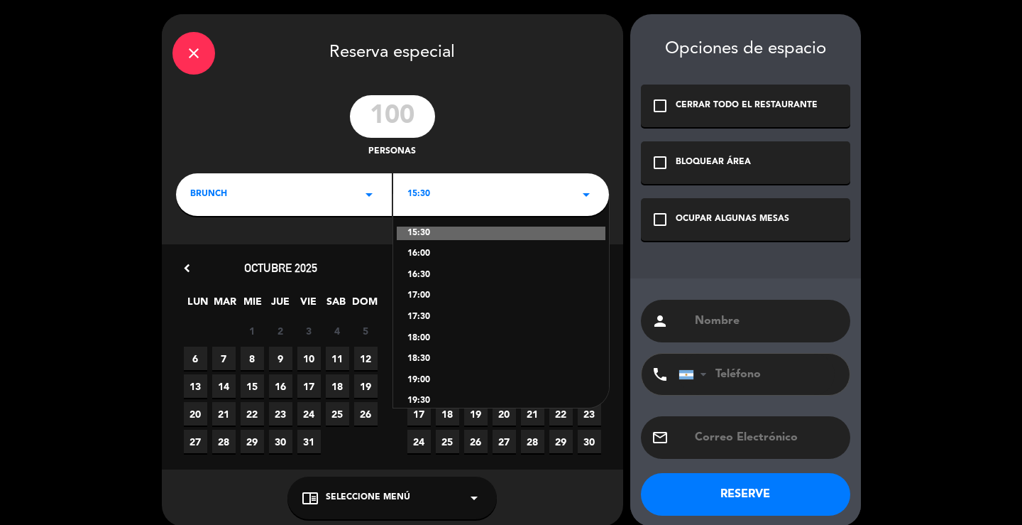
click at [428, 251] on div "16:00" at bounding box center [500, 254] width 187 height 14
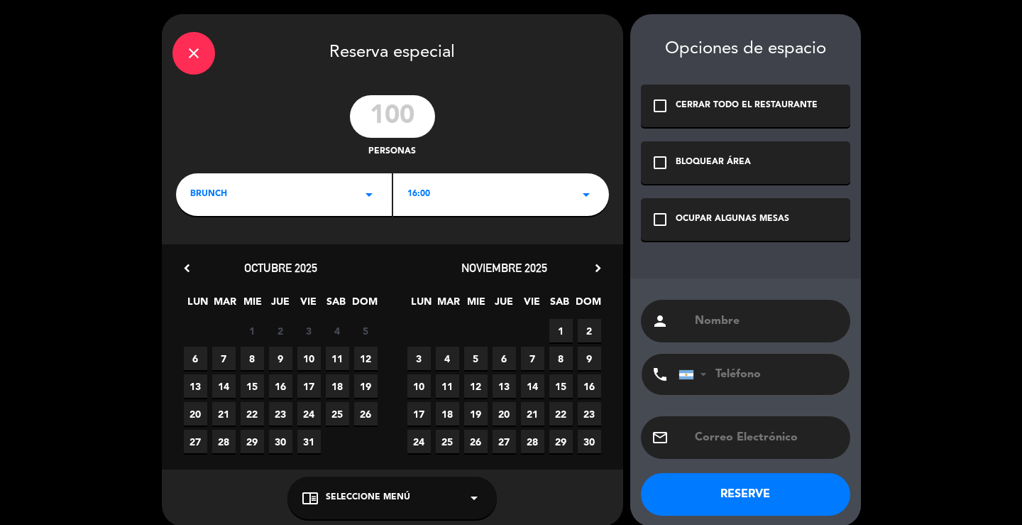
click at [475, 354] on span "5" at bounding box center [475, 357] width 23 height 23
click at [742, 314] on input "text" at bounding box center [766, 321] width 146 height 20
type input "ARMADO - MERCEDES"
click at [737, 219] on div "OCUPAR ALGUNAS MESAS" at bounding box center [733, 219] width 114 height 14
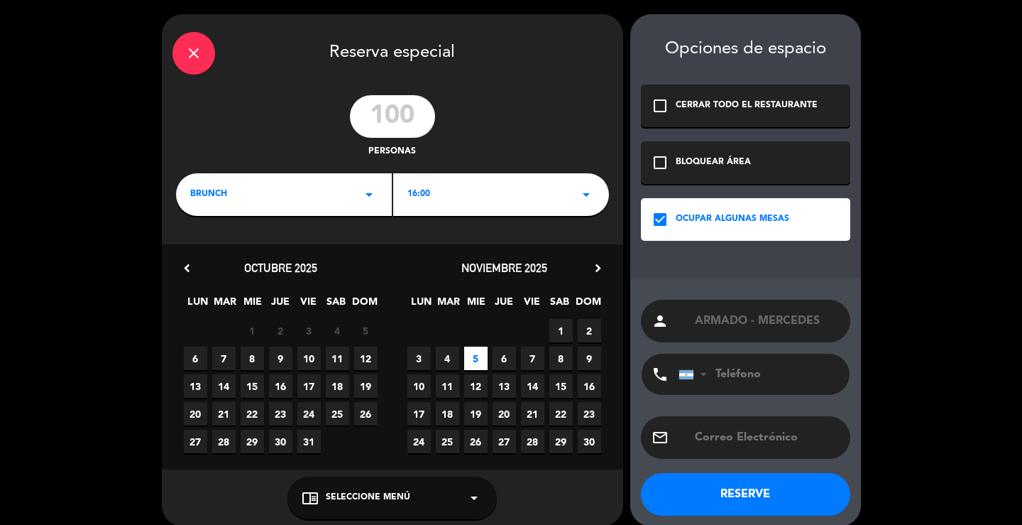
click at [747, 495] on button "RESERVE" at bounding box center [745, 494] width 209 height 43
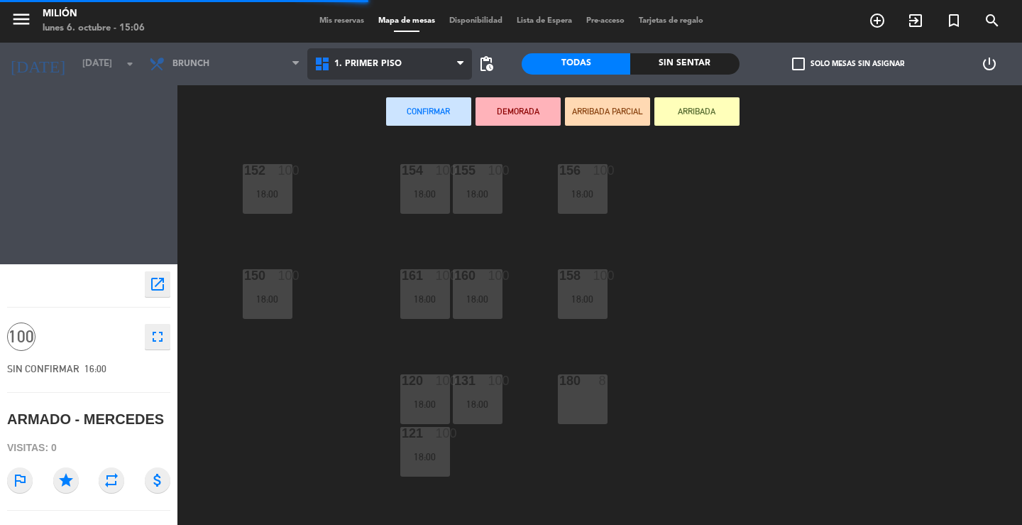
drag, startPoint x: 360, startPoint y: 74, endPoint x: 359, endPoint y: 62, distance: 11.4
click at [360, 71] on span "1. PRIMER PISO" at bounding box center [389, 63] width 165 height 31
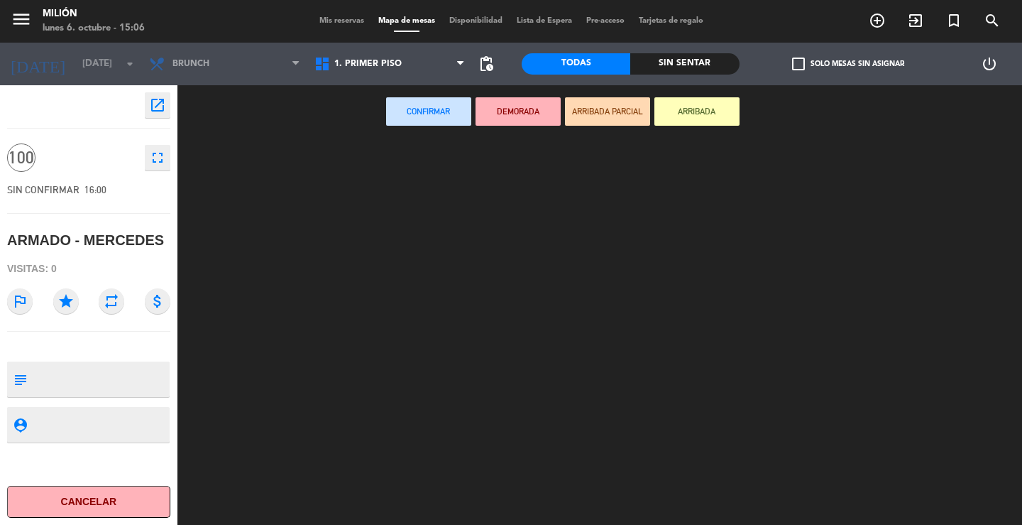
drag, startPoint x: 375, startPoint y: 93, endPoint x: 356, endPoint y: 133, distance: 43.8
click at [375, 94] on ng-component "menu Milión [DATE] 6. octubre - 15:06 Mis reservas Mapa de mesas Disponibilidad…" at bounding box center [511, 262] width 1022 height 525
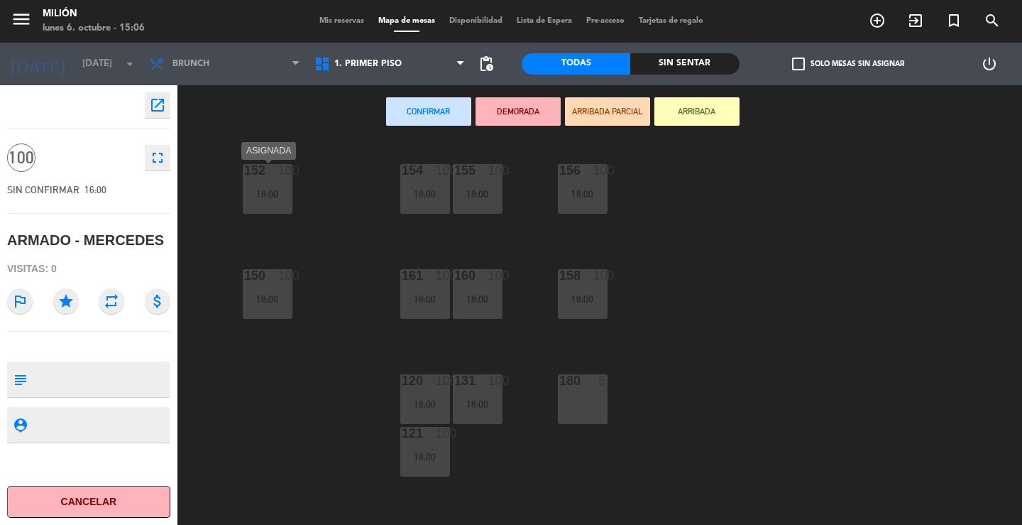
click at [279, 193] on div "18:00" at bounding box center [268, 194] width 50 height 10
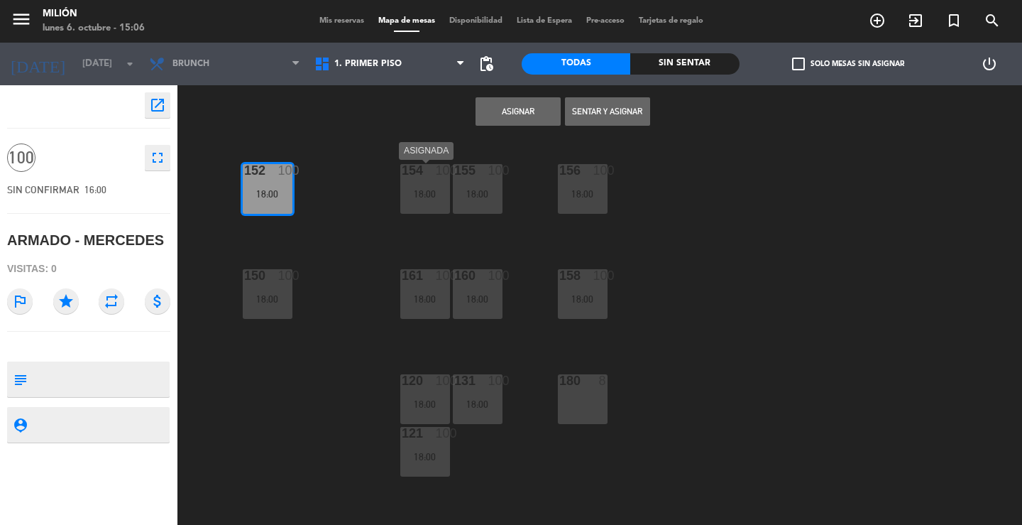
click at [418, 186] on div "154 100 18:00" at bounding box center [425, 189] width 50 height 50
click at [487, 190] on div "18:00" at bounding box center [478, 194] width 50 height 10
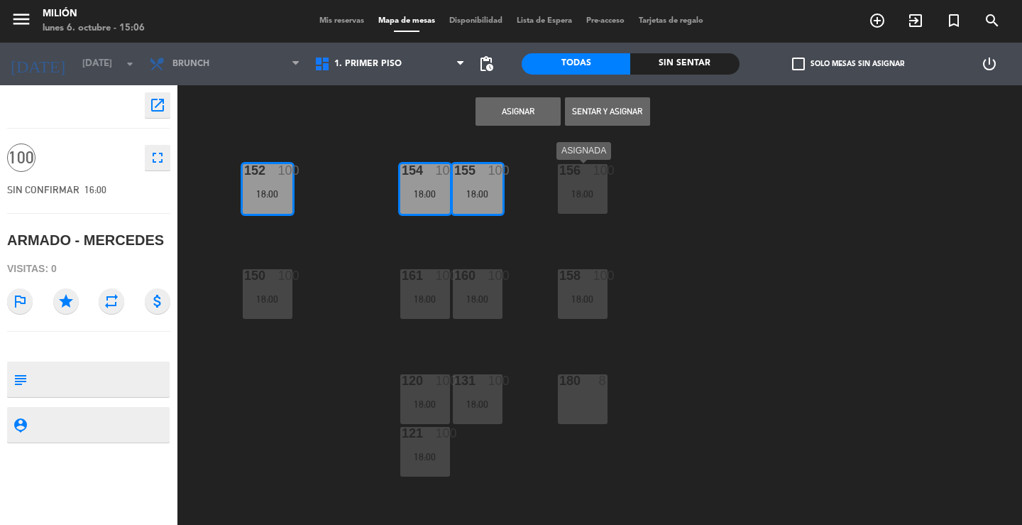
click at [583, 184] on div "156 100 18:00" at bounding box center [583, 189] width 50 height 50
drag, startPoint x: 570, startPoint y: 287, endPoint x: 471, endPoint y: 295, distance: 99.0
click at [571, 288] on div "158 100 18:00" at bounding box center [583, 294] width 50 height 50
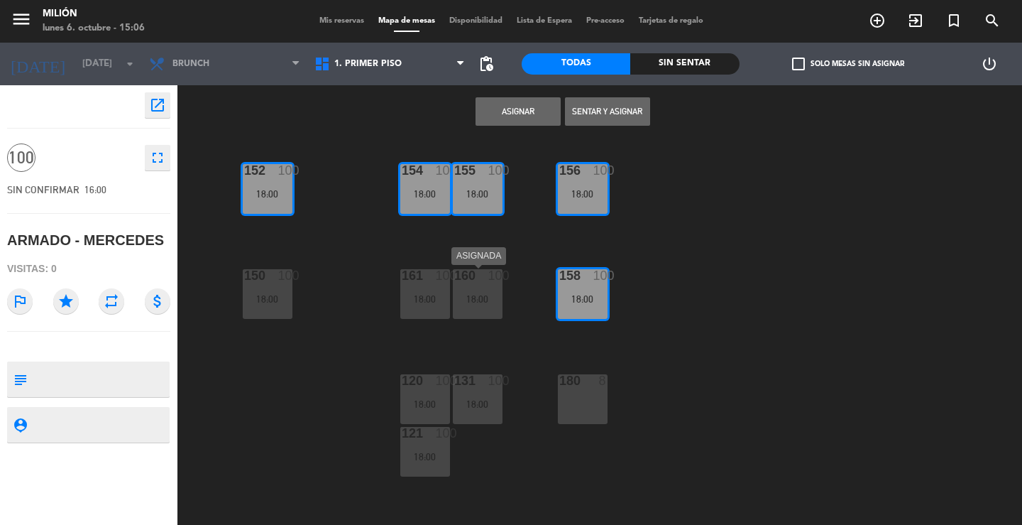
drag, startPoint x: 468, startPoint y: 297, endPoint x: 396, endPoint y: 281, distance: 73.4
click at [468, 297] on div "18:00" at bounding box center [478, 299] width 50 height 10
click at [394, 281] on div "161" at bounding box center [401, 275] width 23 height 13
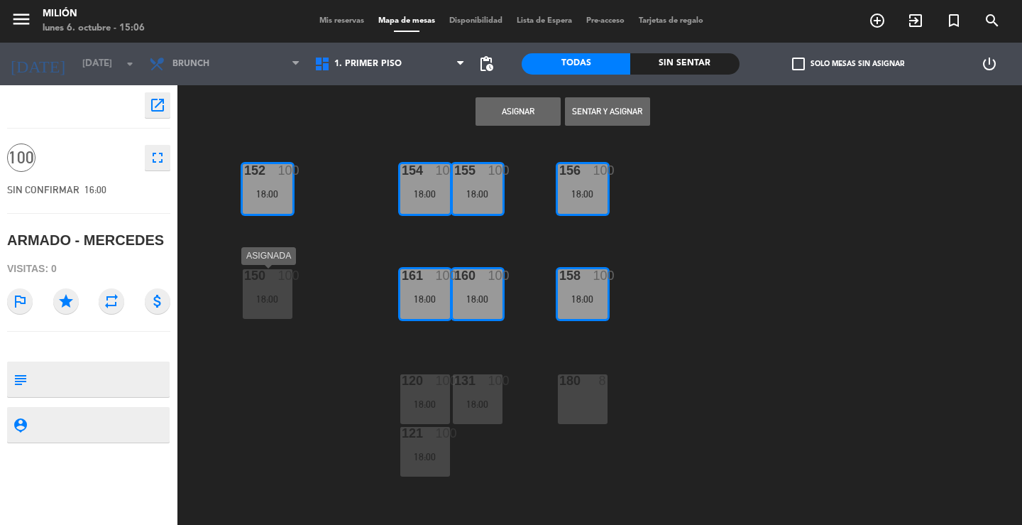
click at [270, 303] on div "18:00" at bounding box center [268, 299] width 50 height 10
click at [417, 395] on div "120 100 18:00" at bounding box center [425, 399] width 50 height 50
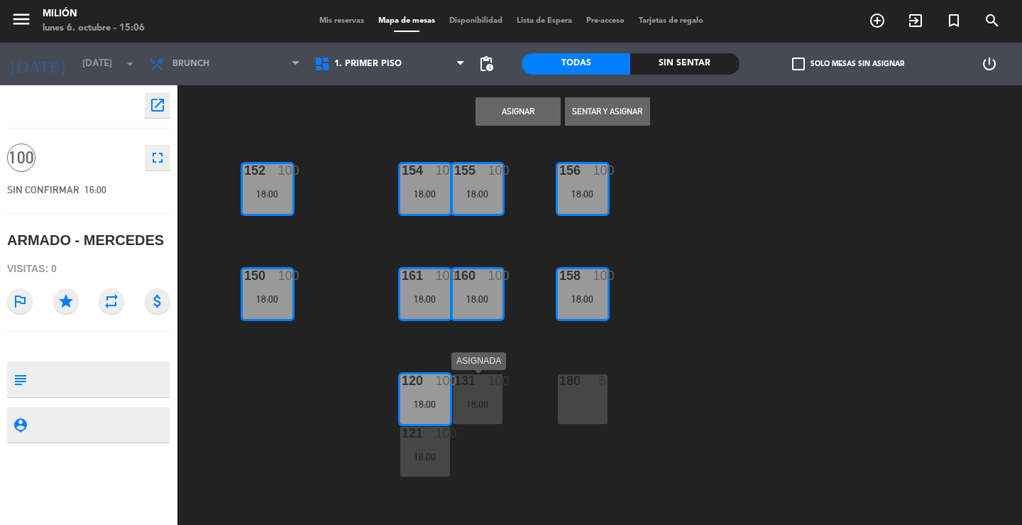
click at [485, 405] on div "18:00" at bounding box center [478, 404] width 50 height 10
drag, startPoint x: 429, startPoint y: 448, endPoint x: 657, endPoint y: 218, distance: 324.2
click at [427, 447] on div "121 100 18:00" at bounding box center [425, 452] width 50 height 50
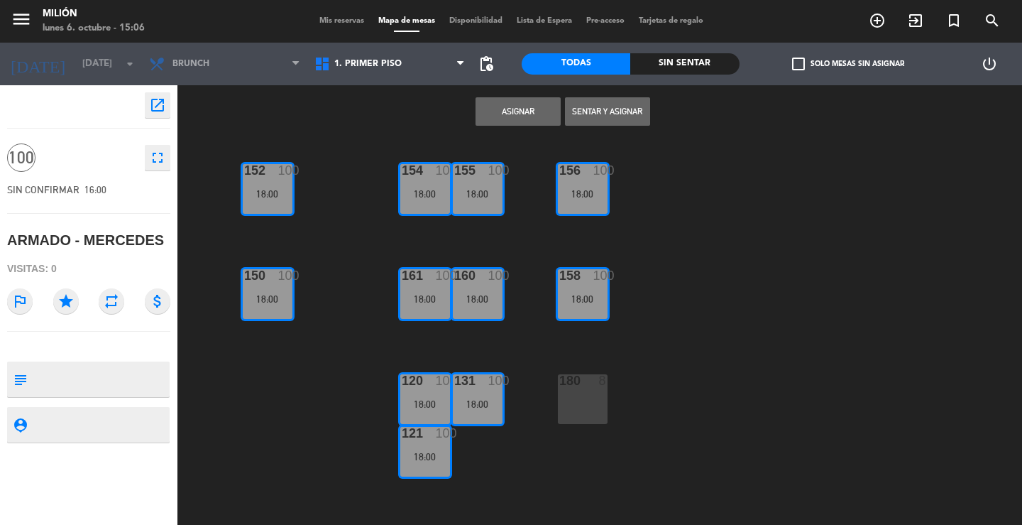
click at [519, 110] on button "Asignar" at bounding box center [518, 111] width 85 height 28
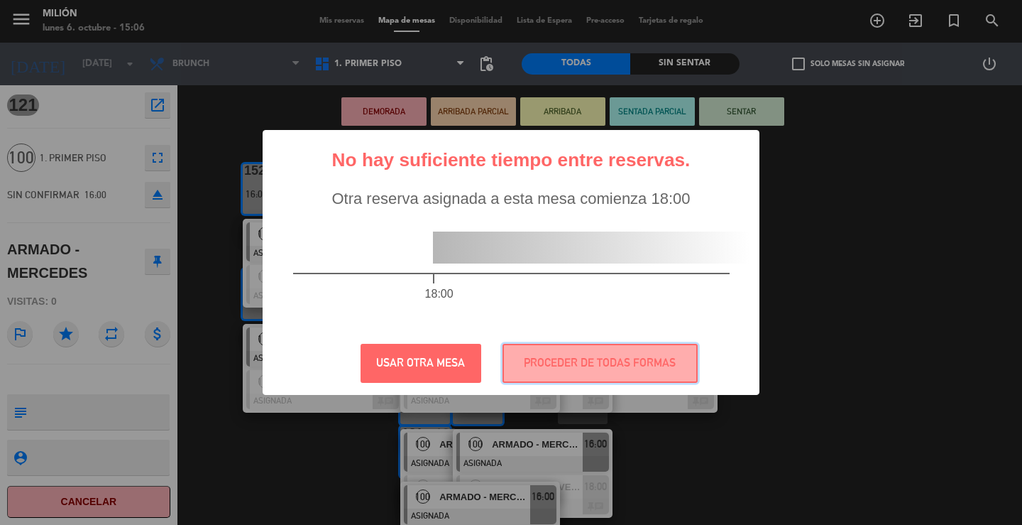
drag, startPoint x: 594, startPoint y: 353, endPoint x: 601, endPoint y: 353, distance: 7.1
click at [594, 355] on button "PROCEDER DE TODAS FORMAS" at bounding box center [600, 363] width 195 height 39
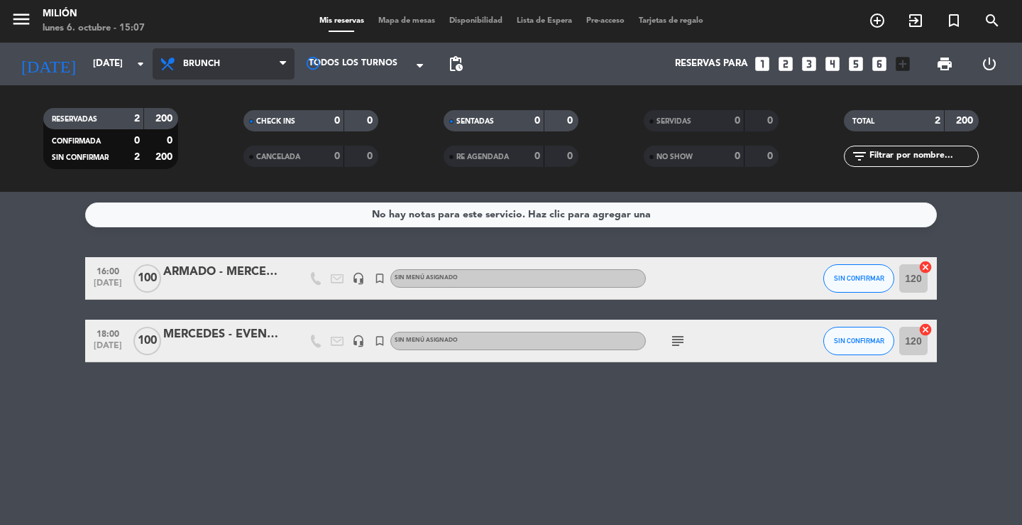
click at [192, 62] on span "Brunch" at bounding box center [201, 64] width 37 height 10
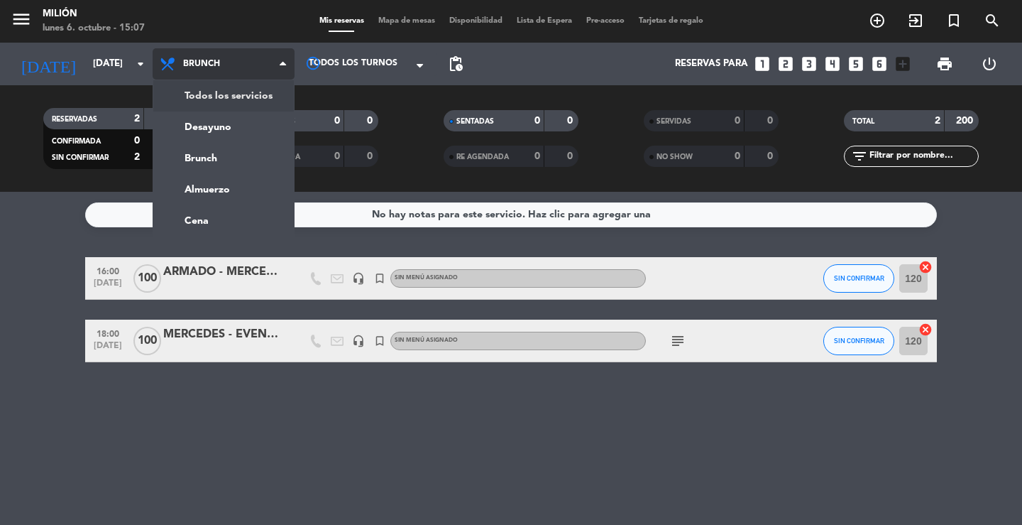
click at [209, 94] on div "menu Milión [DATE] 6. octubre - 15:07 Mis reservas Mapa de mesas Disponibilidad…" at bounding box center [511, 96] width 1022 height 192
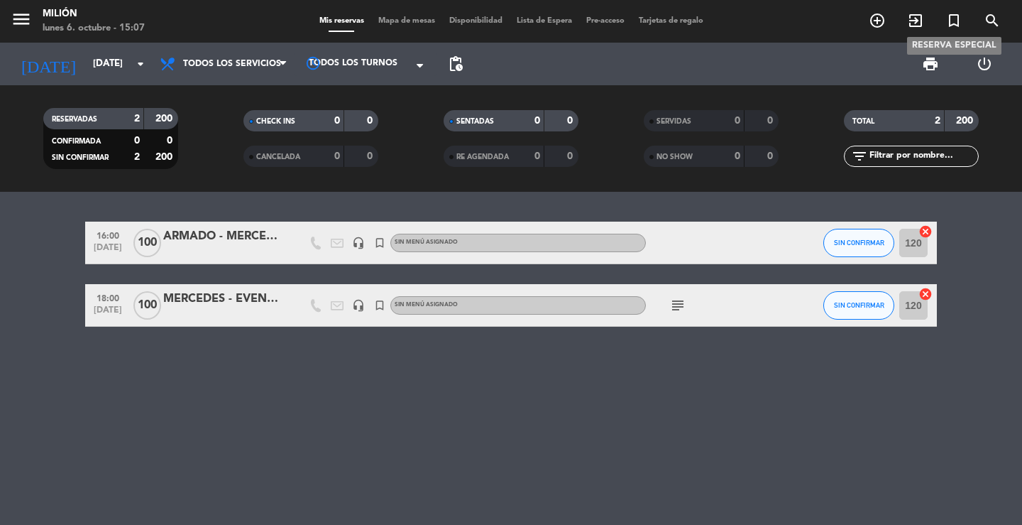
click at [962, 21] on icon "turned_in_not" at bounding box center [953, 20] width 17 height 17
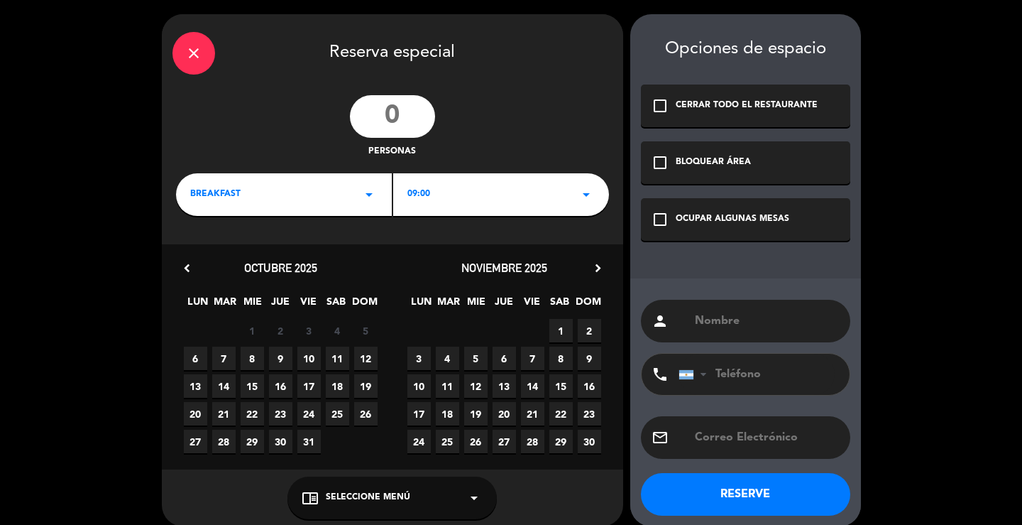
click at [404, 117] on input "number" at bounding box center [392, 116] width 85 height 43
type input "100"
click at [366, 198] on icon "arrow_drop_down" at bounding box center [369, 194] width 17 height 17
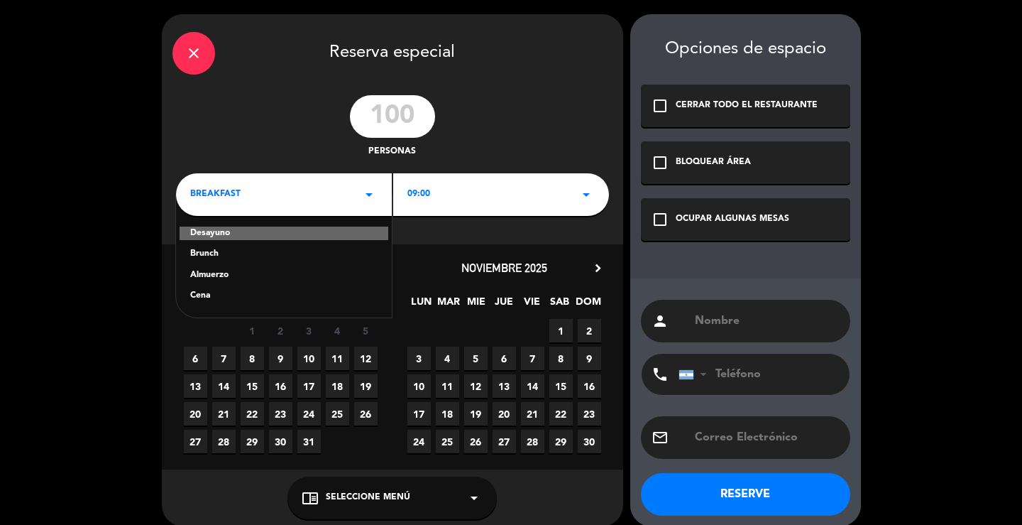
drag, startPoint x: 206, startPoint y: 293, endPoint x: 405, endPoint y: 229, distance: 208.8
click at [206, 294] on div "Cena" at bounding box center [283, 296] width 187 height 14
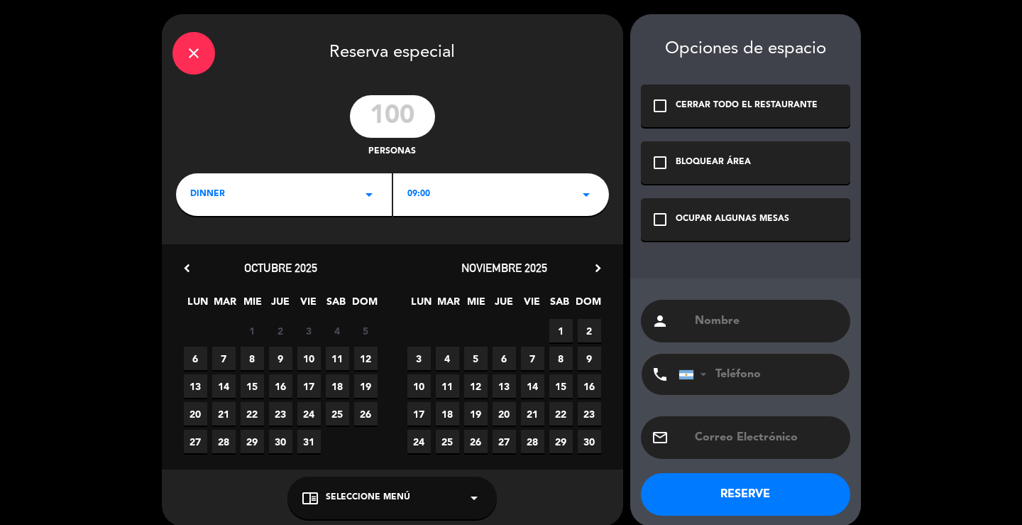
click at [500, 194] on div "09:00 arrow_drop_down" at bounding box center [501, 194] width 216 height 43
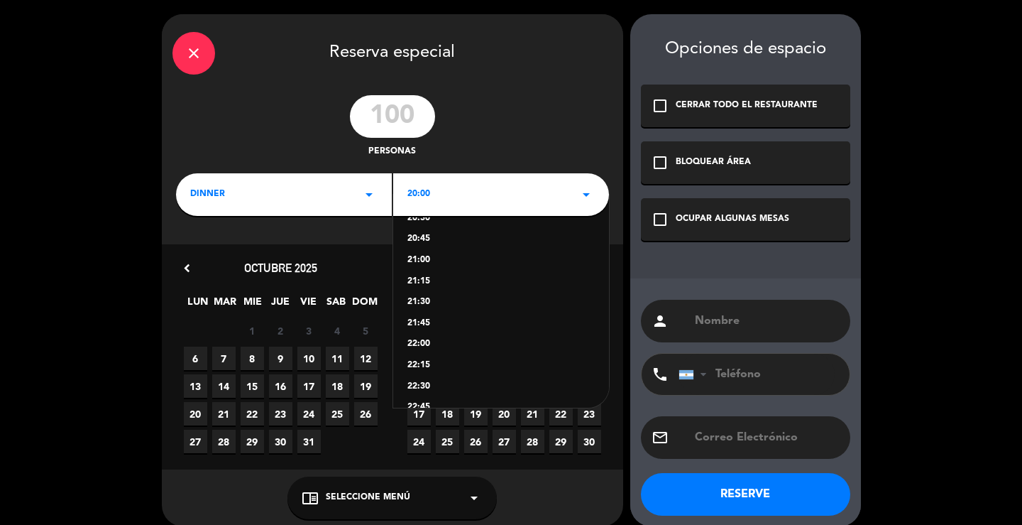
scroll to position [71, 0]
click at [417, 330] on div "22:00" at bounding box center [500, 330] width 187 height 14
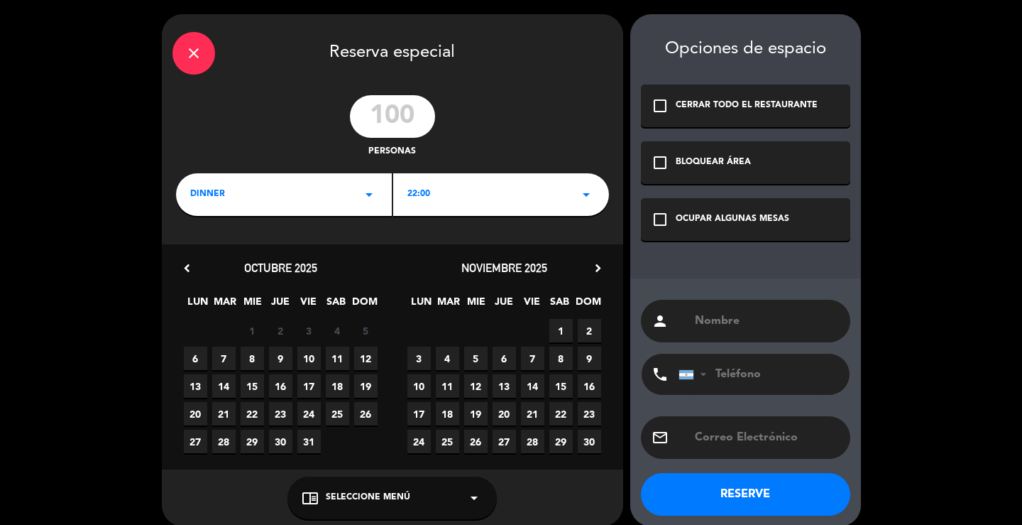
click at [730, 328] on input "text" at bounding box center [766, 321] width 146 height 20
type input "DESARMADO - MERCEDES"
click at [744, 221] on div "OCUPAR ALGUNAS MESAS" at bounding box center [733, 219] width 114 height 14
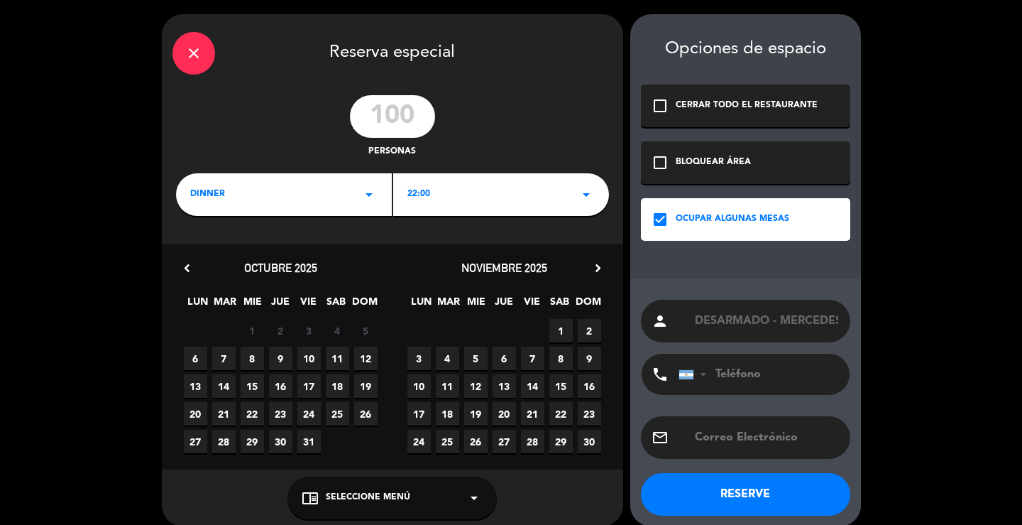
click at [478, 348] on span "5" at bounding box center [475, 357] width 23 height 23
click at [743, 501] on button "RESERVE" at bounding box center [745, 494] width 209 height 43
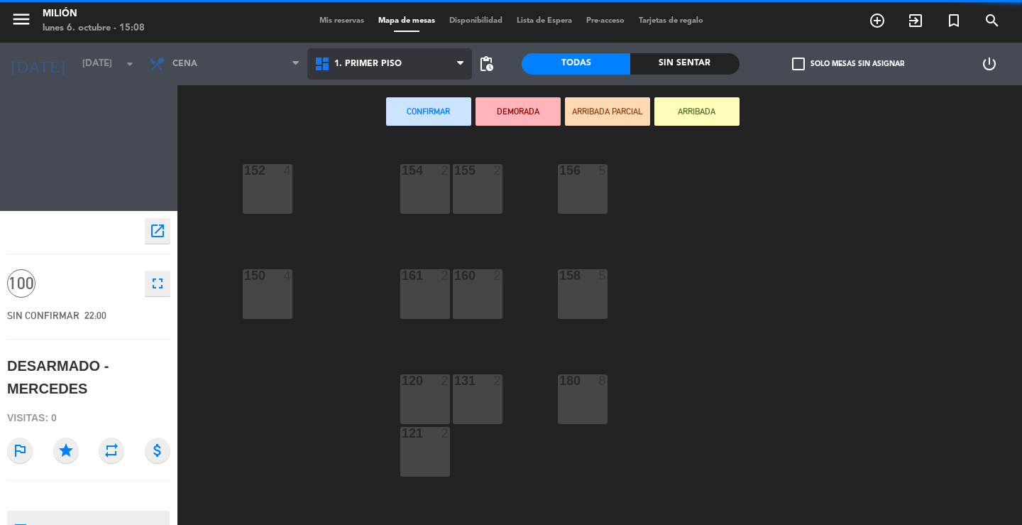
click at [379, 70] on span "1. PRIMER PISO" at bounding box center [389, 63] width 165 height 31
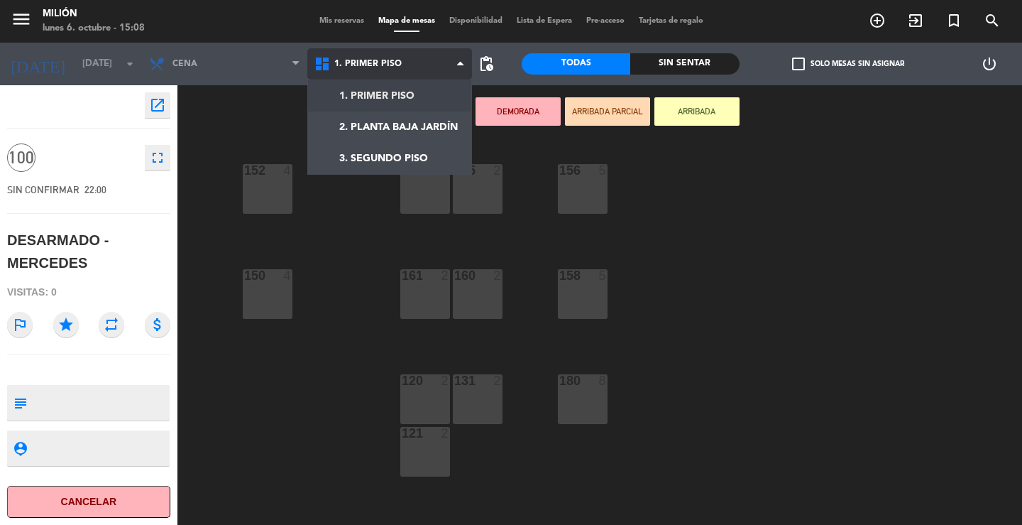
click at [373, 95] on ng-component "menu Milión [DATE] 6. octubre - 15:08 Mis reservas Mapa de mesas Disponibilidad…" at bounding box center [511, 262] width 1022 height 525
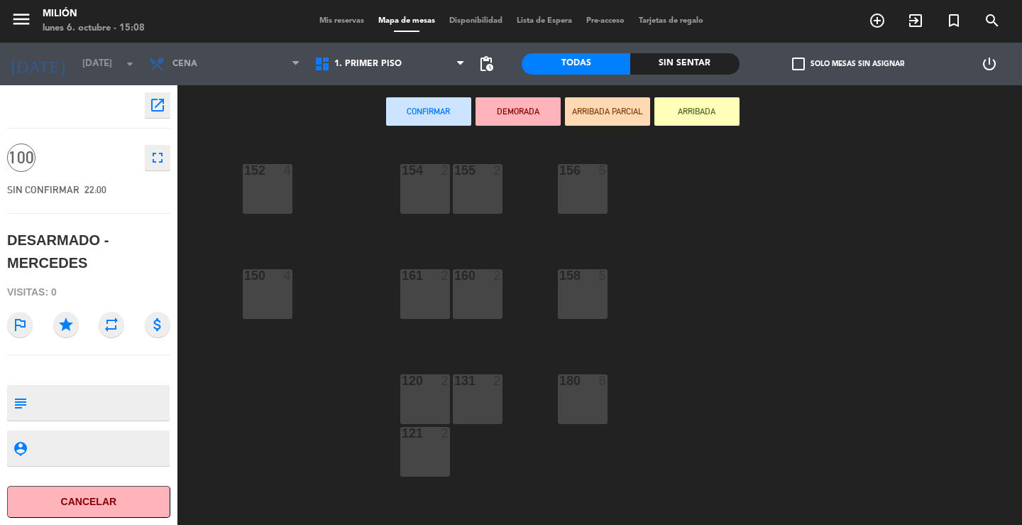
click at [268, 194] on div "152 4" at bounding box center [268, 189] width 50 height 50
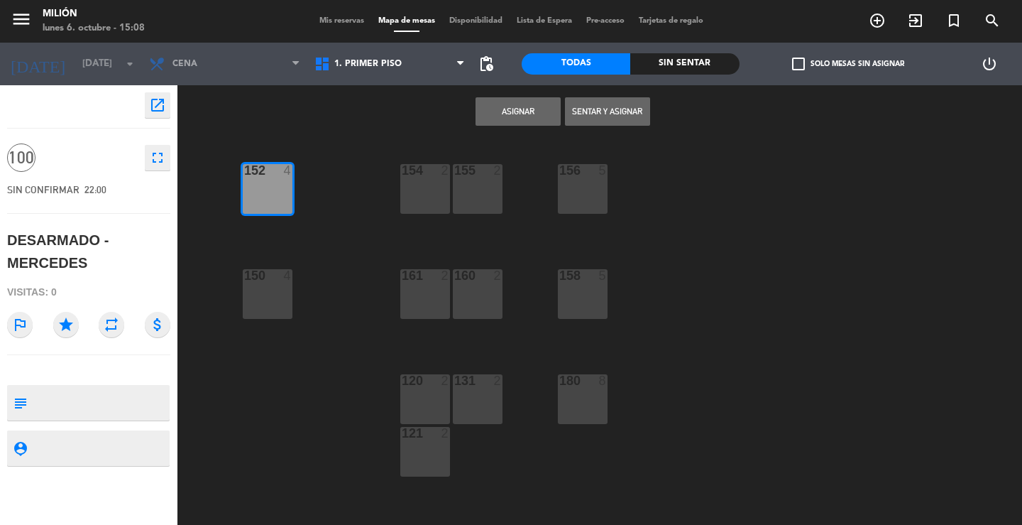
click at [419, 196] on div "154 2" at bounding box center [425, 189] width 50 height 50
click at [490, 191] on div "155 2" at bounding box center [478, 189] width 50 height 50
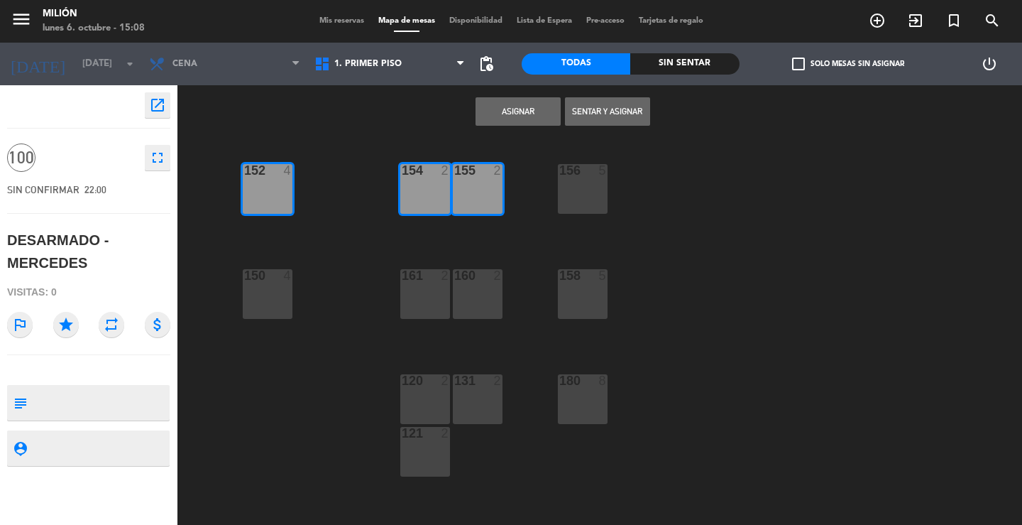
click at [595, 196] on div "156 5" at bounding box center [583, 189] width 50 height 50
click at [587, 307] on div "158 5" at bounding box center [583, 294] width 50 height 50
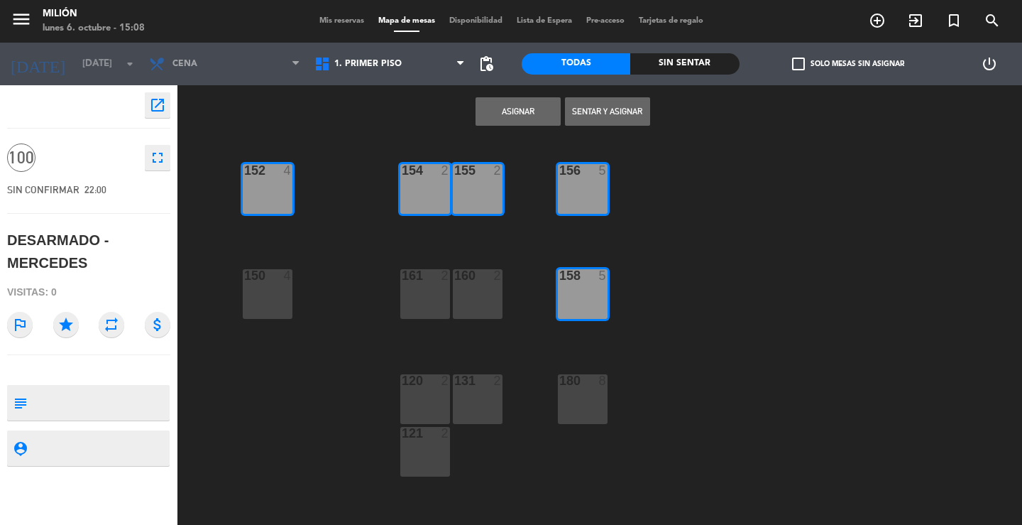
click at [459, 302] on div "160 2" at bounding box center [478, 294] width 50 height 50
click at [429, 298] on div "161 2" at bounding box center [425, 294] width 50 height 50
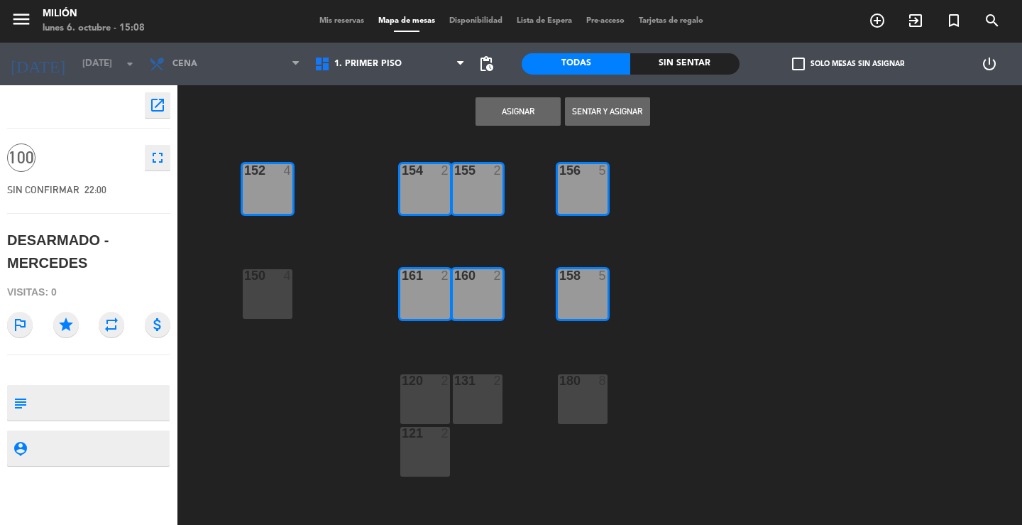
drag, startPoint x: 270, startPoint y: 306, endPoint x: 426, endPoint y: 365, distance: 166.9
click at [270, 305] on div "150 4" at bounding box center [268, 294] width 50 height 50
drag, startPoint x: 432, startPoint y: 409, endPoint x: 430, endPoint y: 433, distance: 24.2
click at [432, 410] on div "120 2" at bounding box center [425, 399] width 50 height 50
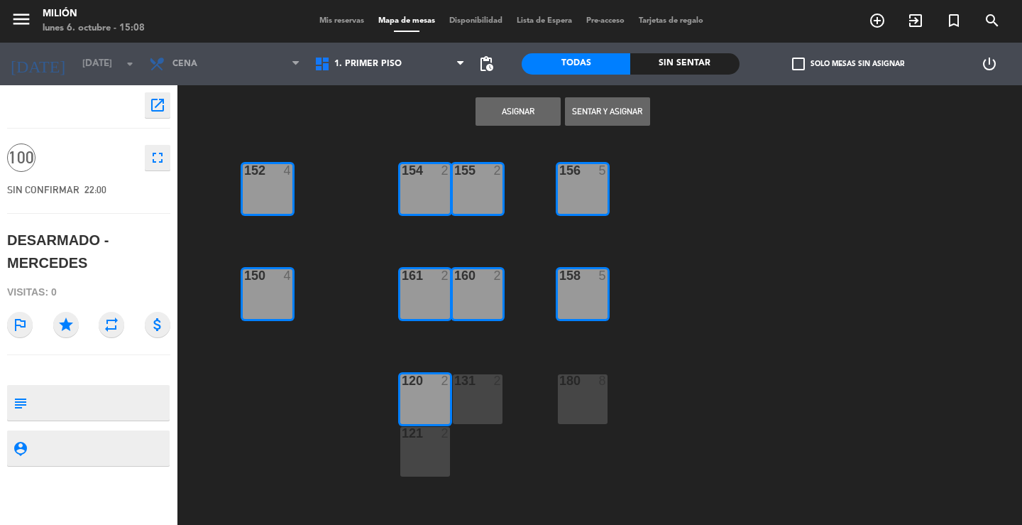
click at [428, 444] on div "121 2" at bounding box center [425, 452] width 50 height 50
click at [471, 397] on div "131 2" at bounding box center [478, 399] width 50 height 50
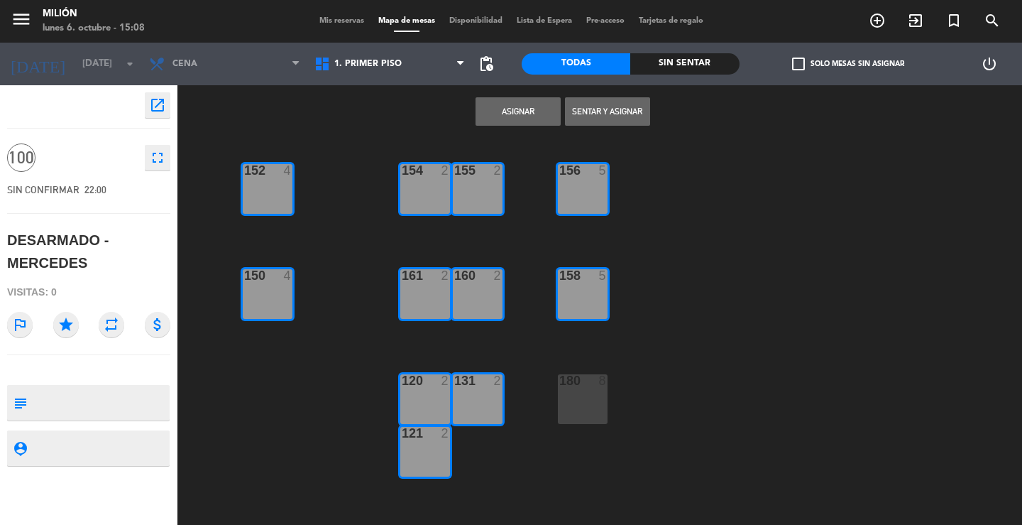
click at [571, 397] on div "180 8" at bounding box center [583, 399] width 50 height 50
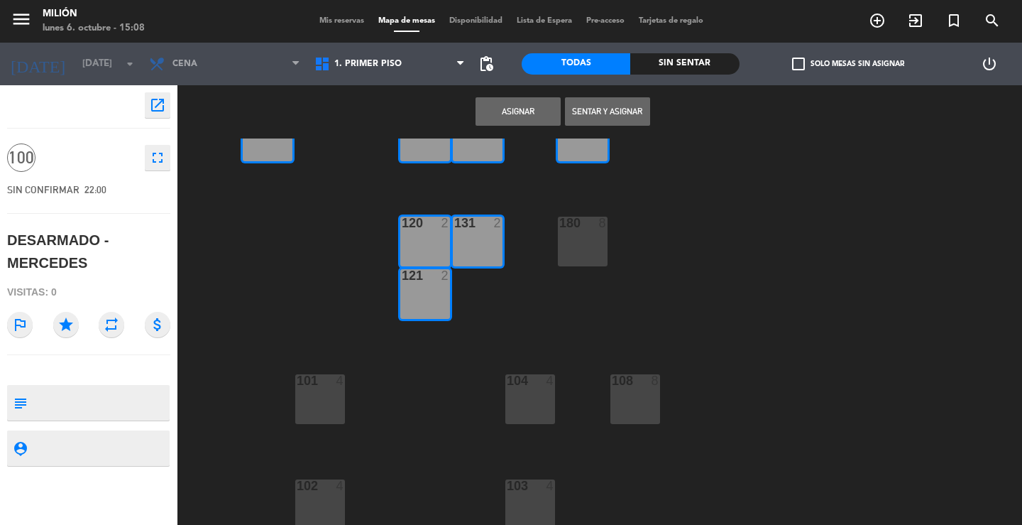
scroll to position [162, 0]
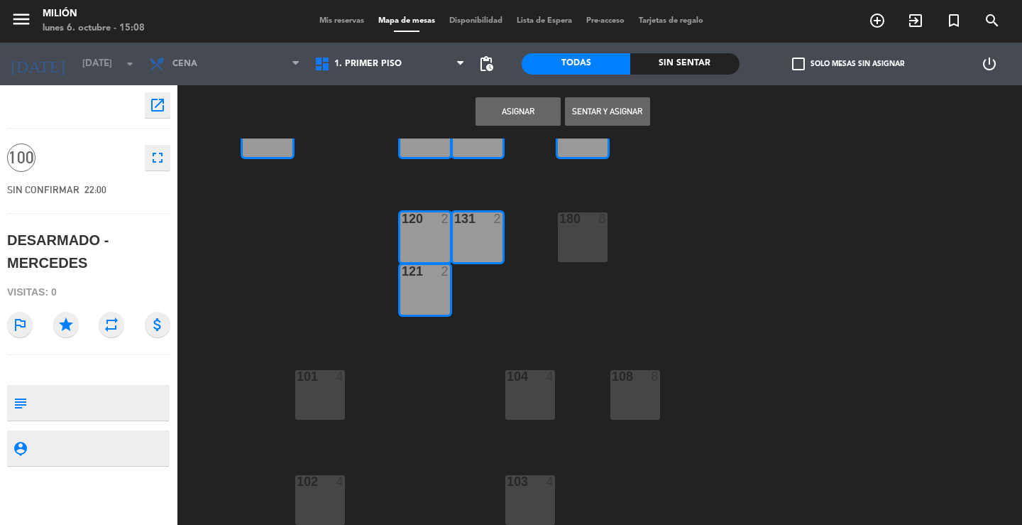
click at [527, 393] on div "104 4" at bounding box center [530, 395] width 50 height 50
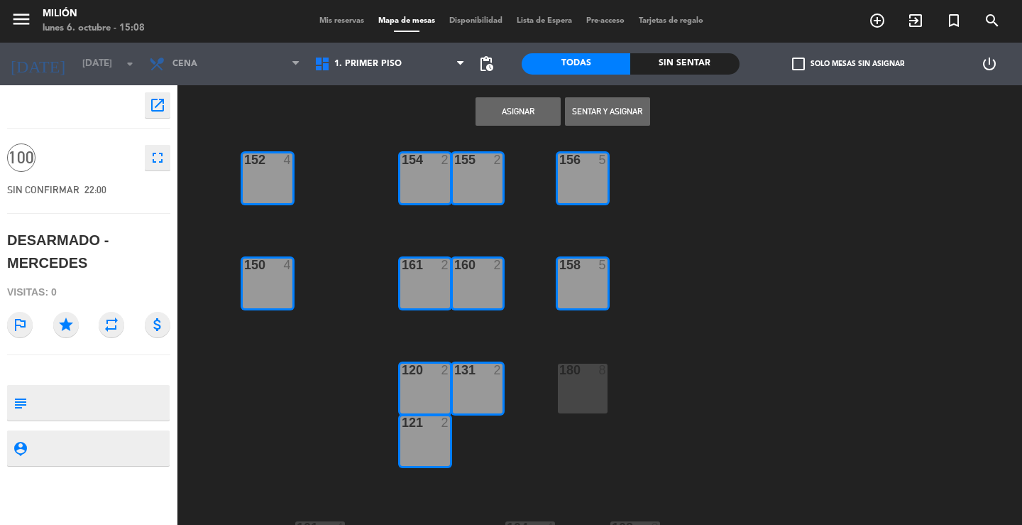
scroll to position [0, 0]
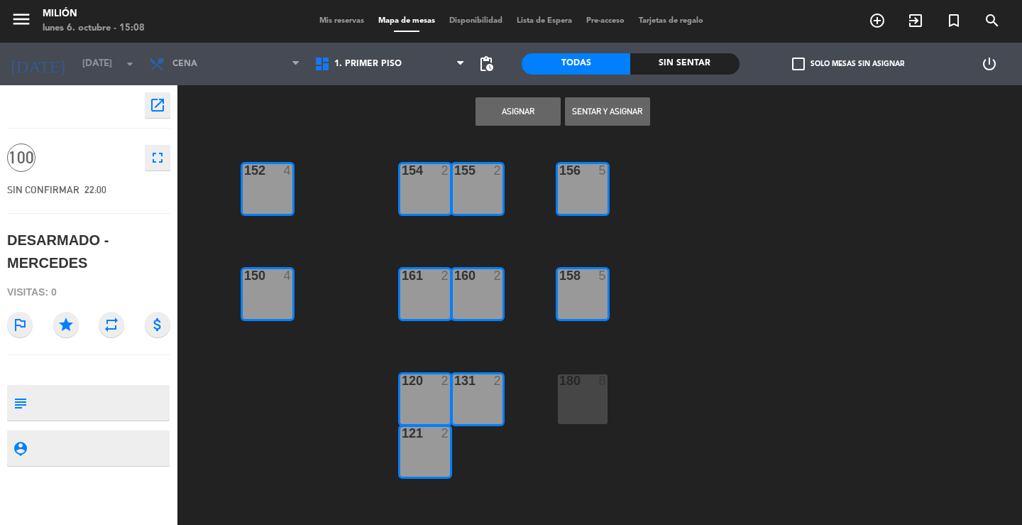
click at [520, 110] on button "Asignar" at bounding box center [518, 111] width 85 height 28
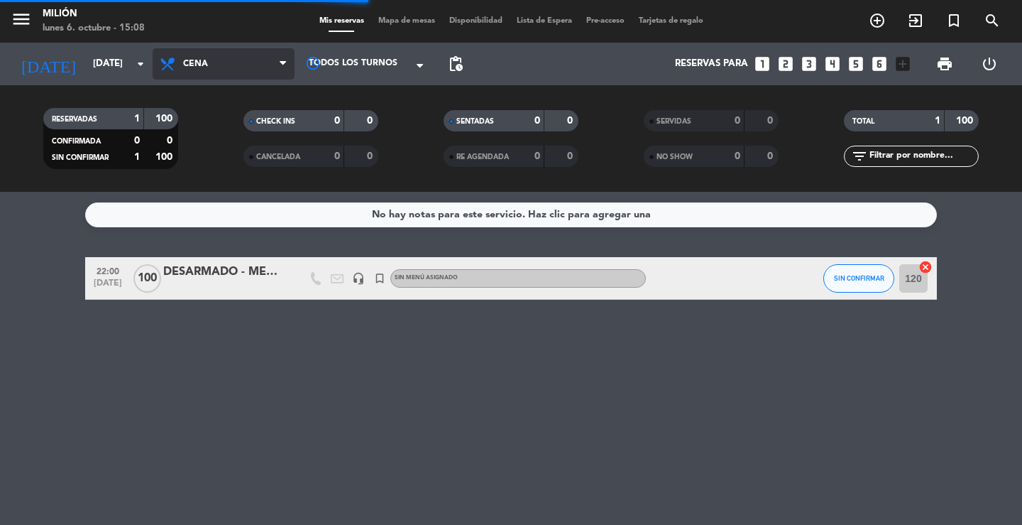
click at [210, 53] on span "Cena" at bounding box center [224, 63] width 142 height 31
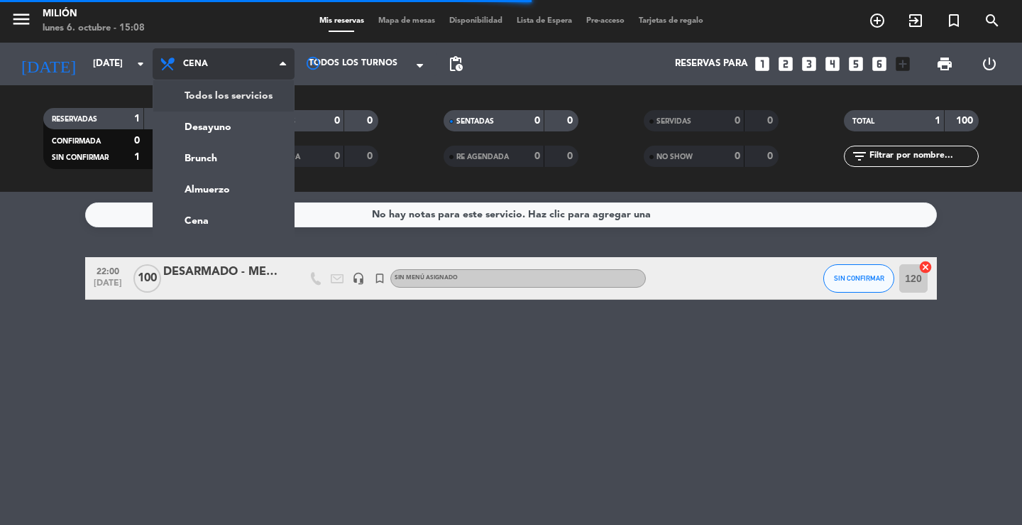
click at [214, 88] on div "menu Milión [DATE] 6. octubre - 15:08 Mis reservas Mapa de mesas Disponibilidad…" at bounding box center [511, 96] width 1022 height 192
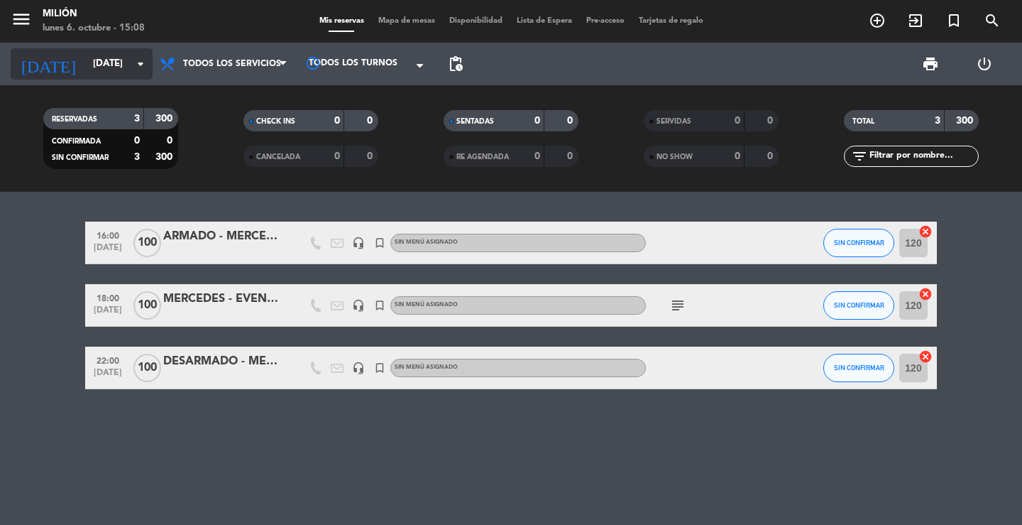
click at [105, 57] on input "[DATE]" at bounding box center [148, 64] width 125 height 26
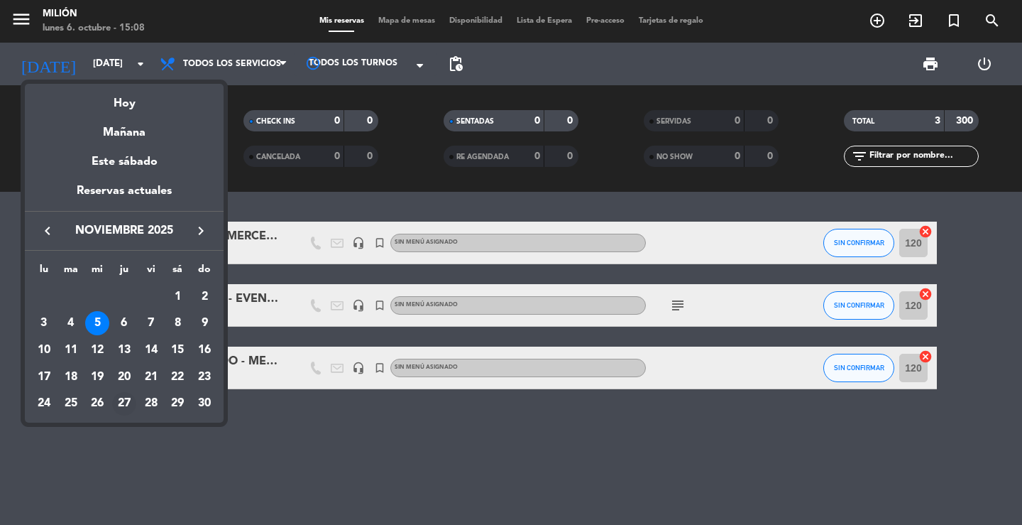
click at [120, 399] on div "27" at bounding box center [124, 404] width 24 height 24
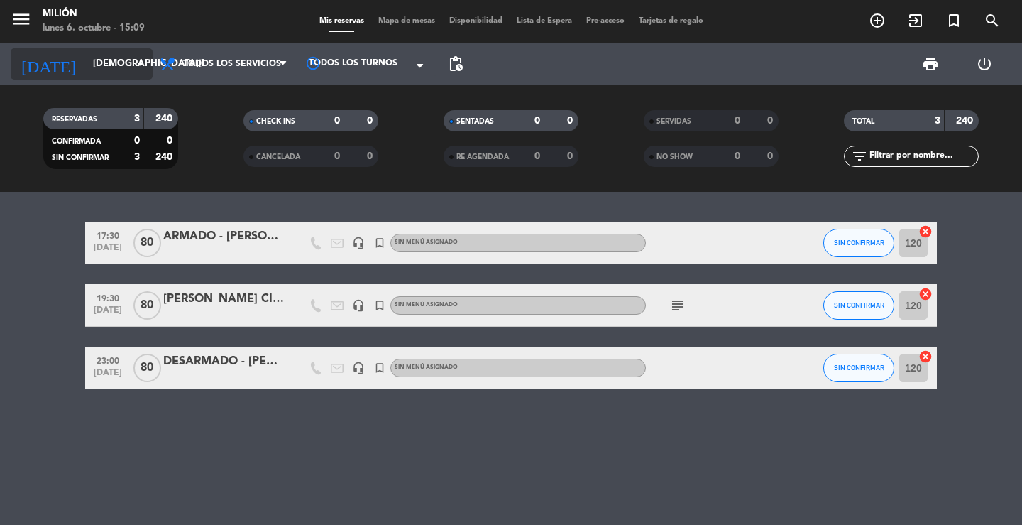
click at [114, 60] on input "[DEMOGRAPHIC_DATA][DATE]" at bounding box center [148, 64] width 125 height 26
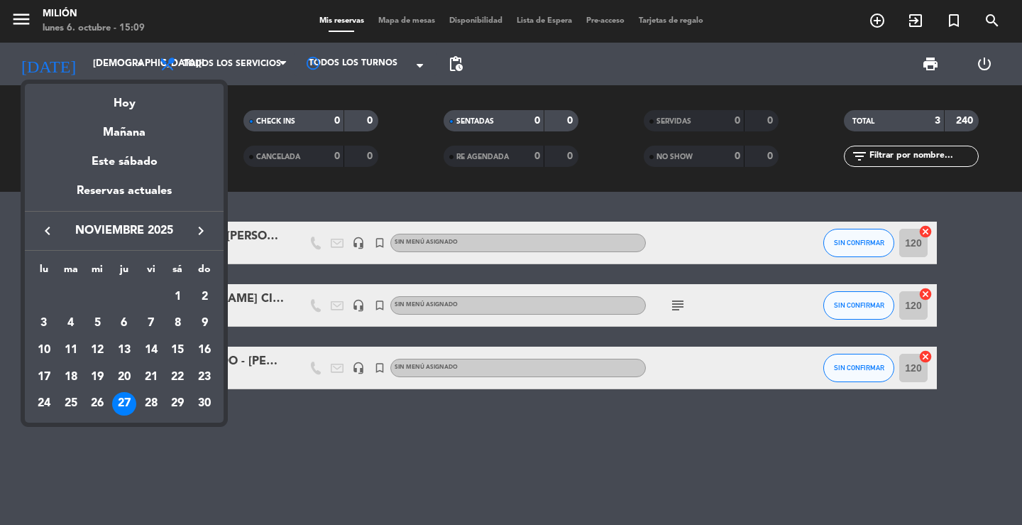
click at [204, 231] on icon "keyboard_arrow_right" at bounding box center [200, 230] width 17 height 17
click at [151, 321] on div "5" at bounding box center [151, 323] width 24 height 24
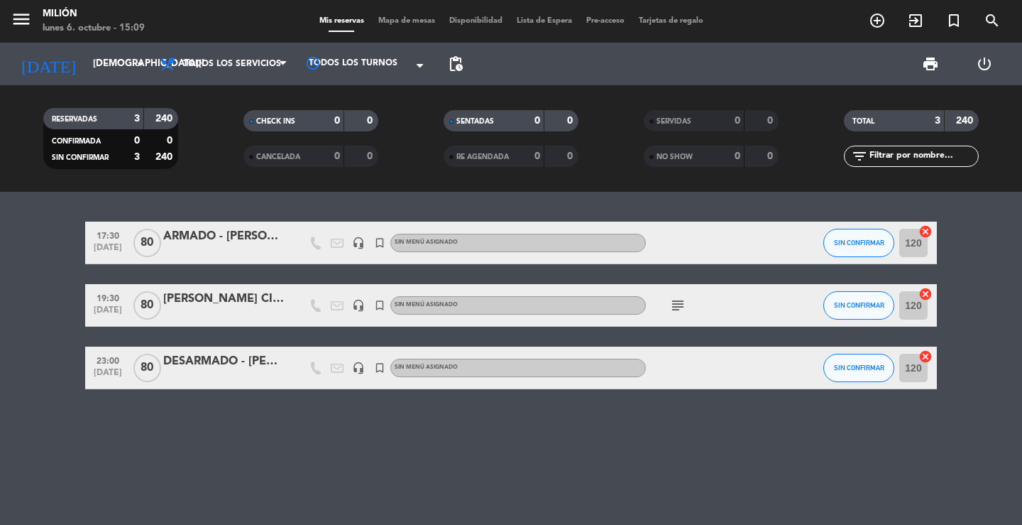
type input "vie. 5 dic."
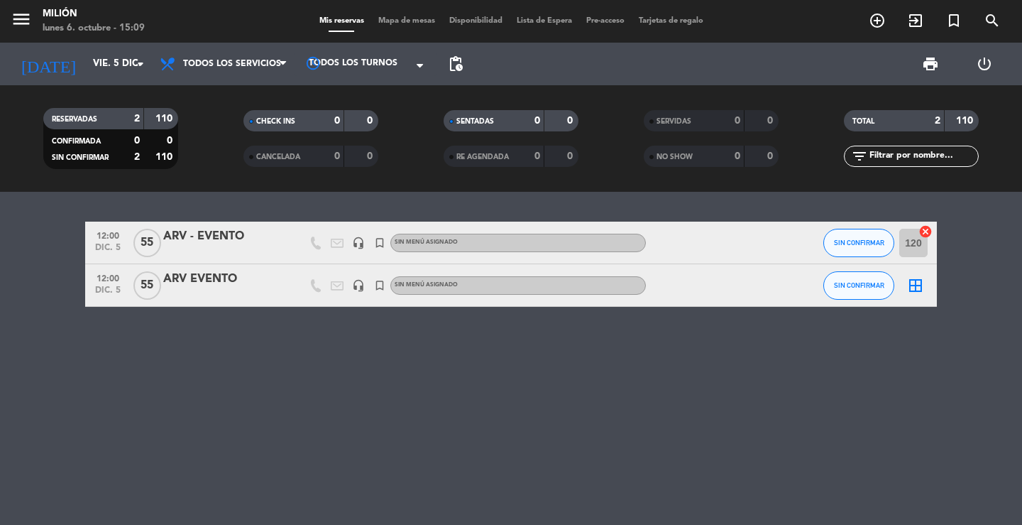
click at [909, 243] on input "120" at bounding box center [913, 243] width 28 height 28
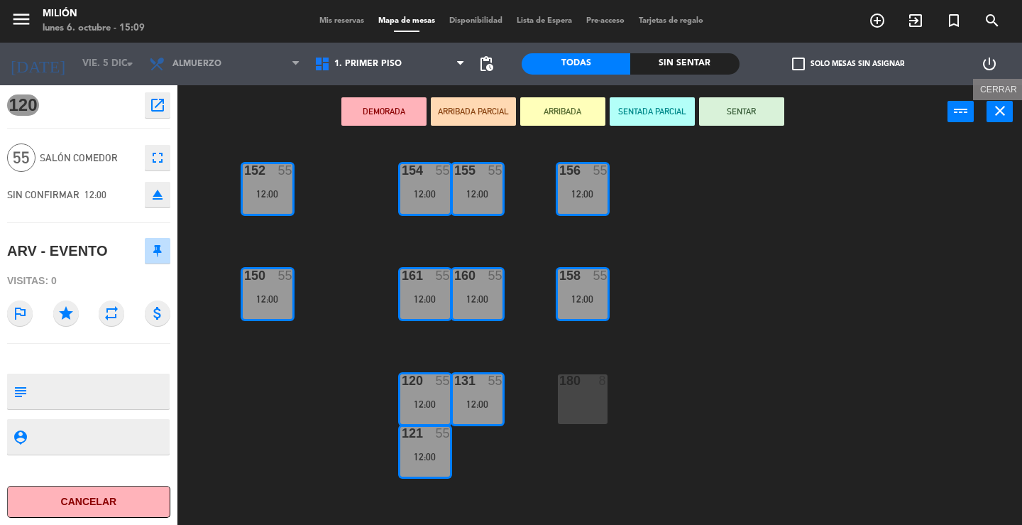
click at [998, 113] on icon "close" at bounding box center [1000, 110] width 17 height 17
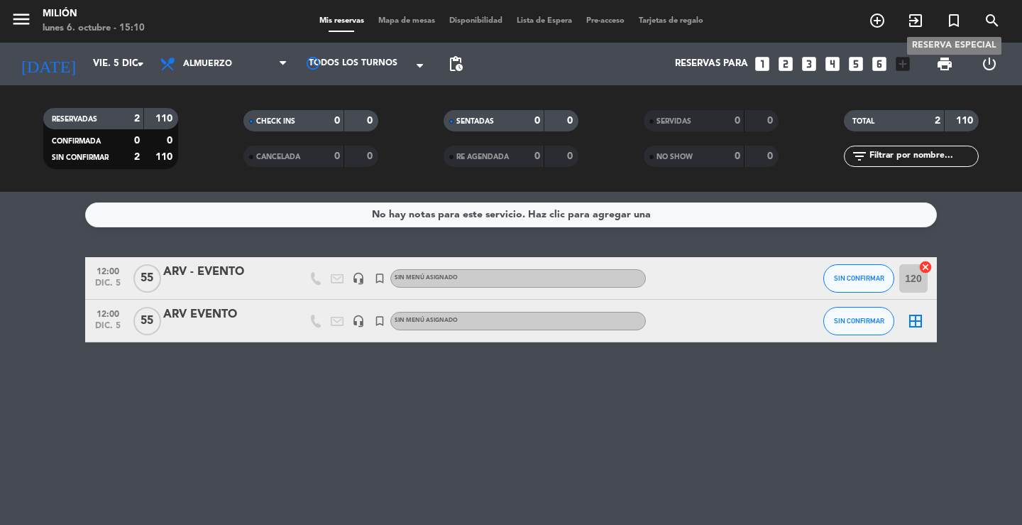
click at [957, 16] on icon "turned_in_not" at bounding box center [953, 20] width 17 height 17
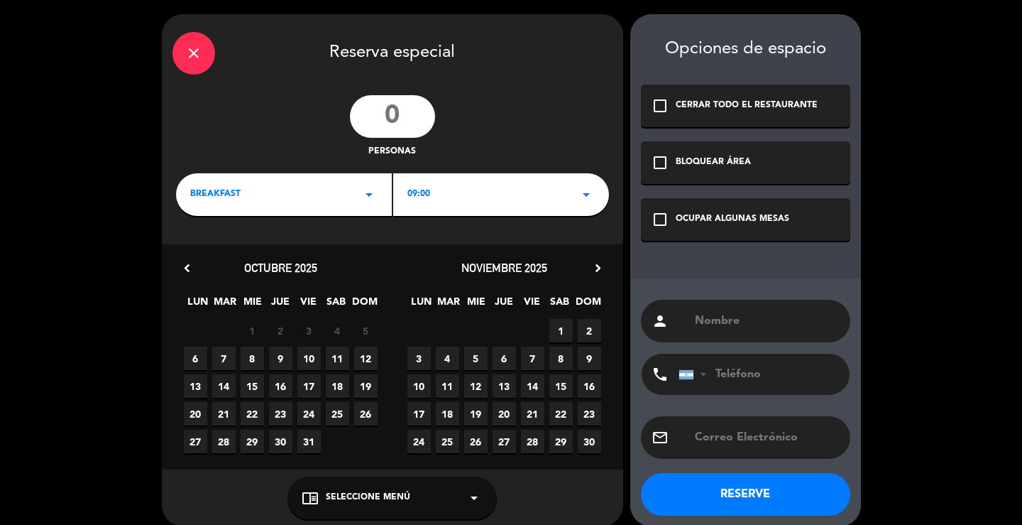
click at [178, 55] on div "close" at bounding box center [193, 53] width 43 height 43
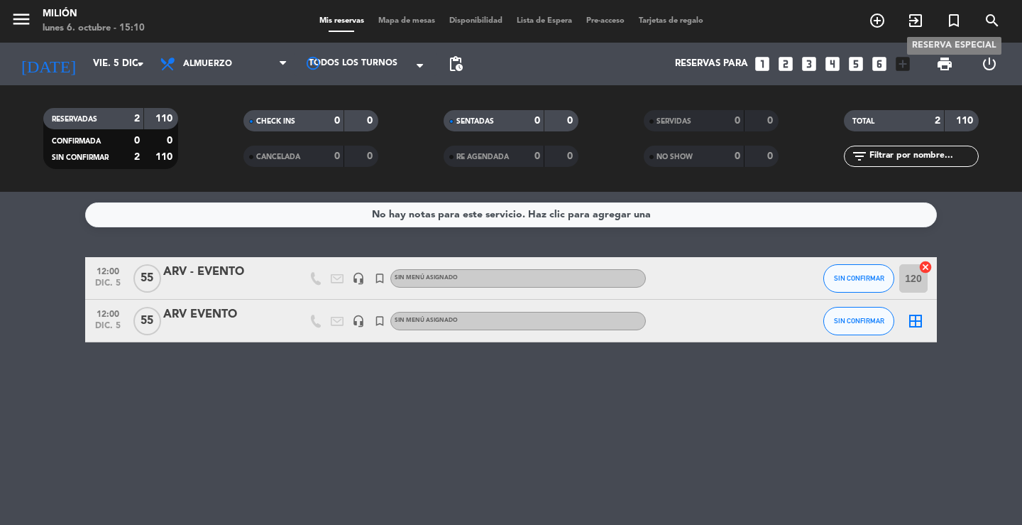
click at [948, 18] on icon "turned_in_not" at bounding box center [953, 20] width 17 height 17
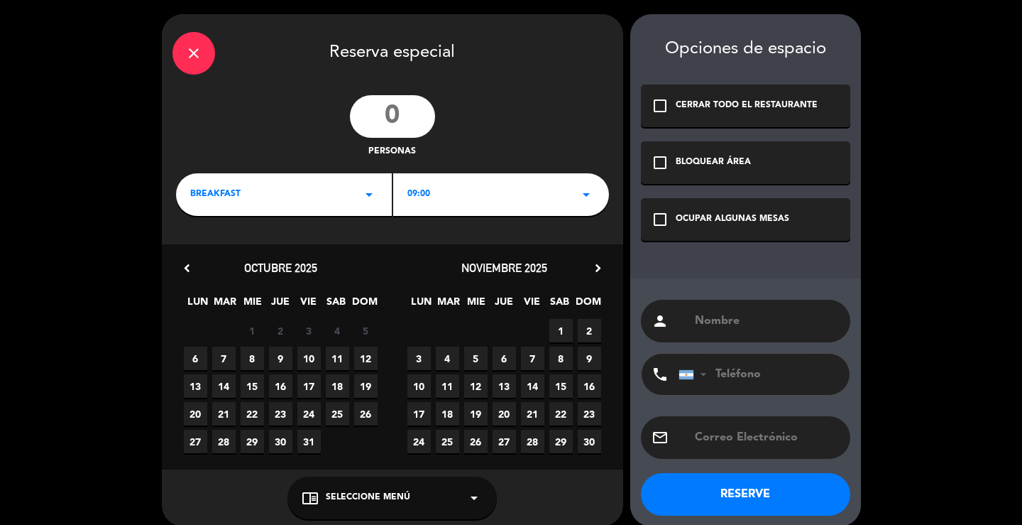
click at [712, 322] on input "text" at bounding box center [766, 321] width 146 height 20
type input "ARMADO - ARV. EVENTO"
click at [691, 220] on div "OCUPAR ALGUNAS MESAS" at bounding box center [733, 219] width 114 height 14
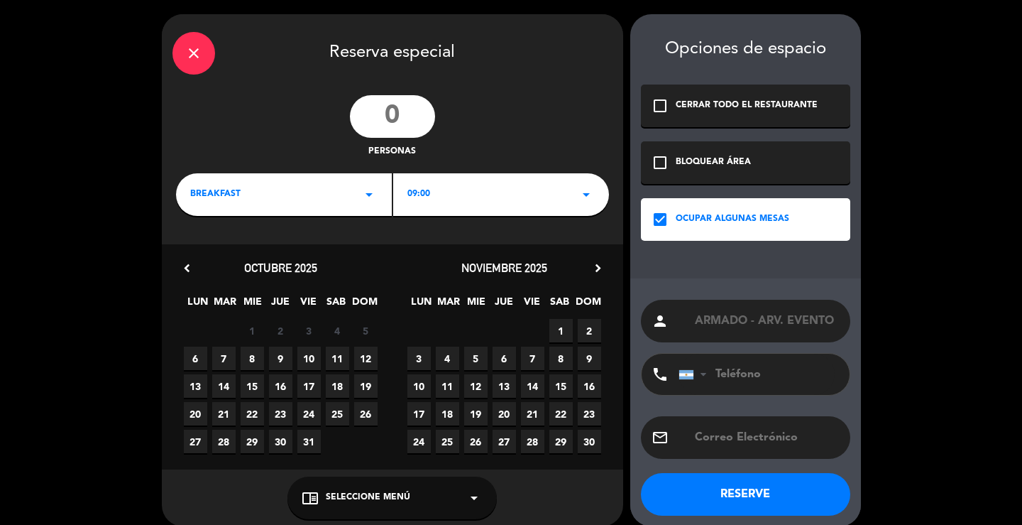
click at [408, 114] on input "number" at bounding box center [392, 116] width 85 height 43
type input "55"
click at [358, 203] on div "BREAKFAST arrow_drop_down" at bounding box center [284, 194] width 216 height 43
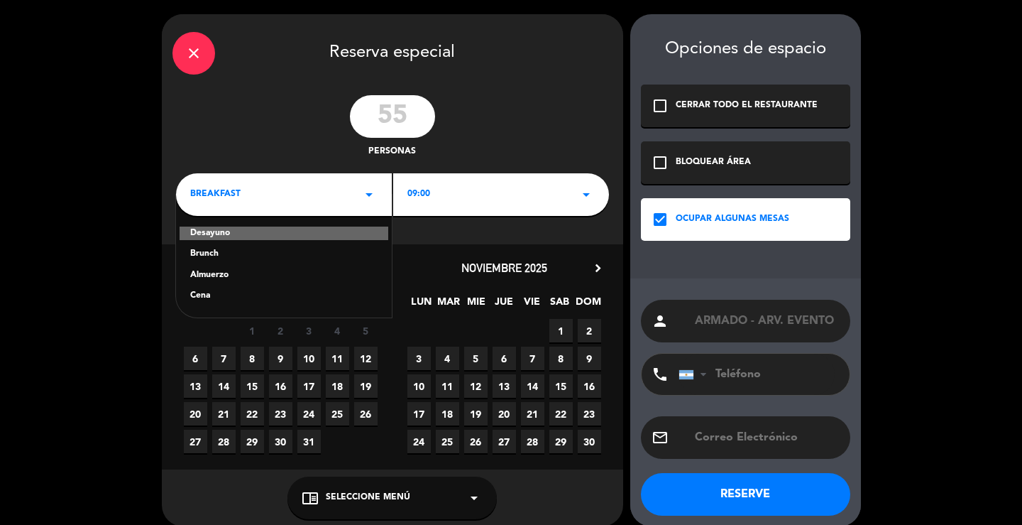
drag, startPoint x: 216, startPoint y: 274, endPoint x: 359, endPoint y: 236, distance: 147.7
click at [217, 274] on div "Almuerzo" at bounding box center [283, 275] width 187 height 14
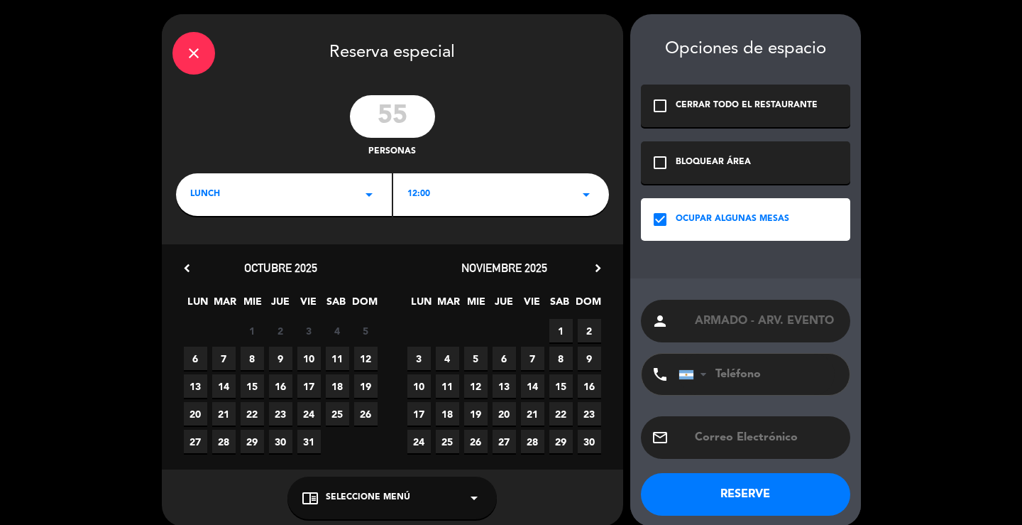
click at [358, 195] on div "lunch arrow_drop_down" at bounding box center [284, 194] width 216 height 43
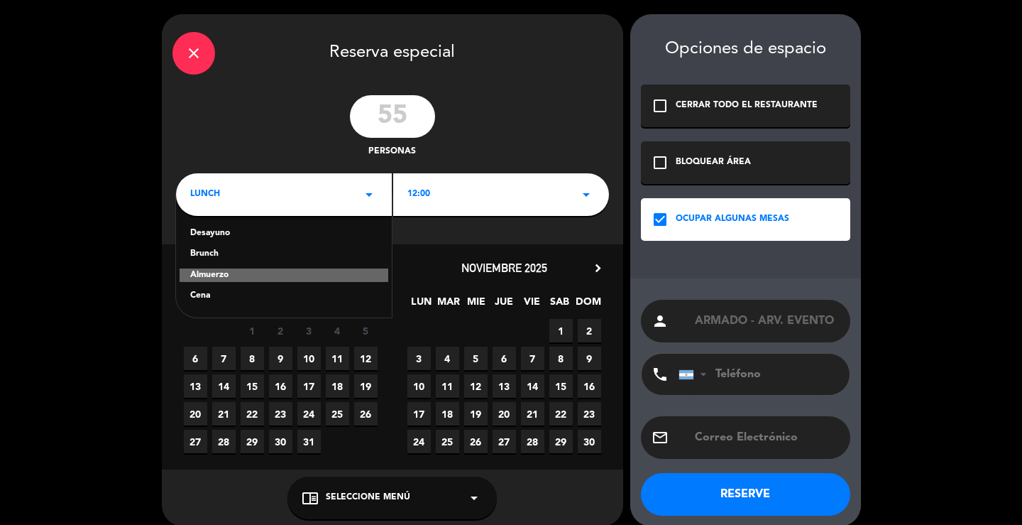
click at [268, 230] on div "Desayuno" at bounding box center [283, 233] width 187 height 14
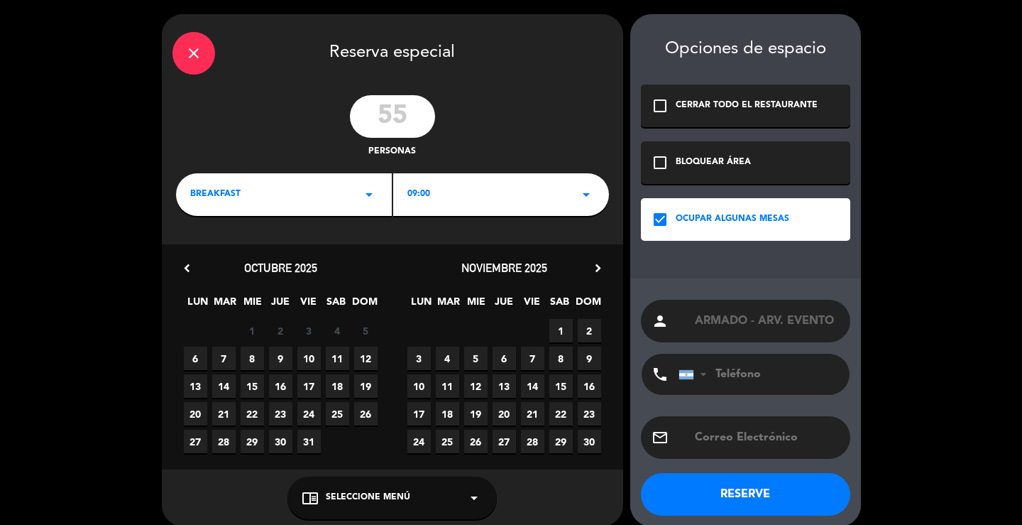
click at [478, 188] on div "09:00 arrow_drop_down" at bounding box center [501, 194] width 216 height 43
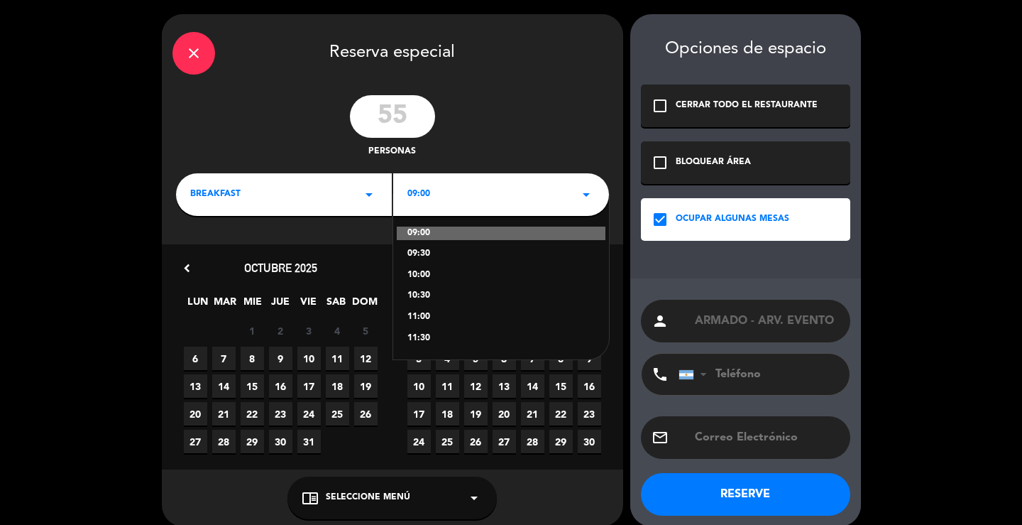
click at [439, 274] on div "10:00" at bounding box center [500, 275] width 187 height 14
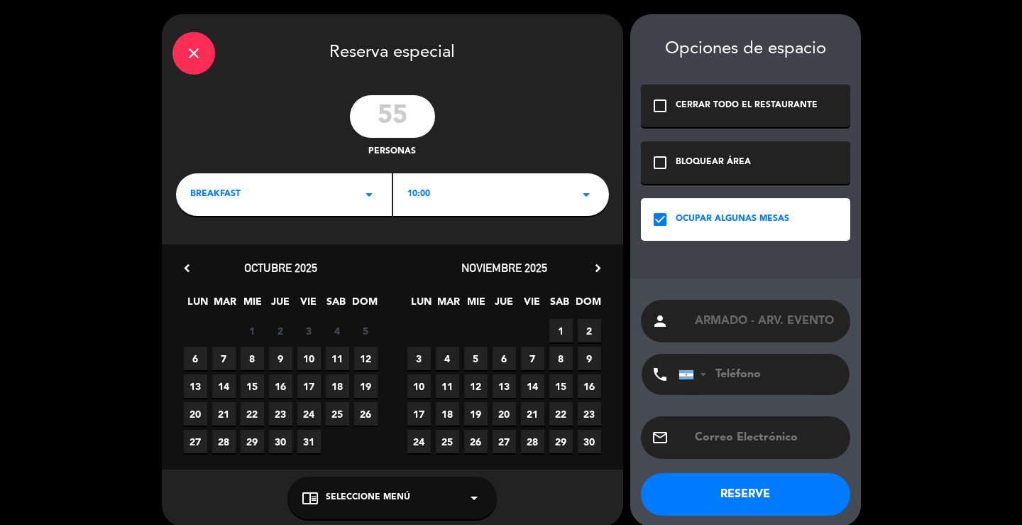
click at [603, 267] on icon "chevron_right" at bounding box center [598, 267] width 15 height 15
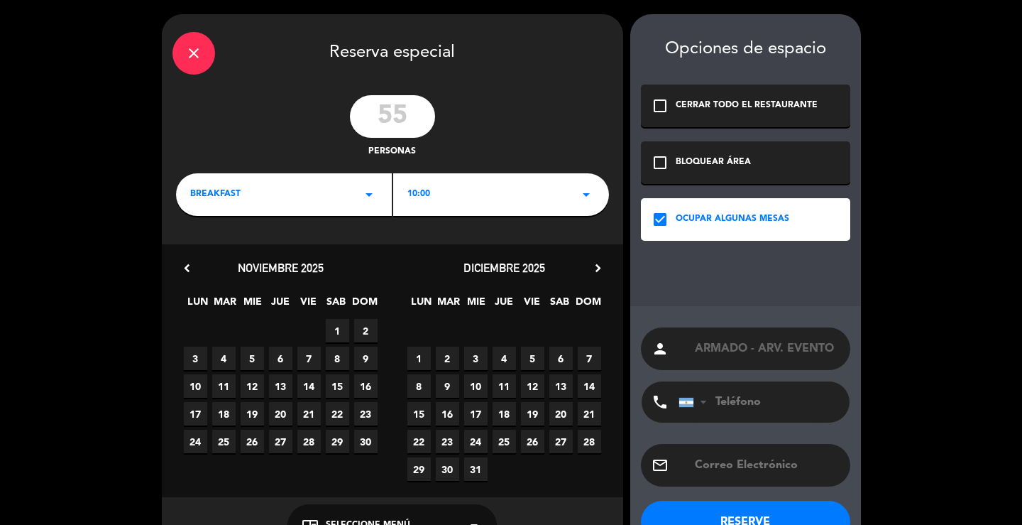
click at [536, 361] on span "5" at bounding box center [532, 357] width 23 height 23
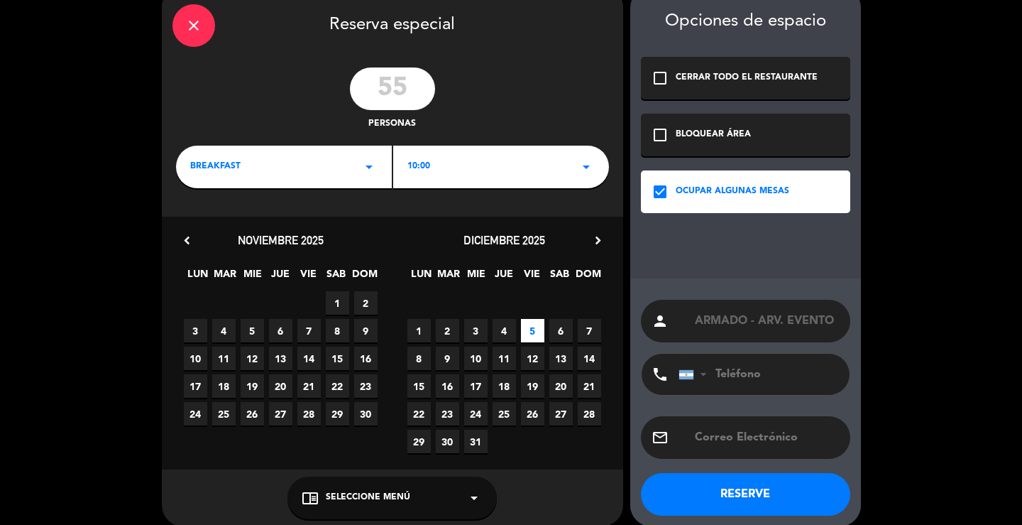
scroll to position [43, 0]
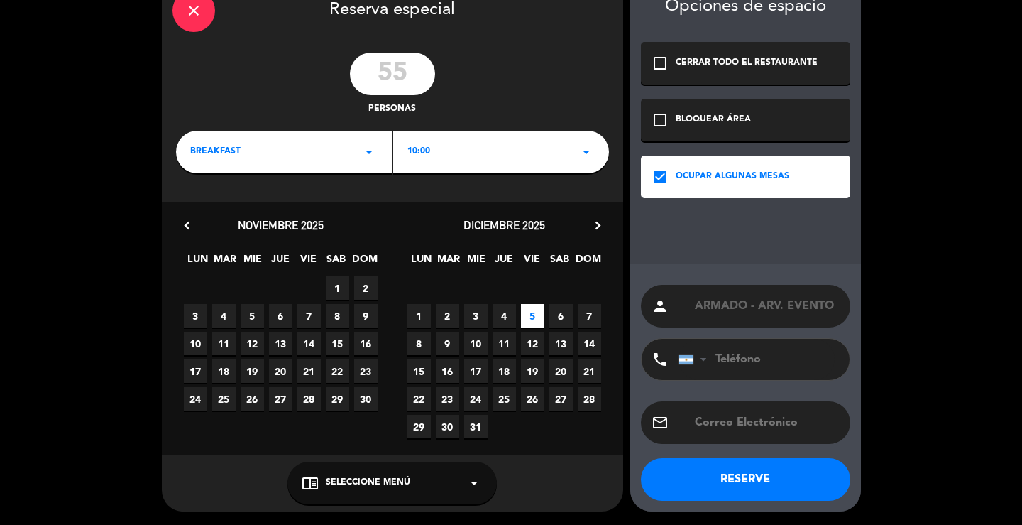
click at [693, 484] on button "RESERVE" at bounding box center [745, 479] width 209 height 43
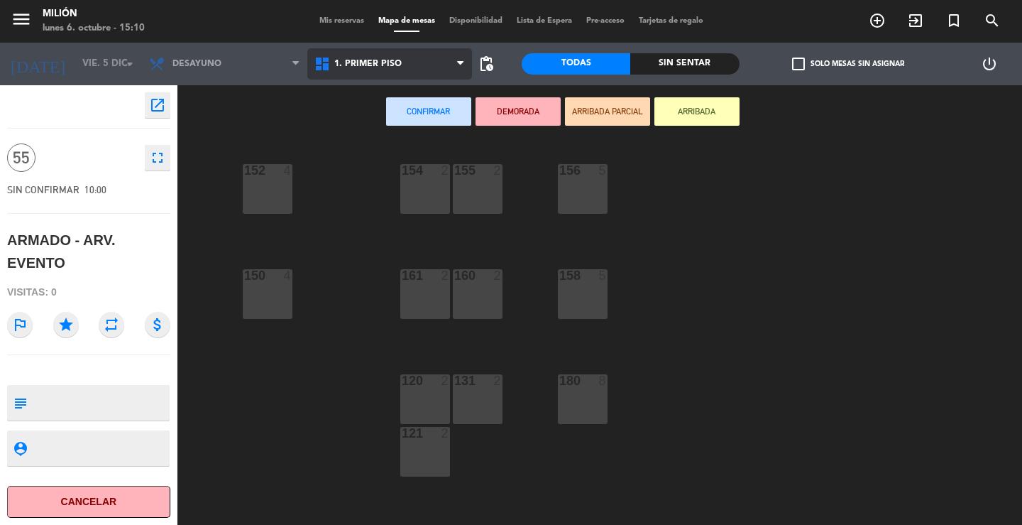
click at [386, 60] on span "1. PRIMER PISO" at bounding box center [367, 64] width 67 height 10
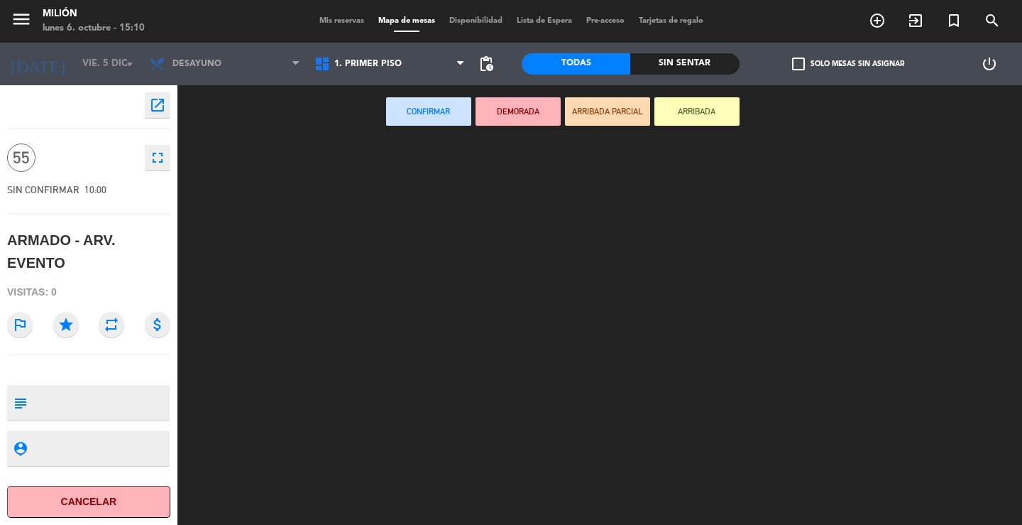
click at [375, 90] on ng-component "menu Milión [DATE] 6. octubre - 15:10 Mis reservas Mapa de mesas Disponibilidad…" at bounding box center [511, 262] width 1022 height 525
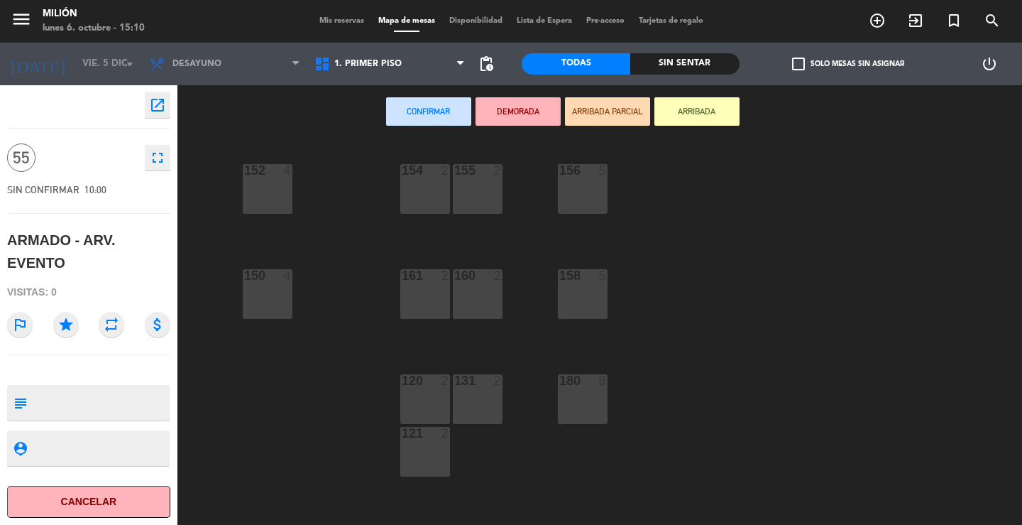
drag, startPoint x: 282, startPoint y: 188, endPoint x: 369, endPoint y: 179, distance: 87.8
click at [282, 188] on div "152 4" at bounding box center [268, 189] width 50 height 50
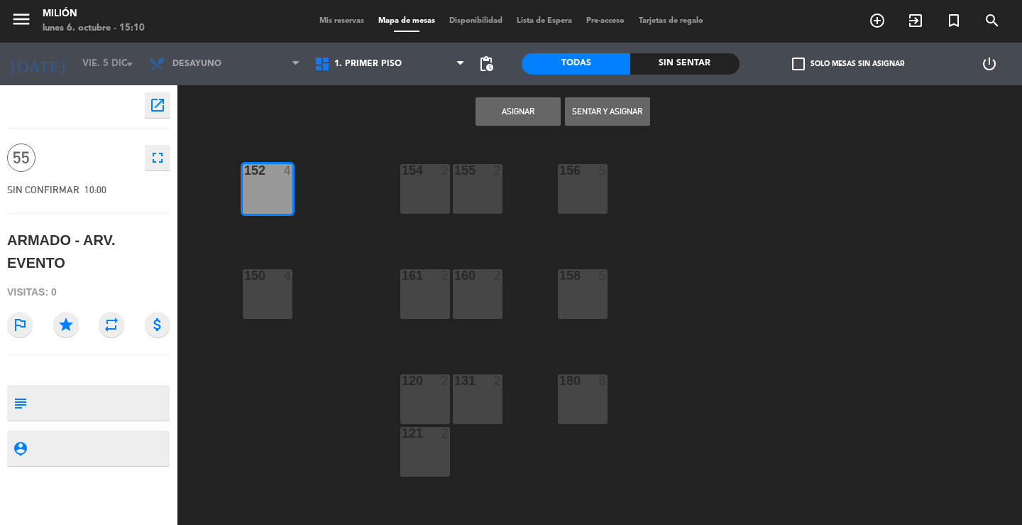
click at [433, 188] on div "154 2" at bounding box center [425, 189] width 50 height 50
click at [493, 191] on div "155 2" at bounding box center [478, 189] width 50 height 50
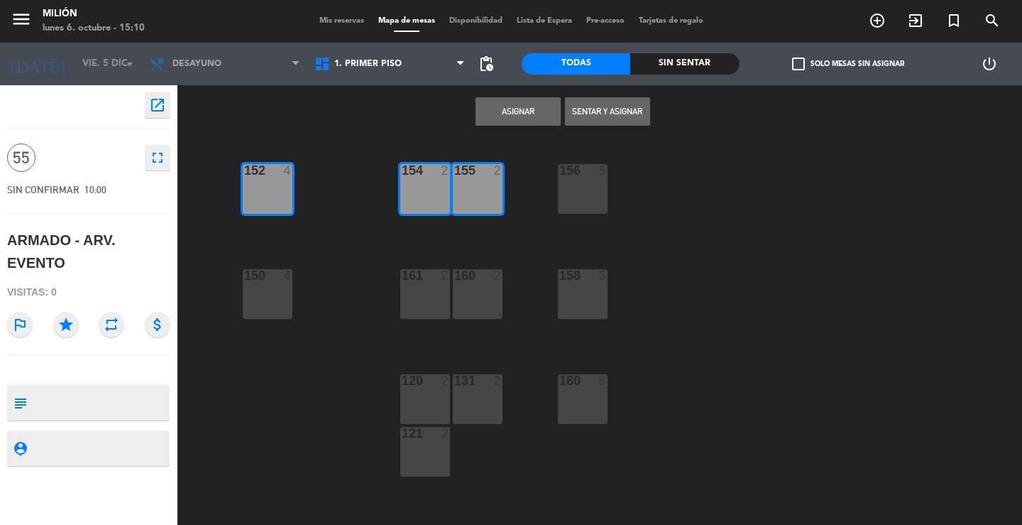
click at [586, 184] on div "156 5" at bounding box center [583, 189] width 50 height 50
click at [582, 282] on div "158 5" at bounding box center [583, 276] width 50 height 14
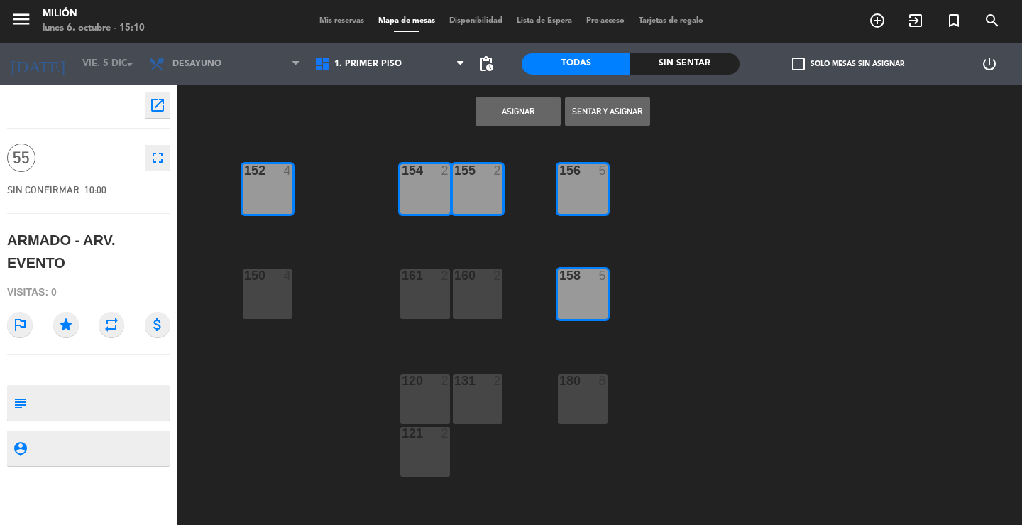
click at [482, 295] on div "160 2" at bounding box center [478, 294] width 50 height 50
click at [441, 288] on div "161 2" at bounding box center [425, 294] width 50 height 50
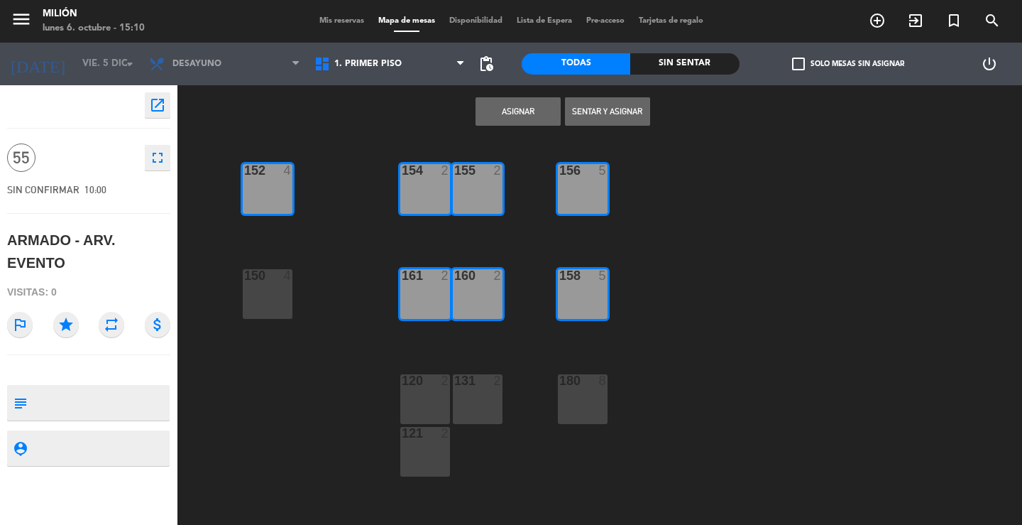
drag, startPoint x: 245, startPoint y: 287, endPoint x: 296, endPoint y: 305, distance: 54.1
click at [250, 289] on div "150 4" at bounding box center [268, 294] width 50 height 50
click at [417, 407] on div "120 2" at bounding box center [425, 399] width 50 height 50
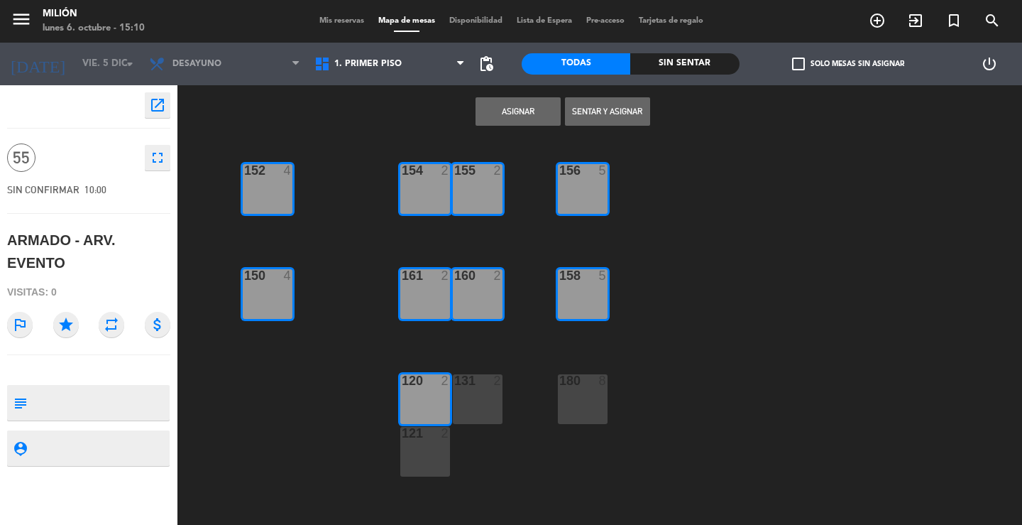
click at [466, 398] on div "131 2" at bounding box center [478, 399] width 50 height 50
drag, startPoint x: 434, startPoint y: 440, endPoint x: 509, endPoint y: 416, distance: 78.3
click at [435, 441] on div "121 2" at bounding box center [425, 452] width 50 height 50
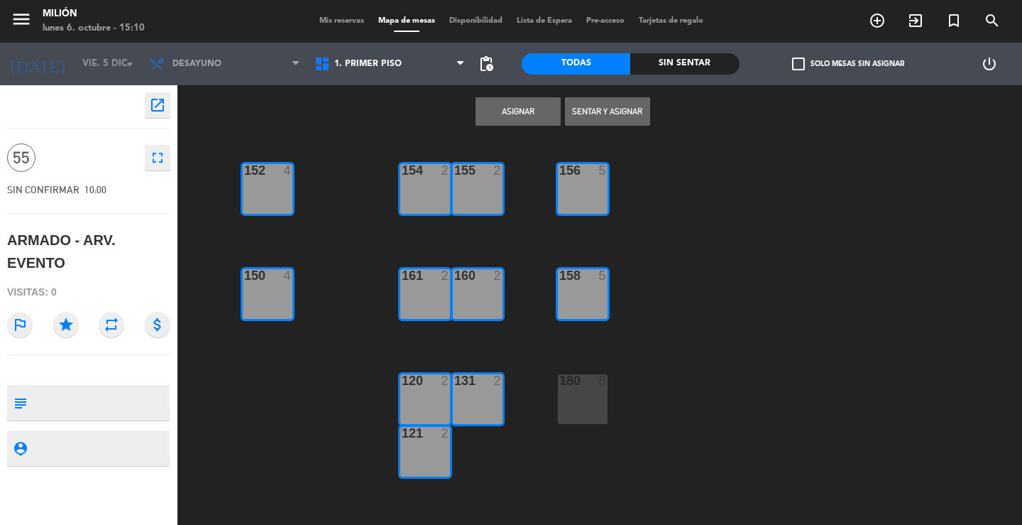
drag, startPoint x: 571, startPoint y: 393, endPoint x: 542, endPoint y: 392, distance: 29.1
click at [573, 393] on div "180 8" at bounding box center [583, 399] width 50 height 50
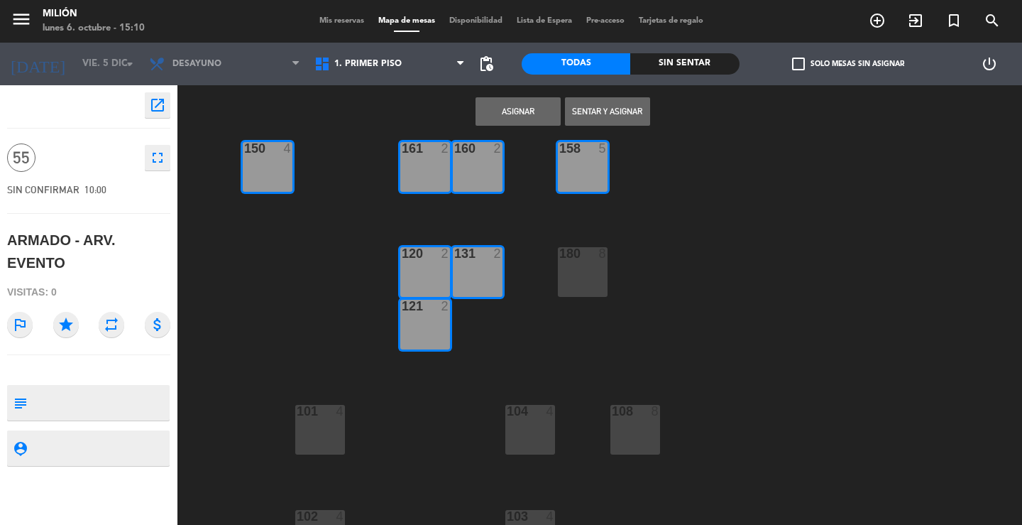
scroll to position [162, 0]
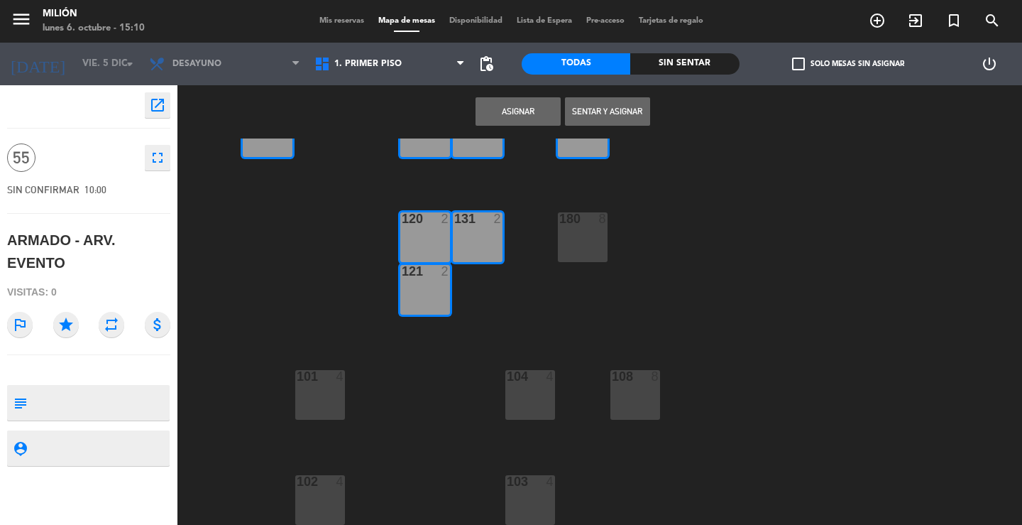
click at [507, 121] on button "Asignar" at bounding box center [518, 111] width 85 height 28
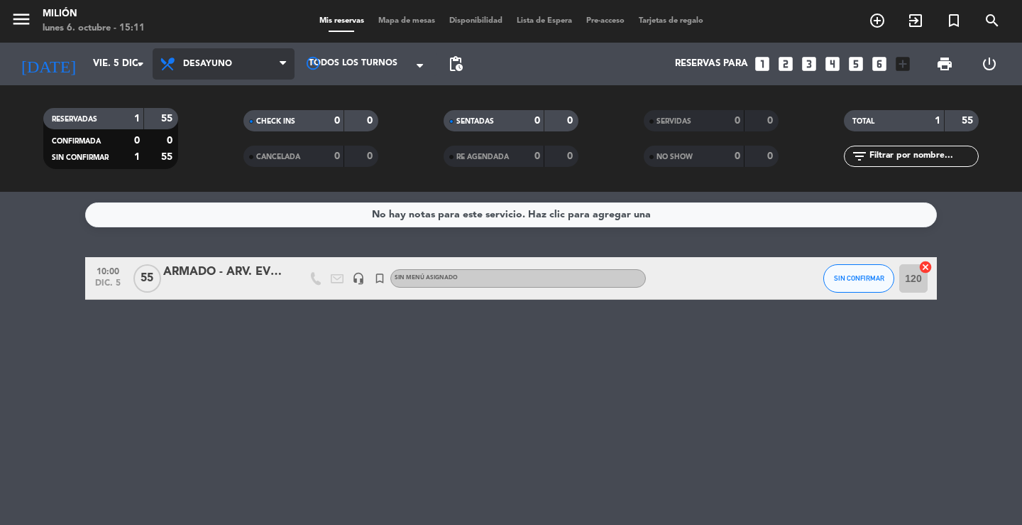
click at [253, 50] on span "Desayuno" at bounding box center [224, 63] width 142 height 31
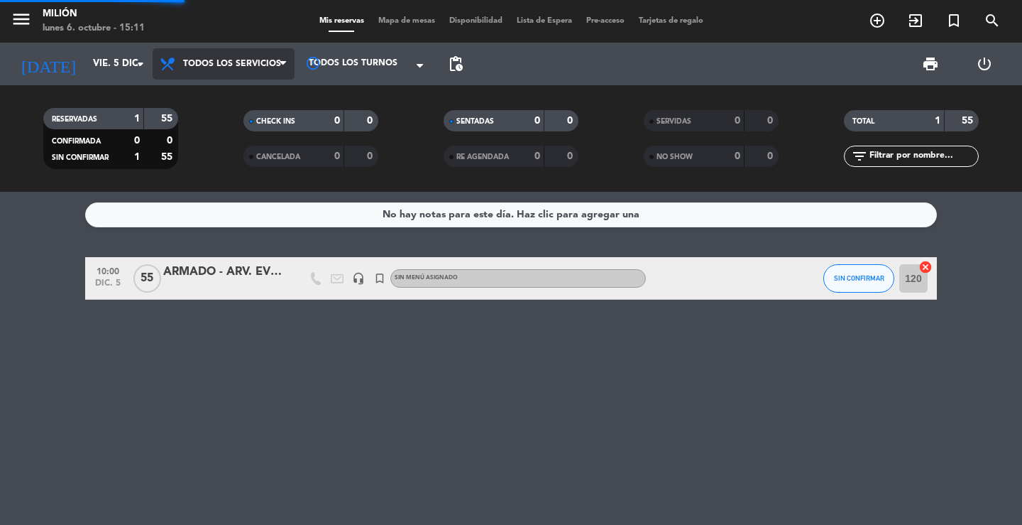
click at [230, 84] on div "Todos los servicios Desayuno Brunch Almuerzo Cena Todos los servicios Todos los…" at bounding box center [224, 64] width 142 height 43
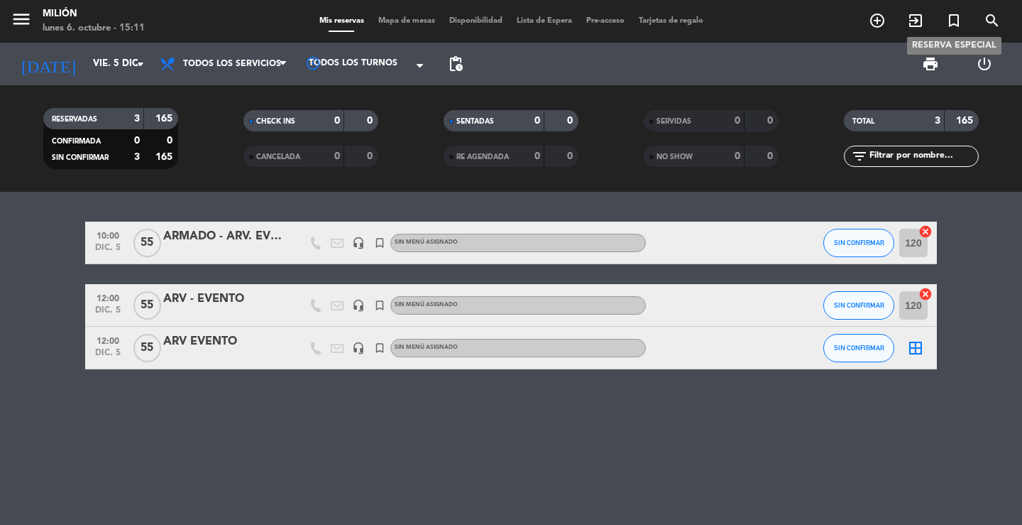
click at [948, 16] on icon "turned_in_not" at bounding box center [953, 20] width 17 height 17
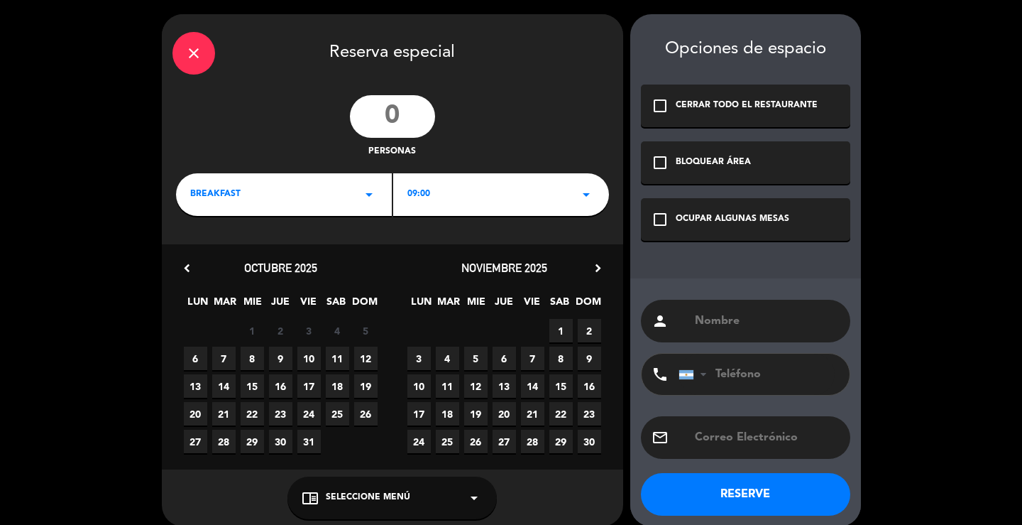
click at [727, 316] on input "text" at bounding box center [766, 321] width 146 height 20
type input "DESARMADO - ARV. EVENTO"
click at [706, 219] on div "OCUPAR ALGUNAS MESAS" at bounding box center [733, 219] width 114 height 14
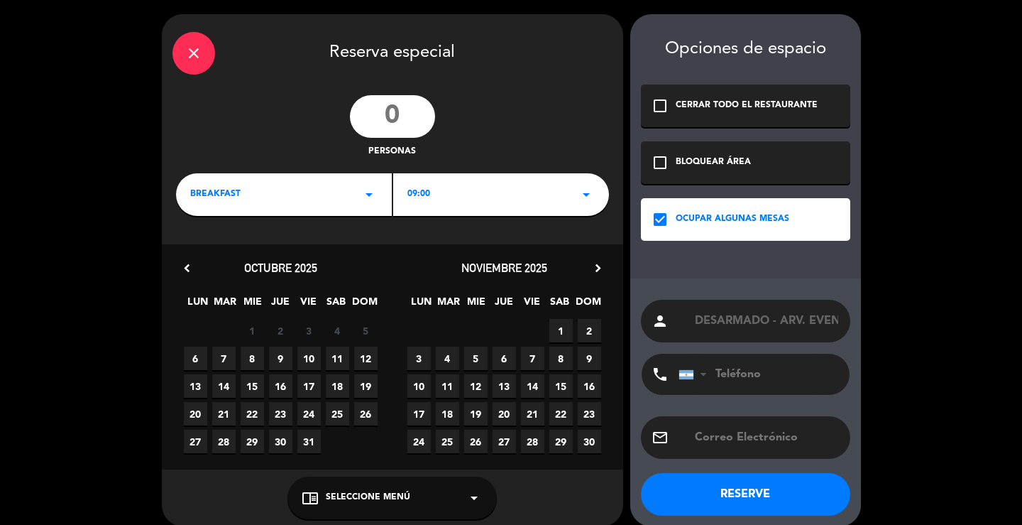
click at [399, 124] on input "number" at bounding box center [392, 116] width 85 height 43
type input "55"
click at [561, 269] on div "noviembre 2025 chevron_right" at bounding box center [505, 267] width 224 height 19
click at [600, 267] on icon "chevron_right" at bounding box center [598, 267] width 15 height 15
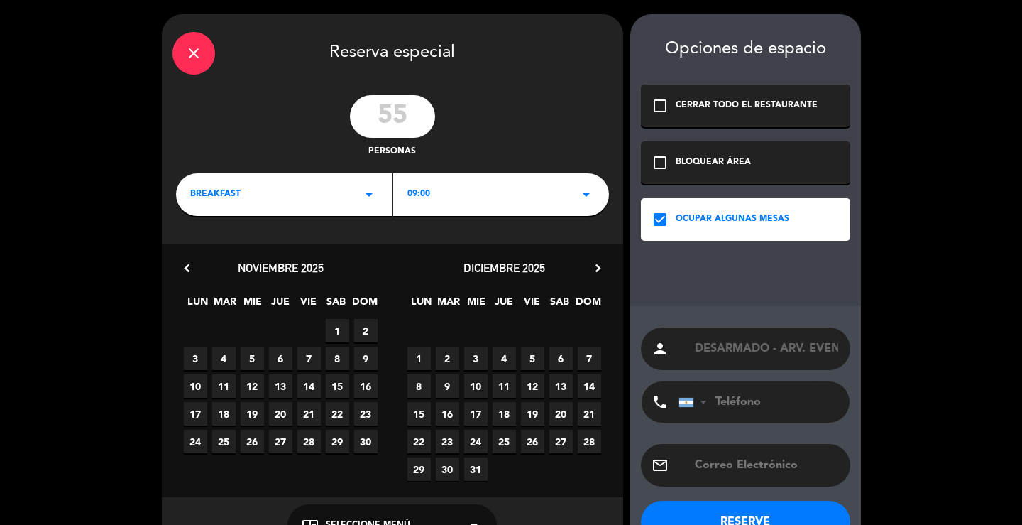
click at [529, 354] on span "5" at bounding box center [532, 357] width 23 height 23
click at [373, 193] on icon "arrow_drop_down" at bounding box center [369, 194] width 17 height 17
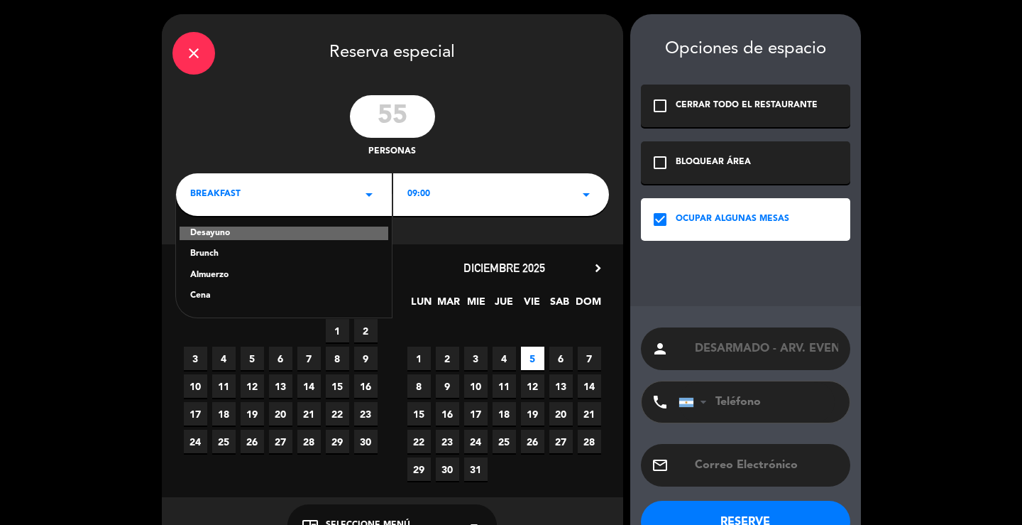
click at [215, 251] on div "Brunch" at bounding box center [283, 254] width 187 height 14
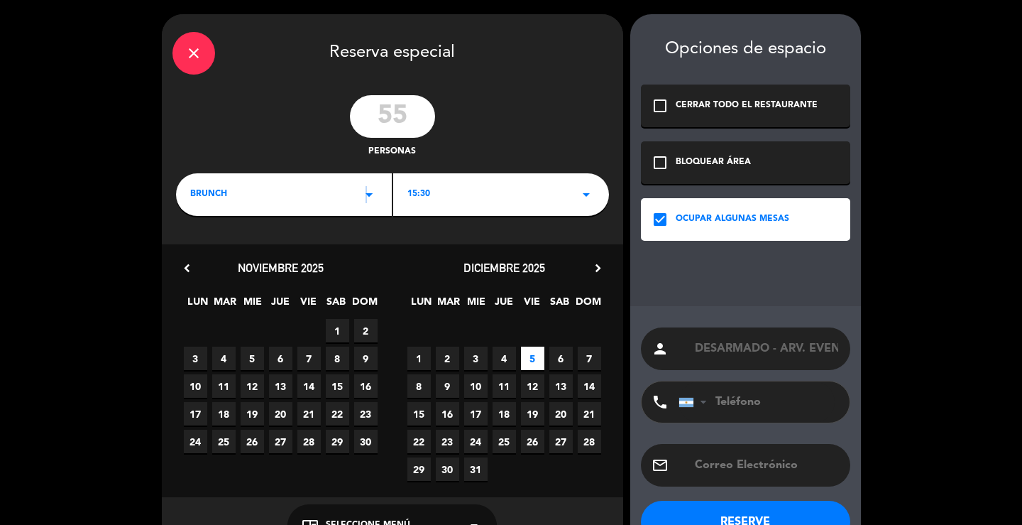
click at [366, 202] on icon "arrow_drop_down" at bounding box center [369, 194] width 17 height 17
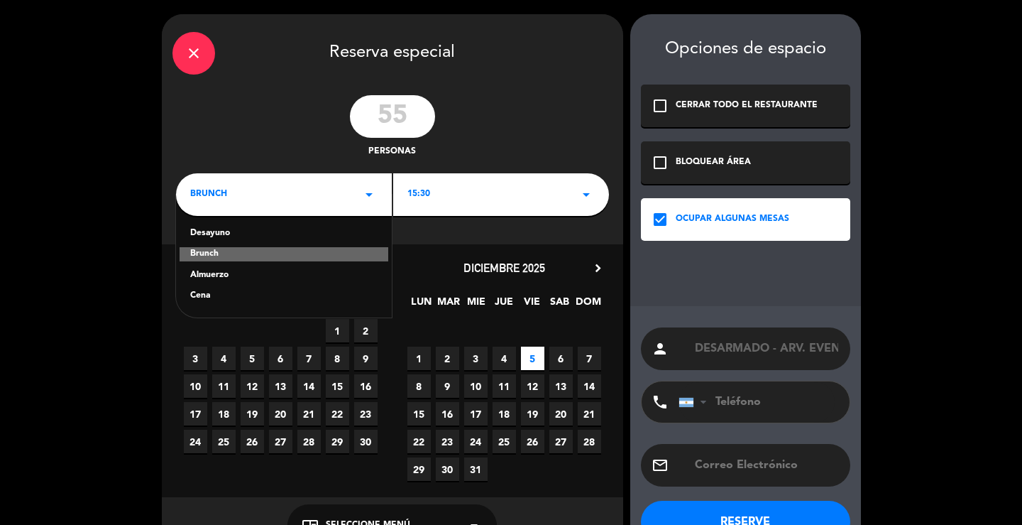
click at [452, 186] on div "15:30 arrow_drop_down" at bounding box center [501, 194] width 216 height 43
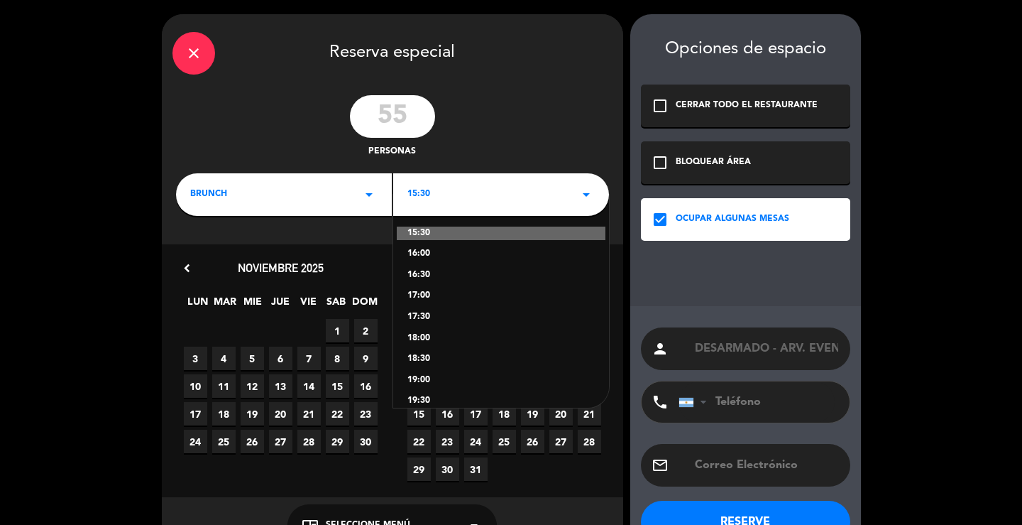
click at [421, 250] on div "16:00" at bounding box center [500, 254] width 187 height 14
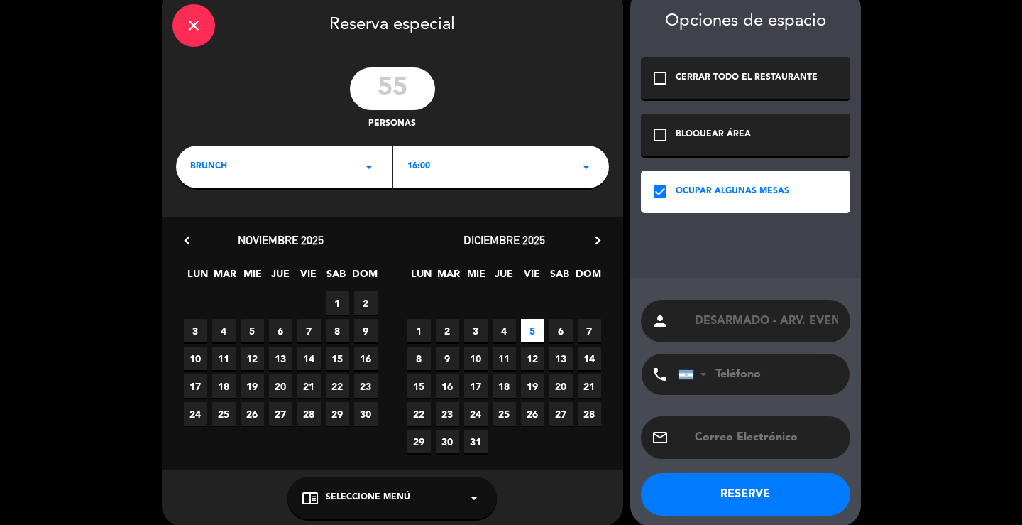
scroll to position [43, 0]
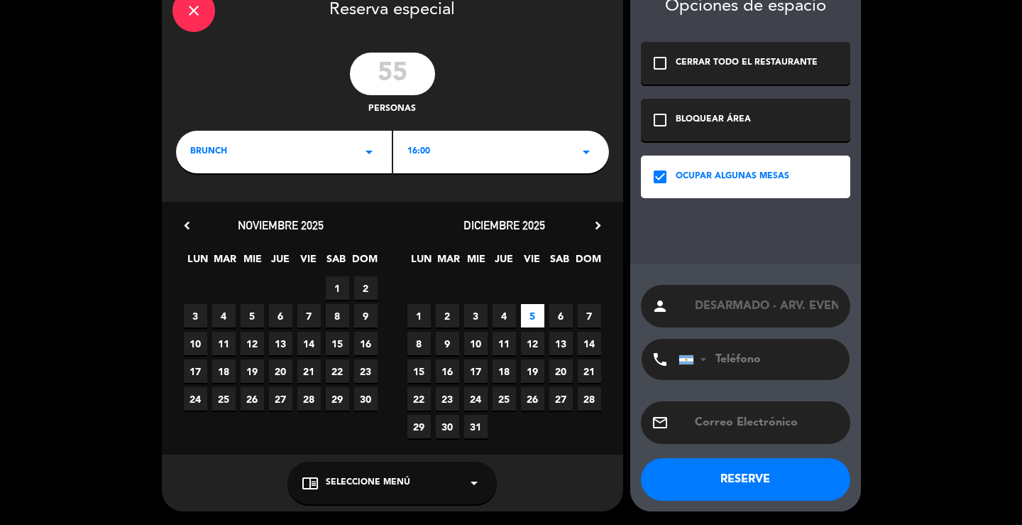
click at [711, 471] on button "RESERVE" at bounding box center [745, 479] width 209 height 43
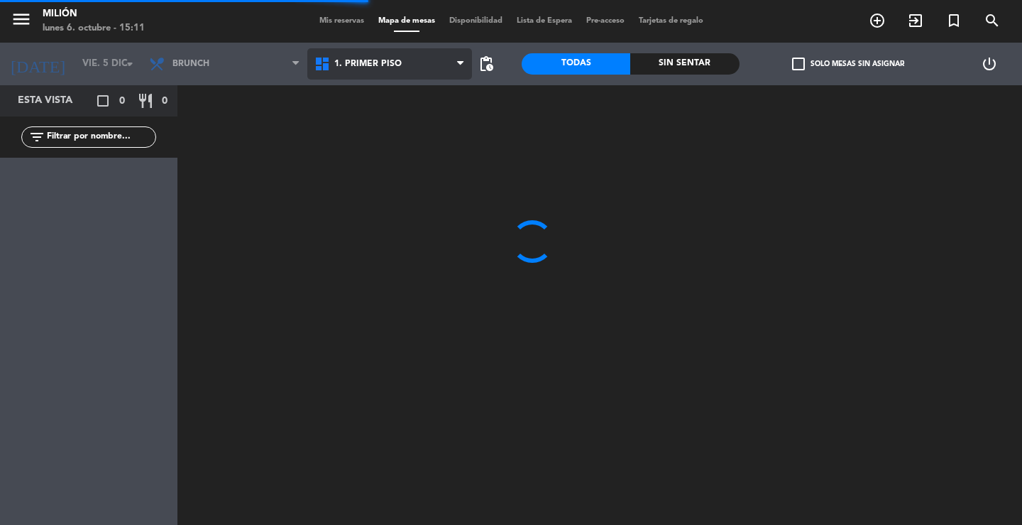
click at [366, 65] on span "1. PRIMER PISO" at bounding box center [367, 64] width 67 height 10
click at [375, 96] on ng-component "menu Milión [DATE] 6. octubre - 15:11 Mis reservas Mapa de mesas Disponibilidad…" at bounding box center [511, 262] width 1022 height 525
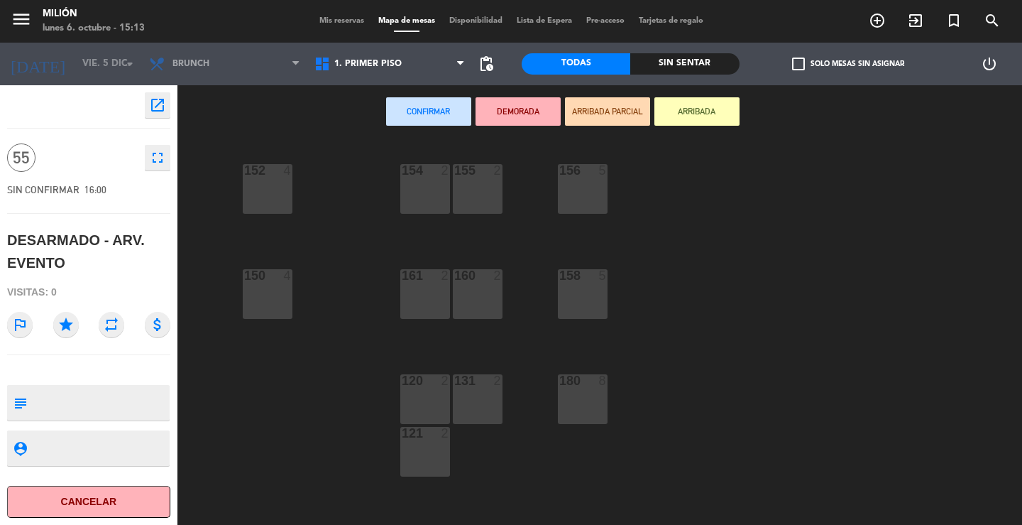
drag, startPoint x: 263, startPoint y: 178, endPoint x: 283, endPoint y: 165, distance: 24.0
click at [265, 175] on div "152 4" at bounding box center [268, 189] width 50 height 50
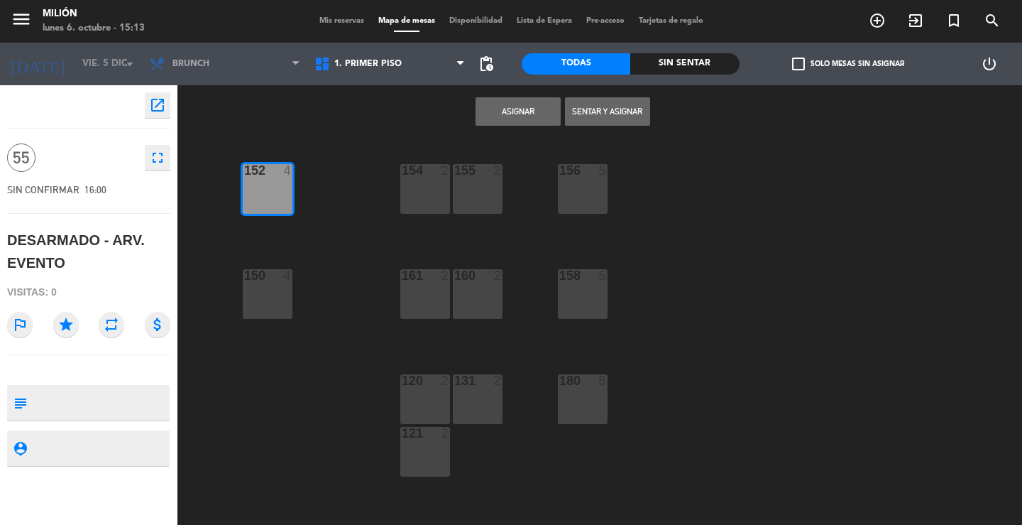
click at [434, 190] on div "154 2" at bounding box center [425, 189] width 50 height 50
drag, startPoint x: 454, startPoint y: 182, endPoint x: 468, endPoint y: 184, distance: 13.7
click at [465, 184] on div "155 2" at bounding box center [478, 189] width 50 height 50
drag, startPoint x: 578, startPoint y: 182, endPoint x: 488, endPoint y: 192, distance: 91.4
click at [575, 185] on div "156 5" at bounding box center [583, 189] width 50 height 50
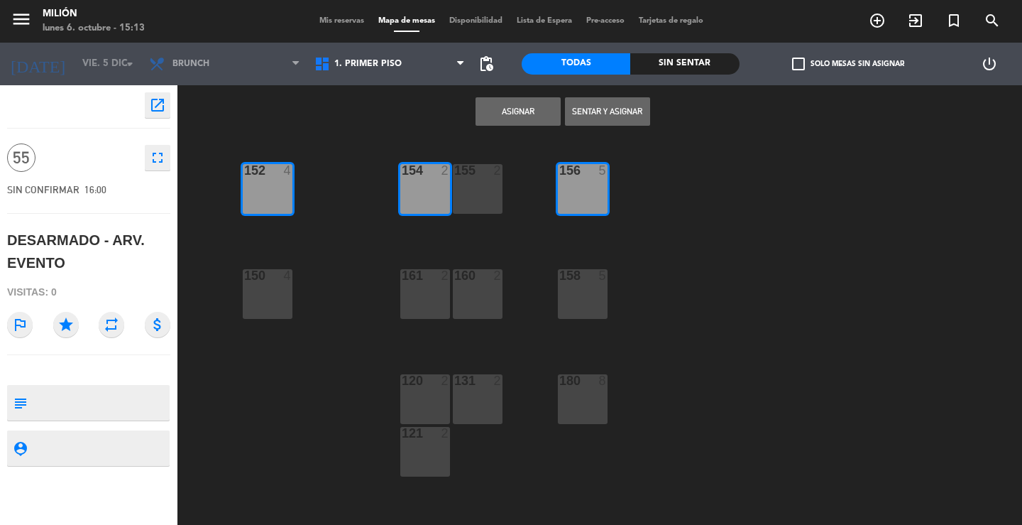
click at [483, 194] on div "155 2" at bounding box center [478, 189] width 50 height 50
drag, startPoint x: 581, startPoint y: 285, endPoint x: 516, endPoint y: 304, distance: 68.1
click at [581, 285] on div "158 5" at bounding box center [583, 294] width 50 height 50
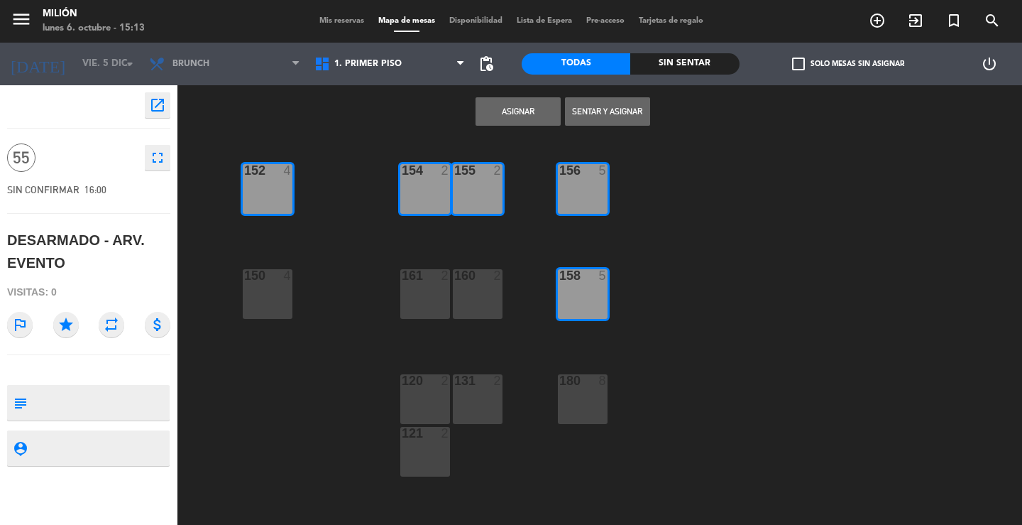
drag, startPoint x: 500, startPoint y: 303, endPoint x: 492, endPoint y: 300, distance: 8.3
click at [499, 302] on div "160 2" at bounding box center [478, 294] width 50 height 50
drag, startPoint x: 450, startPoint y: 291, endPoint x: 415, endPoint y: 290, distance: 34.8
click at [444, 294] on div "154 2 156 5 152 4 155 2 150 4 158 5 160 2 161 2 120 2 131 2 180 8 121 2 108 8 1…" at bounding box center [604, 331] width 835 height 386
click at [378, 289] on div "154 2 156 5 152 4 155 2 150 4 158 5 160 2 161 2 120 2 131 2 180 8 121 2 108 8 1…" at bounding box center [604, 331] width 835 height 386
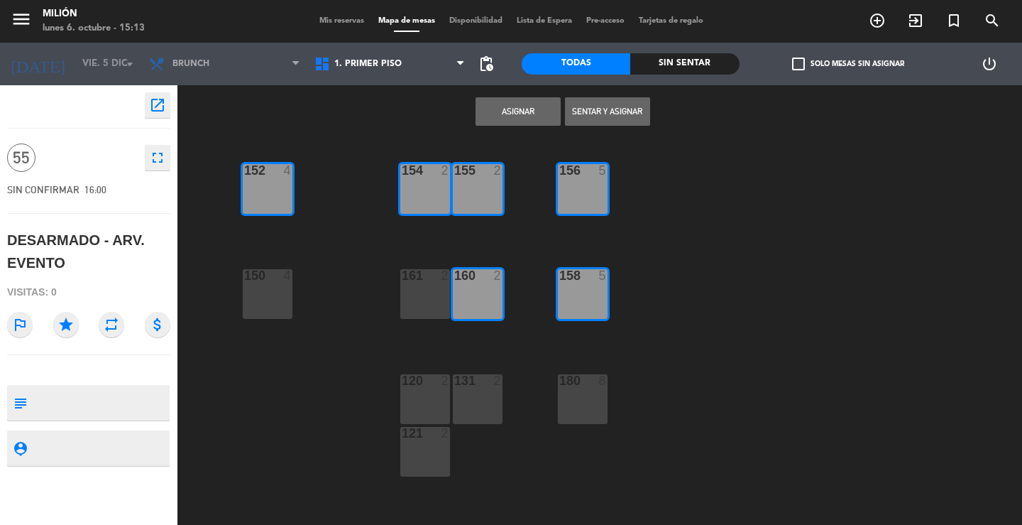
drag, startPoint x: 251, startPoint y: 277, endPoint x: 261, endPoint y: 280, distance: 11.2
click at [261, 280] on div "150 4" at bounding box center [268, 294] width 50 height 50
drag, startPoint x: 407, startPoint y: 289, endPoint x: 310, endPoint y: 285, distance: 96.6
click at [405, 290] on div "161 2" at bounding box center [425, 294] width 50 height 50
drag, startPoint x: 263, startPoint y: 283, endPoint x: 358, endPoint y: 333, distance: 107.3
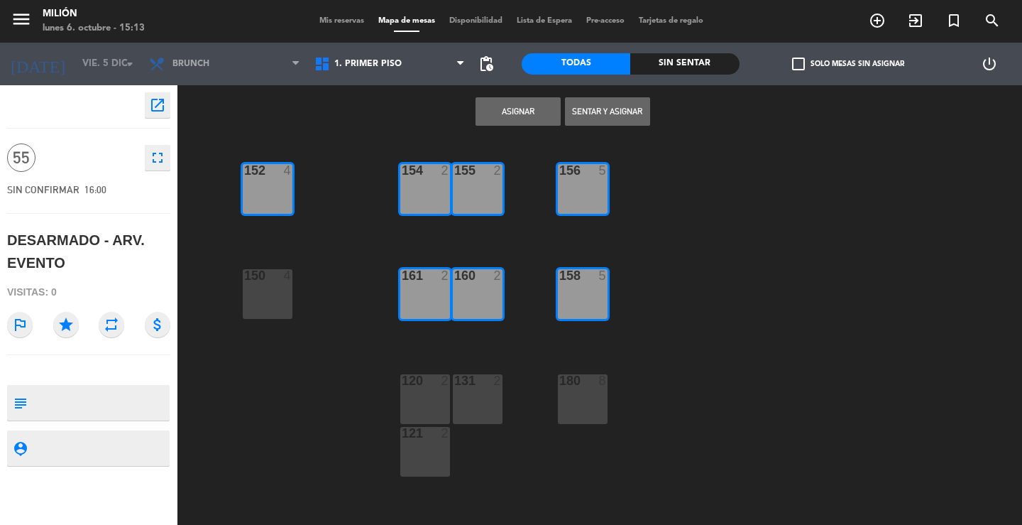
click at [263, 283] on div "150 4" at bounding box center [268, 294] width 50 height 50
drag, startPoint x: 417, startPoint y: 398, endPoint x: 429, endPoint y: 397, distance: 12.1
click at [418, 400] on div "120 2" at bounding box center [425, 399] width 50 height 50
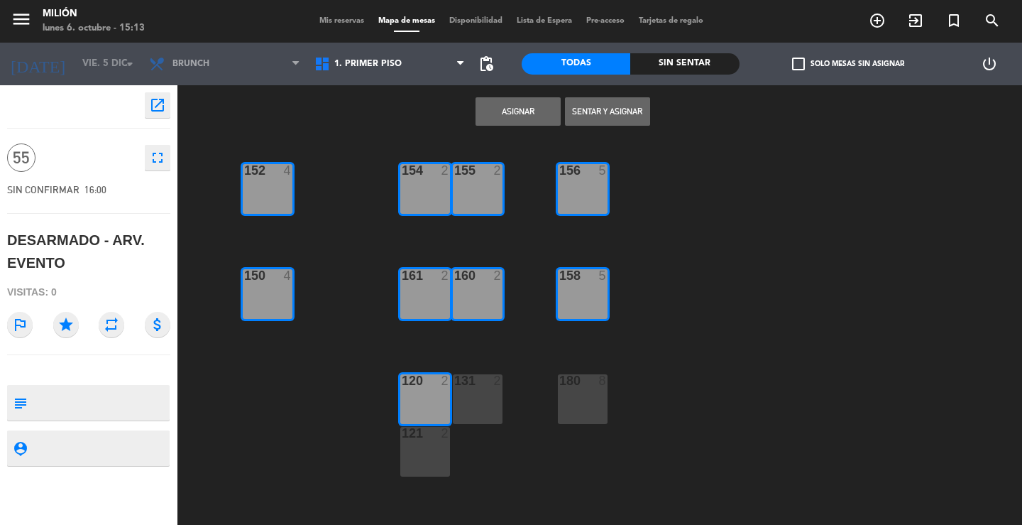
drag, startPoint x: 456, startPoint y: 397, endPoint x: 437, endPoint y: 402, distance: 19.1
click at [454, 397] on div "131 2" at bounding box center [478, 399] width 50 height 50
drag, startPoint x: 434, startPoint y: 436, endPoint x: 556, endPoint y: 403, distance: 126.4
click at [436, 437] on div at bounding box center [424, 433] width 23 height 13
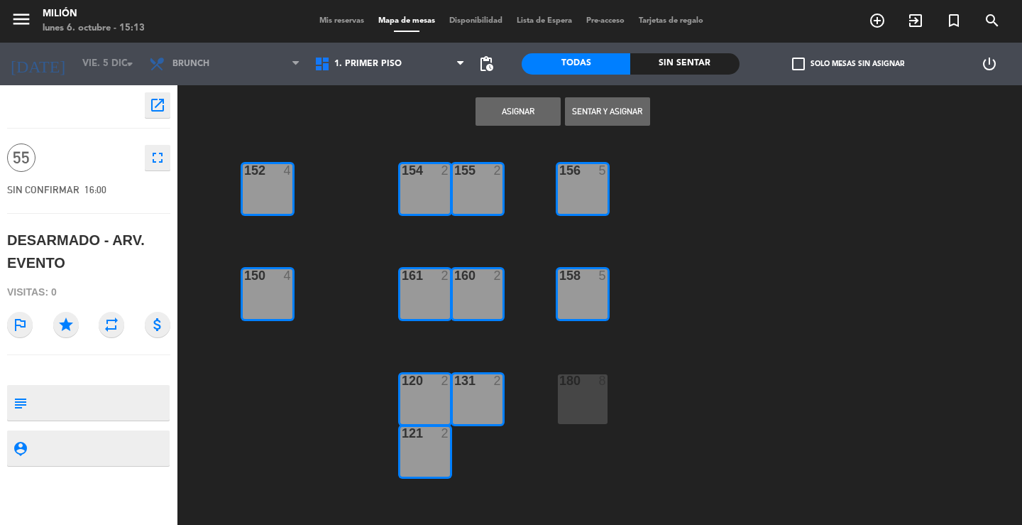
click at [564, 400] on div "180 8" at bounding box center [583, 399] width 50 height 50
click at [493, 112] on button "Asignar" at bounding box center [518, 111] width 85 height 28
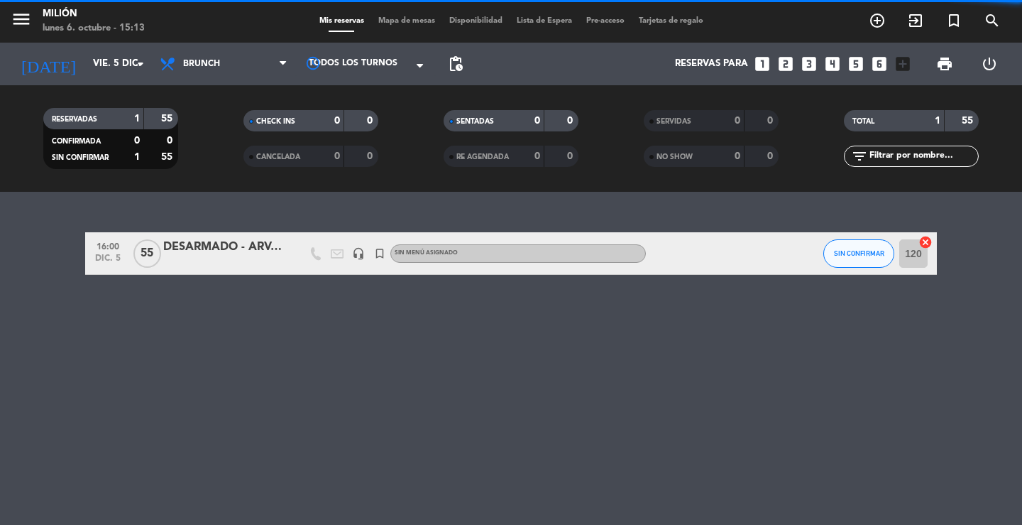
click at [201, 60] on span "Brunch" at bounding box center [201, 64] width 37 height 10
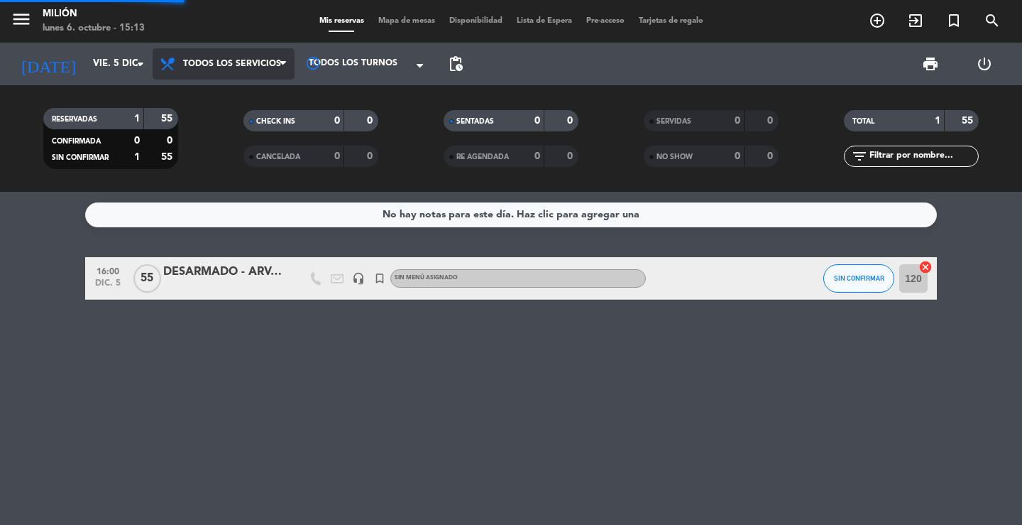
click at [211, 89] on div "menu Milión [DATE] 6. octubre - 15:13 Mis reservas Mapa de mesas Disponibilidad…" at bounding box center [511, 96] width 1022 height 192
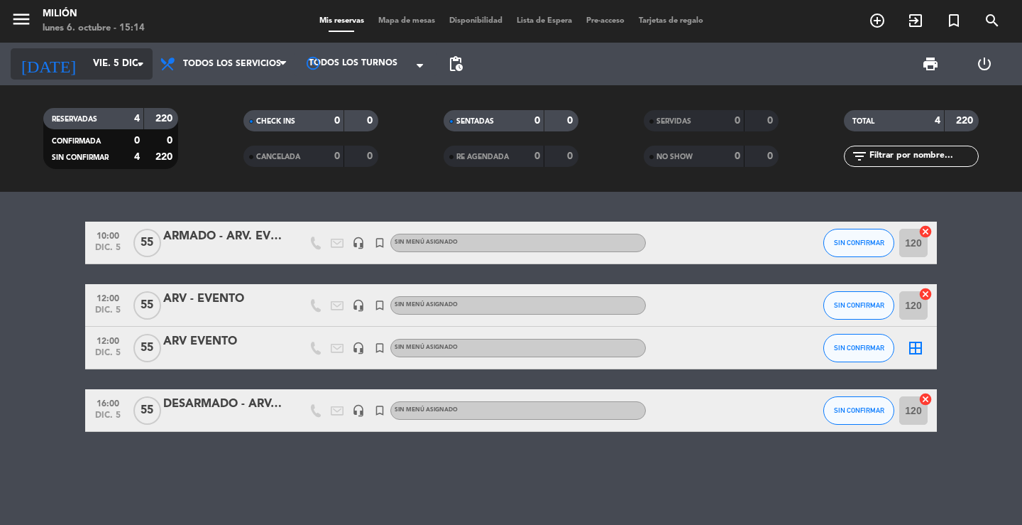
click at [104, 72] on input "vie. 5 dic." at bounding box center [148, 64] width 125 height 26
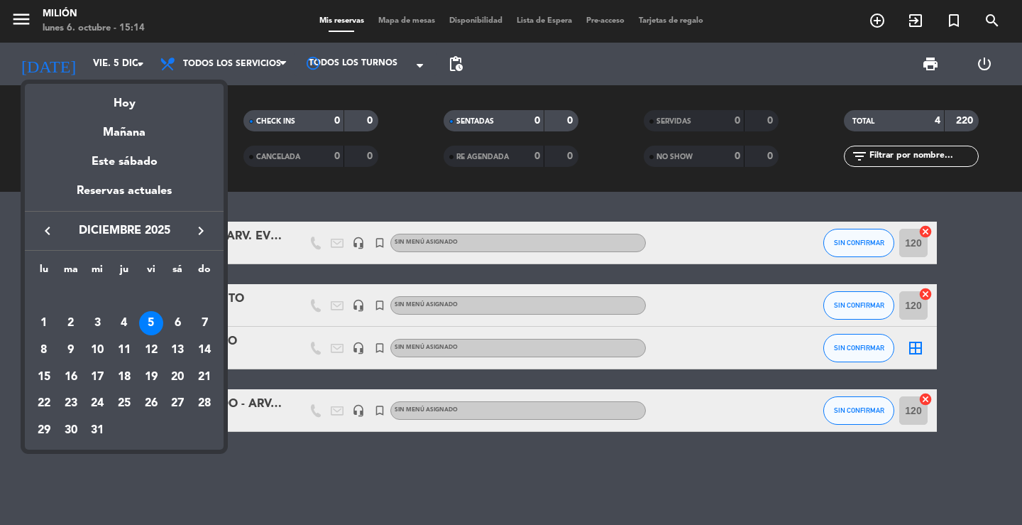
click at [42, 229] on icon "keyboard_arrow_left" at bounding box center [47, 230] width 17 height 17
click at [48, 234] on icon "keyboard_arrow_left" at bounding box center [47, 230] width 17 height 17
click at [38, 349] on div "6" at bounding box center [44, 350] width 24 height 24
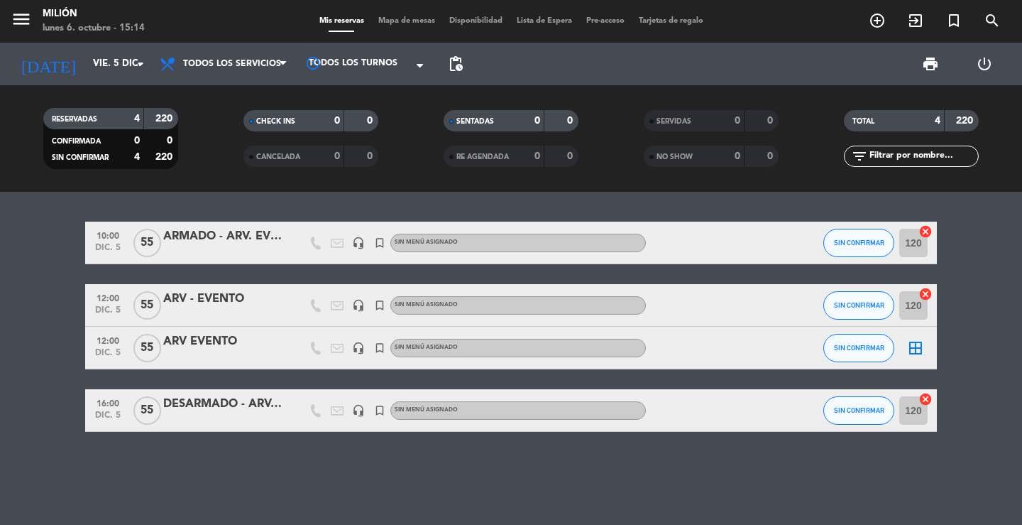
type input "[DATE]"
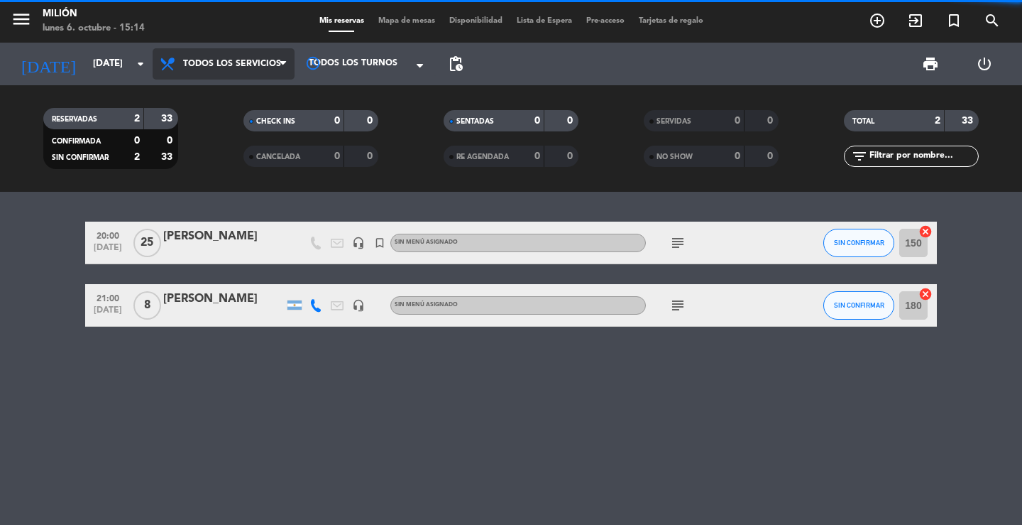
click at [218, 61] on span "Todos los servicios" at bounding box center [232, 64] width 98 height 10
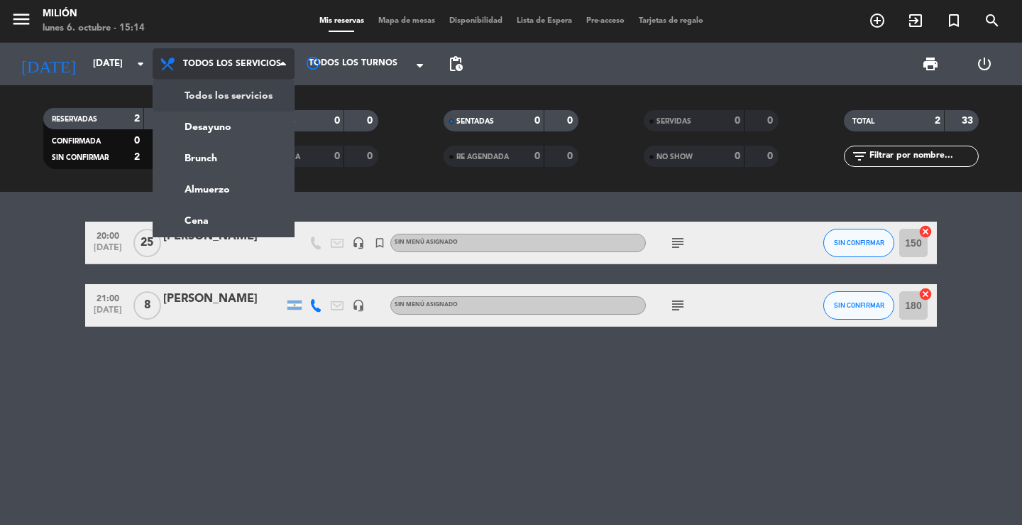
click at [218, 92] on div "menu Milión [DATE] 6. octubre - 15:14 Mis reservas Mapa de mesas Disponibilidad…" at bounding box center [511, 96] width 1022 height 192
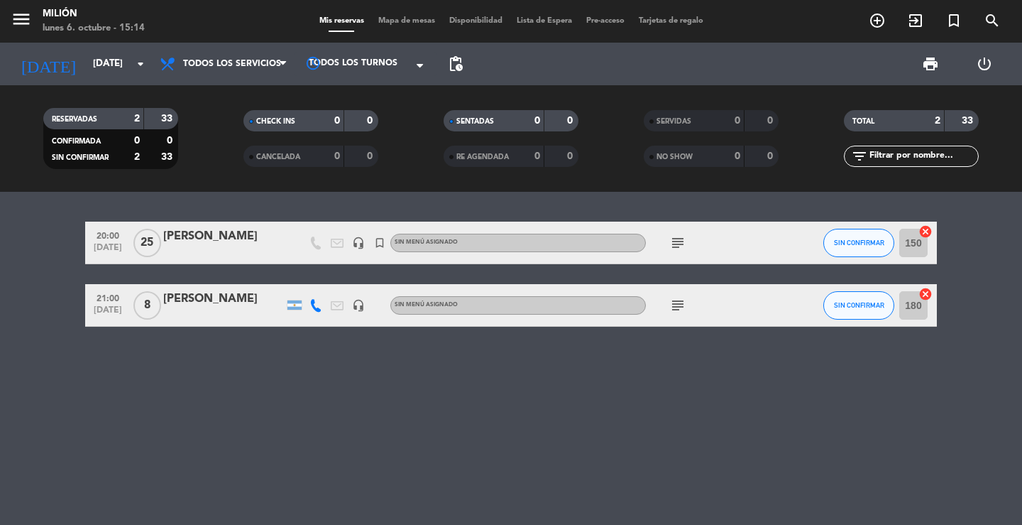
click at [679, 239] on icon "subject" at bounding box center [677, 242] width 17 height 17
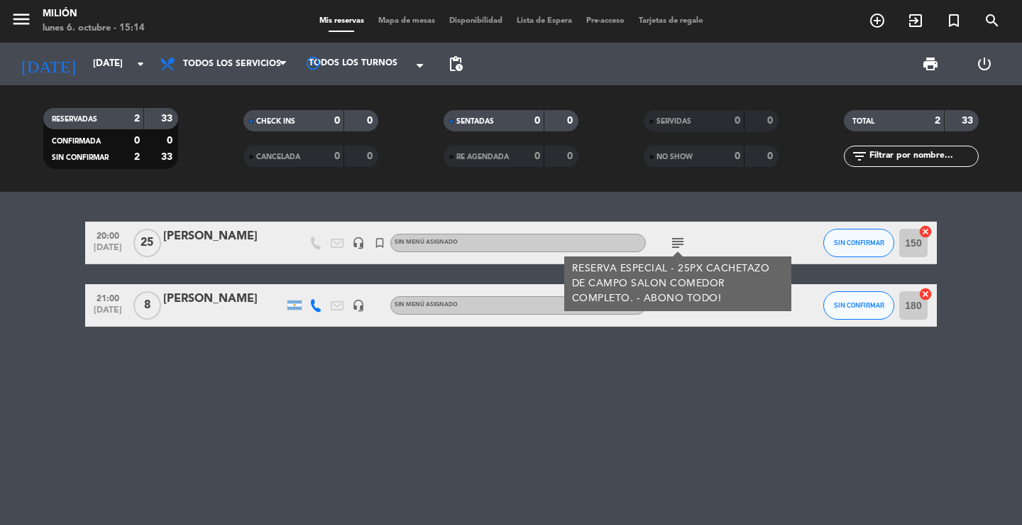
click at [620, 344] on div "20:00 [DATE] [PERSON_NAME] headset_mic turned_in_not Sin menú asignado subject …" at bounding box center [511, 358] width 1022 height 333
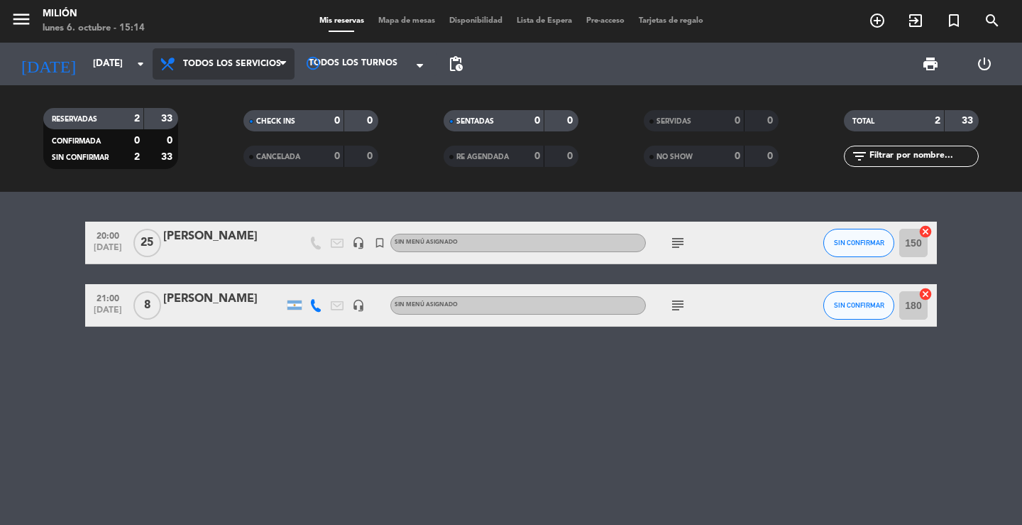
click at [260, 53] on span "Todos los servicios" at bounding box center [224, 63] width 142 height 31
click at [248, 85] on div "menu Milión [DATE] 6. octubre - 15:14 Mis reservas Mapa de mesas Disponibilidad…" at bounding box center [511, 96] width 1022 height 192
click at [681, 246] on icon "subject" at bounding box center [677, 242] width 17 height 17
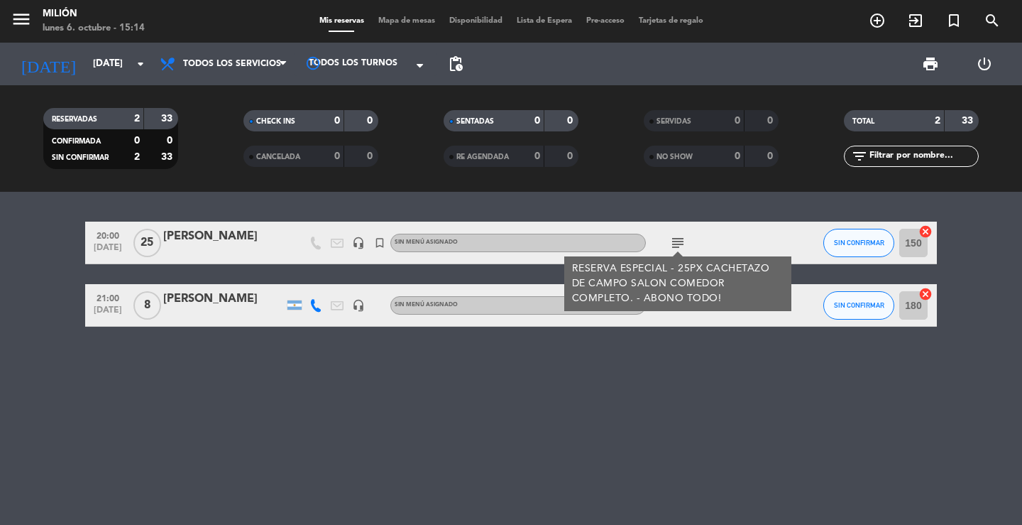
click at [705, 221] on div "20:00 [DATE] [PERSON_NAME] headset_mic turned_in_not Sin menú asignado subject …" at bounding box center [511, 358] width 1022 height 333
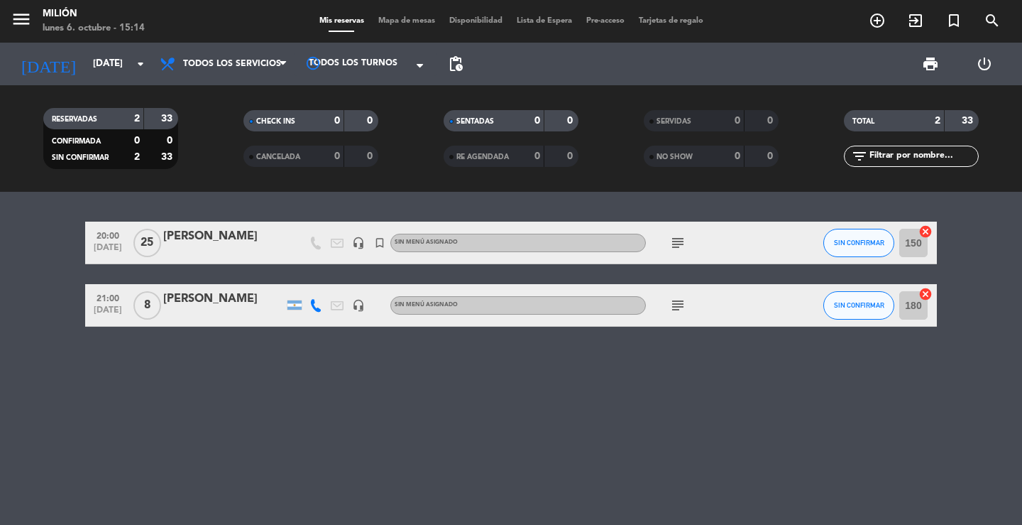
click at [914, 310] on input "180" at bounding box center [913, 305] width 28 height 28
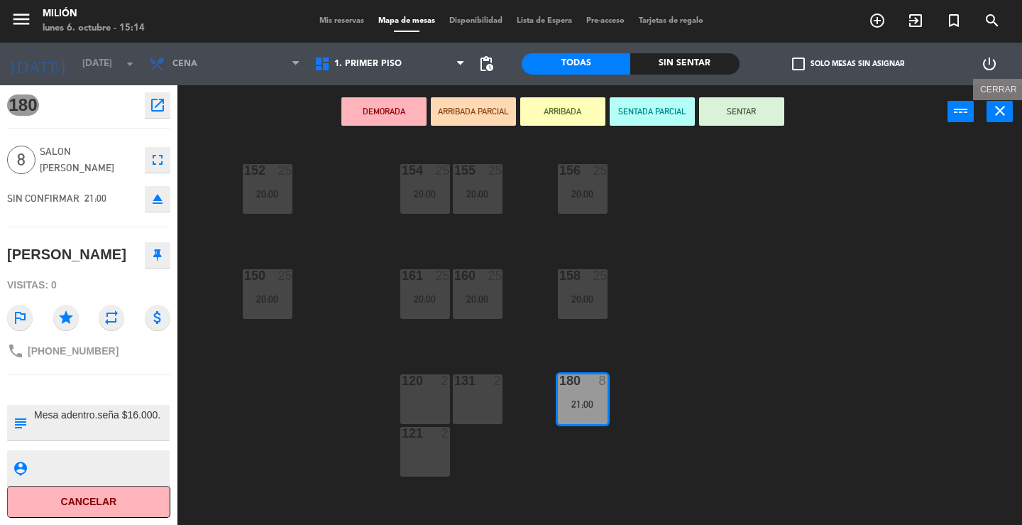
click at [997, 107] on icon "close" at bounding box center [1000, 110] width 17 height 17
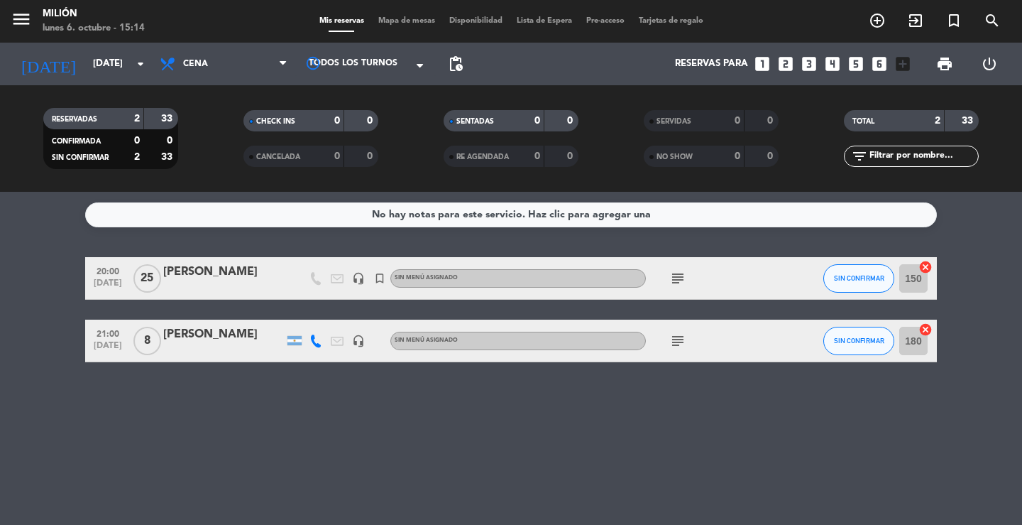
click at [922, 282] on input "150" at bounding box center [913, 278] width 28 height 28
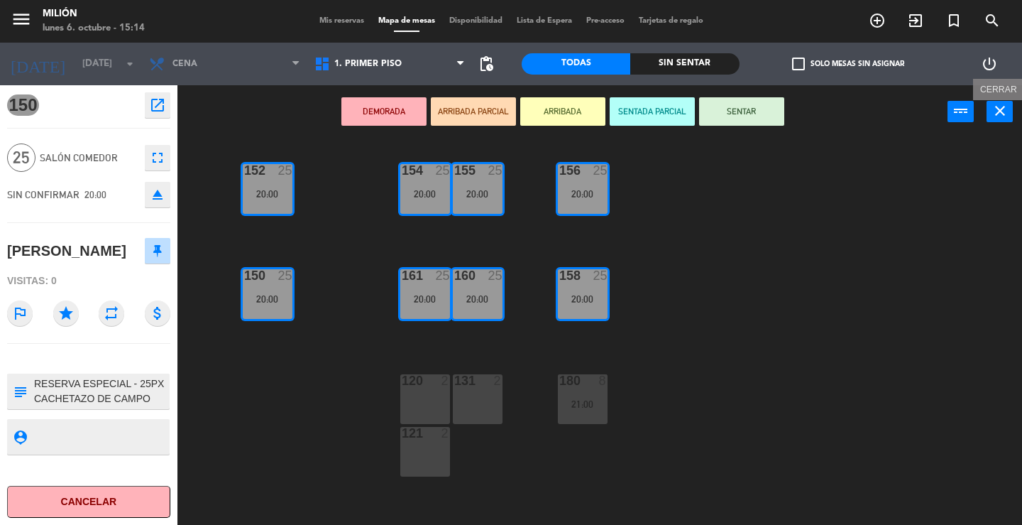
click at [1009, 106] on button "close" at bounding box center [1000, 111] width 26 height 21
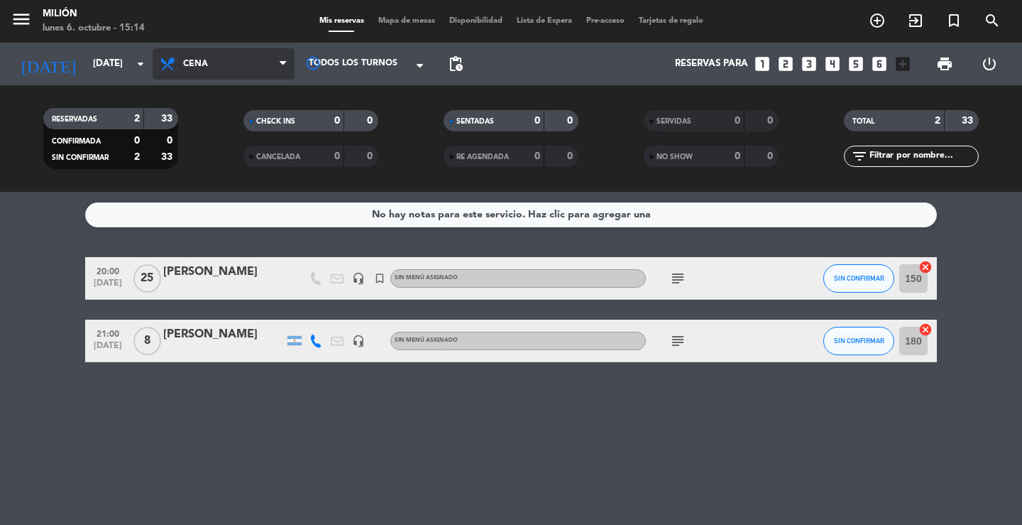
click at [221, 65] on span "Cena" at bounding box center [224, 63] width 142 height 31
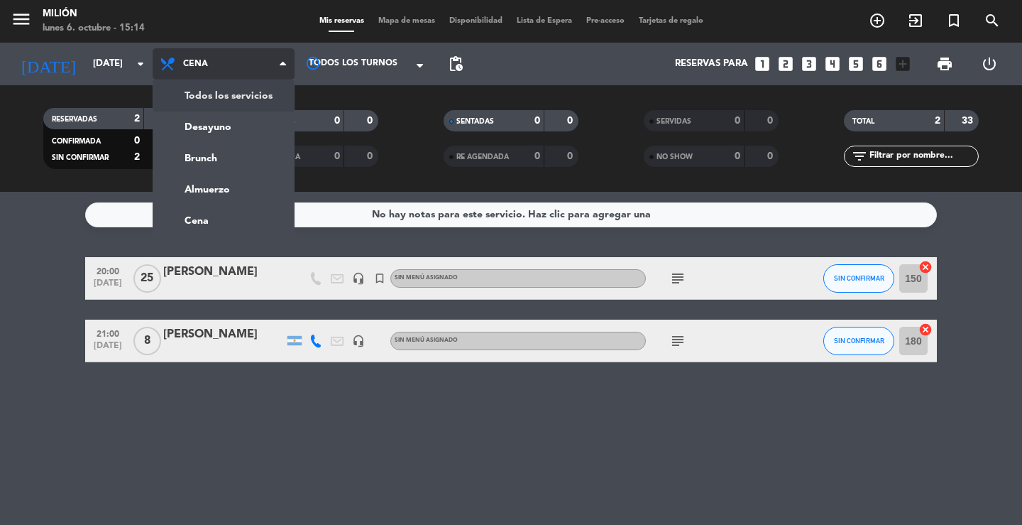
click at [226, 87] on div "menu Milión [DATE] 6. octubre - 15:14 Mis reservas Mapa de mesas Disponibilidad…" at bounding box center [511, 96] width 1022 height 192
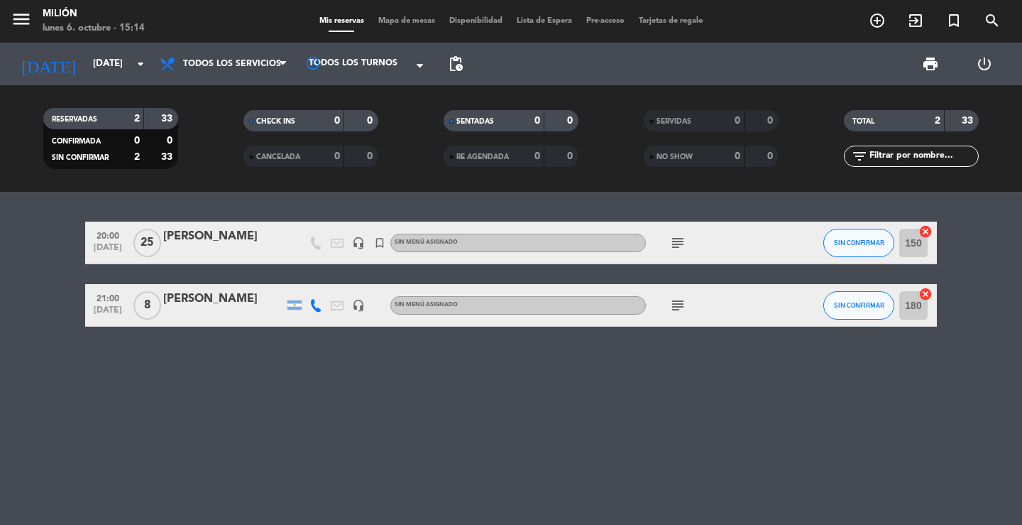
click at [216, 244] on div "[PERSON_NAME]" at bounding box center [223, 236] width 121 height 18
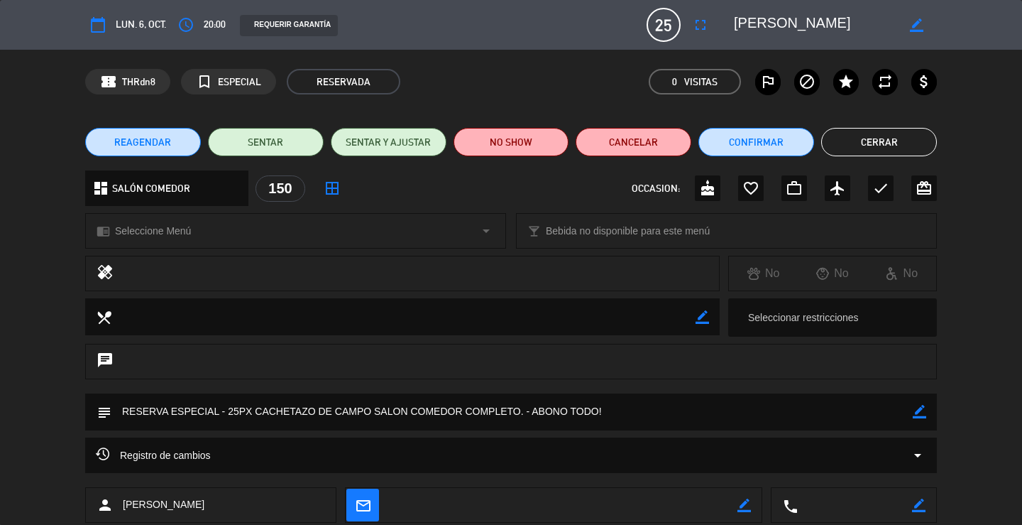
click at [918, 23] on icon "border_color" at bounding box center [916, 24] width 13 height 13
drag, startPoint x: 877, startPoint y: 21, endPoint x: 738, endPoint y: 22, distance: 139.1
click at [738, 22] on textarea at bounding box center [815, 25] width 163 height 26
click at [917, 21] on icon at bounding box center [916, 24] width 13 height 13
click at [872, 138] on button "Cerrar" at bounding box center [879, 142] width 116 height 28
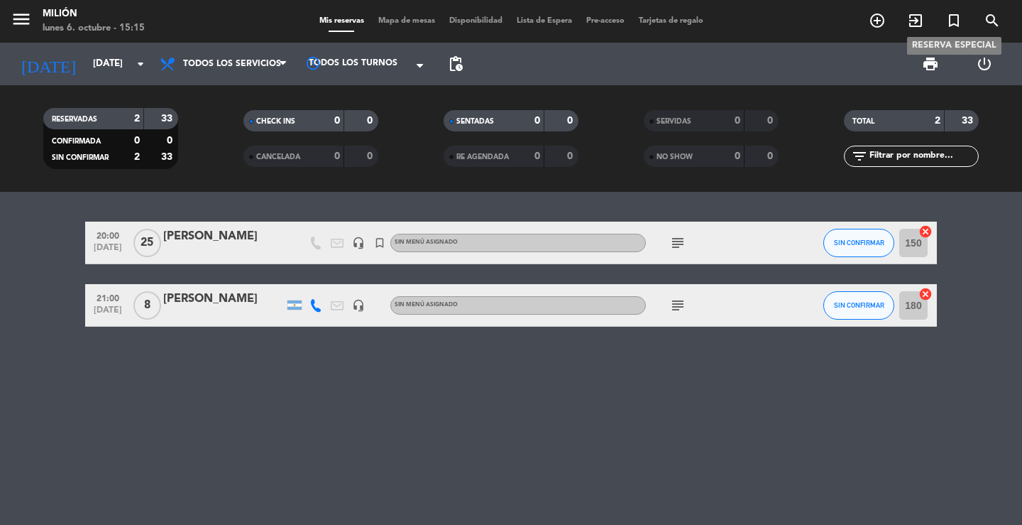
click at [958, 23] on icon "turned_in_not" at bounding box center [953, 20] width 17 height 17
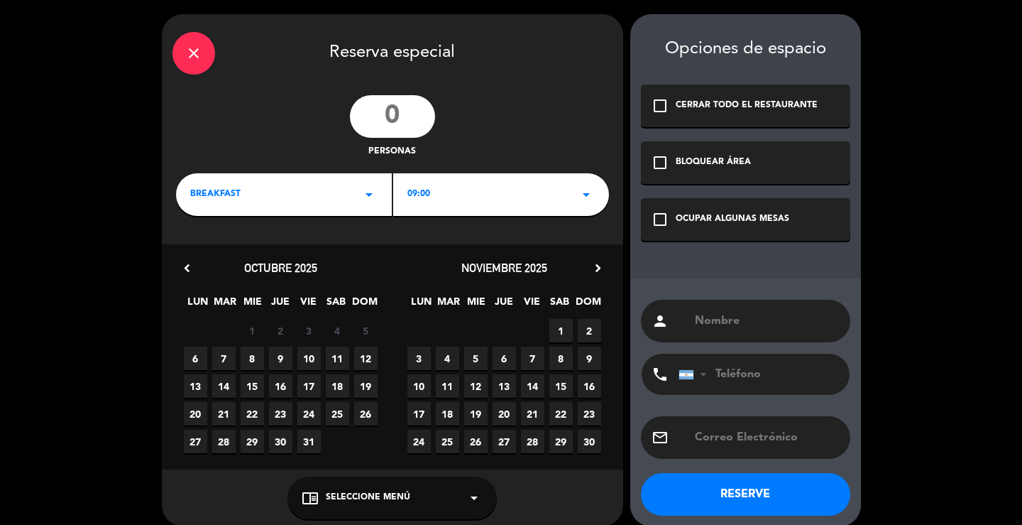
click at [738, 312] on input "text" at bounding box center [766, 321] width 146 height 20
paste input "[PERSON_NAME]"
click at [696, 317] on input "[PERSON_NAME]" at bounding box center [766, 321] width 146 height 20
type input "ARMADO - [PERSON_NAME]"
click at [701, 218] on div "OCUPAR ALGUNAS MESAS" at bounding box center [733, 219] width 114 height 14
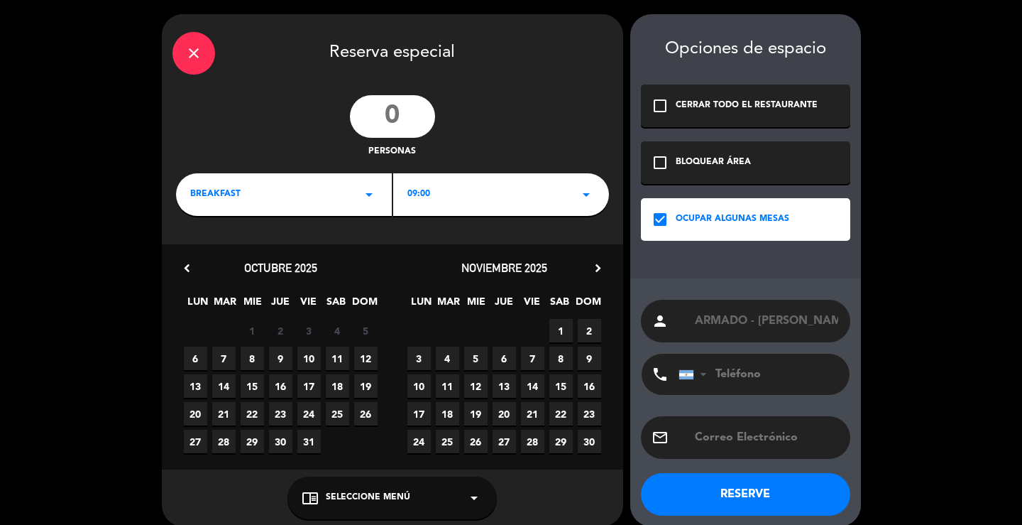
click at [402, 126] on input "number" at bounding box center [392, 116] width 85 height 43
type input "25"
click at [366, 188] on icon "arrow_drop_down" at bounding box center [369, 194] width 17 height 17
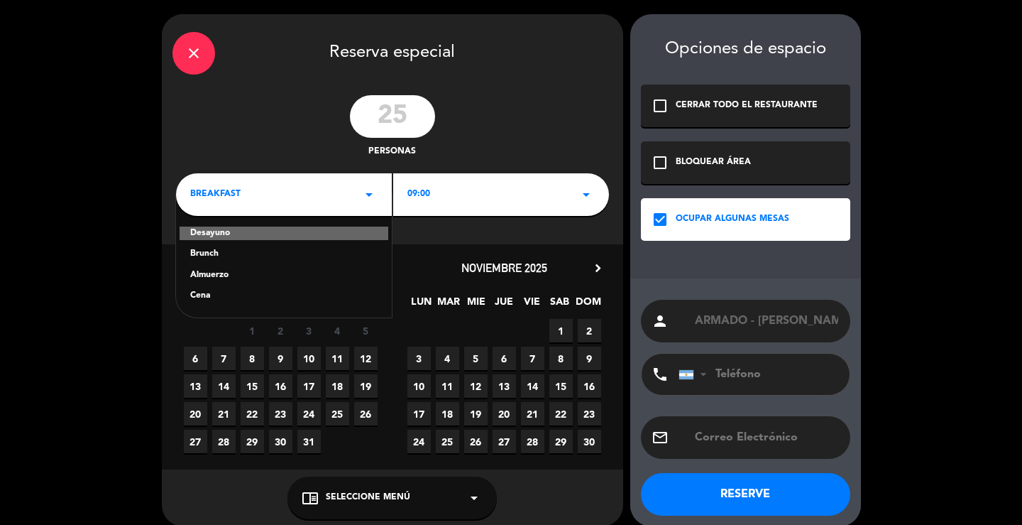
click at [221, 249] on div "Brunch" at bounding box center [283, 254] width 187 height 14
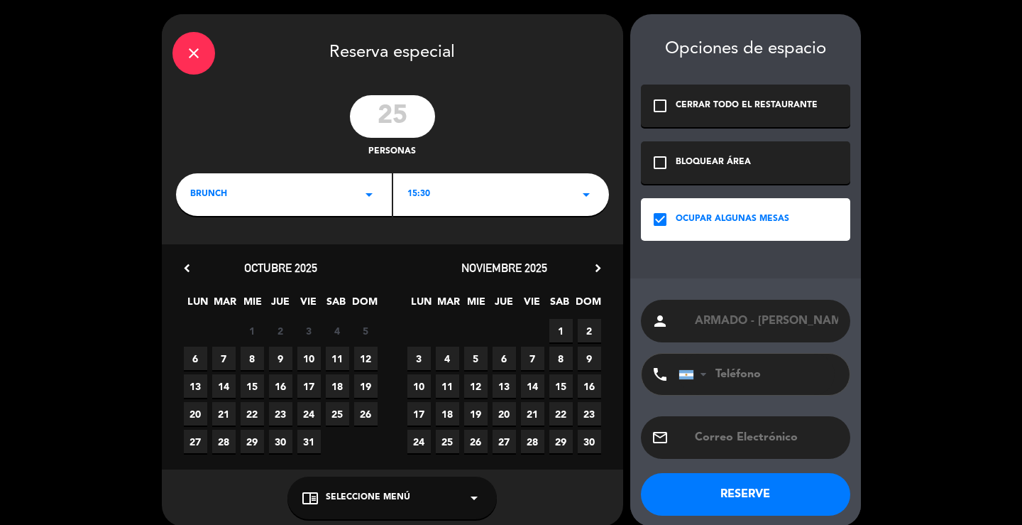
click at [478, 194] on div "15:30 arrow_drop_down" at bounding box center [501, 194] width 216 height 43
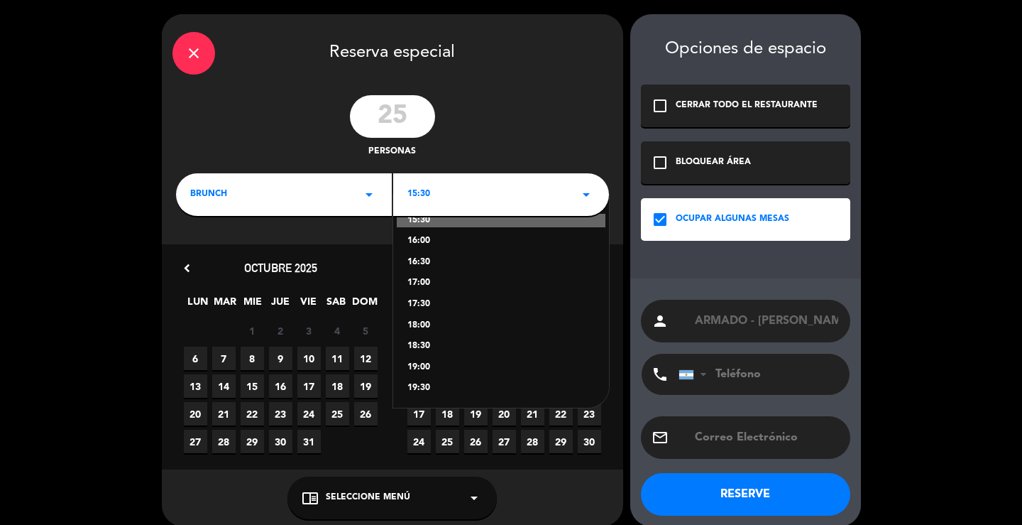
scroll to position [15, 0]
click at [431, 317] on div "18:00" at bounding box center [500, 324] width 187 height 14
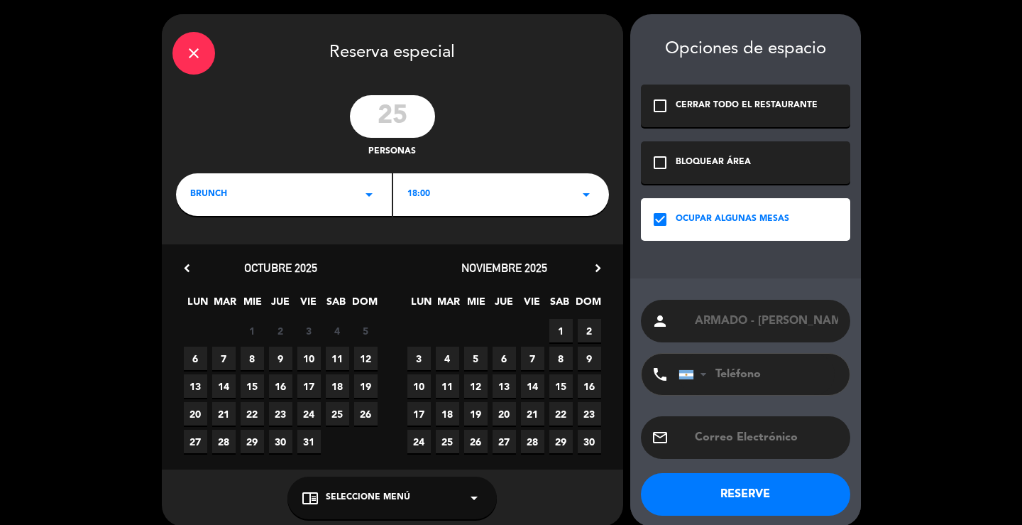
click at [197, 356] on span "6" at bounding box center [195, 357] width 23 height 23
click at [746, 492] on button "RESERVE" at bounding box center [745, 494] width 209 height 43
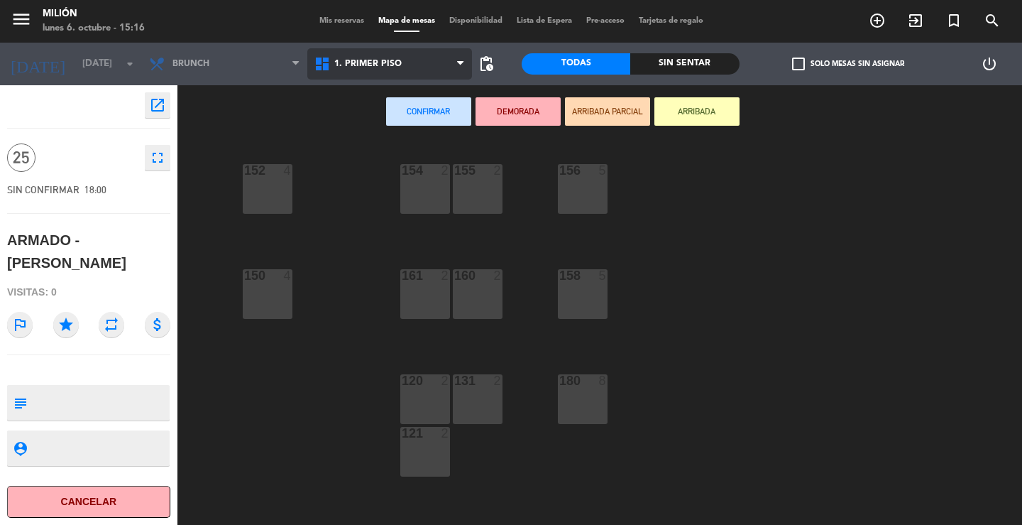
drag, startPoint x: 365, startPoint y: 57, endPoint x: 375, endPoint y: 79, distance: 25.1
click at [364, 60] on span "1. PRIMER PISO" at bounding box center [389, 63] width 165 height 31
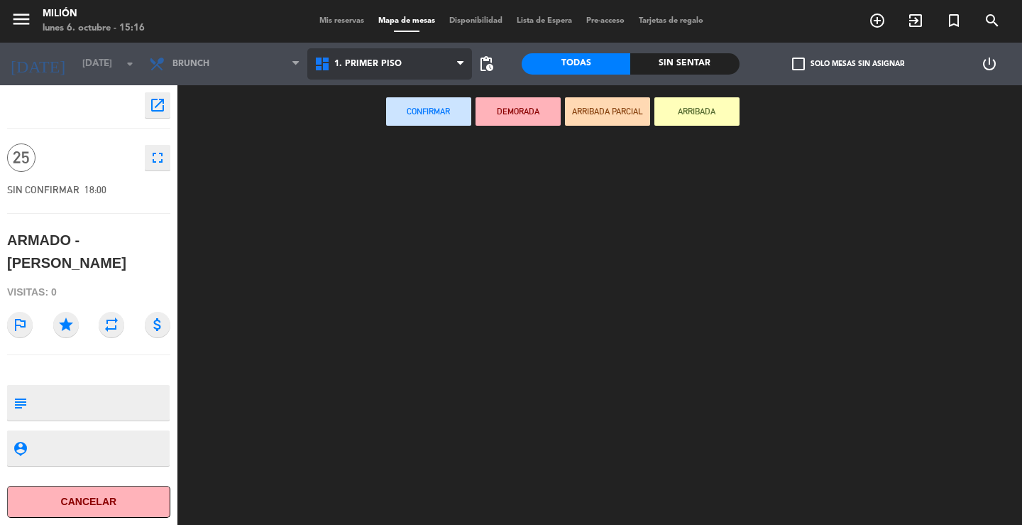
click at [378, 92] on ng-component "menu Milión [DATE] 6. octubre - 15:16 Mis reservas Mapa de mesas Disponibilidad…" at bounding box center [511, 262] width 1022 height 525
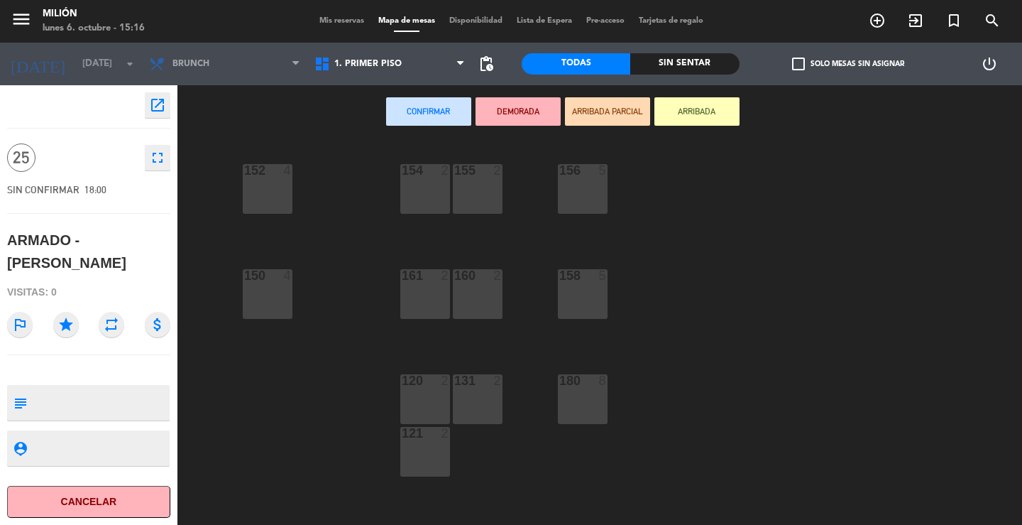
drag, startPoint x: 263, startPoint y: 180, endPoint x: 366, endPoint y: 168, distance: 104.4
click at [275, 180] on div "152 4" at bounding box center [268, 189] width 50 height 50
drag, startPoint x: 422, startPoint y: 180, endPoint x: 351, endPoint y: 189, distance: 71.6
click at [422, 180] on div "154 2" at bounding box center [425, 189] width 50 height 50
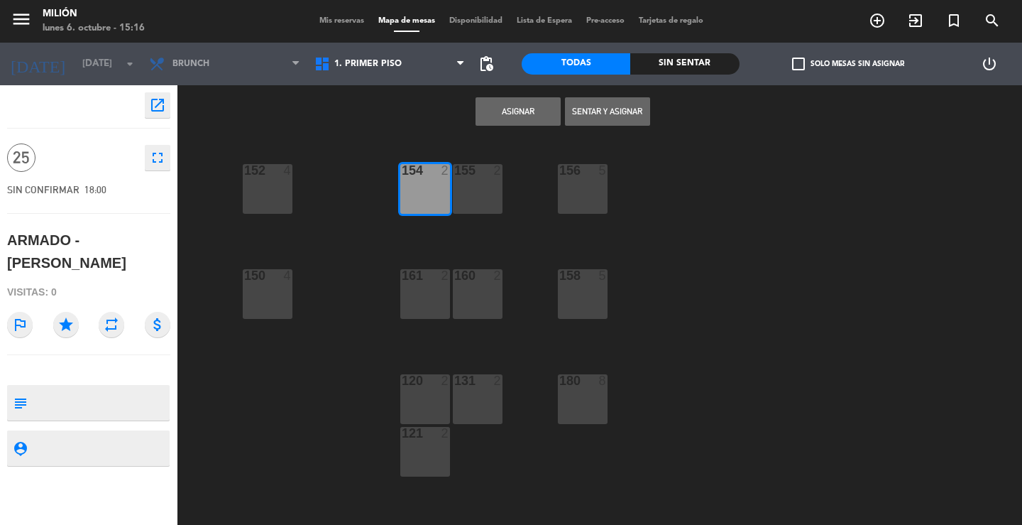
click at [275, 188] on div "152 4" at bounding box center [268, 189] width 50 height 50
drag, startPoint x: 272, startPoint y: 282, endPoint x: 336, endPoint y: 275, distance: 64.2
click at [270, 282] on div "150 4" at bounding box center [268, 276] width 50 height 14
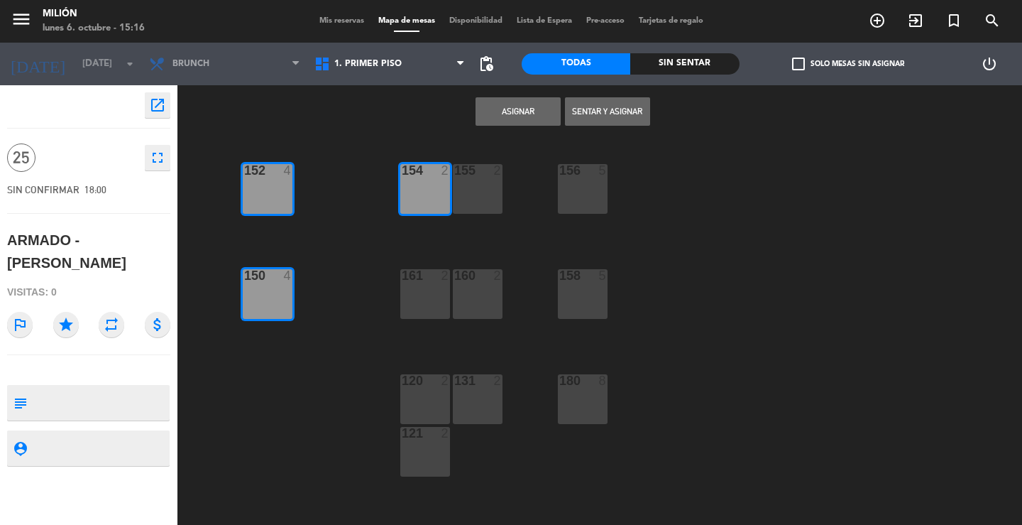
drag, startPoint x: 417, startPoint y: 282, endPoint x: 471, endPoint y: 281, distance: 54.7
click at [418, 282] on div "161 2" at bounding box center [425, 276] width 50 height 14
click at [482, 284] on div "160 2" at bounding box center [478, 294] width 50 height 50
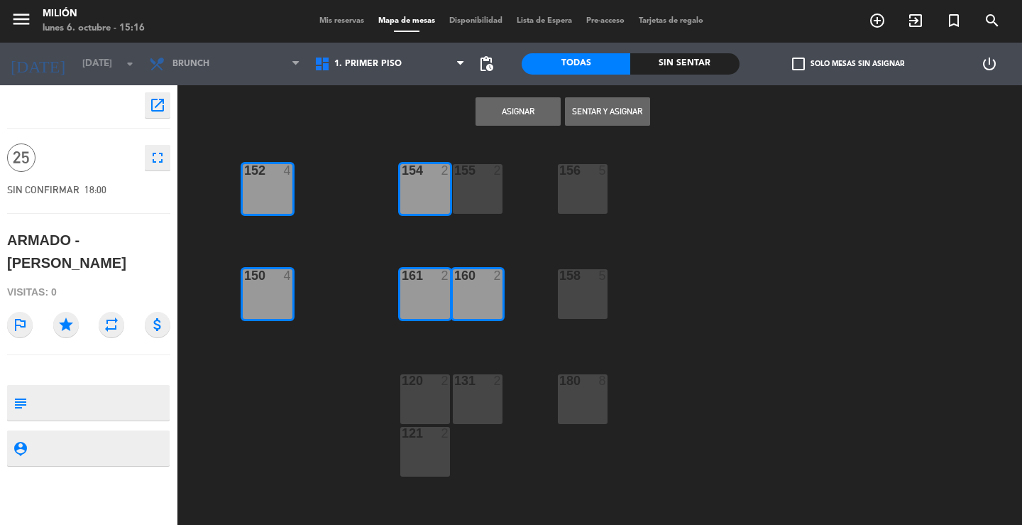
drag, startPoint x: 466, startPoint y: 197, endPoint x: 490, endPoint y: 190, distance: 25.8
click at [468, 197] on div "155 2" at bounding box center [478, 189] width 50 height 50
drag, startPoint x: 589, startPoint y: 183, endPoint x: 581, endPoint y: 216, distance: 34.3
click at [590, 183] on div "156 5" at bounding box center [583, 189] width 50 height 50
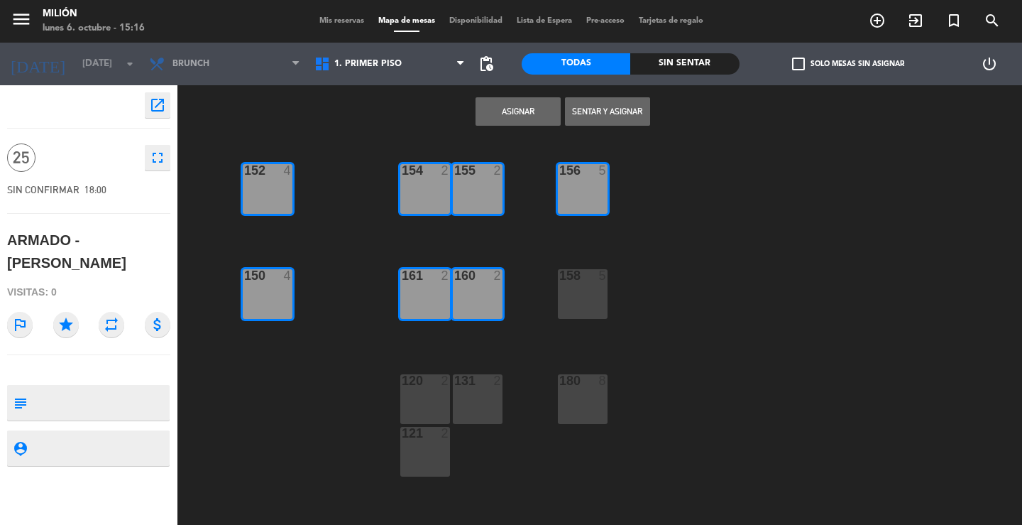
drag, startPoint x: 569, startPoint y: 302, endPoint x: 568, endPoint y: 295, distance: 7.2
click at [568, 302] on div "158 5" at bounding box center [583, 294] width 50 height 50
click at [532, 116] on button "Asignar" at bounding box center [518, 111] width 85 height 28
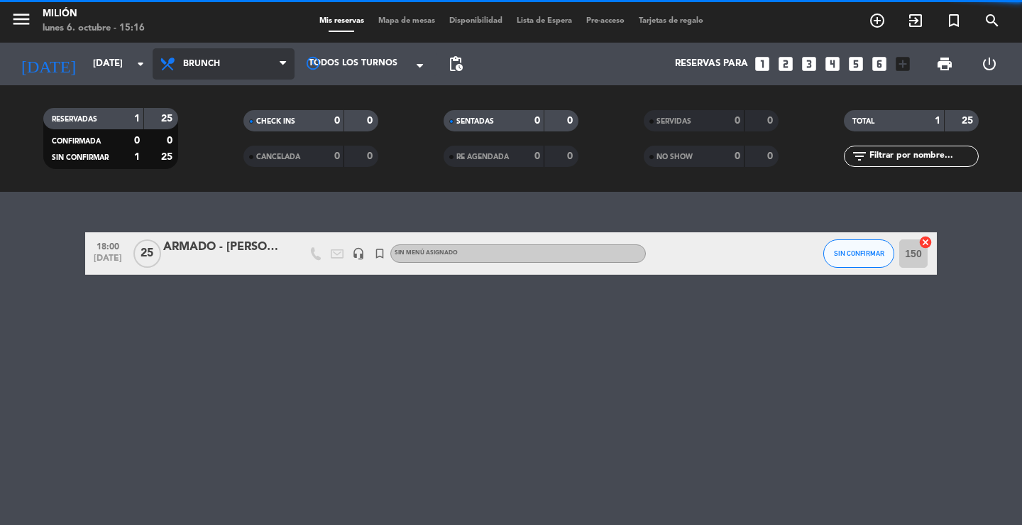
click at [251, 67] on span "Brunch" at bounding box center [224, 63] width 142 height 31
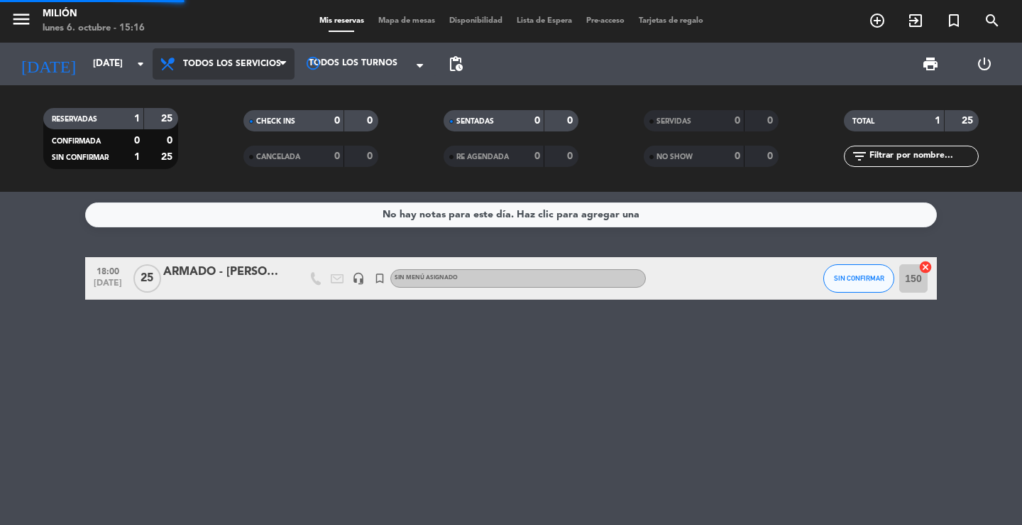
click at [251, 99] on div "menu Milión [DATE] 6. octubre - 15:16 Mis reservas Mapa de mesas Disponibilidad…" at bounding box center [511, 96] width 1022 height 192
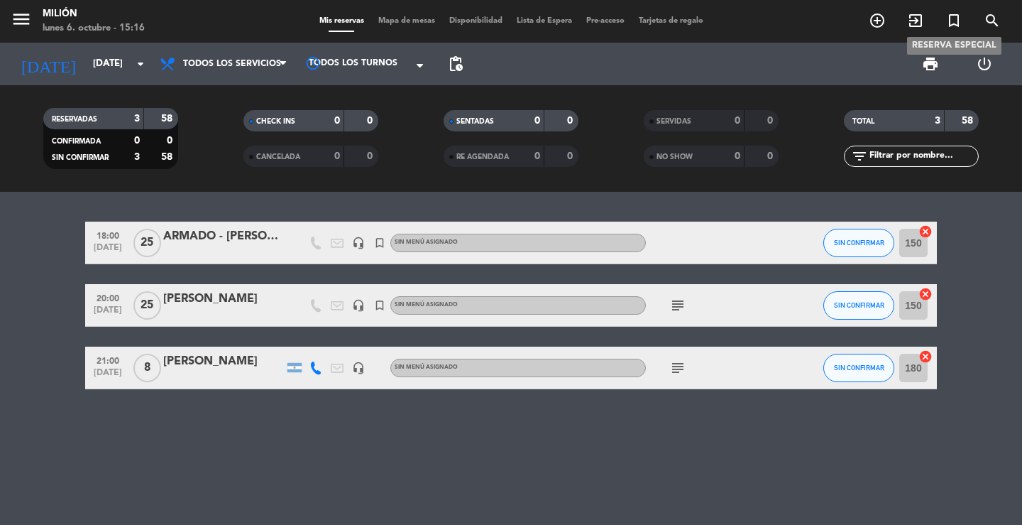
click at [958, 18] on icon "turned_in_not" at bounding box center [953, 20] width 17 height 17
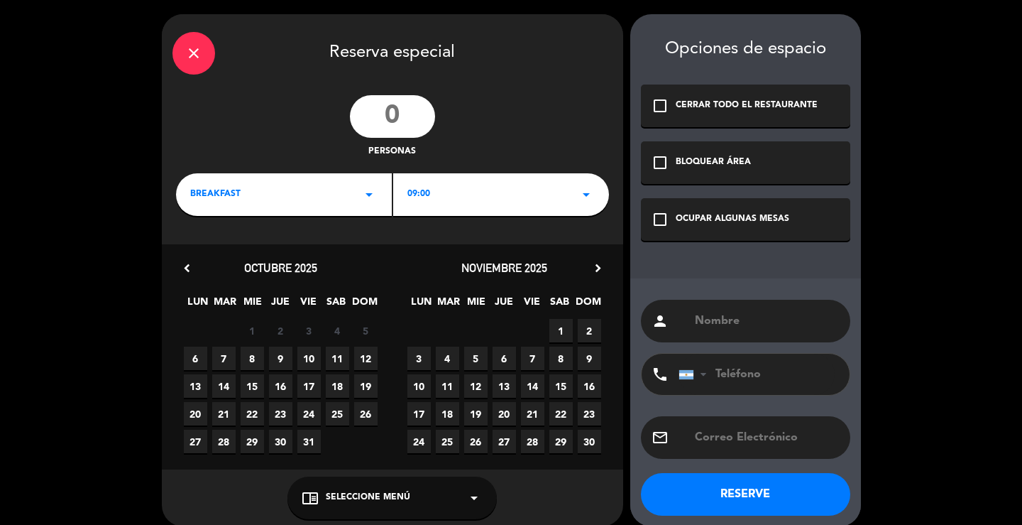
click at [393, 116] on input "number" at bounding box center [392, 116] width 85 height 43
type input "25"
click at [368, 192] on icon "arrow_drop_down" at bounding box center [369, 194] width 17 height 17
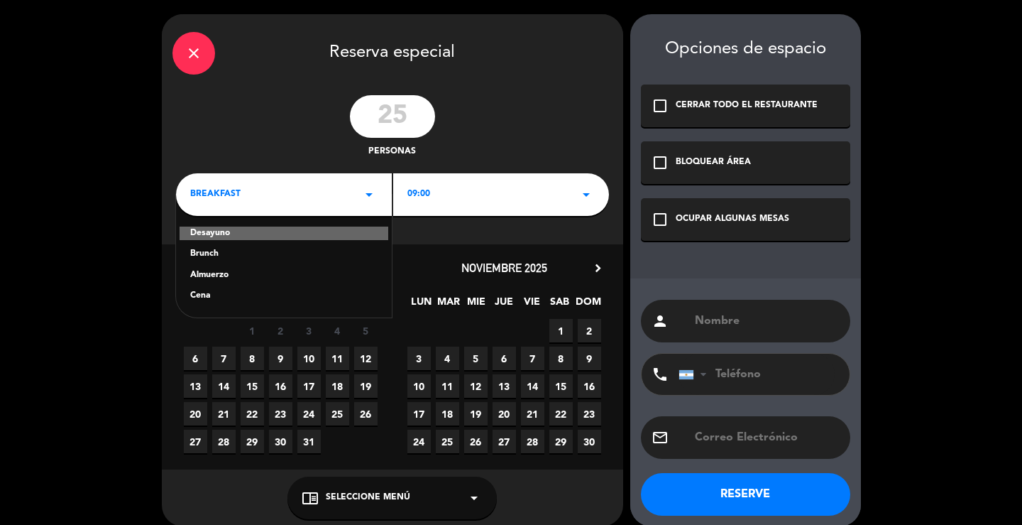
drag, startPoint x: 198, startPoint y: 294, endPoint x: 265, endPoint y: 147, distance: 161.4
click at [199, 293] on div "Cena" at bounding box center [283, 296] width 187 height 14
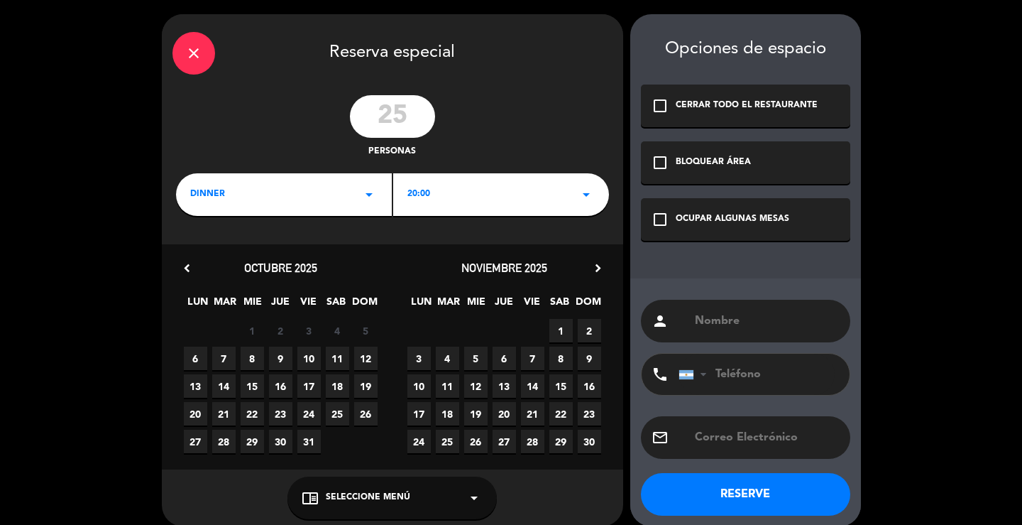
drag, startPoint x: 563, startPoint y: 193, endPoint x: 565, endPoint y: 201, distance: 8.1
click at [565, 195] on div "20:00 arrow_drop_down" at bounding box center [501, 194] width 216 height 43
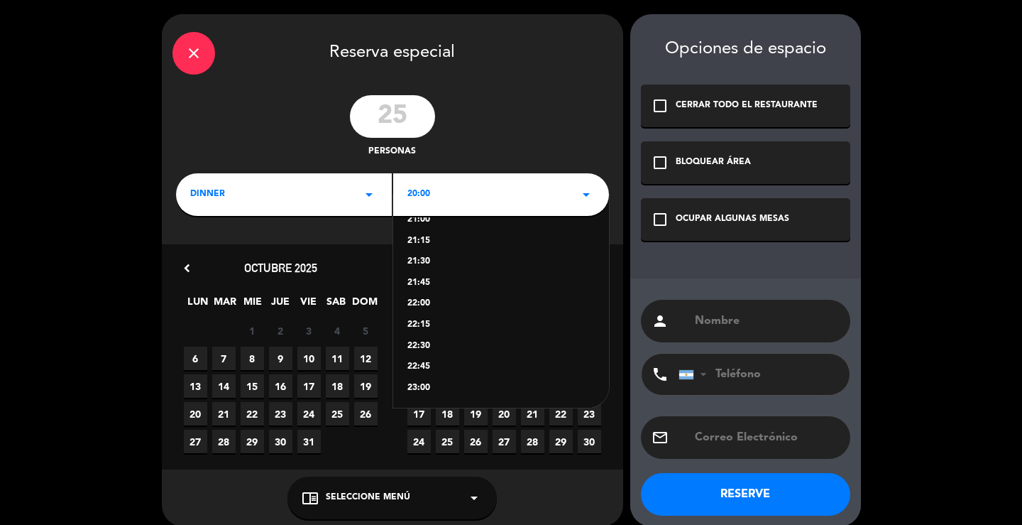
scroll to position [99, 0]
click at [432, 384] on div "23:00" at bounding box center [500, 387] width 187 height 14
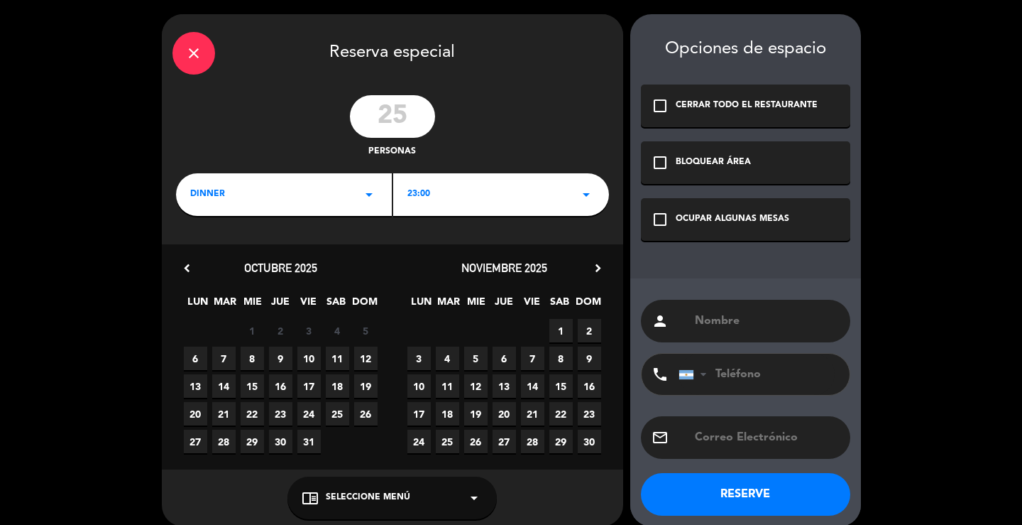
click at [189, 355] on span "6" at bounding box center [195, 357] width 23 height 23
click at [784, 227] on div "check_box_outline_blank OCUPAR ALGUNAS MESAS" at bounding box center [745, 219] width 209 height 43
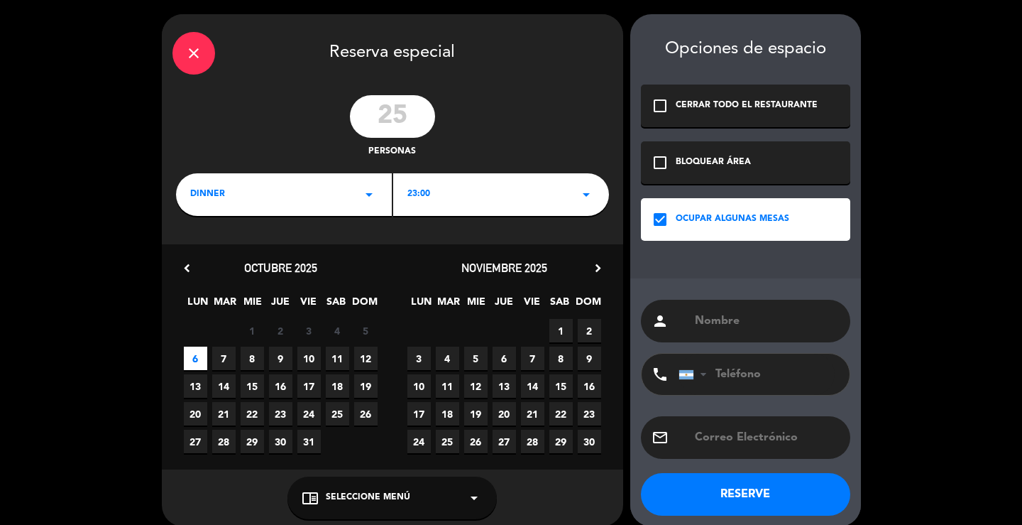
click at [757, 321] on input "text" at bounding box center [766, 321] width 146 height 20
paste input "[PERSON_NAME]"
type input "DESARMADO - [PERSON_NAME]"
drag, startPoint x: 727, startPoint y: 490, endPoint x: 722, endPoint y: 474, distance: 16.4
click at [728, 491] on button "RESERVE" at bounding box center [745, 494] width 209 height 43
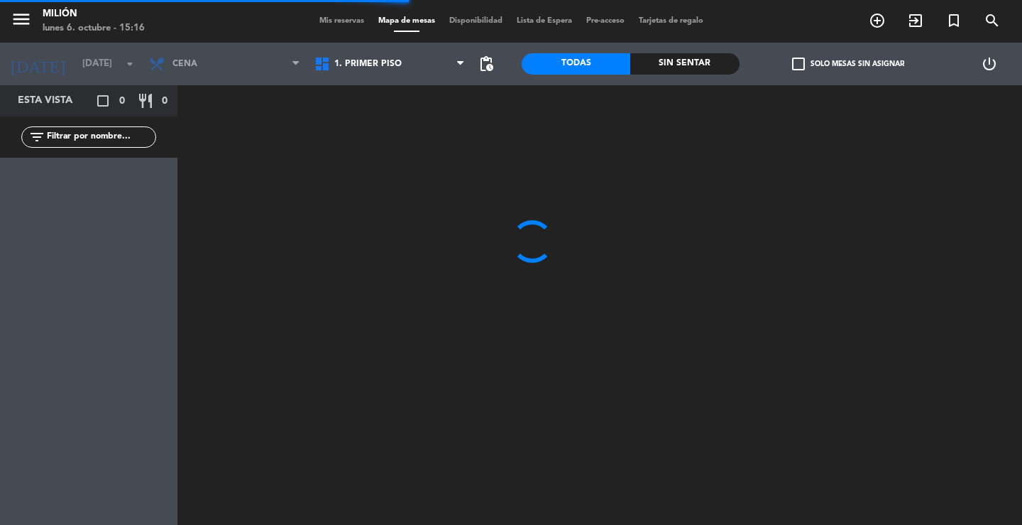
click at [361, 66] on span "1. PRIMER PISO" at bounding box center [367, 64] width 67 height 10
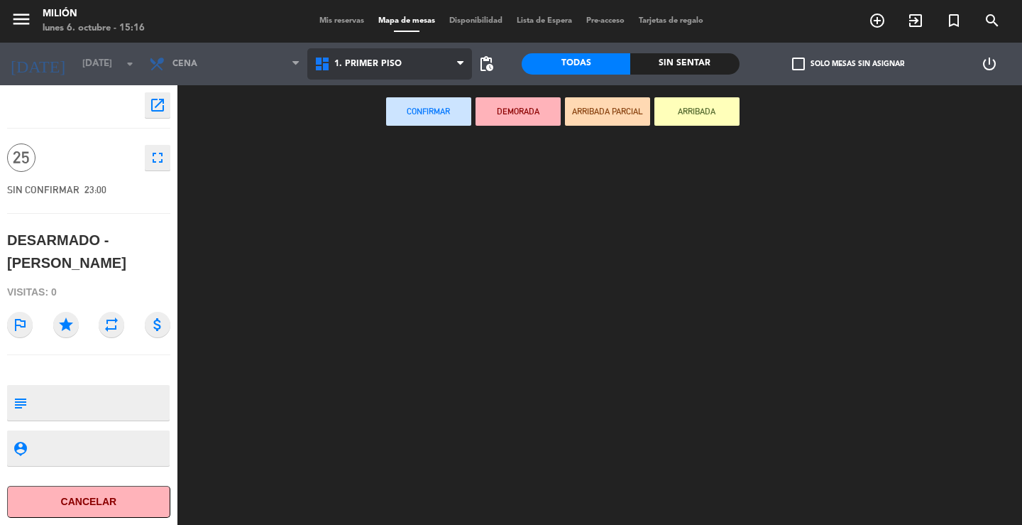
click at [371, 96] on ng-component "menu Milión [DATE] 6. octubre - 15:16 Mis reservas Mapa de mesas Disponibilidad…" at bounding box center [511, 262] width 1022 height 525
click at [371, 96] on div "Confirmar DEMORADA ARRIBADA PARCIAL ARRIBADA" at bounding box center [562, 112] width 770 height 54
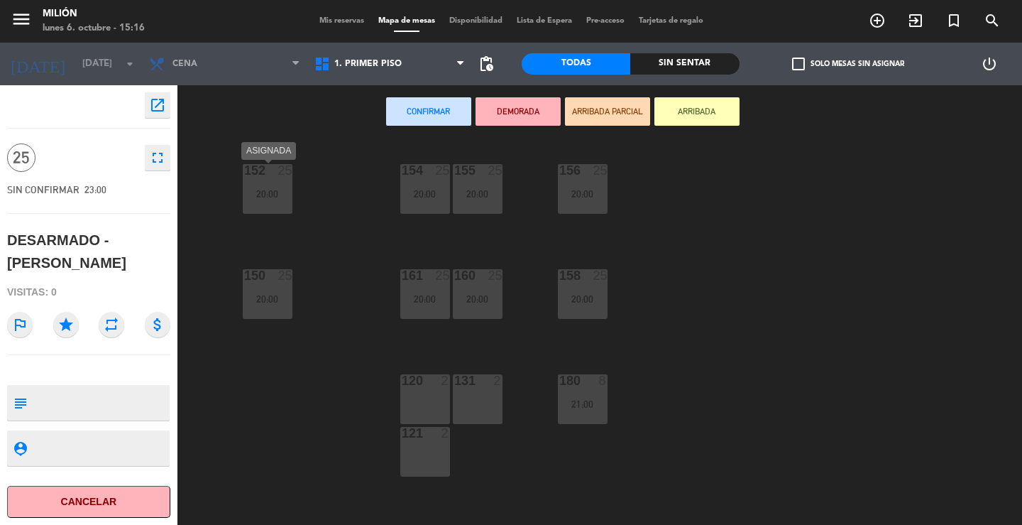
drag, startPoint x: 273, startPoint y: 194, endPoint x: 359, endPoint y: 187, distance: 86.9
click at [275, 194] on div "20:00" at bounding box center [268, 194] width 50 height 10
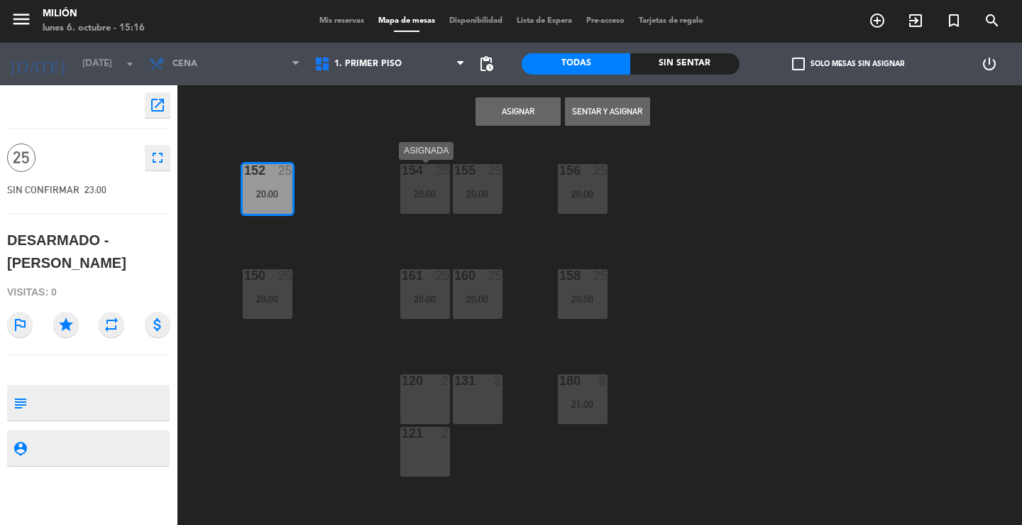
click at [436, 191] on div "20:00" at bounding box center [425, 194] width 50 height 10
click at [493, 189] on div "20:00" at bounding box center [478, 194] width 50 height 10
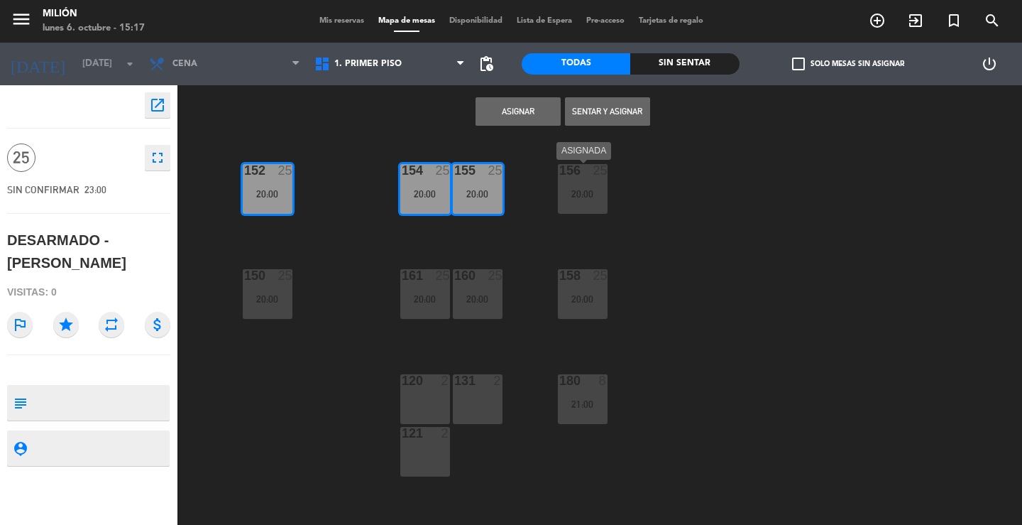
click at [606, 187] on div "156 25 20:00" at bounding box center [583, 189] width 50 height 50
drag, startPoint x: 588, startPoint y: 290, endPoint x: 518, endPoint y: 293, distance: 69.7
click at [588, 290] on div "158 25 20:00" at bounding box center [583, 294] width 50 height 50
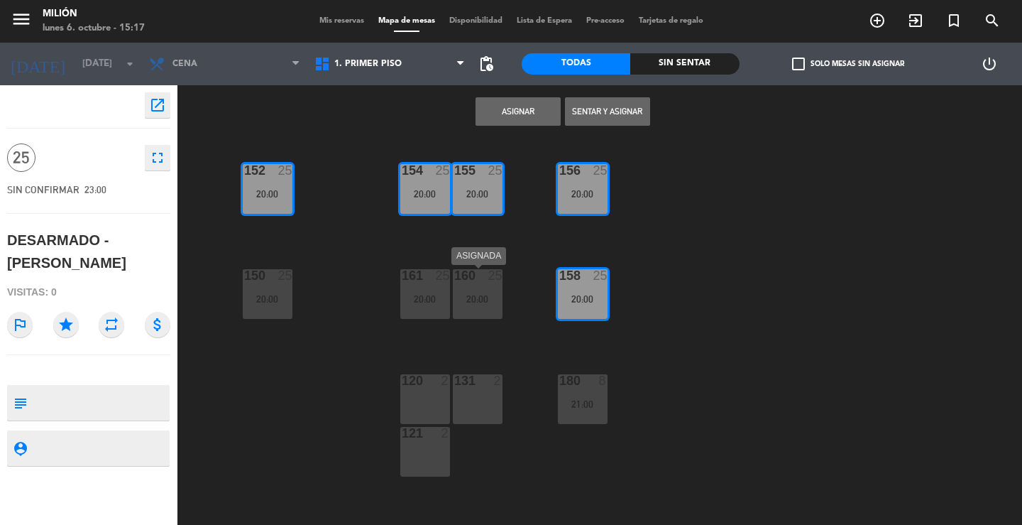
drag, startPoint x: 495, startPoint y: 300, endPoint x: 423, endPoint y: 298, distance: 72.4
click at [492, 301] on div "20:00" at bounding box center [478, 299] width 50 height 10
click at [422, 299] on div "20:00" at bounding box center [425, 299] width 50 height 10
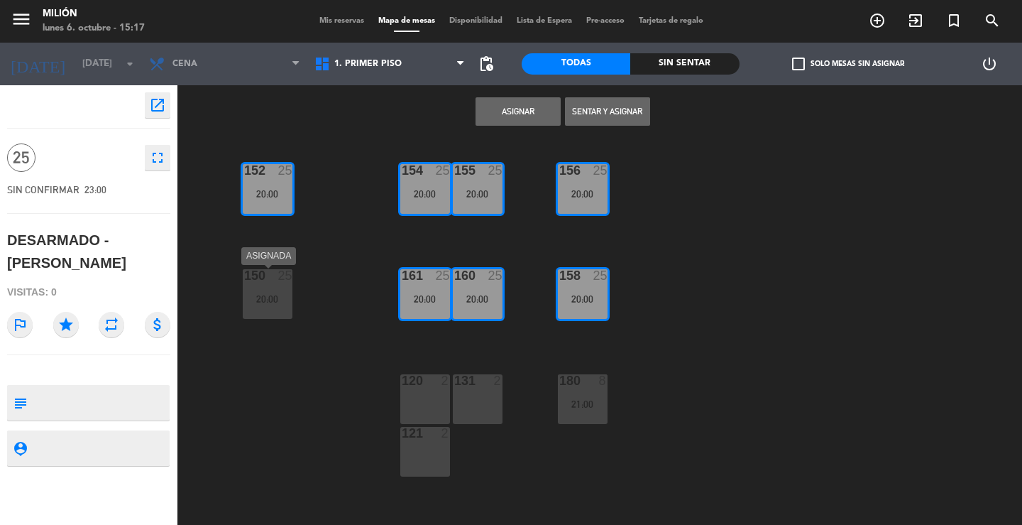
click at [273, 288] on div "150 25 20:00" at bounding box center [268, 294] width 50 height 50
click at [534, 111] on button "Asignar" at bounding box center [518, 111] width 85 height 28
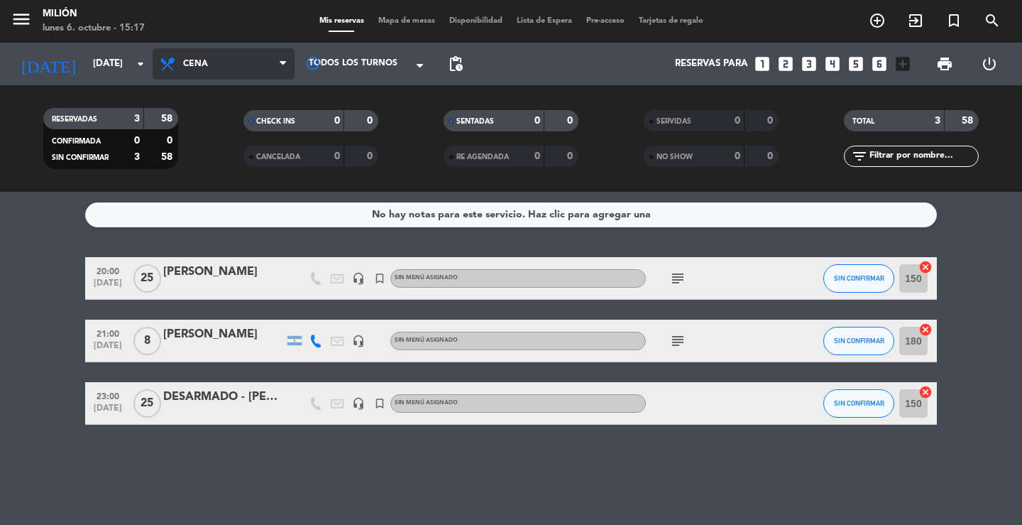
click at [227, 59] on span "Cena" at bounding box center [224, 63] width 142 height 31
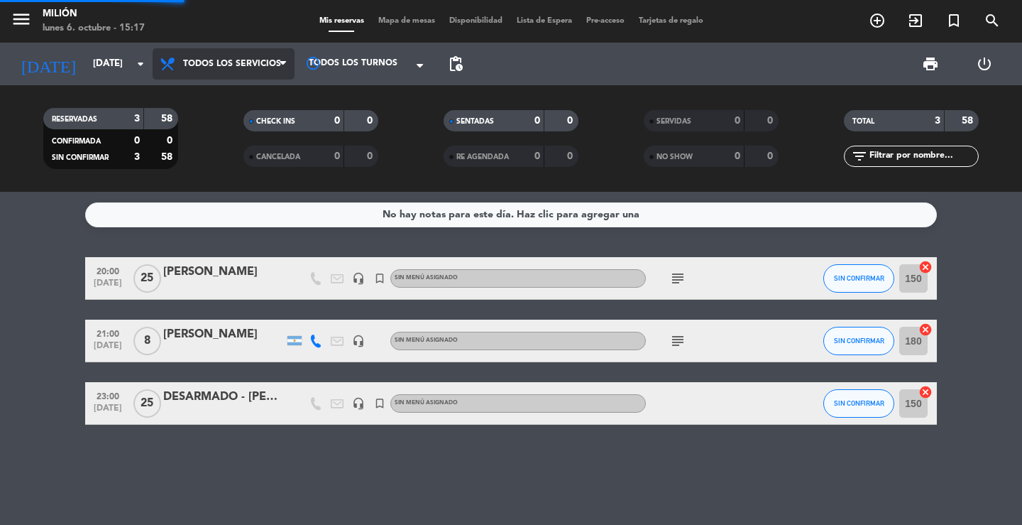
click at [220, 91] on div "menu Milión [DATE] 6. octubre - 15:17 Mis reservas Mapa de mesas Disponibilidad…" at bounding box center [511, 96] width 1022 height 192
